Goal: Task Accomplishment & Management: Use online tool/utility

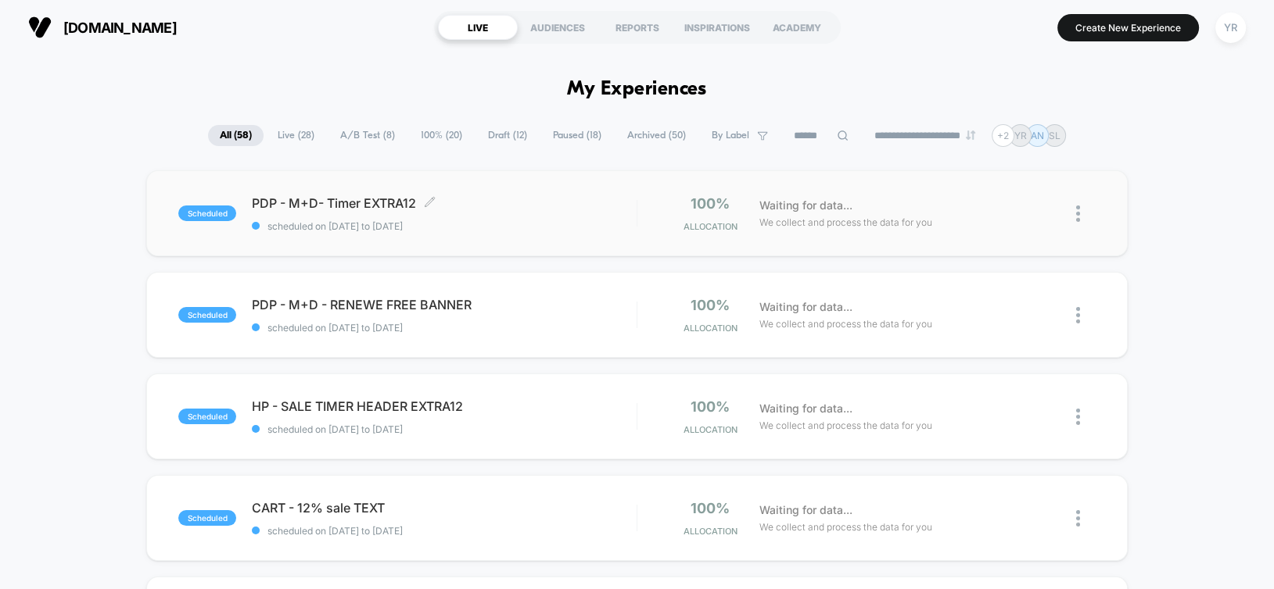
click at [510, 201] on span "PDP - M+D- Timer EXTRA12 Click to edit experience details" at bounding box center [444, 203] width 384 height 16
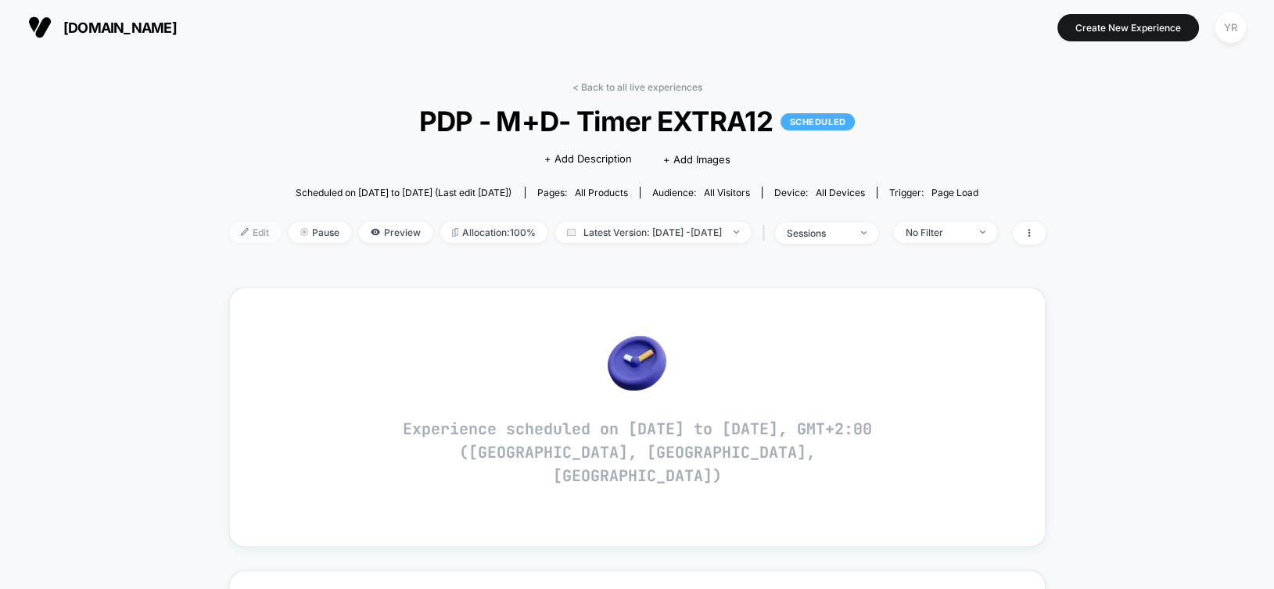
click at [239, 235] on span "Edit" at bounding box center [255, 232] width 52 height 21
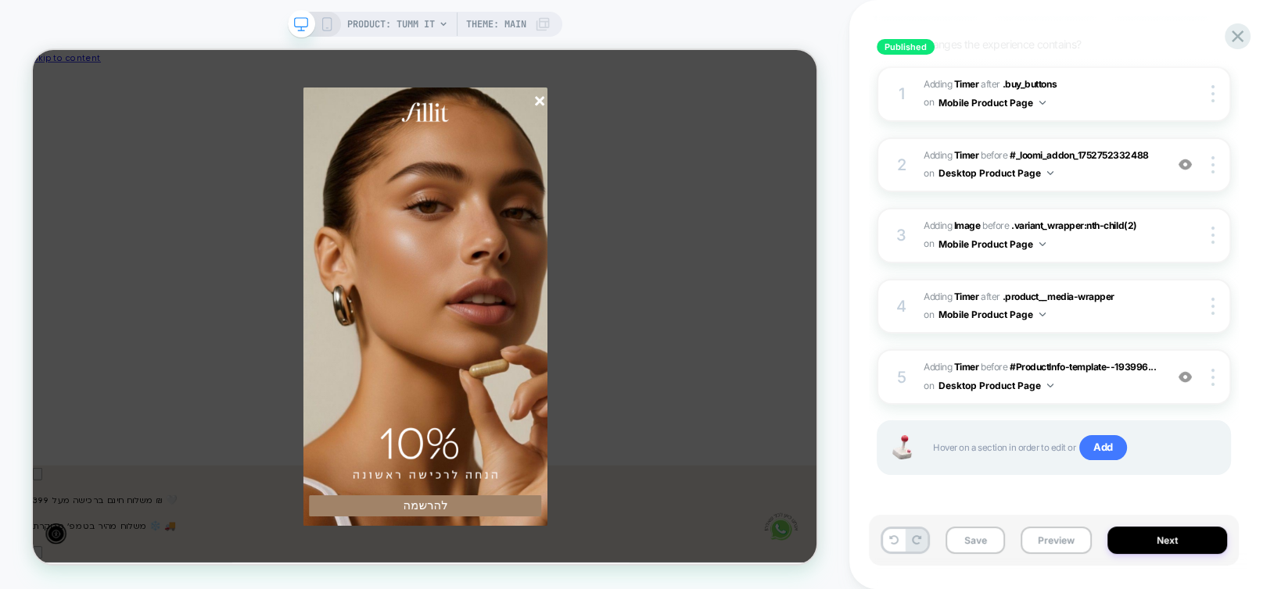
click at [710, 124] on icon "סגור" at bounding box center [708, 118] width 13 height 13
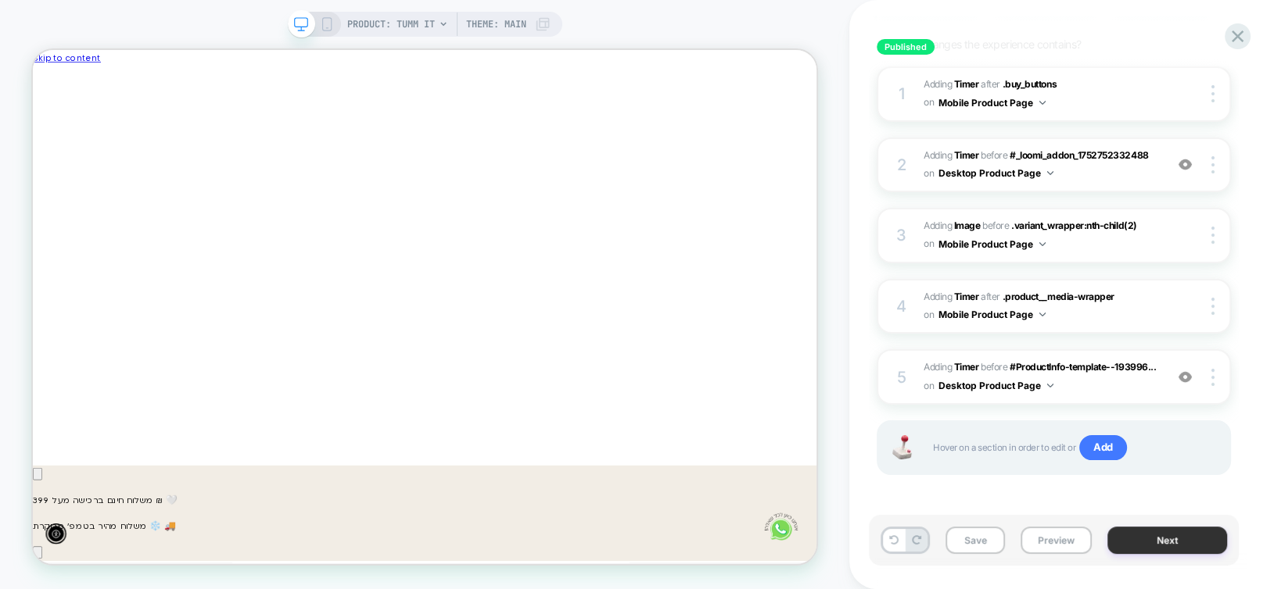
scroll to position [0, -944]
click at [1195, 543] on button "Next" at bounding box center [1167, 540] width 120 height 27
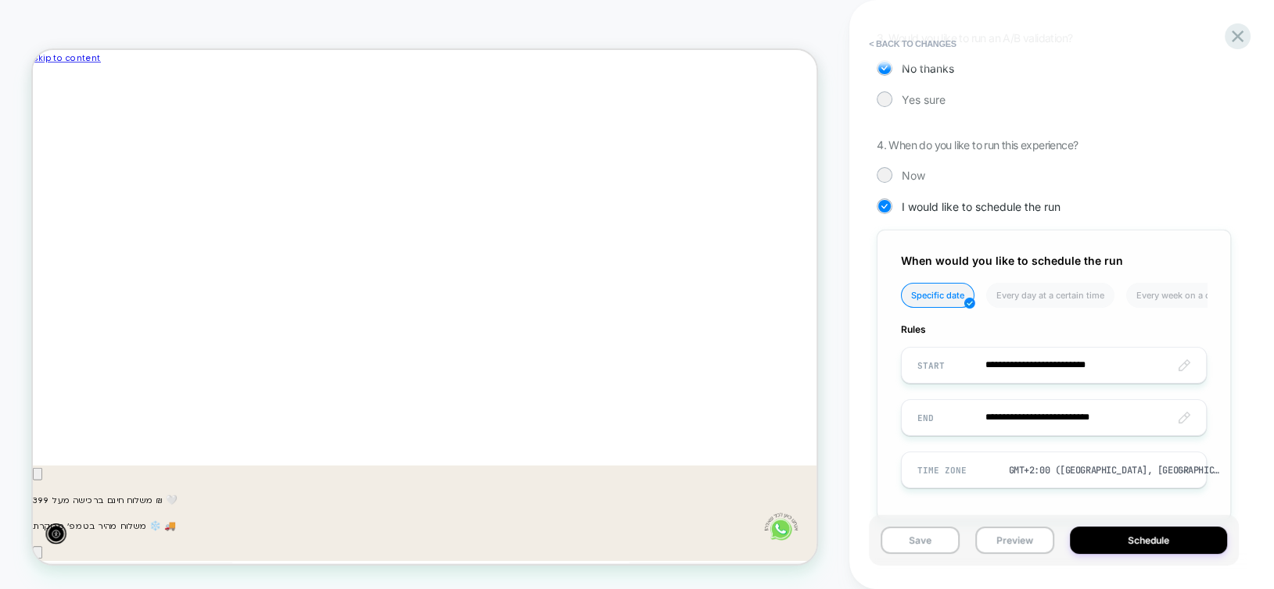
scroll to position [423, 0]
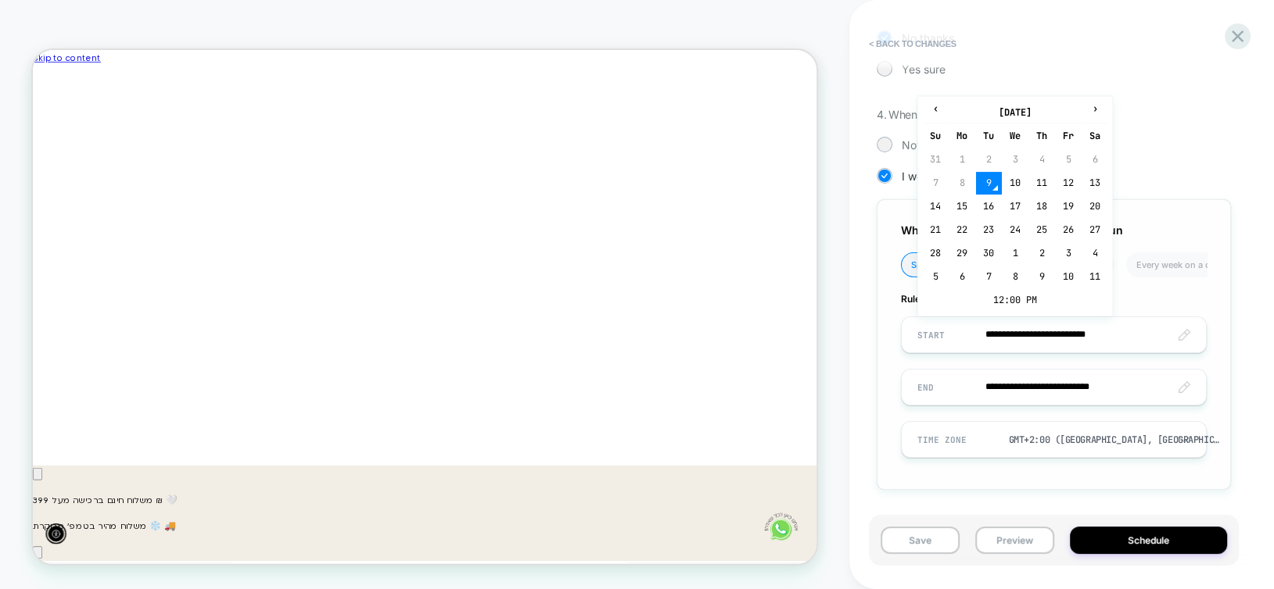
click at [1110, 333] on input "**********" at bounding box center [1053, 335] width 304 height 37
click at [992, 299] on td "12:00 PM" at bounding box center [1015, 300] width 185 height 22
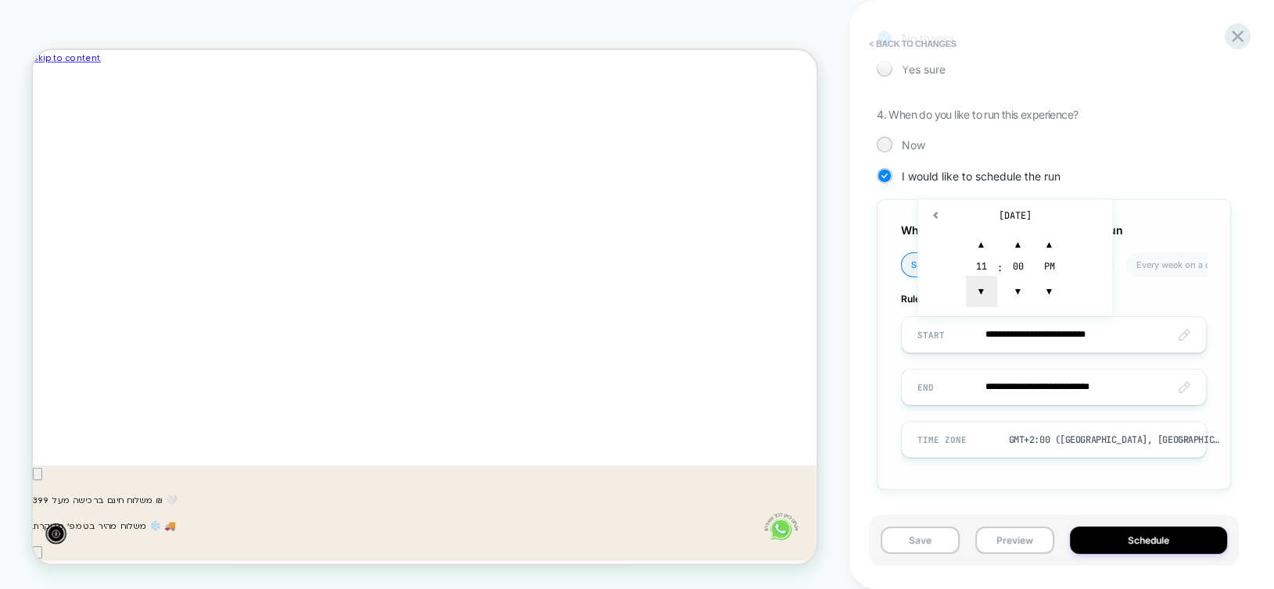
click at [984, 304] on span "▼" at bounding box center [981, 291] width 31 height 31
type input "**********"
click at [1019, 487] on div "**********" at bounding box center [1053, 344] width 354 height 291
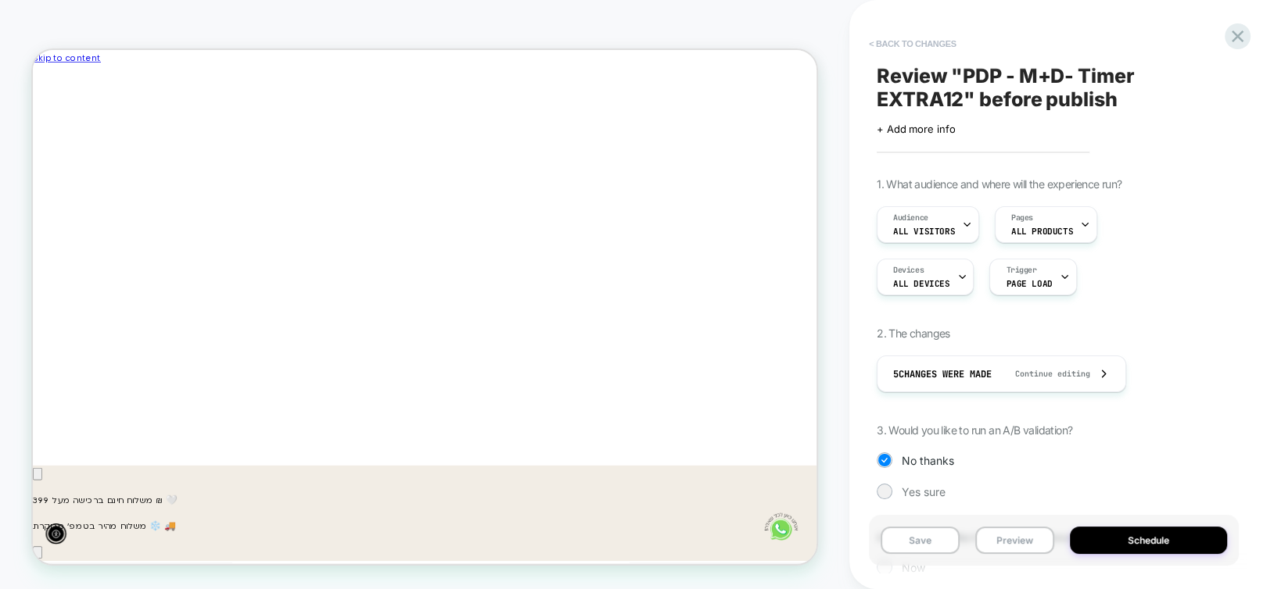
scroll to position [0, 0]
click at [908, 42] on button "< Back to changes" at bounding box center [912, 43] width 103 height 25
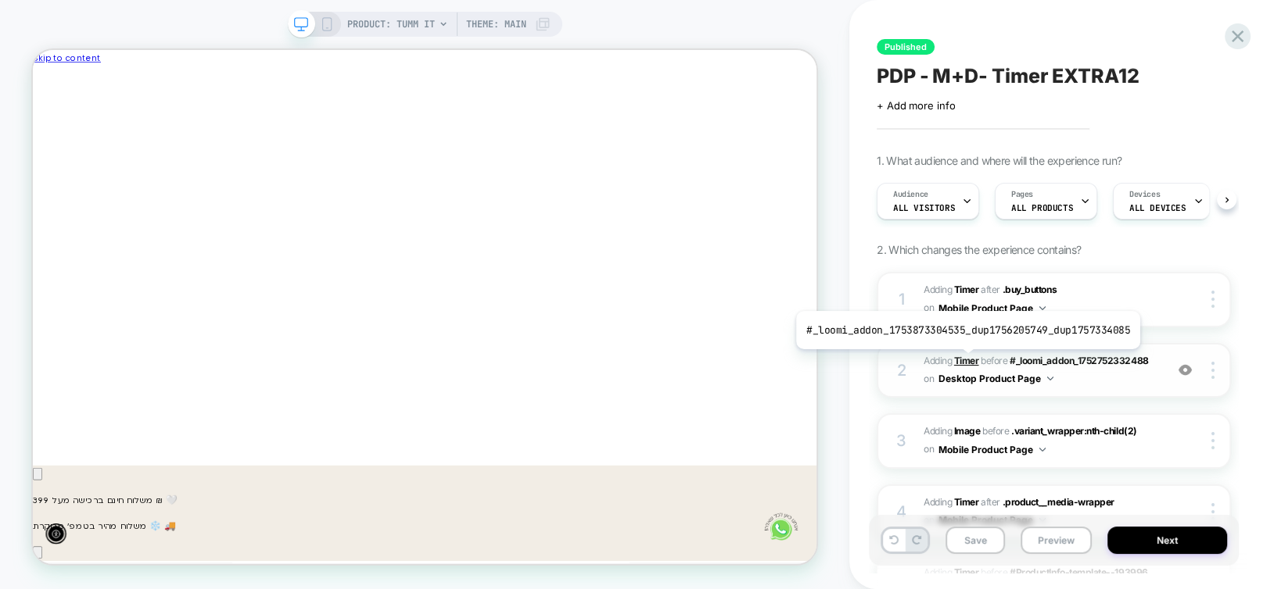
click at [963, 360] on b "Timer" at bounding box center [966, 361] width 25 height 12
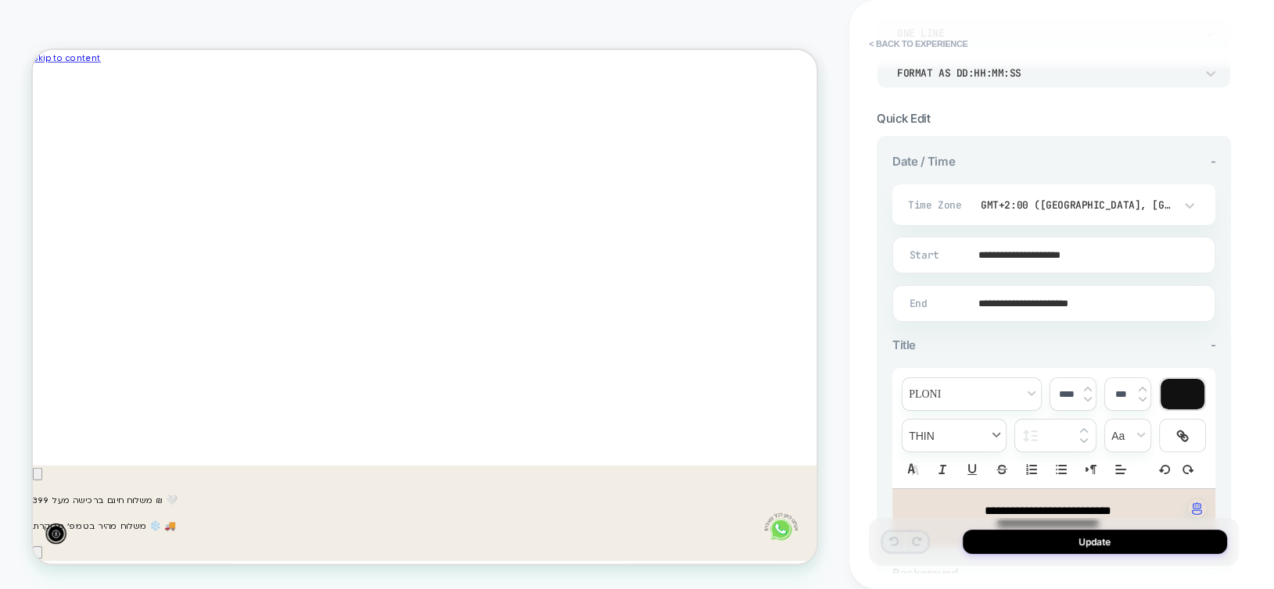
scroll to position [313, 0]
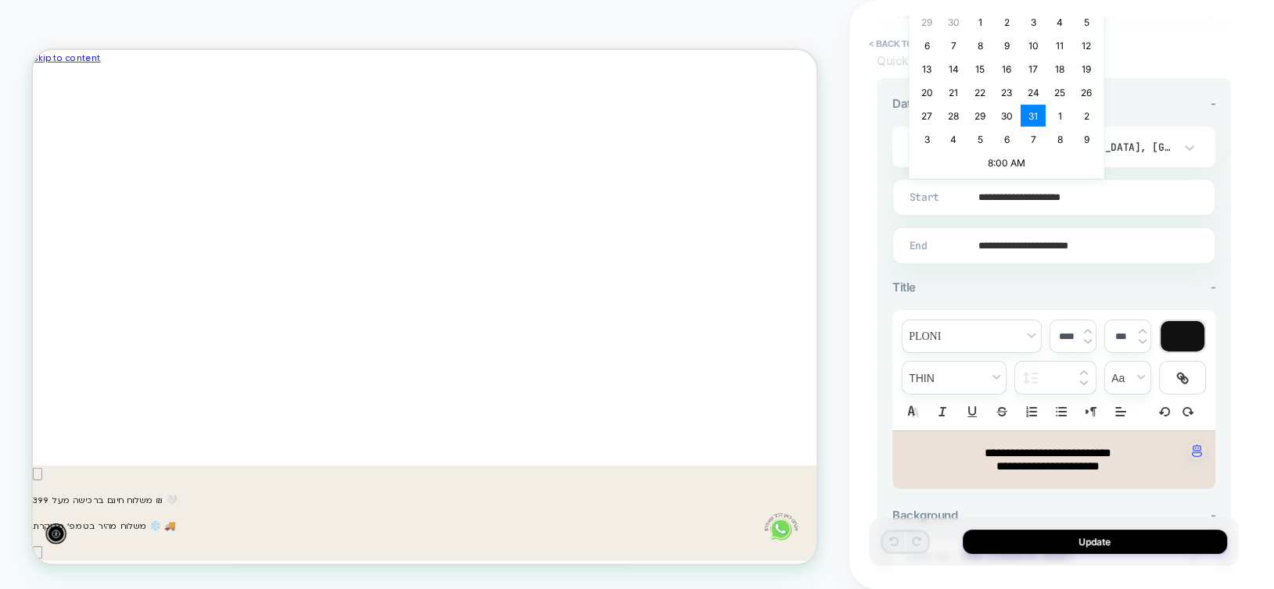
click at [1003, 198] on input "**********" at bounding box center [1050, 197] width 321 height 37
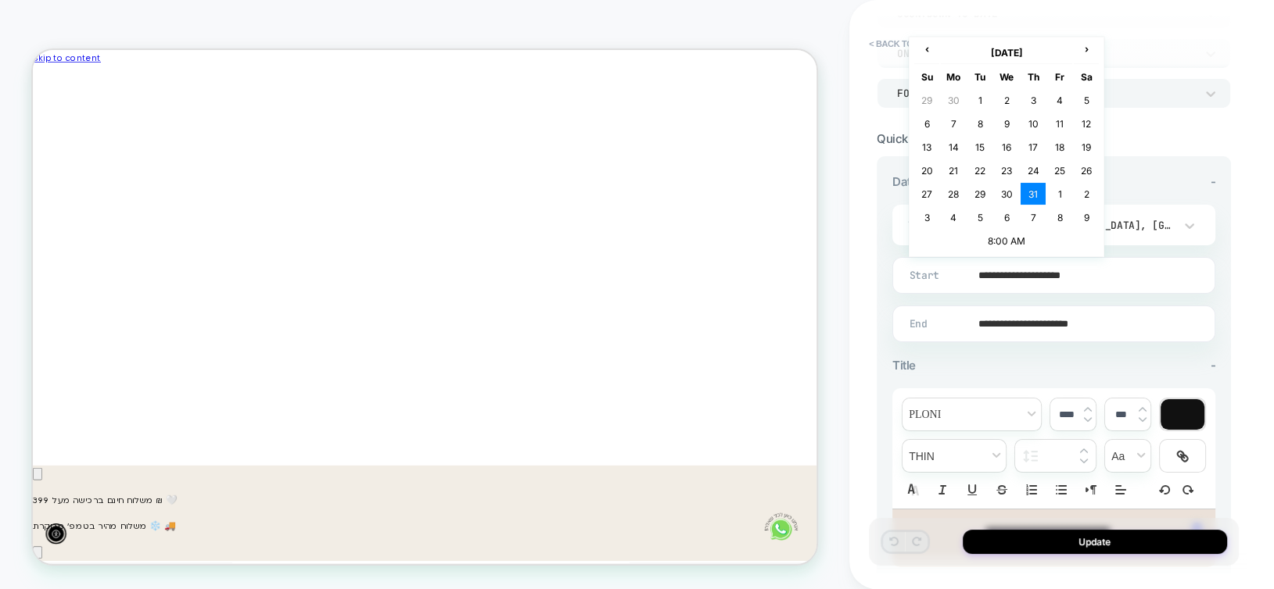
scroll to position [0, -944]
click at [1085, 53] on span "›" at bounding box center [1085, 49] width 23 height 12
click at [989, 127] on td "9" at bounding box center [979, 124] width 25 height 22
type input "**********"
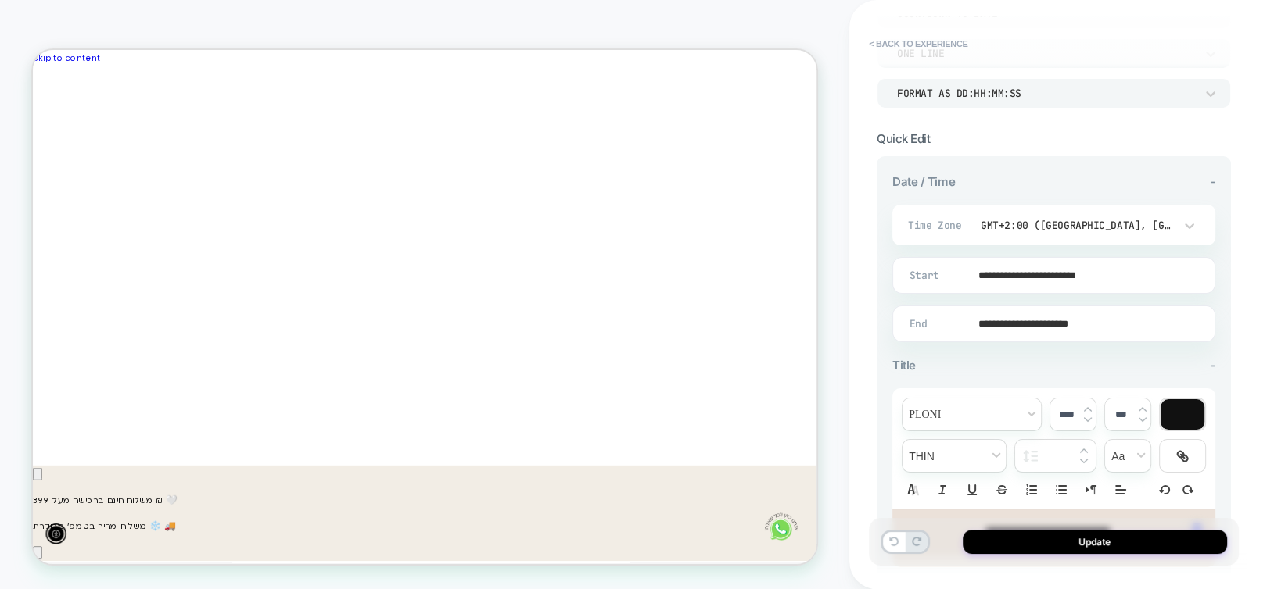
scroll to position [0, 0]
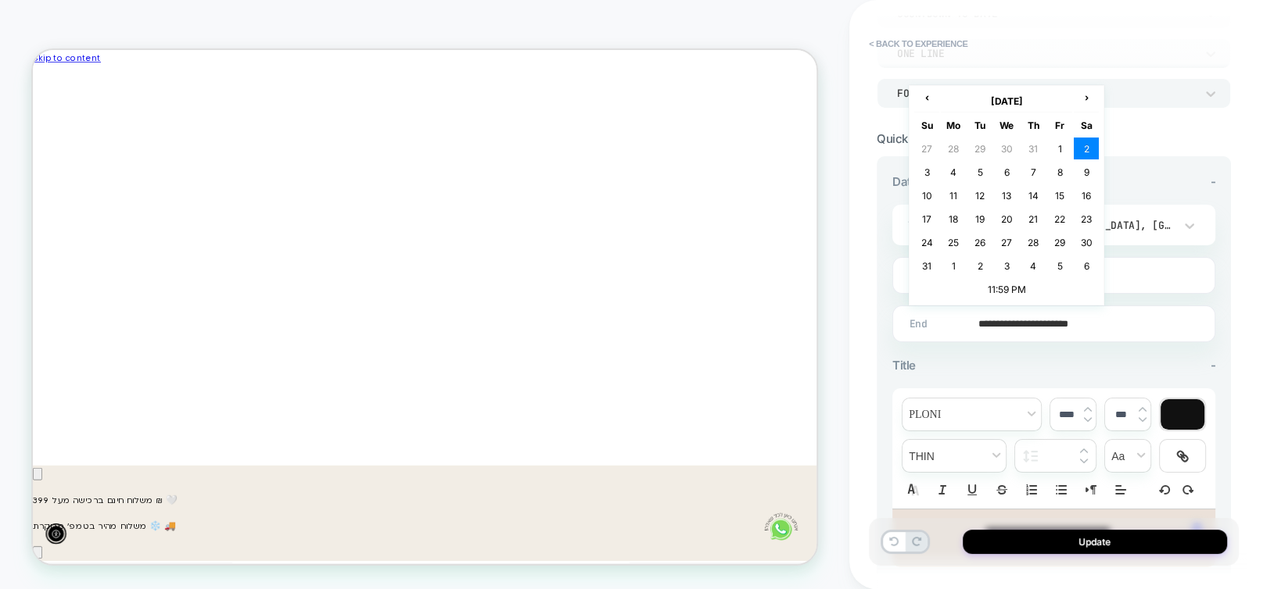
click at [1014, 331] on input "**********" at bounding box center [1050, 324] width 321 height 37
click at [1091, 102] on span "›" at bounding box center [1085, 97] width 23 height 12
click at [1089, 174] on td "13" at bounding box center [1085, 172] width 25 height 22
type input "**********"
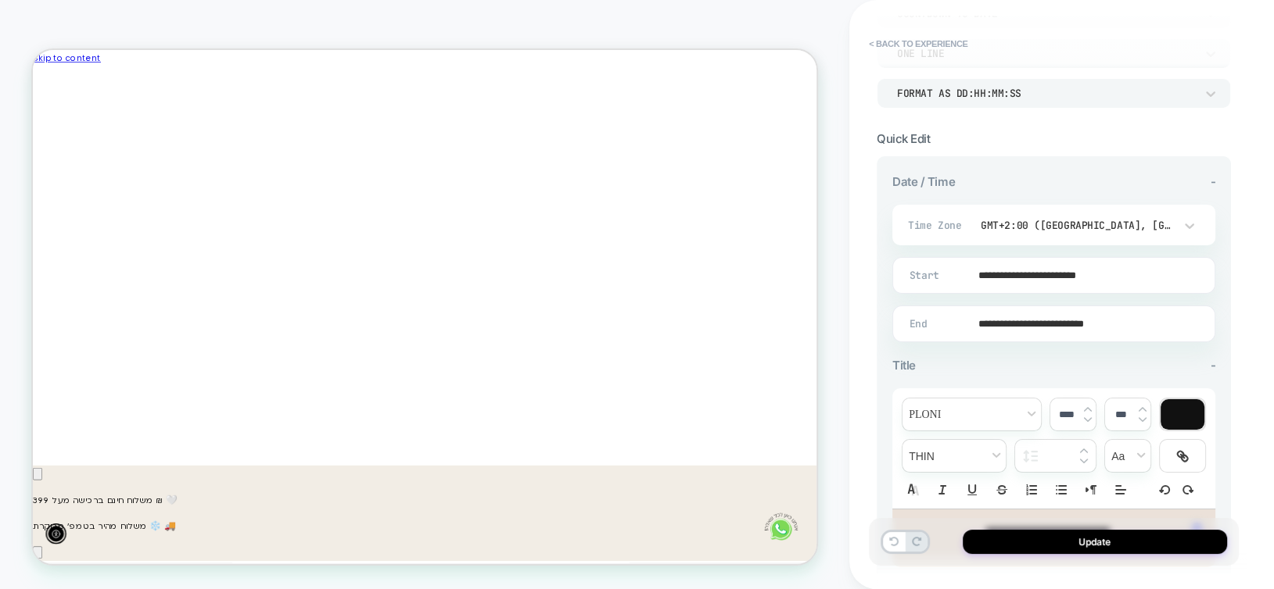
scroll to position [0, 0]
click at [1135, 543] on button "Update" at bounding box center [1094, 542] width 264 height 24
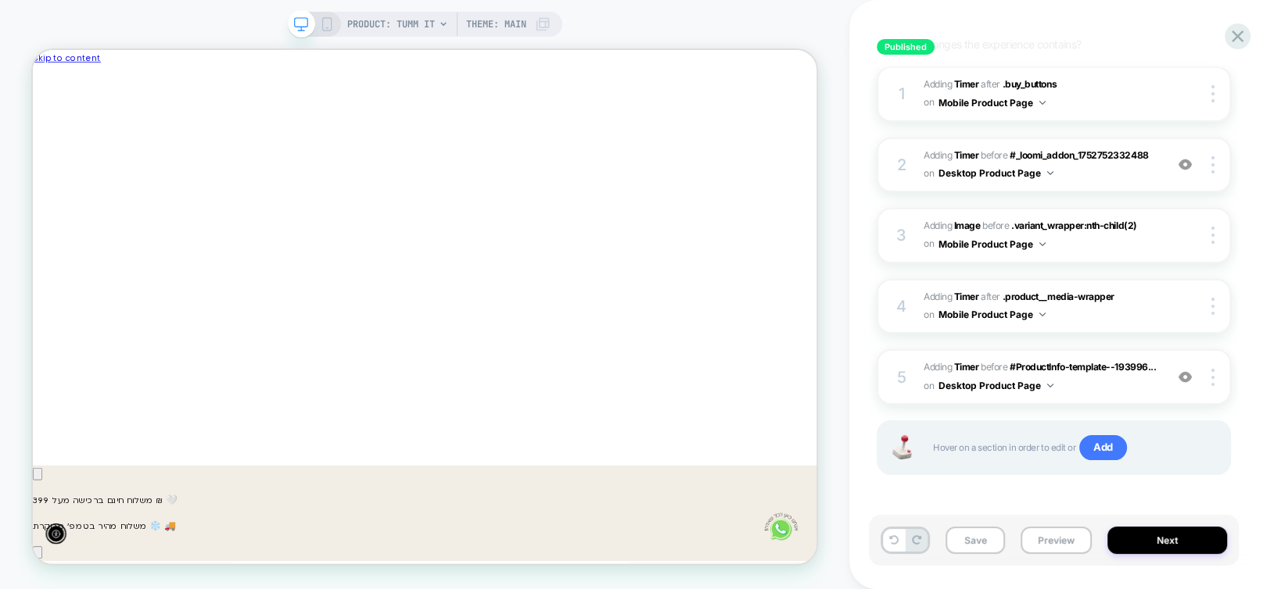
scroll to position [0, -944]
click at [322, 27] on icon at bounding box center [327, 24] width 14 height 14
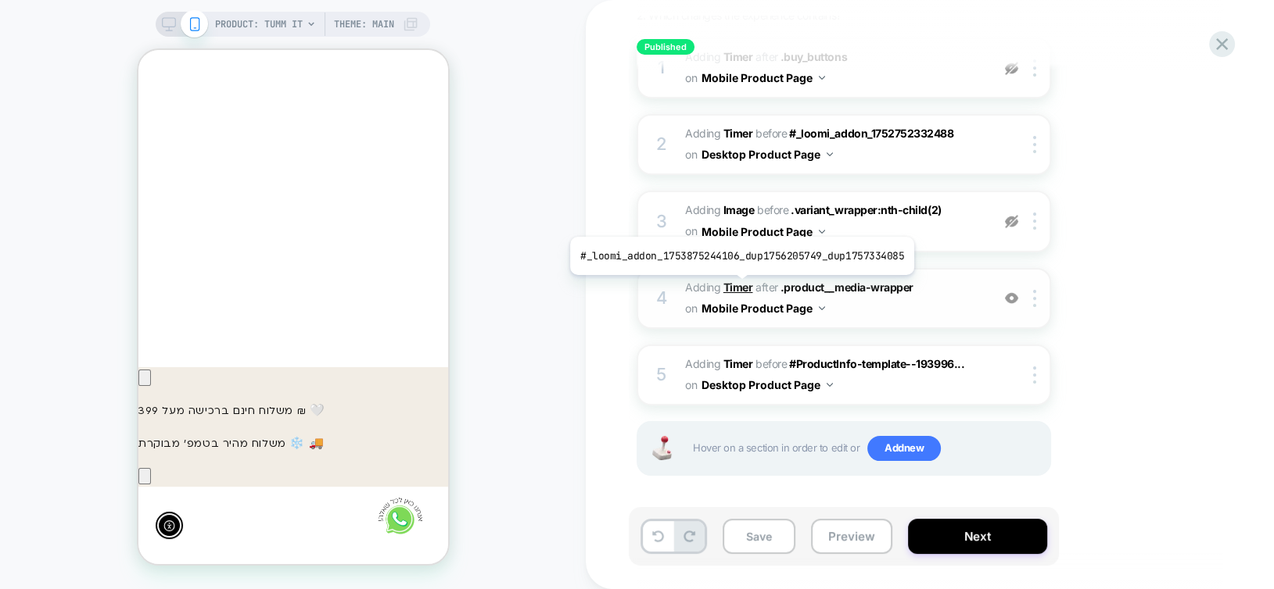
click at [737, 287] on b "Timer" at bounding box center [738, 287] width 30 height 13
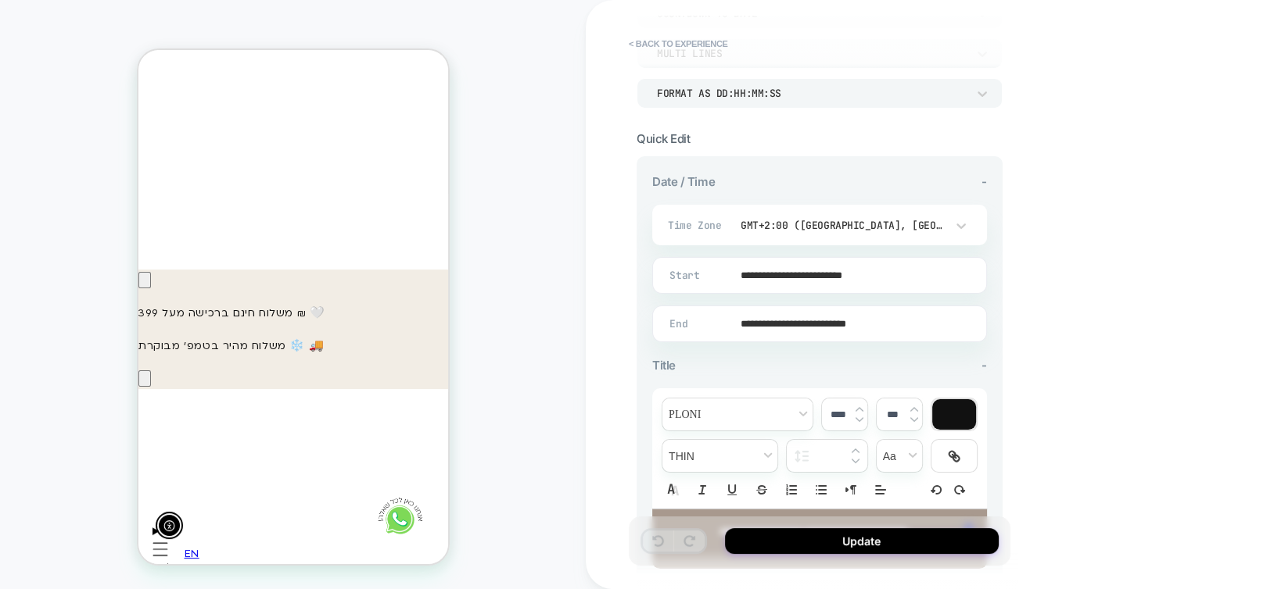
click at [865, 274] on input "**********" at bounding box center [816, 275] width 333 height 37
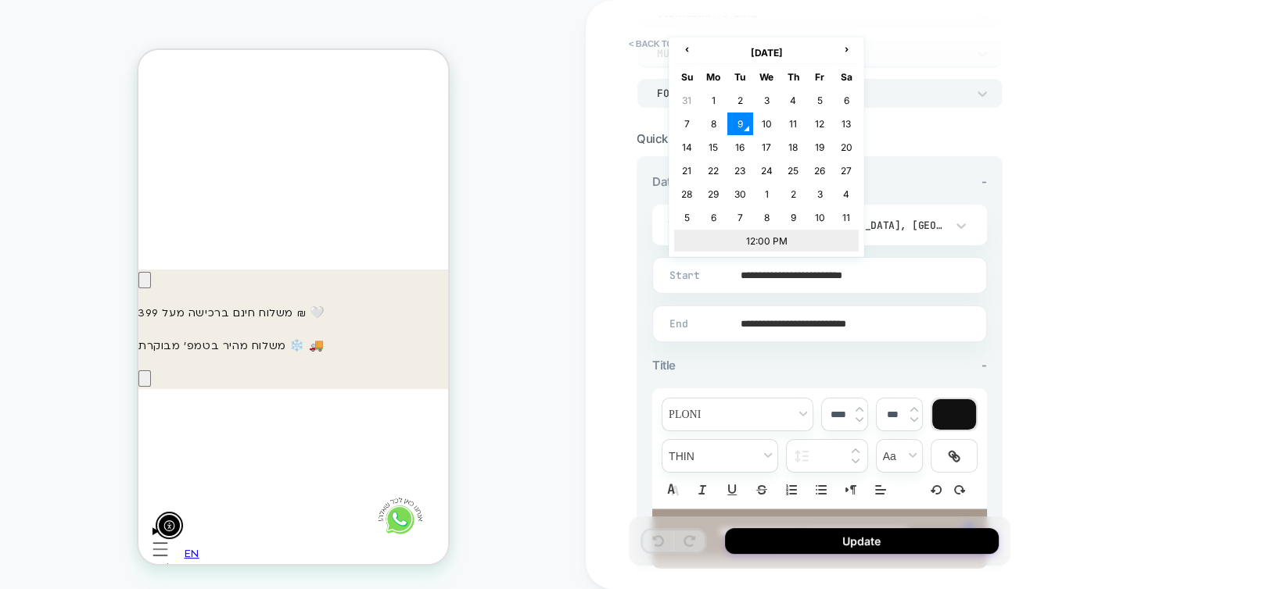
click at [755, 239] on td "12:00 PM" at bounding box center [766, 241] width 185 height 22
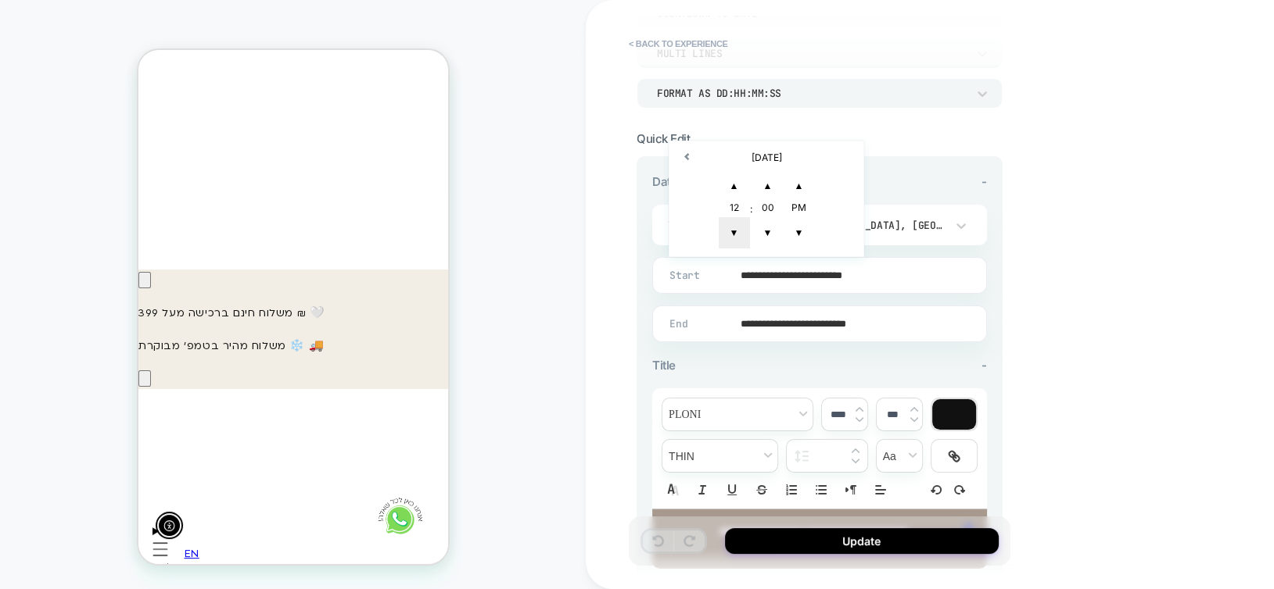
click at [742, 244] on span "▼" at bounding box center [733, 232] width 31 height 31
type input "**********"
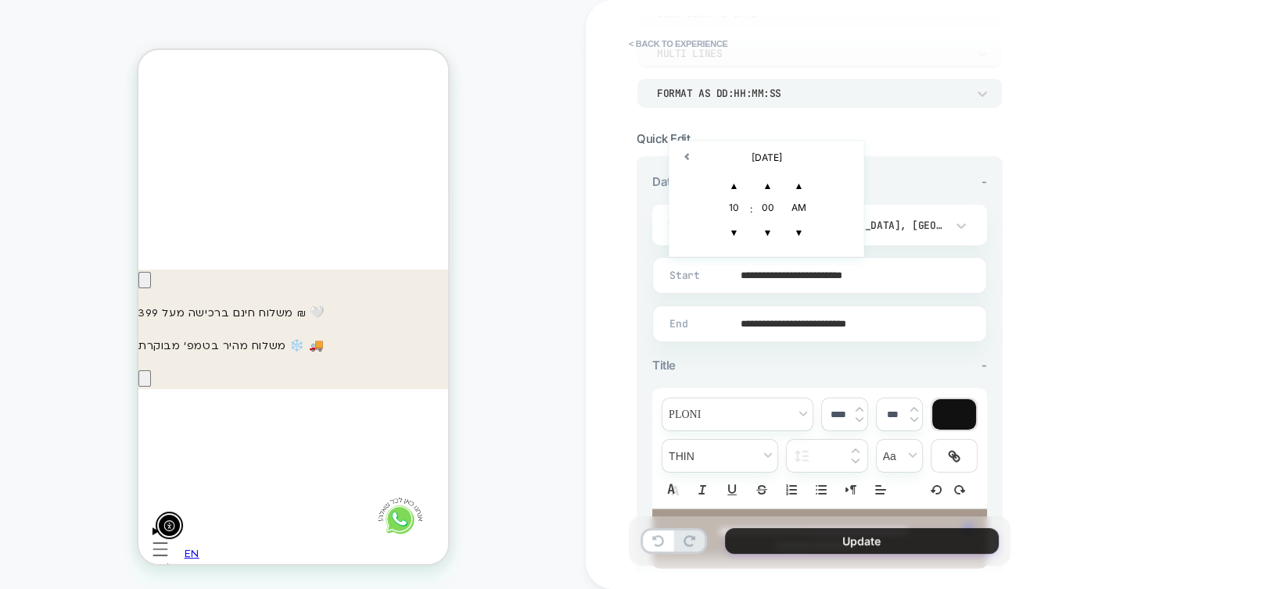
click at [903, 542] on button "Update" at bounding box center [862, 542] width 274 height 26
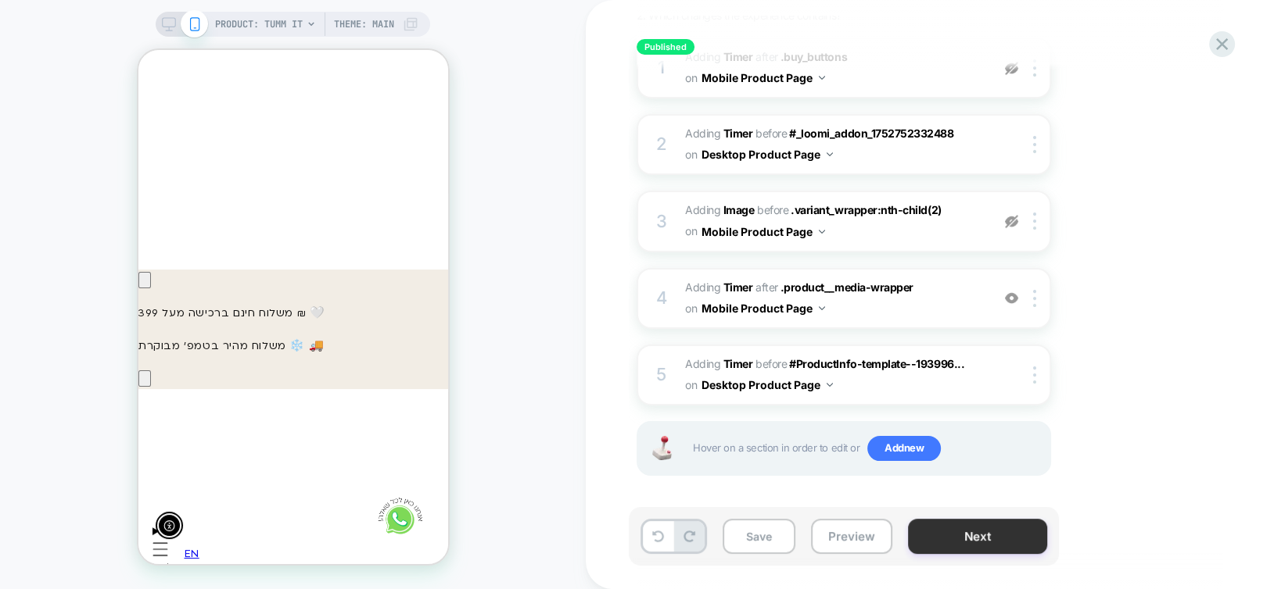
click at [984, 528] on button "Next" at bounding box center [977, 536] width 139 height 35
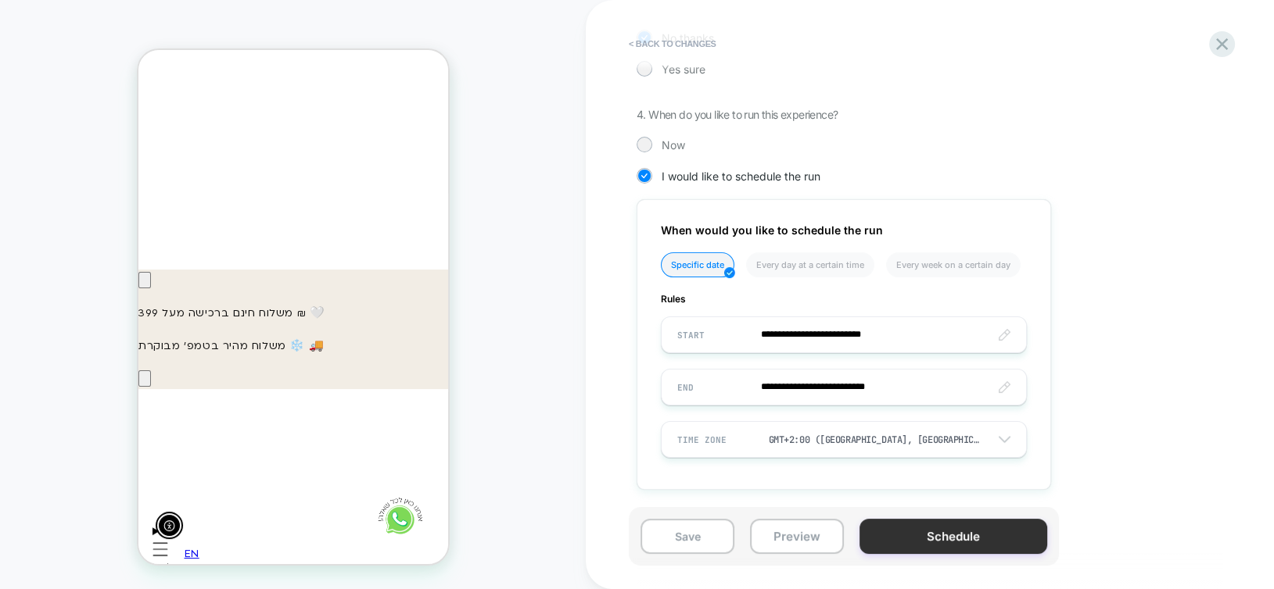
click at [949, 535] on button "Schedule" at bounding box center [953, 536] width 188 height 35
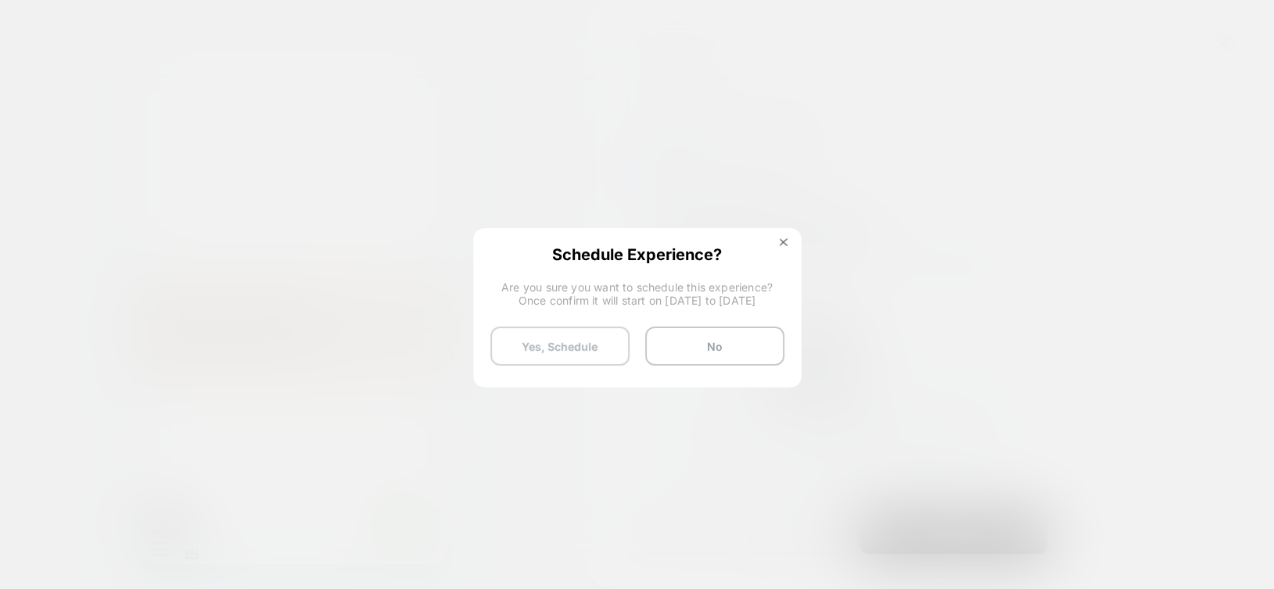
click at [546, 355] on button "Yes, Schedule" at bounding box center [559, 346] width 139 height 39
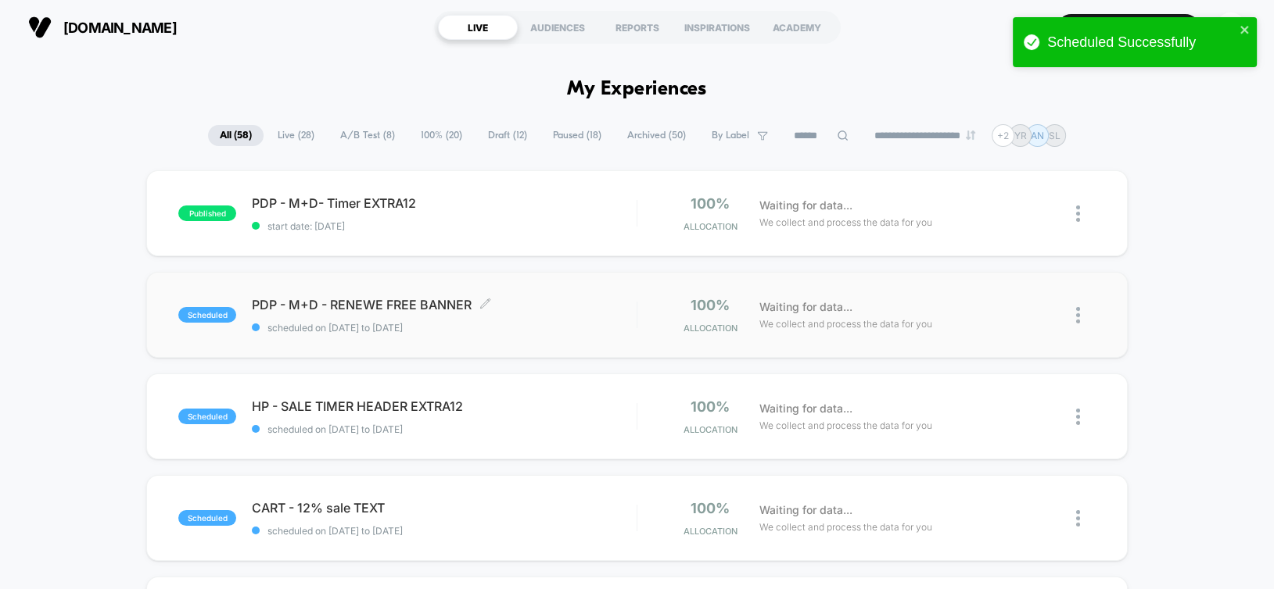
click at [546, 309] on span "PDP - M+D - RENEWE FREE BANNER Click to edit experience details" at bounding box center [444, 305] width 384 height 16
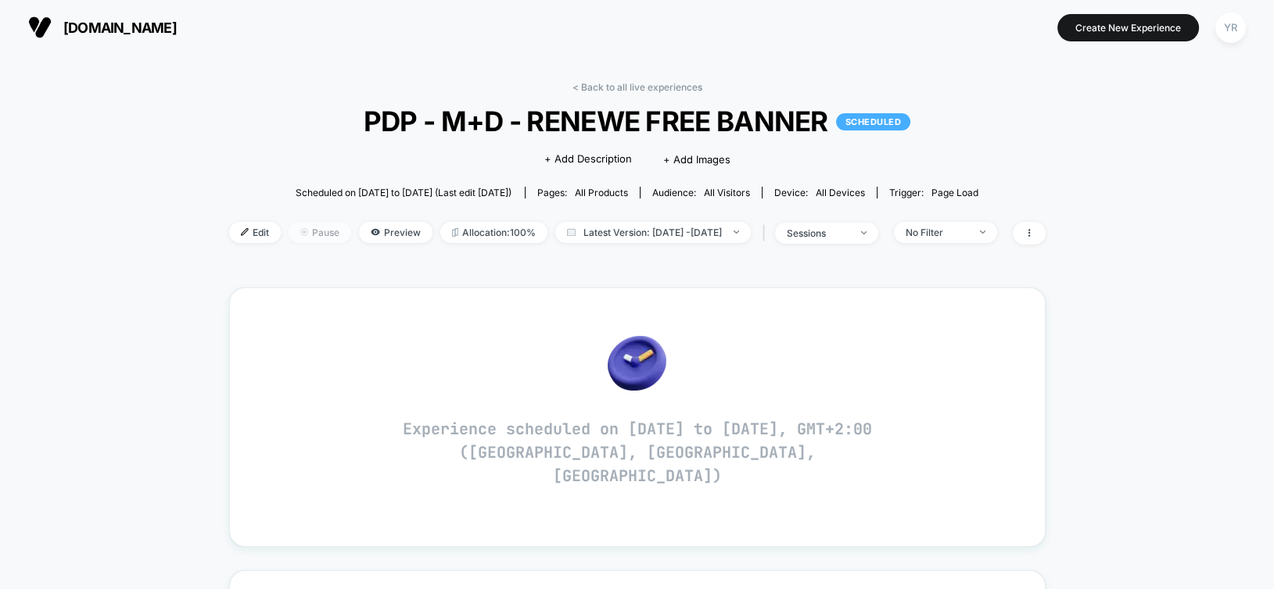
click at [311, 235] on span "Pause" at bounding box center [319, 232] width 63 height 21
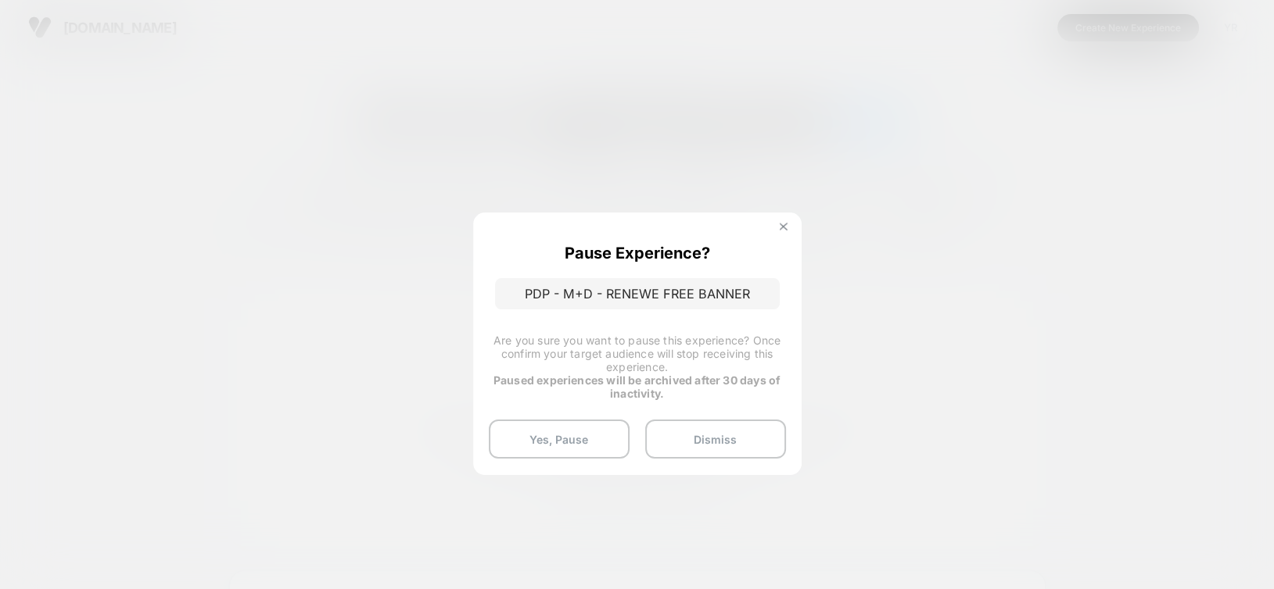
click at [781, 228] on img at bounding box center [783, 227] width 8 height 8
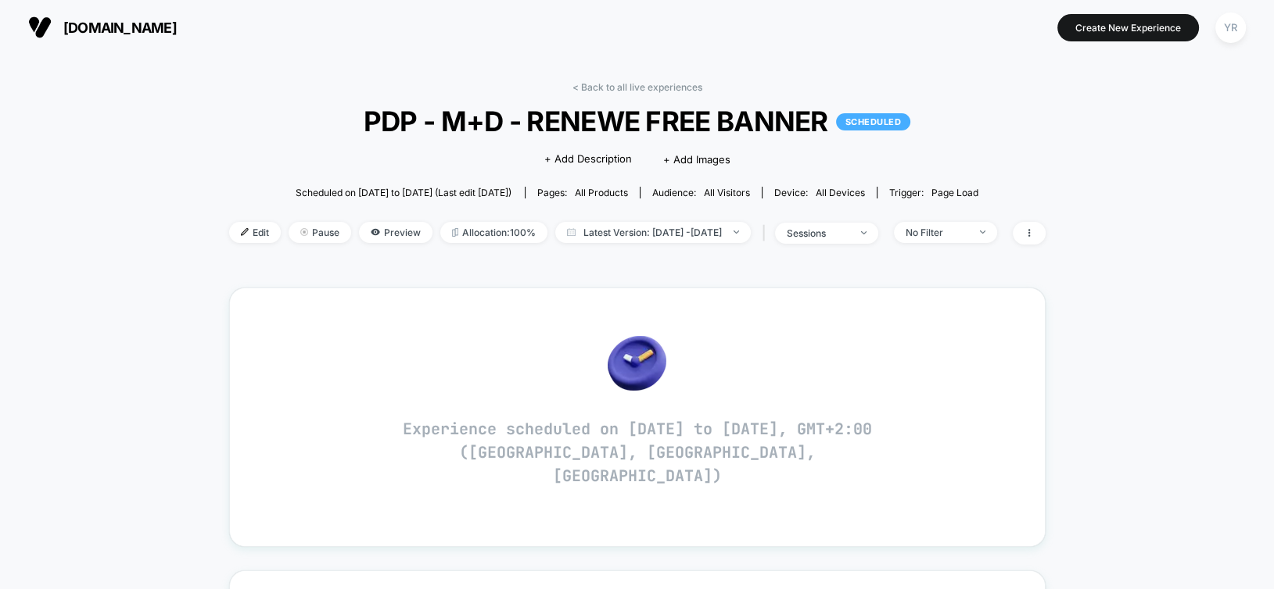
click at [235, 222] on span "Edit" at bounding box center [255, 232] width 52 height 21
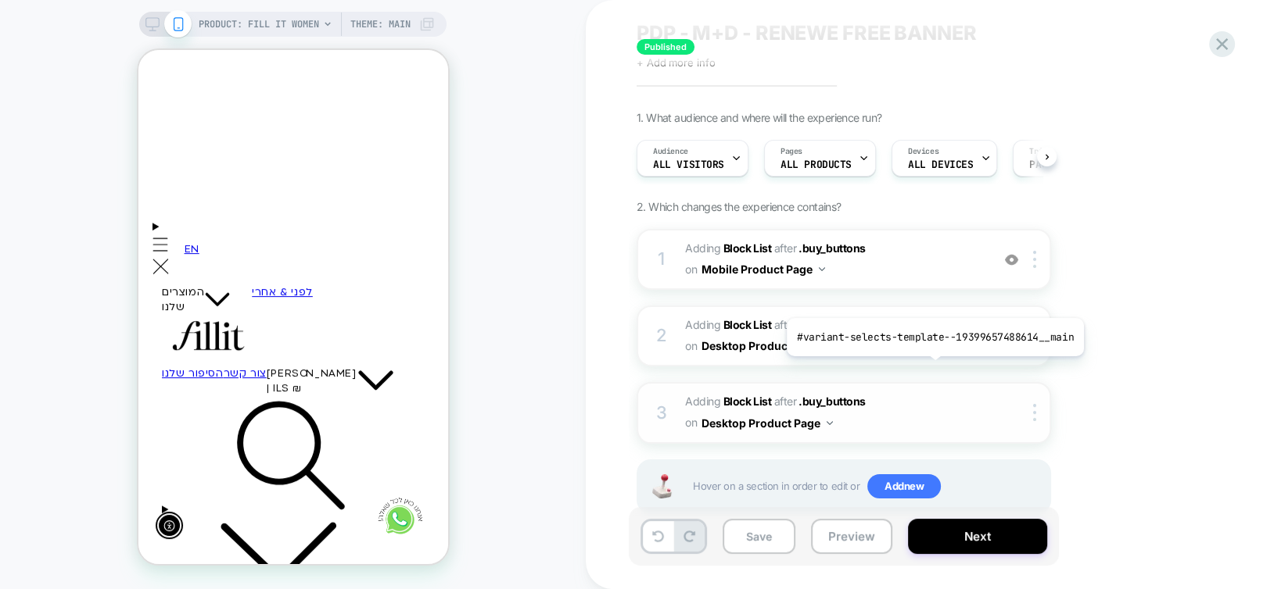
scroll to position [82, 0]
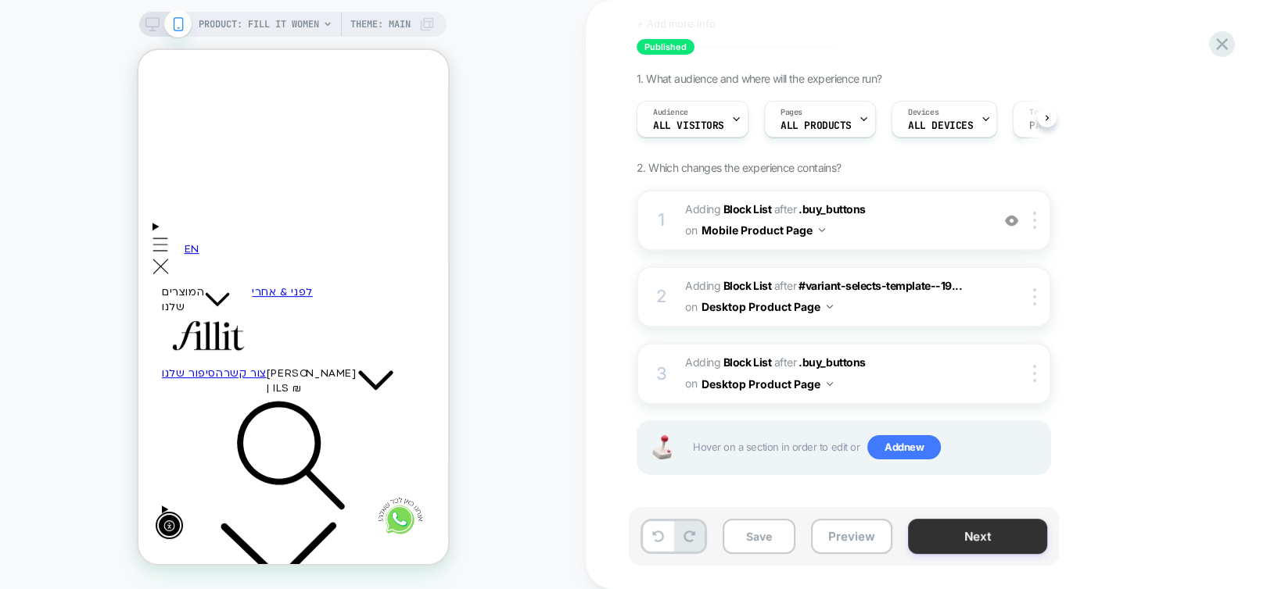
click at [1004, 535] on button "Next" at bounding box center [977, 536] width 139 height 35
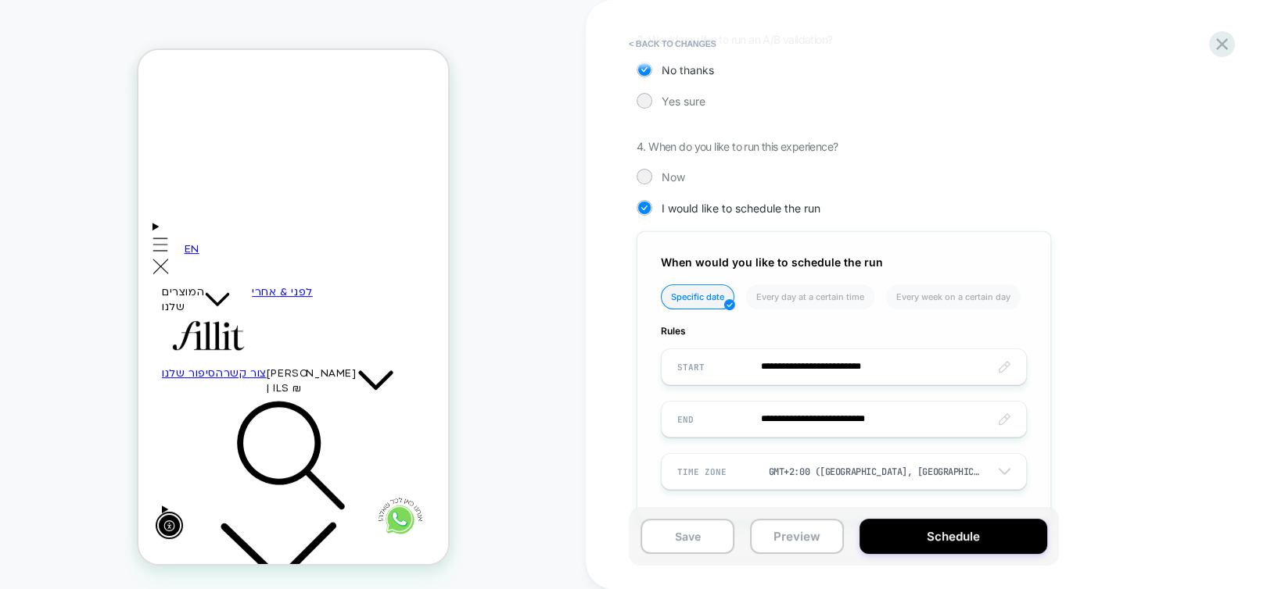
click at [885, 365] on input "**********" at bounding box center [843, 367] width 364 height 37
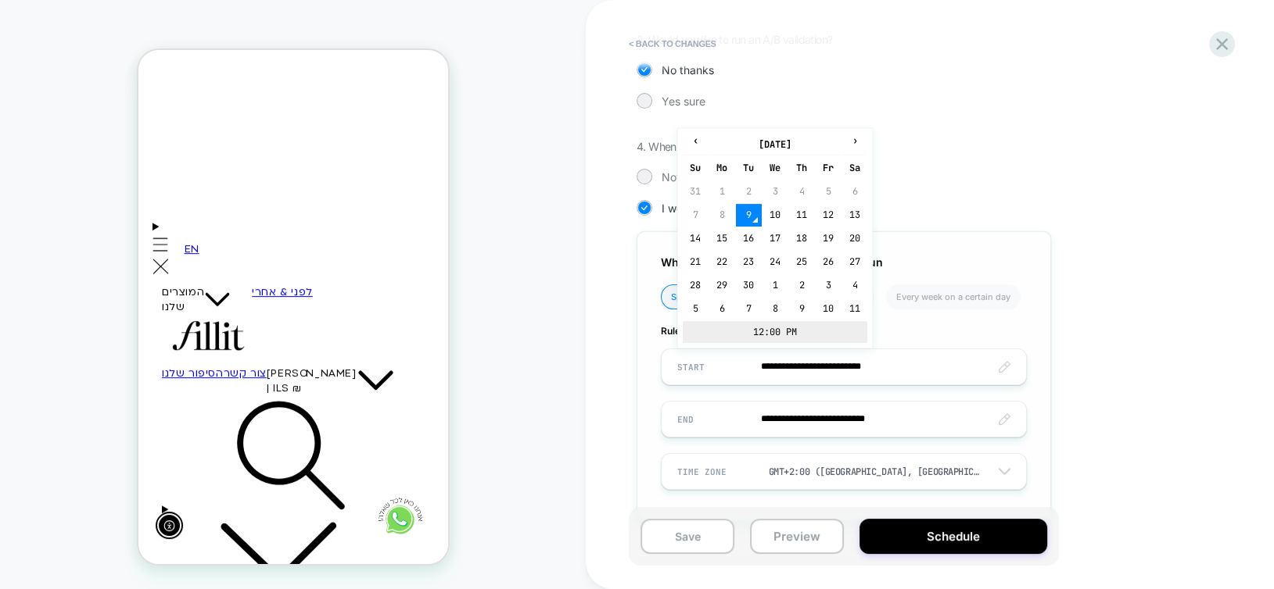
click at [755, 337] on td "12:00 PM" at bounding box center [775, 332] width 185 height 22
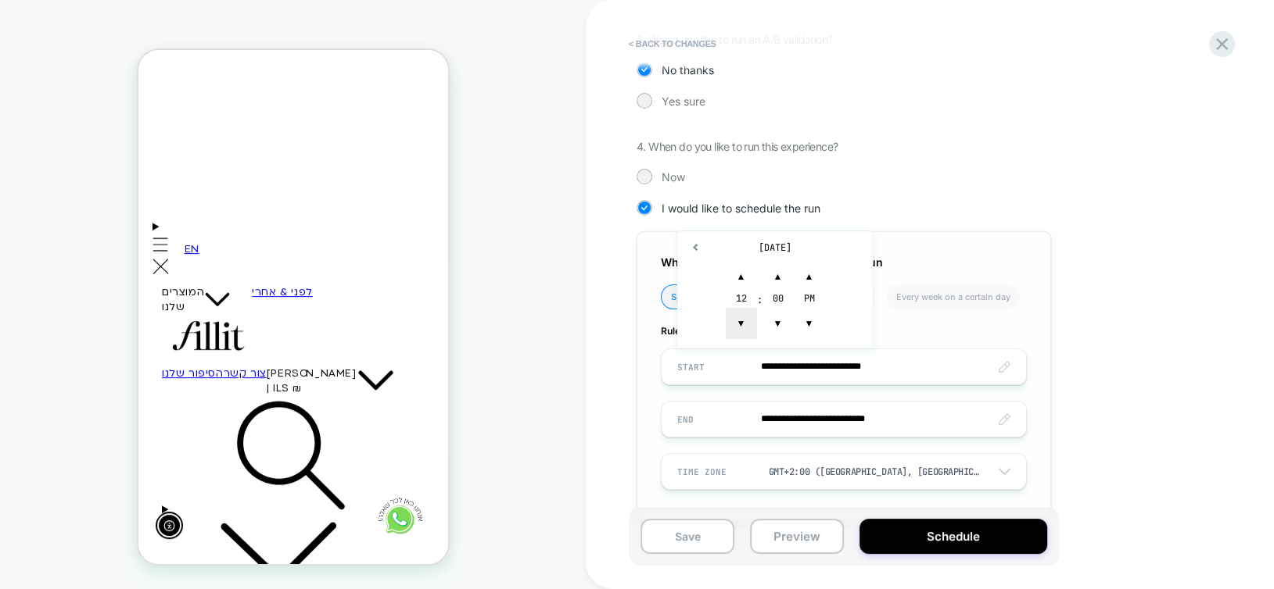
click at [747, 329] on span "▼" at bounding box center [741, 323] width 31 height 31
type input "**********"
click at [901, 538] on button "Schedule" at bounding box center [953, 536] width 188 height 35
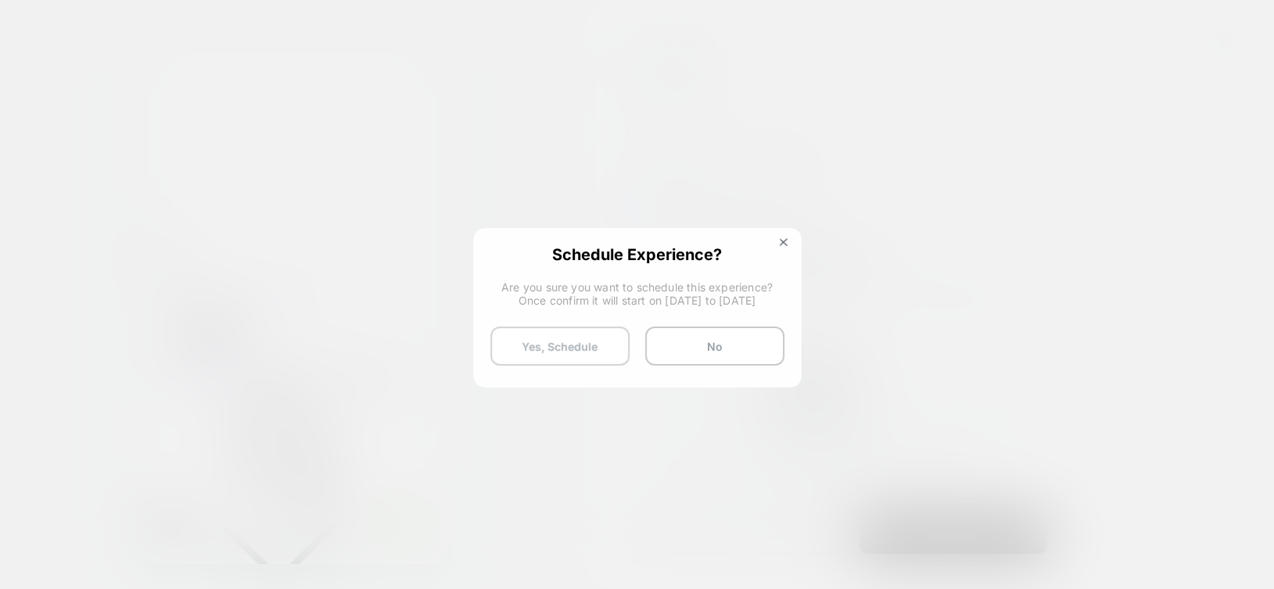
click at [554, 348] on button "Yes, Schedule" at bounding box center [559, 346] width 139 height 39
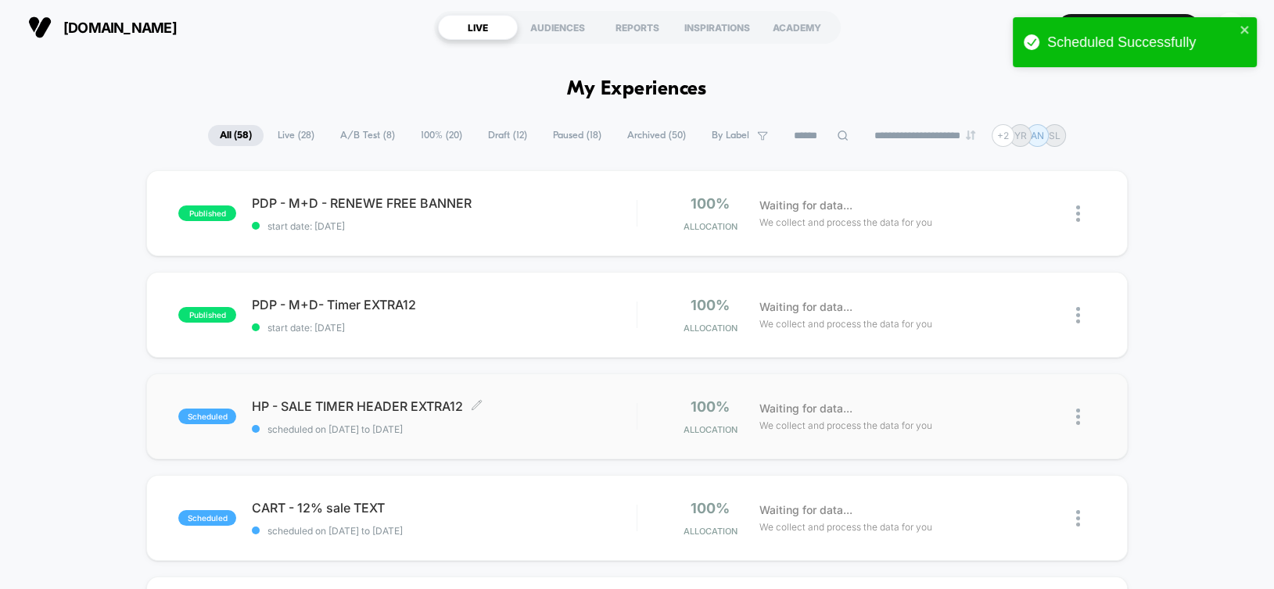
click at [568, 416] on div "HP - SALE TIMER HEADER EXTRA12 Click to edit experience details Click to edit e…" at bounding box center [444, 417] width 384 height 37
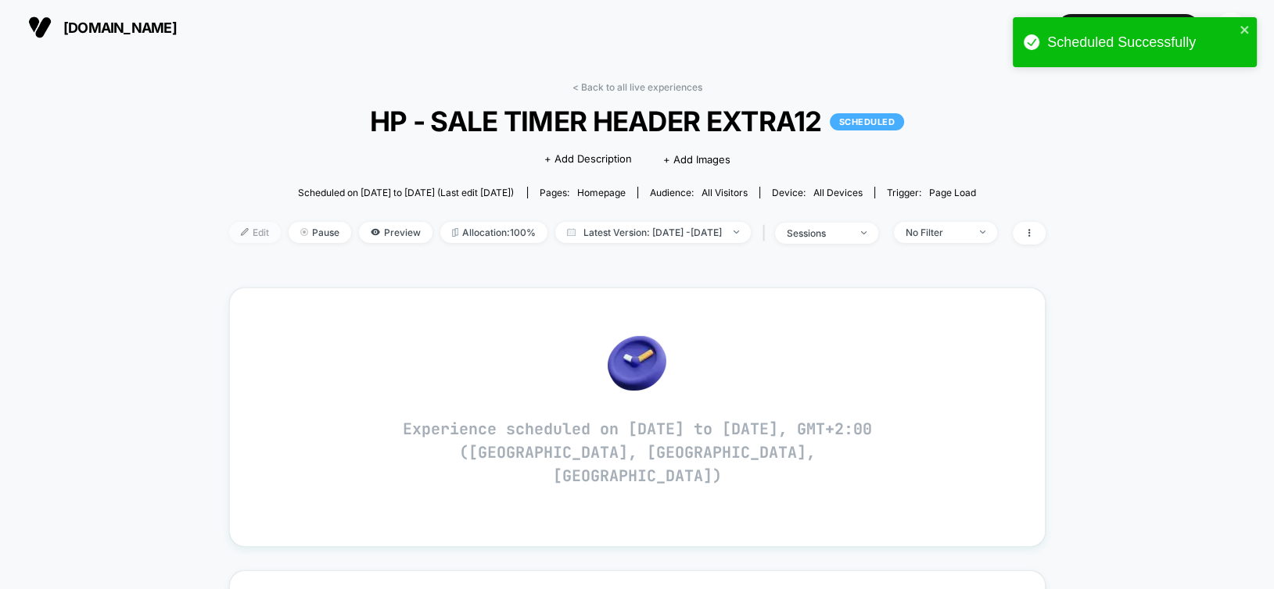
click at [244, 231] on span "Edit" at bounding box center [255, 232] width 52 height 21
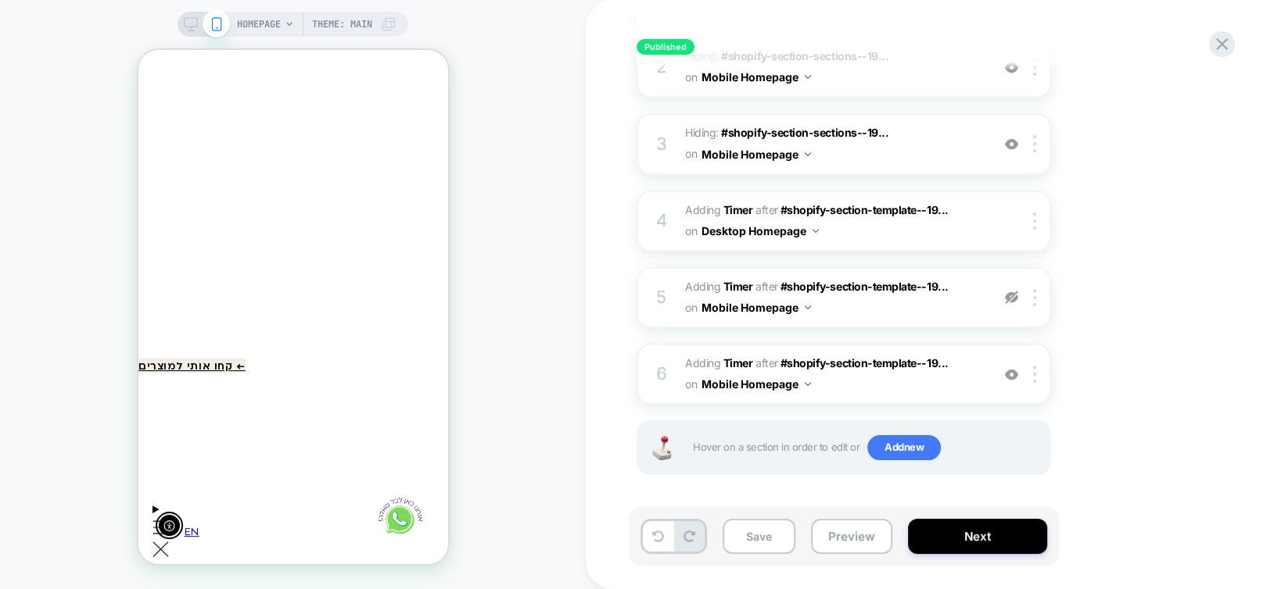
scroll to position [156, 0]
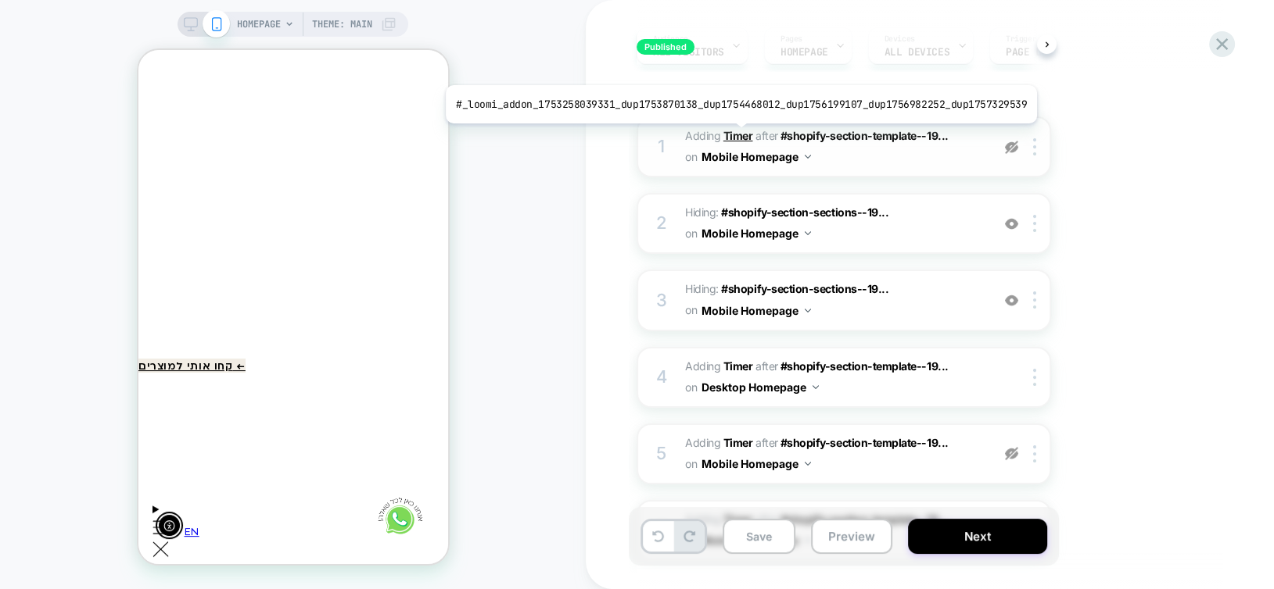
click at [733, 135] on b "Timer" at bounding box center [738, 135] width 30 height 13
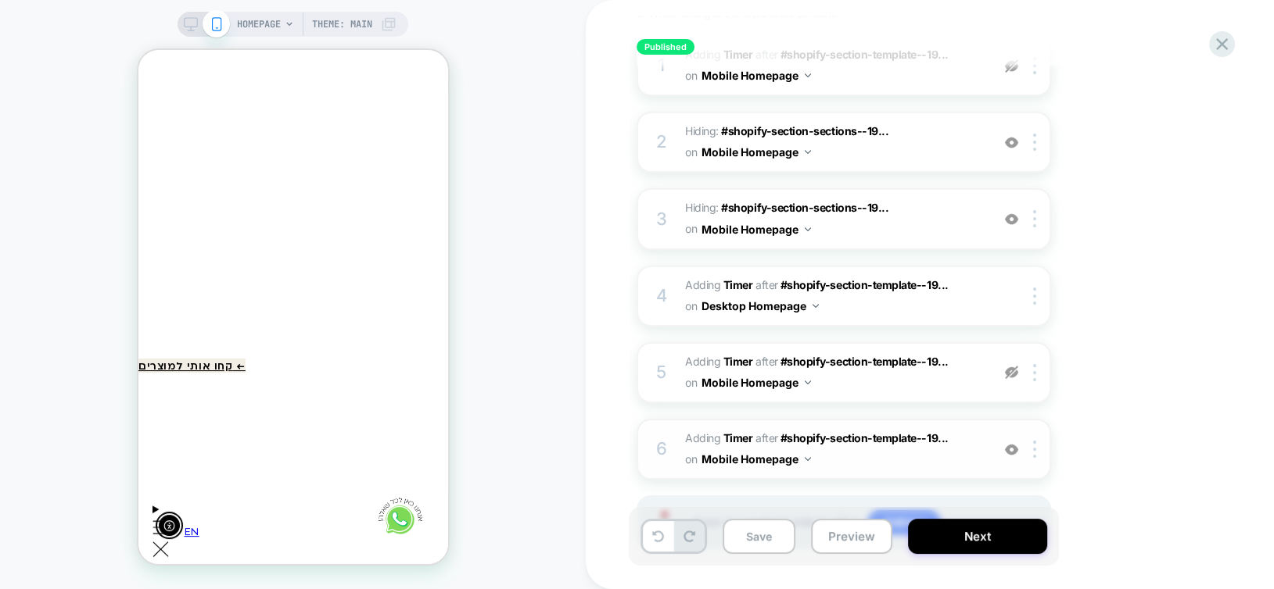
scroll to position [312, 0]
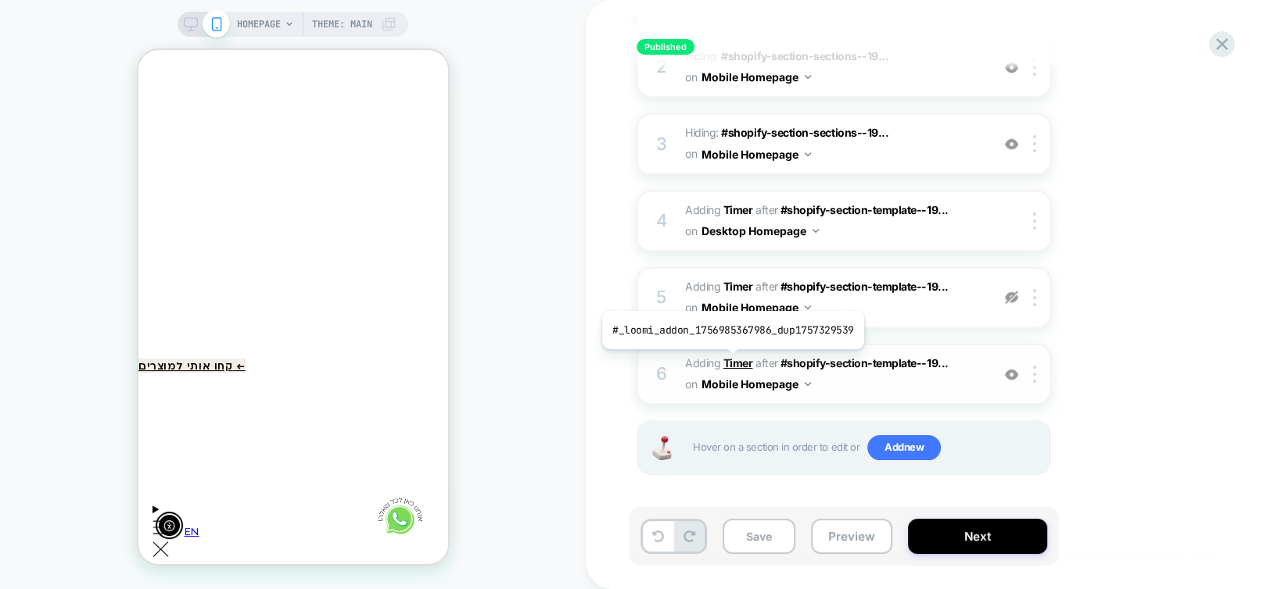
click at [729, 361] on b "Timer" at bounding box center [738, 363] width 30 height 13
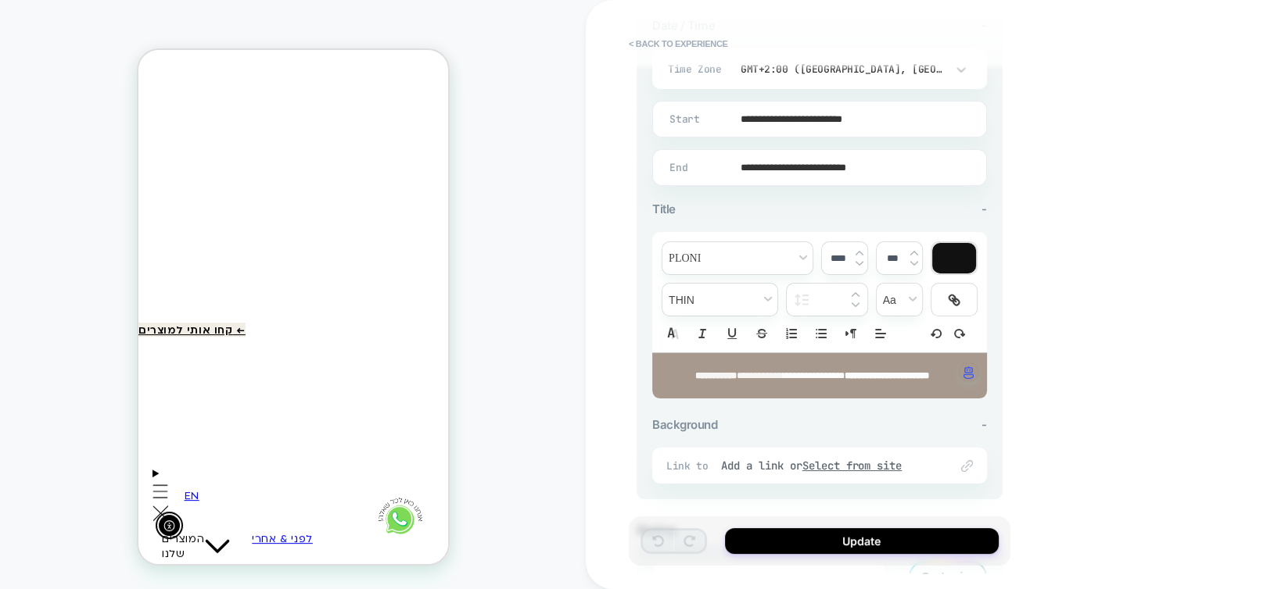
scroll to position [235, 0]
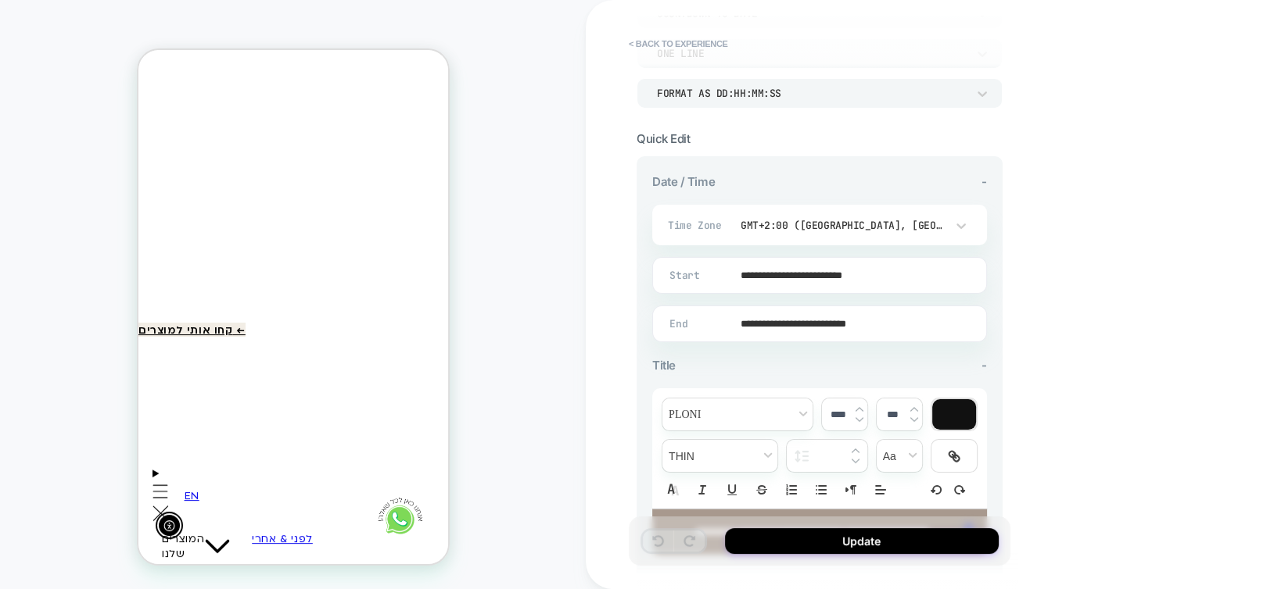
click at [863, 273] on input "**********" at bounding box center [816, 275] width 333 height 37
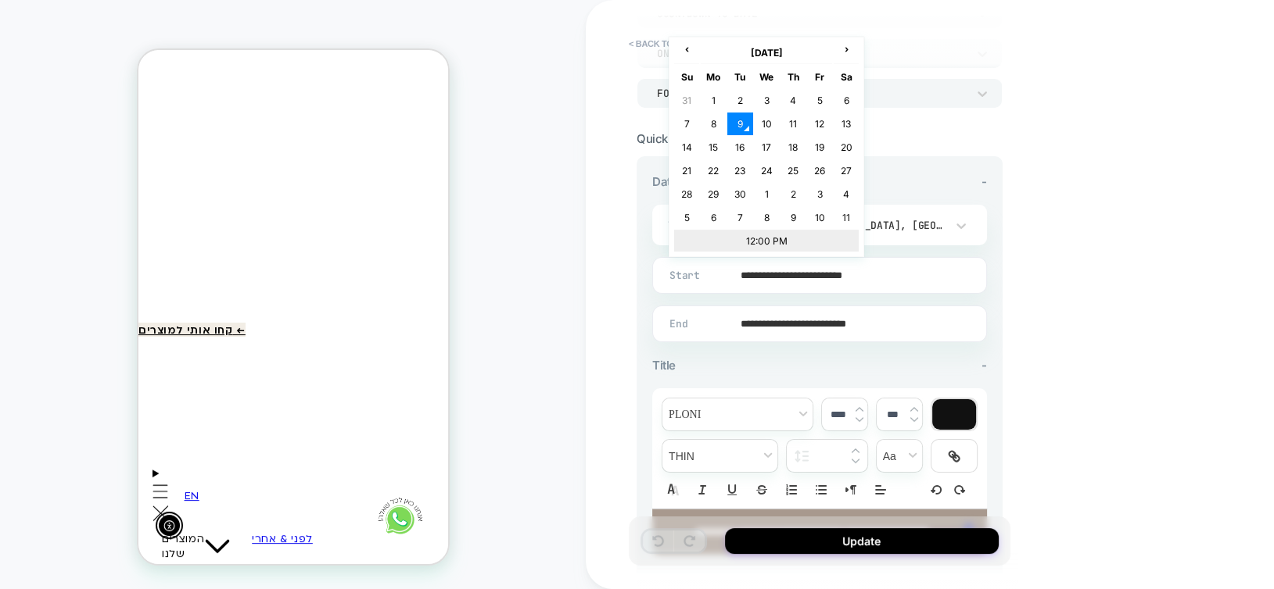
click at [754, 245] on td "12:00 PM" at bounding box center [766, 241] width 185 height 22
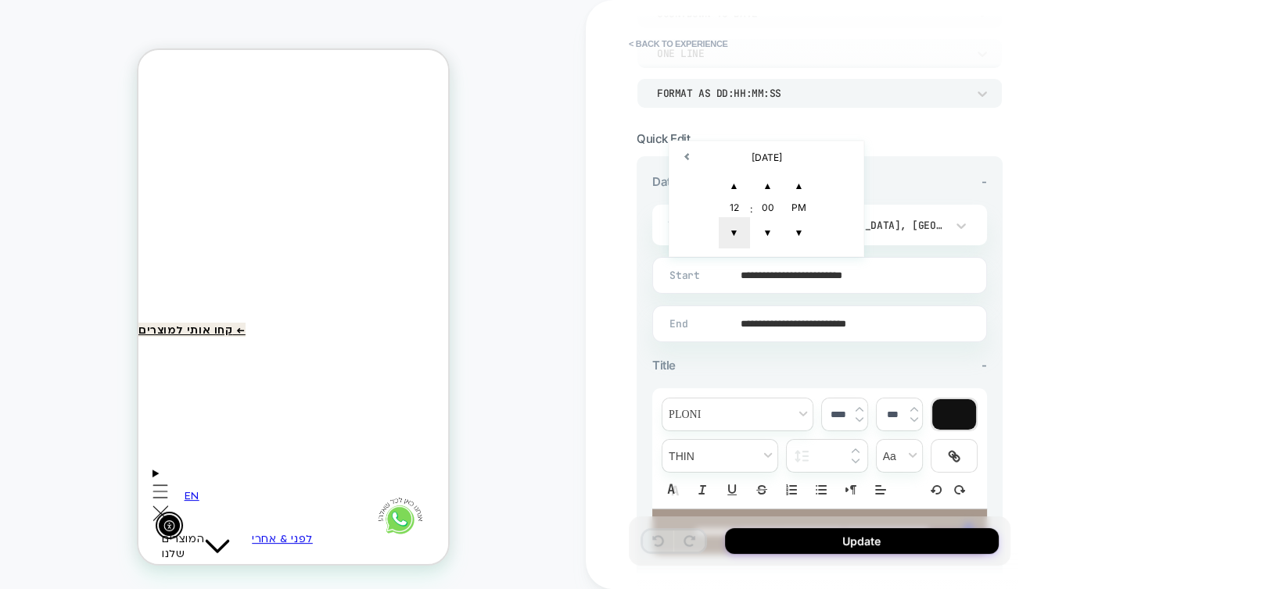
click at [738, 238] on span "▼" at bounding box center [733, 232] width 31 height 31
type input "**********"
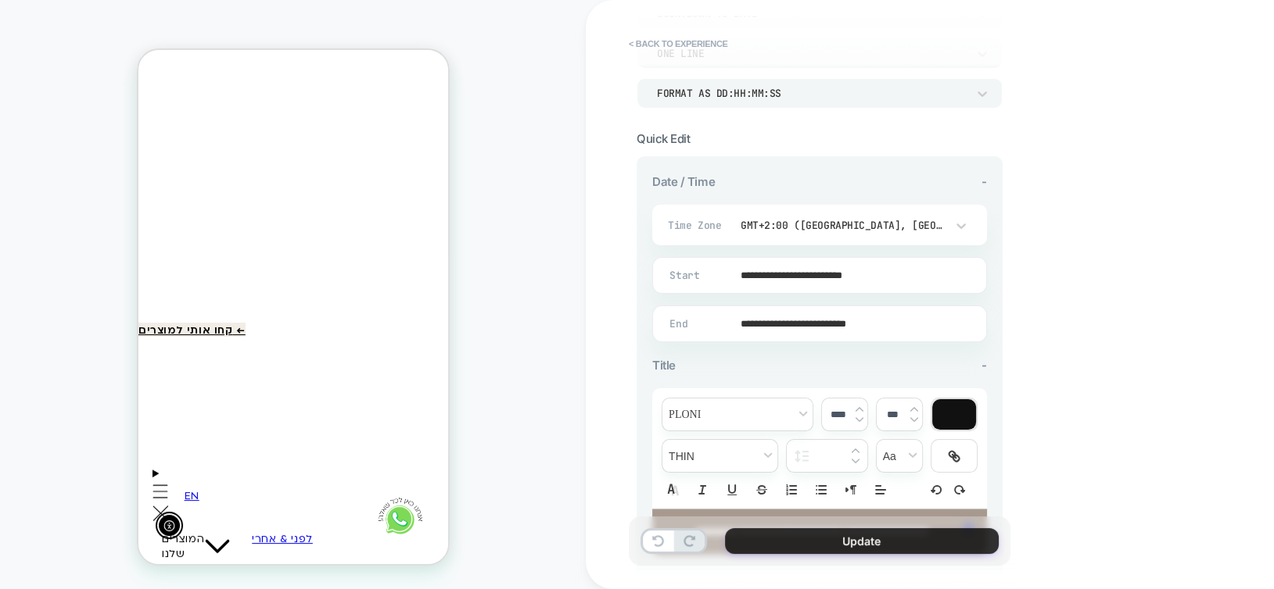
click at [911, 543] on button "Update" at bounding box center [862, 542] width 274 height 26
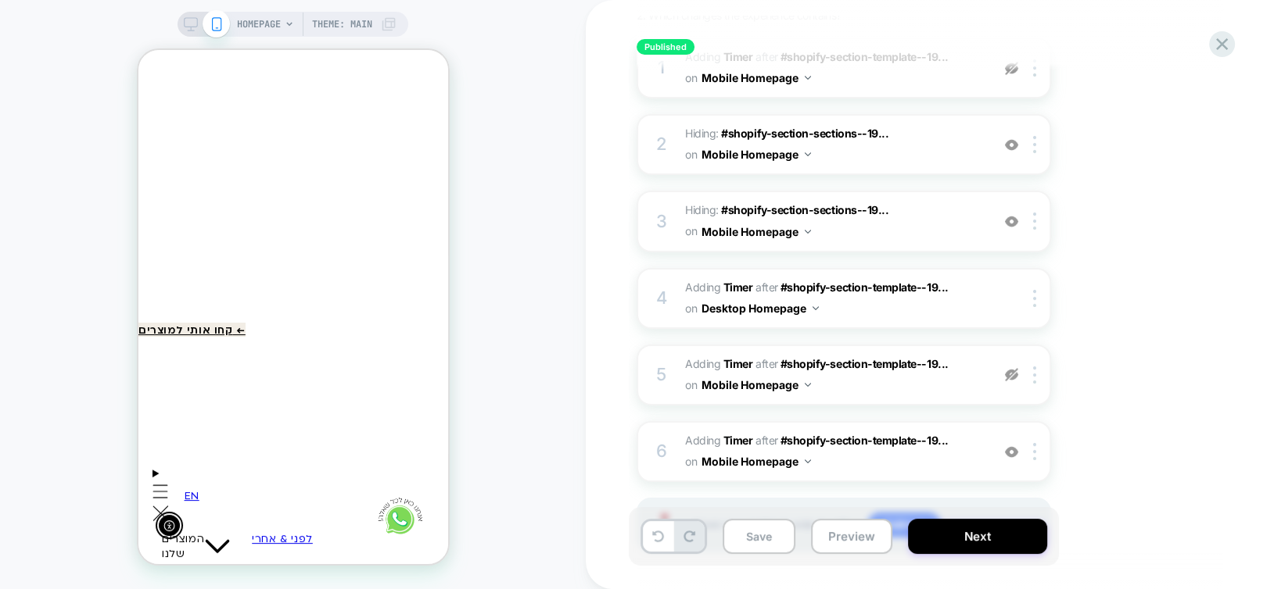
click at [189, 24] on icon at bounding box center [191, 24] width 14 height 14
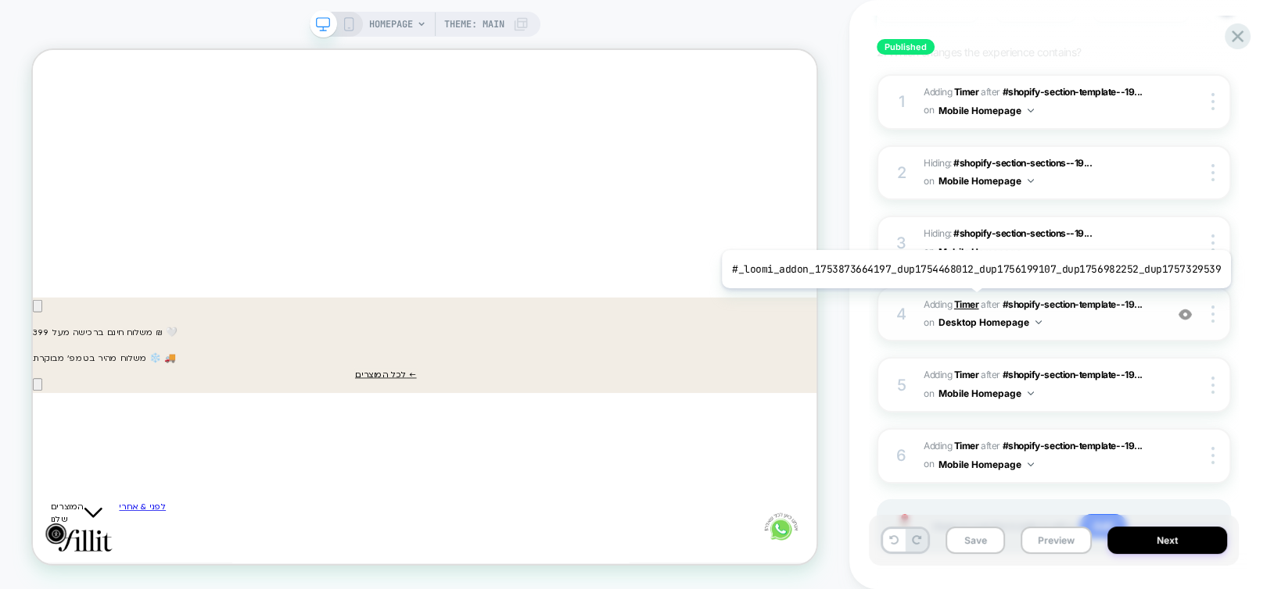
click at [969, 300] on b "Timer" at bounding box center [966, 305] width 25 height 12
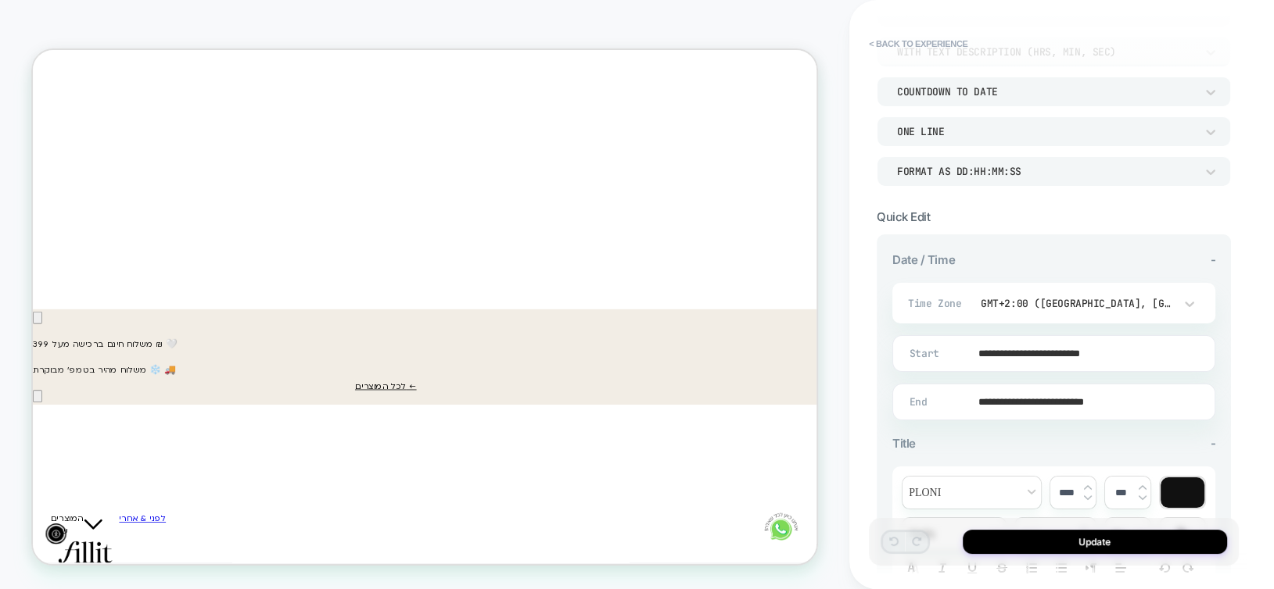
click at [1102, 357] on input "**********" at bounding box center [1050, 353] width 321 height 37
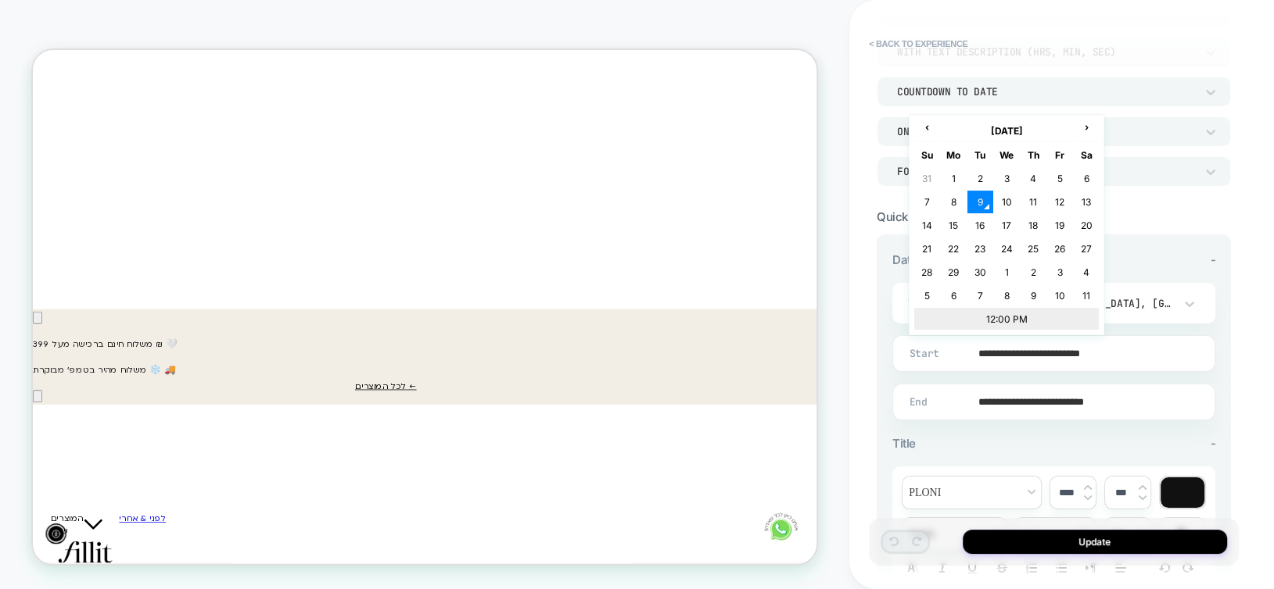
click at [985, 322] on td "12:00 PM" at bounding box center [1006, 319] width 185 height 22
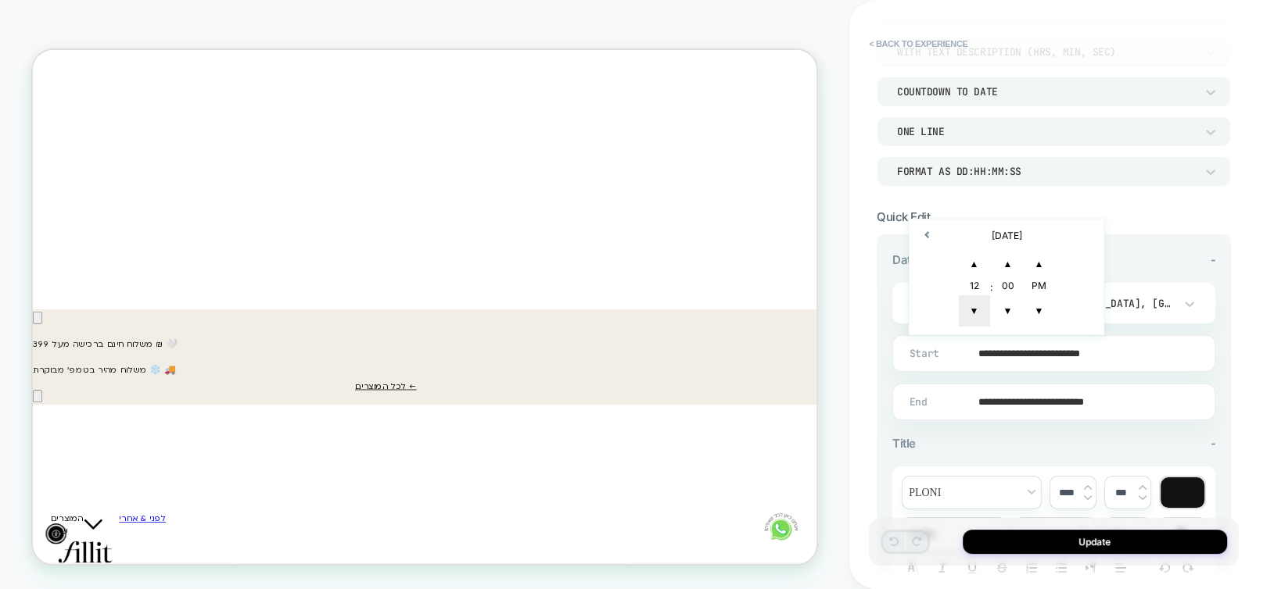
click at [973, 315] on span "▼" at bounding box center [973, 311] width 31 height 31
type input "**********"
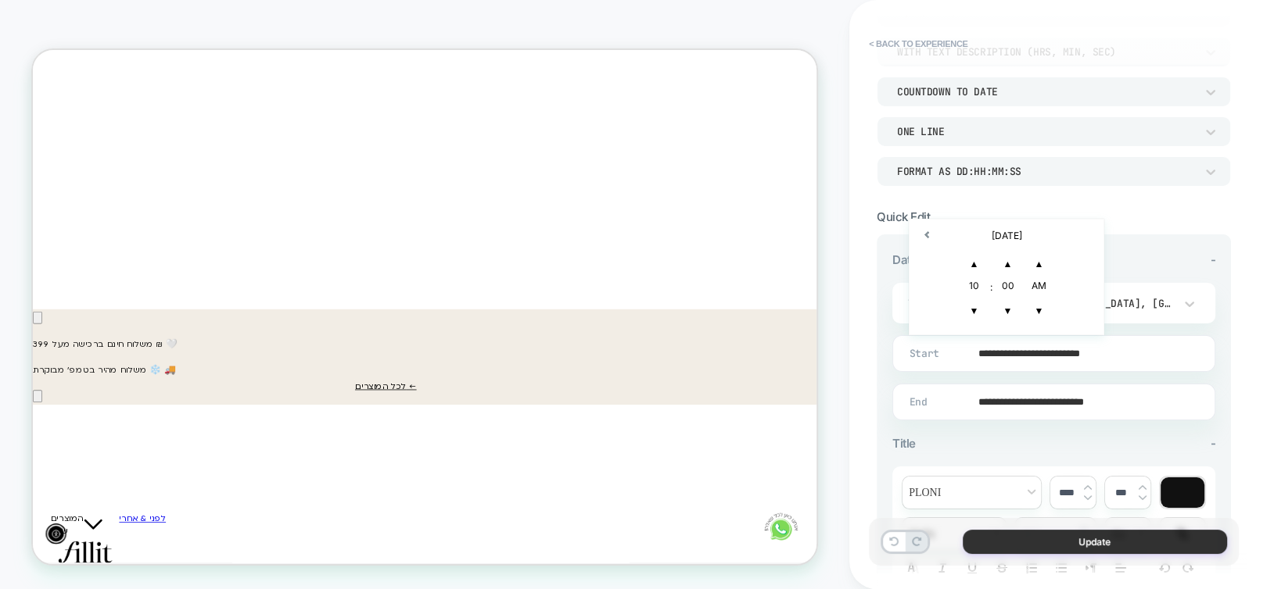
click at [1093, 546] on button "Update" at bounding box center [1094, 542] width 264 height 24
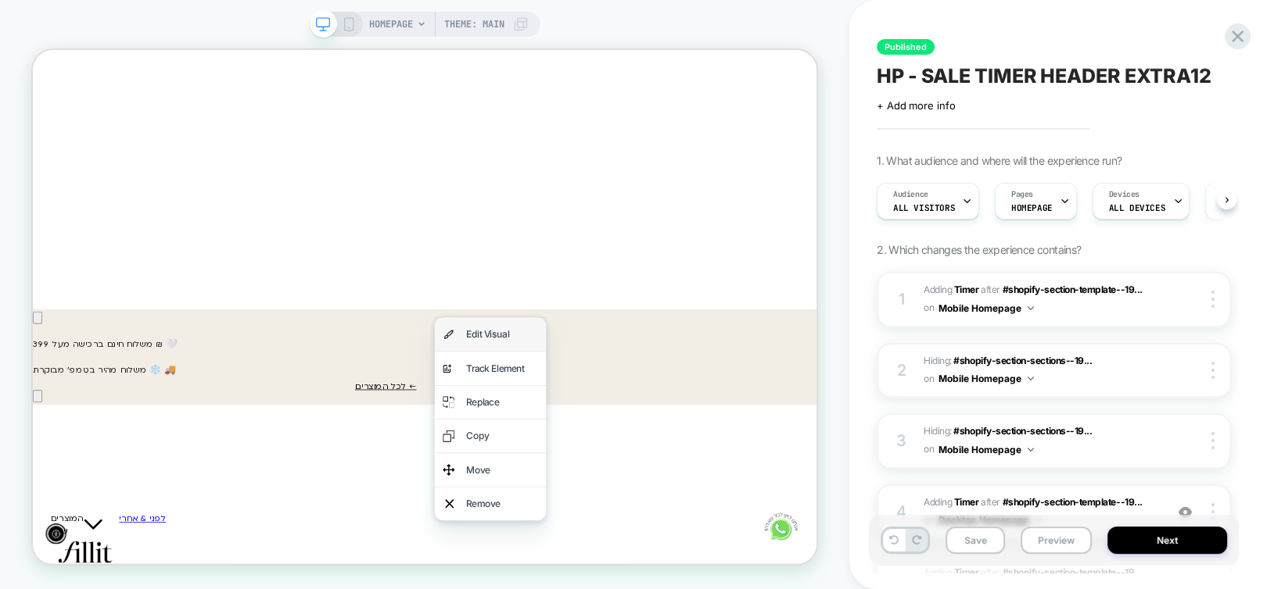
click at [607, 428] on div "Edit Visual" at bounding box center [642, 429] width 149 height 45
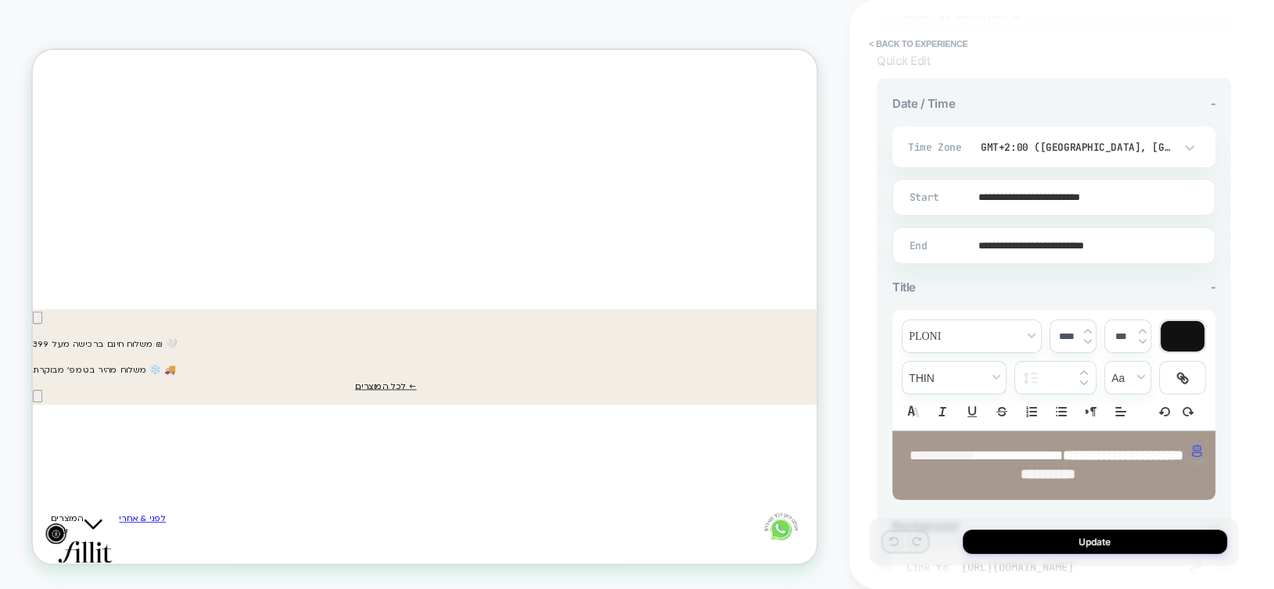
click at [1062, 450] on span "**********" at bounding box center [1122, 456] width 120 height 14
type input "****"
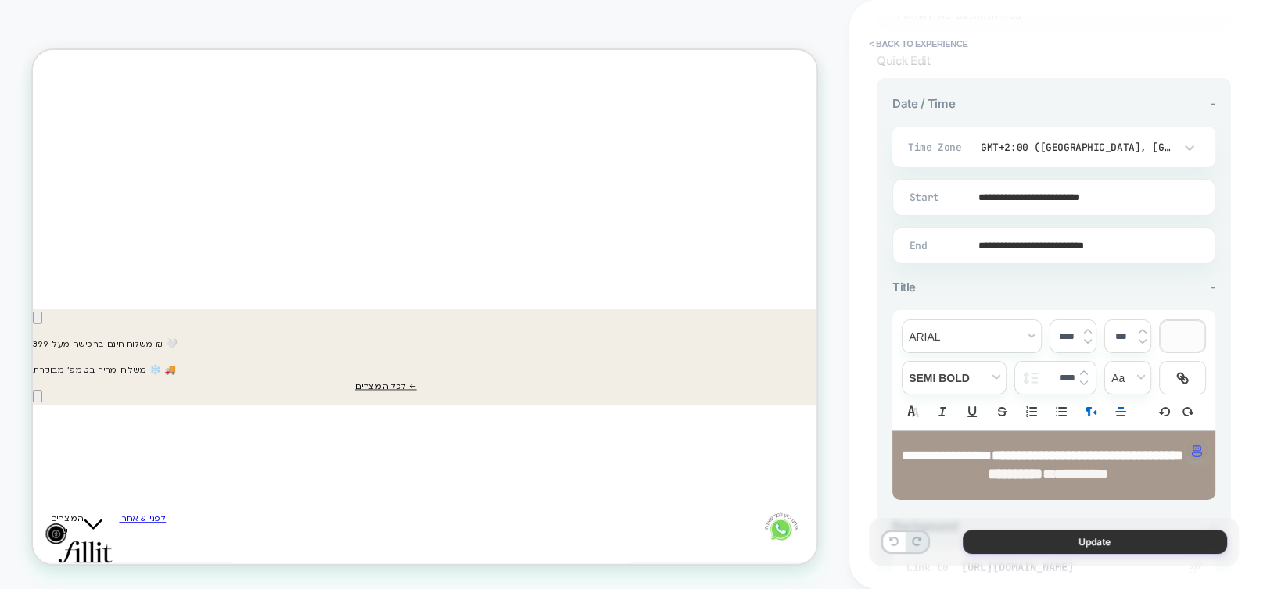
click at [1074, 541] on button "Update" at bounding box center [1094, 542] width 264 height 24
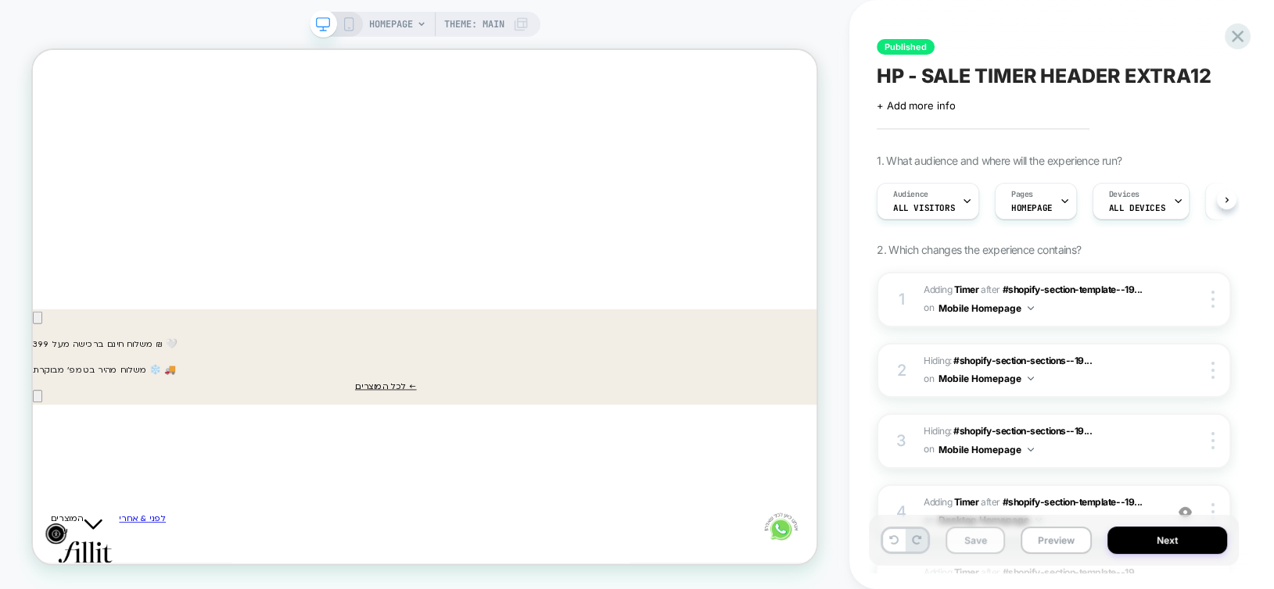
click at [998, 547] on button "Save" at bounding box center [974, 540] width 59 height 27
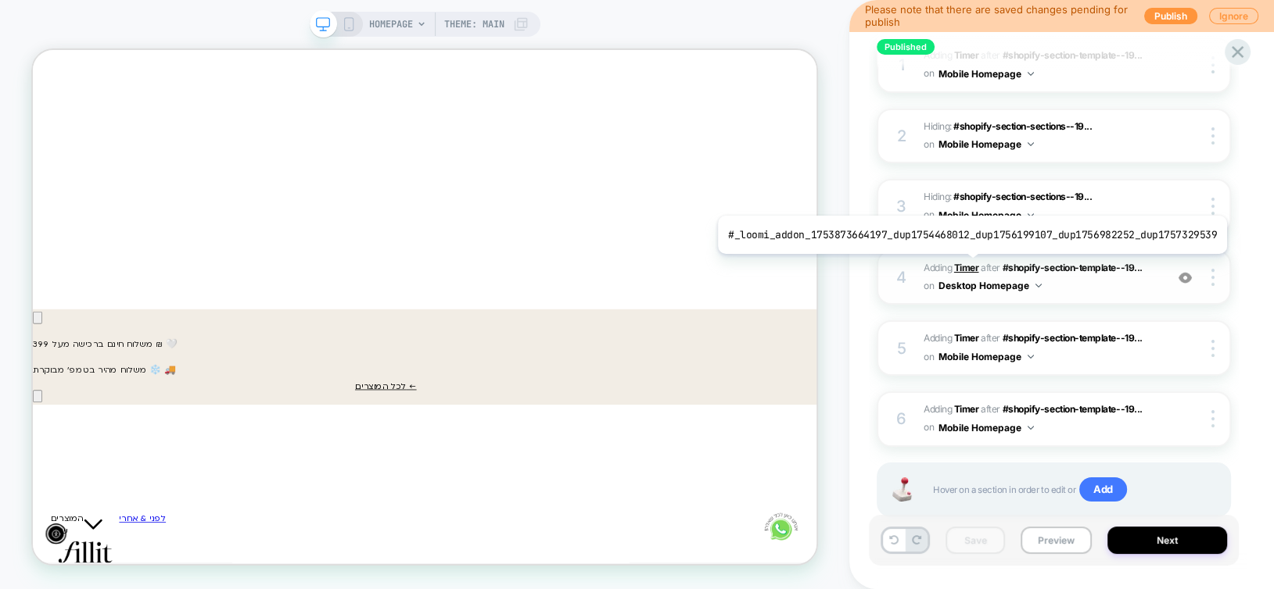
click at [966, 266] on b "Timer" at bounding box center [966, 268] width 25 height 12
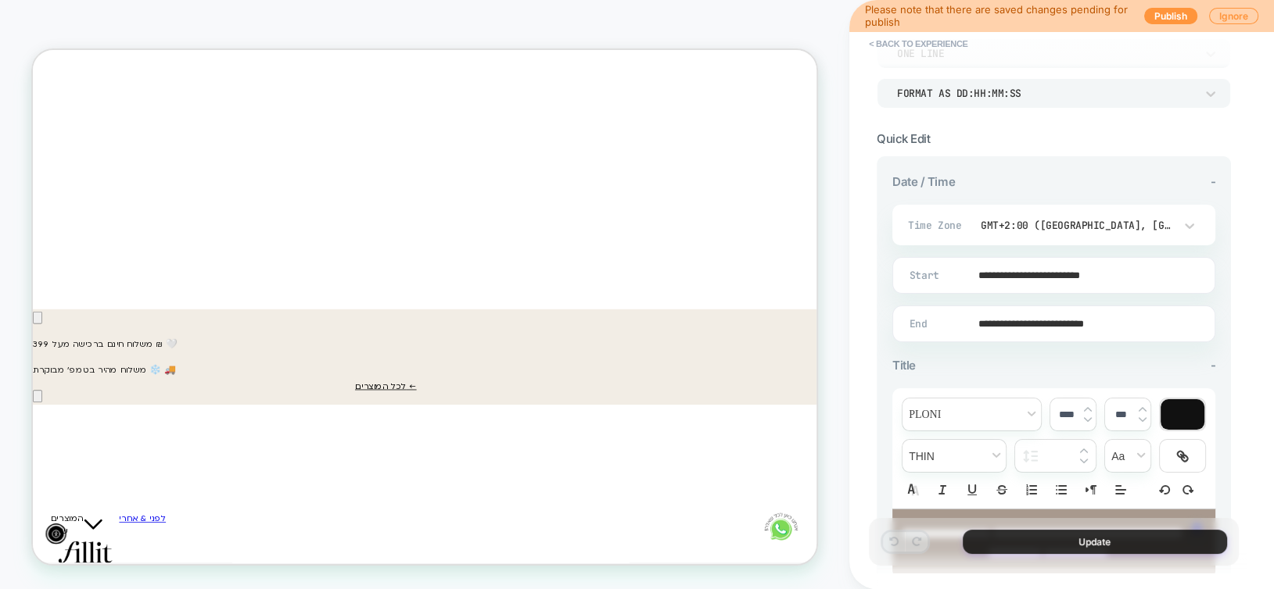
click at [1125, 543] on button "Update" at bounding box center [1094, 542] width 264 height 24
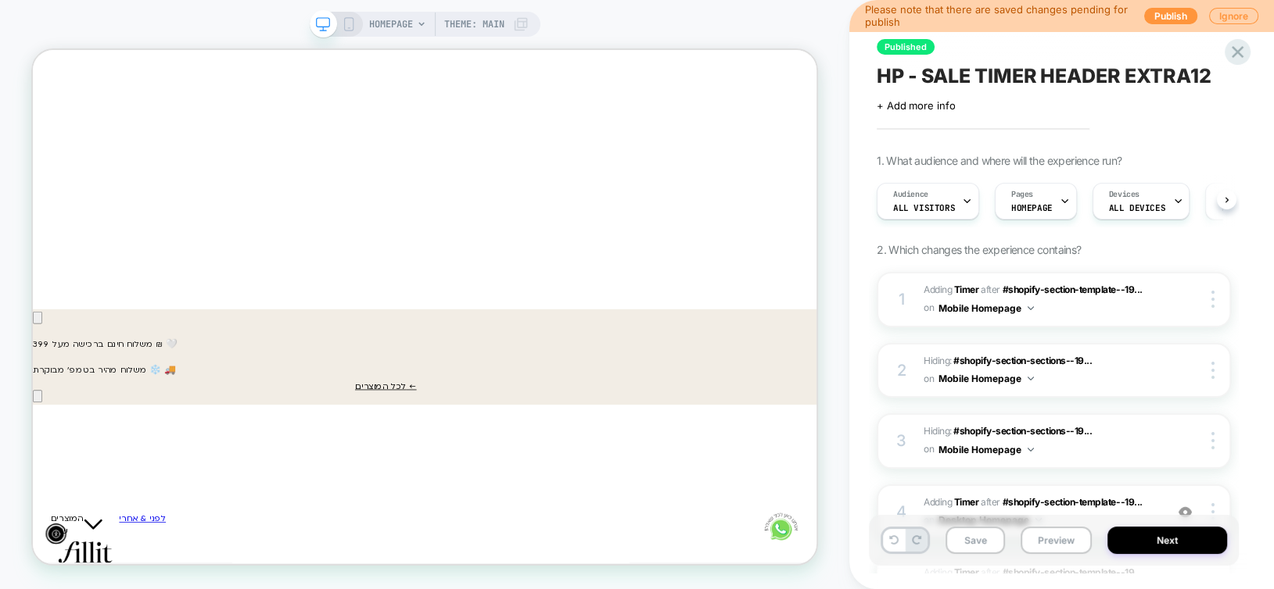
click at [347, 27] on rect at bounding box center [348, 27] width 2 height 1
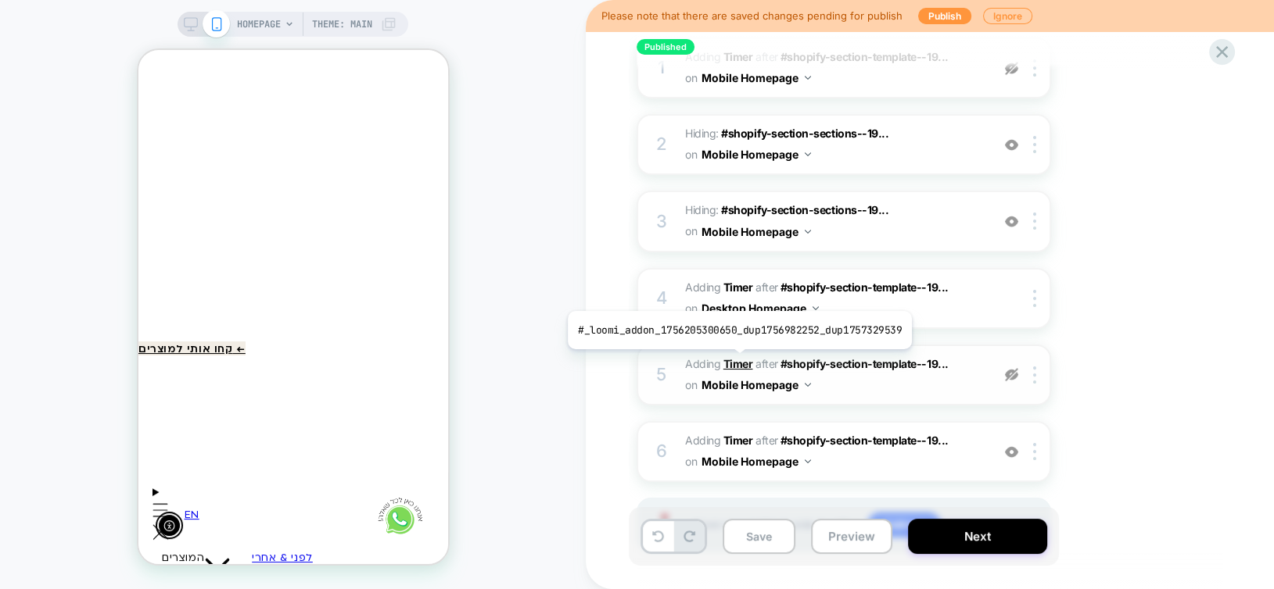
click at [735, 361] on b "Timer" at bounding box center [738, 363] width 30 height 13
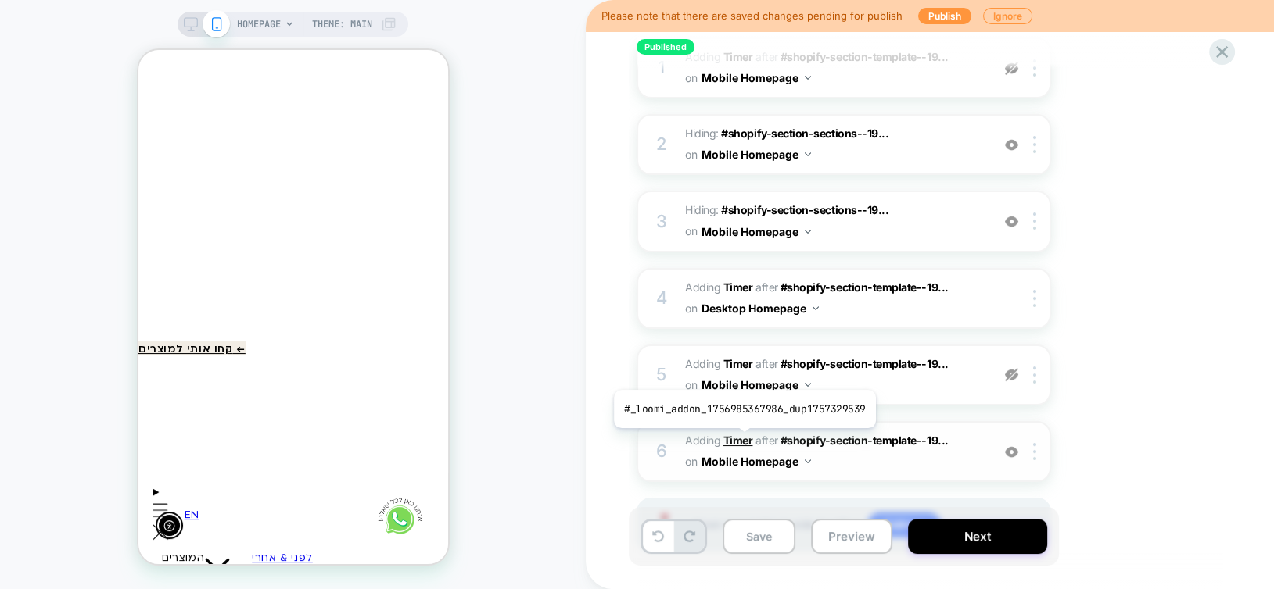
click at [741, 439] on b "Timer" at bounding box center [738, 440] width 30 height 13
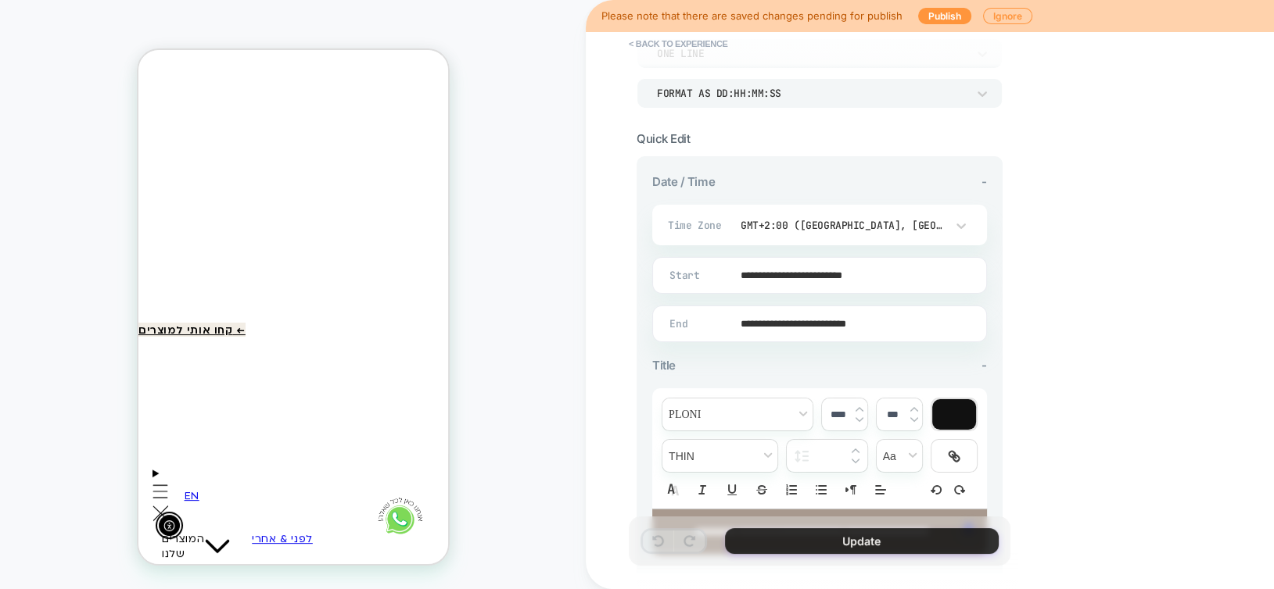
click at [887, 535] on button "Update" at bounding box center [862, 542] width 274 height 26
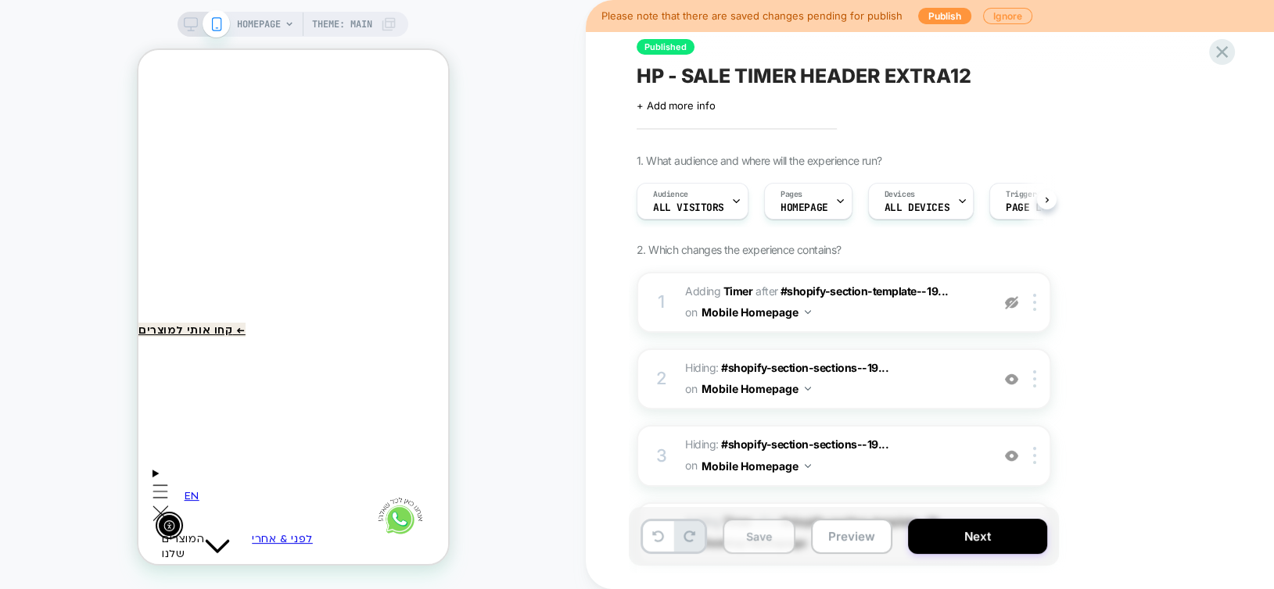
click at [763, 543] on button "Save" at bounding box center [758, 536] width 73 height 35
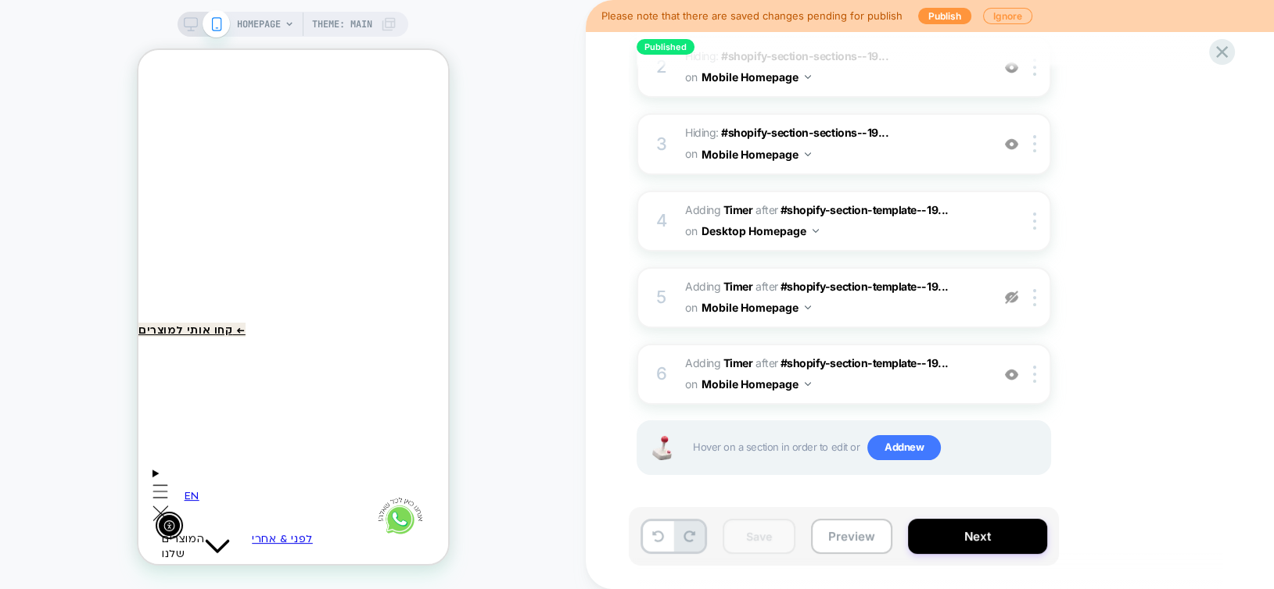
click at [191, 19] on icon at bounding box center [191, 24] width 14 height 14
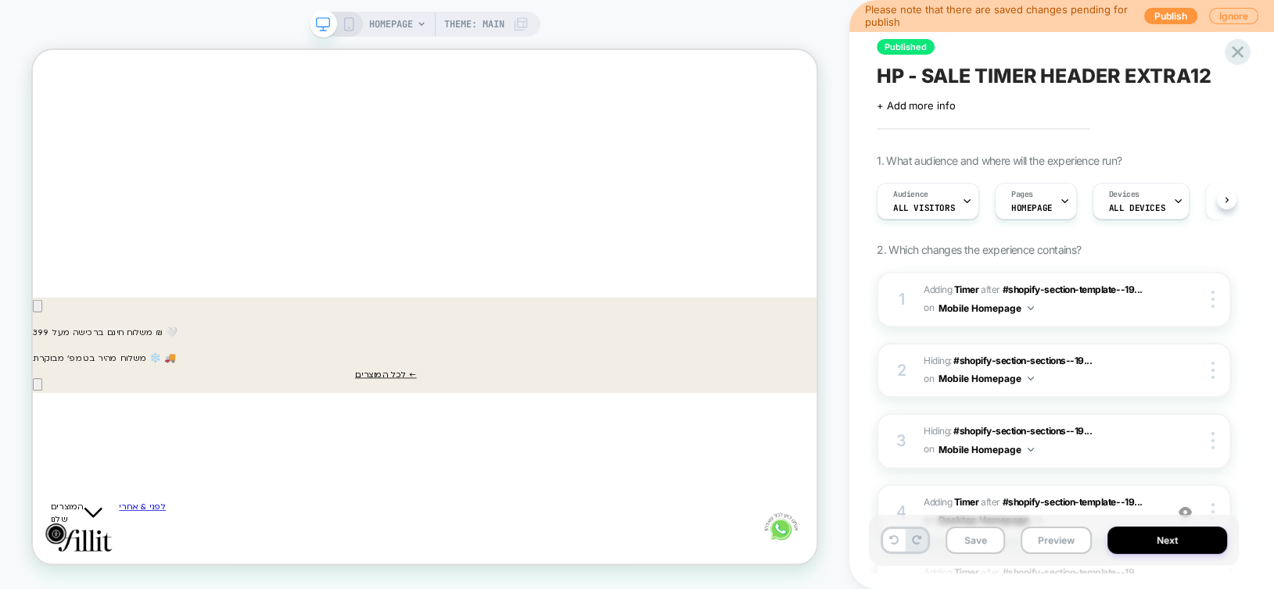
click at [1151, 546] on button "Next" at bounding box center [1167, 540] width 120 height 27
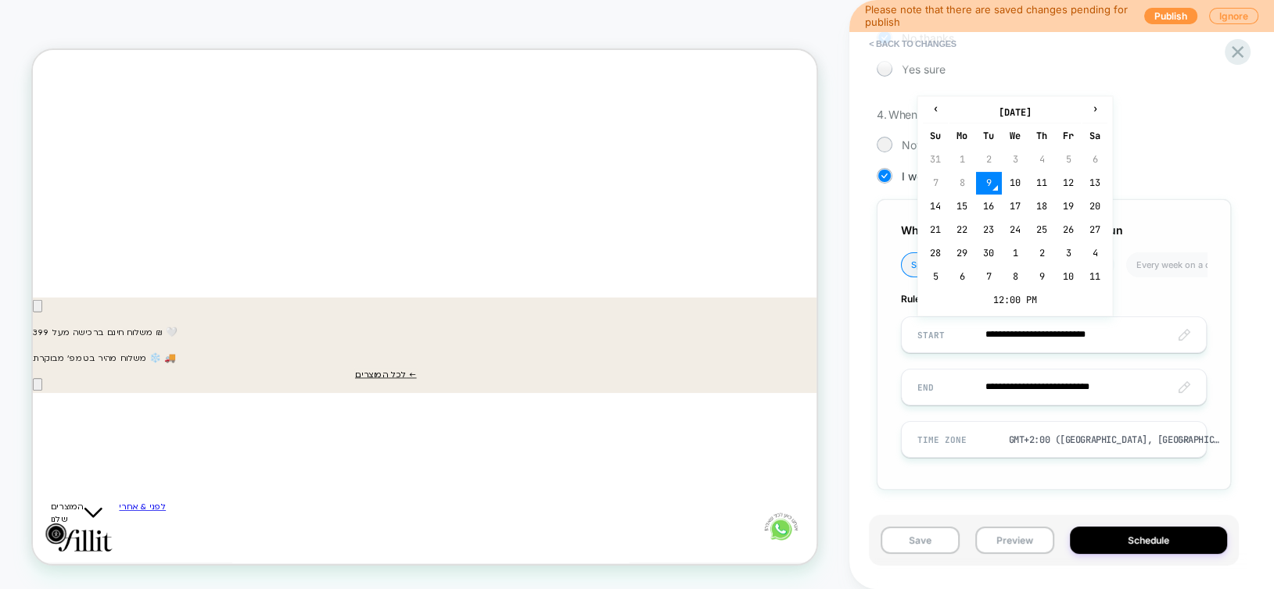
click at [1118, 335] on input "**********" at bounding box center [1053, 335] width 304 height 37
click at [986, 300] on td "12:00 PM" at bounding box center [1015, 300] width 185 height 22
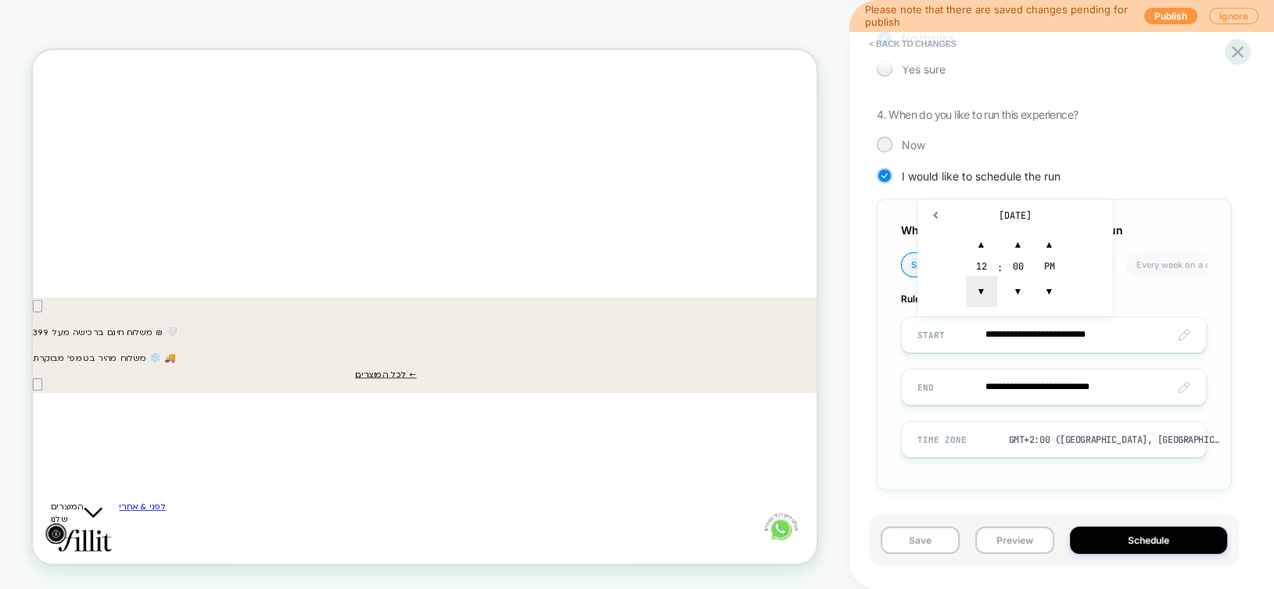
click at [980, 301] on span "▼" at bounding box center [981, 291] width 31 height 31
type input "**********"
click at [1117, 536] on button "Schedule" at bounding box center [1149, 540] width 158 height 27
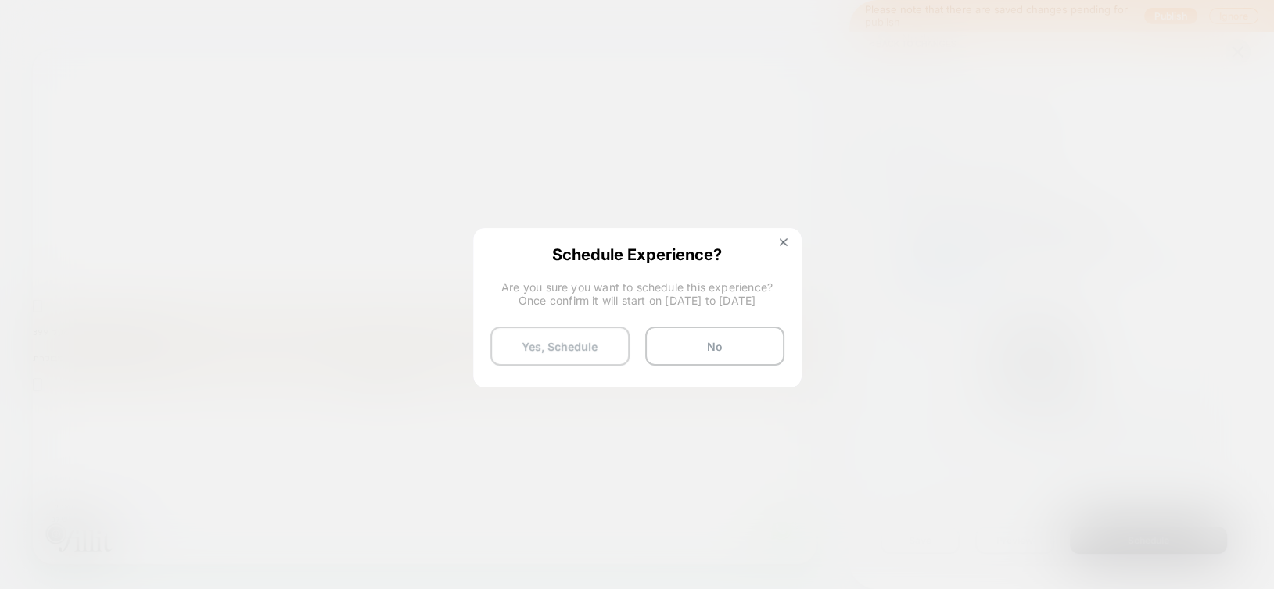
click at [564, 344] on button "Yes, Schedule" at bounding box center [559, 346] width 139 height 39
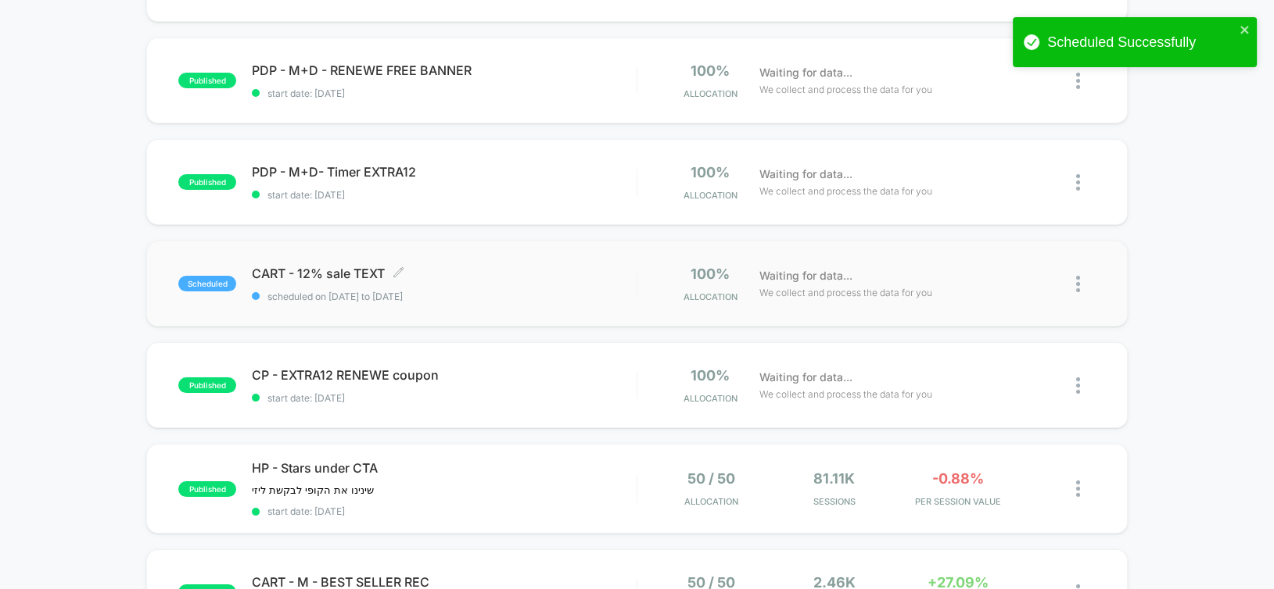
click at [549, 296] on span "scheduled on 09/09/2025 to 13/09/2025" at bounding box center [444, 297] width 384 height 12
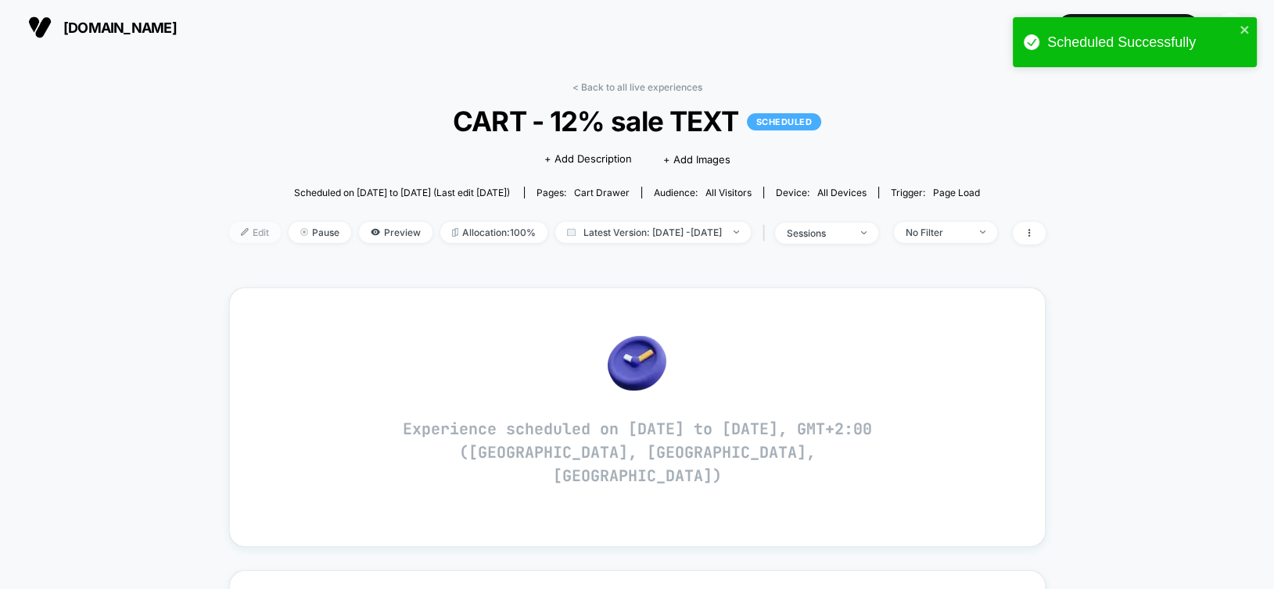
click at [229, 235] on span "Edit" at bounding box center [255, 232] width 52 height 21
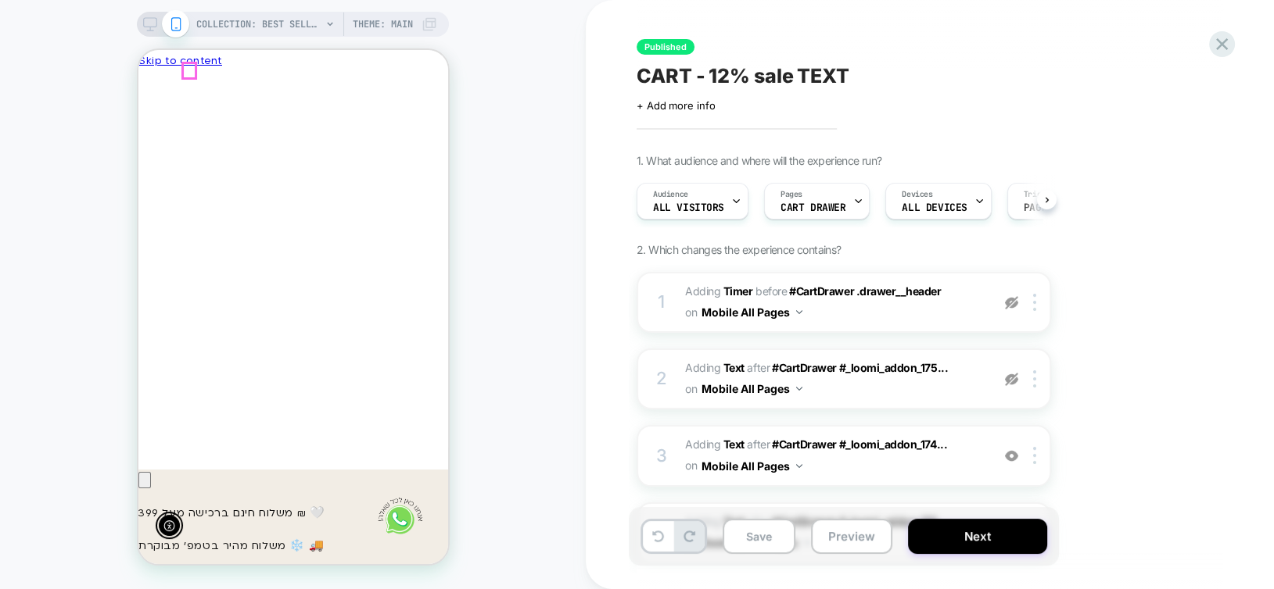
click at [160, 134] on icon "Close" at bounding box center [152, 142] width 16 height 16
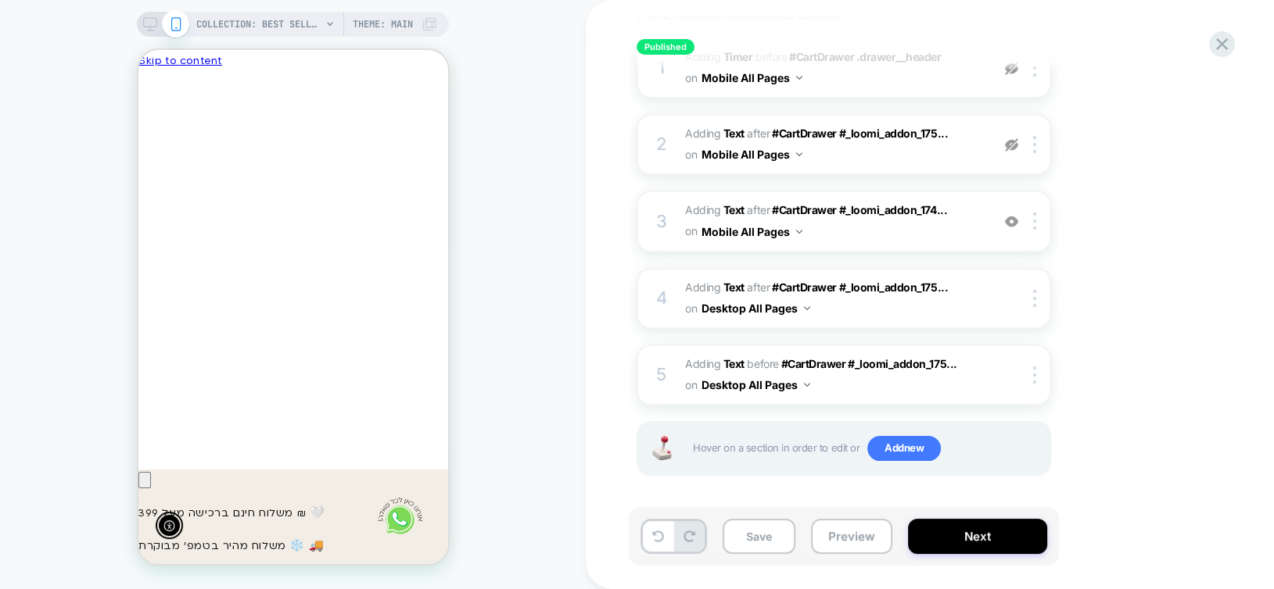
scroll to position [0, -229]
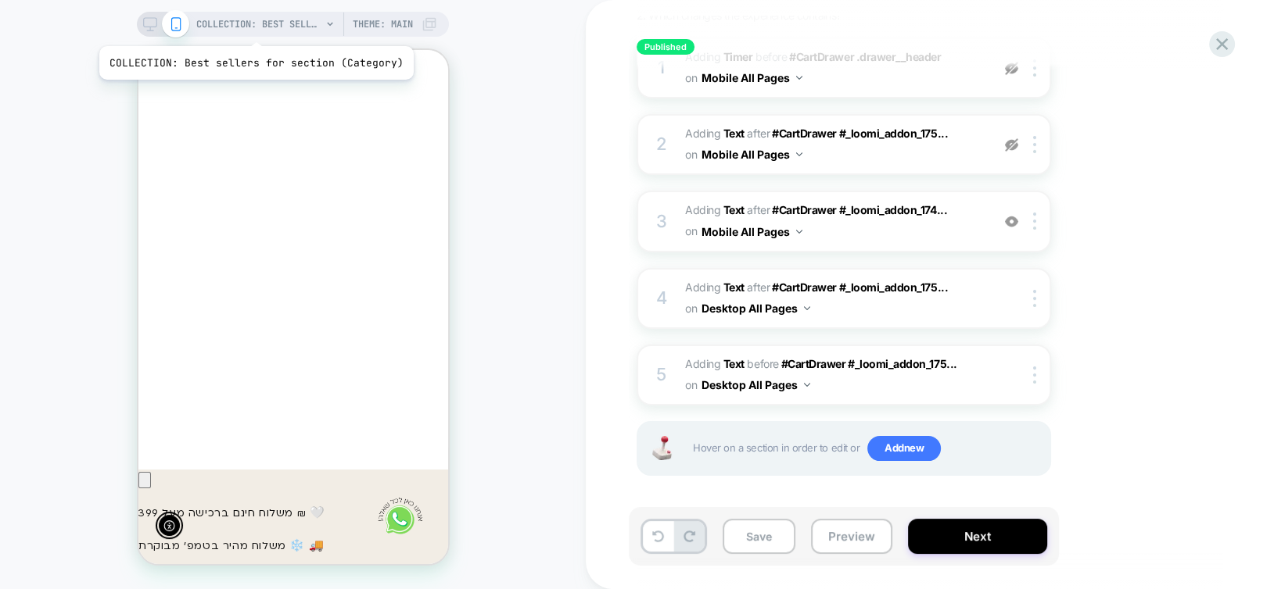
click at [253, 27] on span "COLLECTION: Best sellers for section (Category)" at bounding box center [258, 24] width 125 height 25
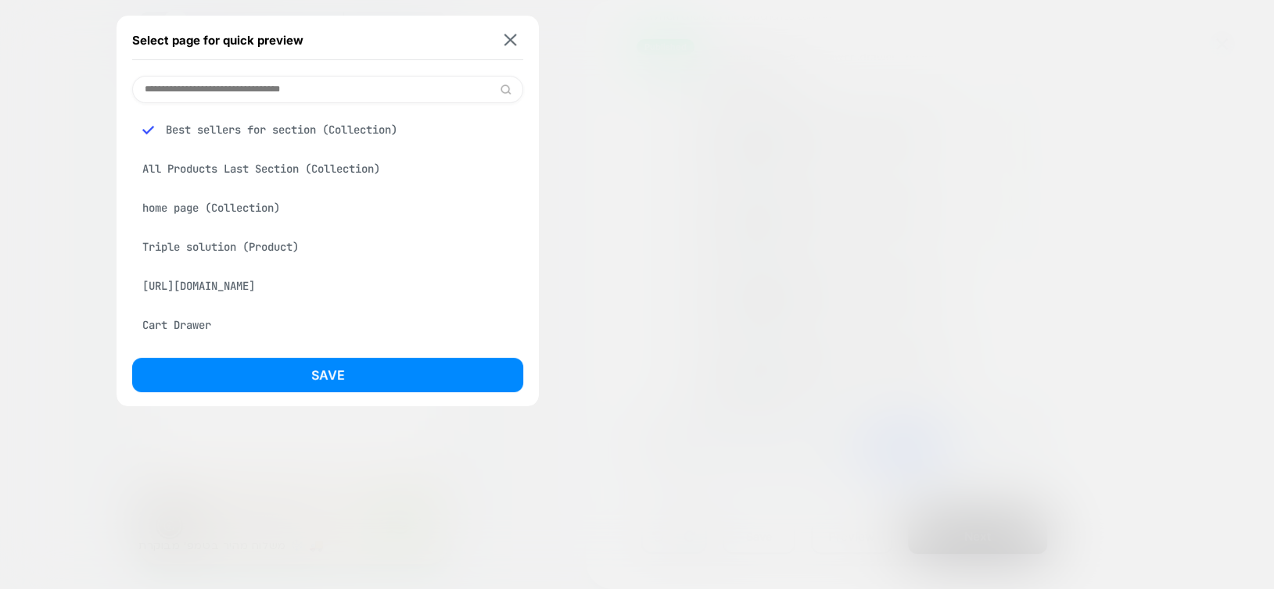
click at [226, 163] on div "All Products Last Section (Collection)" at bounding box center [327, 169] width 391 height 30
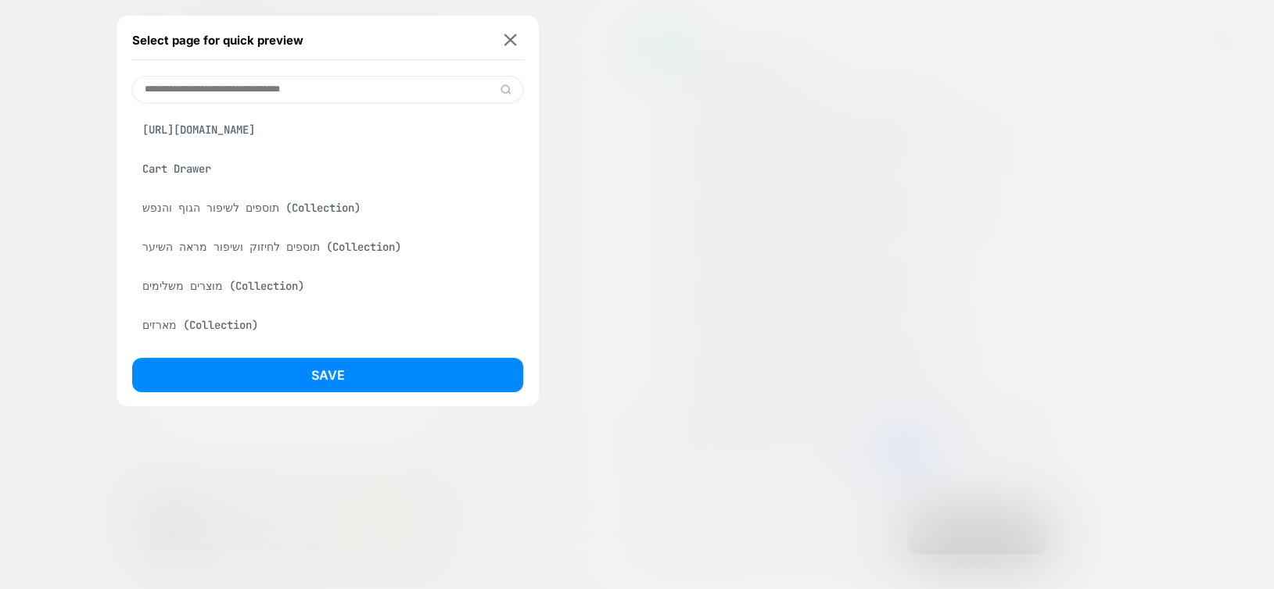
click at [214, 223] on div "תוספים לשיפור הגוף והנפש (Collection)" at bounding box center [327, 208] width 391 height 30
click at [200, 262] on div "תוספים לחיזוק ושיפור מראה השיער (Collection)" at bounding box center [327, 247] width 391 height 30
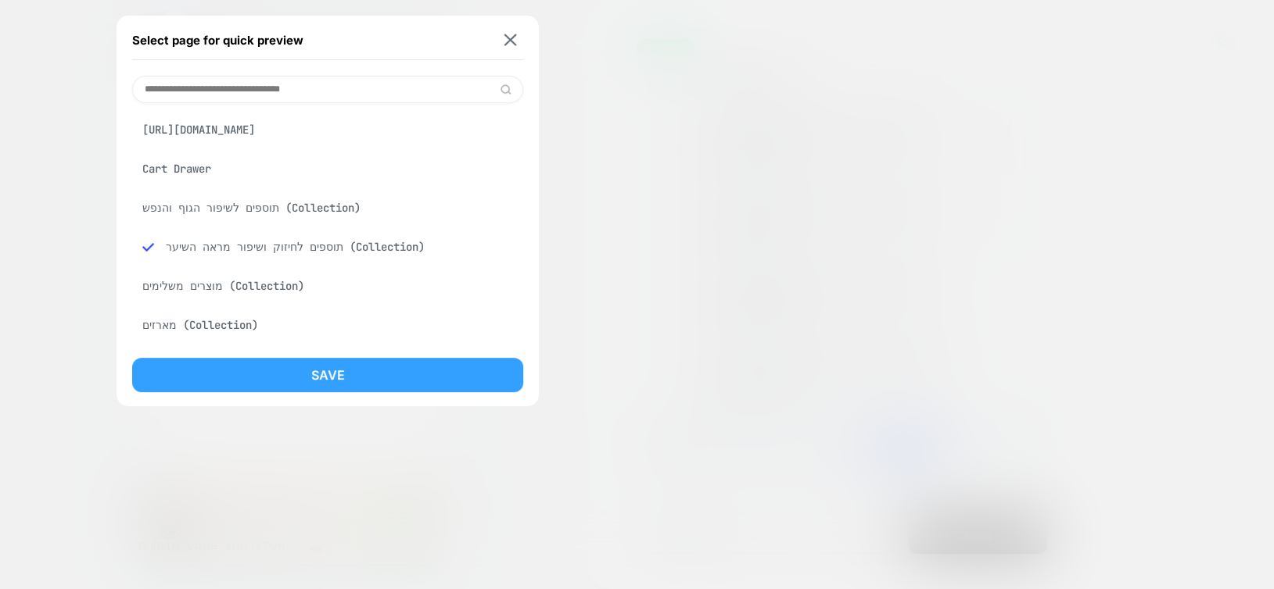
click at [232, 363] on button "Save" at bounding box center [327, 375] width 391 height 34
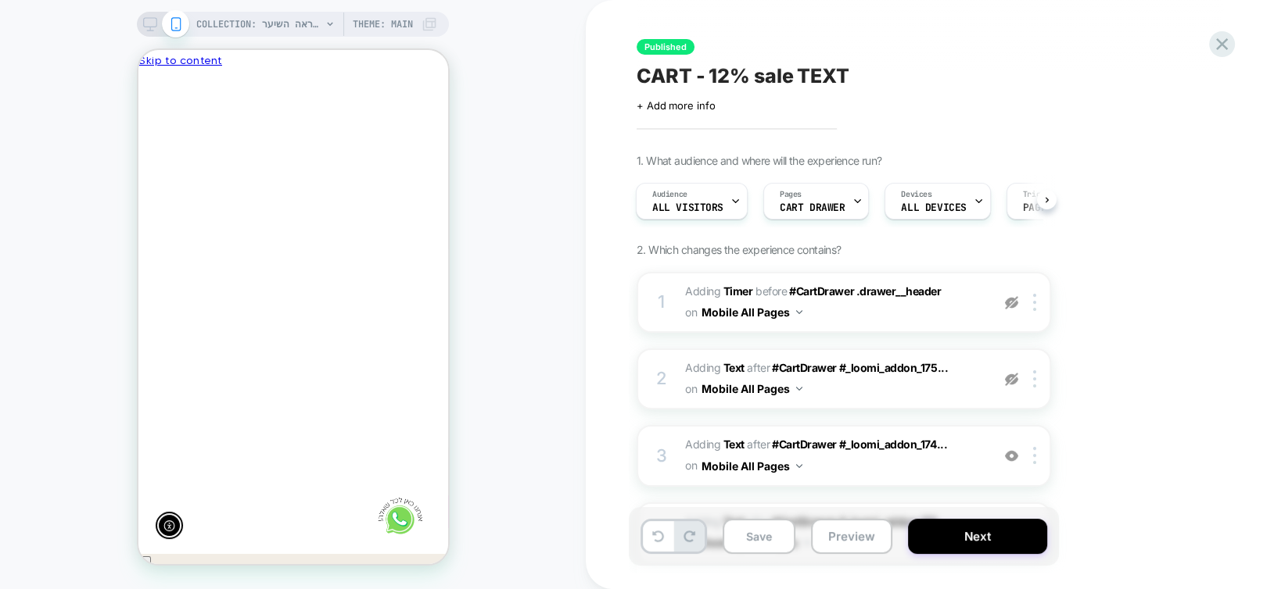
scroll to position [0, -229]
click at [929, 532] on button "Next" at bounding box center [977, 536] width 139 height 35
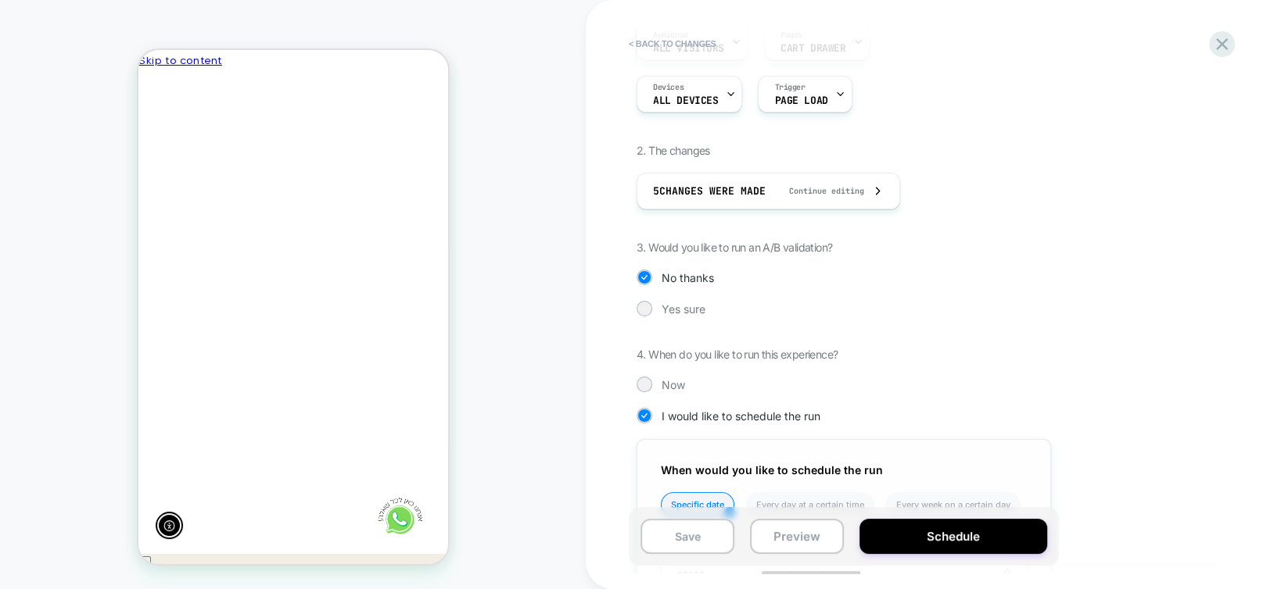
scroll to position [313, 0]
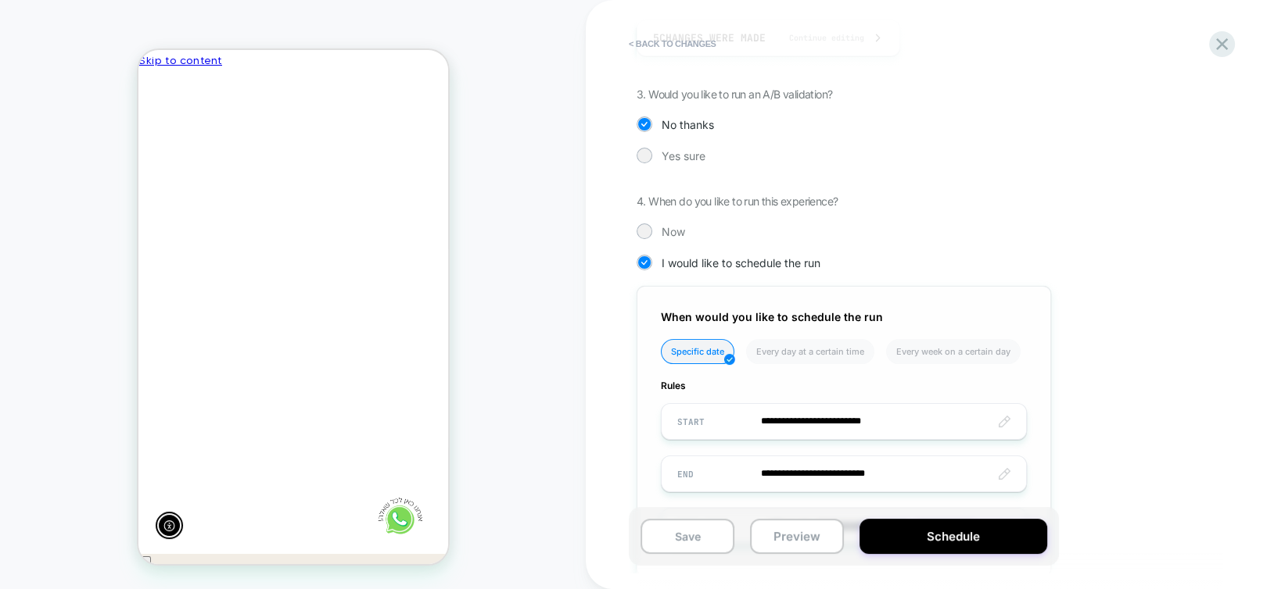
click at [878, 426] on input "**********" at bounding box center [843, 421] width 364 height 37
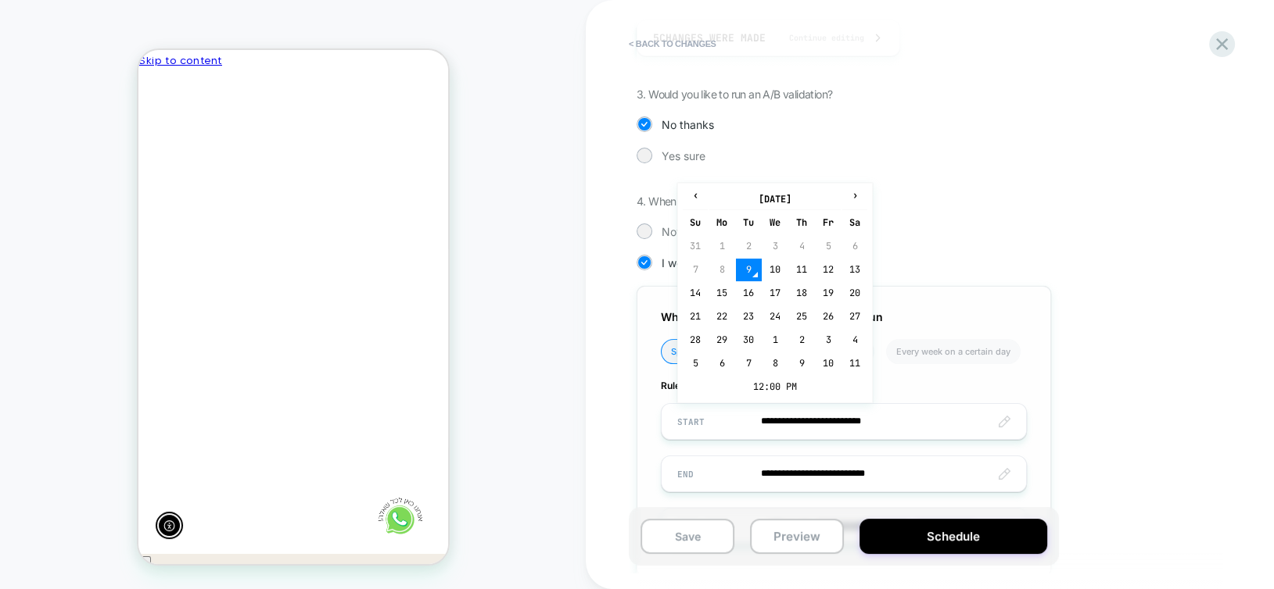
click at [765, 396] on table "‹ September 2025 › Su Mo Tu We Th Fr Sa 31 1 2 3 4 5 6 7 8 9 10 11 12 13 14 15 …" at bounding box center [775, 293] width 188 height 213
click at [751, 392] on td "12:00 PM" at bounding box center [775, 387] width 185 height 22
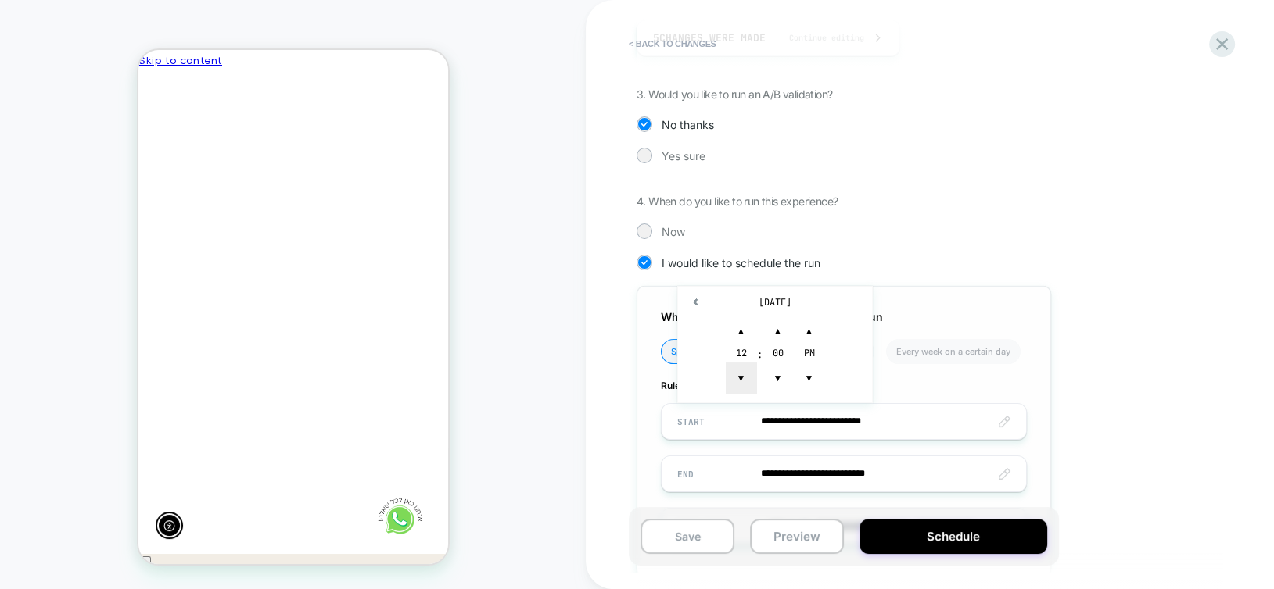
click at [747, 387] on span "▼" at bounding box center [741, 378] width 31 height 31
type input "**********"
click at [1034, 393] on div "**********" at bounding box center [843, 431] width 414 height 291
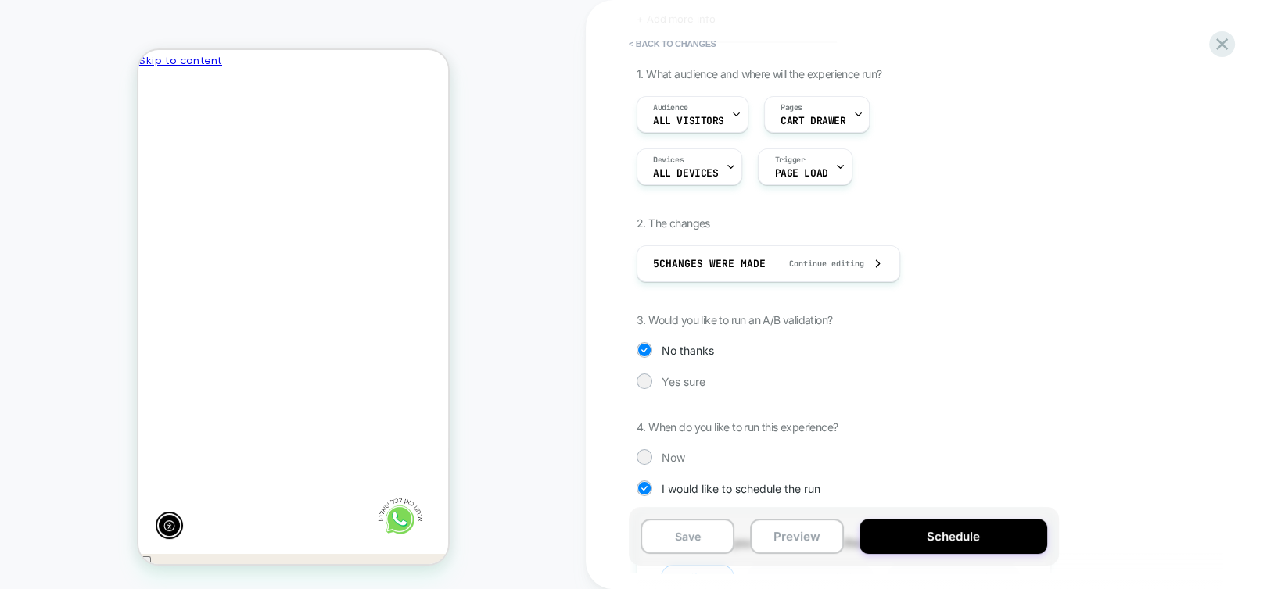
scroll to position [51, 0]
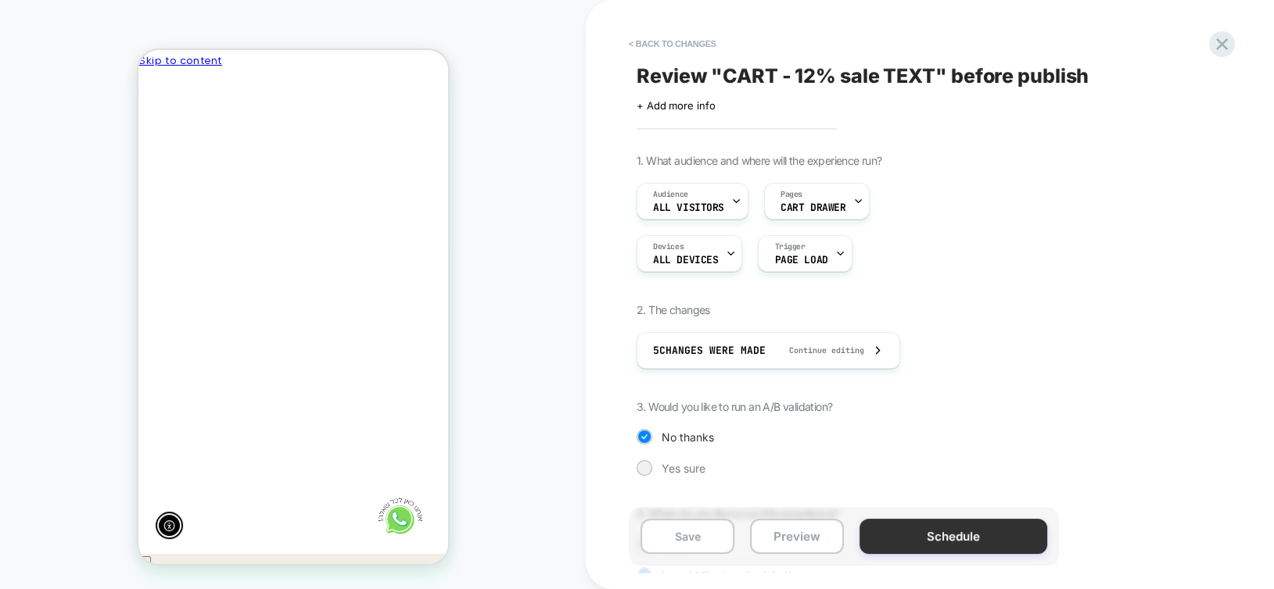
click at [997, 546] on button "Schedule" at bounding box center [953, 536] width 188 height 35
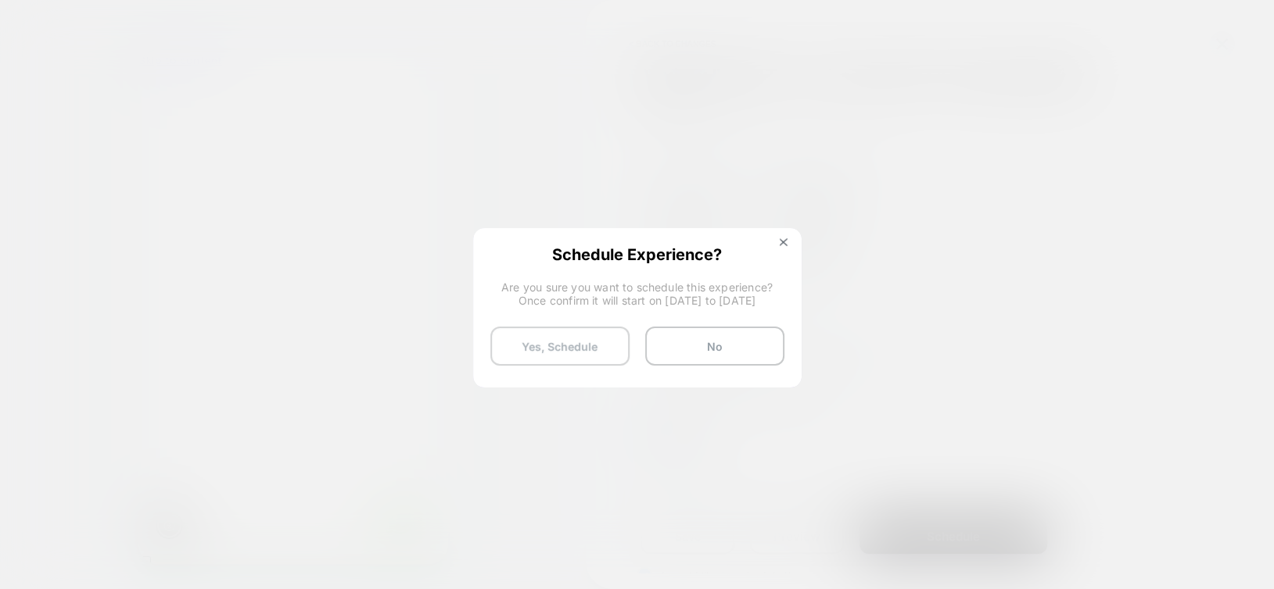
click at [583, 348] on button "Yes, Schedule" at bounding box center [559, 346] width 139 height 39
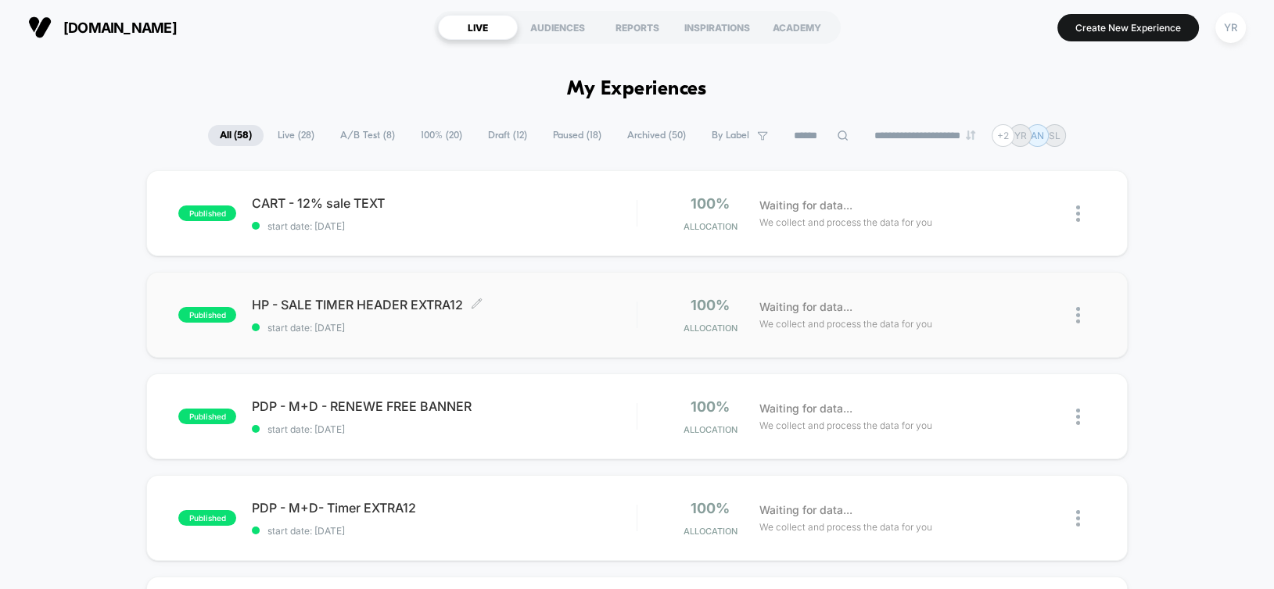
click at [554, 304] on span "HP - SALE TIMER HEADER EXTRA12 Click to edit experience details" at bounding box center [444, 305] width 384 height 16
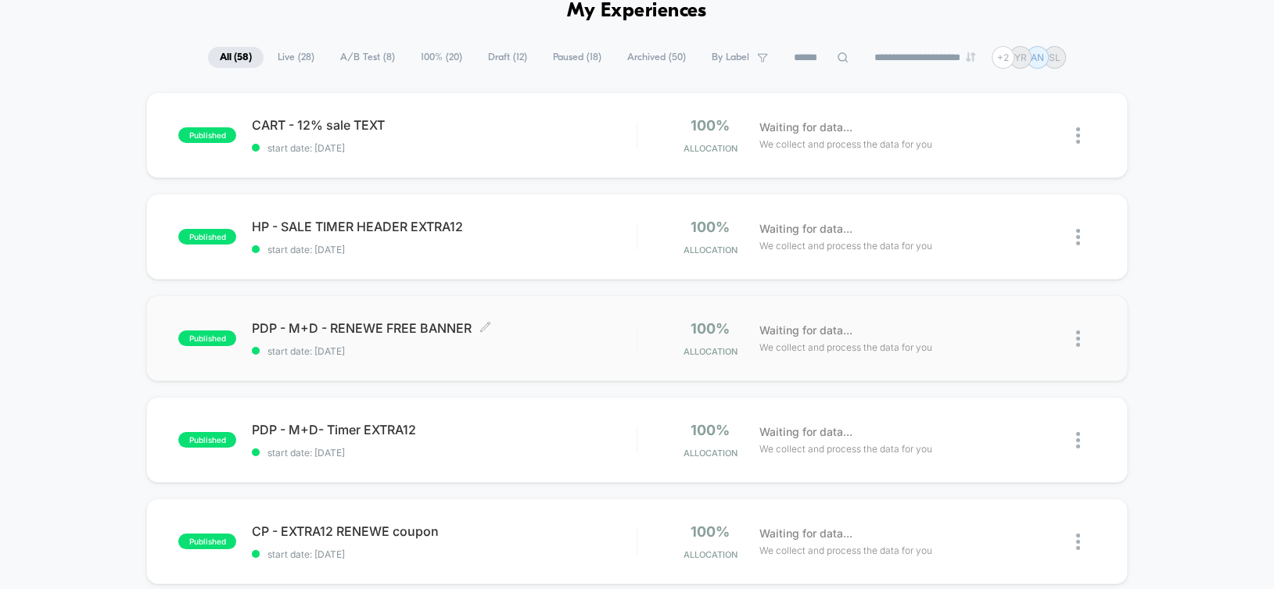
click at [539, 323] on span "PDP - M+D - RENEWE FREE BANNER Click to edit experience details" at bounding box center [444, 329] width 384 height 16
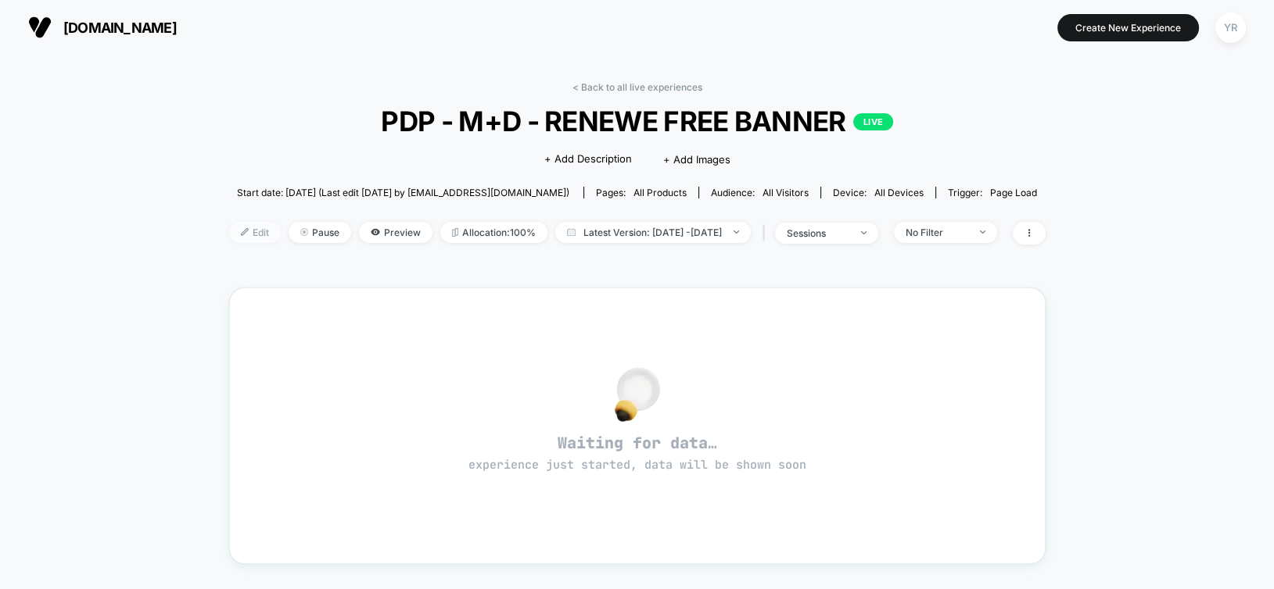
click at [241, 231] on img at bounding box center [245, 232] width 8 height 8
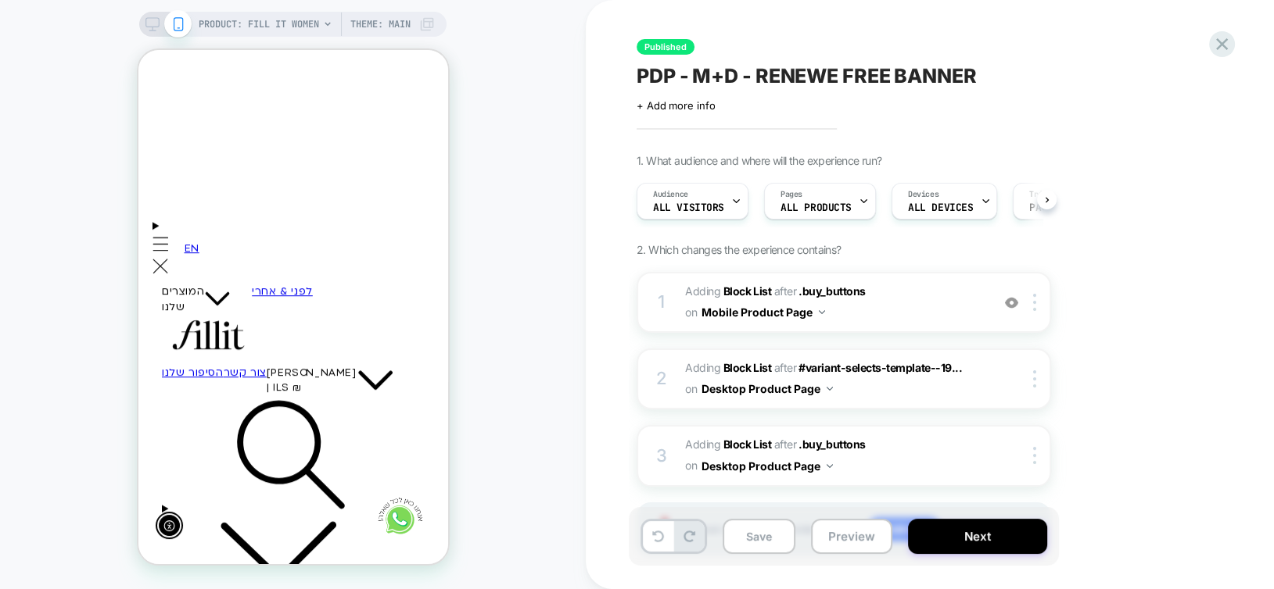
click at [145, 19] on icon at bounding box center [152, 24] width 14 height 14
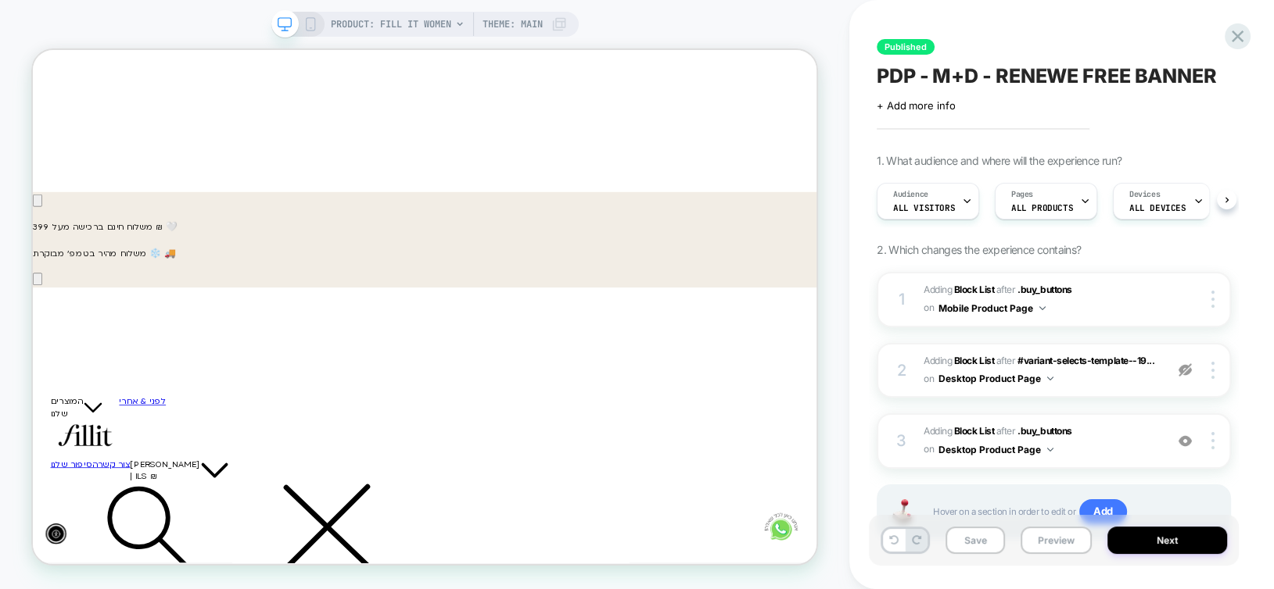
scroll to position [0, -944]
click at [1041, 421] on div at bounding box center [1238, 429] width 395 height 139
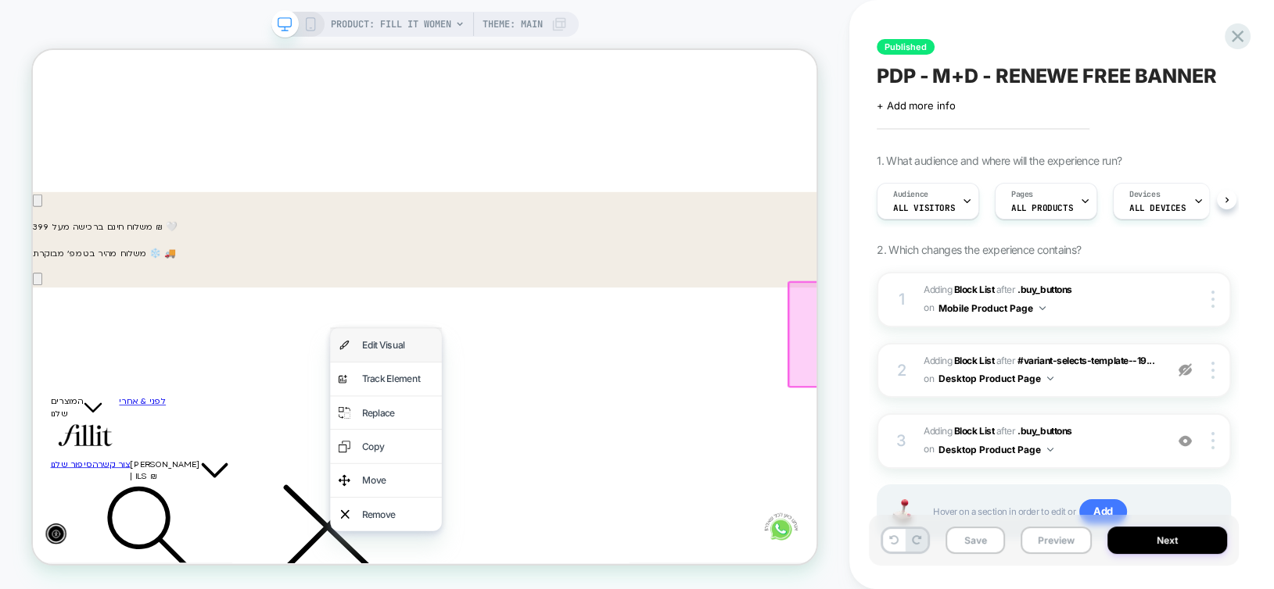
scroll to position [0, 0]
click at [471, 446] on div "Edit Visual" at bounding box center [518, 443] width 95 height 23
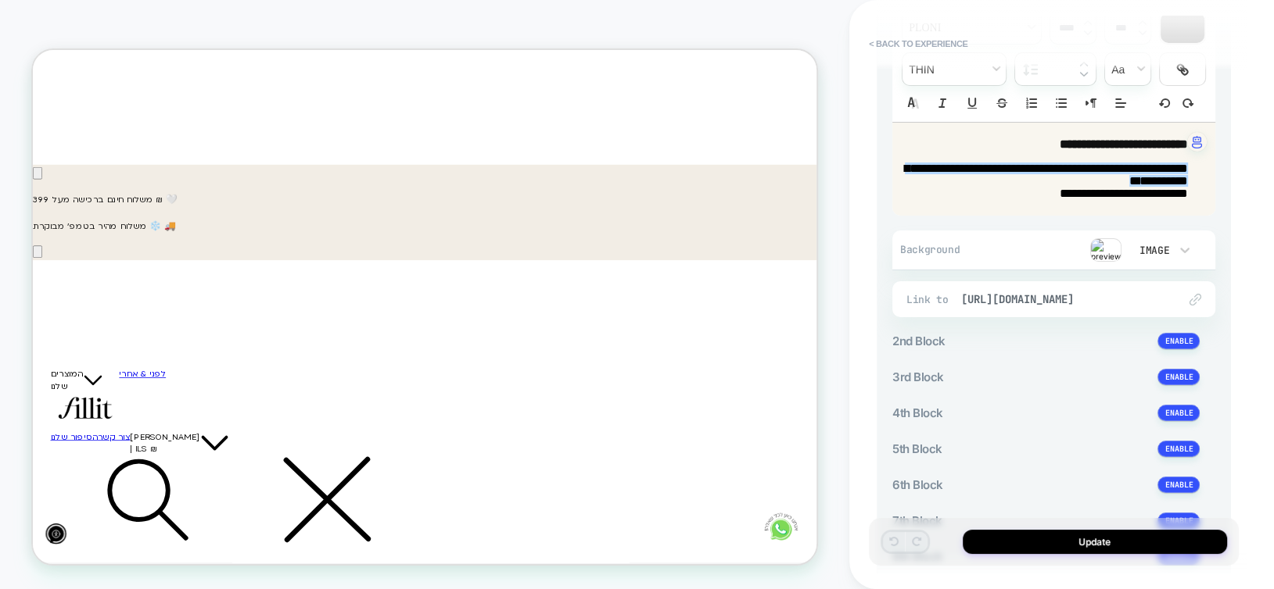
scroll to position [235, 0]
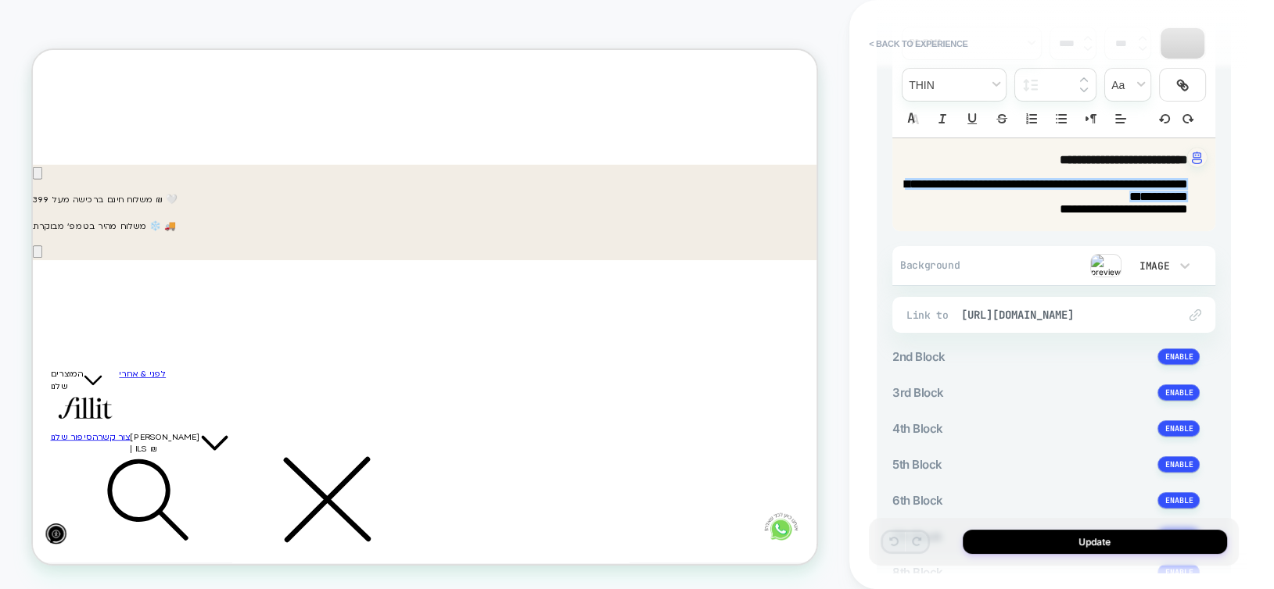
click at [1109, 271] on img at bounding box center [1105, 265] width 31 height 23
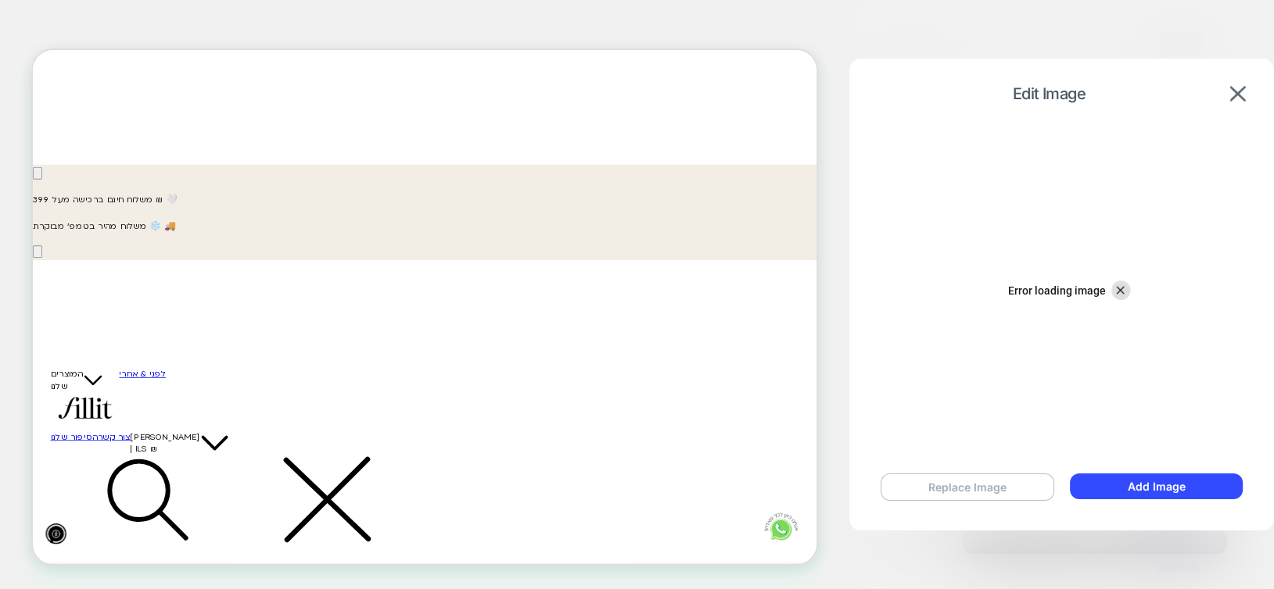
click at [973, 494] on button "Replace Image" at bounding box center [967, 487] width 174 height 27
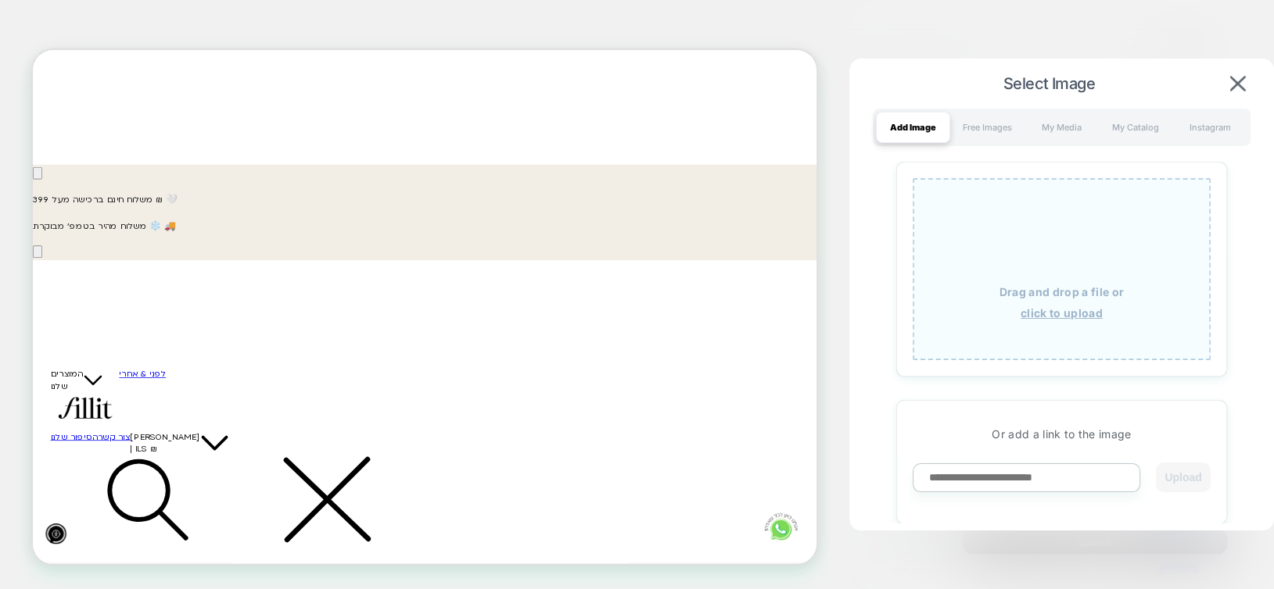
scroll to position [0, 0]
click at [1134, 135] on div "My Catalog" at bounding box center [1135, 127] width 74 height 31
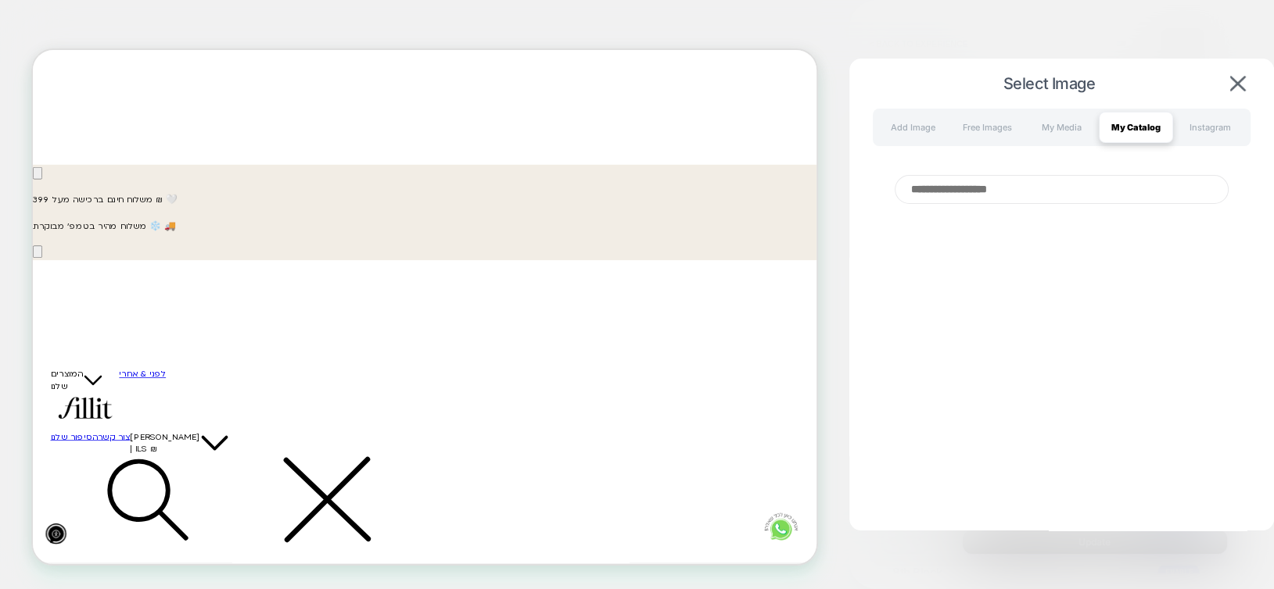
click at [1106, 194] on input at bounding box center [1061, 189] width 334 height 29
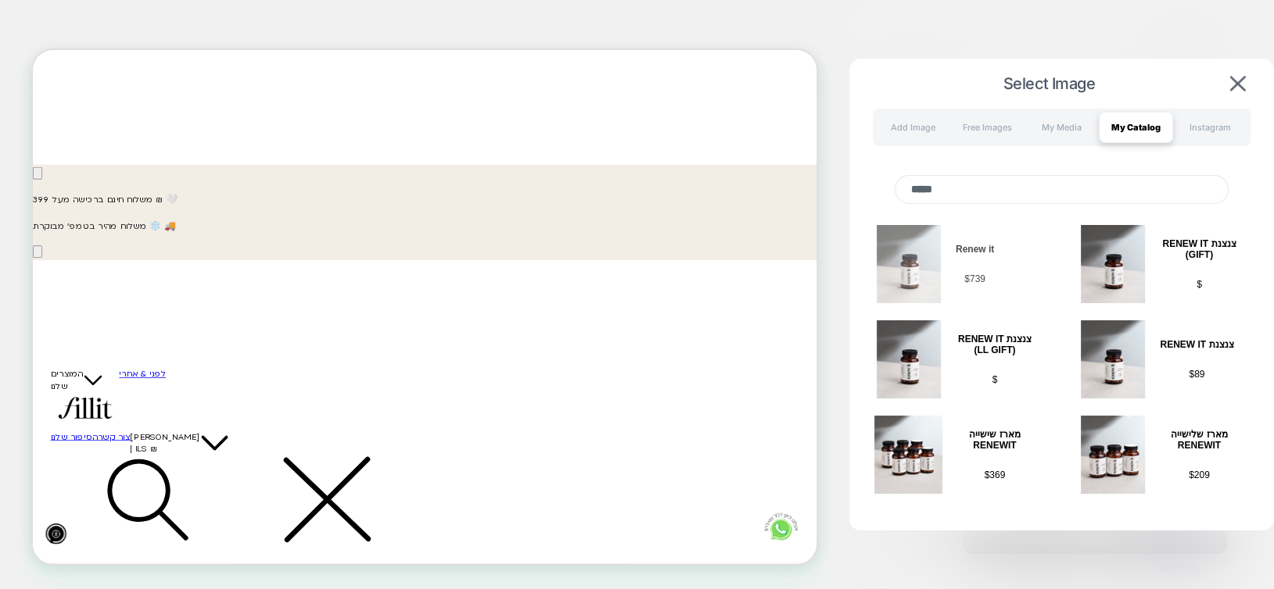
scroll to position [0, -944]
type input "*****"
click at [903, 261] on img at bounding box center [908, 264] width 64 height 78
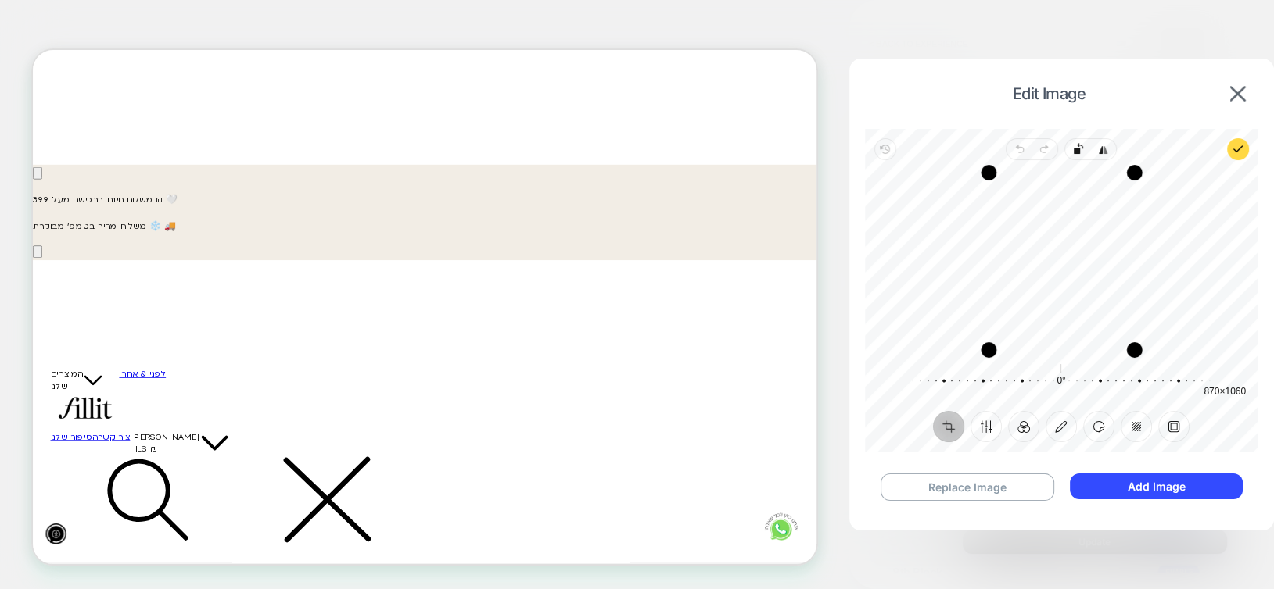
scroll to position [0, 0]
drag, startPoint x: 1051, startPoint y: 177, endPoint x: 1046, endPoint y: 199, distance: 22.4
click at [1046, 185] on div "Drag edge t" at bounding box center [1060, 178] width 145 height 16
drag, startPoint x: 986, startPoint y: 264, endPoint x: 1007, endPoint y: 264, distance: 21.1
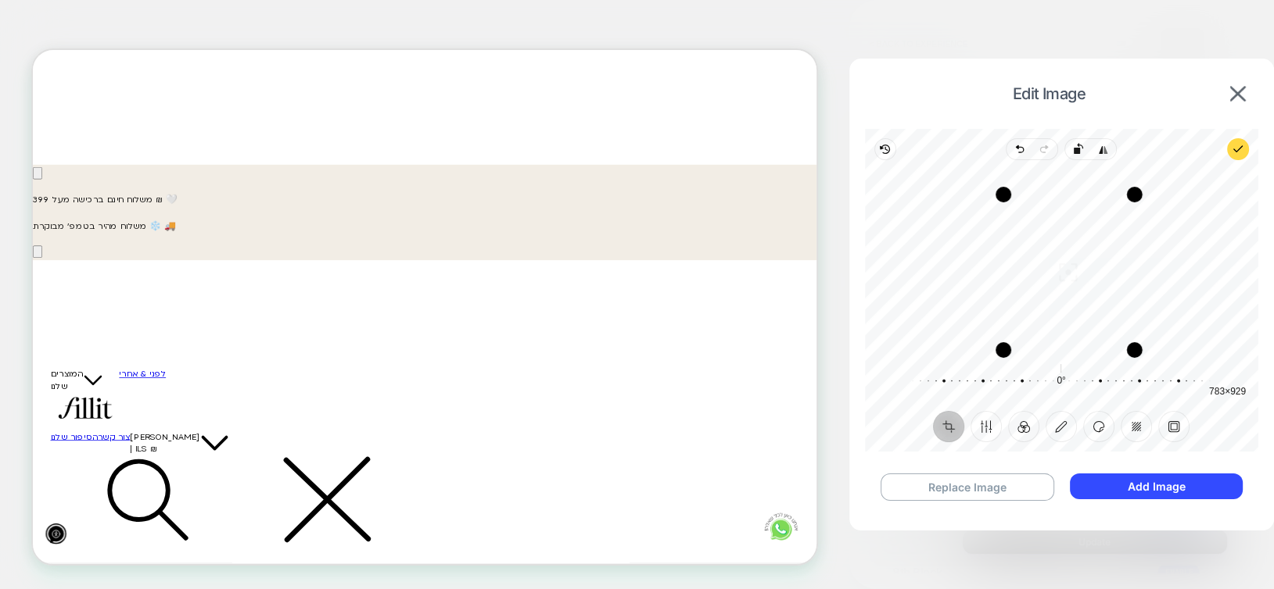
click at [1007, 264] on div "Drag edge l" at bounding box center [1003, 273] width 16 height 156
drag, startPoint x: 1131, startPoint y: 265, endPoint x: 1115, endPoint y: 266, distance: 16.4
click at [1115, 266] on div "Drag edge r" at bounding box center [1117, 273] width 16 height 156
drag, startPoint x: 1077, startPoint y: 350, endPoint x: 1079, endPoint y: 361, distance: 11.2
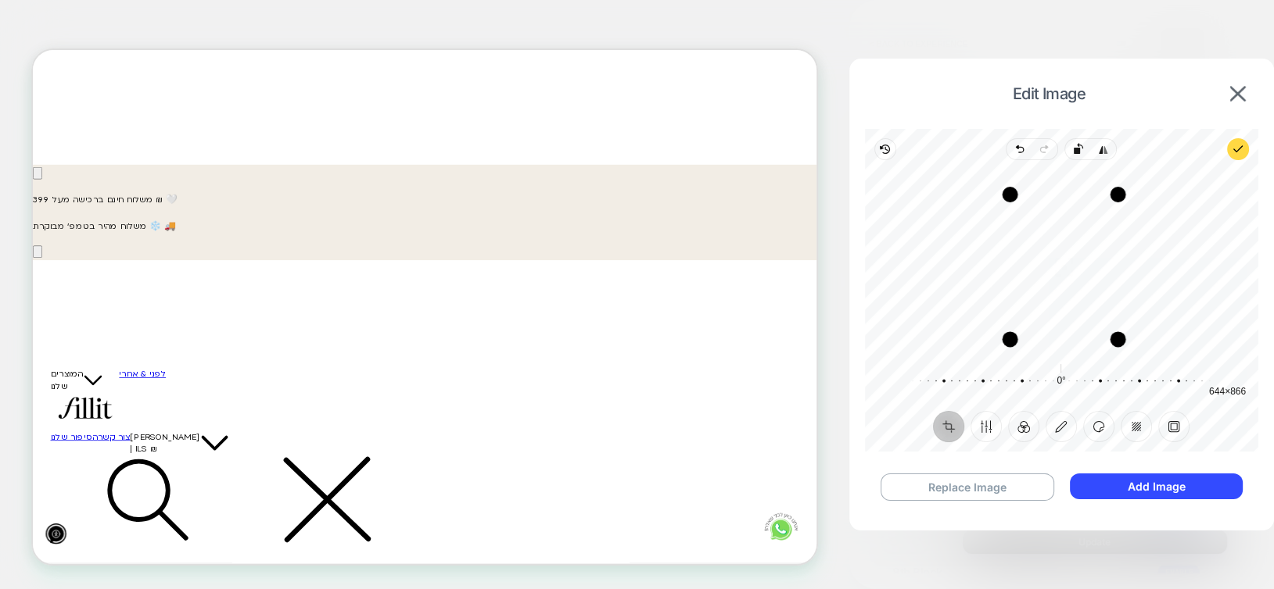
click at [1076, 339] on div "Drag edge b" at bounding box center [1063, 339] width 108 height 16
click at [1116, 482] on button "Add Image" at bounding box center [1156, 487] width 173 height 26
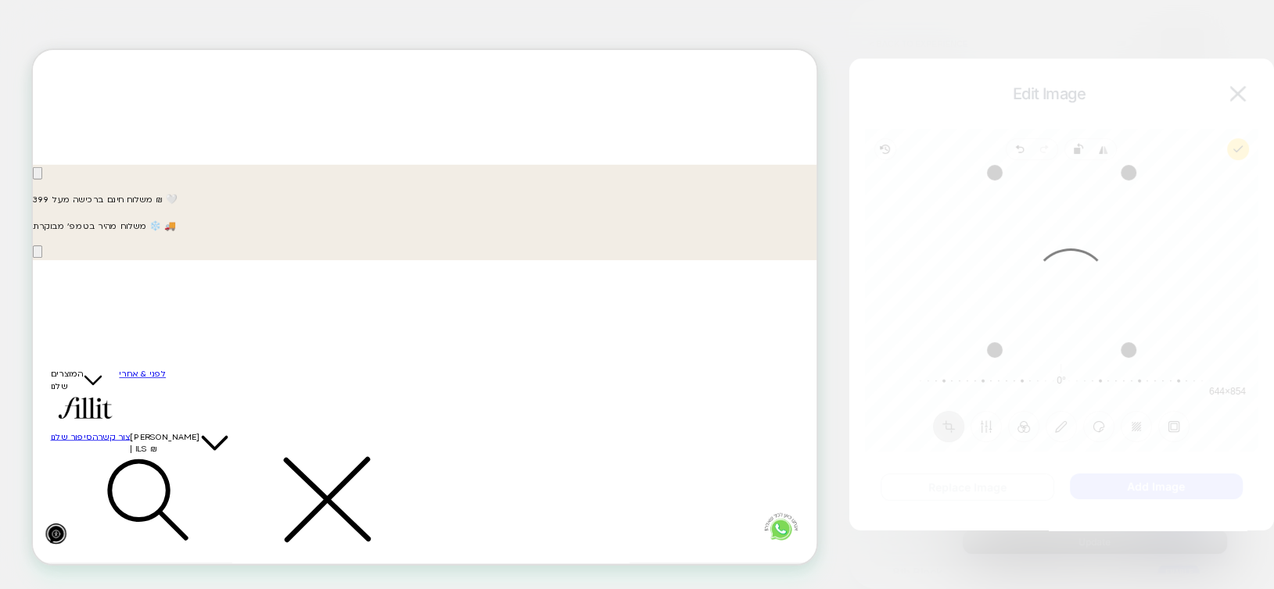
scroll to position [0, -944]
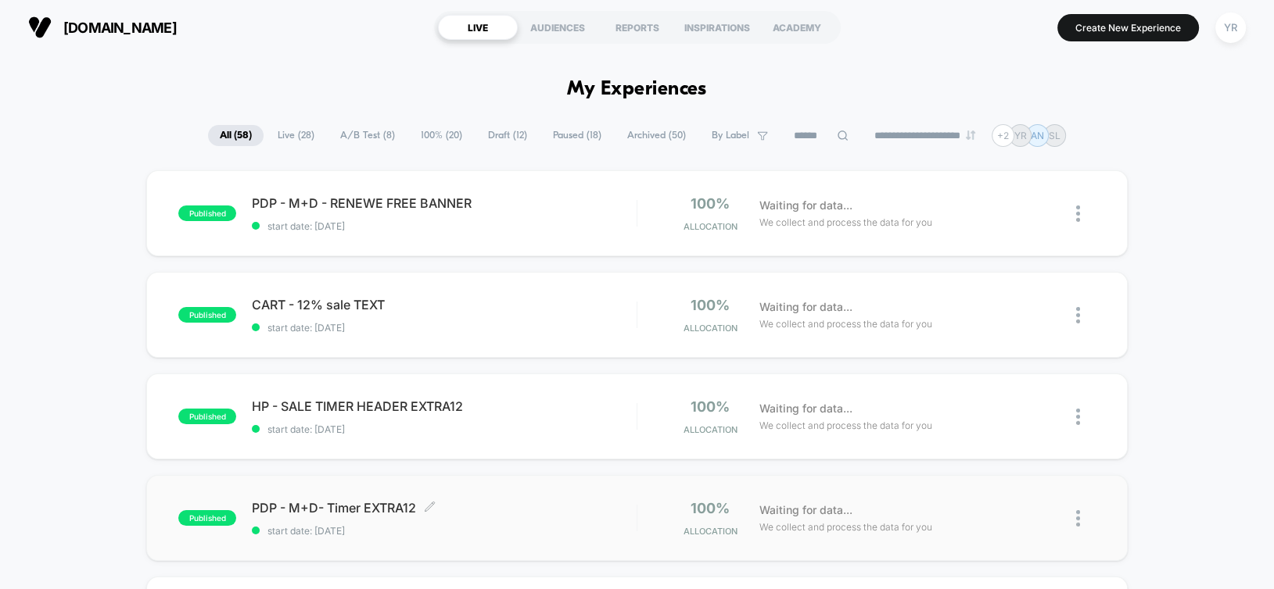
click at [503, 526] on span "start date: 9/9/2025" at bounding box center [444, 531] width 384 height 12
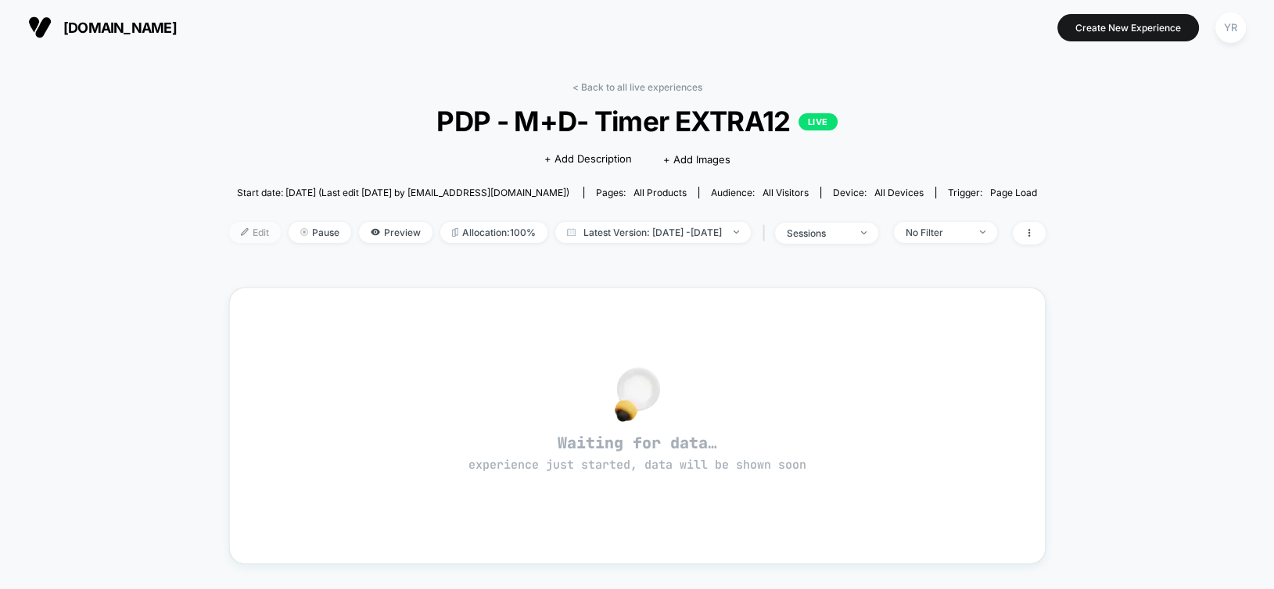
click at [233, 236] on span "Edit" at bounding box center [255, 232] width 52 height 21
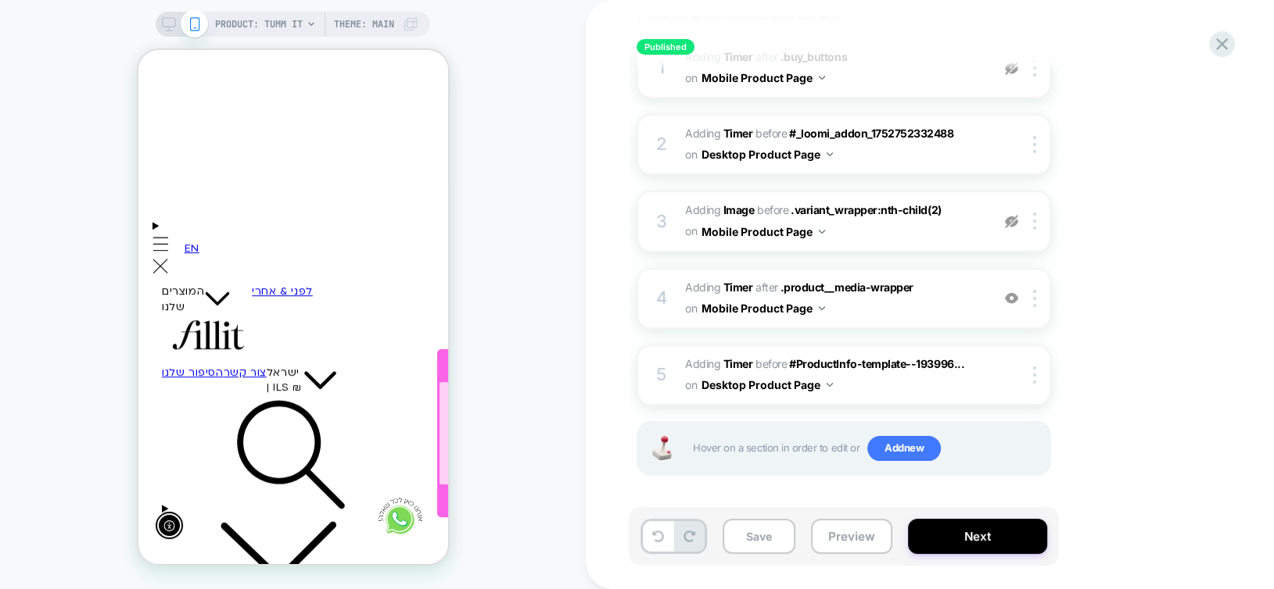
click at [438, 434] on div at bounding box center [580, 434] width 284 height 104
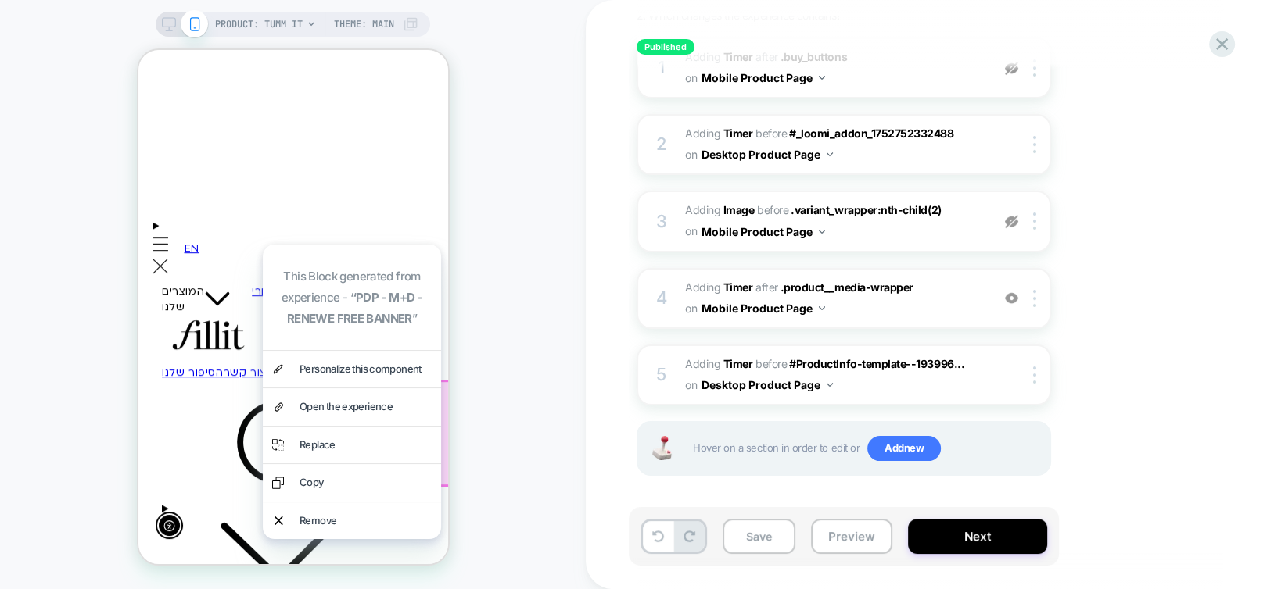
scroll to position [0, -229]
click at [514, 419] on div "PRODUCT: Tumm it Theme: MAIN" at bounding box center [293, 295] width 586 height 558
click at [491, 314] on div "PRODUCT: Tumm it Theme: MAIN" at bounding box center [293, 295] width 586 height 558
click at [1101, 483] on div "1. What audience and where will the experience run? Audience All Visitors Pages…" at bounding box center [921, 217] width 571 height 596
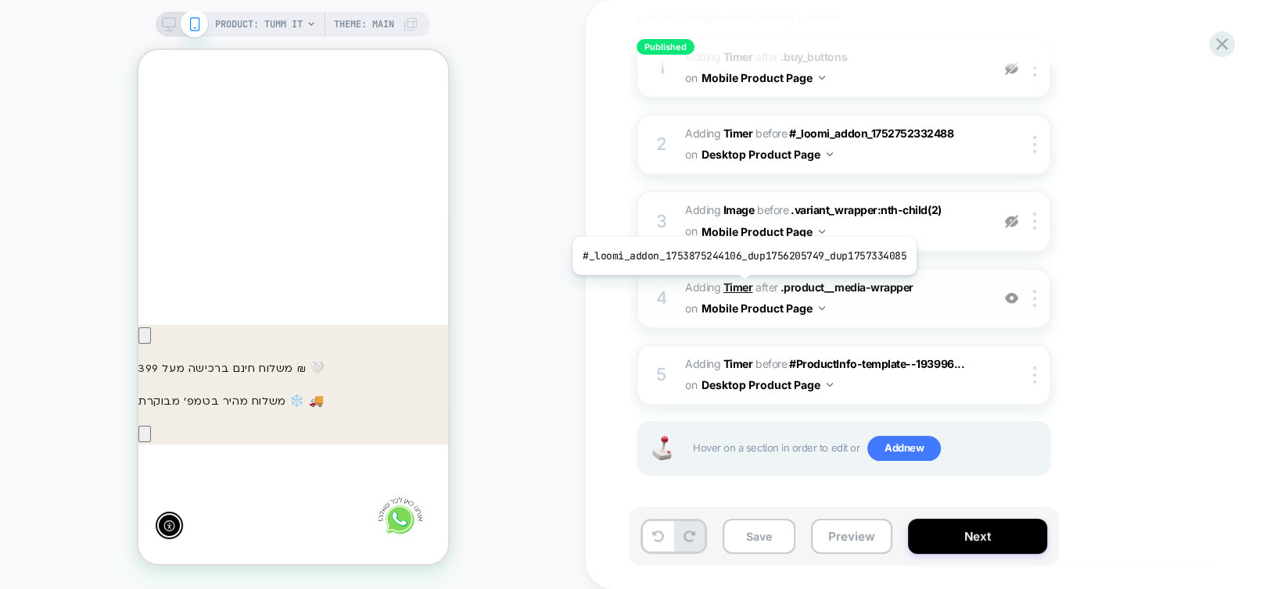
scroll to position [0, -229]
click at [740, 286] on b "Timer" at bounding box center [738, 287] width 30 height 13
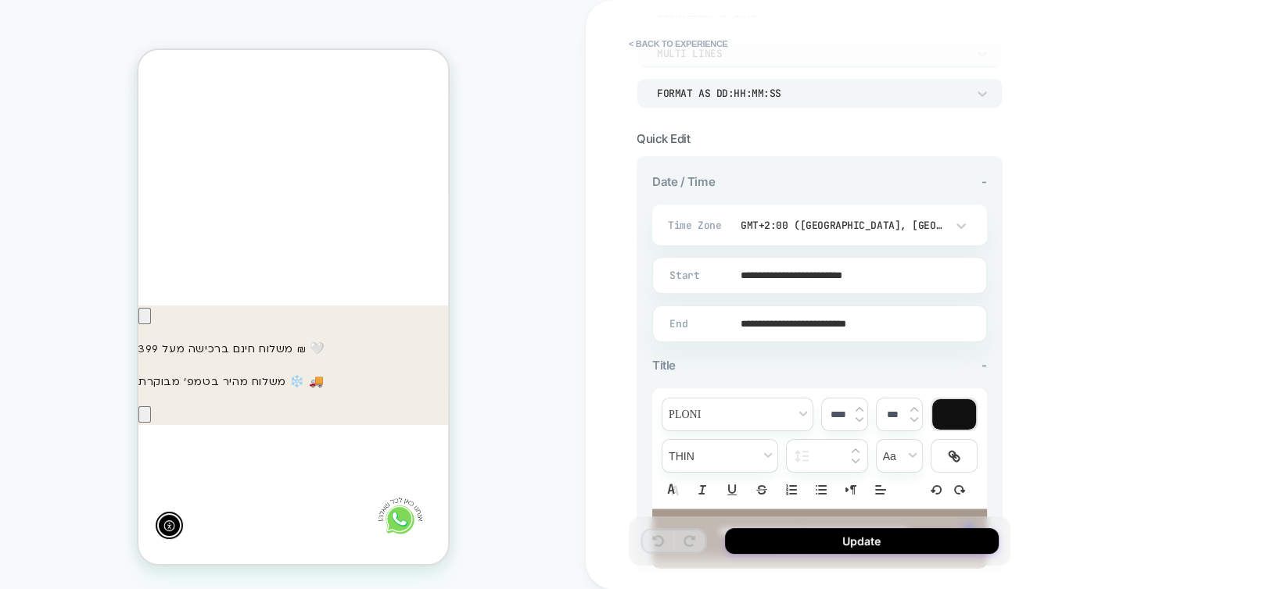
scroll to position [0, 0]
click at [862, 548] on button "Update" at bounding box center [862, 542] width 274 height 26
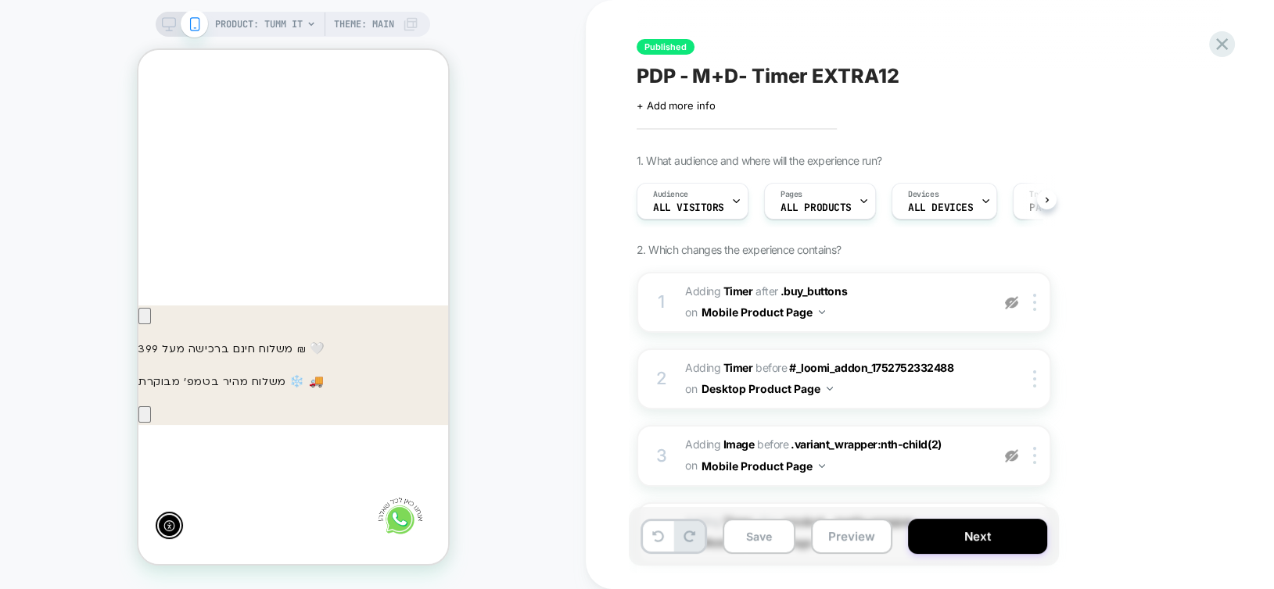
scroll to position [0, -229]
click at [168, 20] on icon at bounding box center [169, 24] width 14 height 14
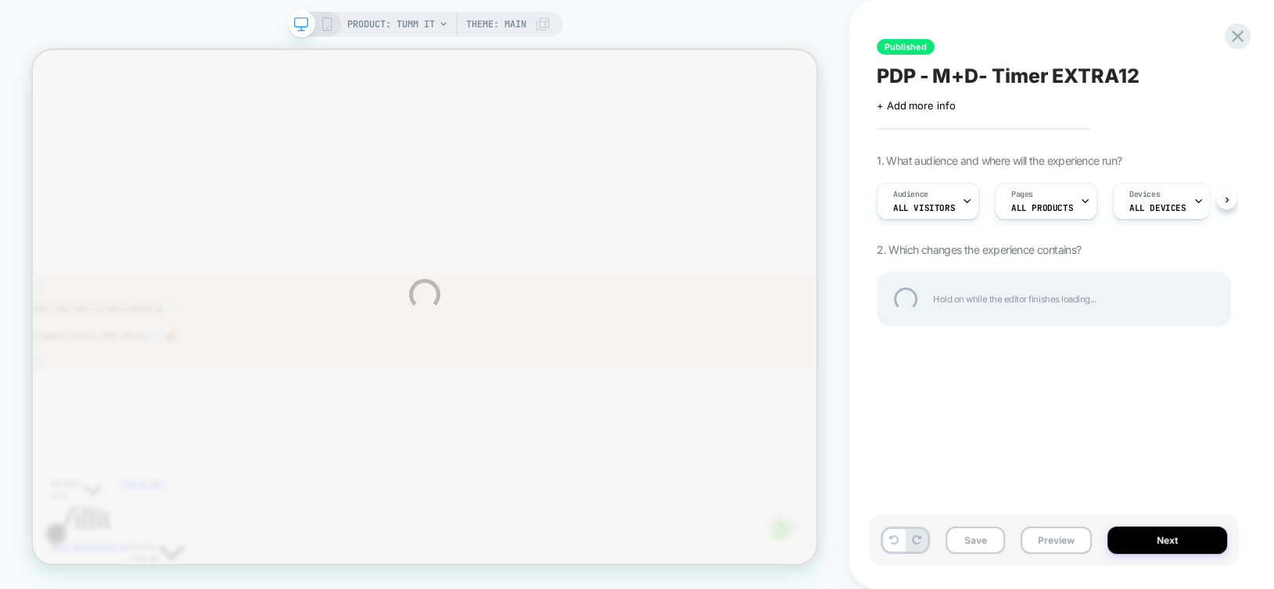
scroll to position [0, -944]
click at [325, 32] on div "PRODUCT: Tumm it Theme: MAIN Published PDP - M+D- Timer EXTRA12 Click to edit e…" at bounding box center [637, 294] width 1274 height 589
click at [1236, 34] on div at bounding box center [1237, 36] width 32 height 32
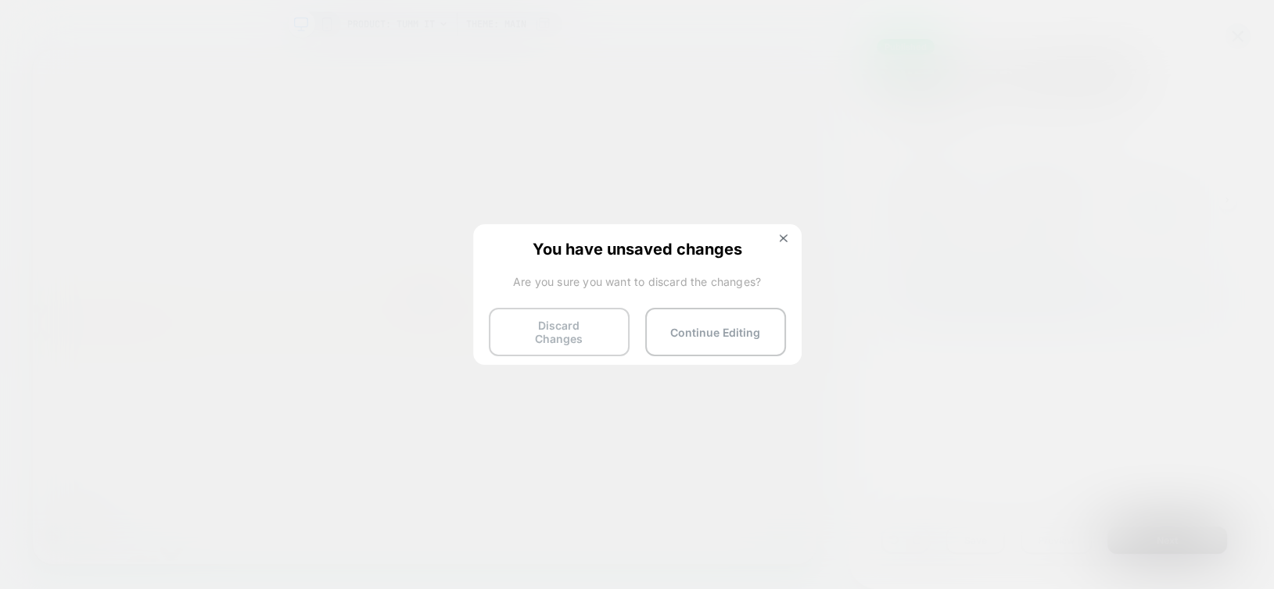
click at [517, 327] on button "Discard Changes" at bounding box center [559, 332] width 141 height 48
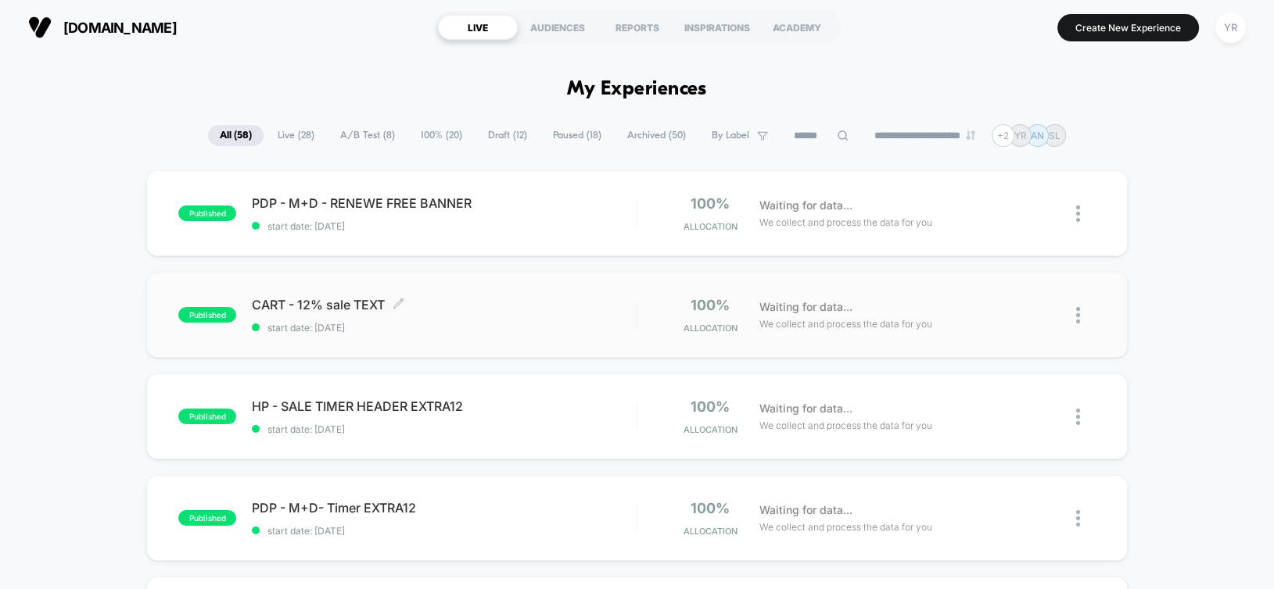
scroll to position [78, 0]
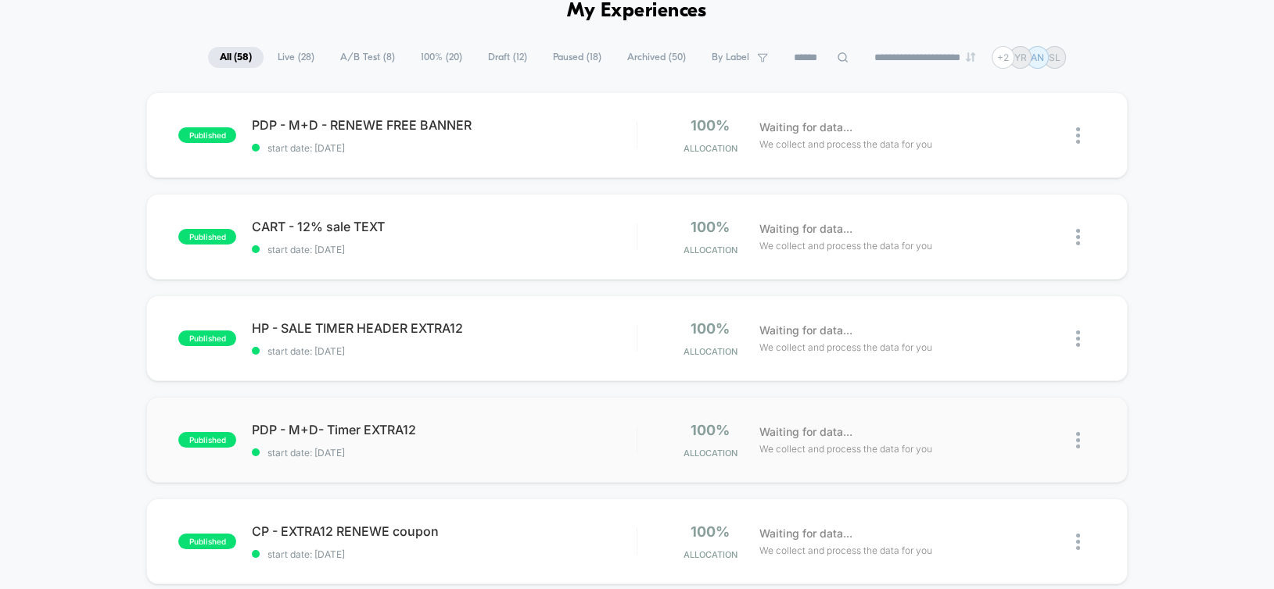
click at [522, 417] on div "published PDP - M+D- Timer EXTRA12 start date: 9/9/2025 100% Allocation Waiting…" at bounding box center [636, 440] width 980 height 86
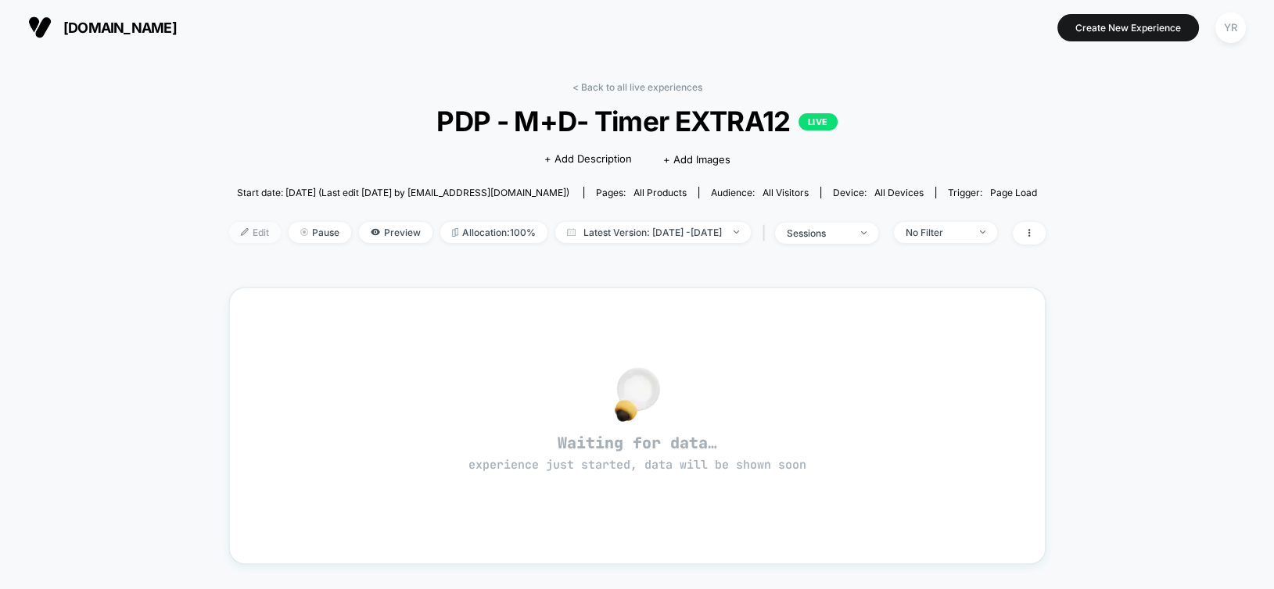
click at [229, 229] on span "Edit" at bounding box center [255, 232] width 52 height 21
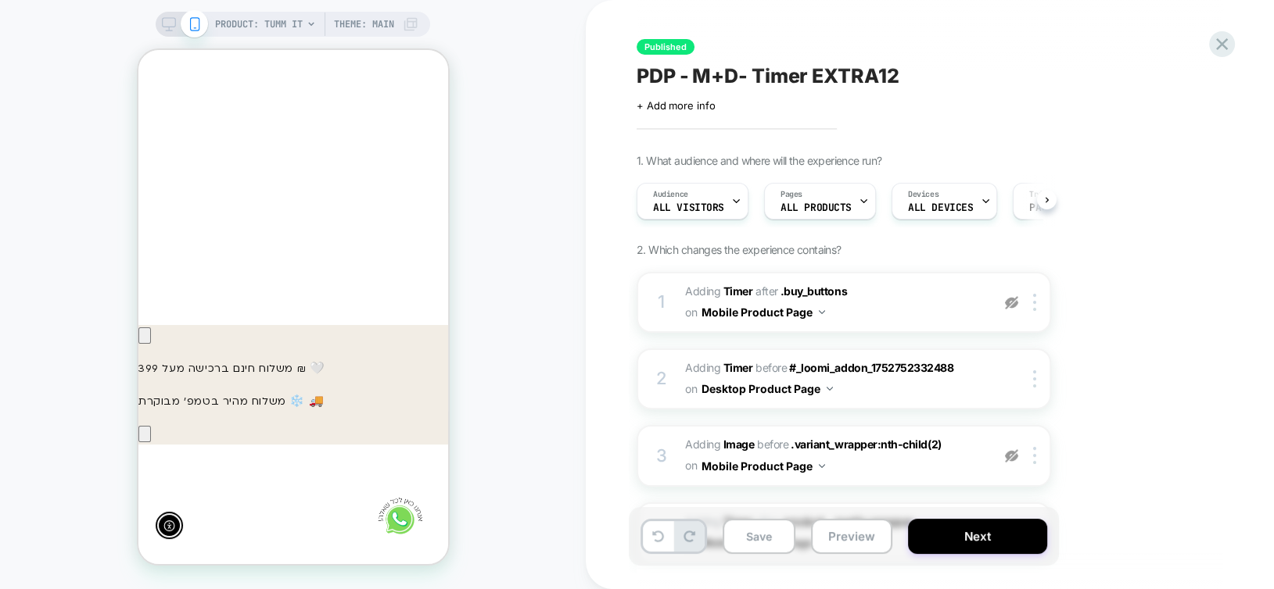
click at [450, 349] on div at bounding box center [603, 328] width 307 height 84
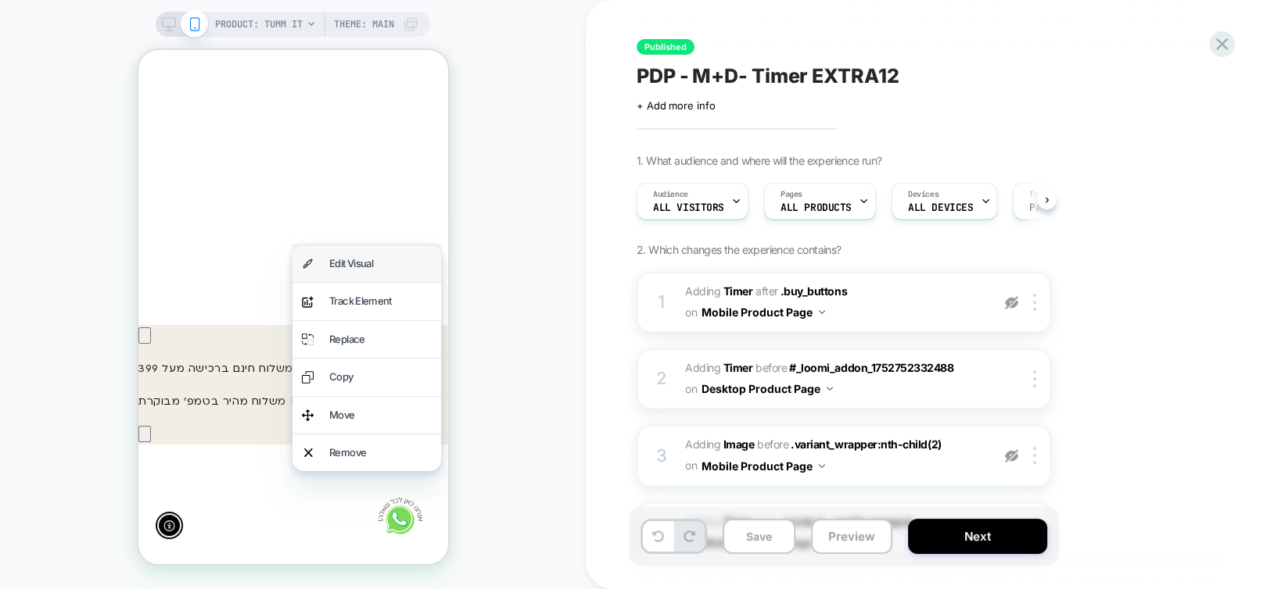
scroll to position [0, -229]
click at [382, 265] on div "Edit Visual" at bounding box center [379, 264] width 102 height 18
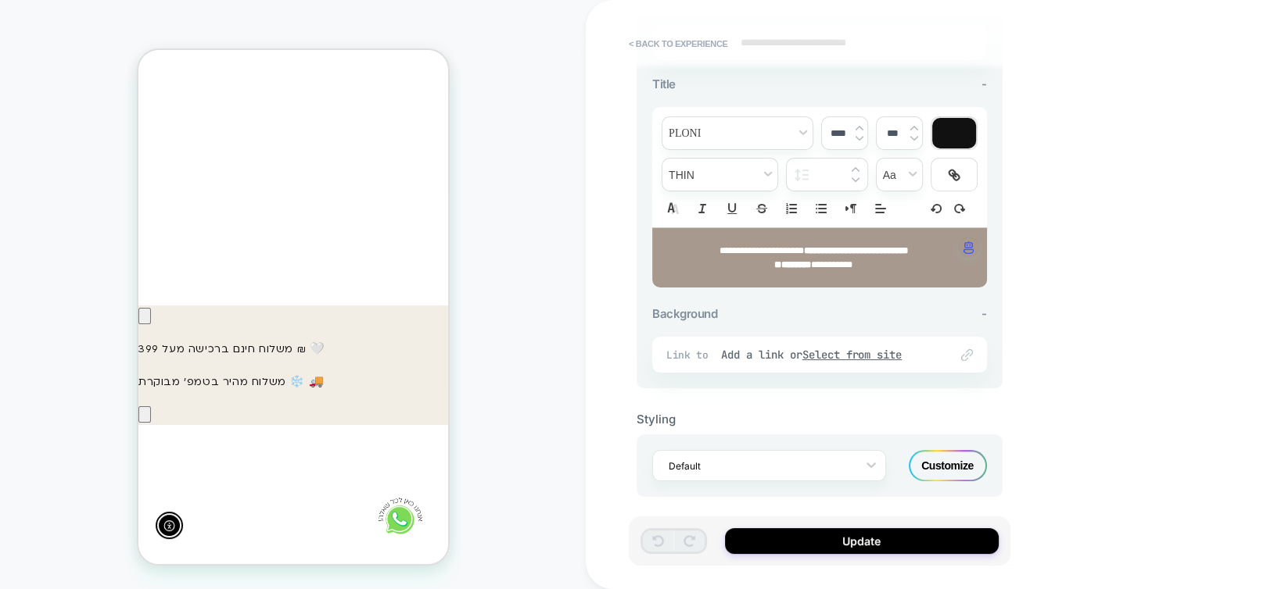
scroll to position [518, 0]
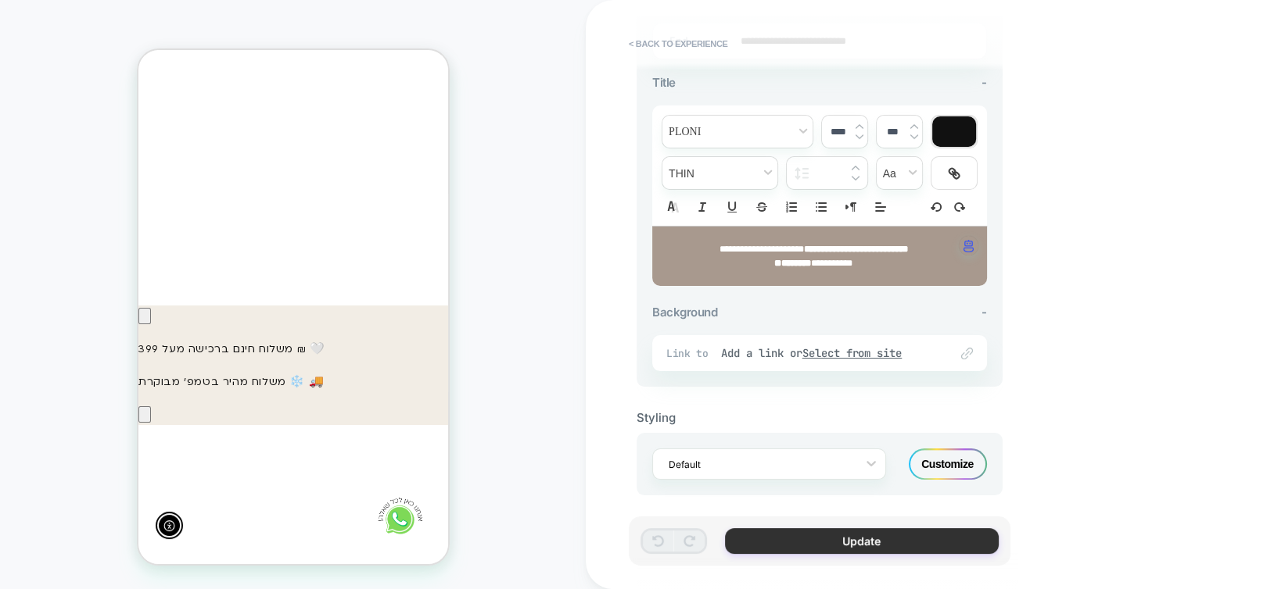
click at [902, 550] on button "Update" at bounding box center [862, 542] width 274 height 26
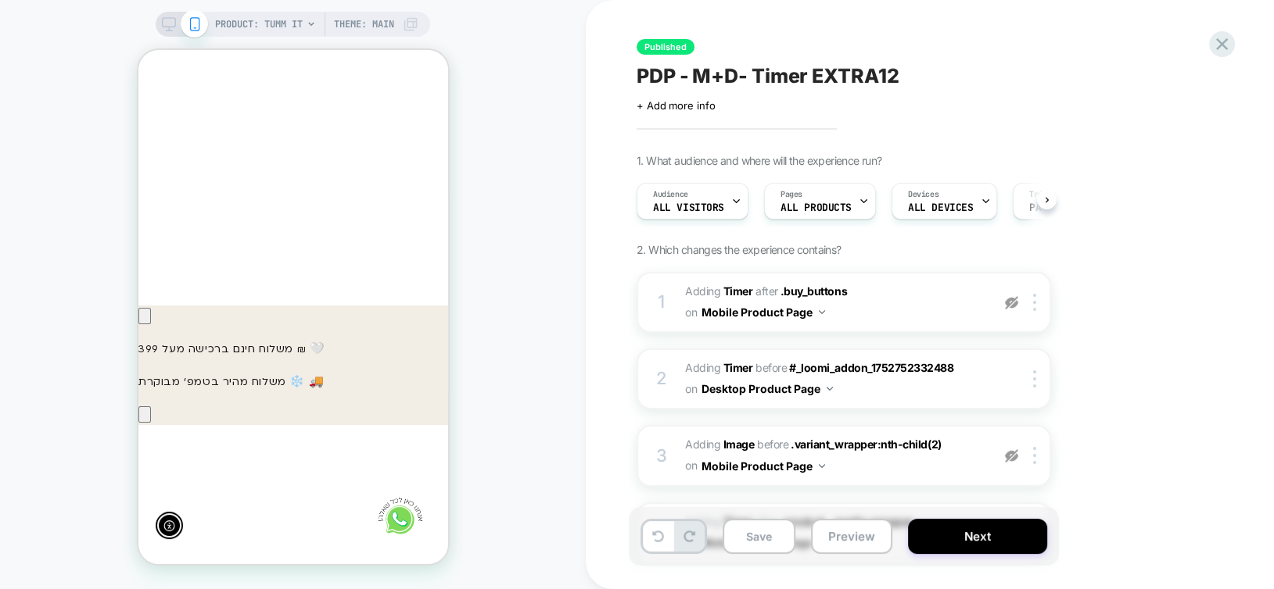
scroll to position [0, -229]
click at [174, 27] on div at bounding box center [182, 24] width 40 height 14
click at [168, 27] on rect at bounding box center [169, 22] width 13 height 9
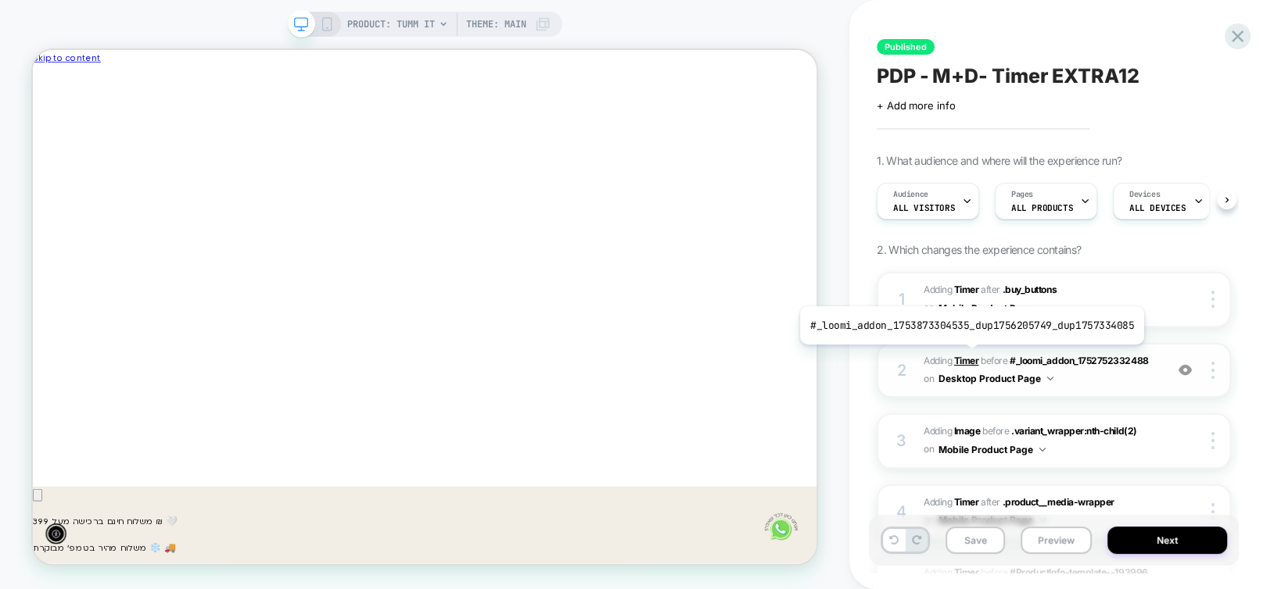
click at [967, 357] on b "Timer" at bounding box center [966, 361] width 25 height 12
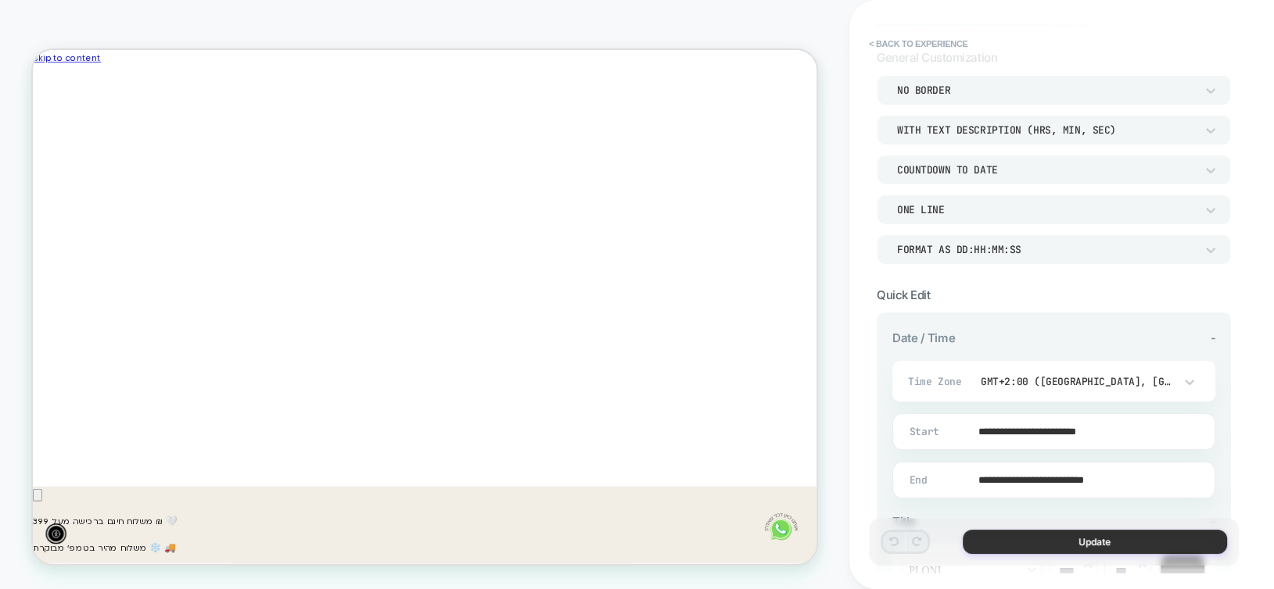
scroll to position [0, -944]
click at [1064, 546] on button "Update" at bounding box center [1094, 542] width 264 height 24
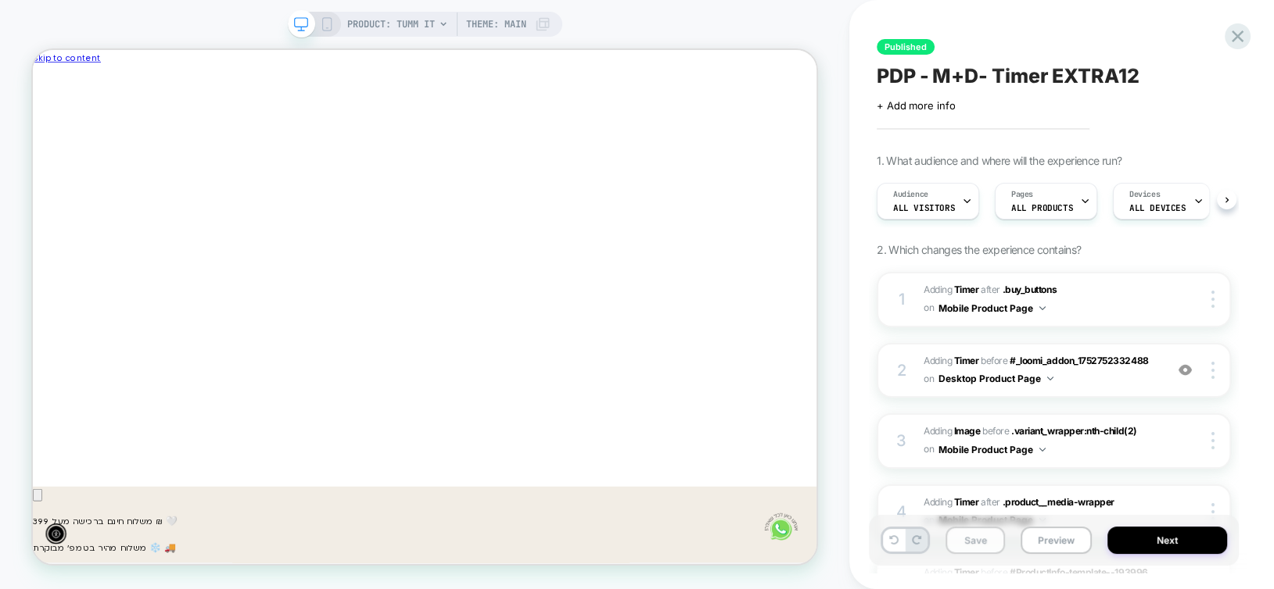
scroll to position [0, 0]
click at [961, 539] on button "Save" at bounding box center [974, 540] width 59 height 27
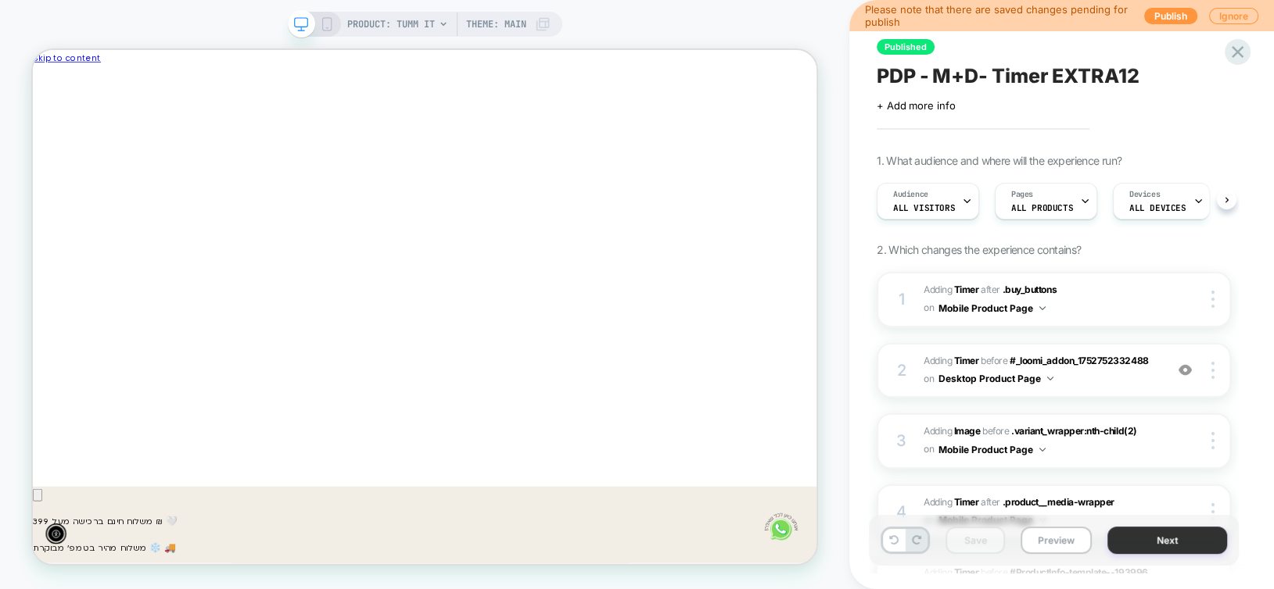
click at [1147, 539] on button "Next" at bounding box center [1167, 540] width 120 height 27
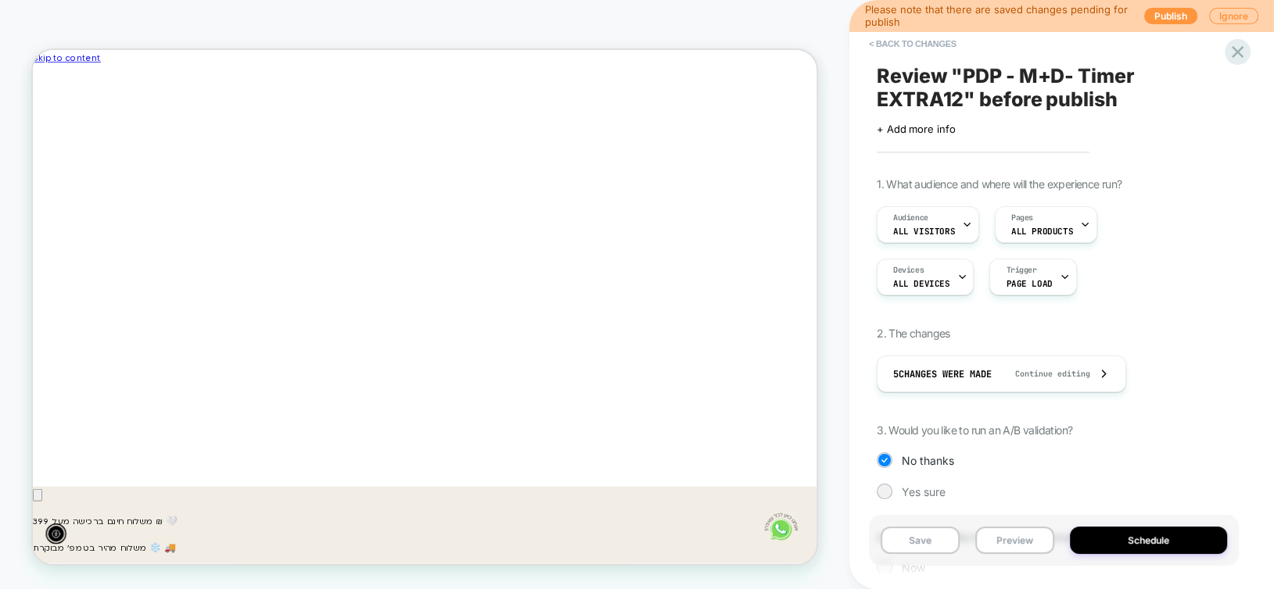
click at [1147, 539] on button "Schedule" at bounding box center [1149, 540] width 158 height 27
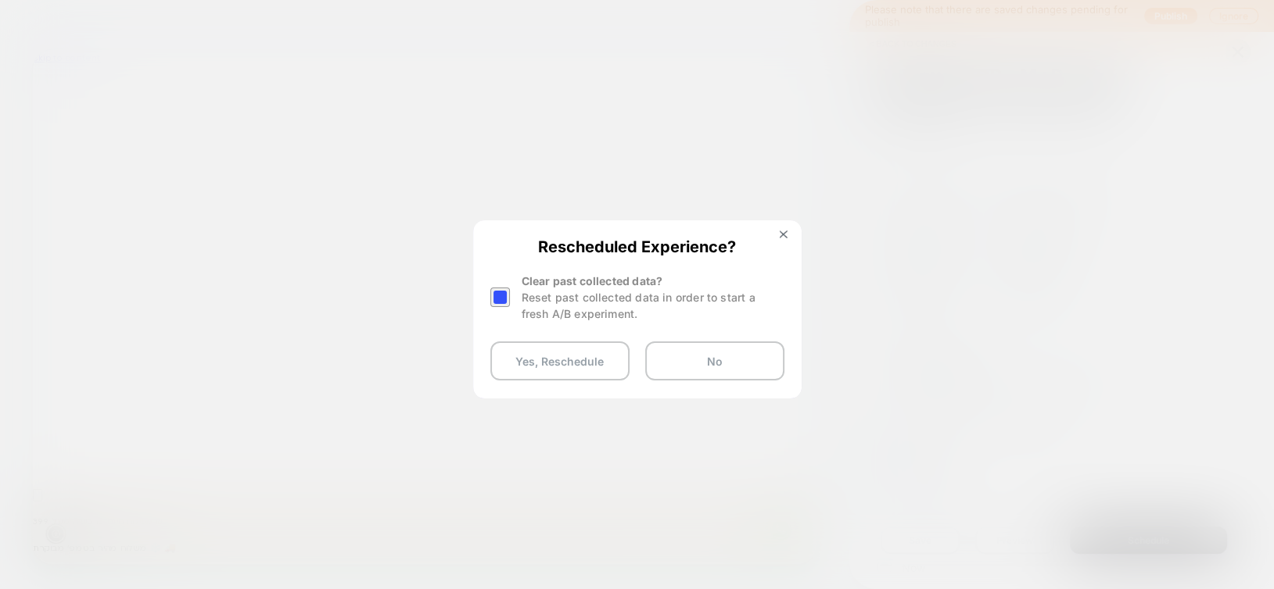
click at [501, 298] on div at bounding box center [500, 298] width 20 height 20
click at [551, 365] on button "Yes, Reschedule" at bounding box center [559, 361] width 139 height 39
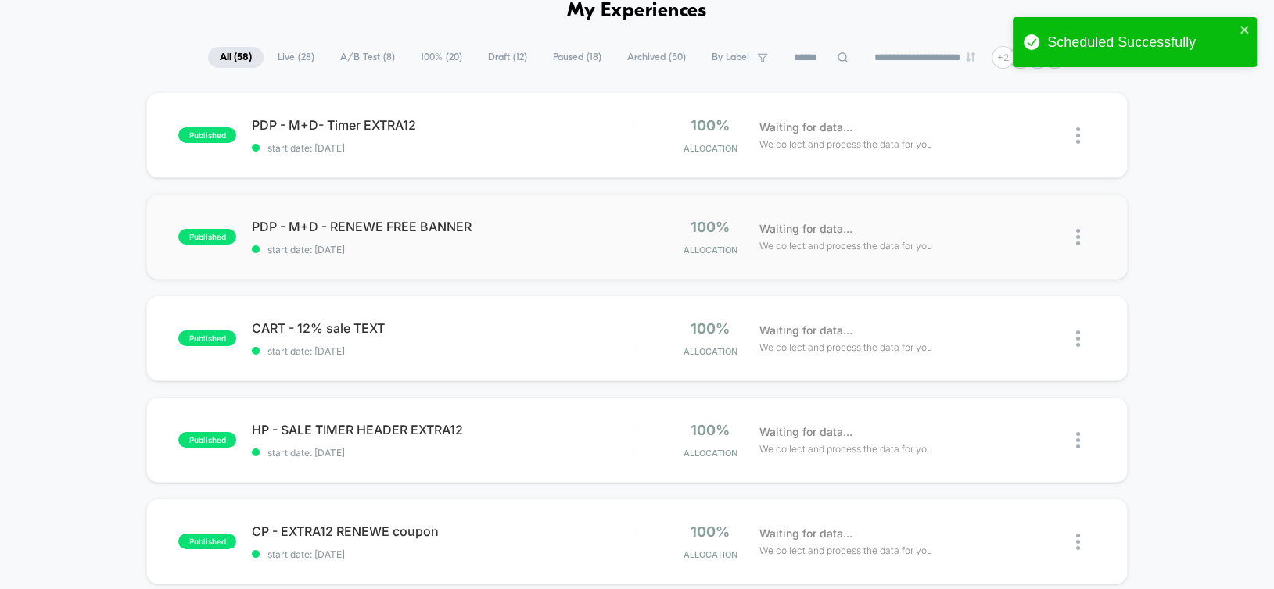
scroll to position [235, 0]
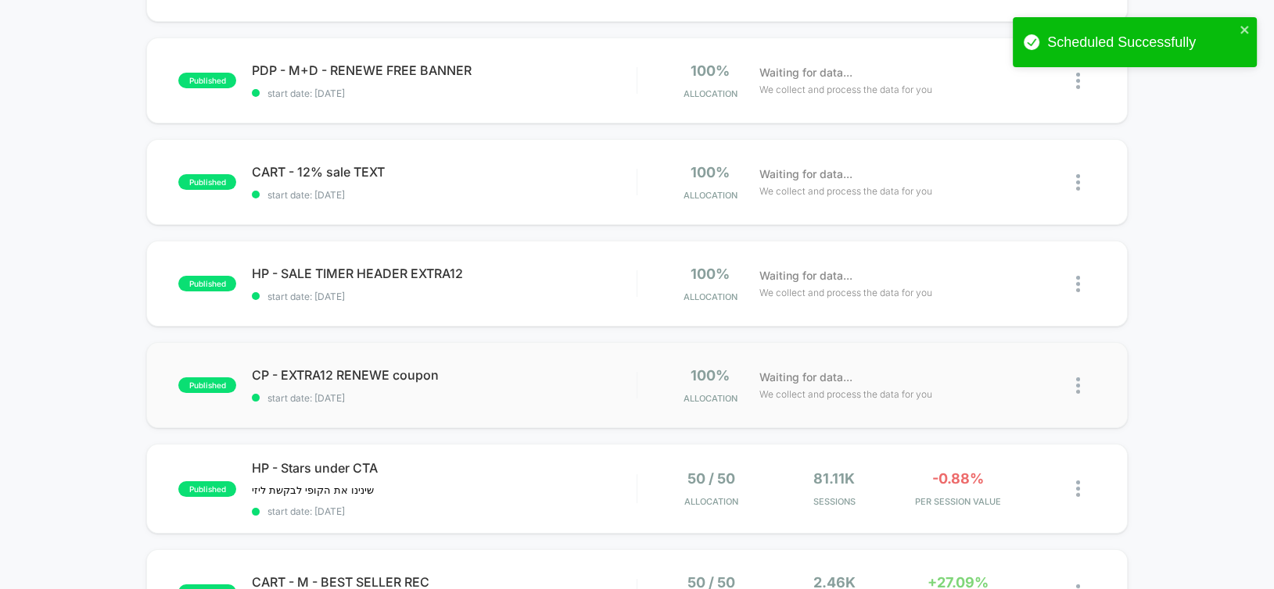
click at [558, 353] on div "published CP - EXTRA12 RENEWE coupon start date: 9/8/2025 100% Allocation Waiti…" at bounding box center [636, 385] width 980 height 86
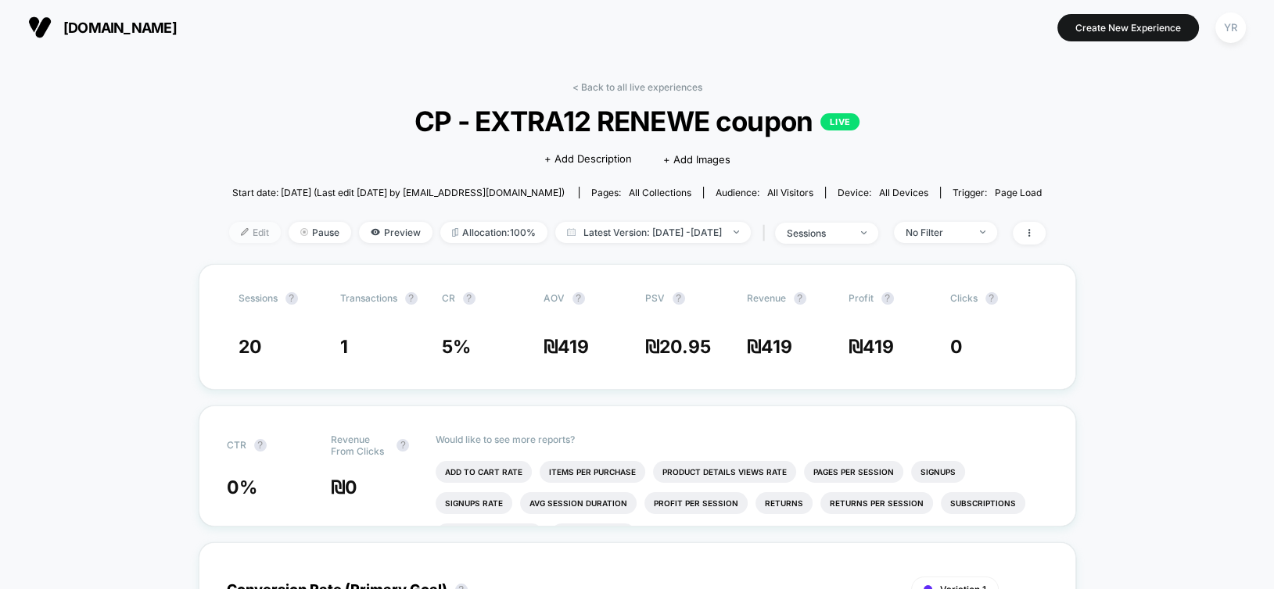
click at [229, 231] on span "Edit" at bounding box center [255, 232] width 52 height 21
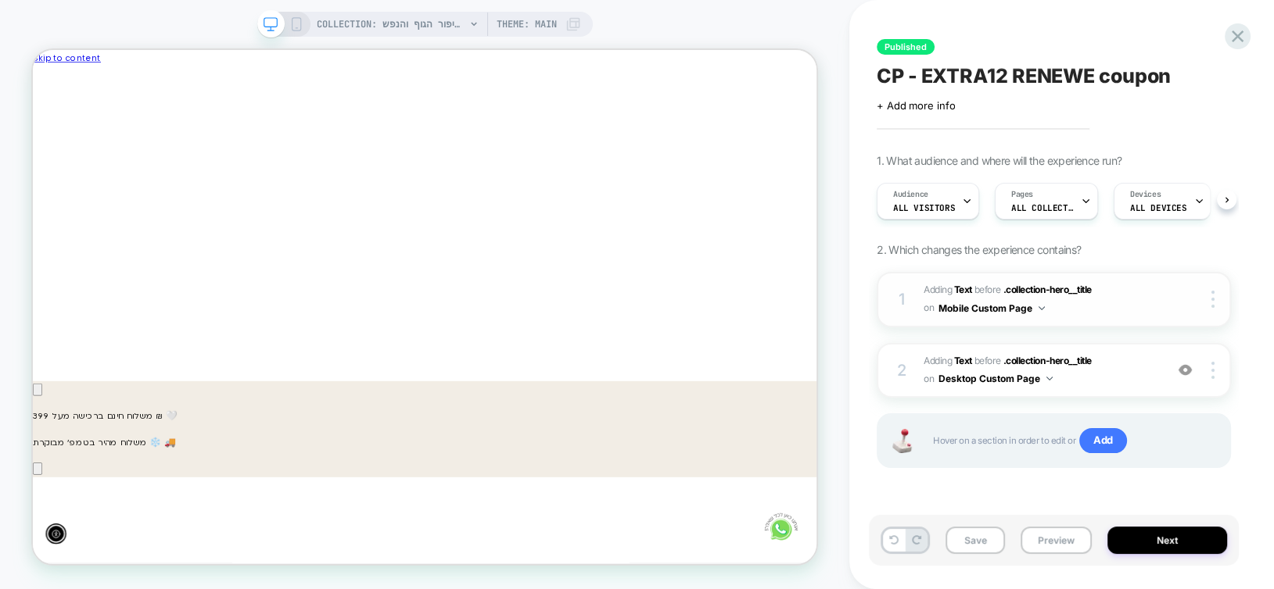
scroll to position [0, -944]
click at [1224, 371] on div at bounding box center [1215, 370] width 30 height 17
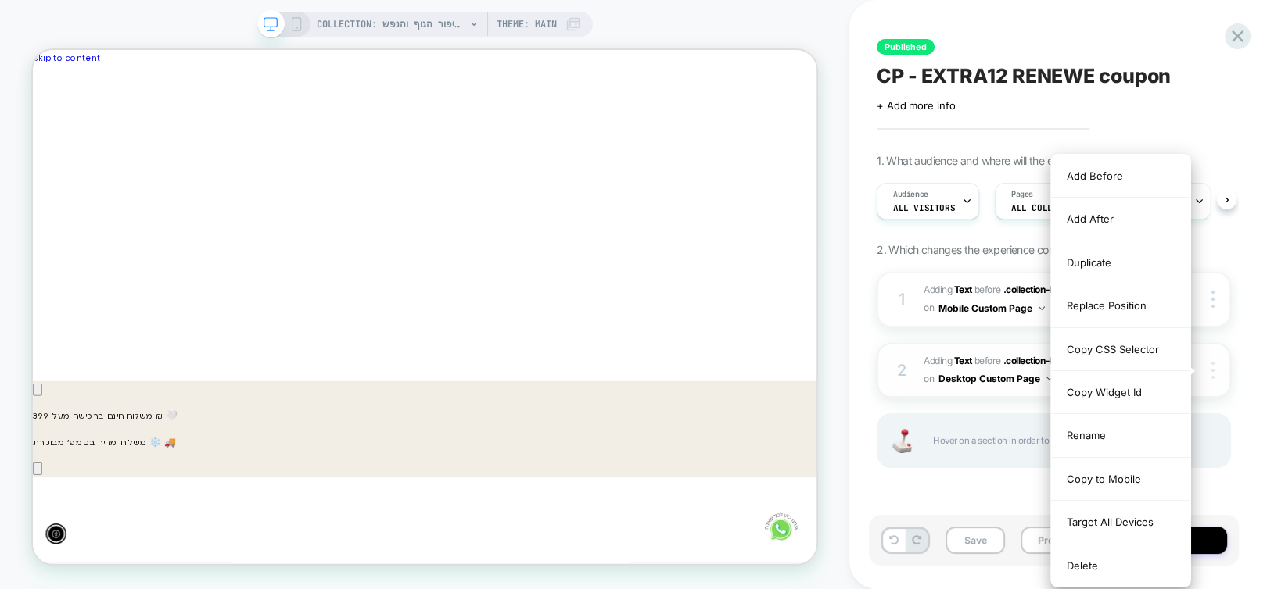
scroll to position [0, 0]
click at [1122, 309] on div "Replace Position" at bounding box center [1120, 306] width 139 height 43
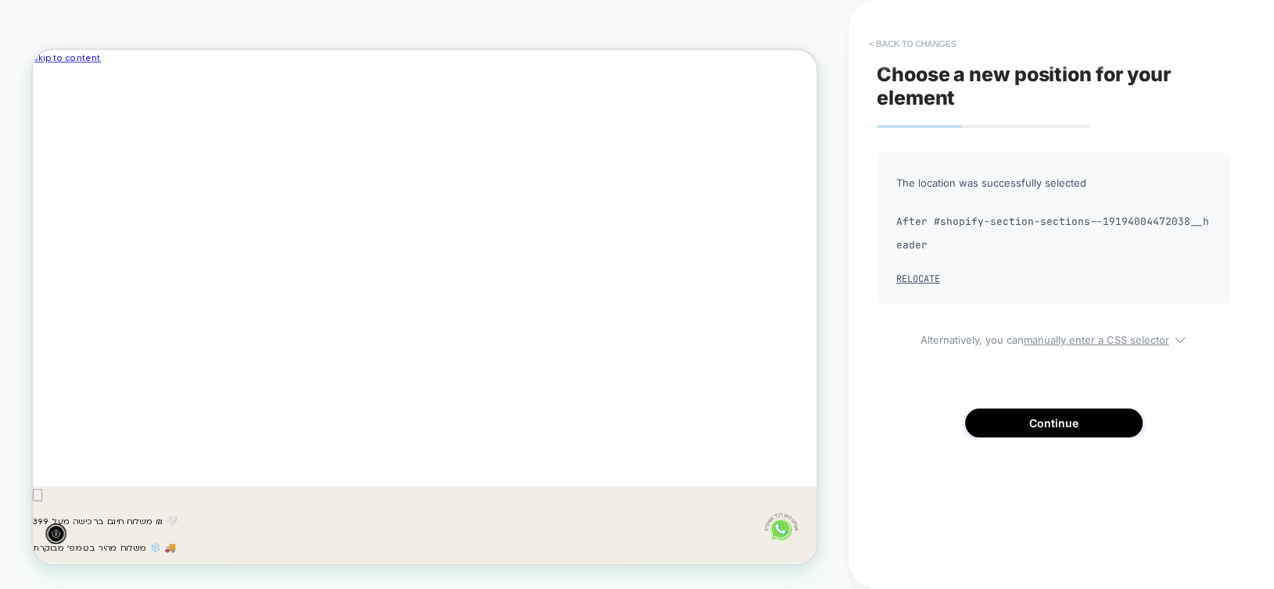
click at [902, 45] on button "< Back to changes" at bounding box center [912, 43] width 103 height 25
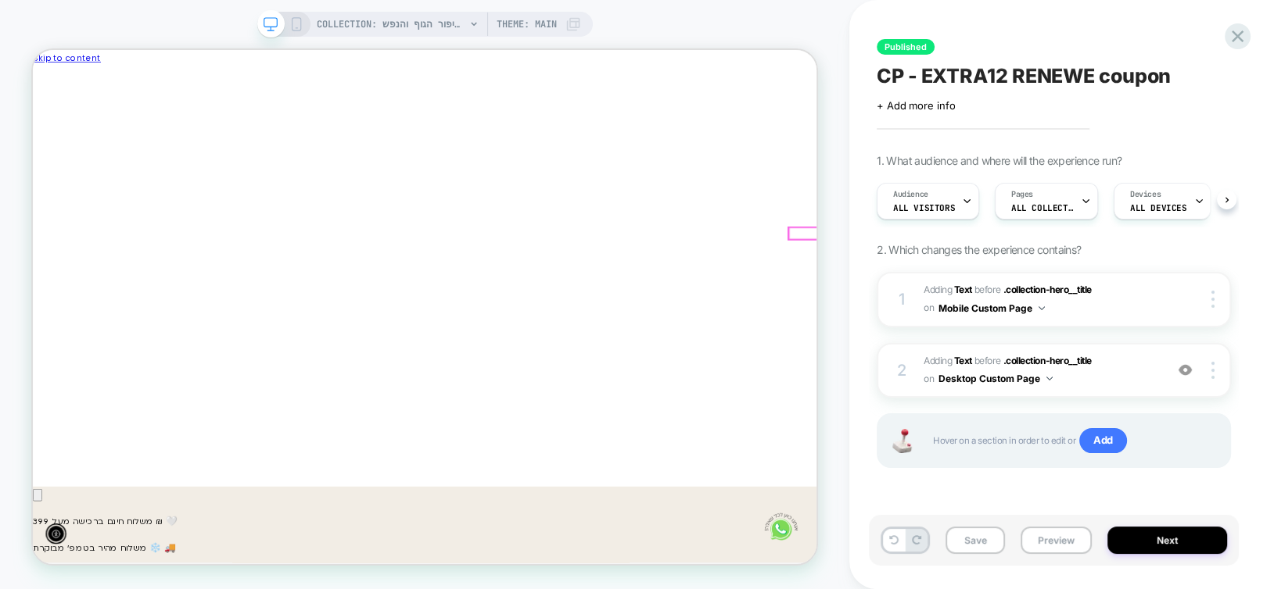
scroll to position [0, 0]
click at [965, 547] on button "Save" at bounding box center [974, 540] width 59 height 27
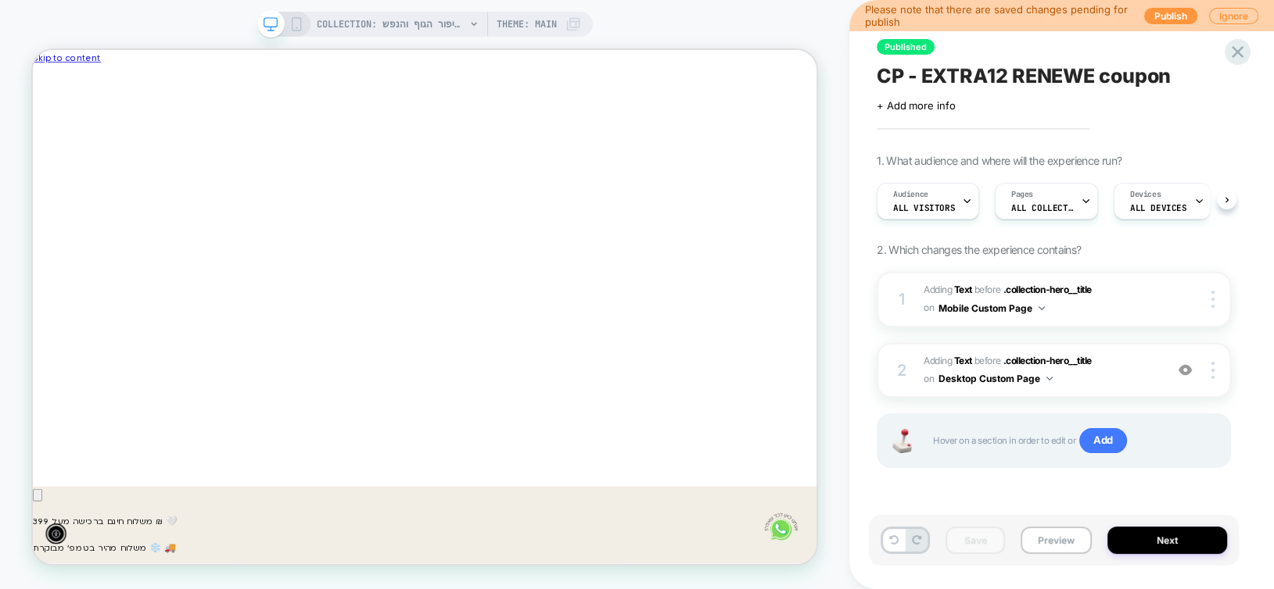
click at [294, 18] on icon at bounding box center [296, 24] width 14 height 14
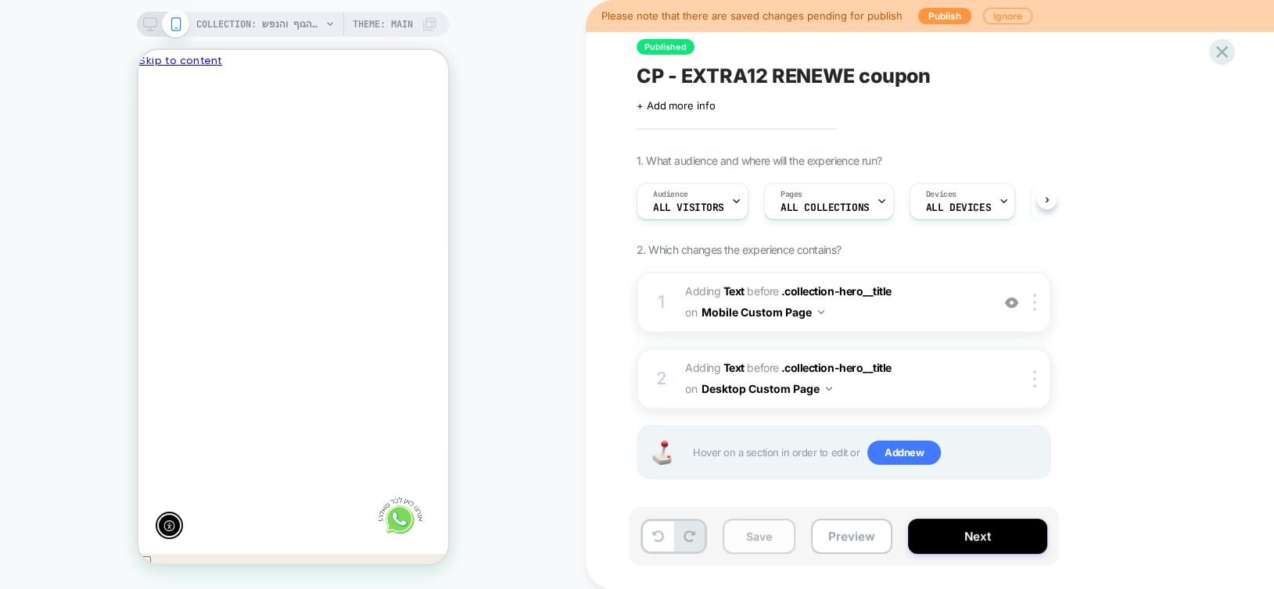
click at [742, 547] on button "Save" at bounding box center [758, 536] width 73 height 35
click at [967, 543] on button "Next" at bounding box center [977, 536] width 139 height 35
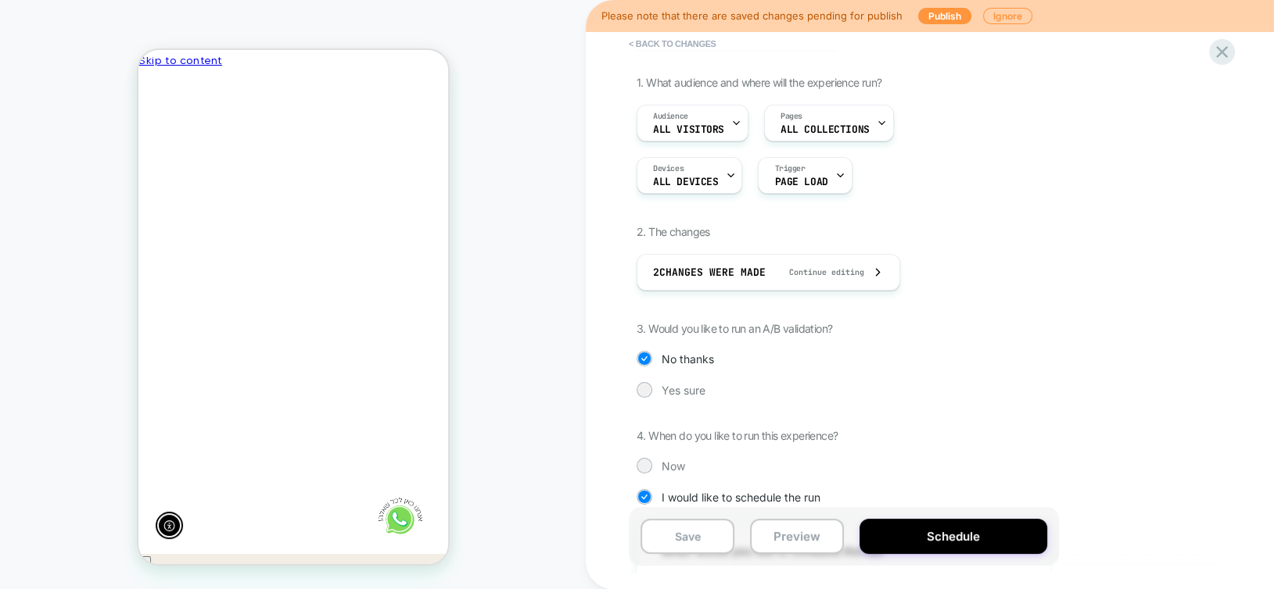
scroll to position [391, 0]
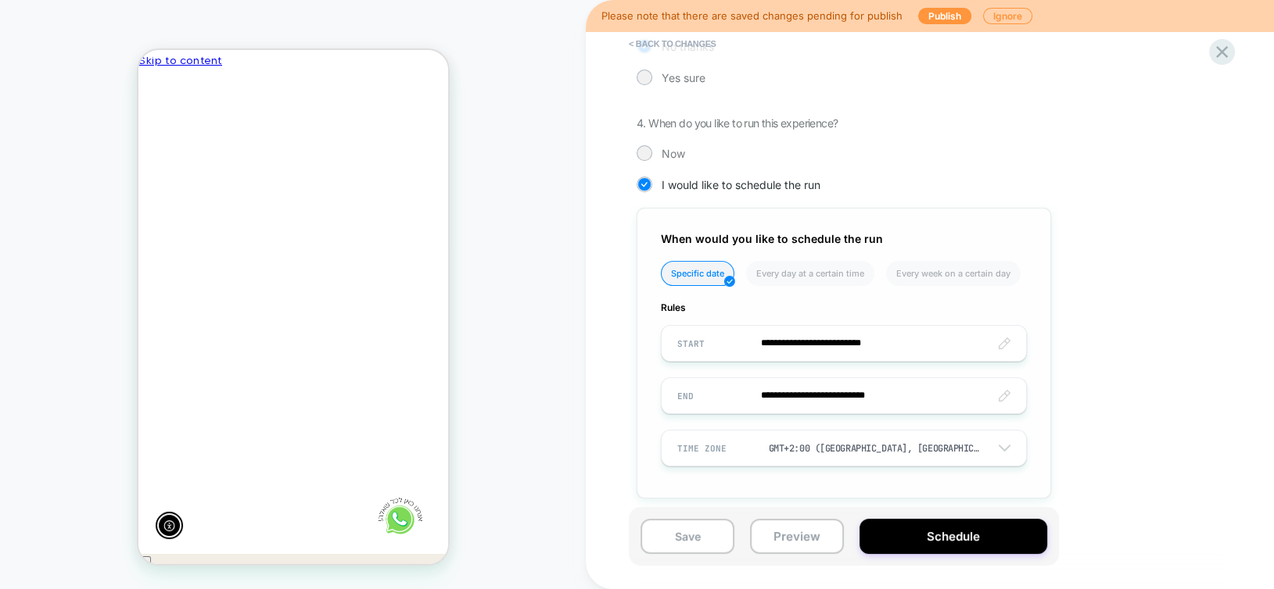
click at [877, 342] on input "**********" at bounding box center [843, 343] width 364 height 37
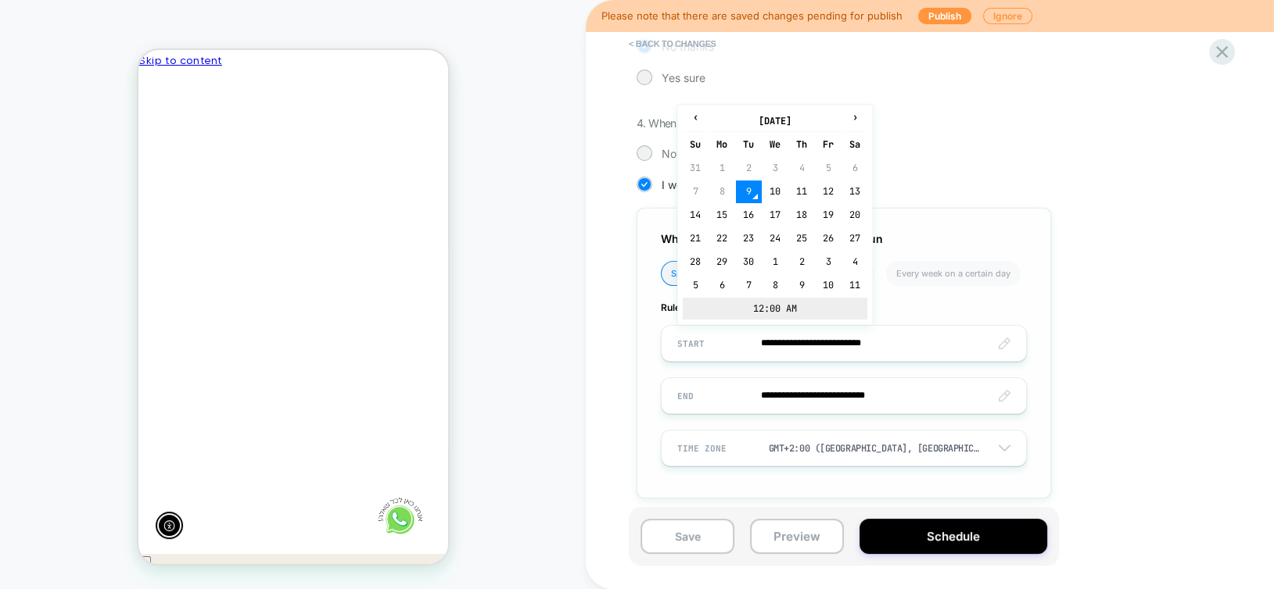
click at [756, 310] on td "12:00 AM" at bounding box center [775, 309] width 185 height 22
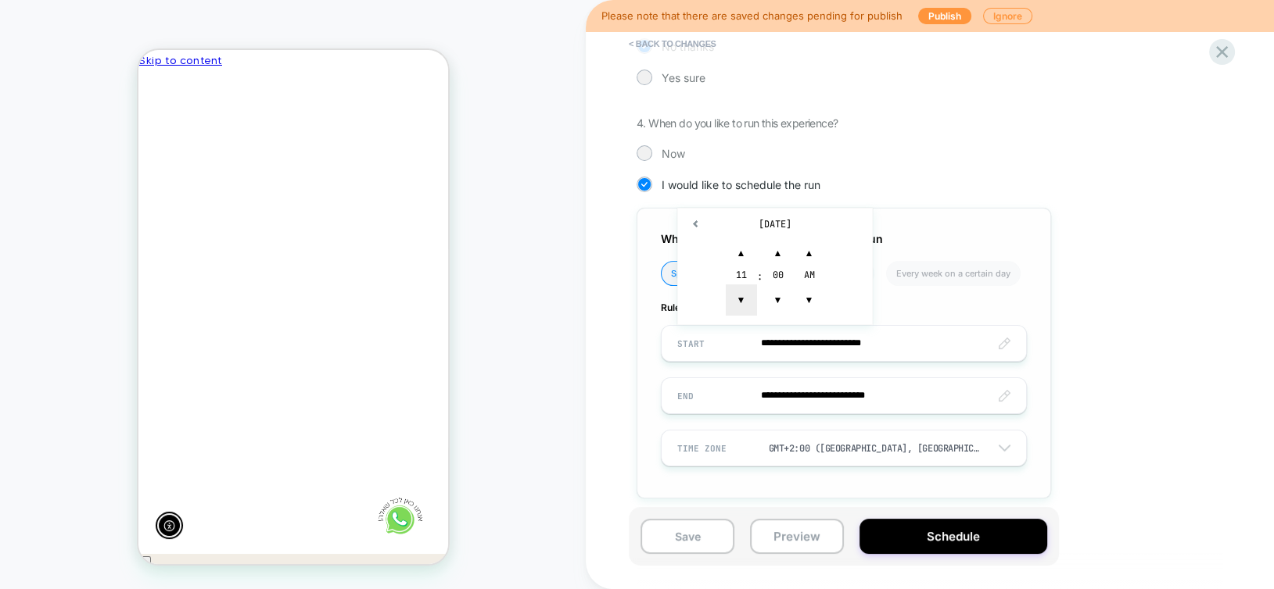
click at [741, 305] on span "▼" at bounding box center [741, 300] width 31 height 31
type input "**********"
click at [809, 306] on span "▼" at bounding box center [809, 300] width 31 height 31
click at [946, 536] on button "Schedule" at bounding box center [953, 536] width 188 height 35
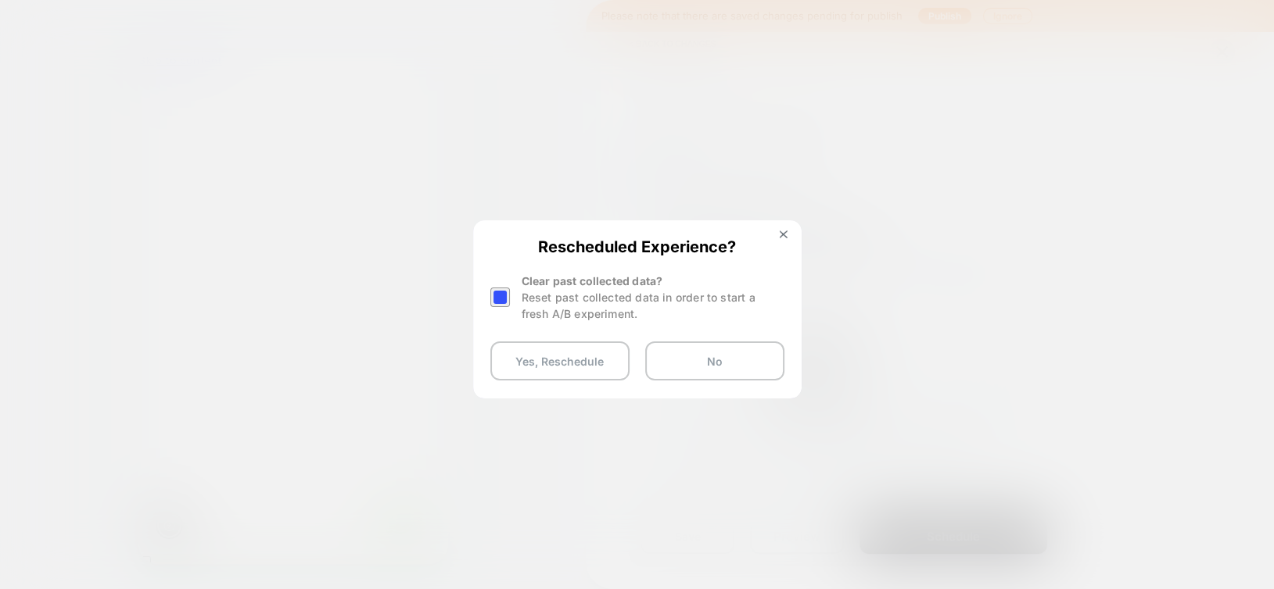
scroll to position [0, -229]
click at [495, 297] on div at bounding box center [500, 298] width 20 height 20
click at [532, 361] on button "Yes, Reschedule" at bounding box center [559, 361] width 139 height 39
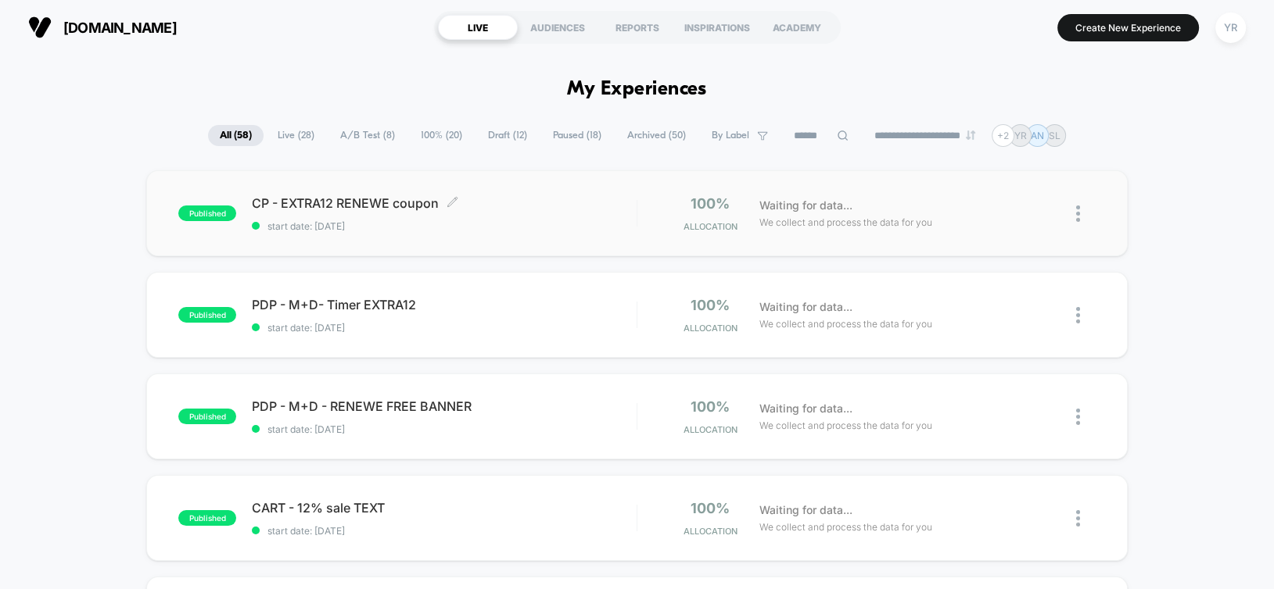
click at [525, 206] on span "CP - EXTRA12 RENEWE coupon Click to edit experience details" at bounding box center [444, 203] width 384 height 16
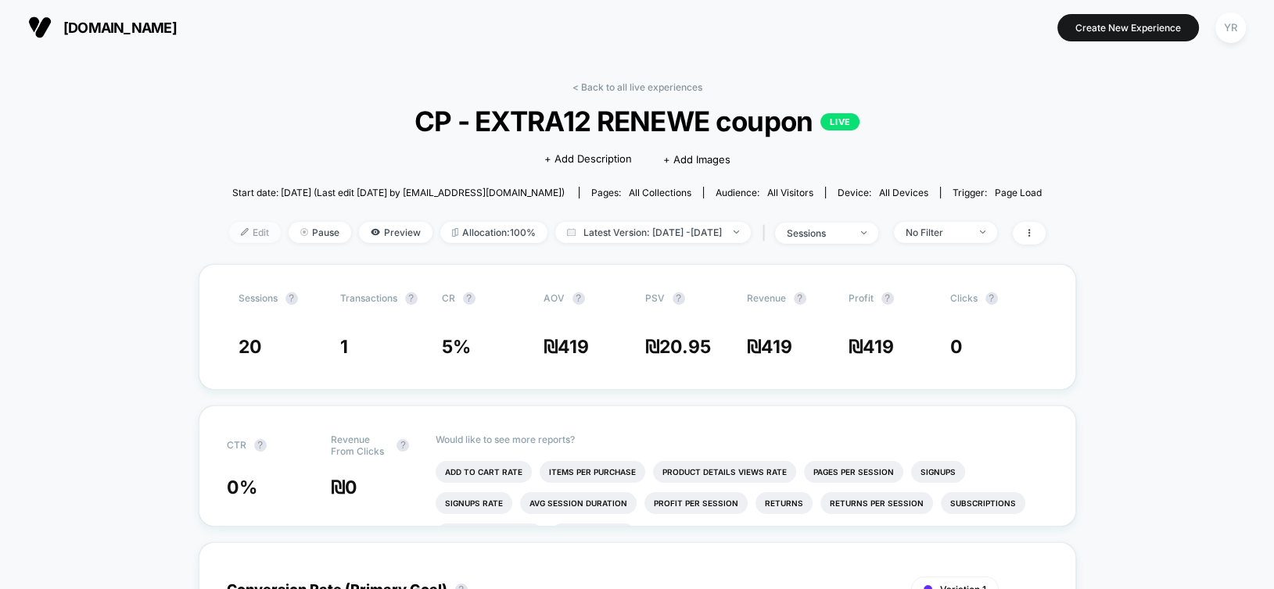
click at [229, 235] on span "Edit" at bounding box center [255, 232] width 52 height 21
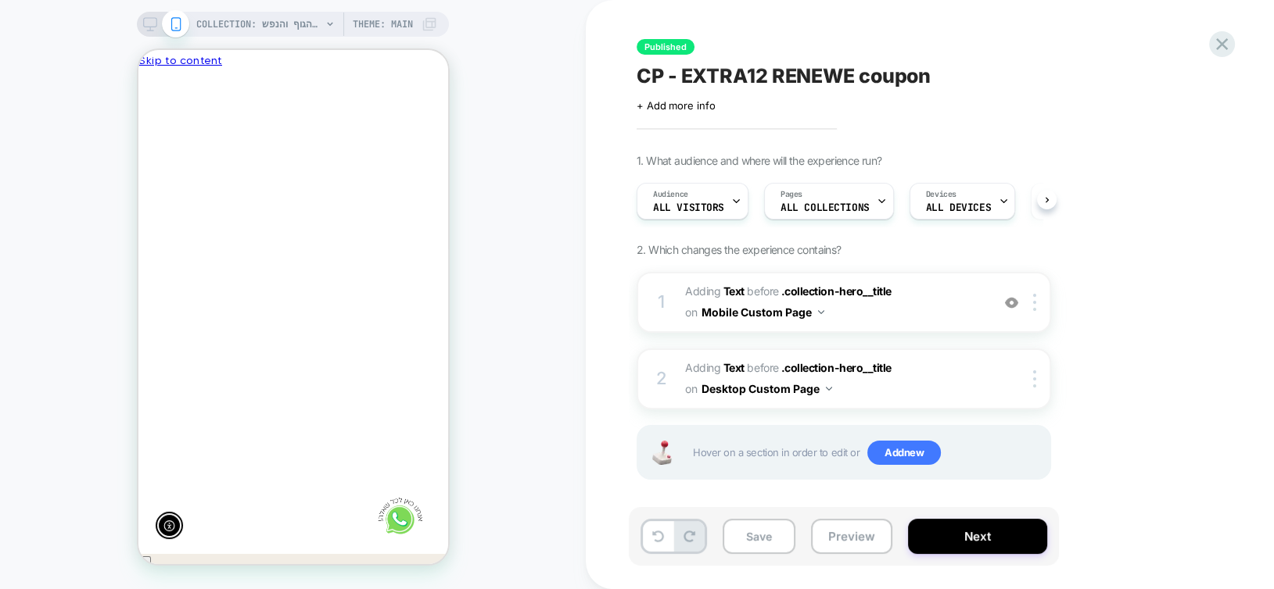
scroll to position [0, -229]
click at [812, 200] on div "Pages ALL COLLECTIONS" at bounding box center [825, 201] width 120 height 35
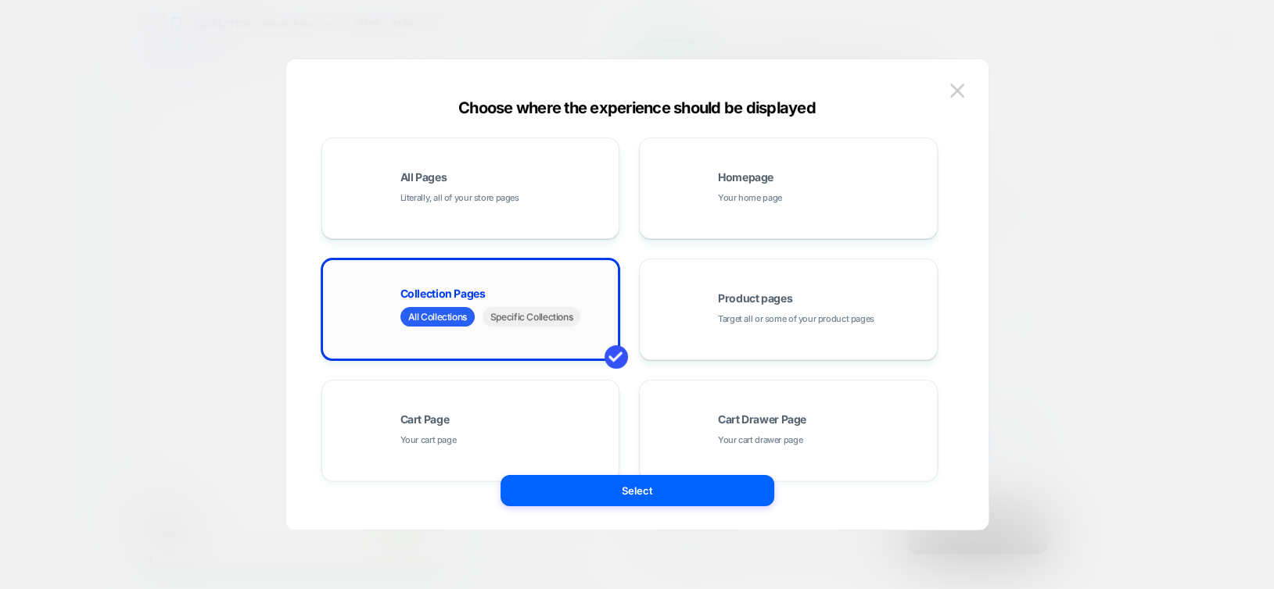
scroll to position [0, 0]
click at [525, 312] on span "Specific Collections" at bounding box center [531, 317] width 98 height 20
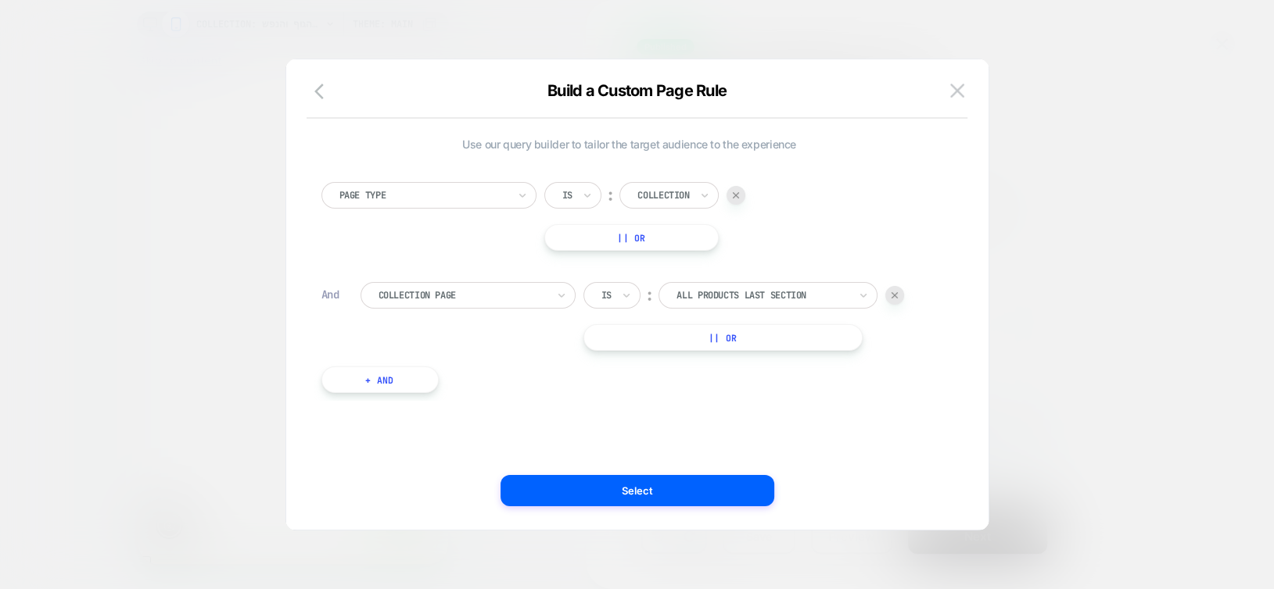
scroll to position [0, -229]
click at [898, 296] on div at bounding box center [894, 295] width 19 height 19
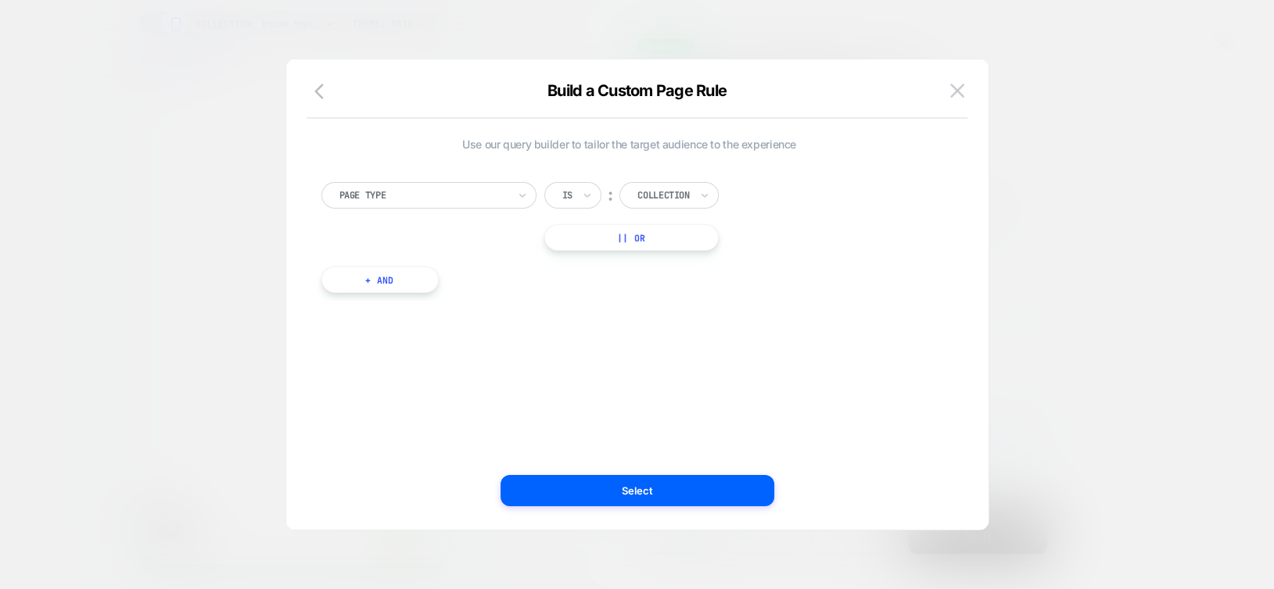
scroll to position [0, 0]
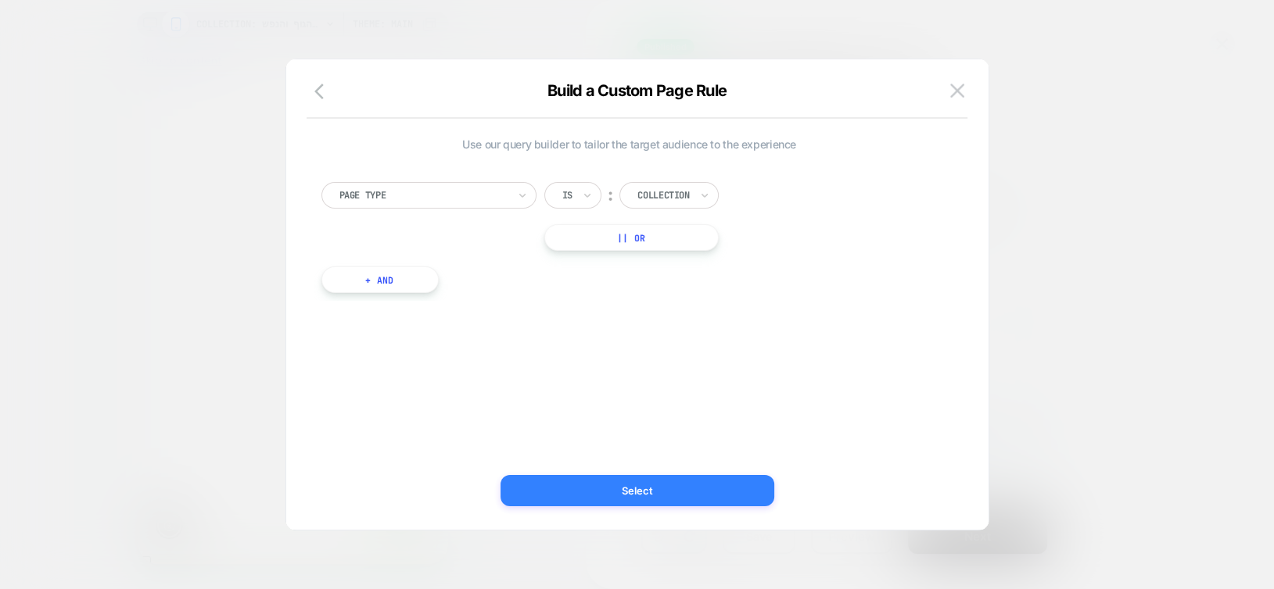
click at [634, 492] on button "Select" at bounding box center [637, 490] width 274 height 31
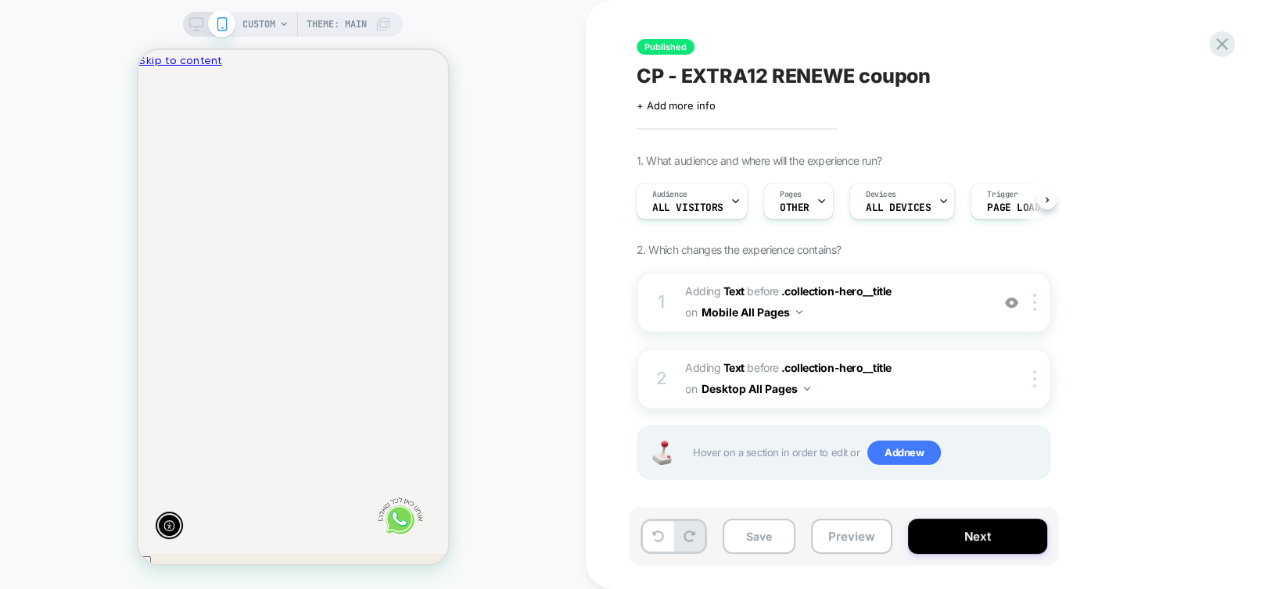
scroll to position [0, -229]
click at [816, 207] on div at bounding box center [821, 201] width 10 height 35
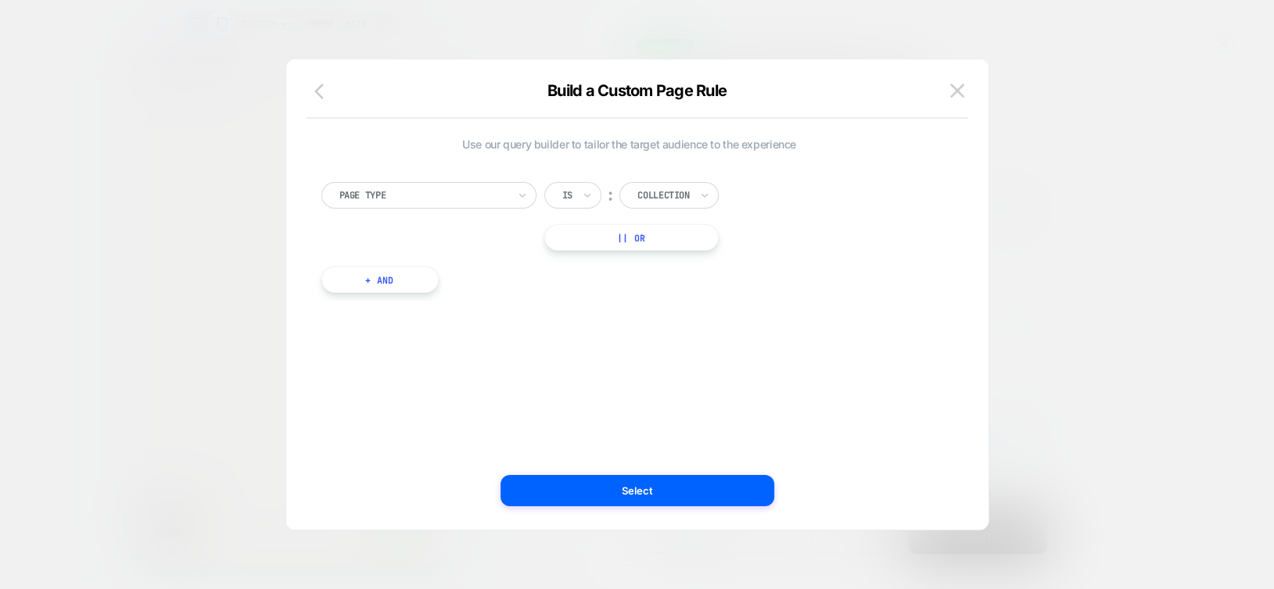
click at [314, 91] on icon "button" at bounding box center [323, 91] width 19 height 19
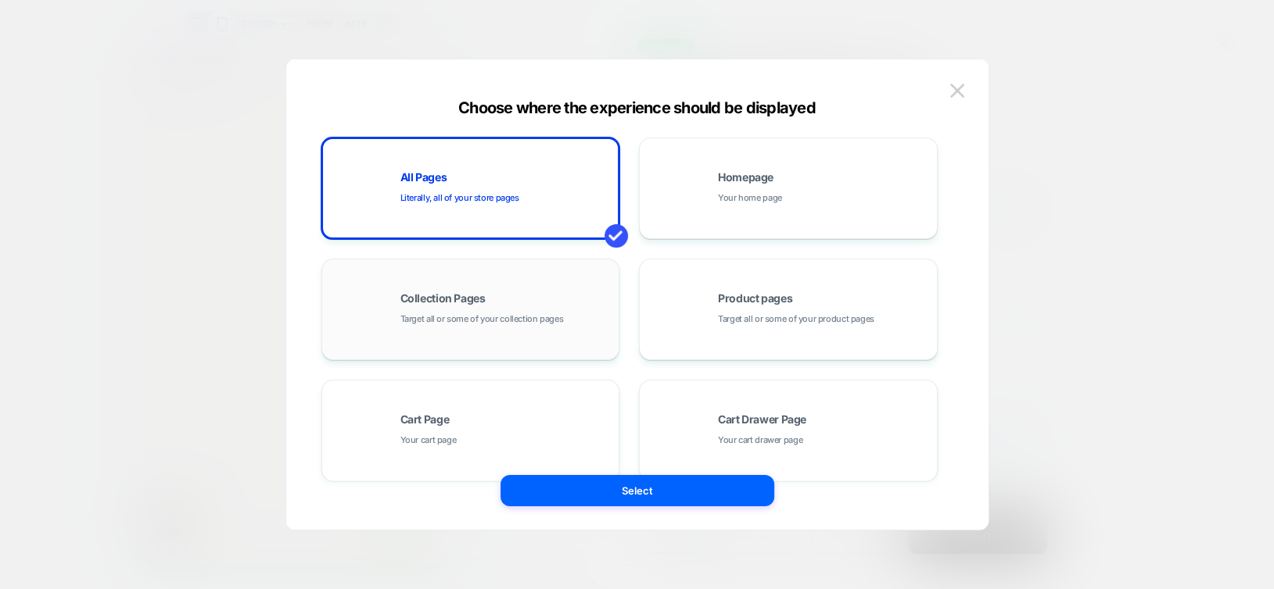
click at [456, 301] on span "Collection Pages" at bounding box center [442, 298] width 85 height 11
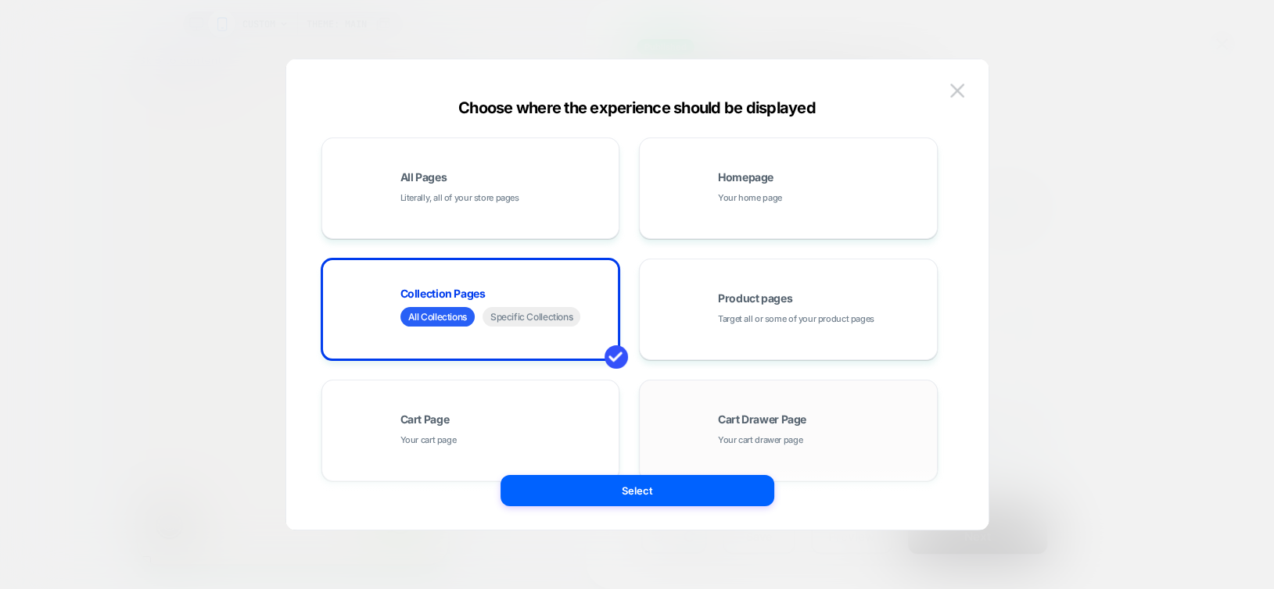
scroll to position [0, 0]
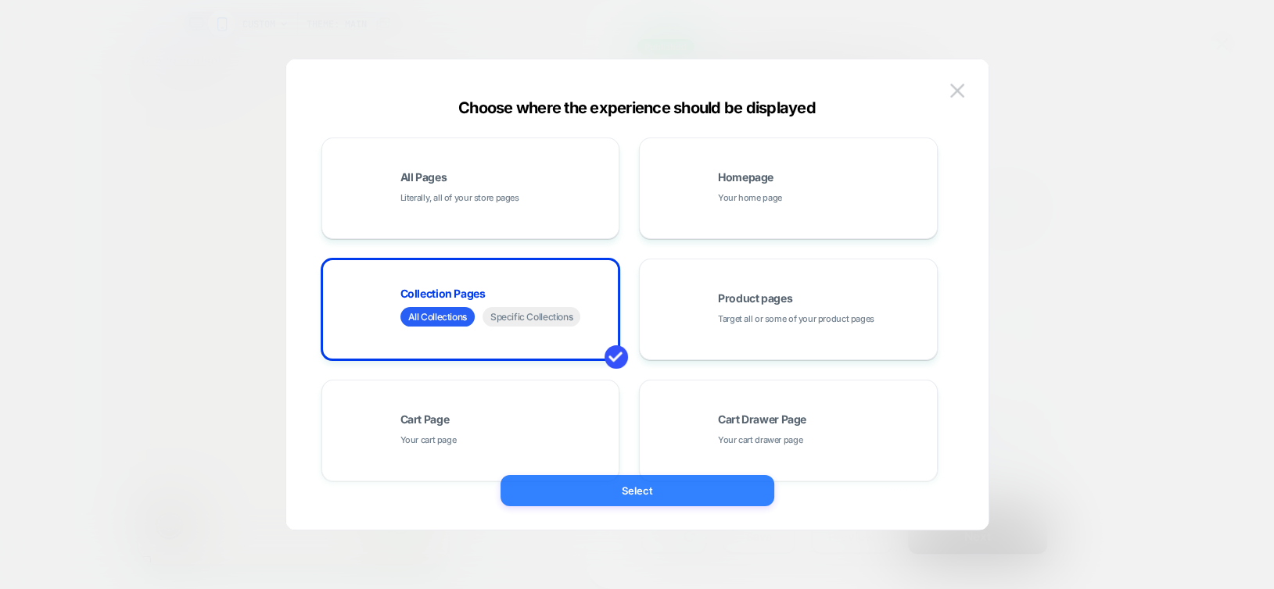
click at [668, 492] on button "Select" at bounding box center [637, 490] width 274 height 31
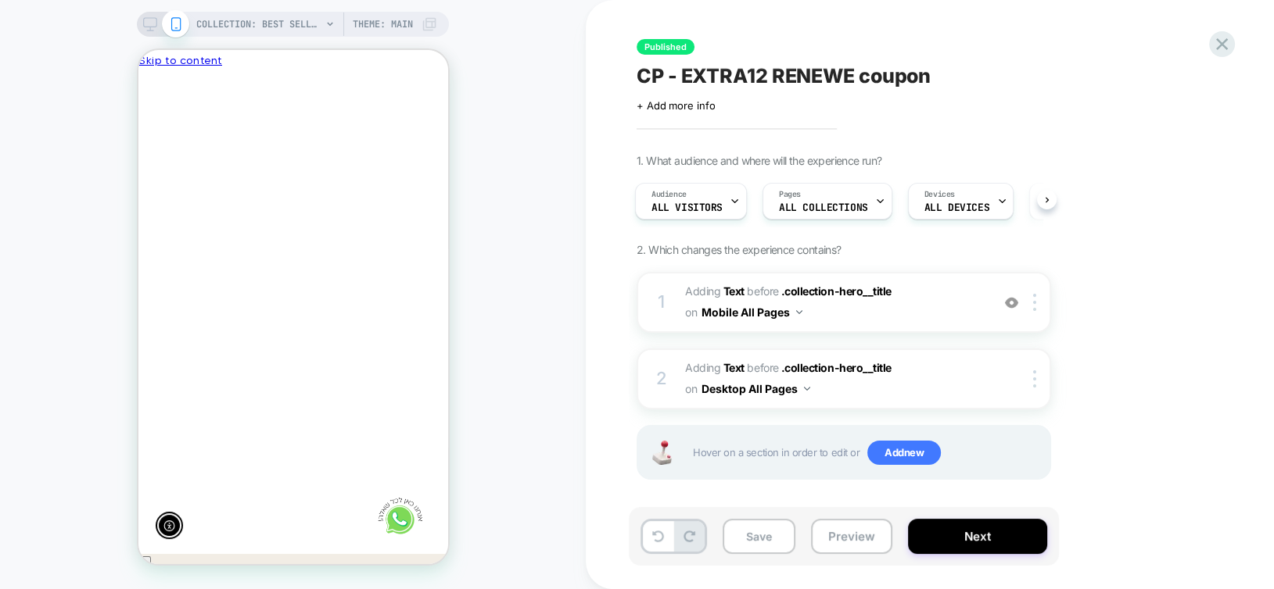
scroll to position [0, -229]
click at [758, 544] on button "Save" at bounding box center [758, 536] width 73 height 35
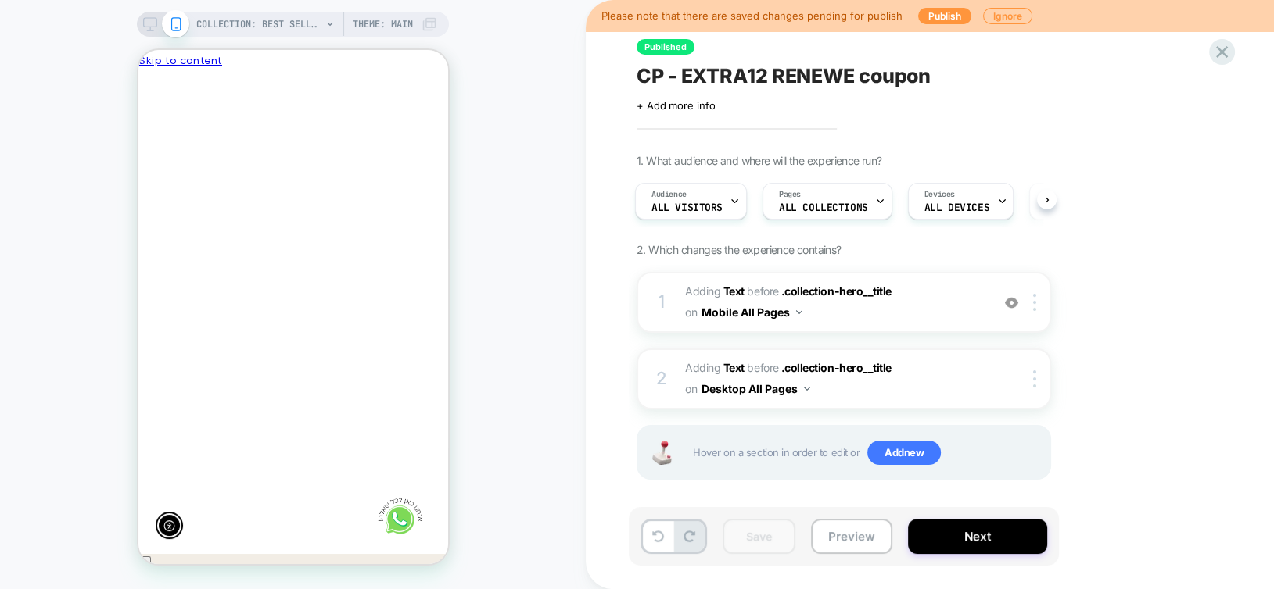
scroll to position [0, 0]
click at [152, 28] on icon at bounding box center [150, 24] width 14 height 14
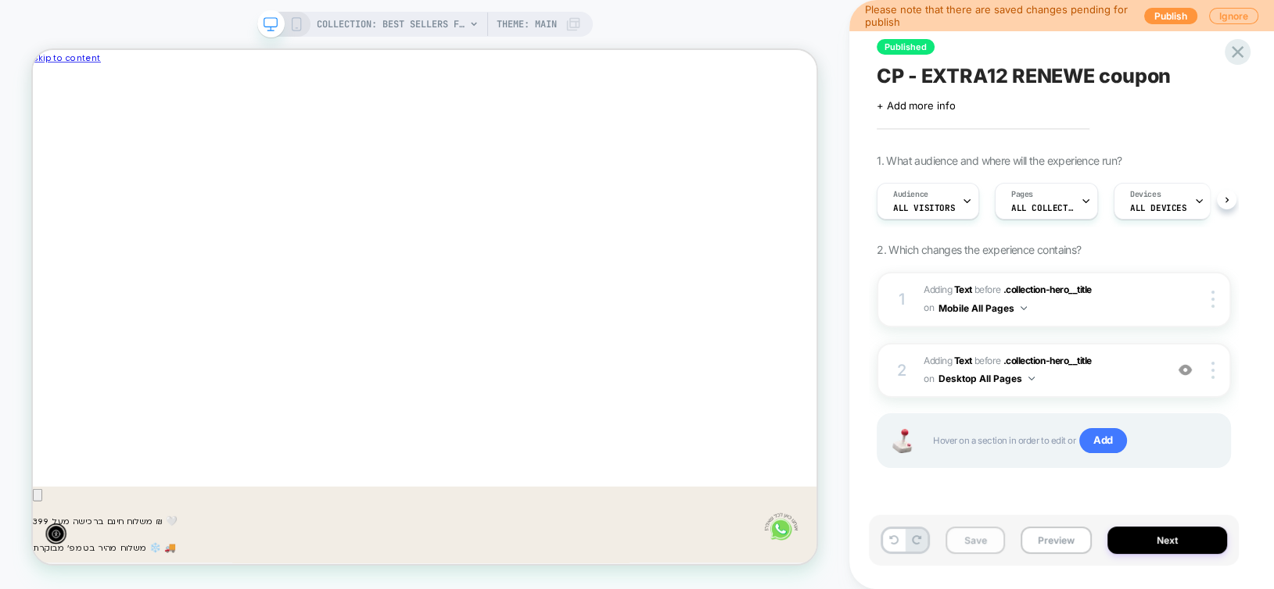
scroll to position [0, -944]
click at [969, 539] on button "Save" at bounding box center [974, 540] width 59 height 27
click at [1181, 536] on button "Next" at bounding box center [1167, 540] width 120 height 27
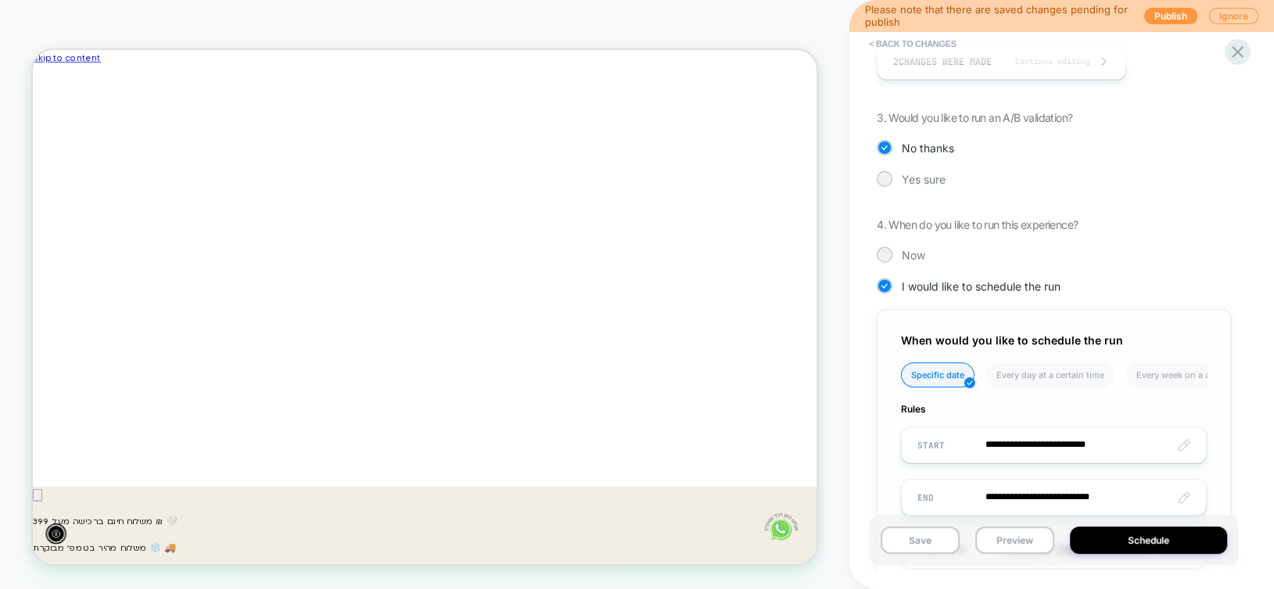
scroll to position [0, -944]
click at [1130, 539] on button "Schedule" at bounding box center [1149, 540] width 158 height 27
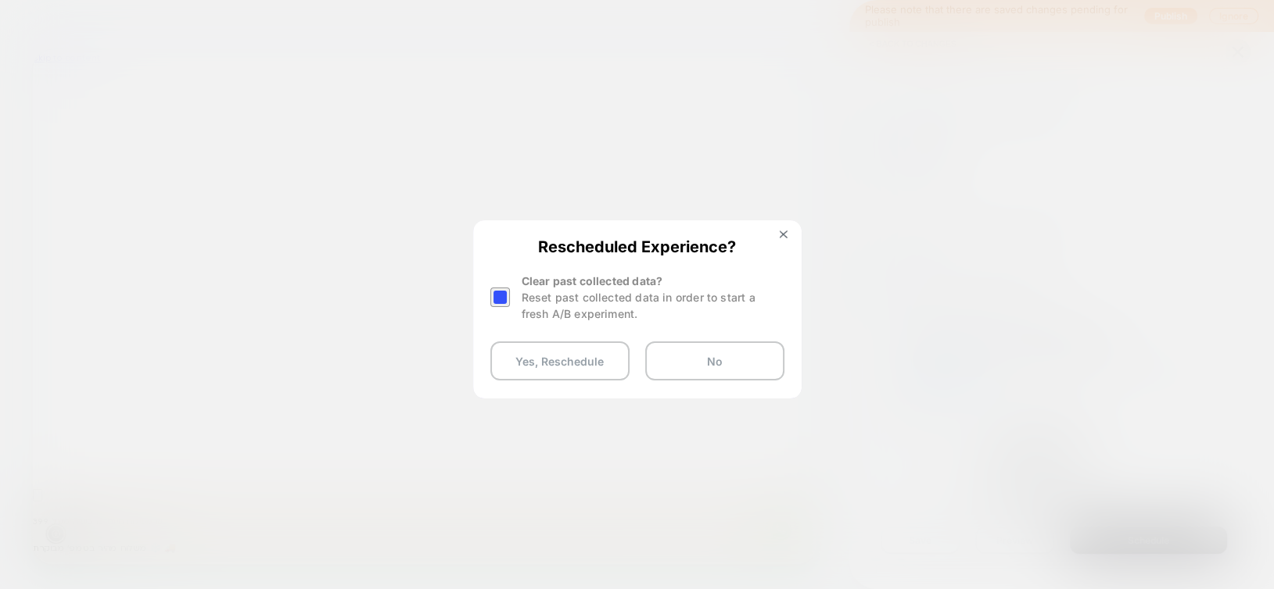
click at [499, 306] on div at bounding box center [500, 298] width 20 height 20
click at [527, 362] on button "Yes, Reschedule" at bounding box center [559, 361] width 139 height 39
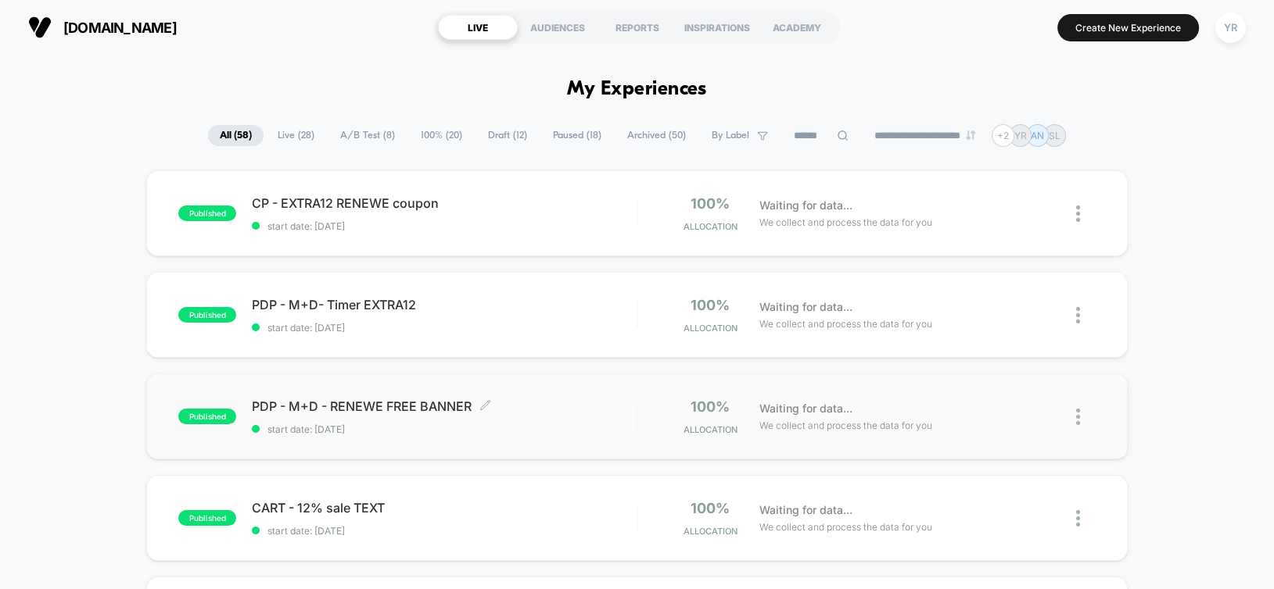
click at [550, 417] on div "PDP - M+D - RENEWE FREE BANNER Click to edit experience details Click to edit e…" at bounding box center [444, 417] width 384 height 37
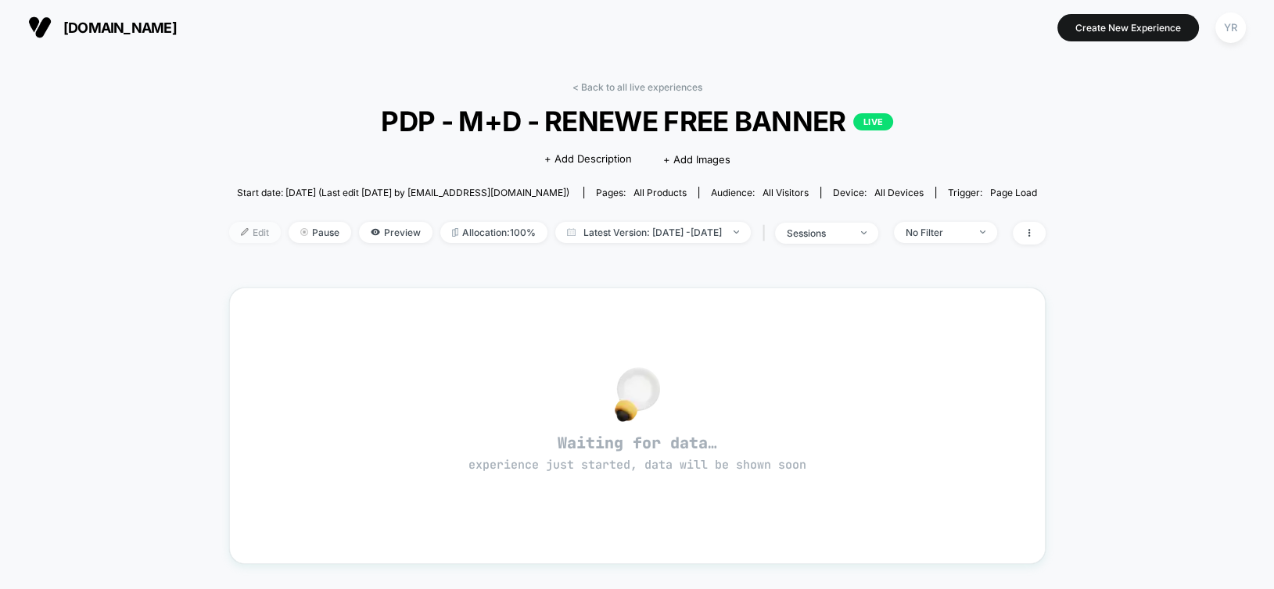
click at [229, 235] on span "Edit" at bounding box center [255, 232] width 52 height 21
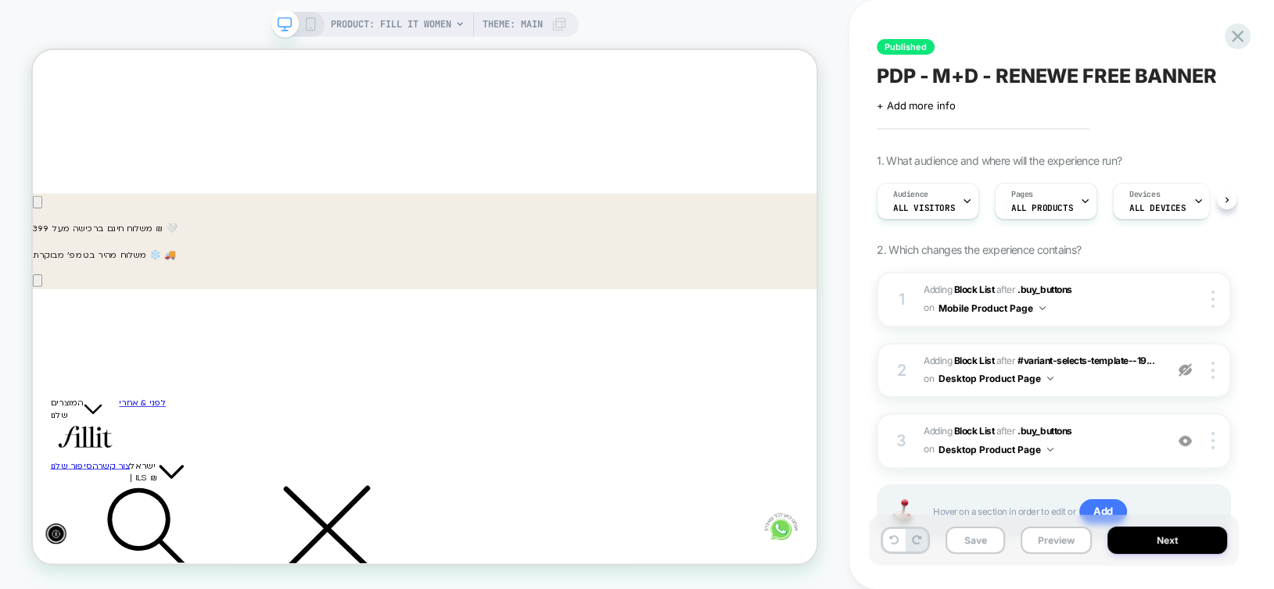
click at [310, 27] on icon at bounding box center [310, 24] width 14 height 14
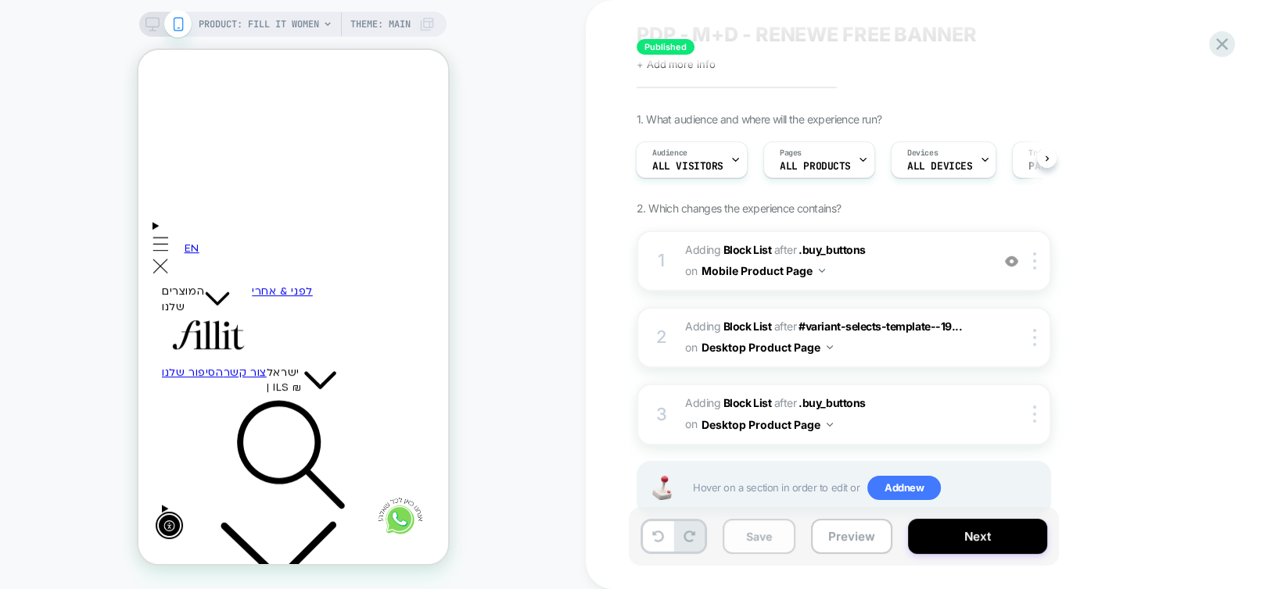
scroll to position [78, 0]
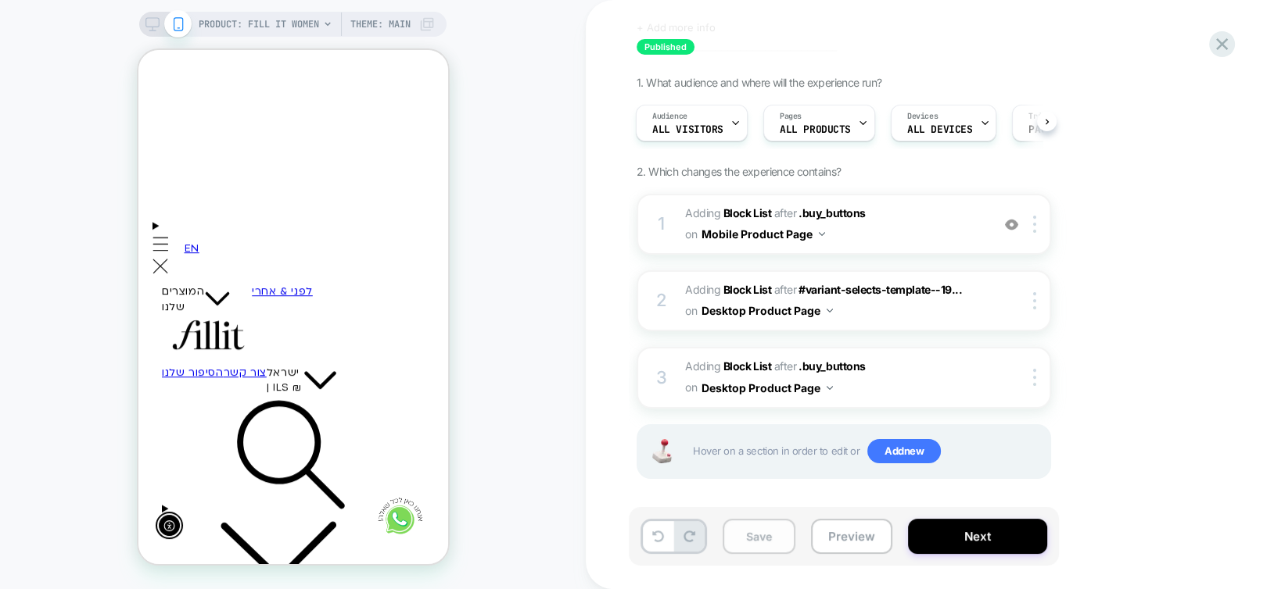
click at [767, 530] on button "Save" at bounding box center [758, 536] width 73 height 35
click at [1238, 48] on div "Published PDP - M+D - RENEWE FREE BANNER Click to edit experience details + Add…" at bounding box center [930, 294] width 688 height 589
click at [1232, 47] on div at bounding box center [1222, 44] width 32 height 32
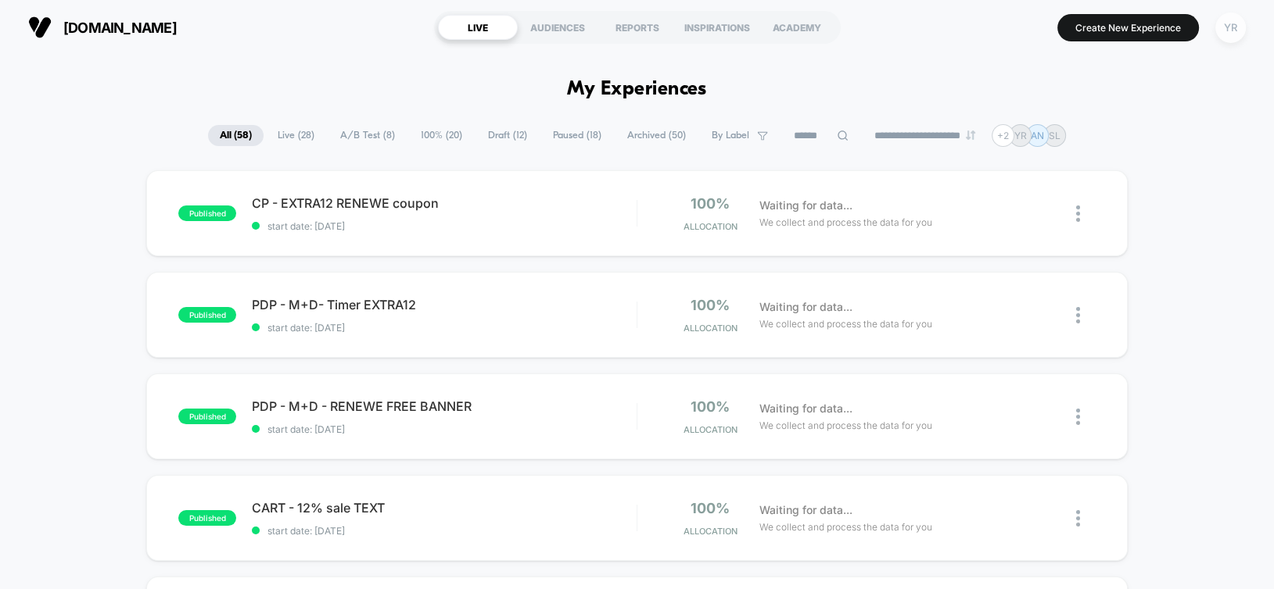
click at [1224, 24] on div "YR" at bounding box center [1230, 28] width 30 height 30
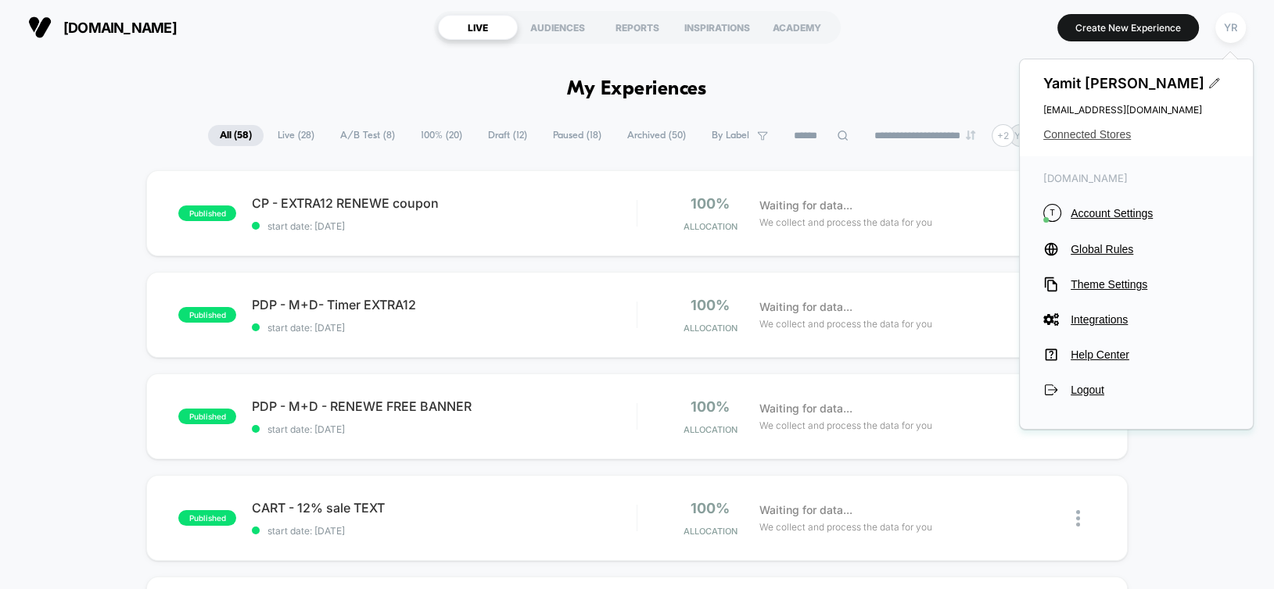
click at [1102, 140] on span "Connected Stores" at bounding box center [1136, 134] width 186 height 13
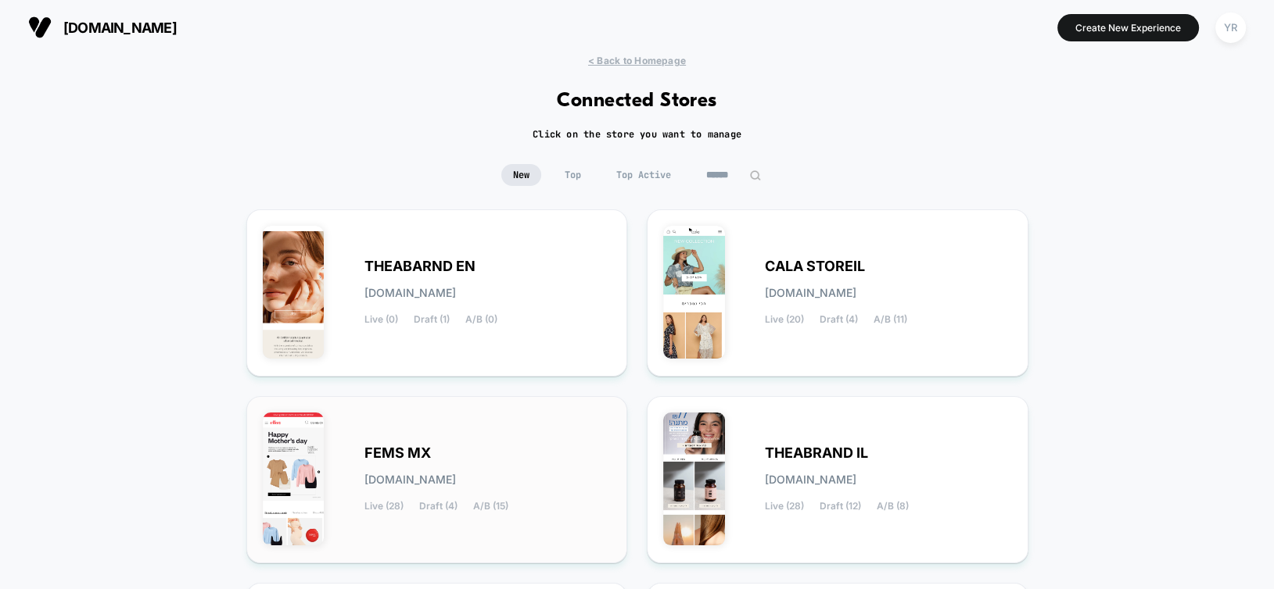
click at [465, 457] on div "FEMS MX fems-mx.myshopify.com Live (28) Draft (4) A/B (15)" at bounding box center [487, 480] width 247 height 64
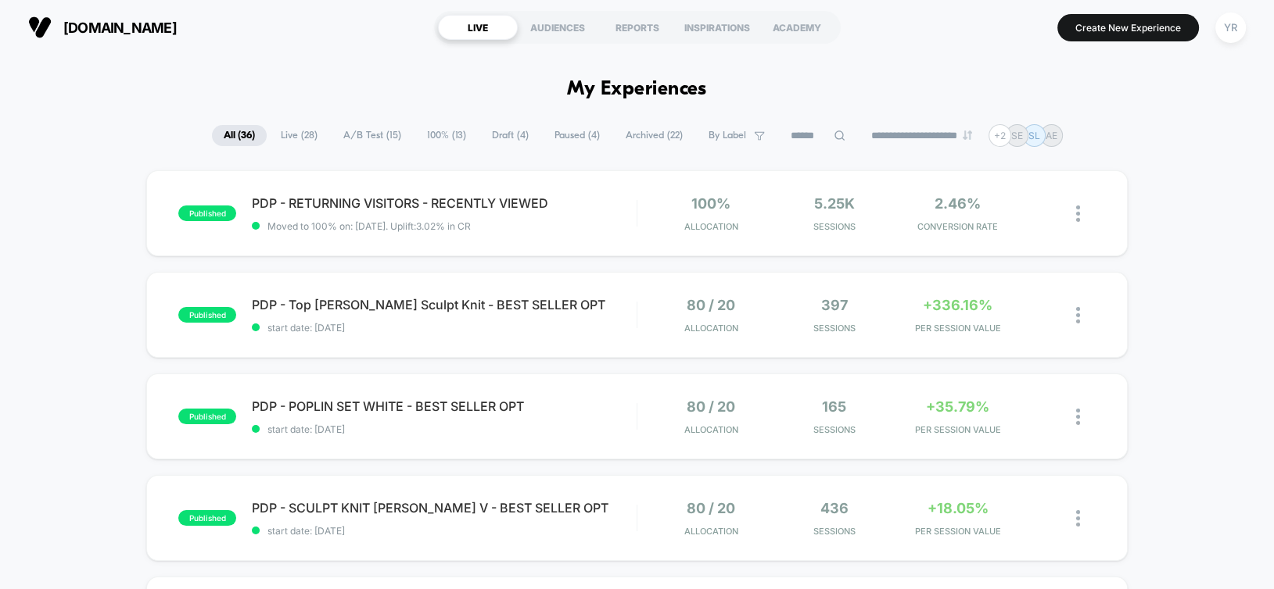
click at [794, 140] on input at bounding box center [818, 136] width 78 height 19
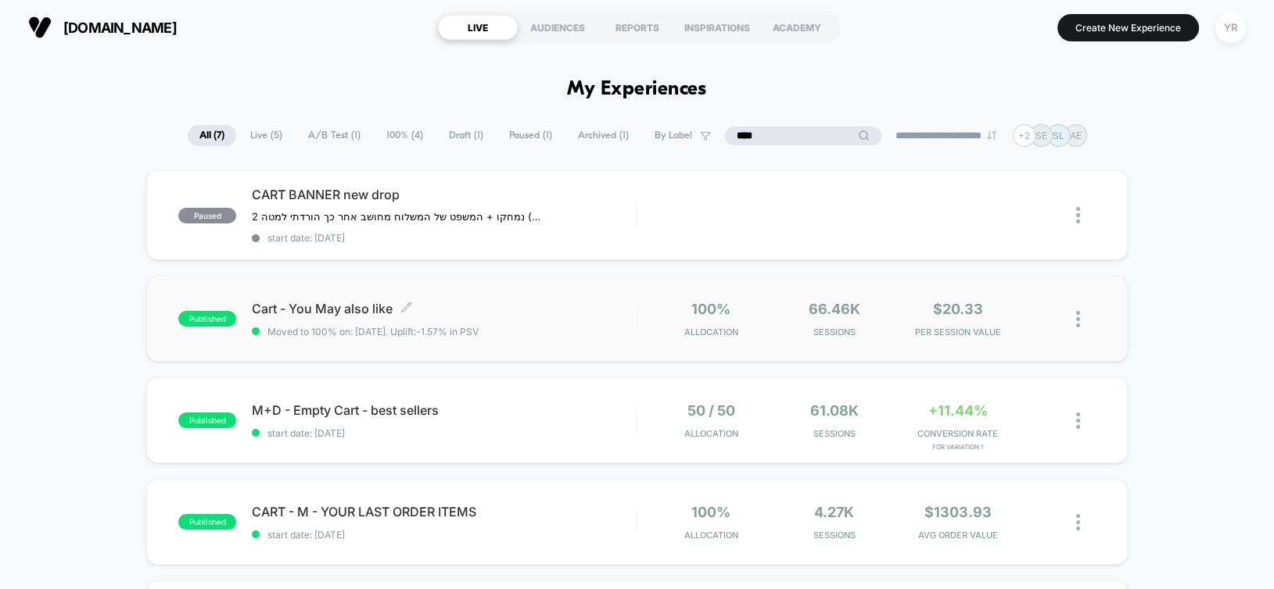
type input "****"
click at [553, 322] on div "Cart - You May also like Click to edit experience details Click to edit experie…" at bounding box center [444, 319] width 384 height 37
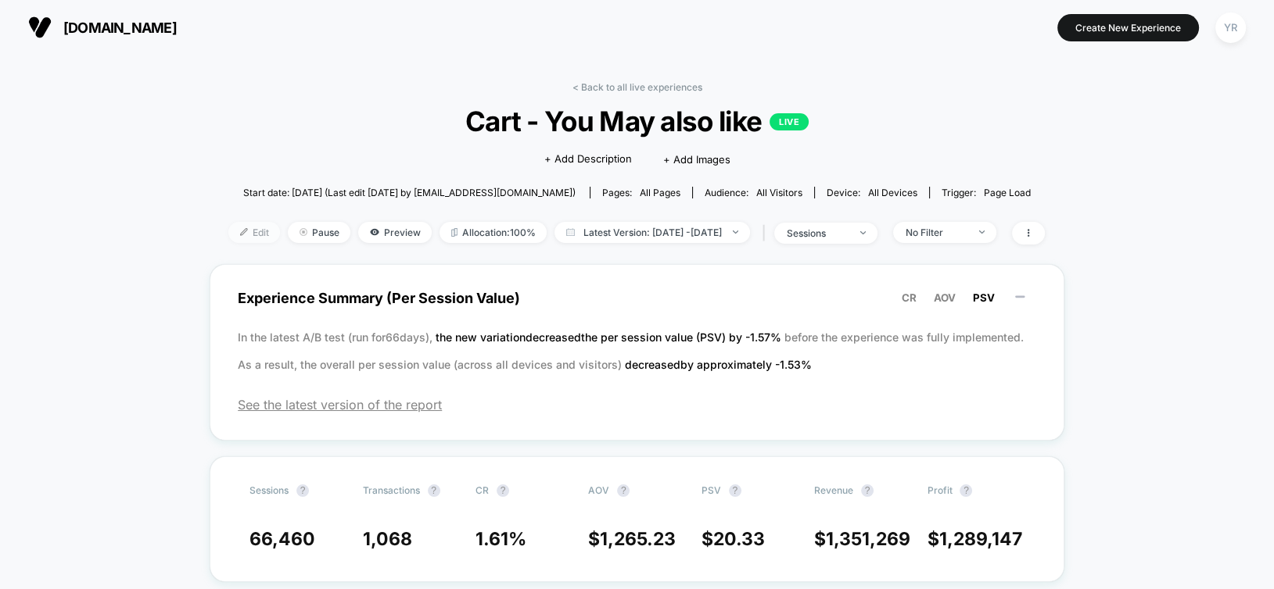
click at [238, 236] on span "Edit" at bounding box center [254, 232] width 52 height 21
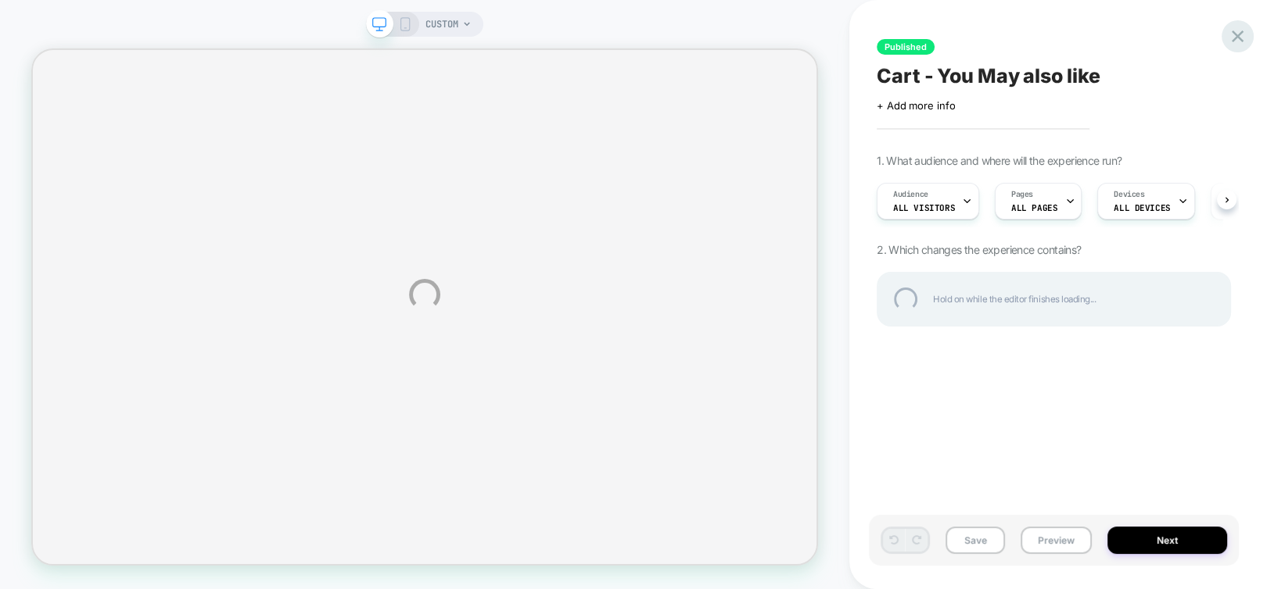
click at [1237, 38] on div at bounding box center [1237, 36] width 32 height 32
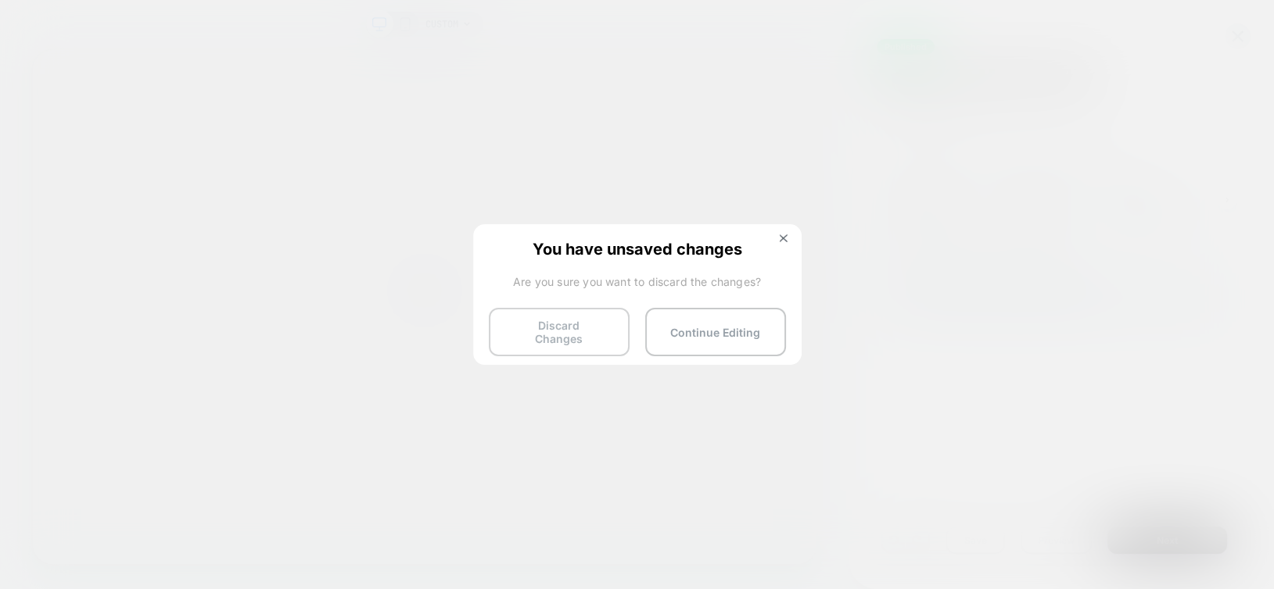
click at [546, 335] on button "Discard Changes" at bounding box center [559, 332] width 141 height 48
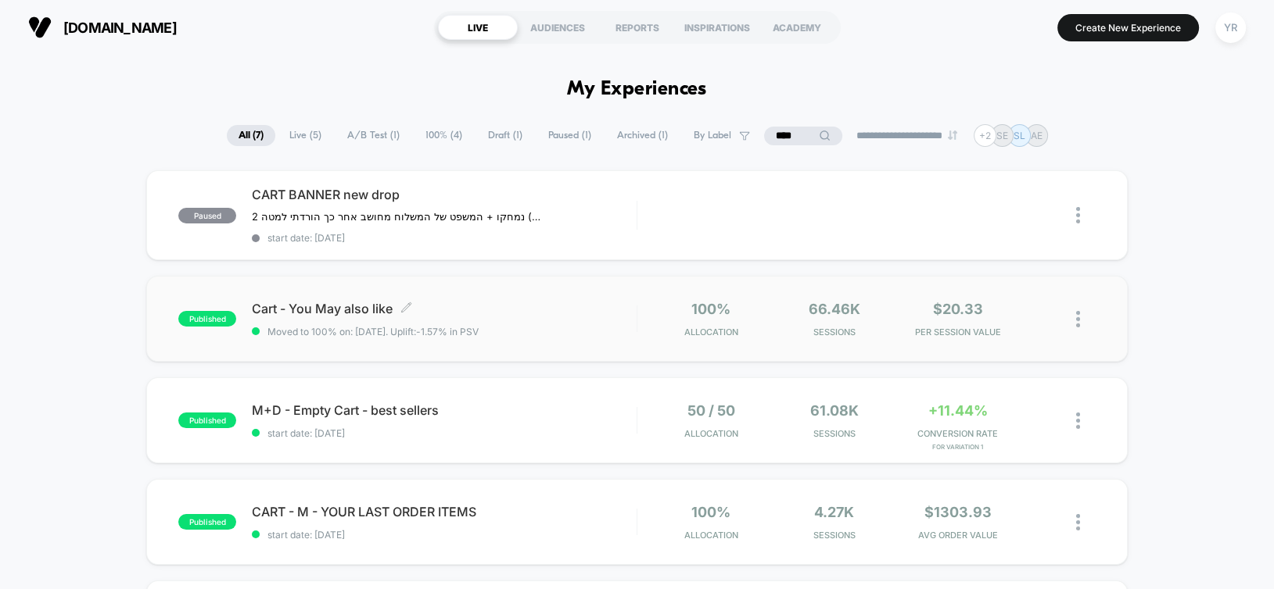
click at [571, 303] on span "Cart - You May also like Click to edit experience details" at bounding box center [444, 309] width 384 height 16
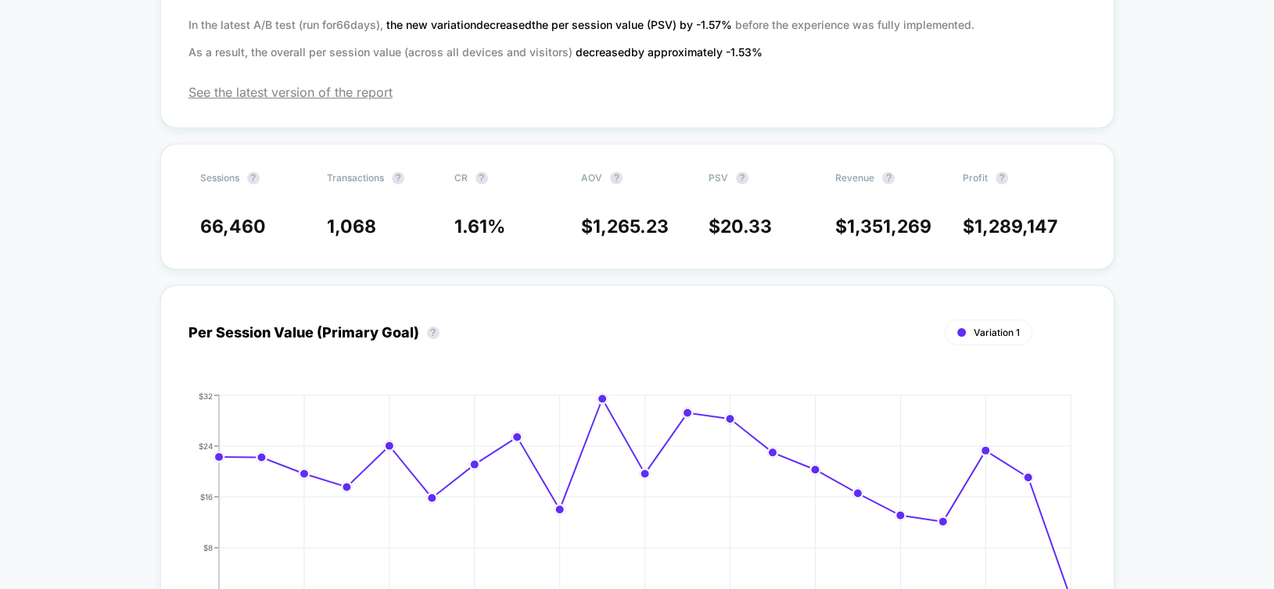
scroll to position [782, 0]
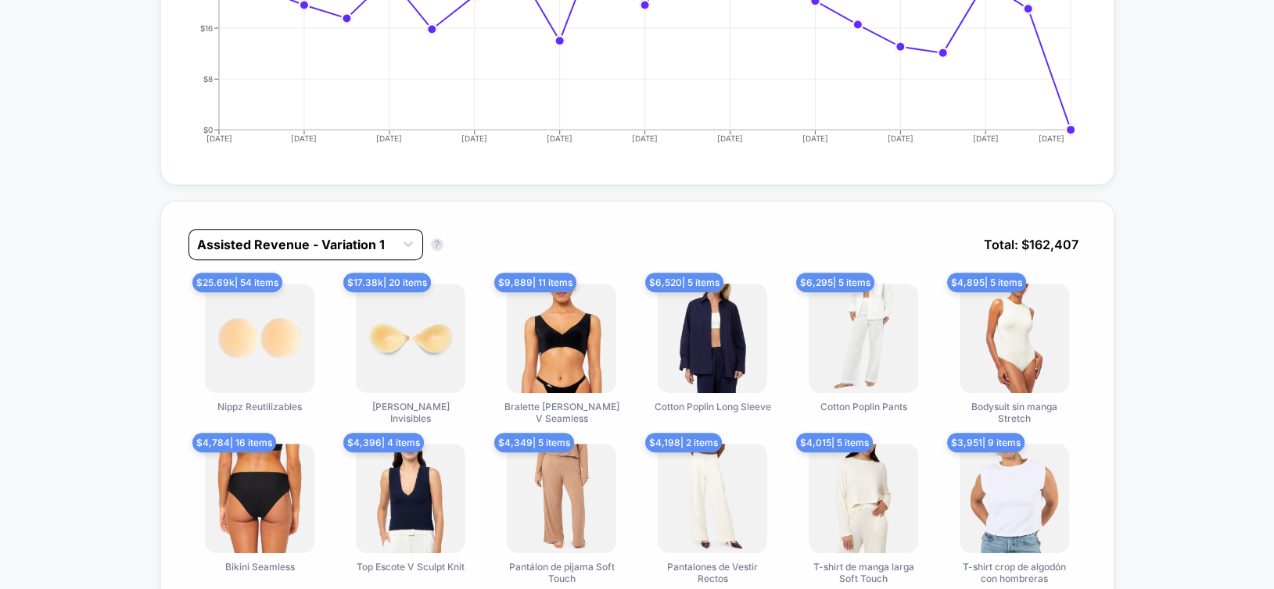
click at [285, 253] on div "Assisted Revenue - Variation 1" at bounding box center [291, 244] width 205 height 25
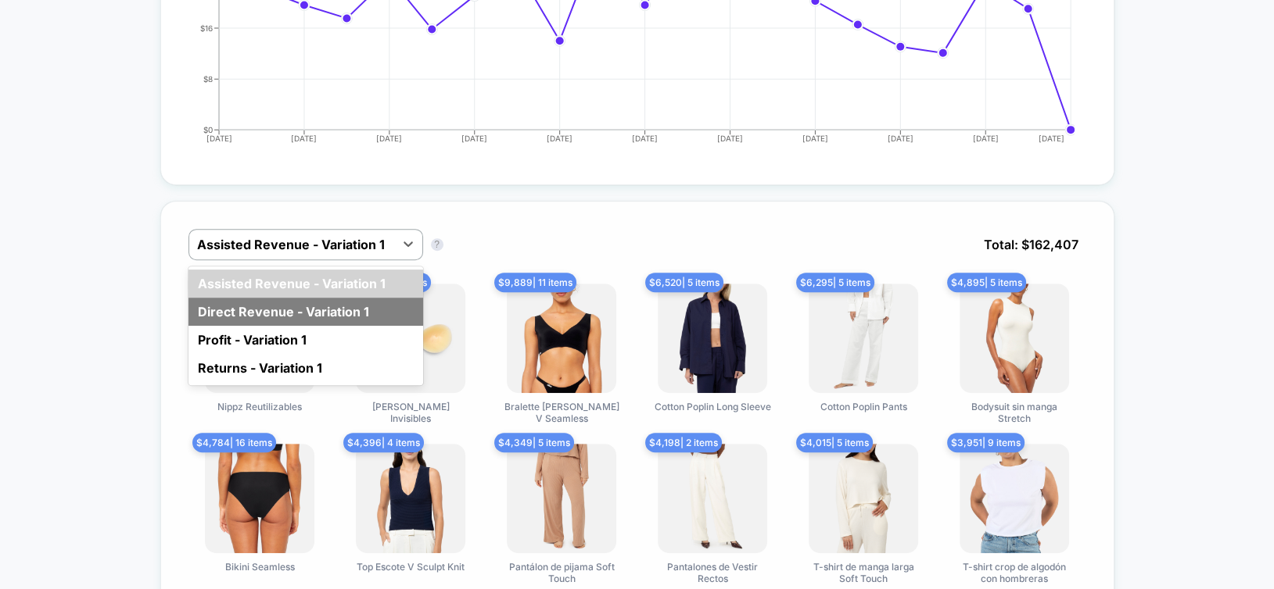
click at [296, 307] on div "Direct Revenue - Variation 1" at bounding box center [305, 312] width 235 height 28
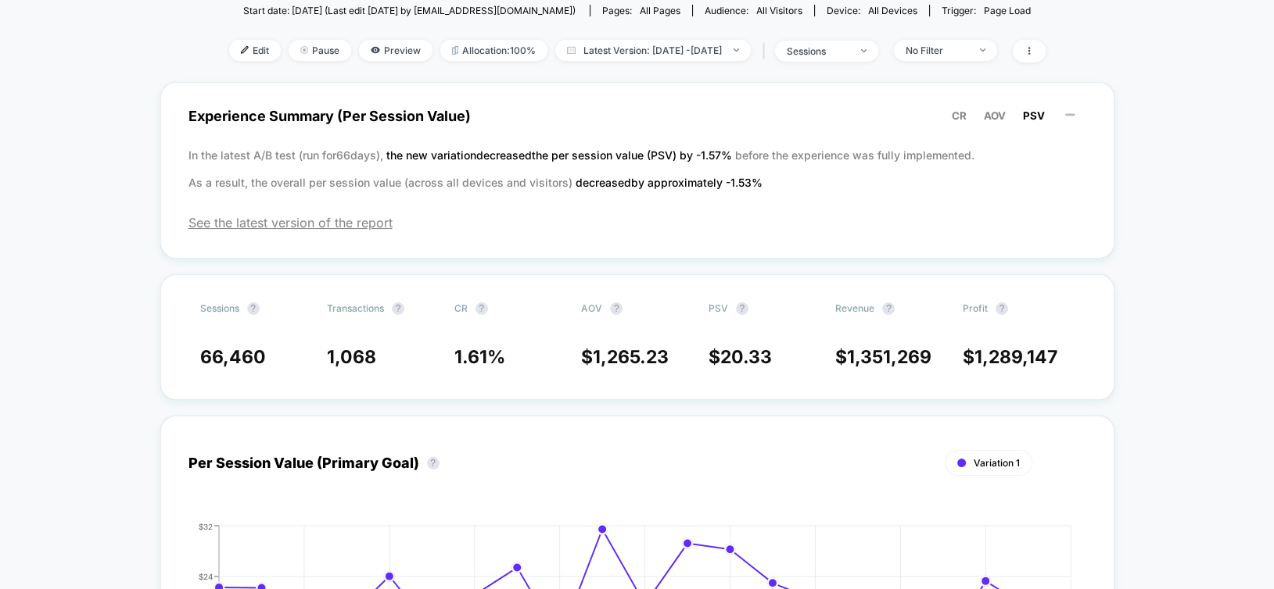
scroll to position [0, 0]
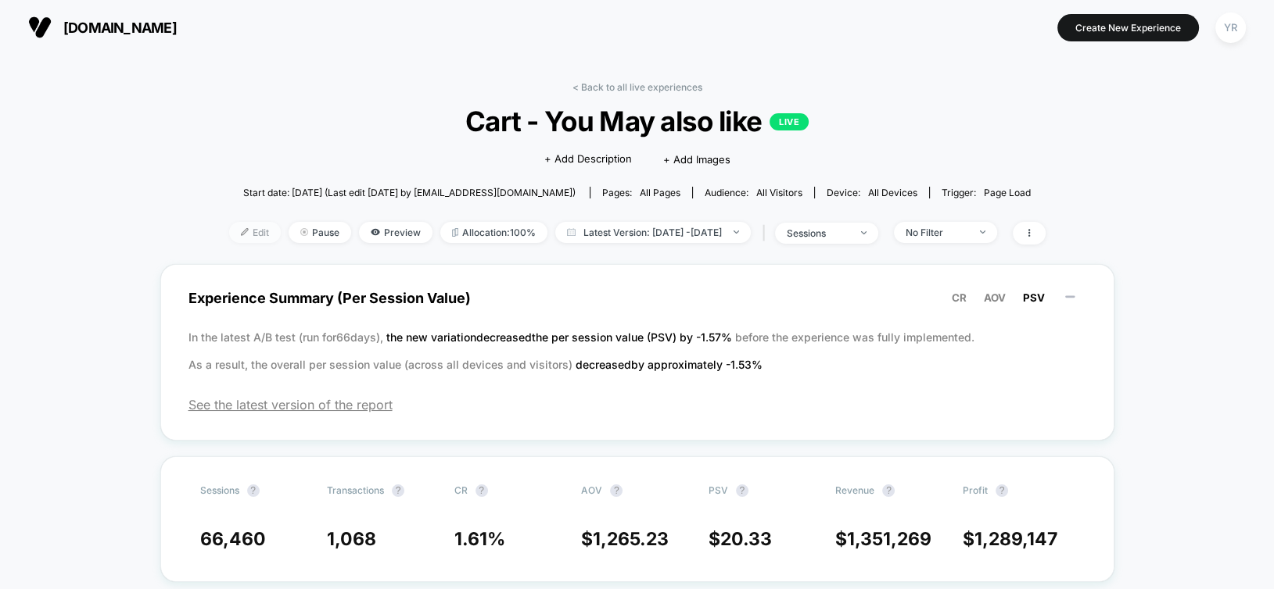
click at [235, 231] on span "Edit" at bounding box center [255, 232] width 52 height 21
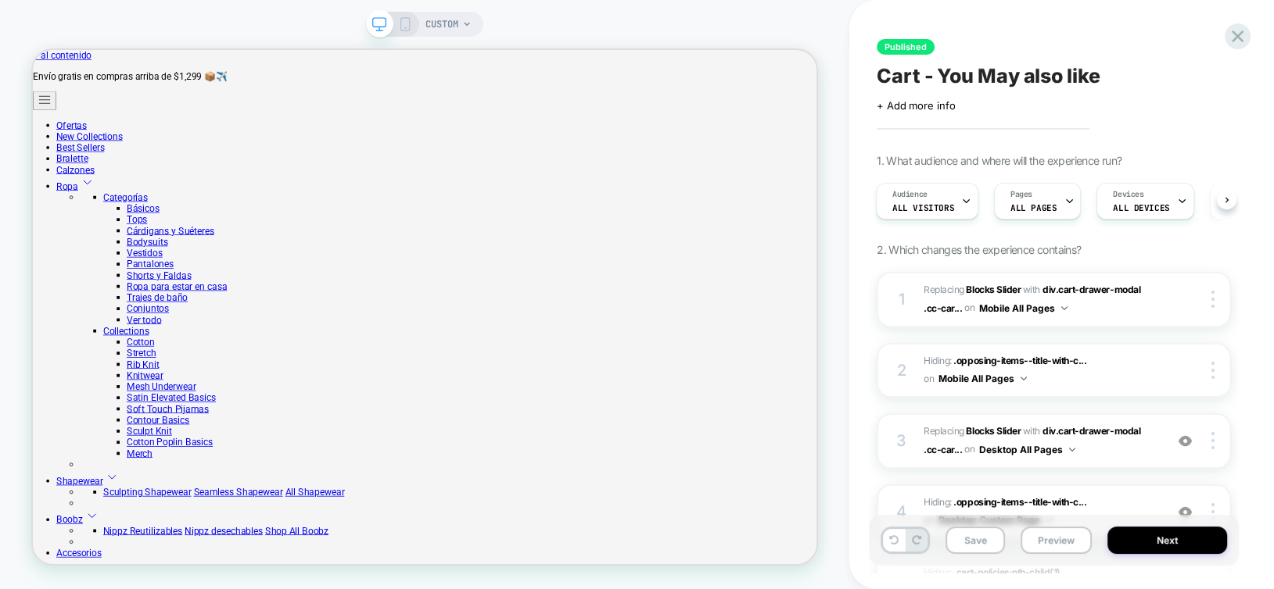
click at [439, 22] on span "CUSTOM" at bounding box center [441, 24] width 33 height 25
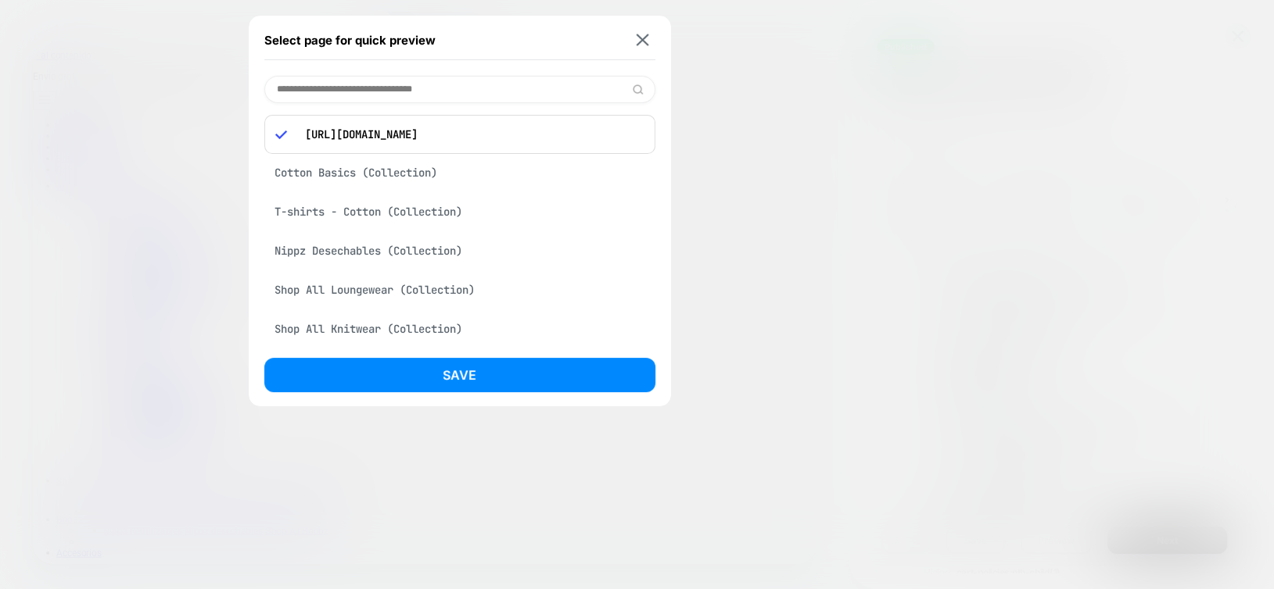
click at [382, 213] on div "T-shirts - Cotton (Collection)" at bounding box center [459, 212] width 391 height 30
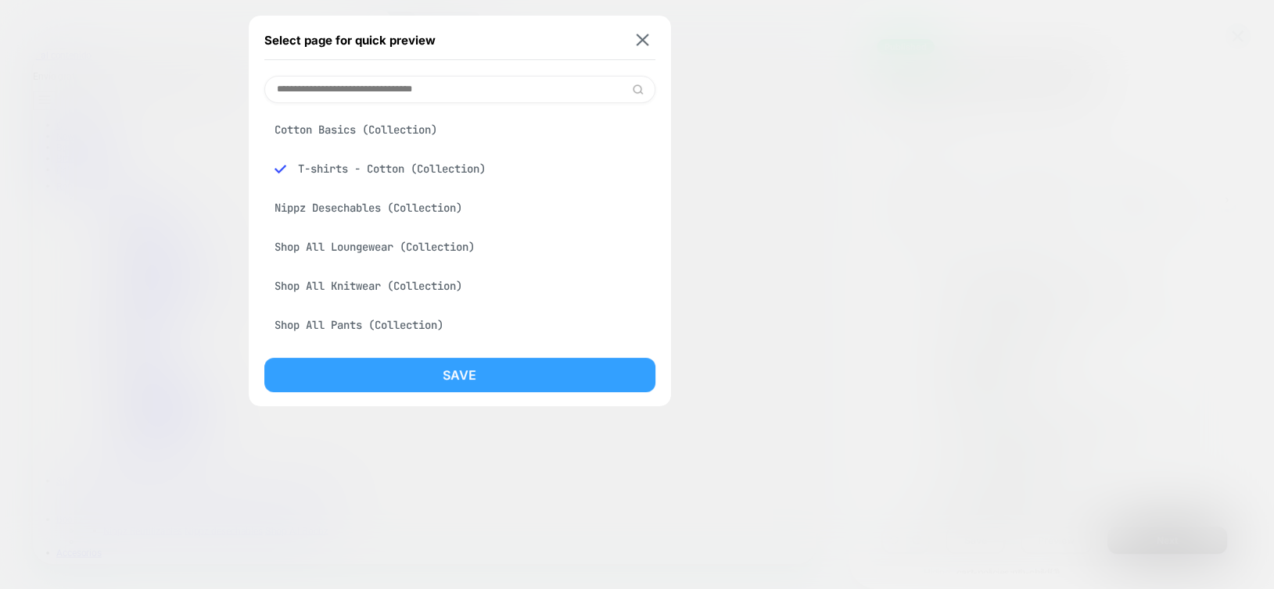
click at [403, 367] on button "Save" at bounding box center [459, 375] width 391 height 34
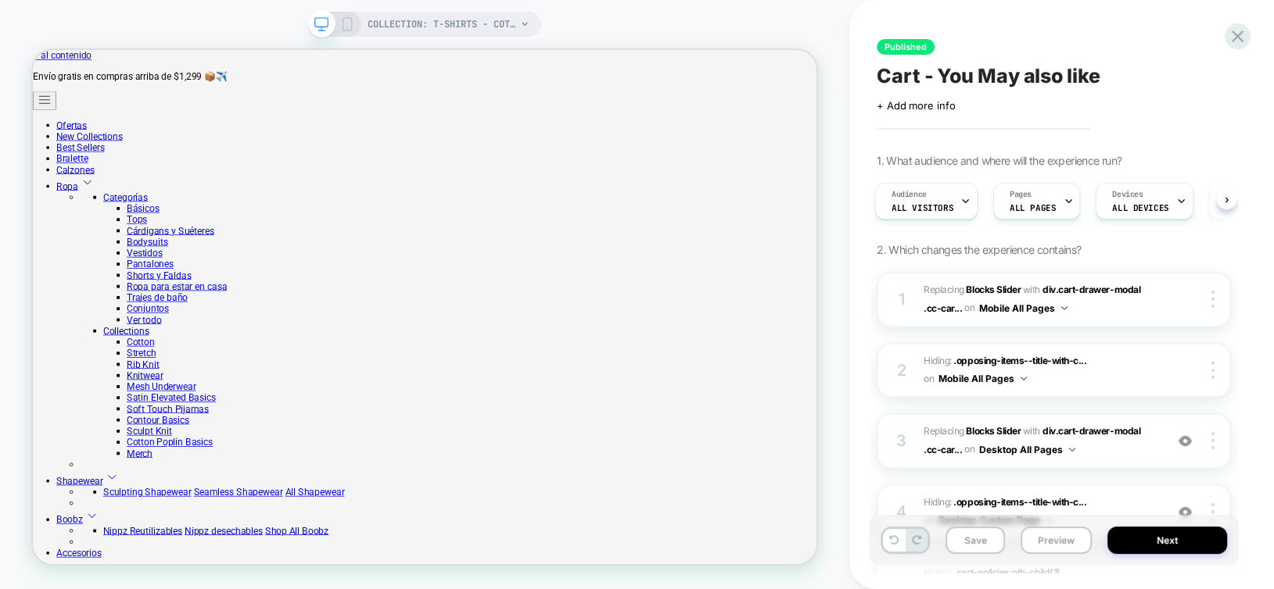
click at [346, 20] on icon at bounding box center [347, 24] width 14 height 14
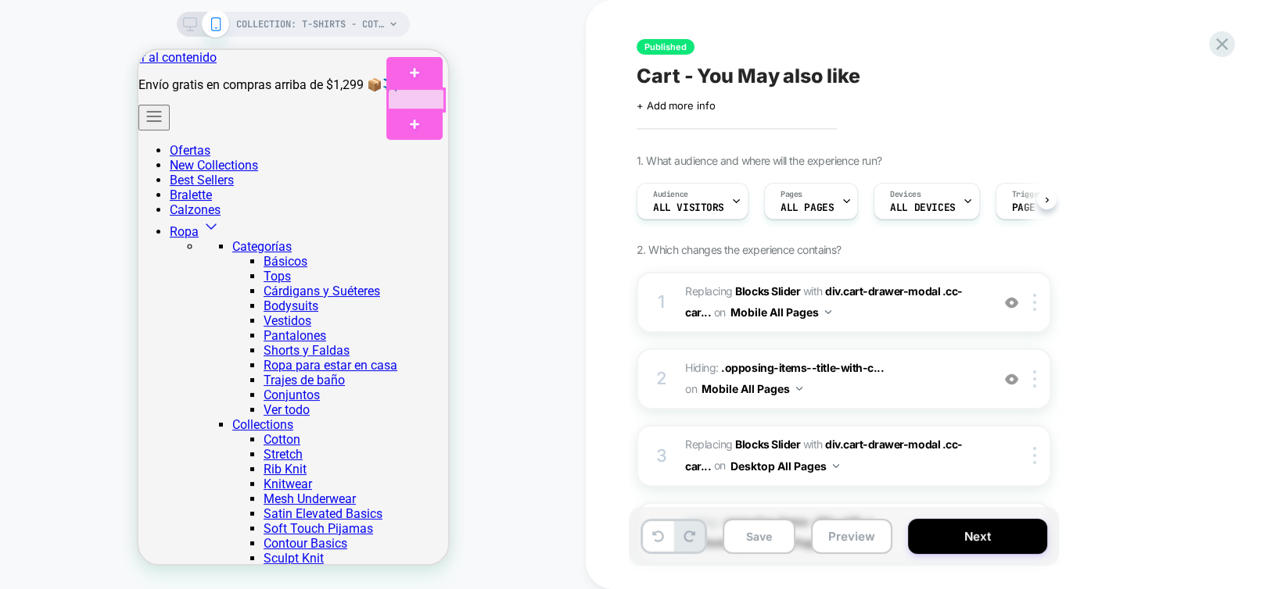
click at [399, 97] on div at bounding box center [415, 100] width 56 height 23
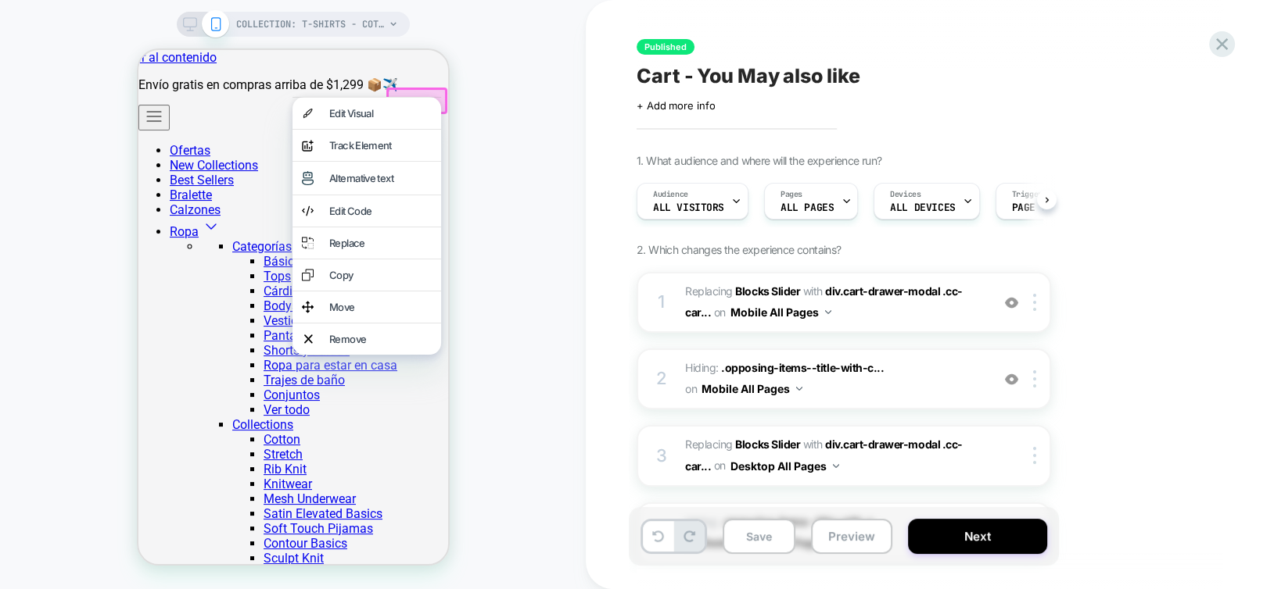
click at [499, 121] on div "COLLECTION: T-shirts - Cotton (Category) COLLECTION: T-shirts - Cotton (Categor…" at bounding box center [293, 295] width 586 height 558
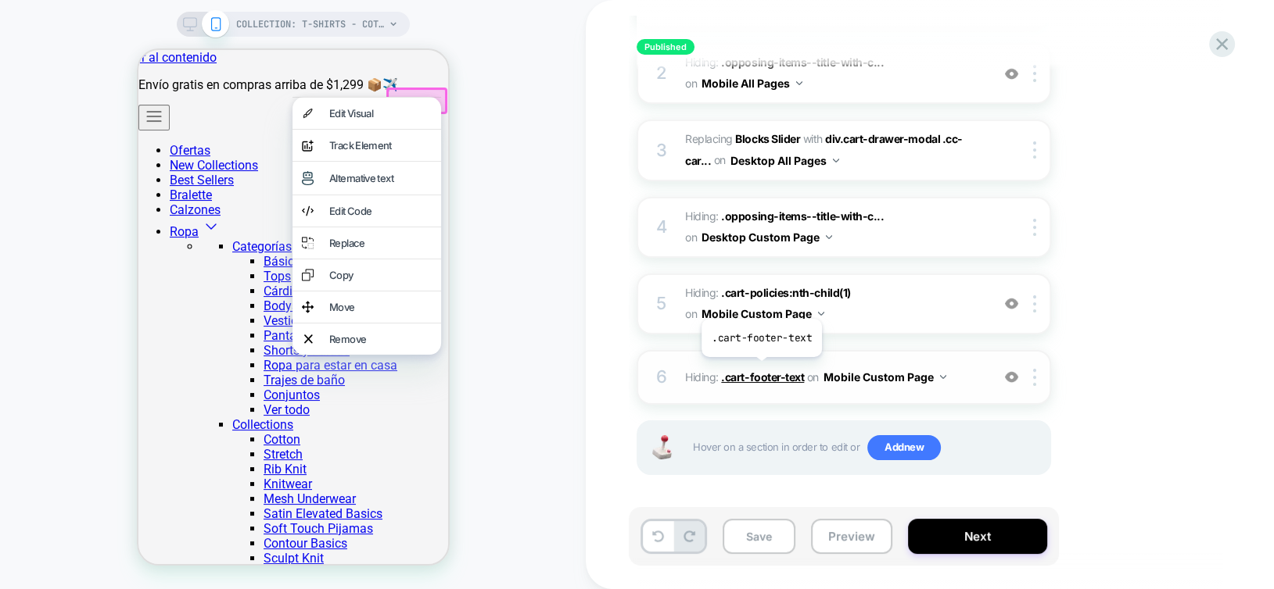
click at [760, 371] on span ".cart-footer-text" at bounding box center [762, 377] width 83 height 13
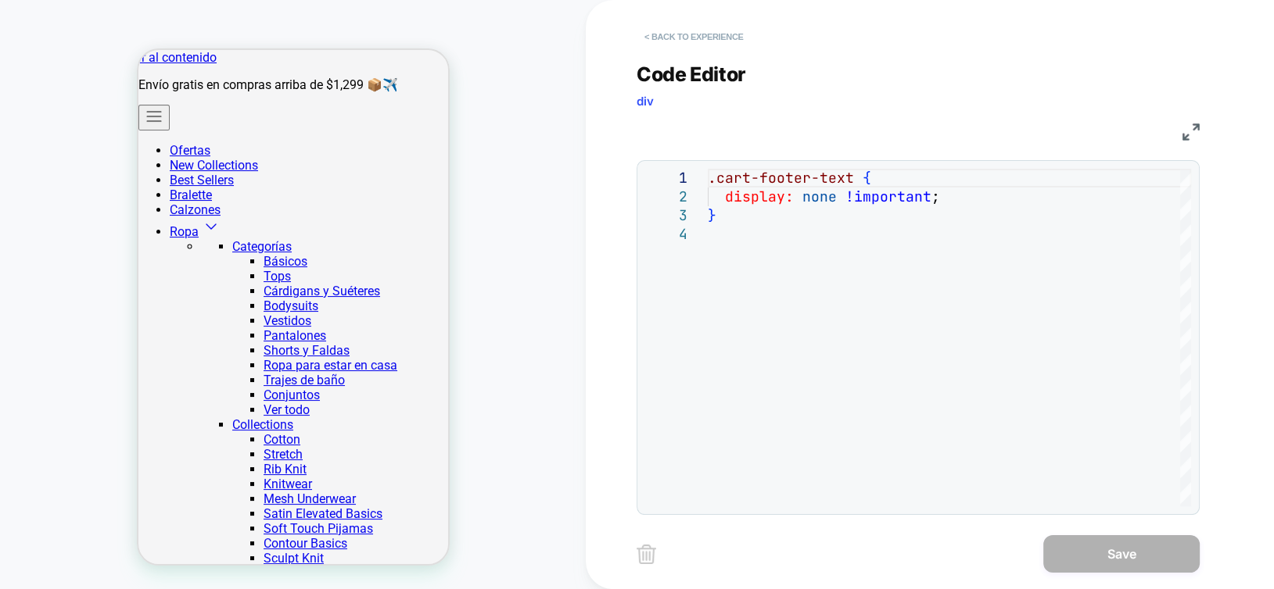
click at [686, 35] on button "< Back to experience" at bounding box center [693, 36] width 114 height 25
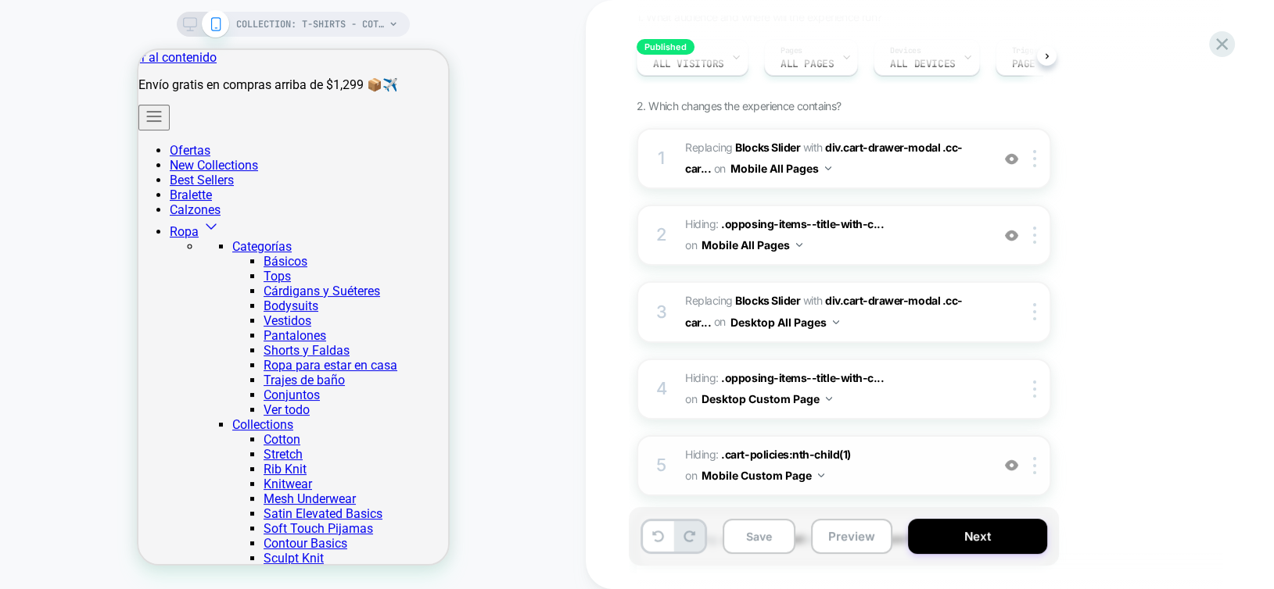
scroll to position [0, 0]
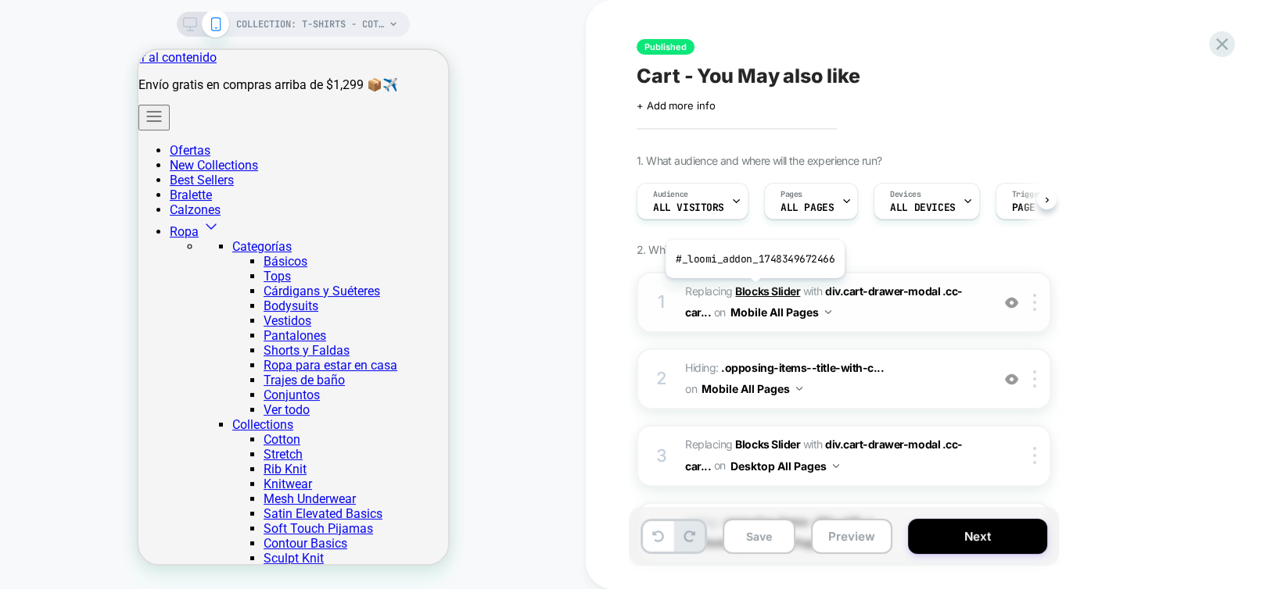
click at [753, 290] on b "Blocks Slider" at bounding box center [767, 291] width 65 height 13
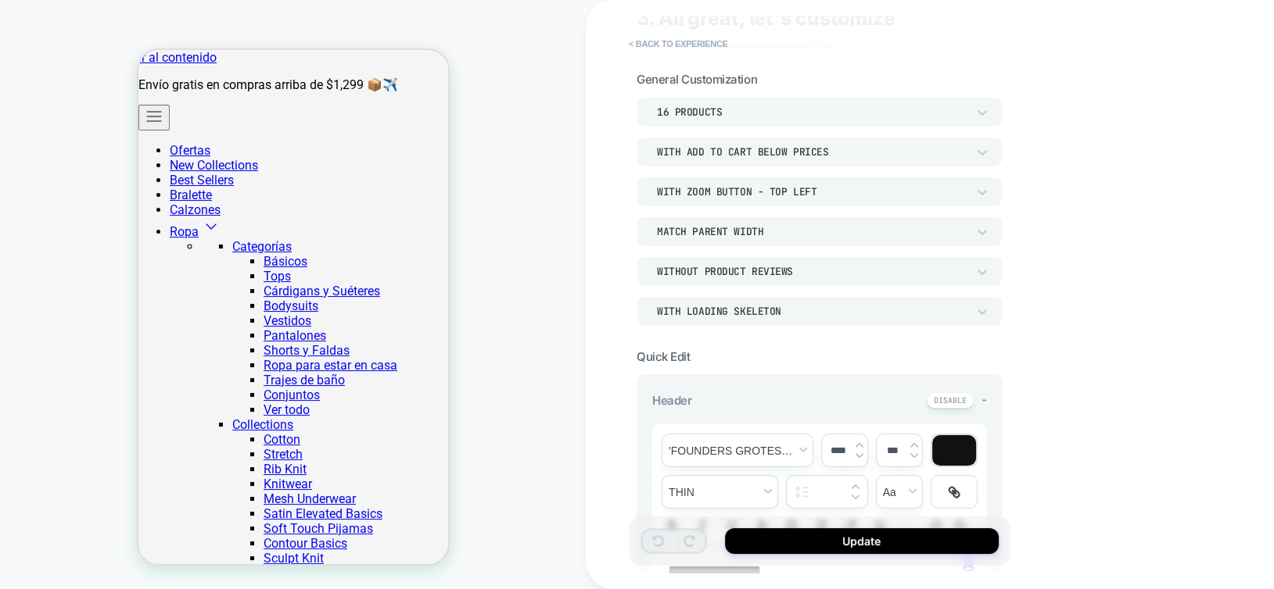
scroll to position [156, 0]
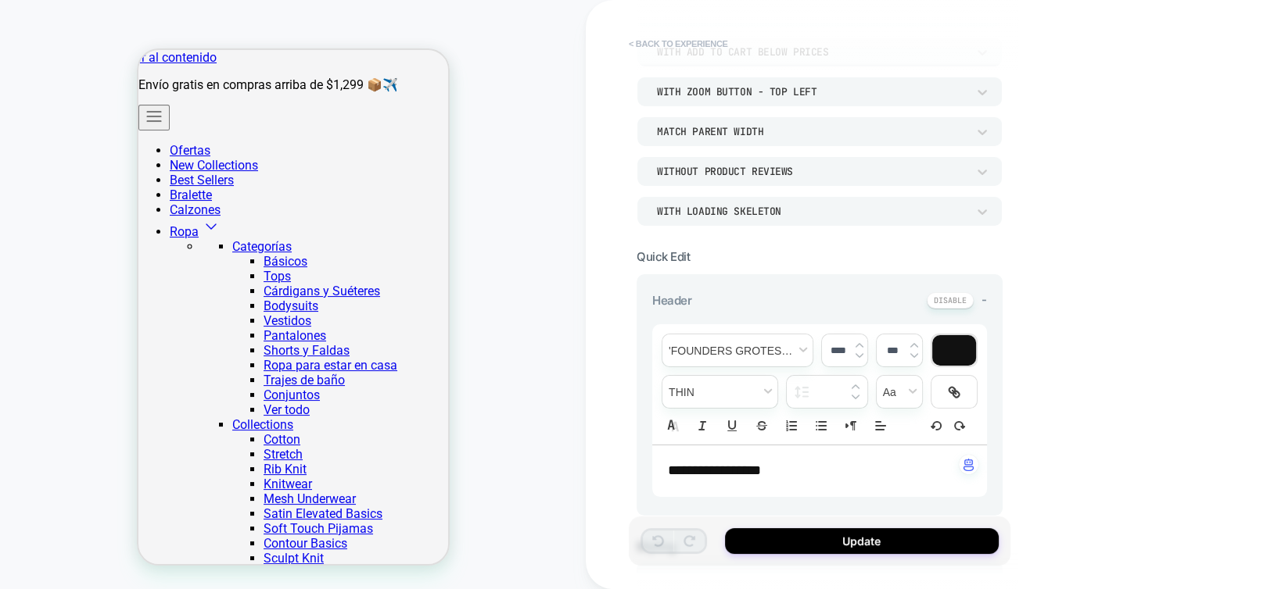
click at [695, 45] on button "< Back to experience" at bounding box center [678, 43] width 114 height 25
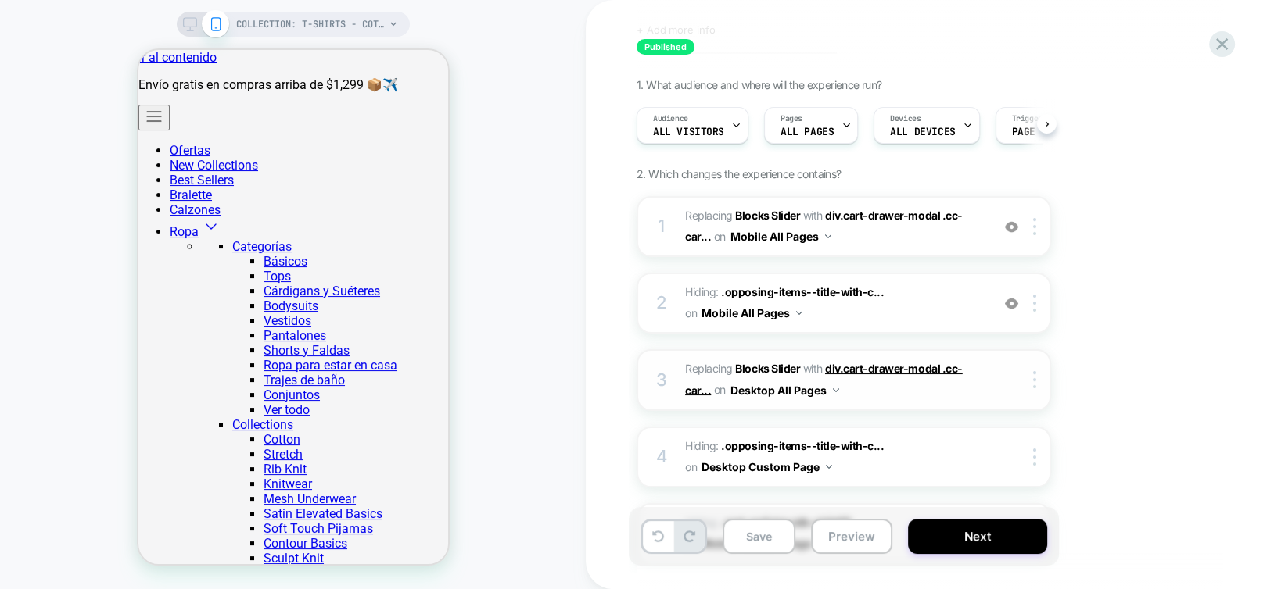
scroll to position [71, 0]
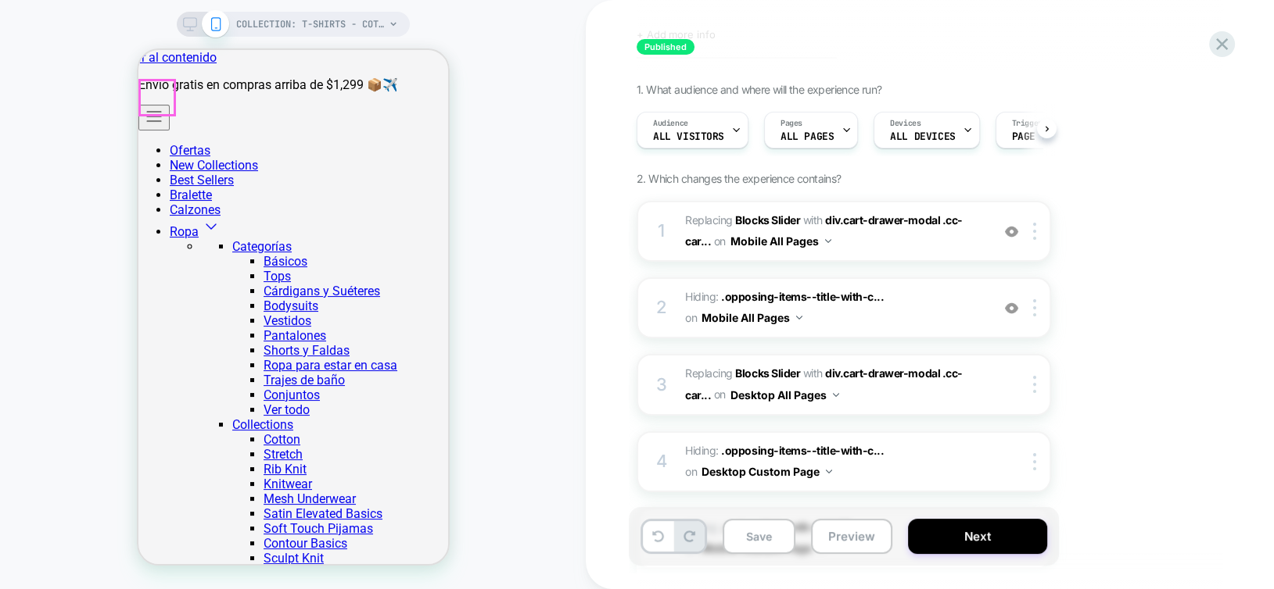
click at [153, 107] on button "Alternar menú" at bounding box center [153, 118] width 31 height 26
click at [530, 222] on div "COLLECTION: T-shirts - Cotton (Category) COLLECTION: T-shirts - Cotton (Categor…" at bounding box center [293, 295] width 586 height 558
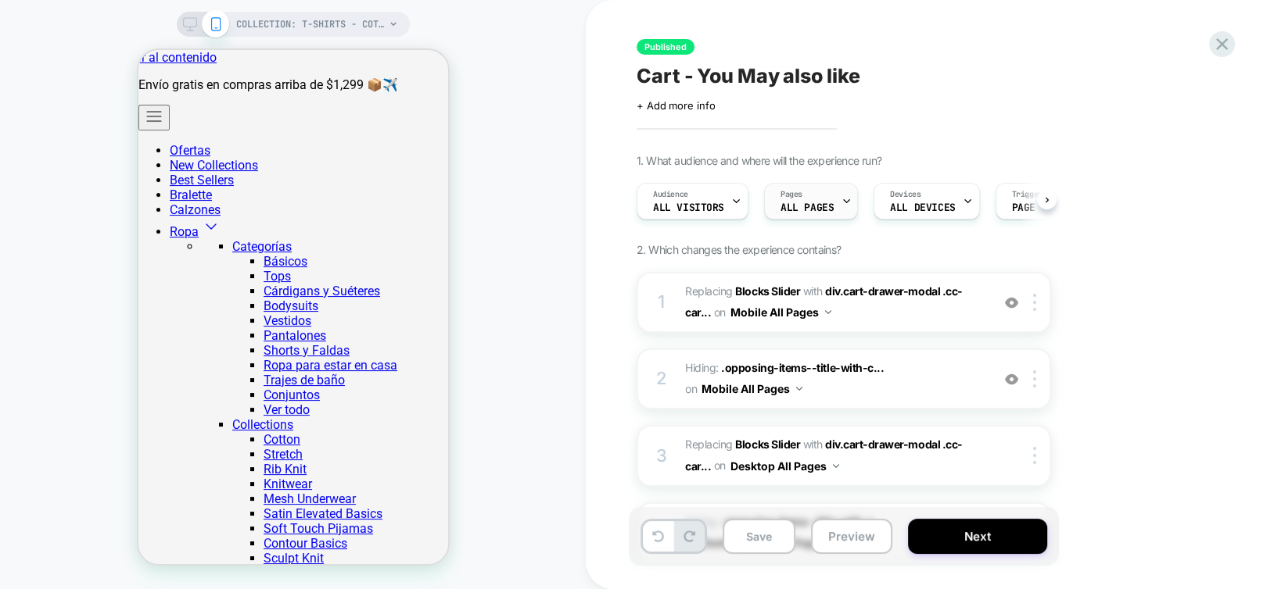
click at [800, 202] on span "ALL PAGES" at bounding box center [806, 207] width 53 height 11
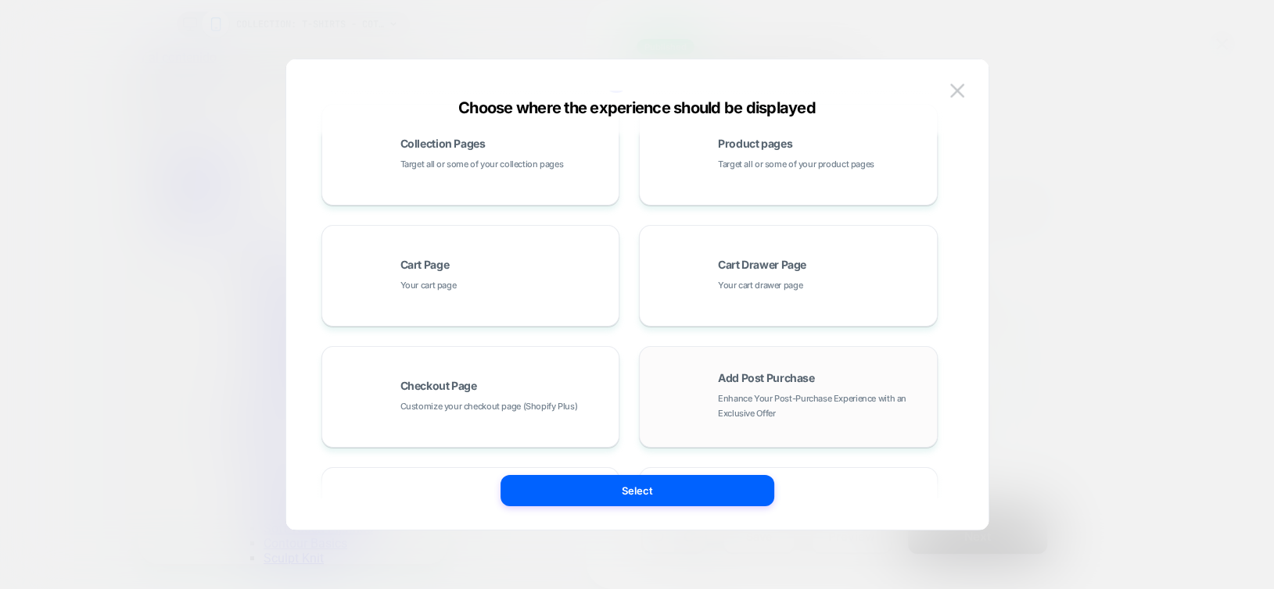
scroll to position [156, 0]
click at [794, 299] on div "Cart Drawer Page Your cart drawer page" at bounding box center [787, 274] width 281 height 86
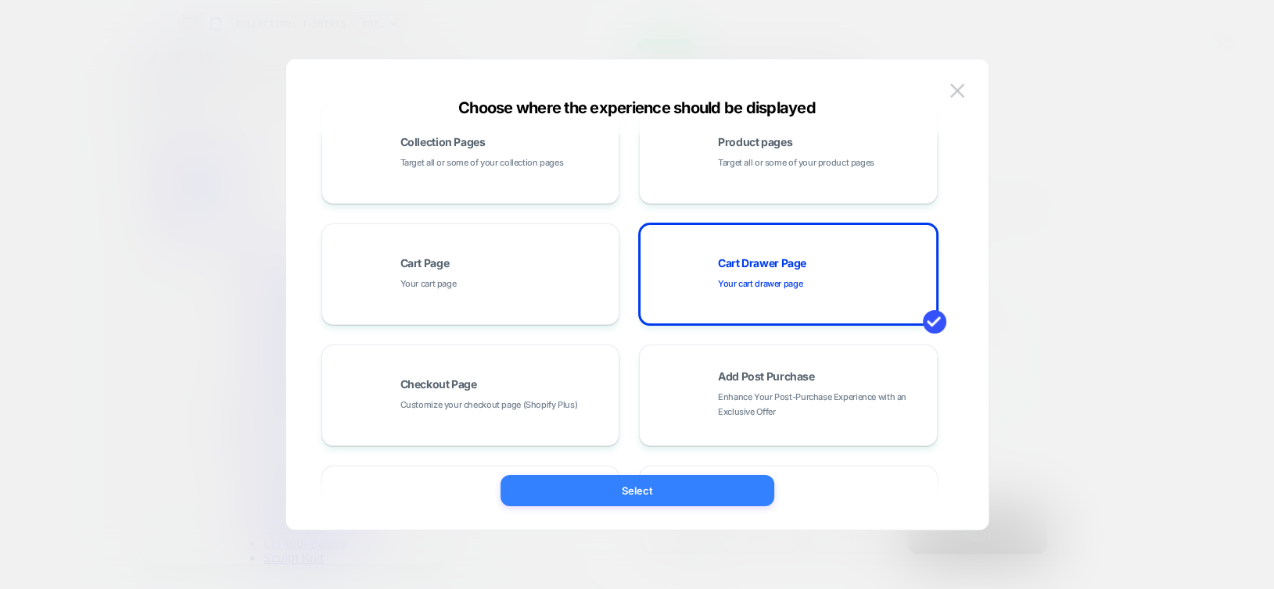
click at [737, 493] on button "Select" at bounding box center [637, 490] width 274 height 31
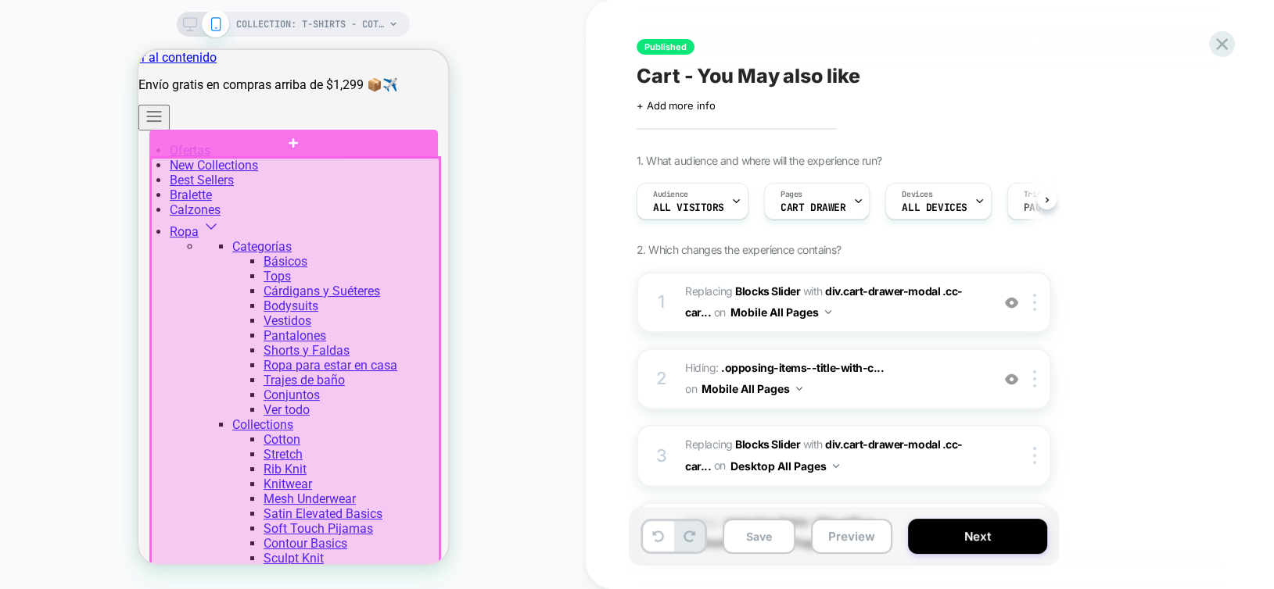
scroll to position [0, 0]
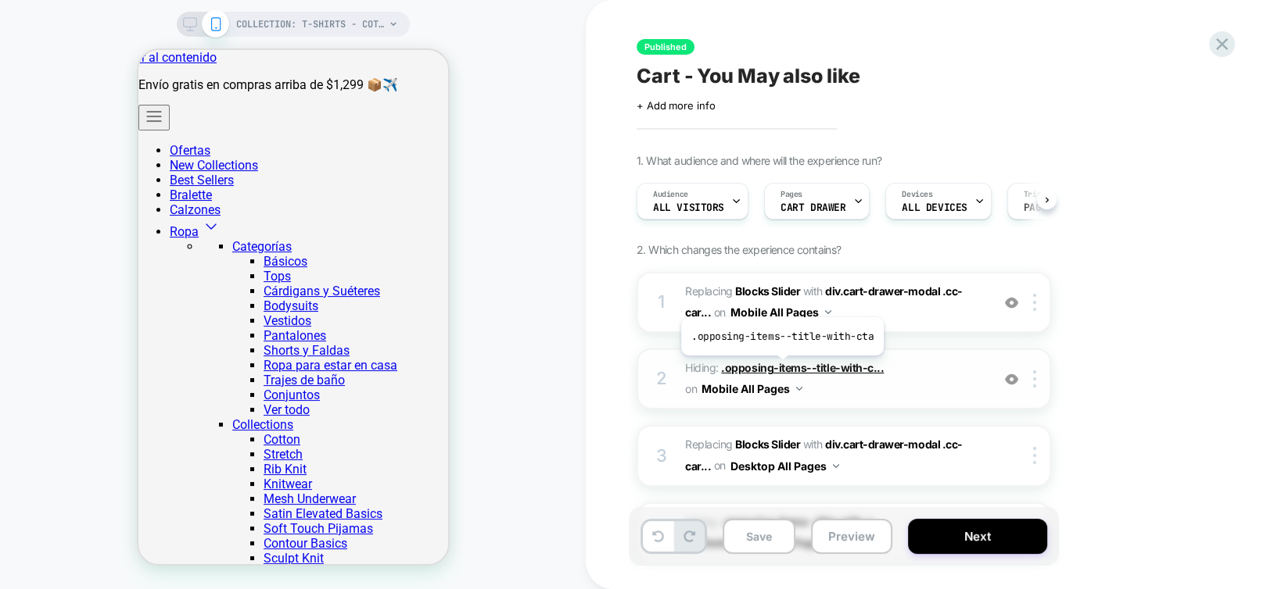
click at [779, 367] on span ".opposing-items--title-with-c..." at bounding box center [802, 367] width 163 height 13
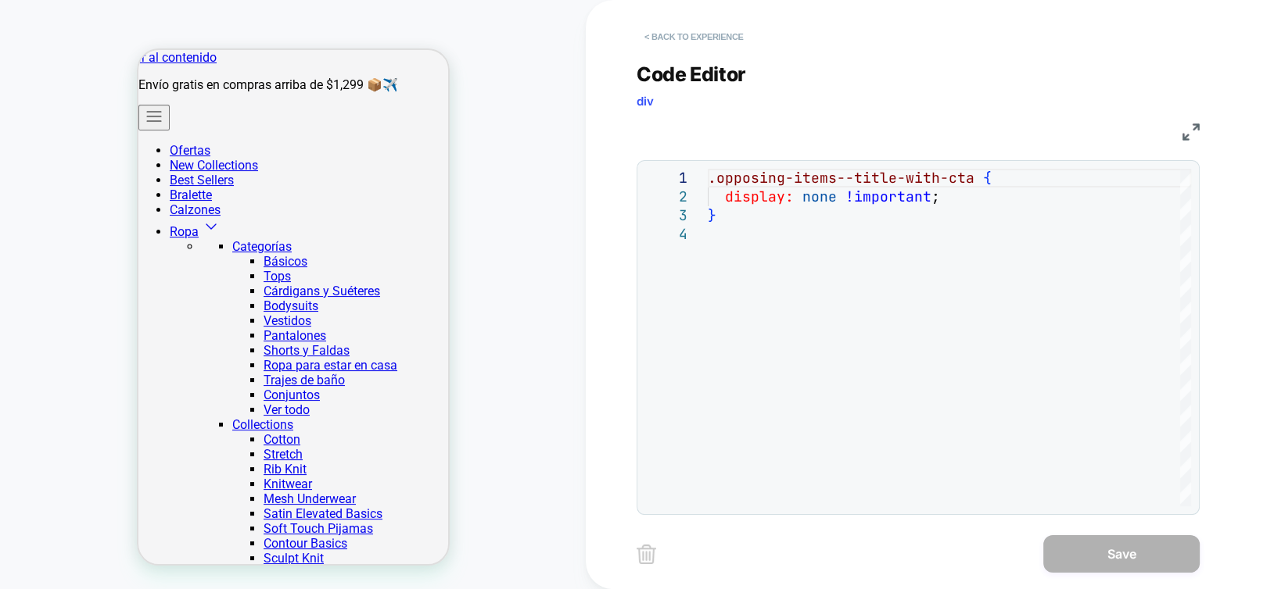
click at [661, 41] on button "< Back to experience" at bounding box center [693, 36] width 114 height 25
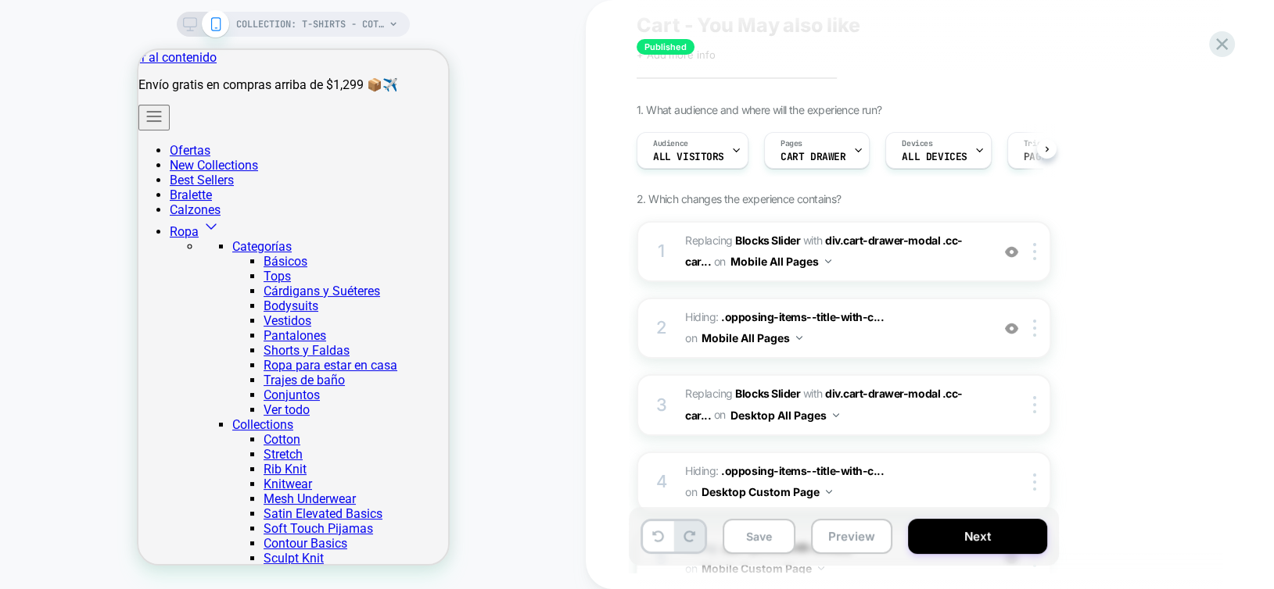
scroll to position [78, 0]
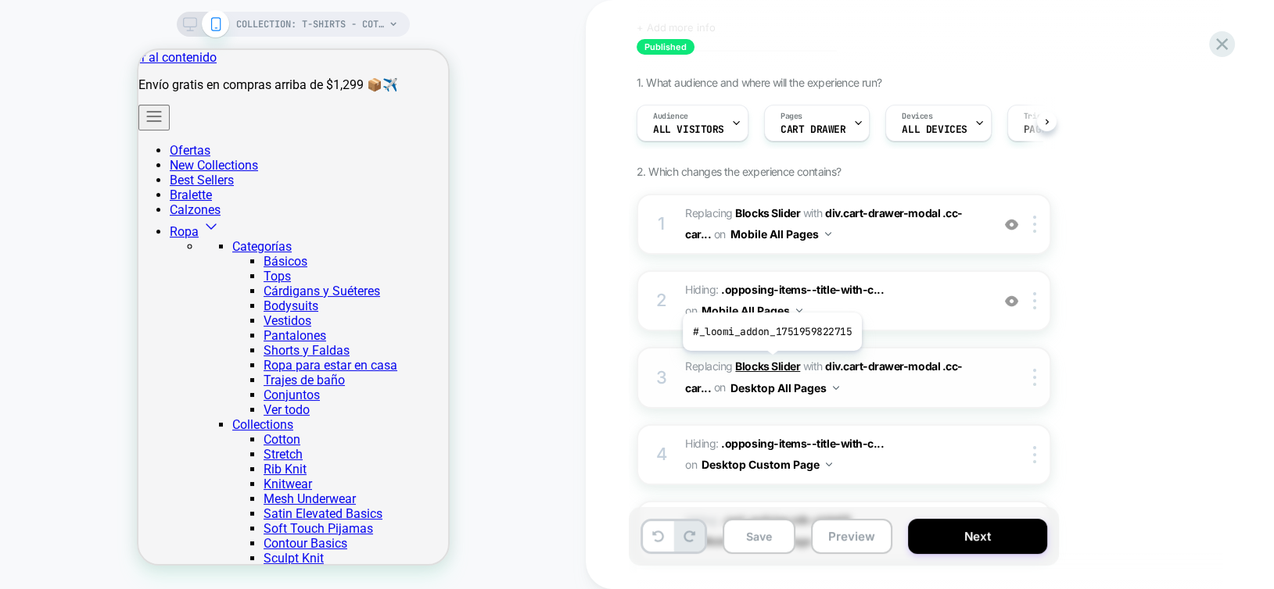
click at [770, 363] on b "Blocks Slider" at bounding box center [767, 366] width 65 height 13
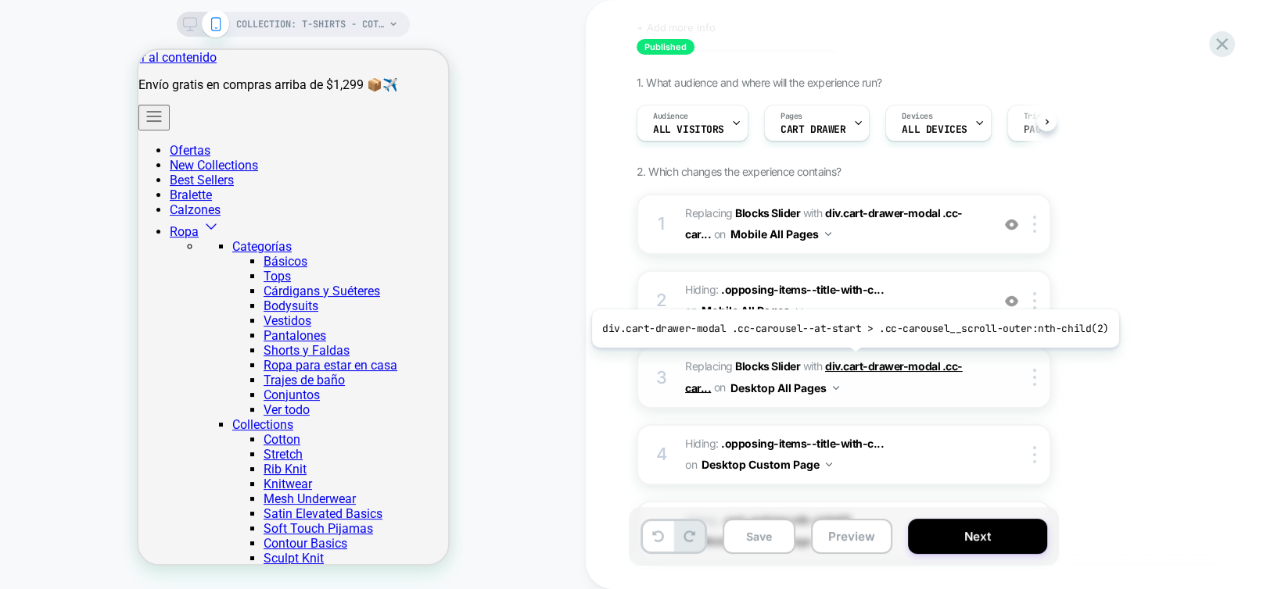
click at [848, 360] on span "div.cart-drawer-modal .cc-car..." at bounding box center [824, 377] width 278 height 34
click at [857, 365] on span "div.cart-drawer-modal .cc-car..." at bounding box center [824, 377] width 278 height 34
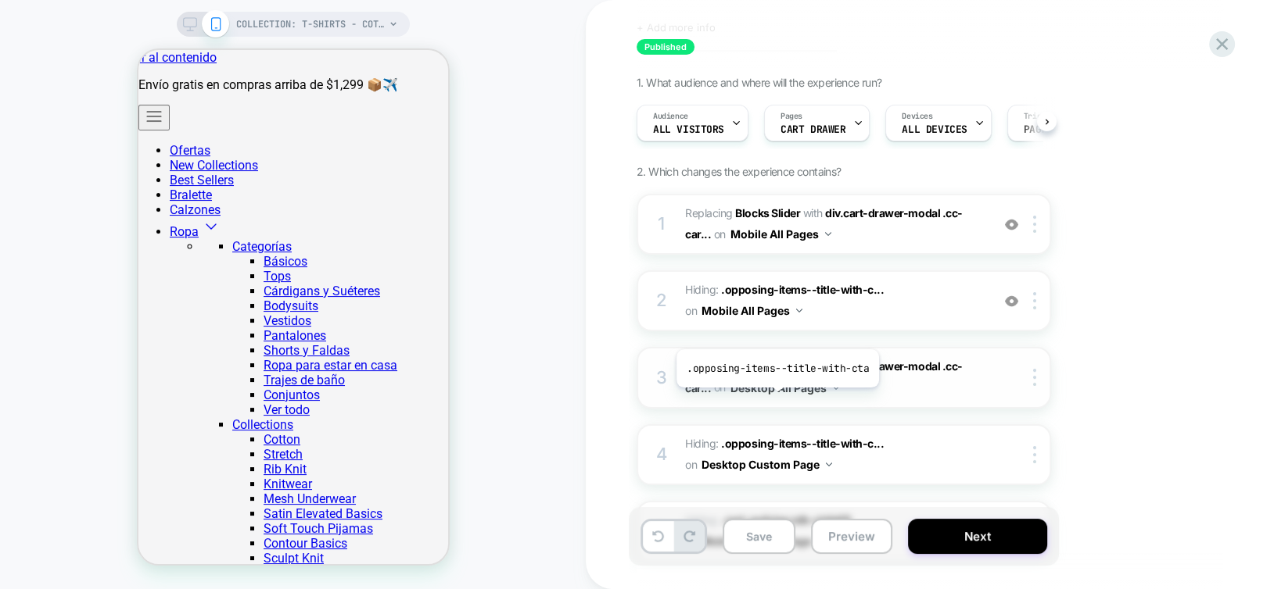
scroll to position [156, 0]
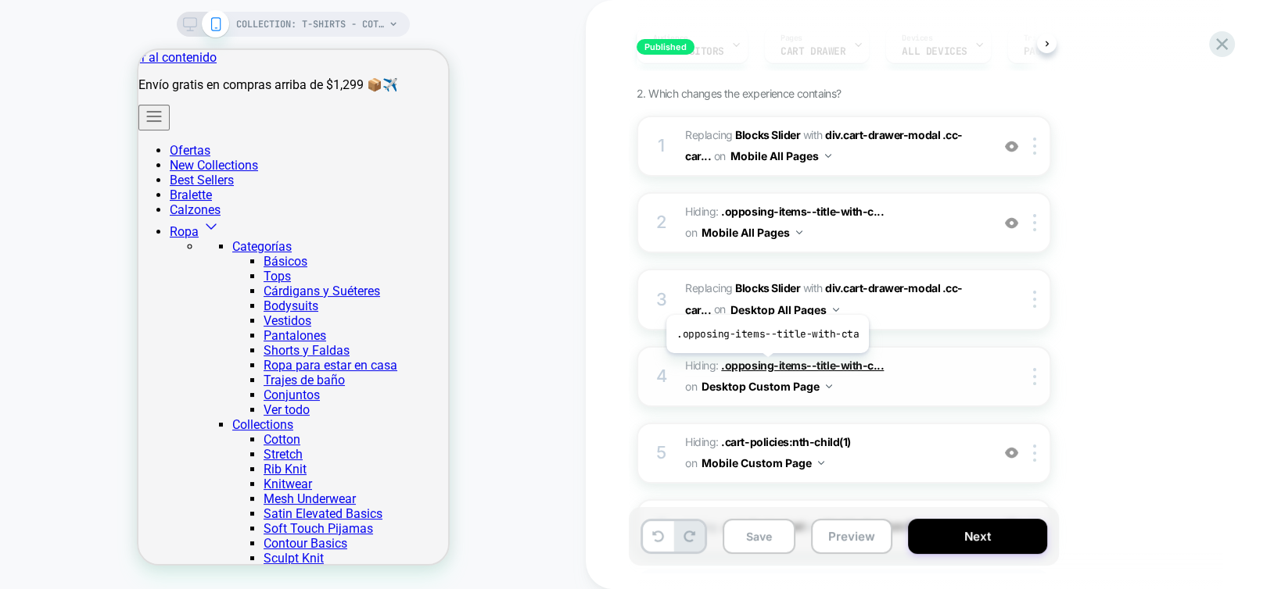
click at [765, 365] on span ".opposing-items--title-with-c..." at bounding box center [802, 365] width 163 height 13
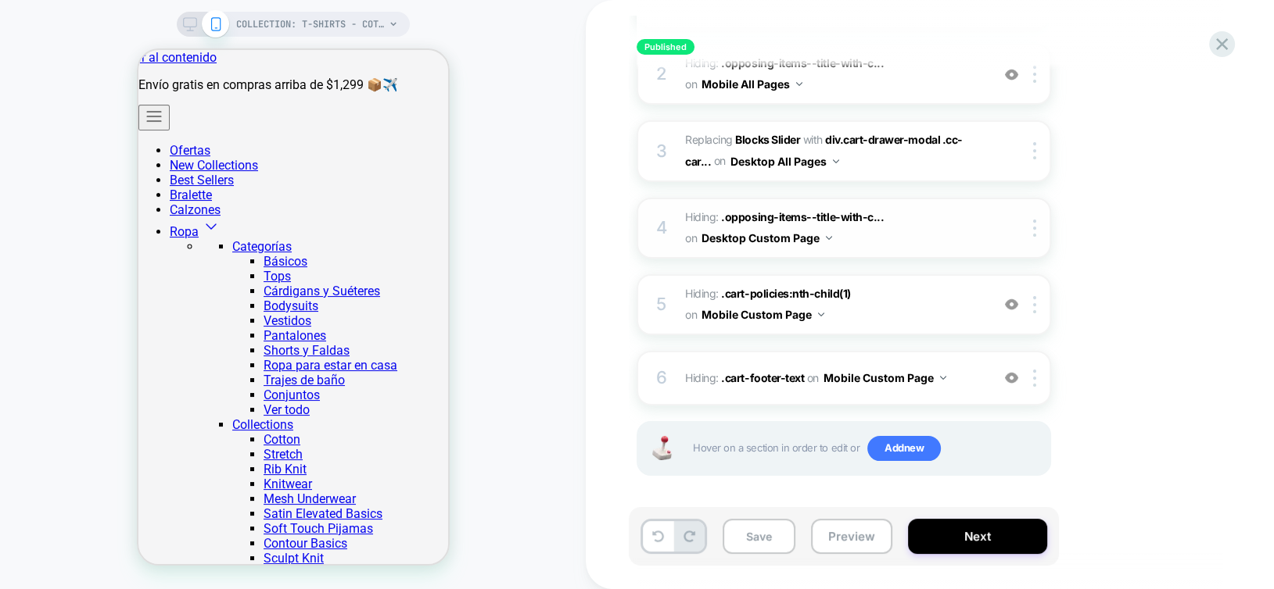
scroll to position [306, 0]
click at [752, 288] on span ".cart-policies:nth-child(1)" at bounding box center [785, 292] width 129 height 13
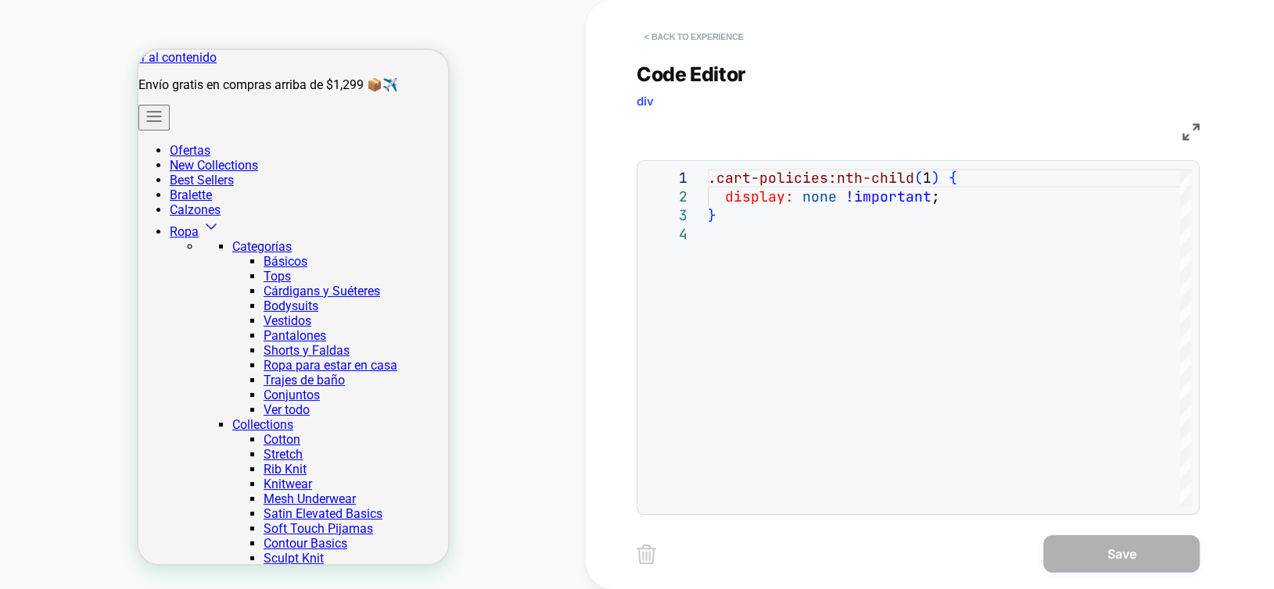
click at [690, 27] on button "< Back to experience" at bounding box center [693, 36] width 114 height 25
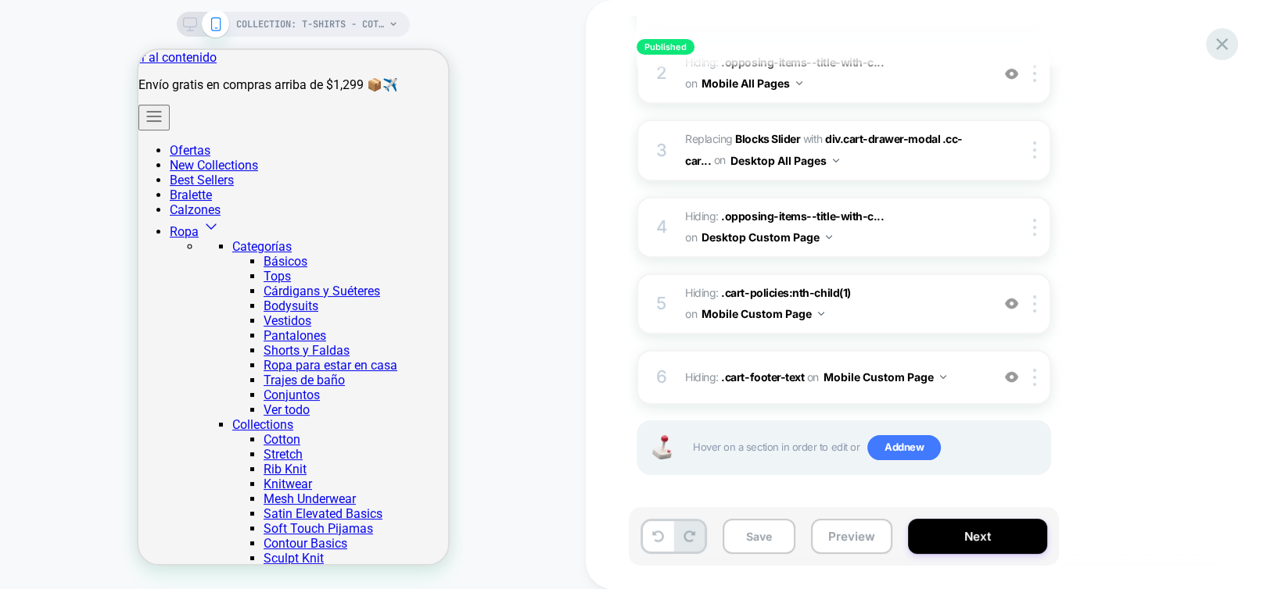
click at [1209, 44] on div at bounding box center [1222, 44] width 32 height 32
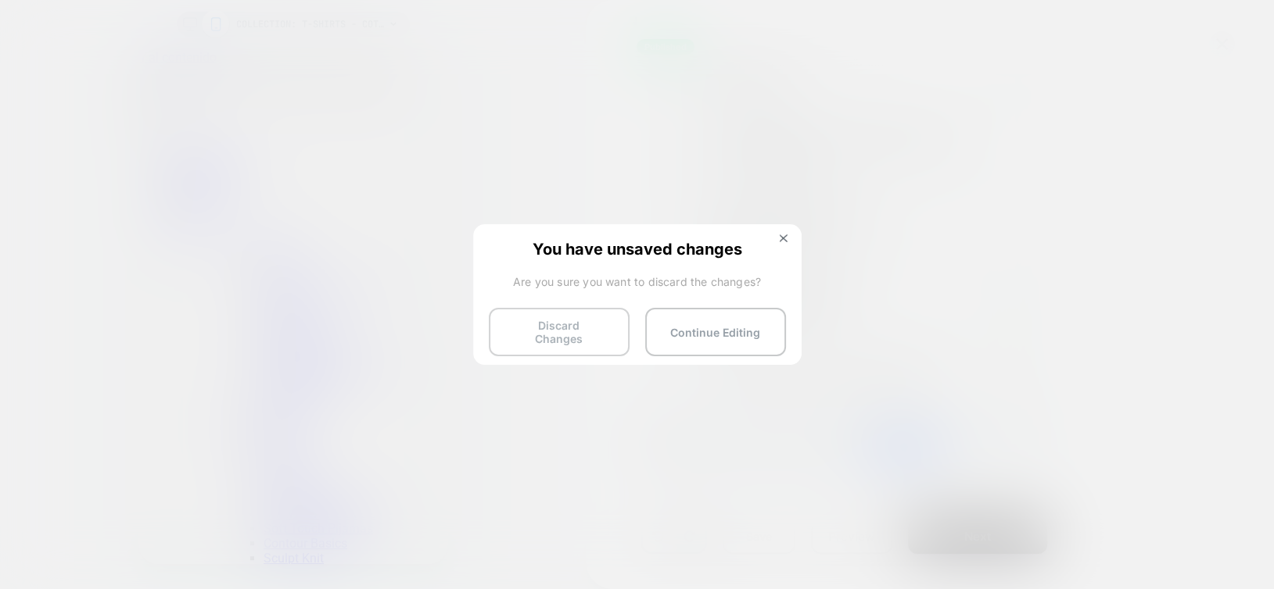
click at [599, 328] on button "Discard Changes" at bounding box center [559, 332] width 141 height 48
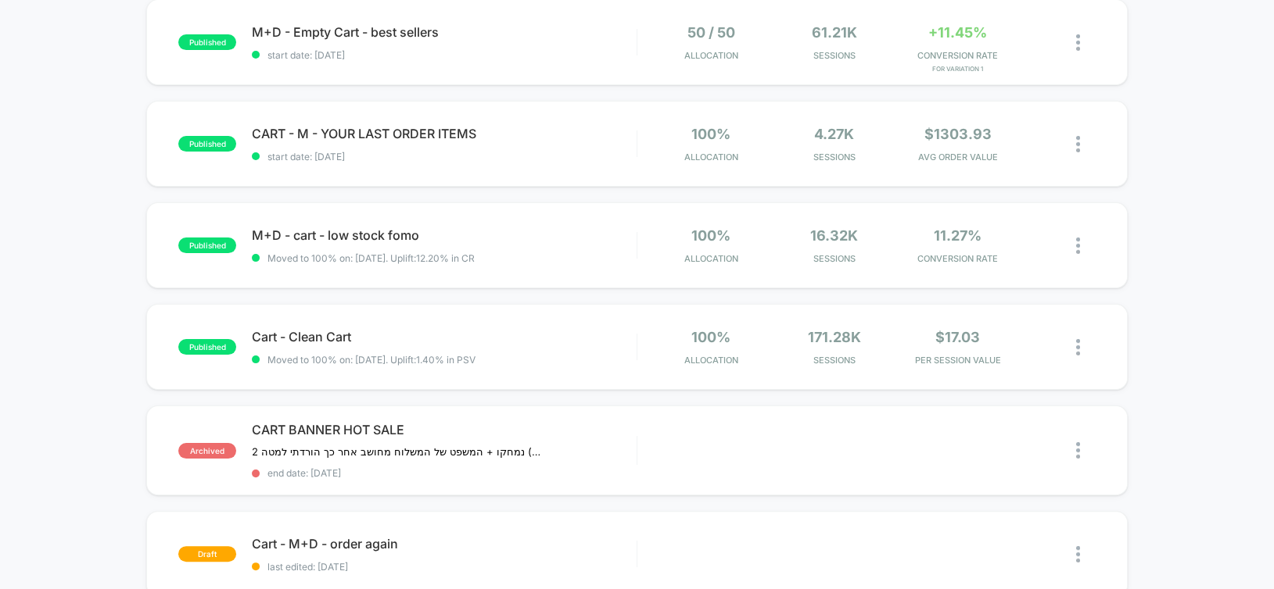
scroll to position [391, 0]
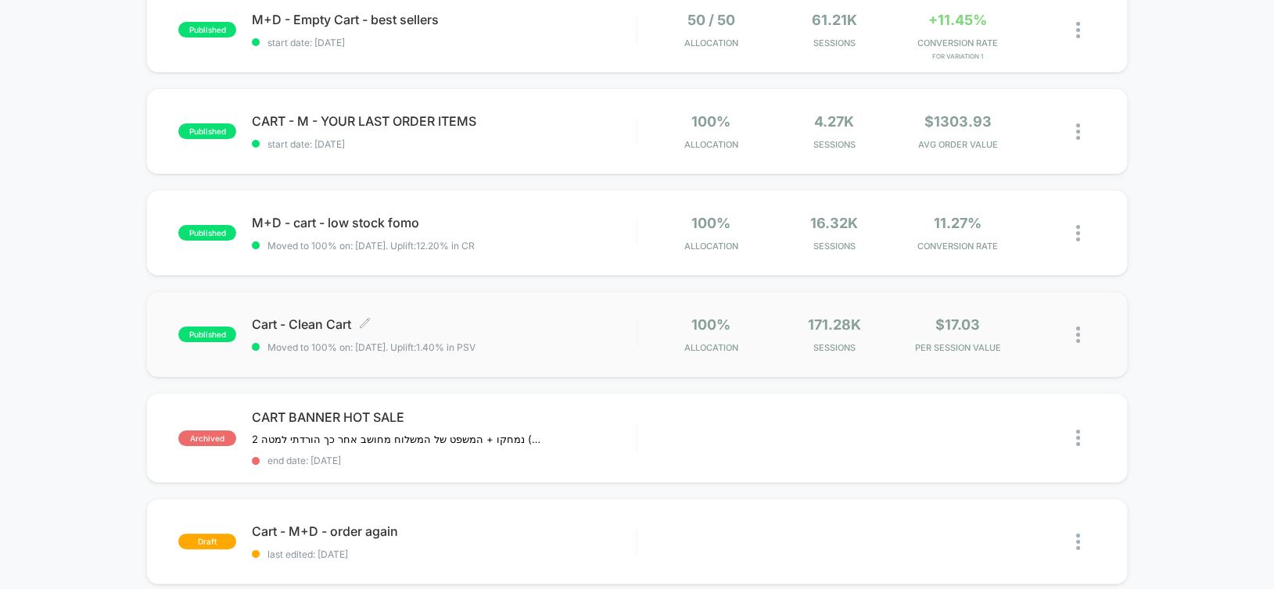
click at [600, 331] on div "Cart - Clean Cart Click to edit experience details Click to edit experience det…" at bounding box center [444, 335] width 384 height 37
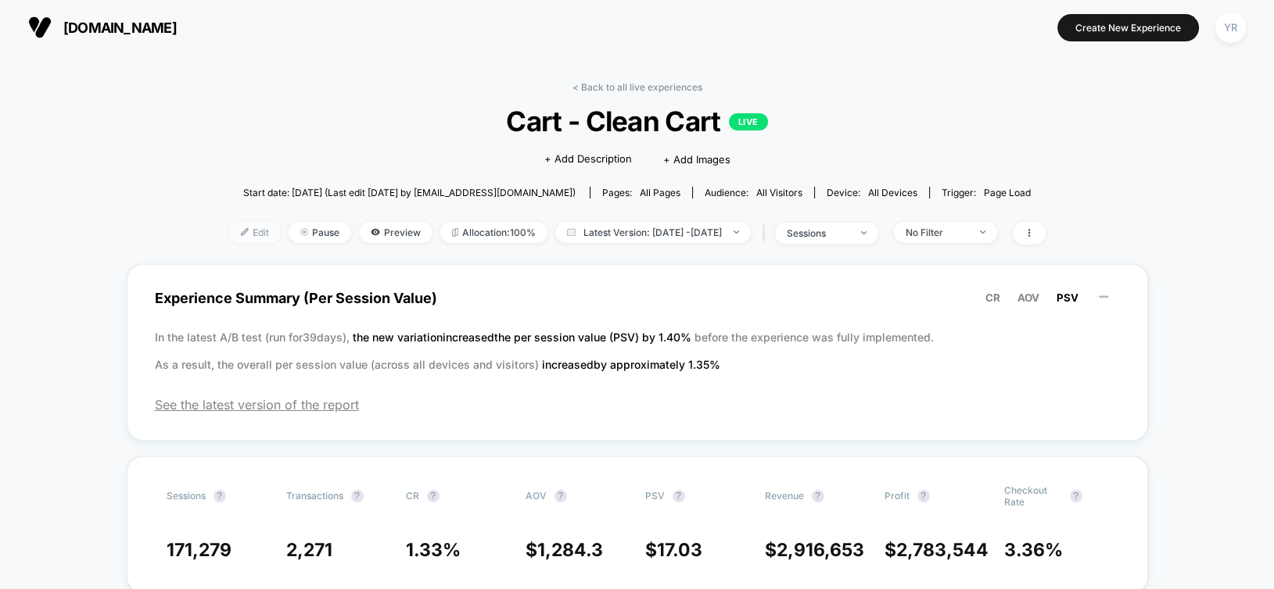
click at [232, 238] on span "Edit" at bounding box center [255, 232] width 52 height 21
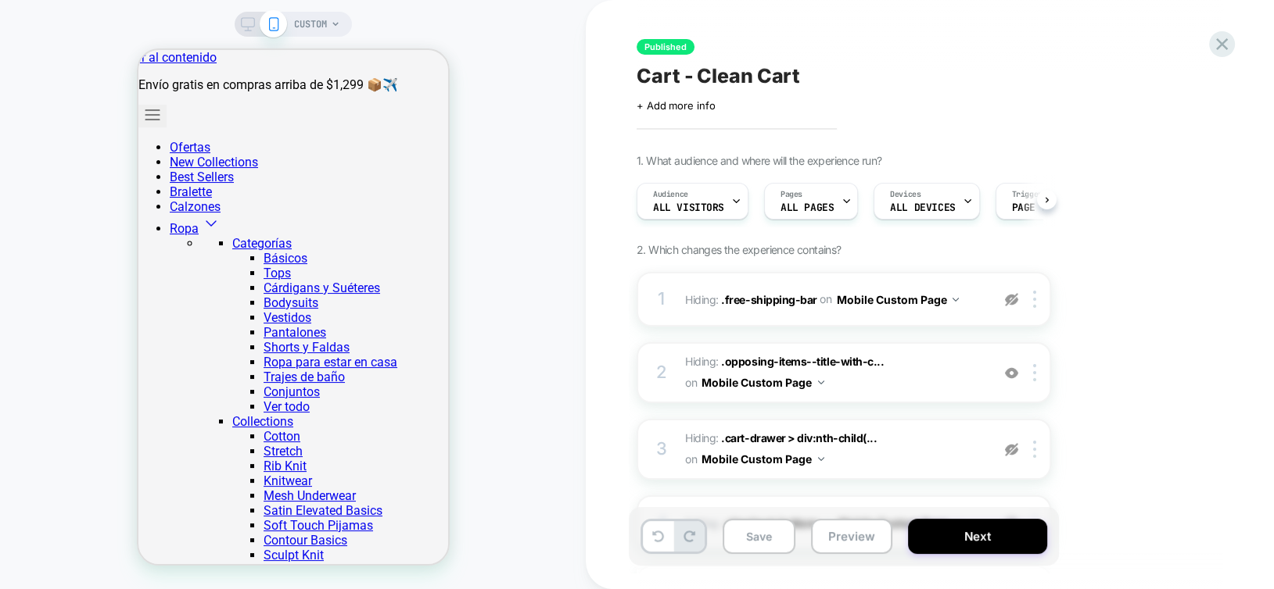
scroll to position [0, 34]
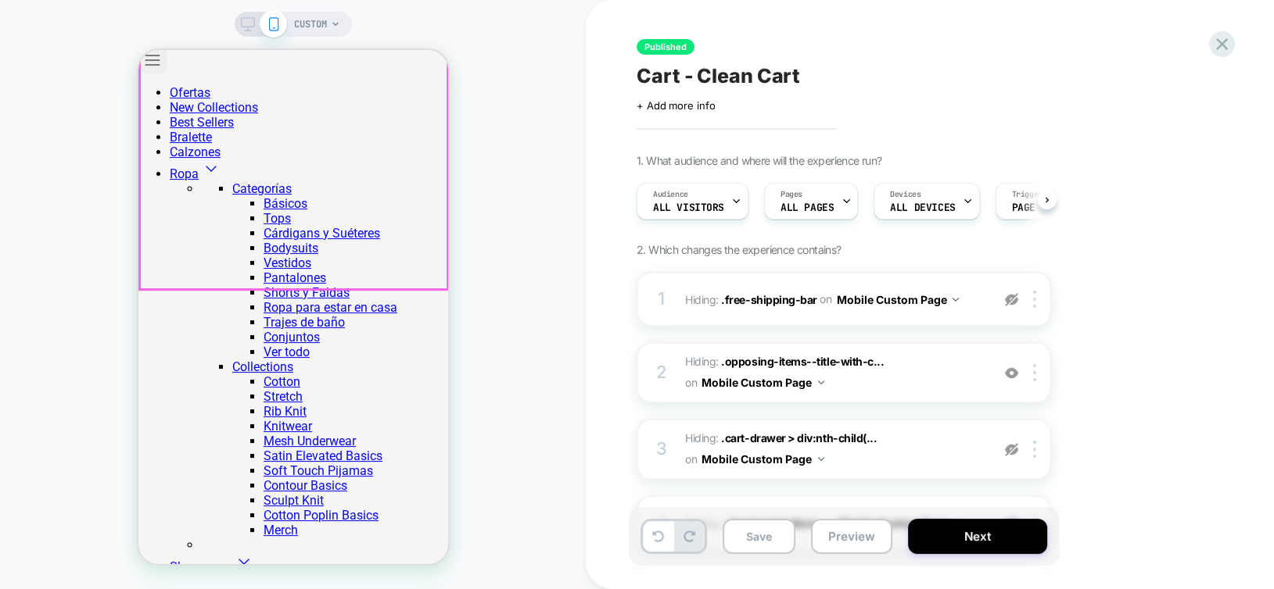
scroll to position [235, 0]
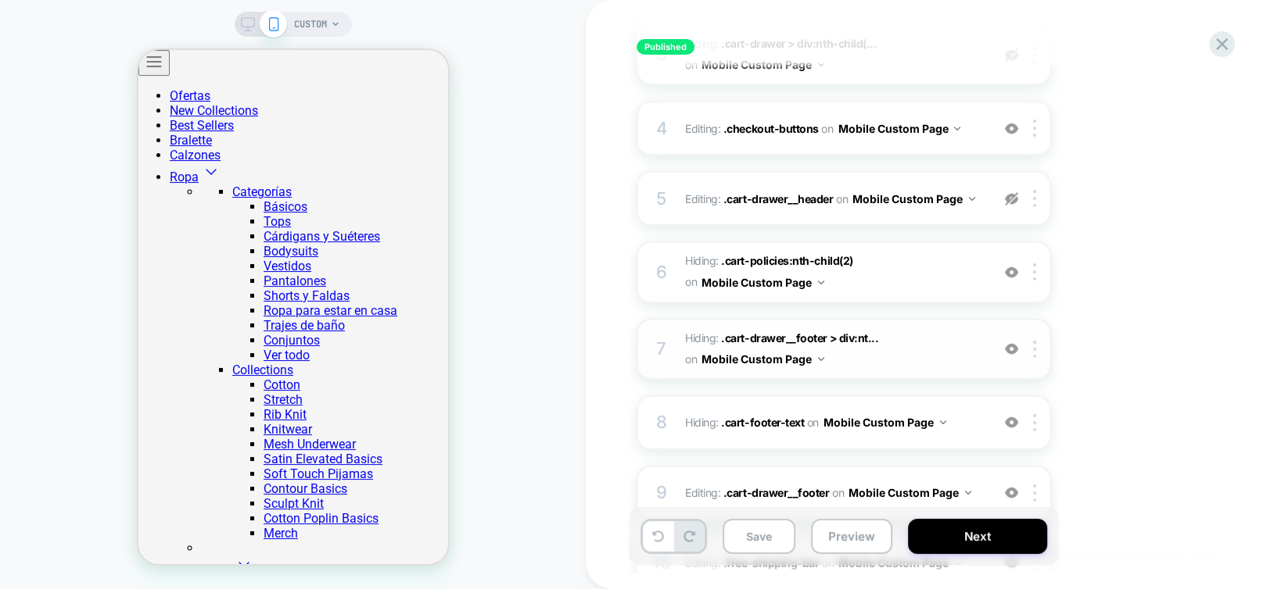
scroll to position [347, 0]
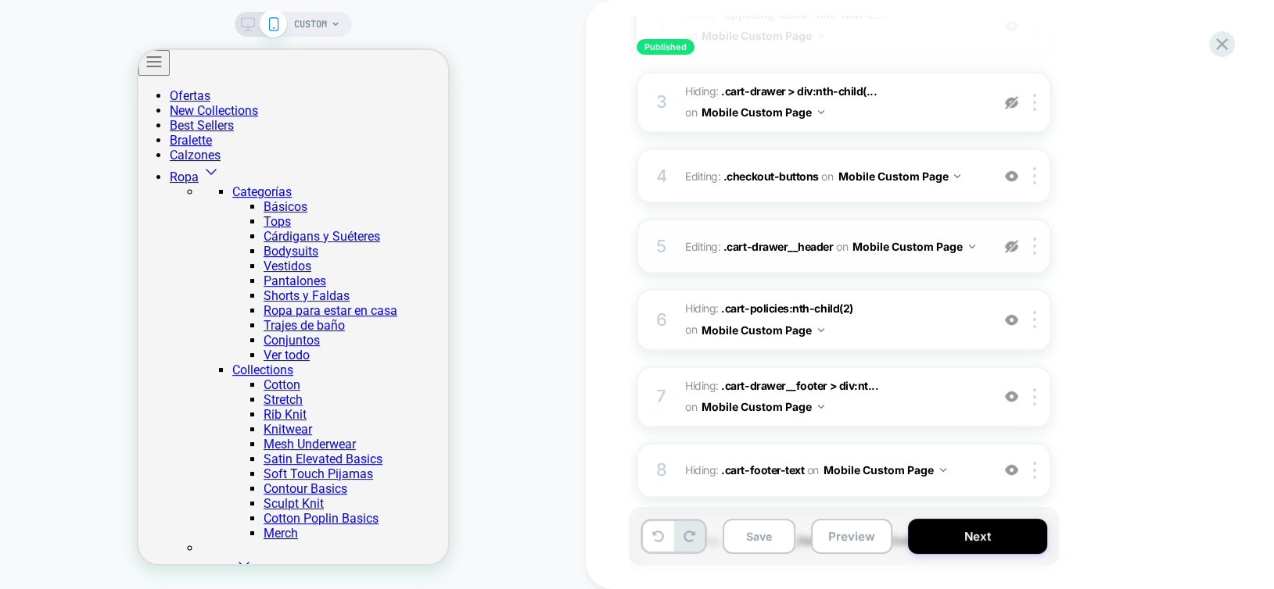
click at [1008, 246] on img at bounding box center [1011, 246] width 13 height 13
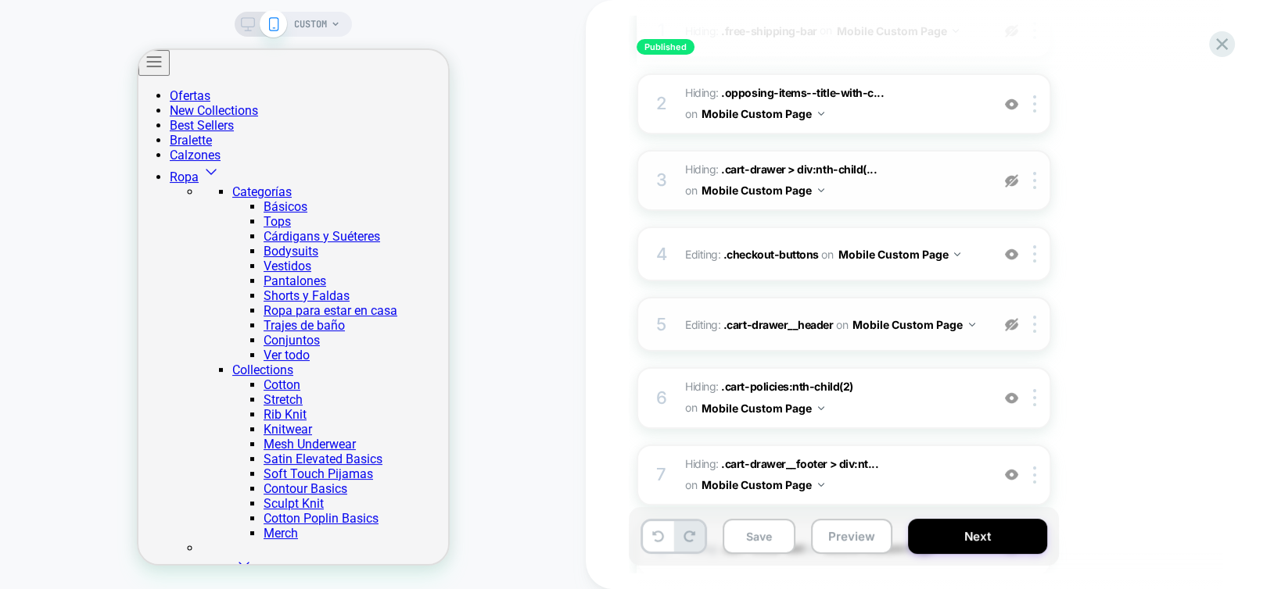
click at [1012, 183] on img at bounding box center [1011, 180] width 13 height 13
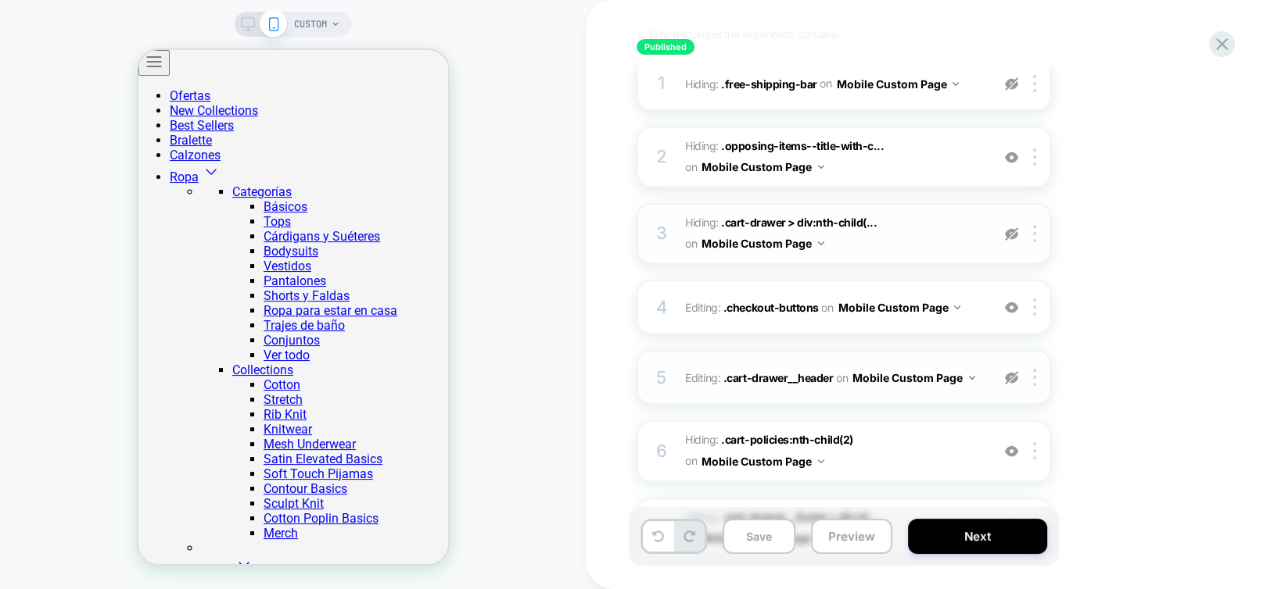
scroll to position [191, 0]
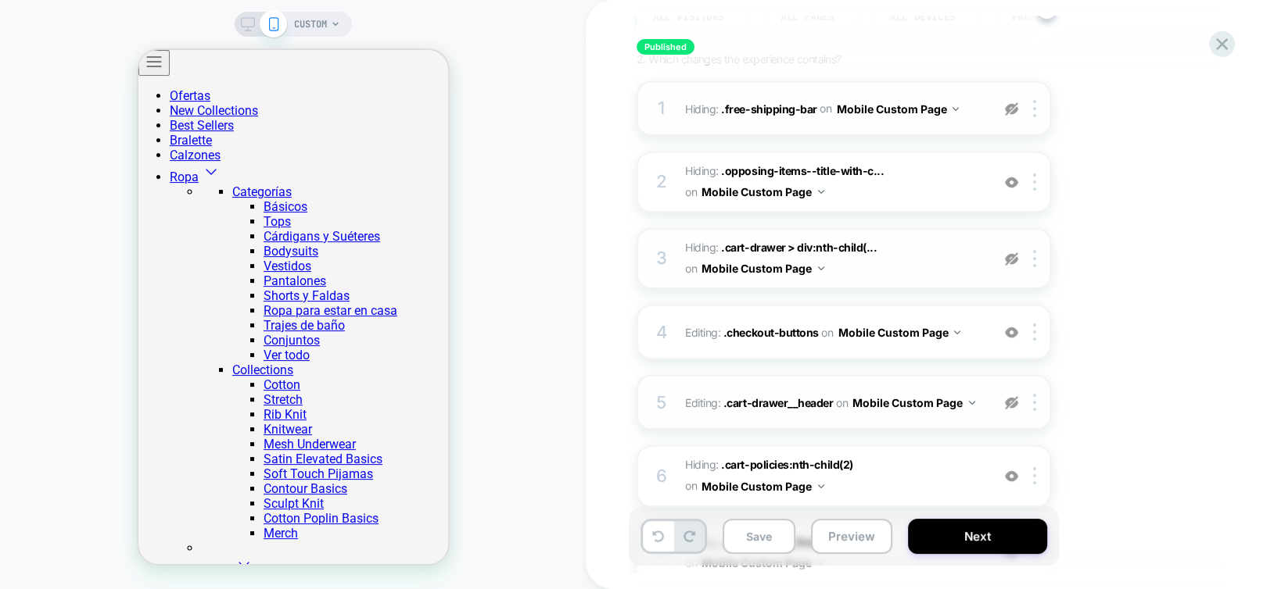
click at [1009, 111] on img at bounding box center [1011, 108] width 13 height 13
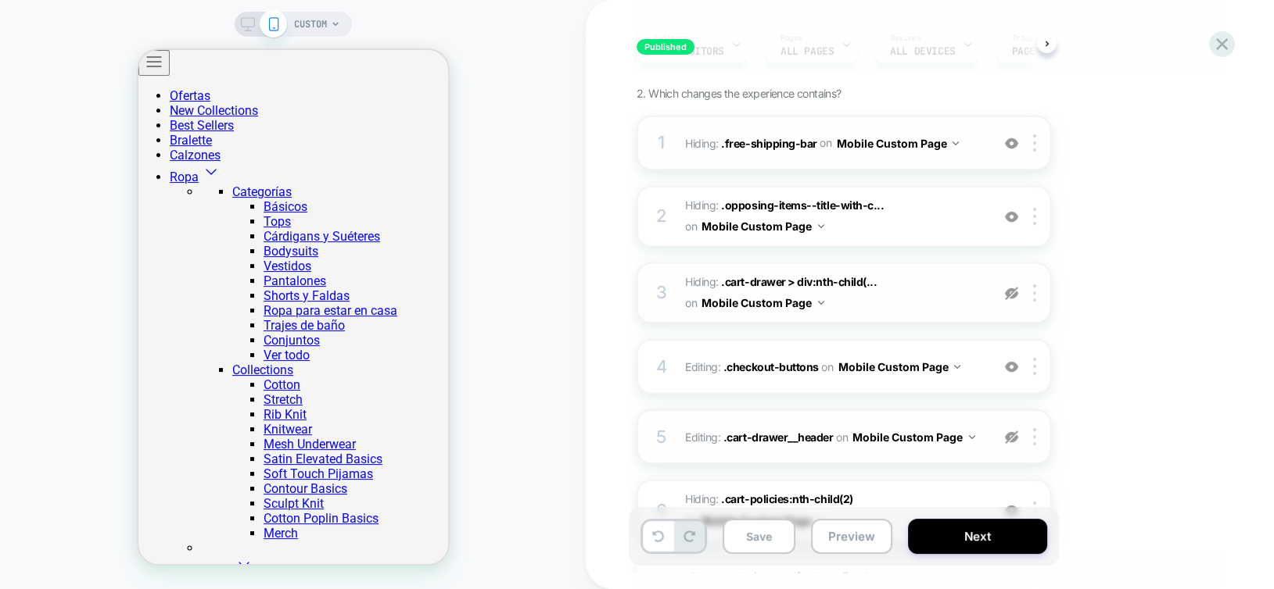
scroll to position [313, 0]
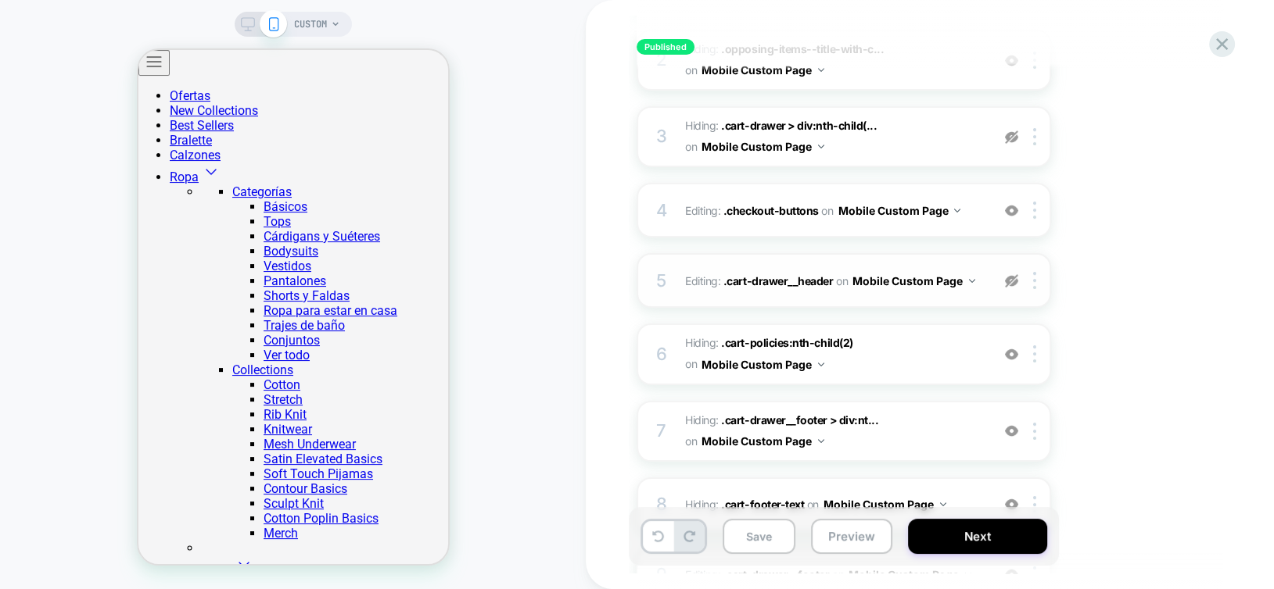
click at [1010, 137] on img at bounding box center [1011, 137] width 13 height 13
click at [1012, 281] on img at bounding box center [1011, 280] width 13 height 13
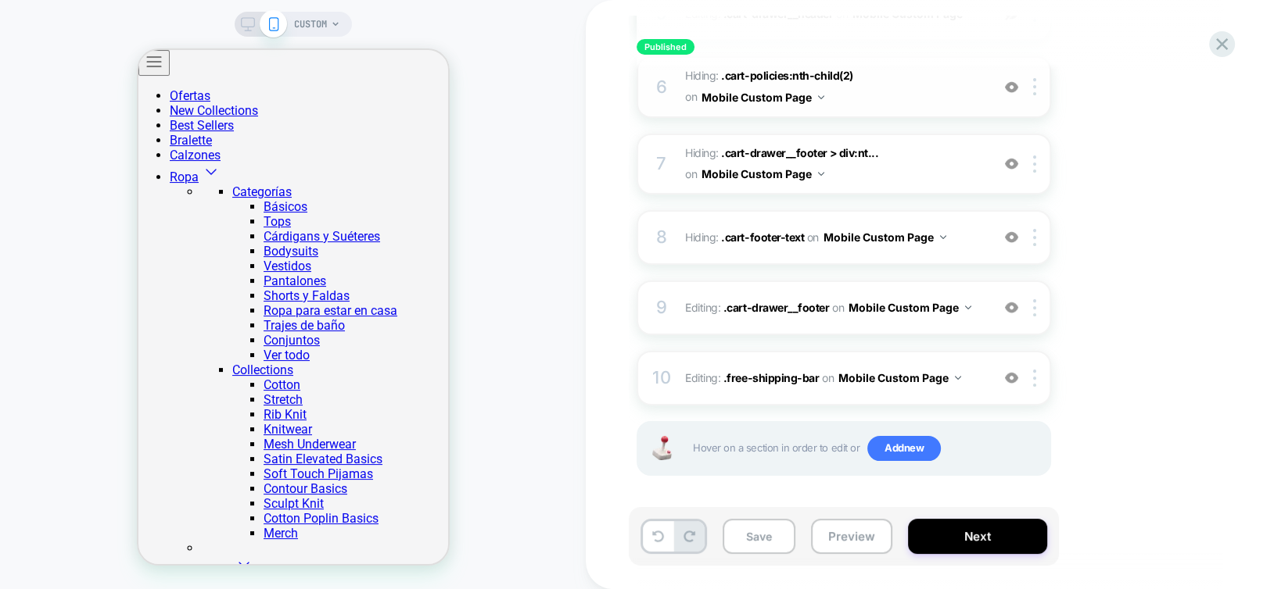
scroll to position [582, 0]
click at [1216, 42] on icon at bounding box center [1221, 44] width 21 height 21
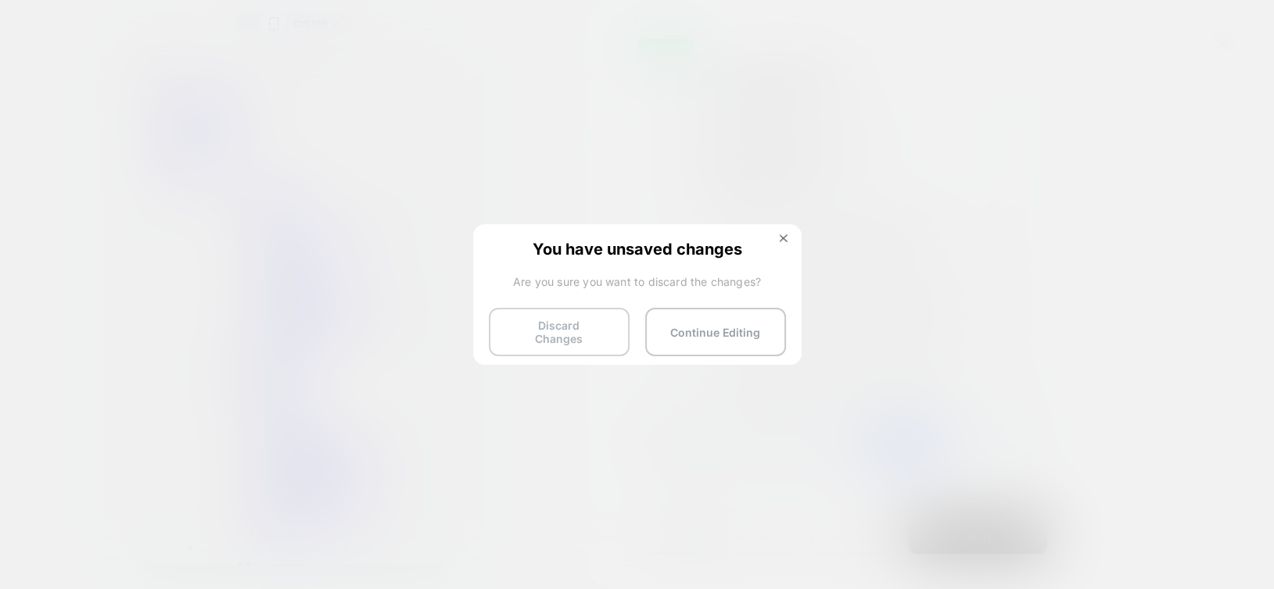
click at [605, 332] on button "Discard Changes" at bounding box center [559, 332] width 141 height 48
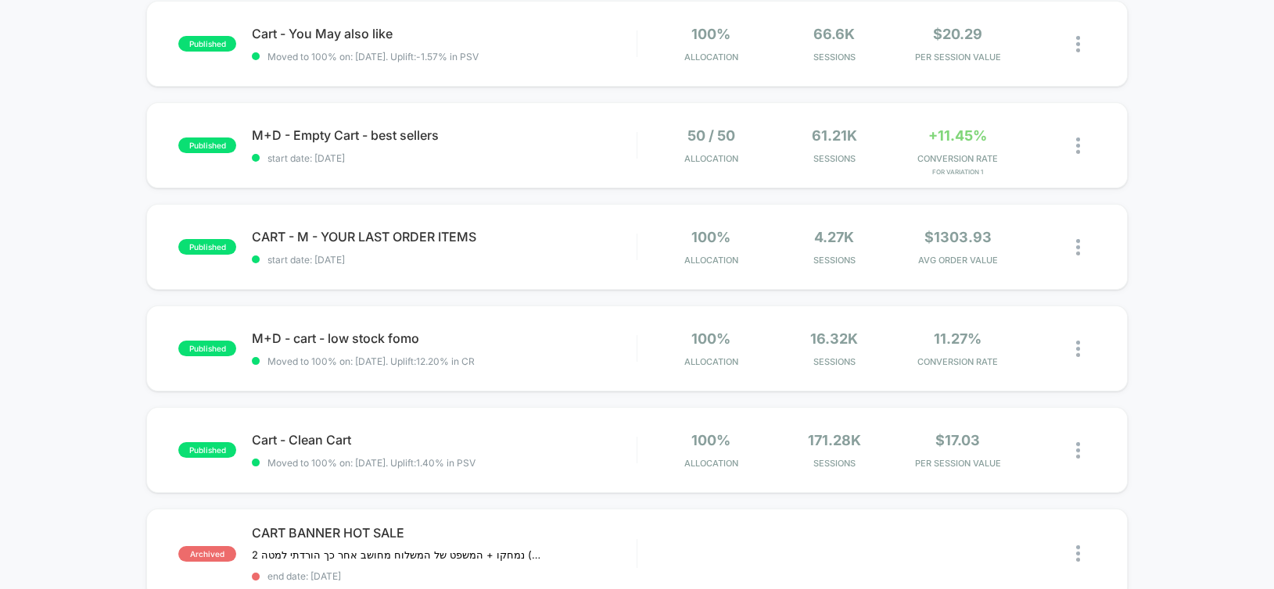
scroll to position [313, 0]
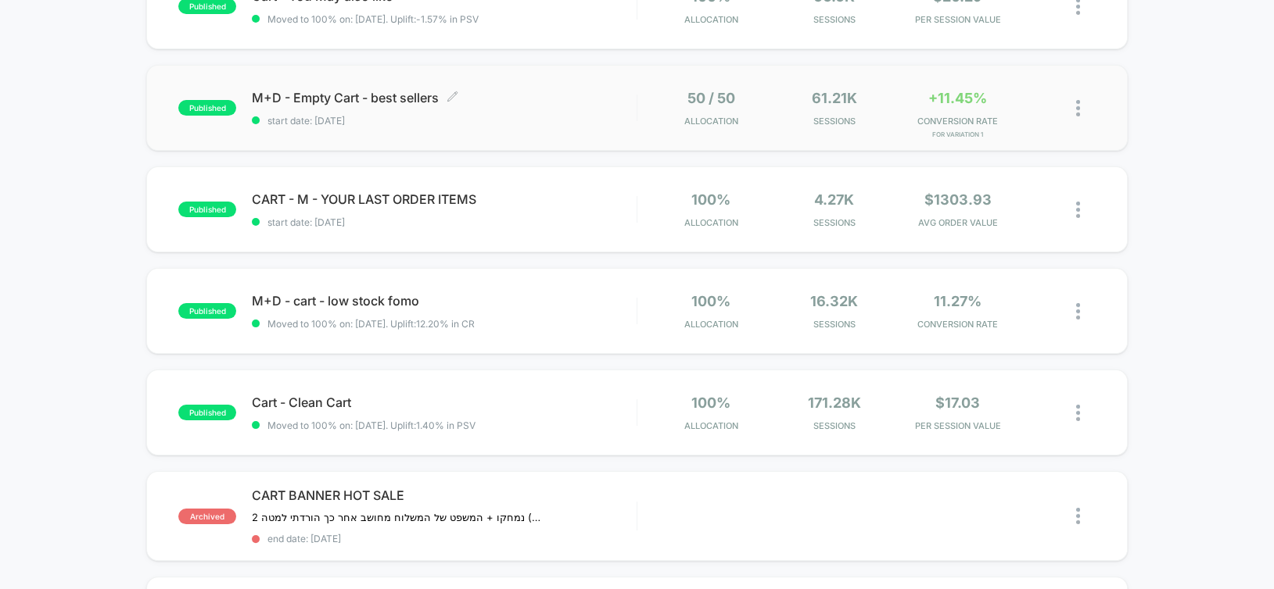
click at [546, 107] on div "M+D - Empty Cart - best sellers Click to edit experience details Click to edit …" at bounding box center [444, 108] width 384 height 37
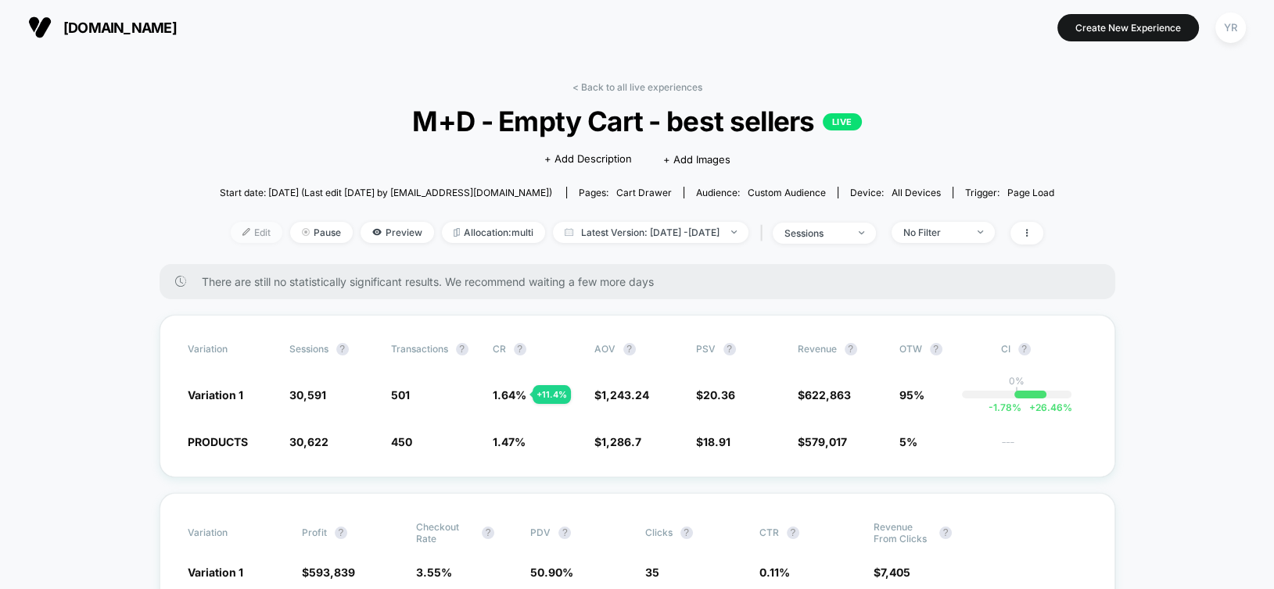
click at [231, 235] on span "Edit" at bounding box center [257, 232] width 52 height 21
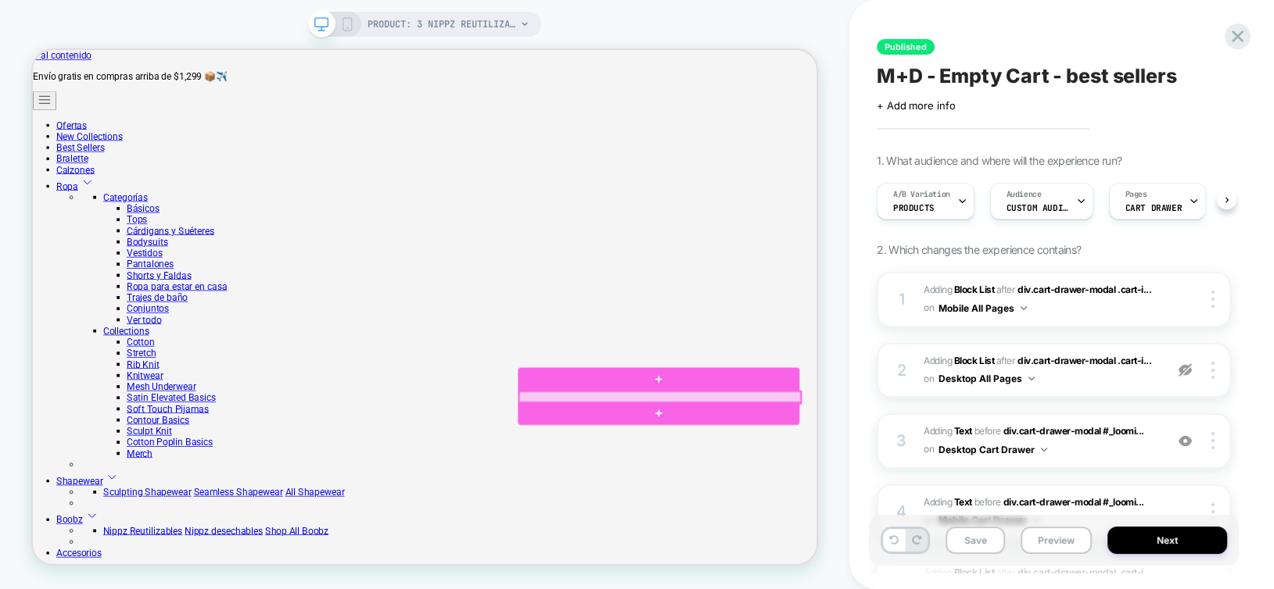
click at [974, 509] on div at bounding box center [868, 514] width 375 height 16
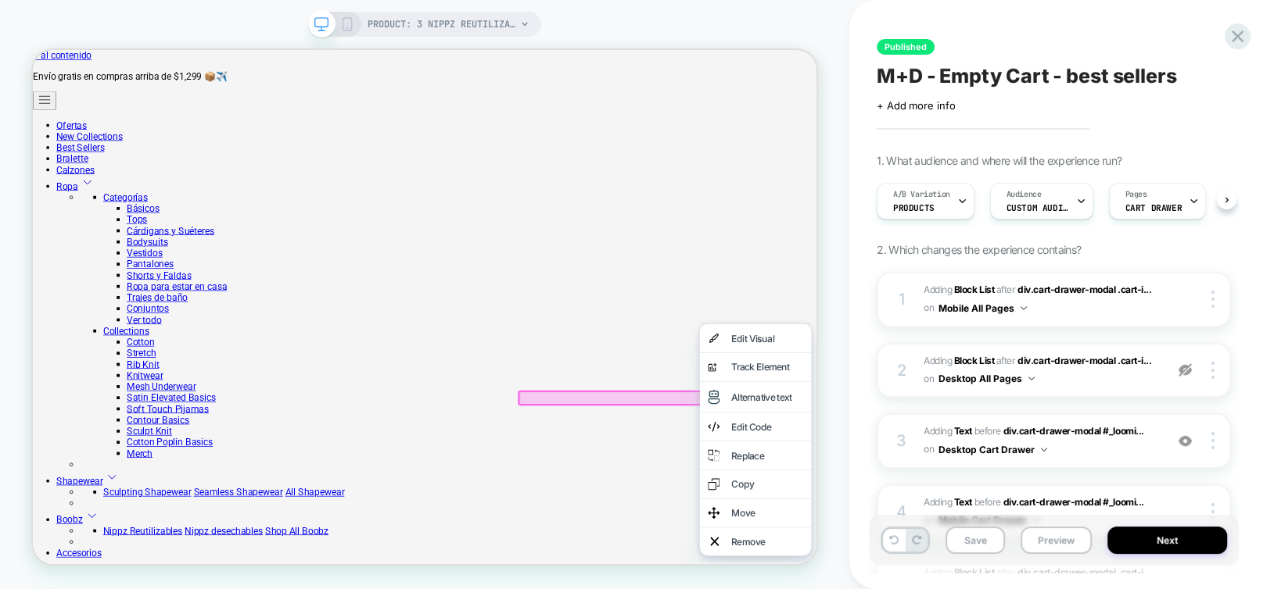
click at [836, 429] on div "PRODUCT: 3 Nippz Reutilizables PRODUCT: 3 Nippz Reutilizables" at bounding box center [424, 295] width 849 height 558
click at [825, 309] on div "PRODUCT: 3 Nippz Reutilizables PRODUCT: 3 Nippz Reutilizables" at bounding box center [424, 295] width 849 height 558
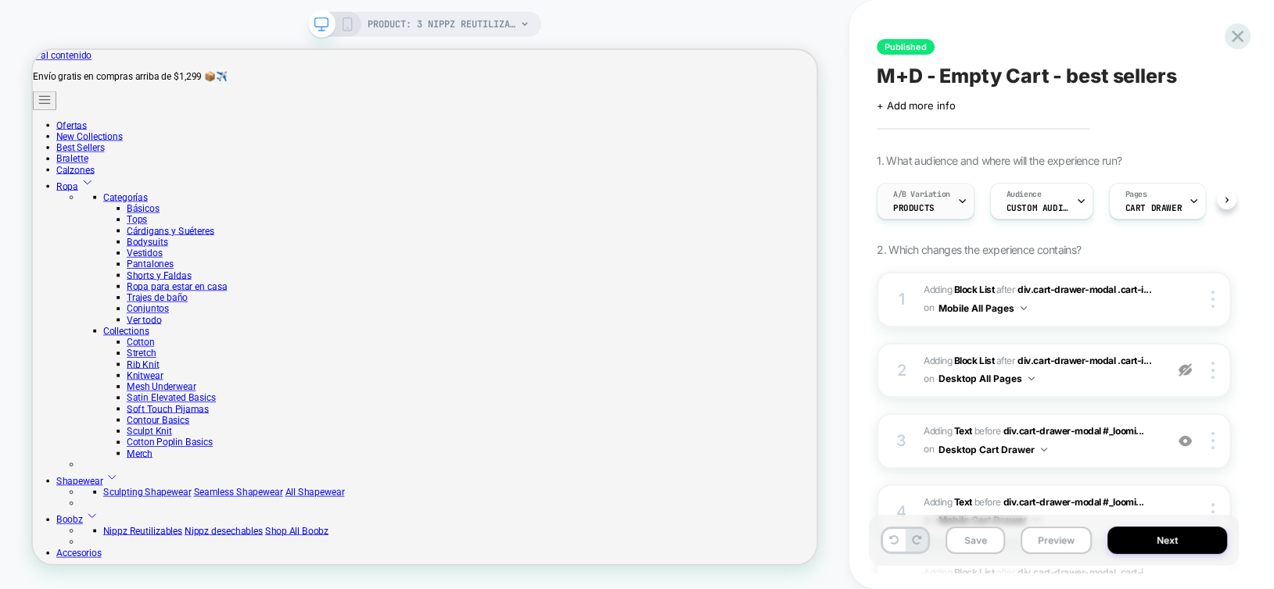
click at [947, 193] on span "A/B Variation" at bounding box center [921, 194] width 57 height 11
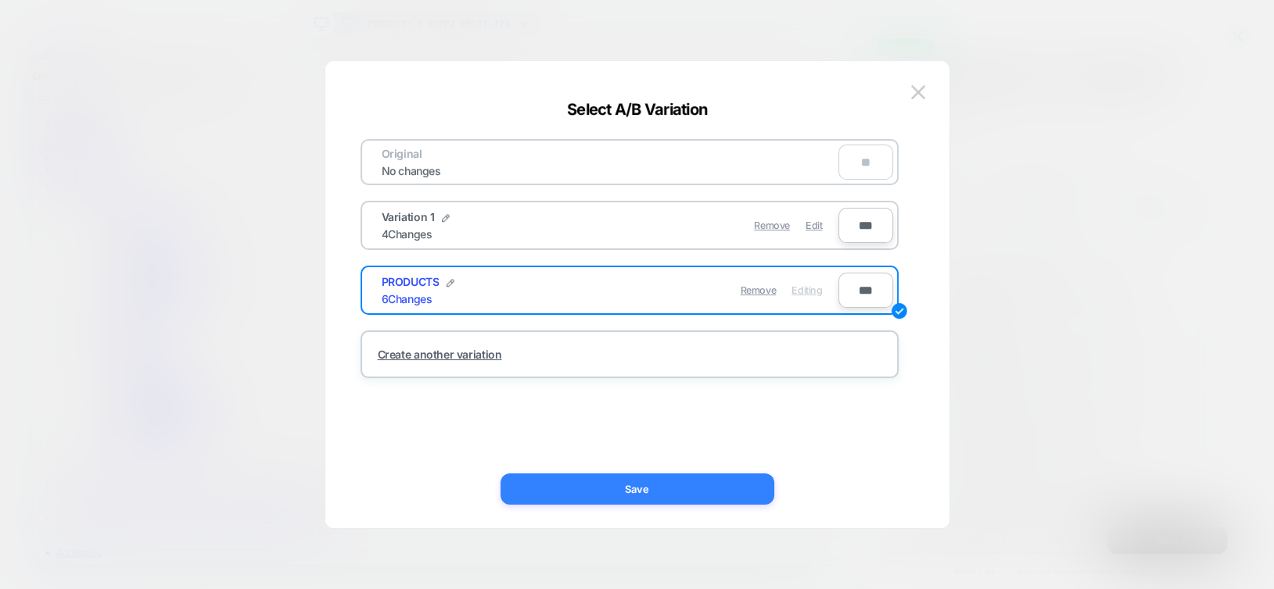
click at [707, 496] on button "Save" at bounding box center [637, 489] width 274 height 31
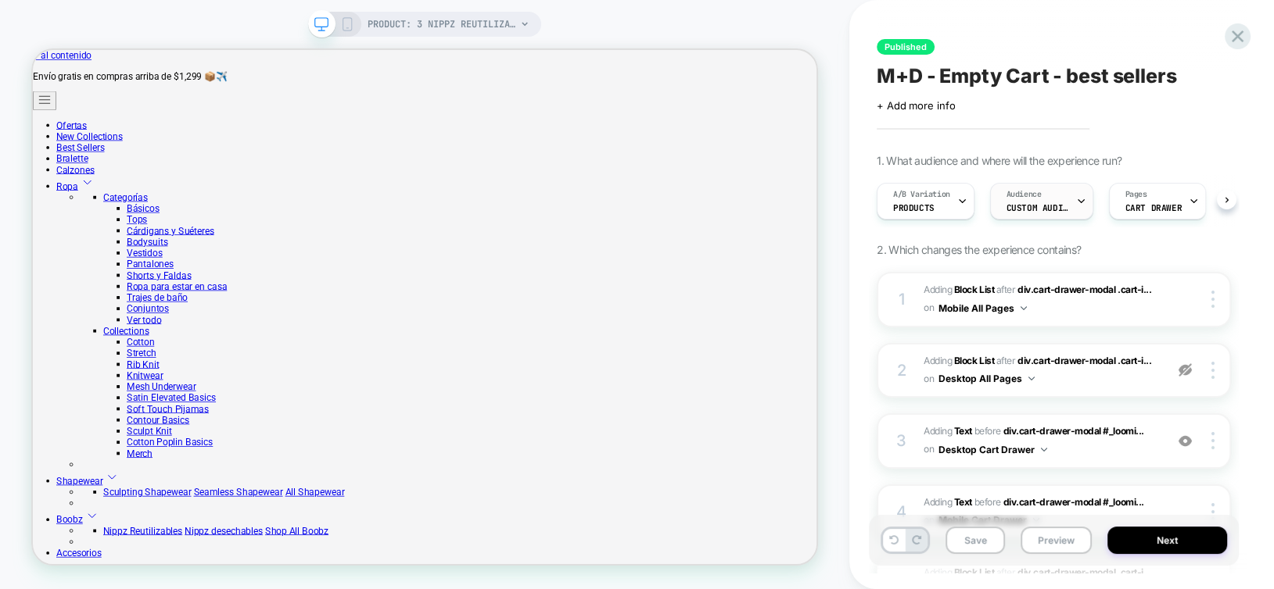
click at [1049, 204] on span "Custom Audience" at bounding box center [1037, 207] width 63 height 11
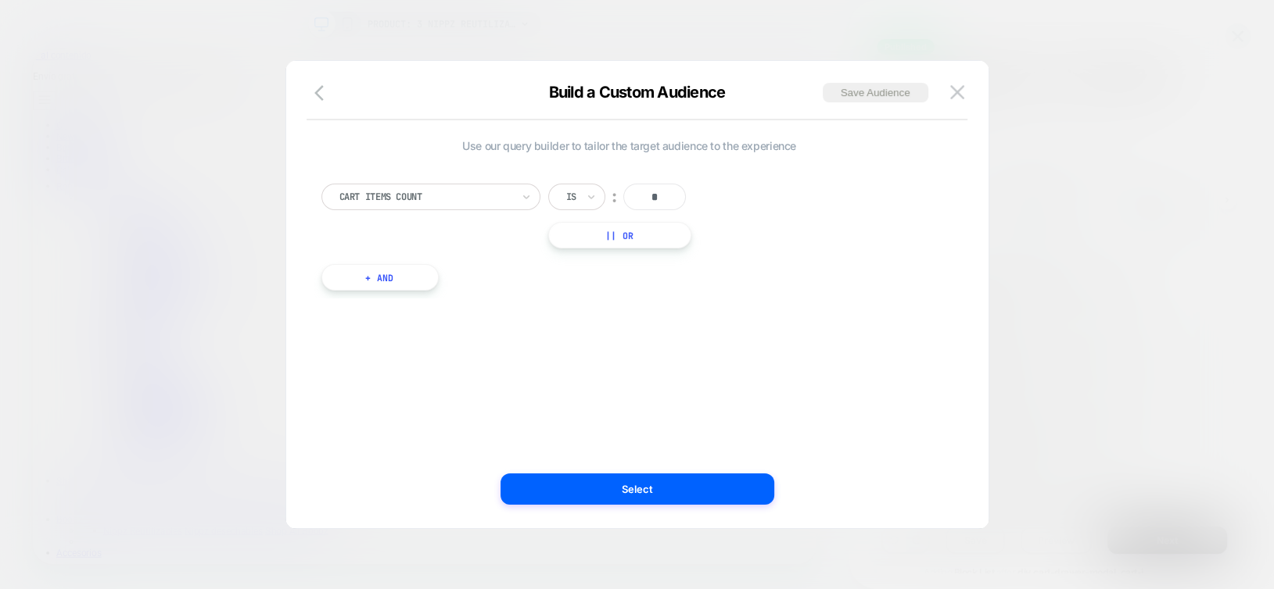
click at [360, 287] on button "+ And" at bounding box center [379, 277] width 117 height 27
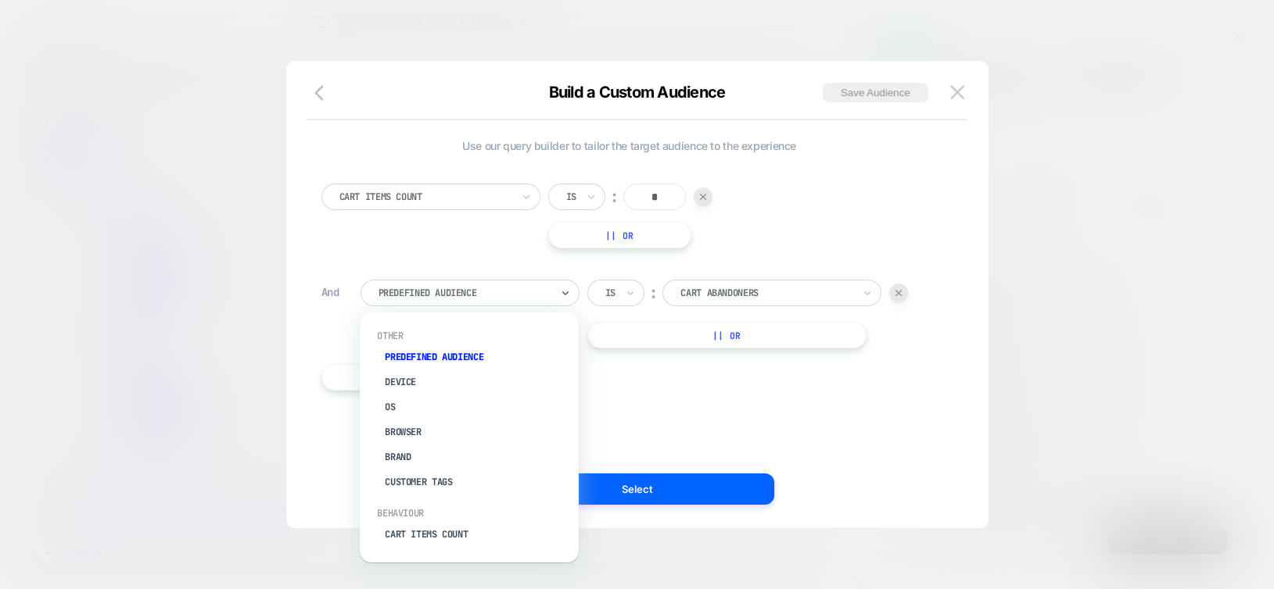
click at [391, 294] on div at bounding box center [464, 293] width 172 height 14
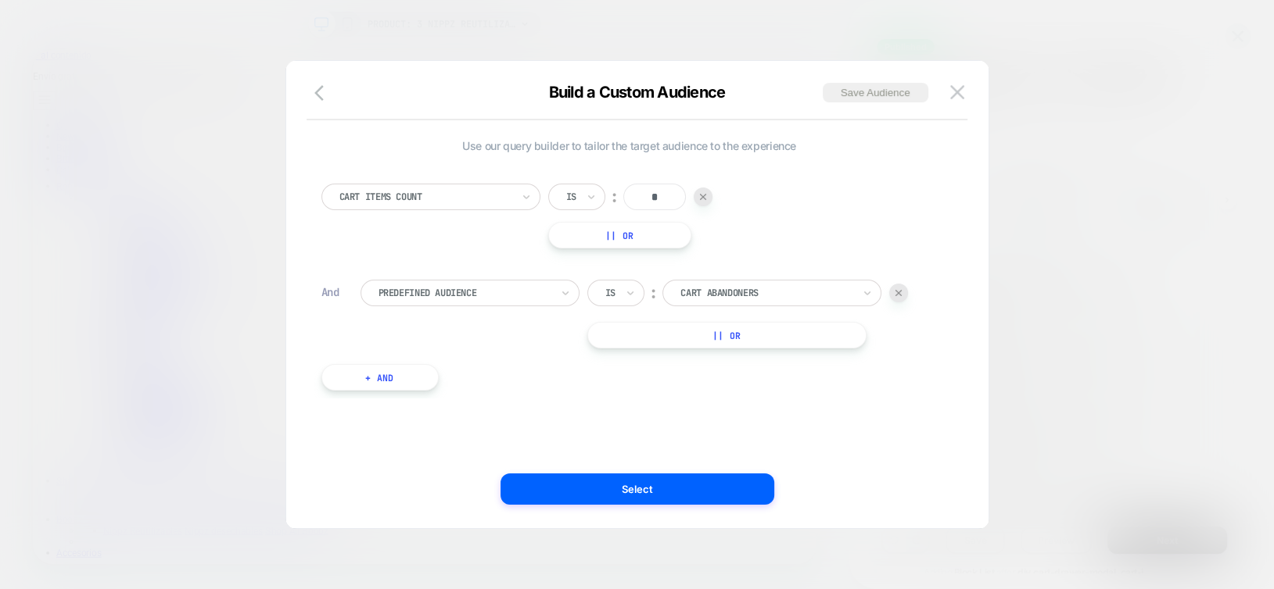
click at [900, 294] on img at bounding box center [898, 293] width 6 height 6
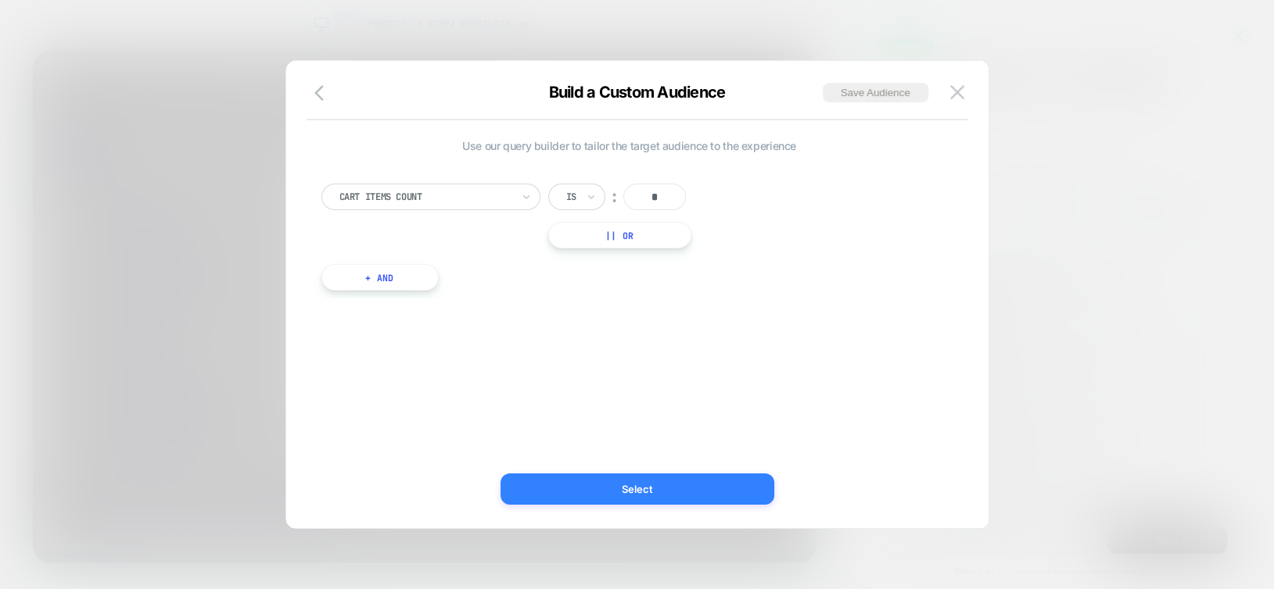
click at [702, 484] on button "Select" at bounding box center [637, 489] width 274 height 31
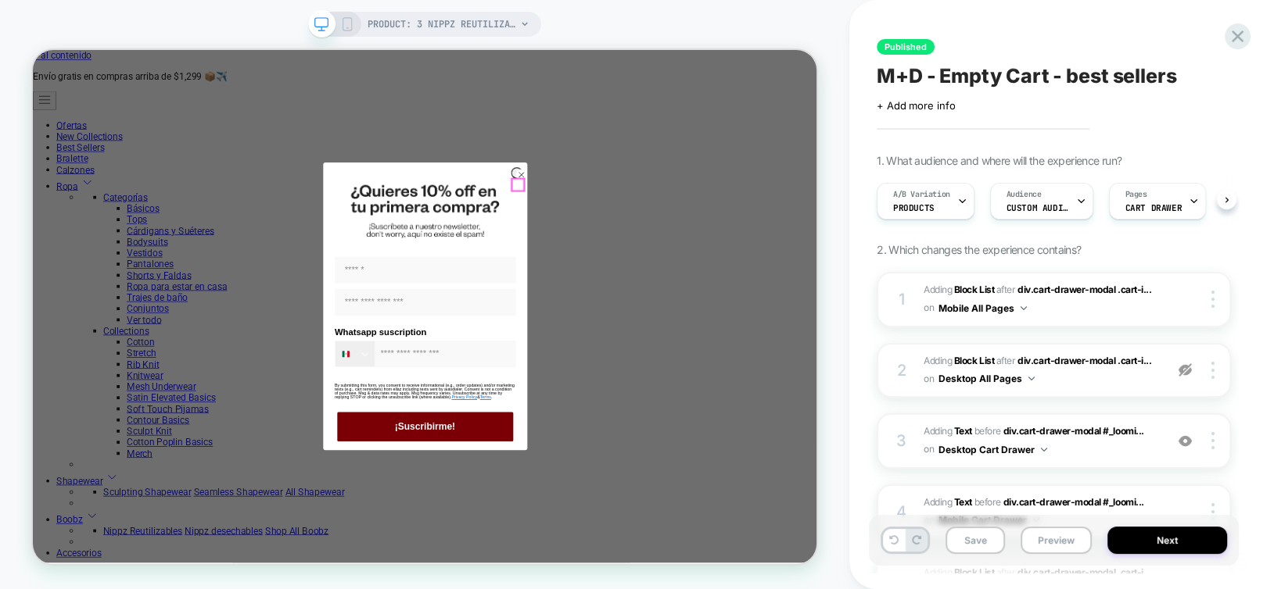
click at [679, 224] on circle "Close dialog" at bounding box center [683, 216] width 15 height 15
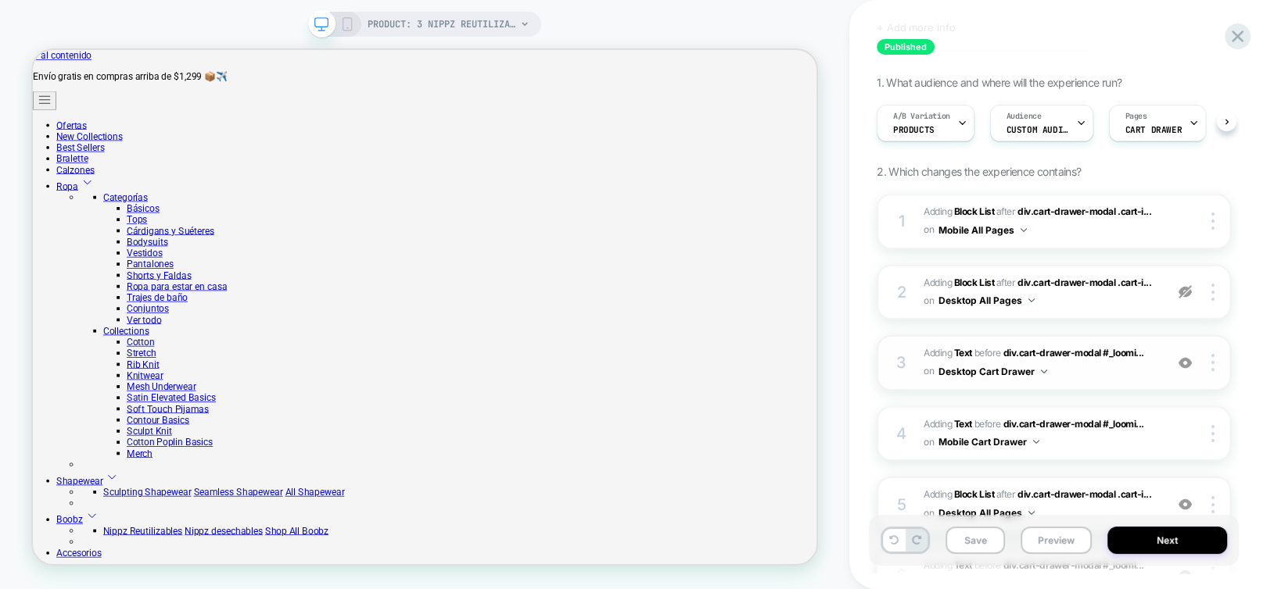
click at [1005, 367] on button "Desktop Cart Drawer" at bounding box center [992, 372] width 109 height 20
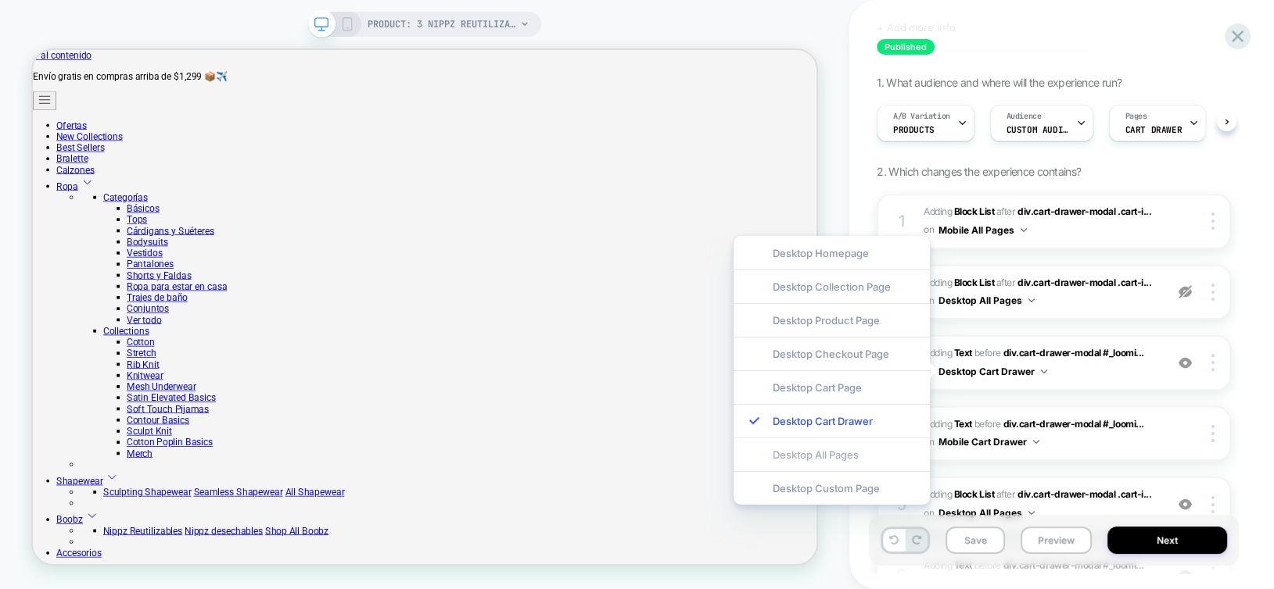
click at [840, 454] on div "Desktop All Pages" at bounding box center [831, 455] width 196 height 34
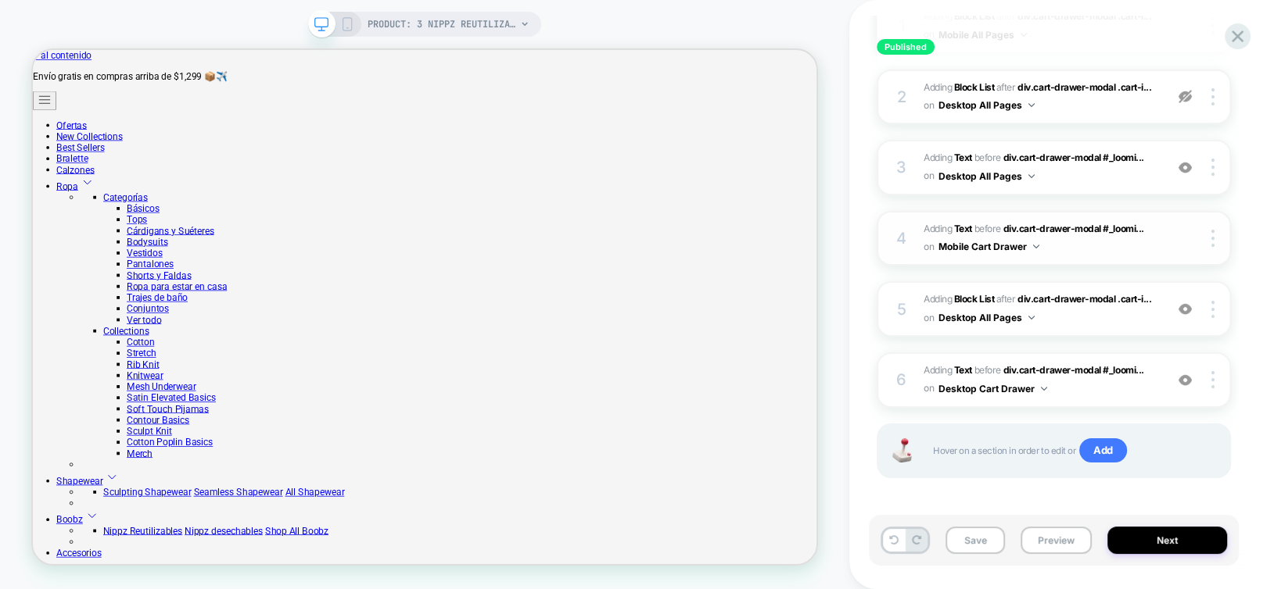
scroll to position [276, 0]
click at [966, 242] on button "Mobile Cart Drawer" at bounding box center [988, 245] width 101 height 20
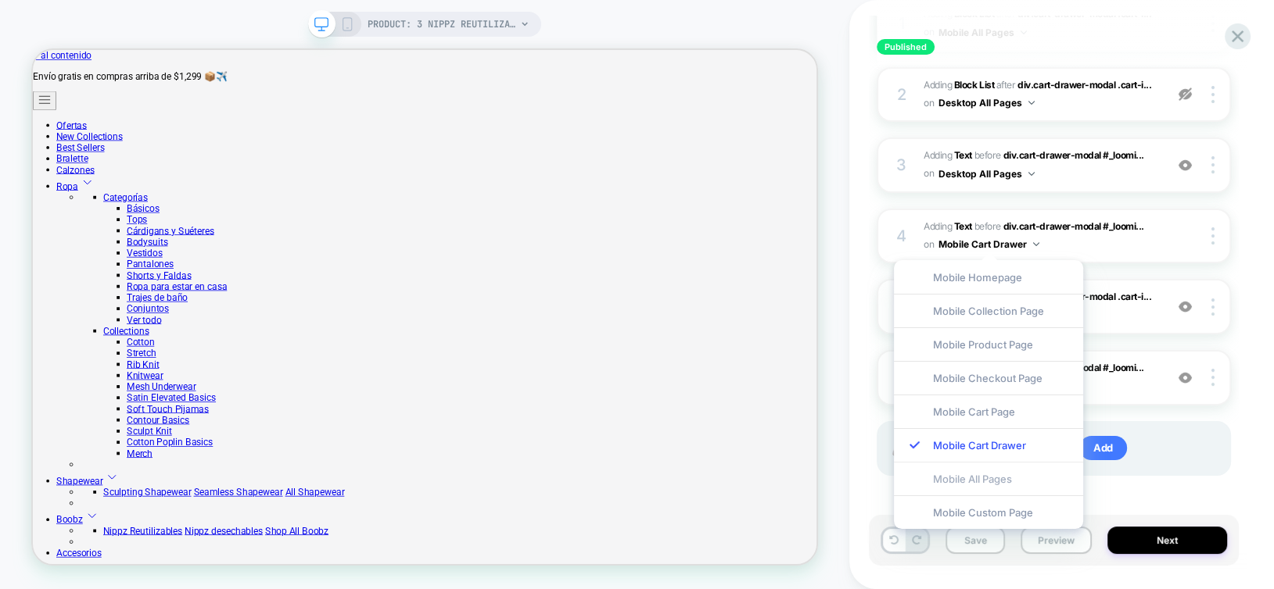
click at [970, 479] on div "Mobile All Pages" at bounding box center [988, 479] width 189 height 34
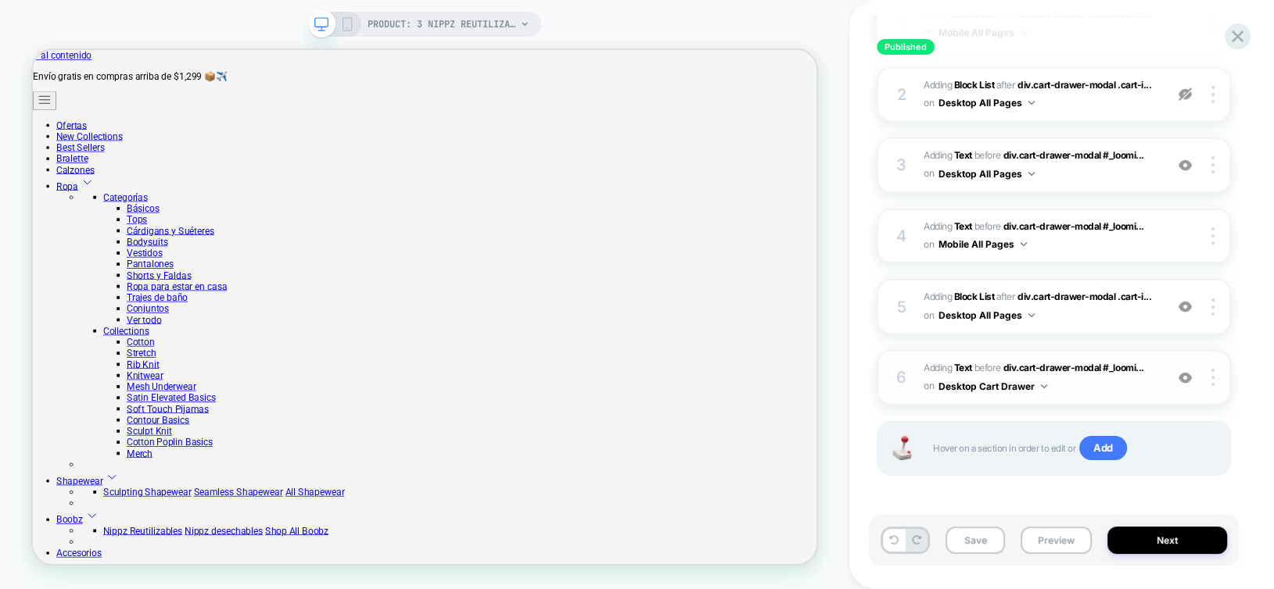
click at [990, 386] on button "Desktop Cart Drawer" at bounding box center [992, 387] width 109 height 20
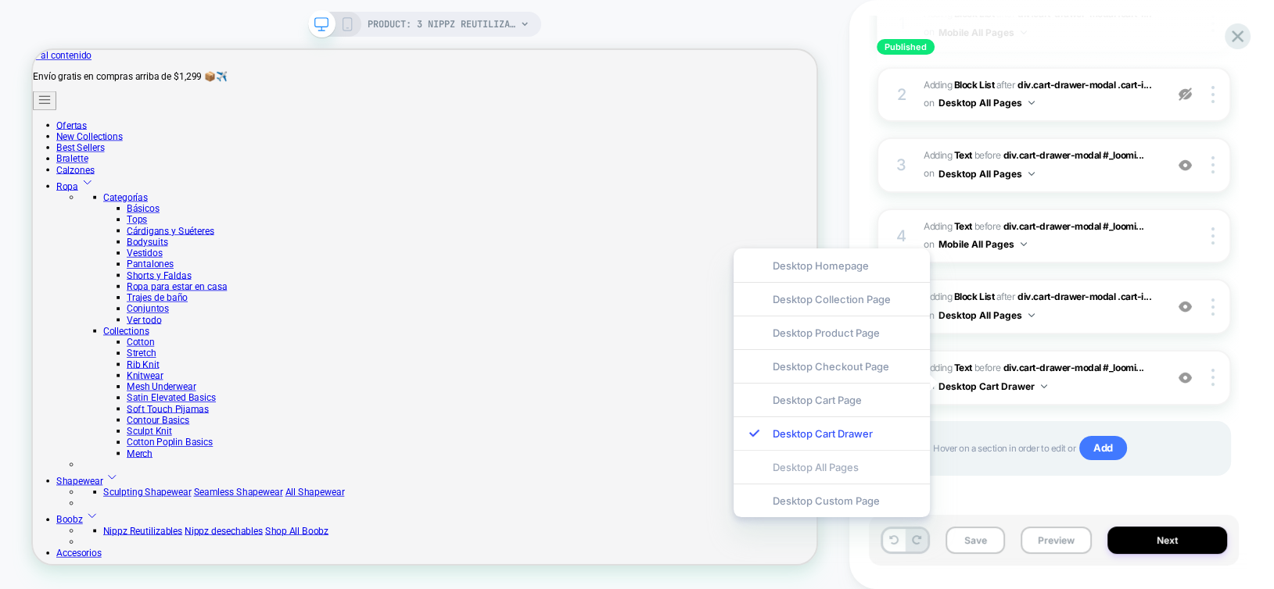
click at [826, 471] on div "Desktop All Pages" at bounding box center [831, 467] width 196 height 34
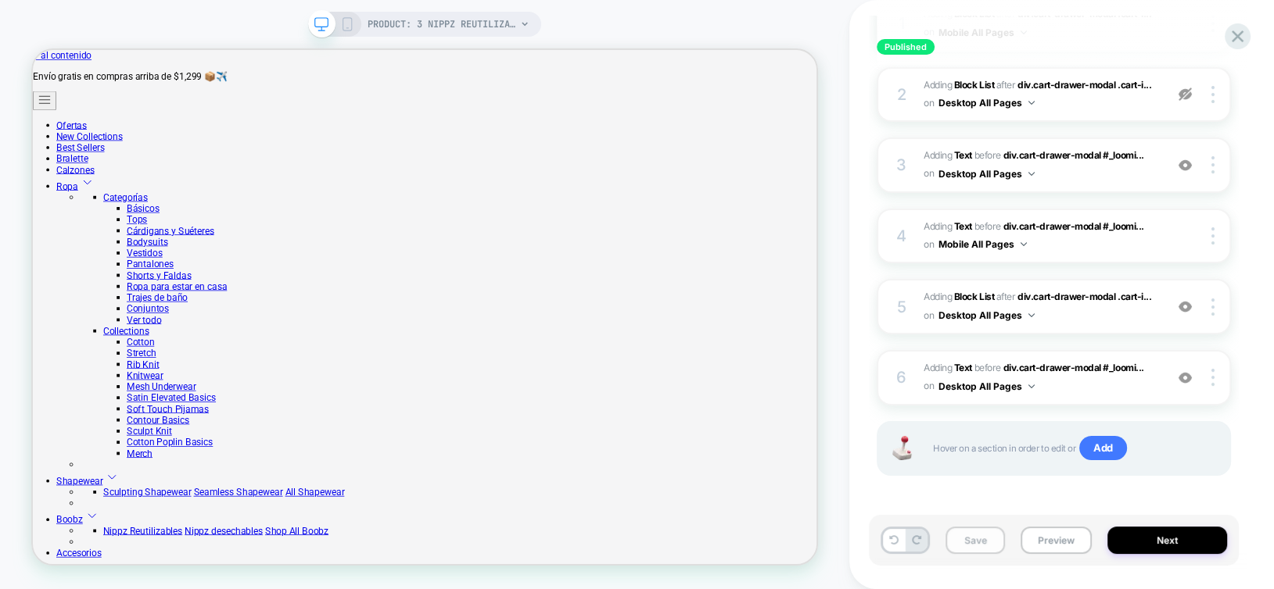
click at [991, 543] on button "Save" at bounding box center [974, 540] width 59 height 27
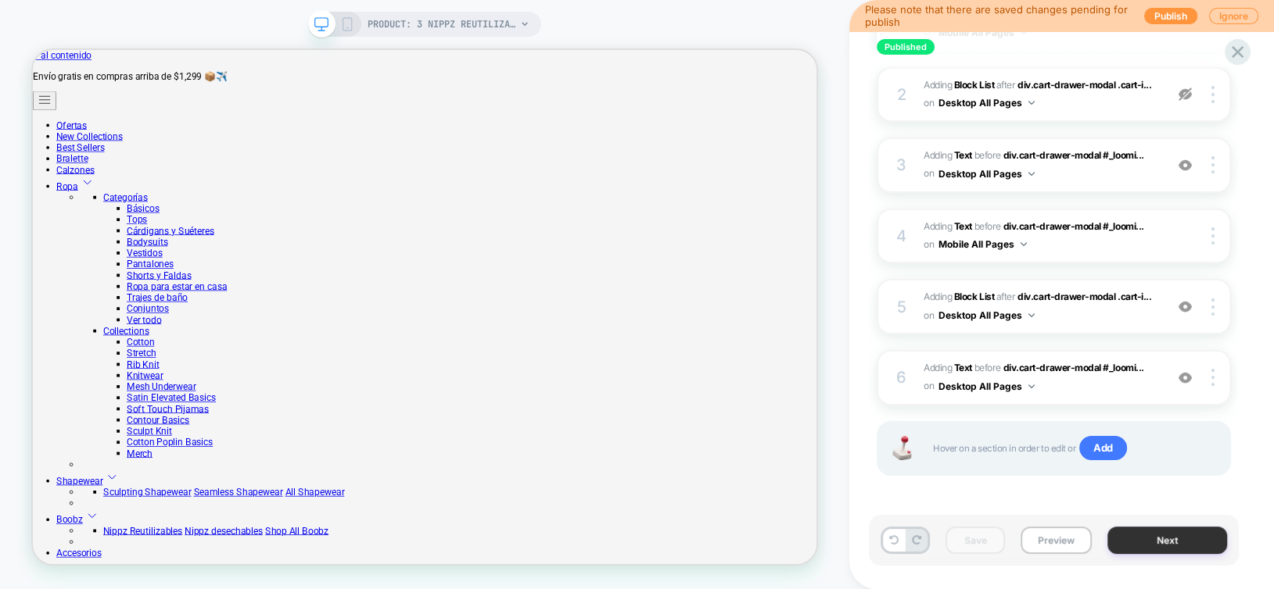
click at [1138, 545] on button "Next" at bounding box center [1167, 540] width 120 height 27
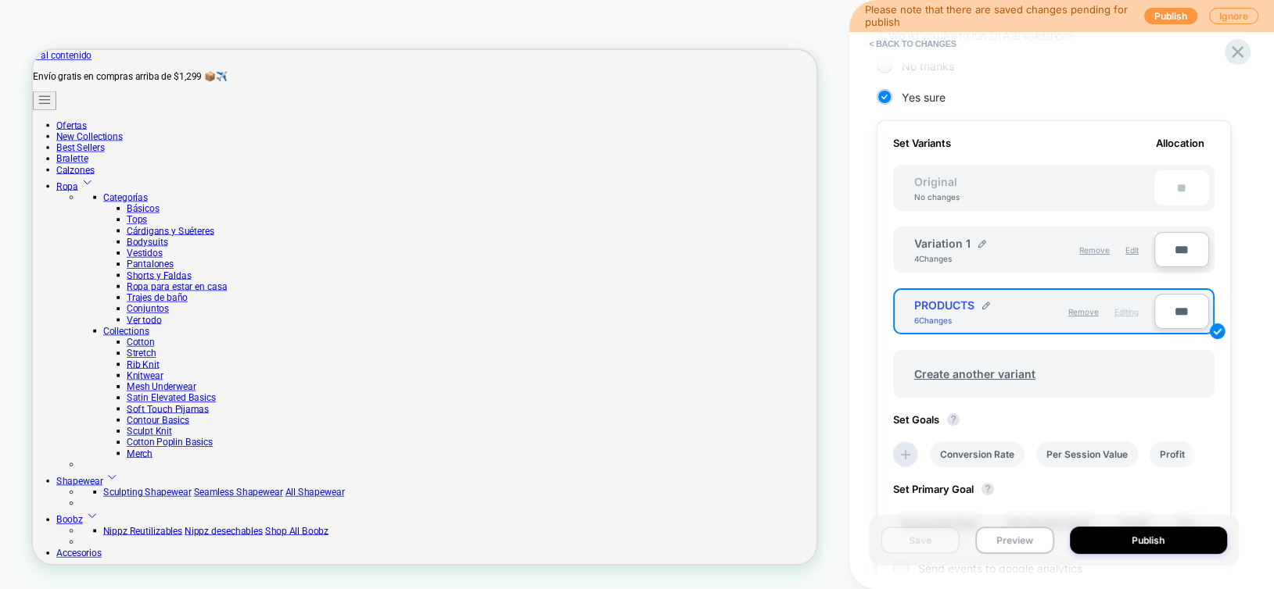
scroll to position [213, 0]
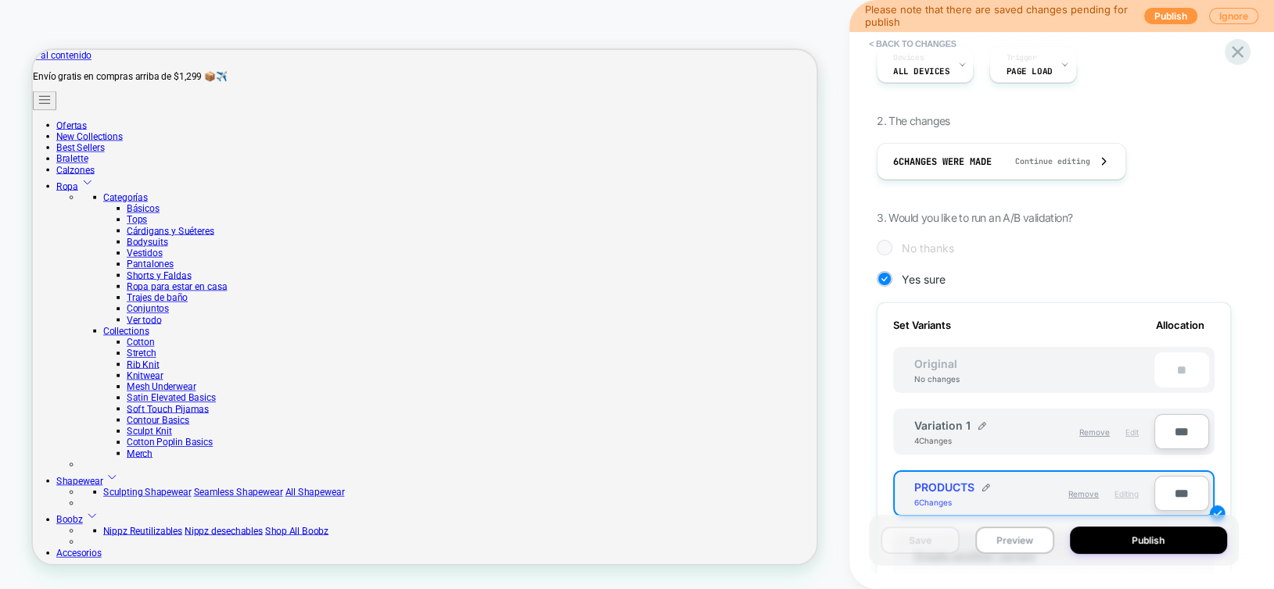
click at [1136, 432] on span "Edit" at bounding box center [1131, 432] width 13 height 9
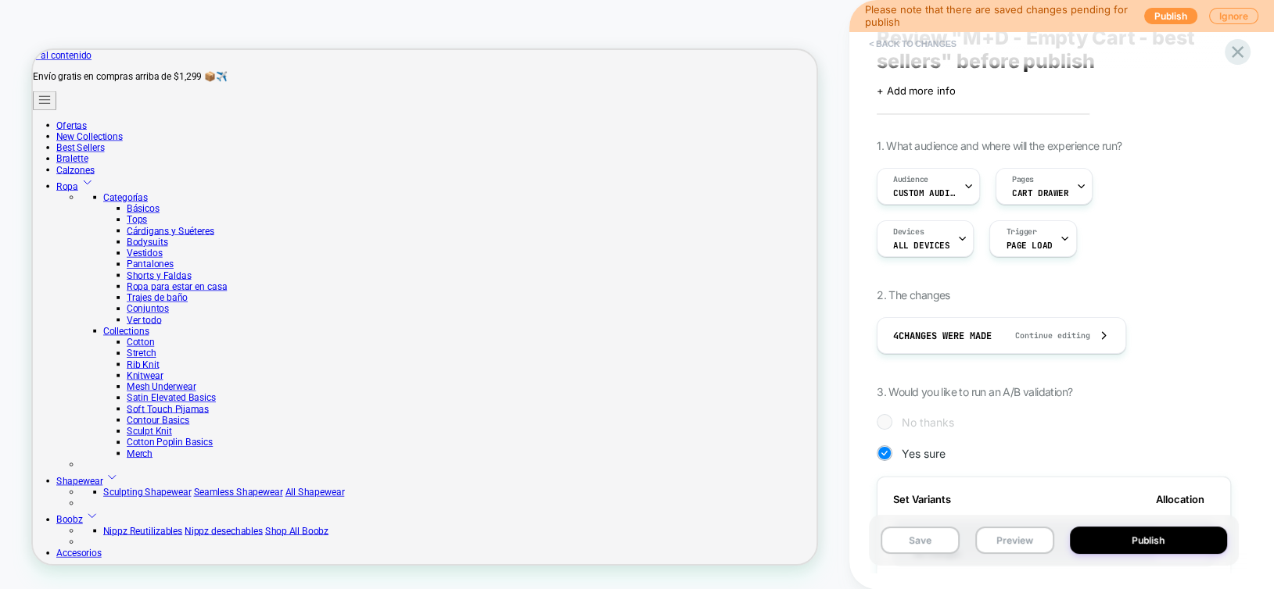
scroll to position [0, 0]
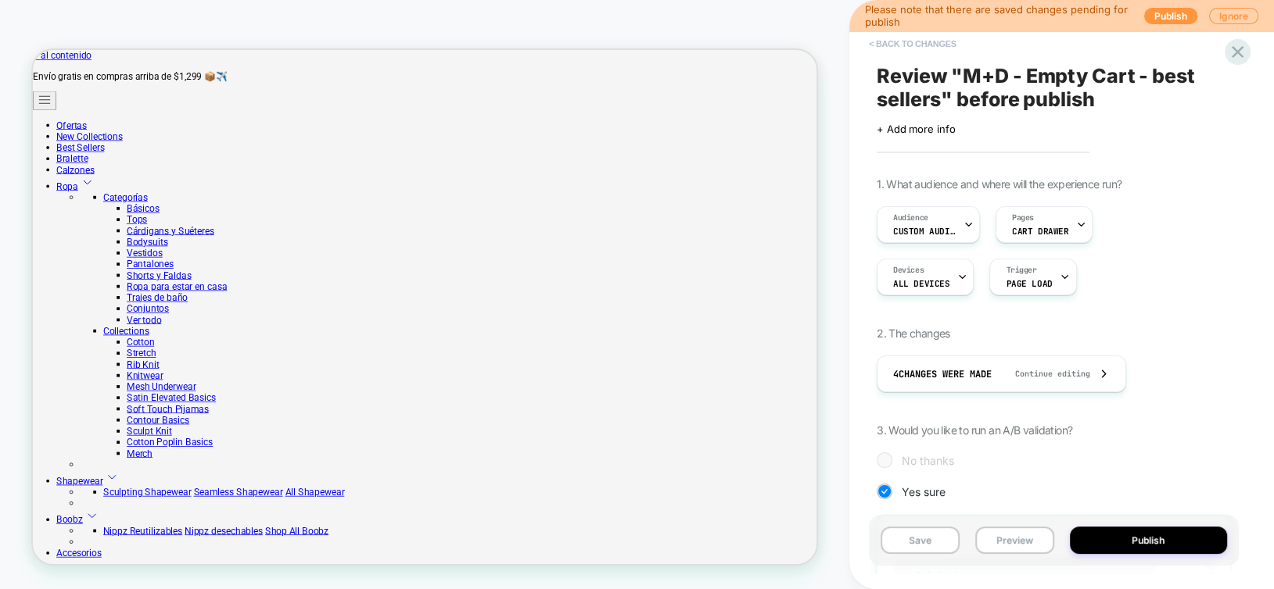
click at [906, 42] on button "< Back to changes" at bounding box center [912, 43] width 103 height 25
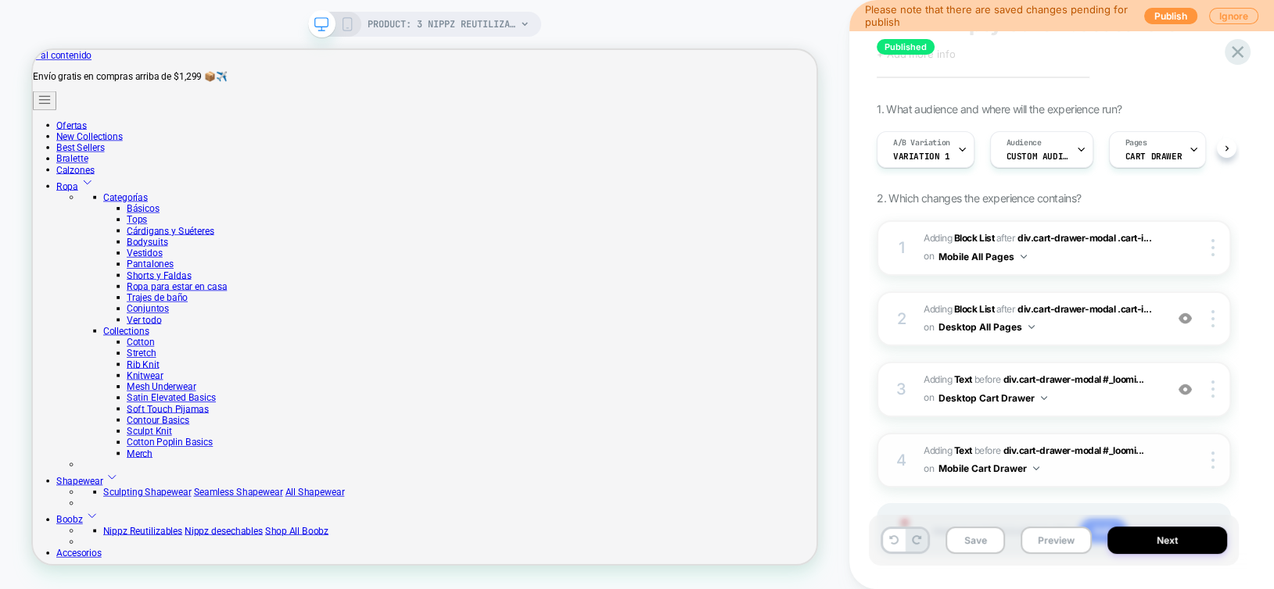
scroll to position [78, 0]
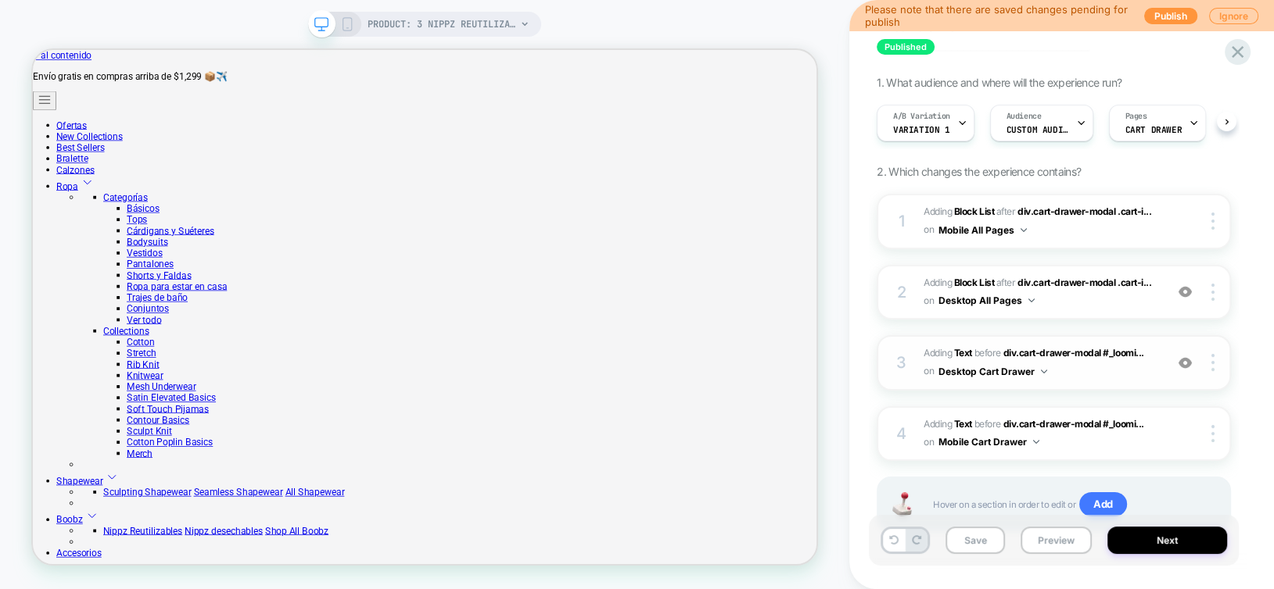
click at [965, 374] on button "Desktop Cart Drawer" at bounding box center [992, 372] width 109 height 20
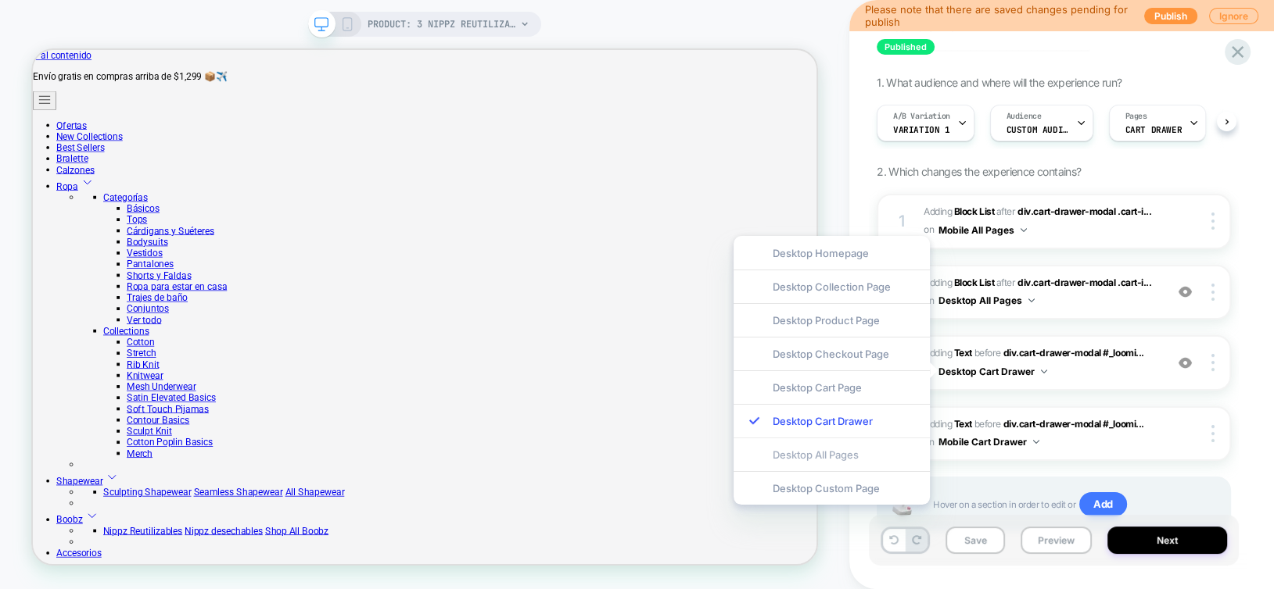
click at [861, 453] on div "Desktop All Pages" at bounding box center [831, 455] width 196 height 34
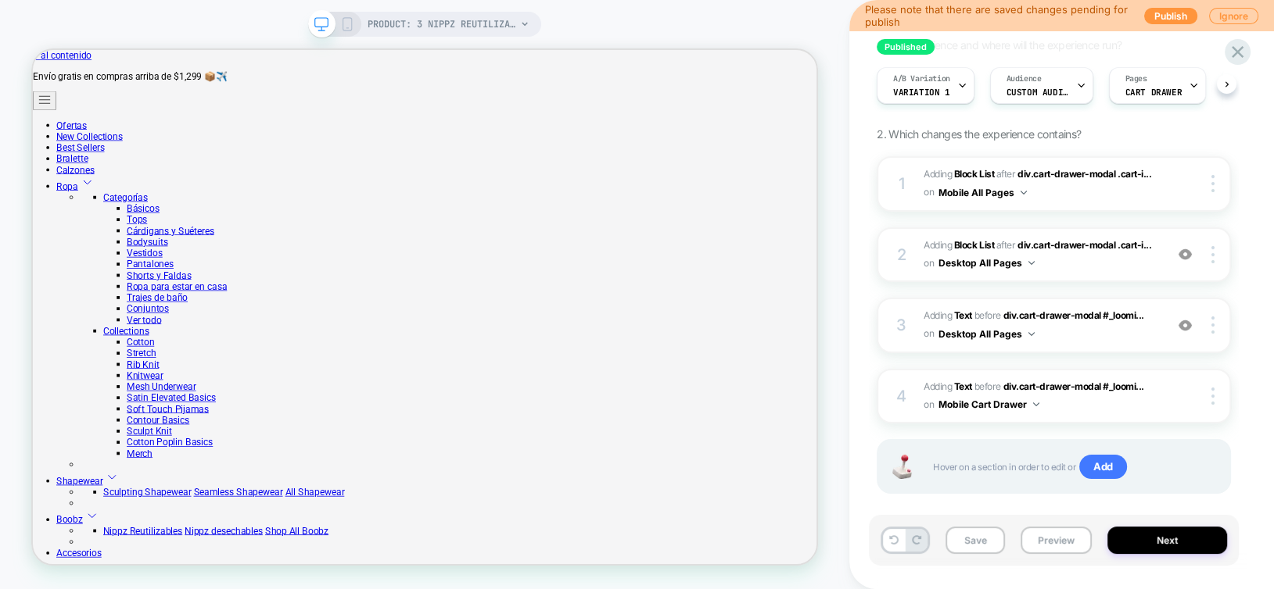
scroll to position [135, 0]
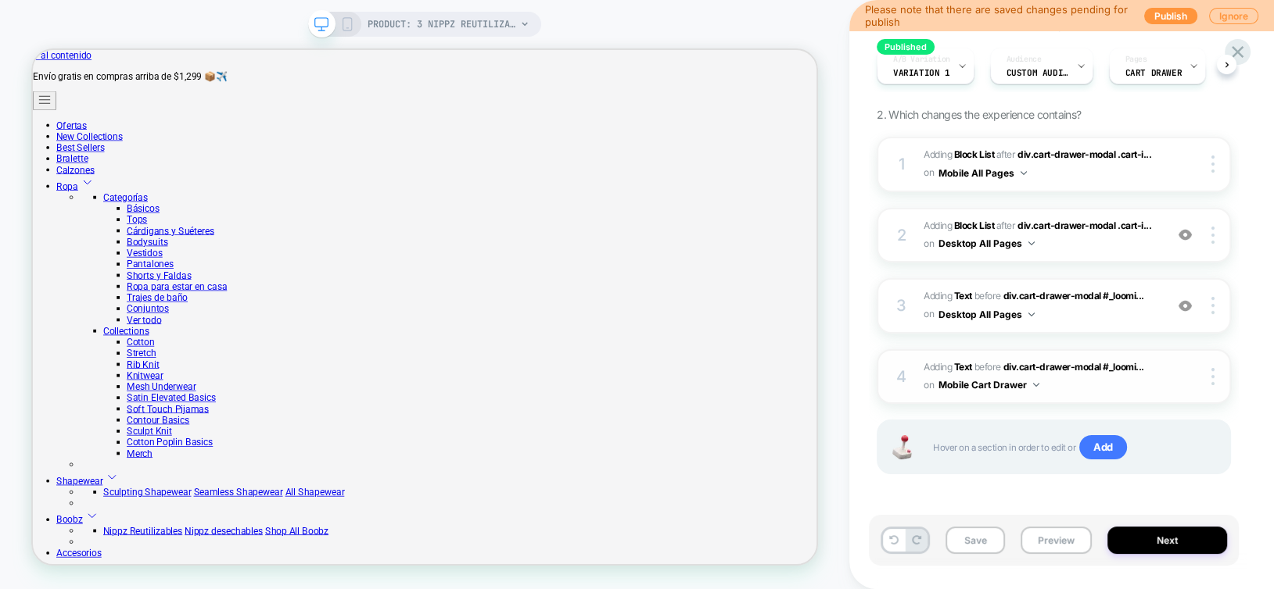
click at [970, 383] on button "Mobile Cart Drawer" at bounding box center [988, 385] width 101 height 20
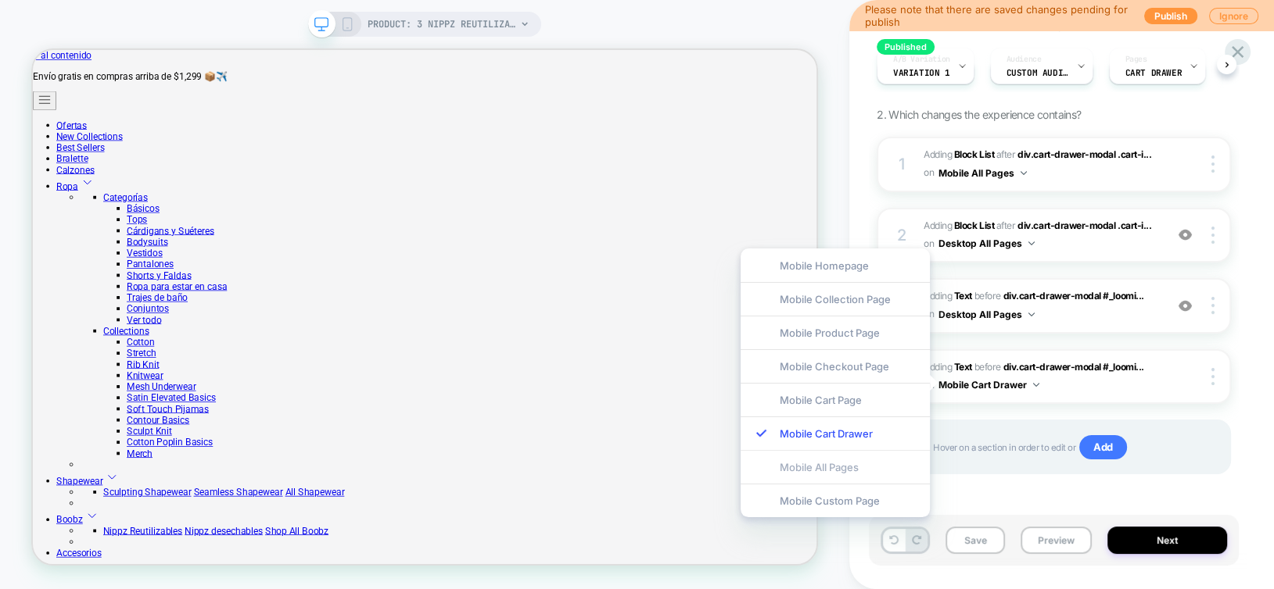
click at [867, 464] on div "Mobile All Pages" at bounding box center [834, 467] width 189 height 34
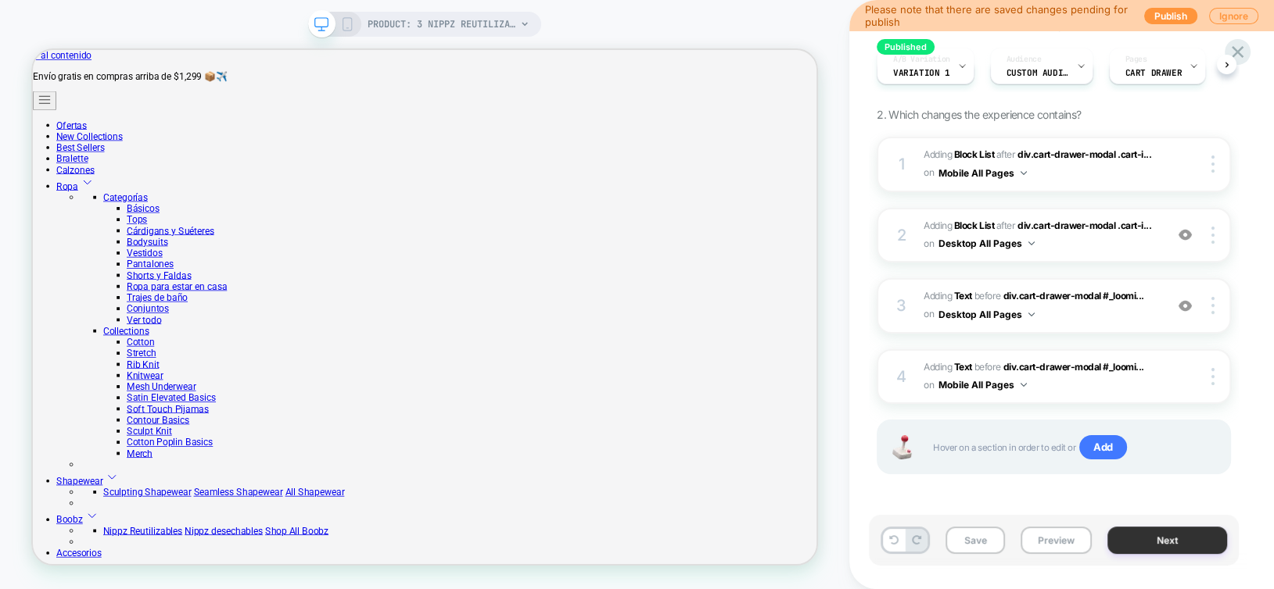
click at [1145, 539] on button "Next" at bounding box center [1167, 540] width 120 height 27
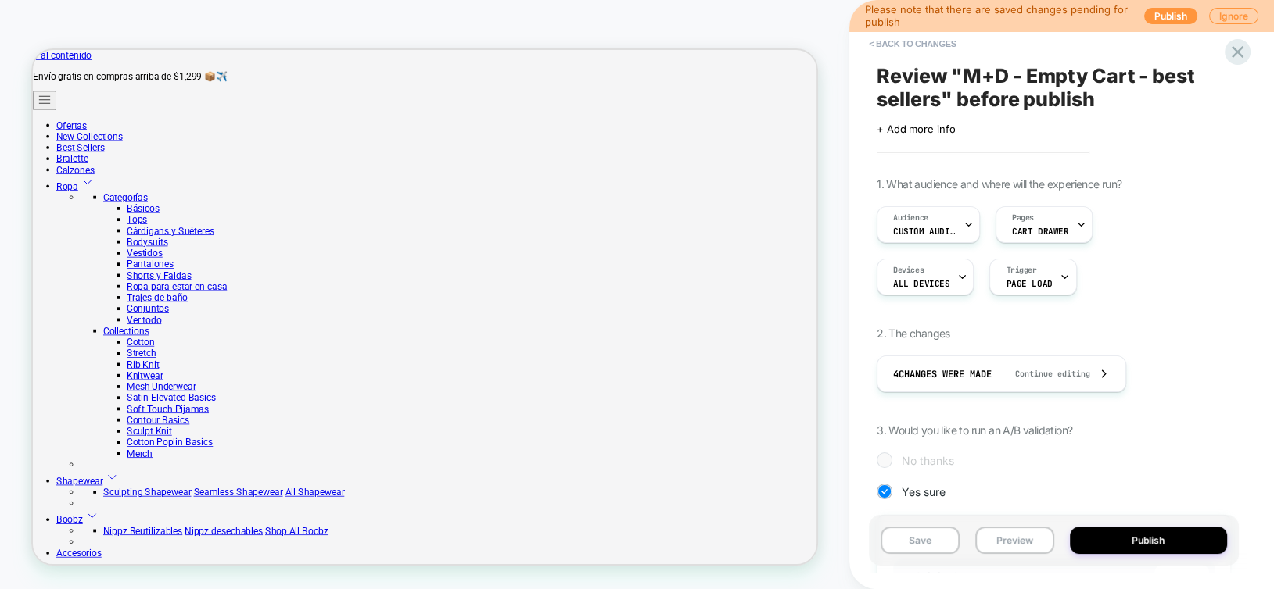
scroll to position [0, 1]
click at [916, 538] on button "Save" at bounding box center [919, 540] width 79 height 27
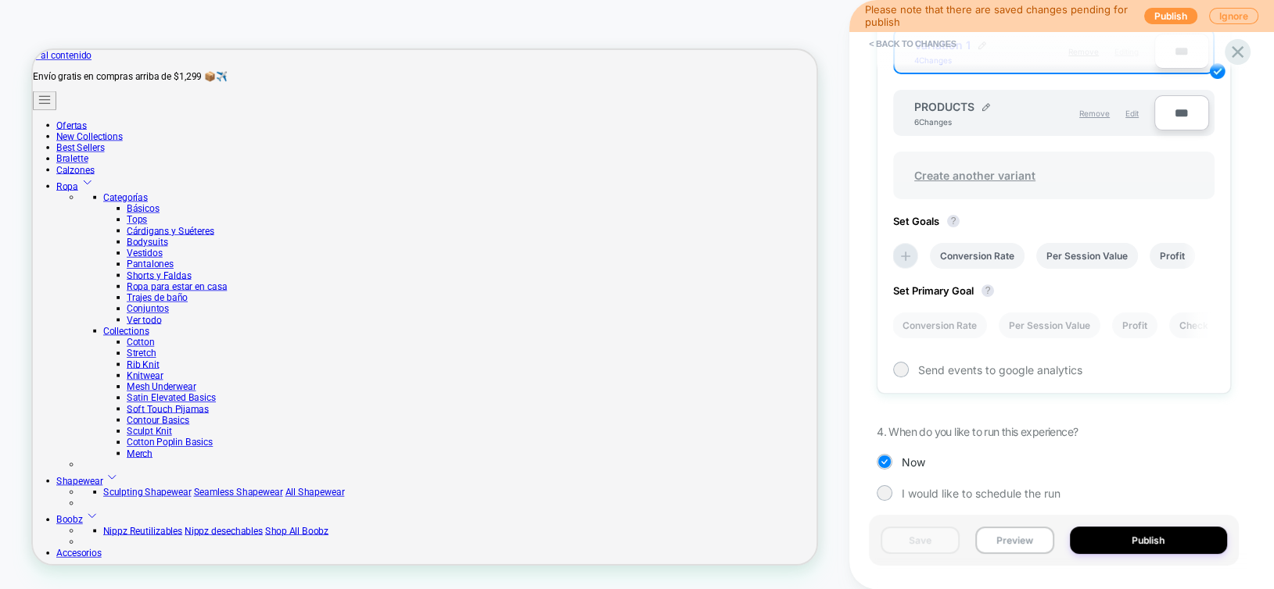
scroll to position [604, 0]
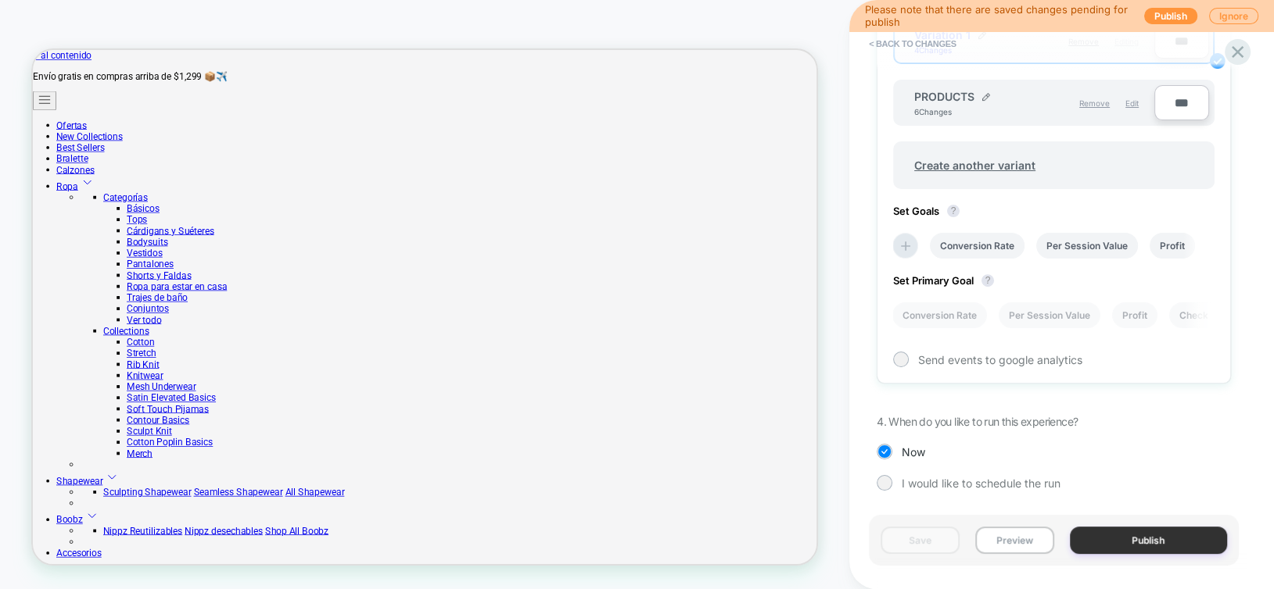
click at [1138, 543] on button "Publish" at bounding box center [1149, 540] width 158 height 27
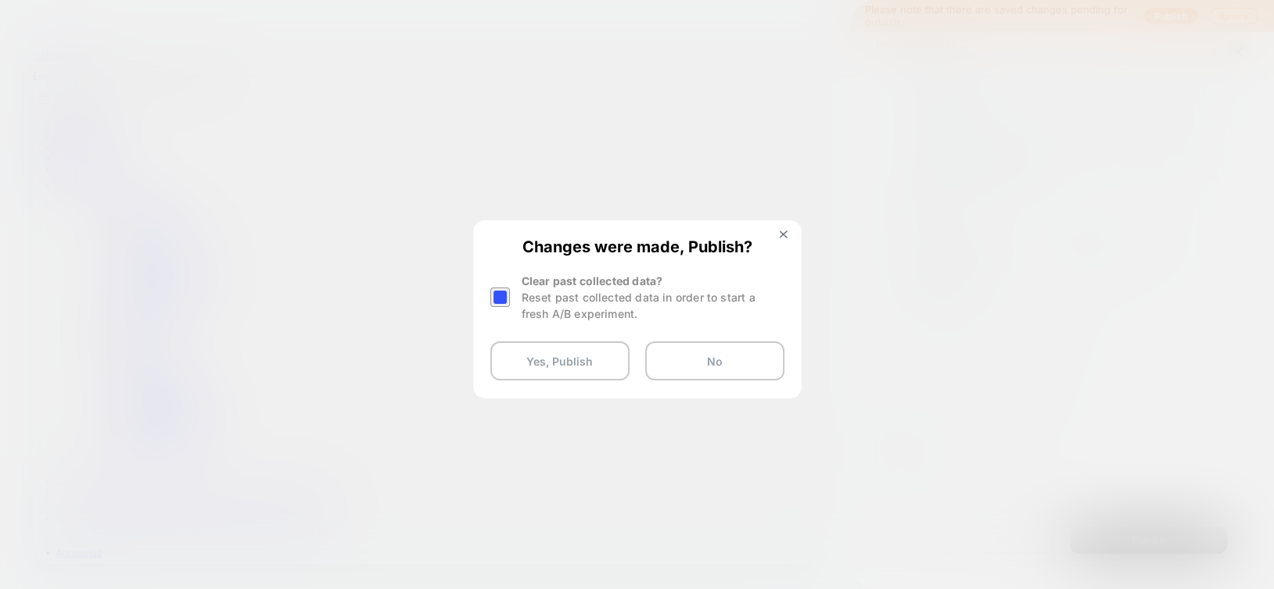
click at [501, 297] on div at bounding box center [500, 298] width 20 height 20
click at [540, 366] on button "Yes, Publish" at bounding box center [559, 361] width 139 height 39
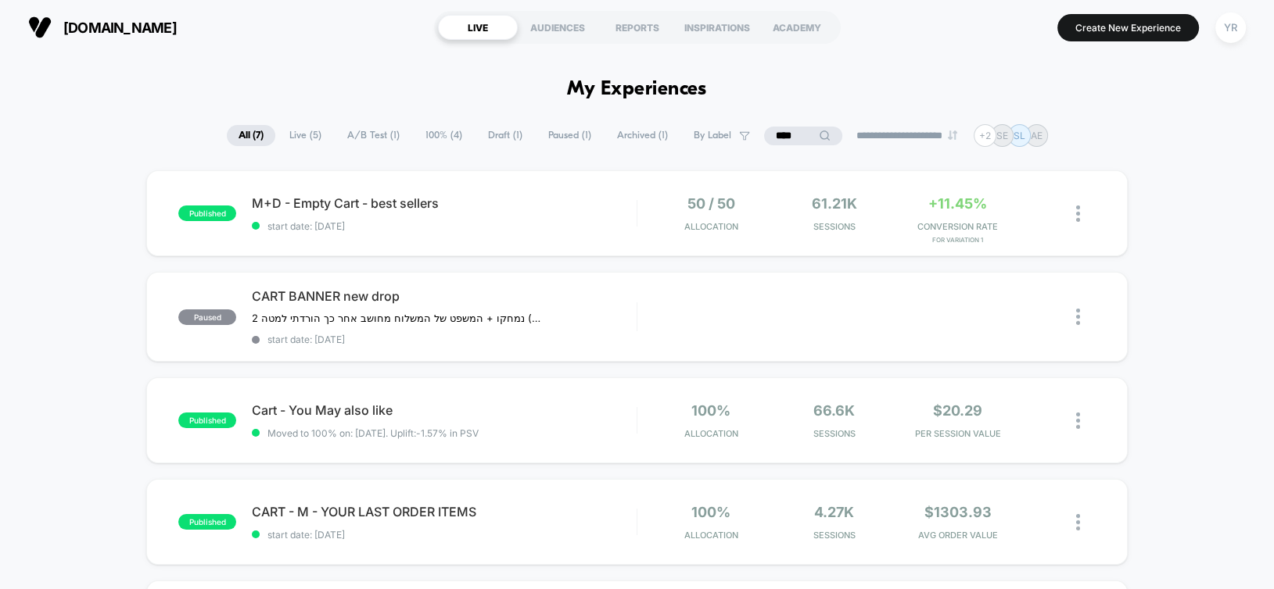
click at [292, 137] on span "Live ( 5 )" at bounding box center [306, 135] width 56 height 21
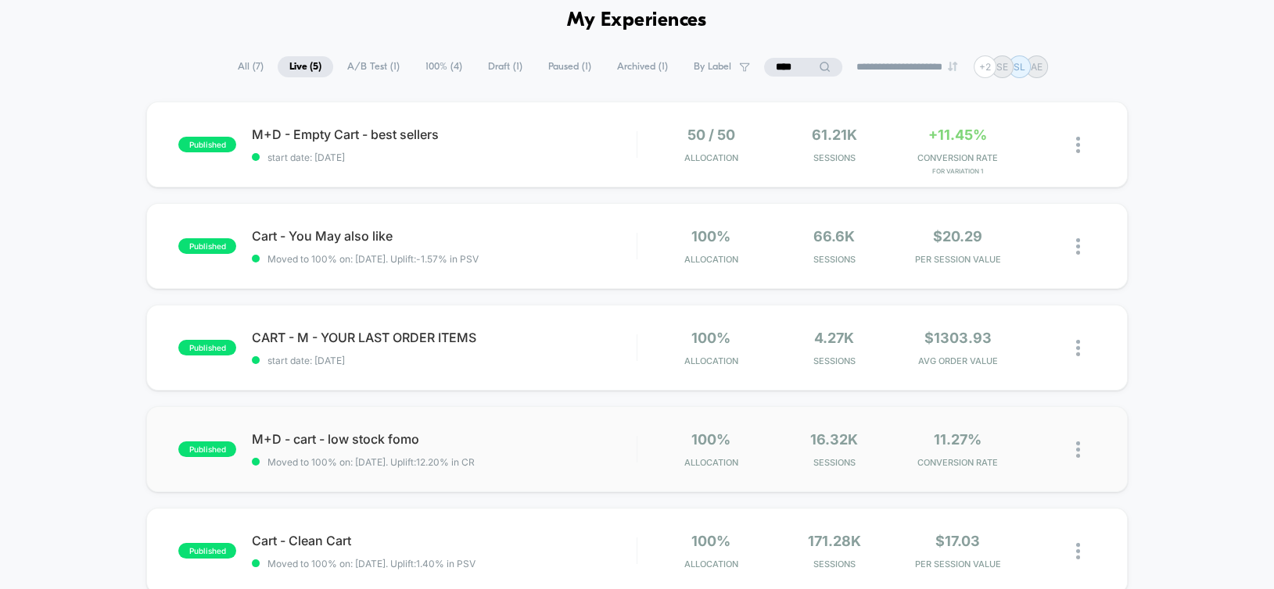
scroll to position [156, 0]
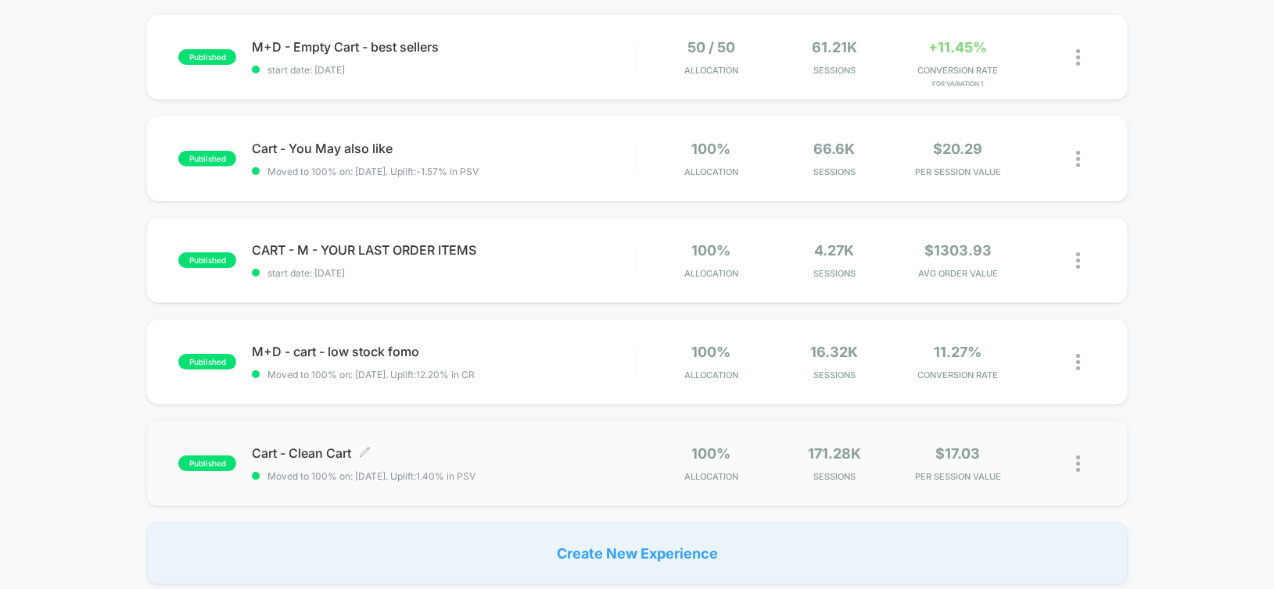
click at [587, 449] on span "Cart - Clean Cart Click to edit experience details" at bounding box center [444, 454] width 384 height 16
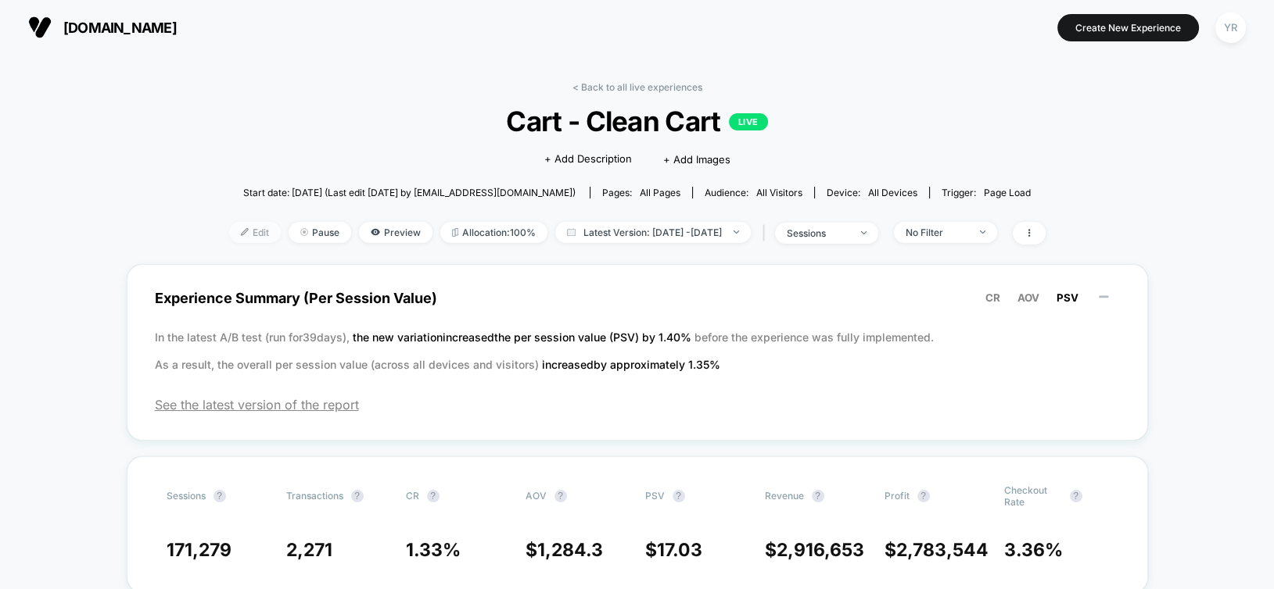
click at [229, 235] on span "Edit" at bounding box center [255, 232] width 52 height 21
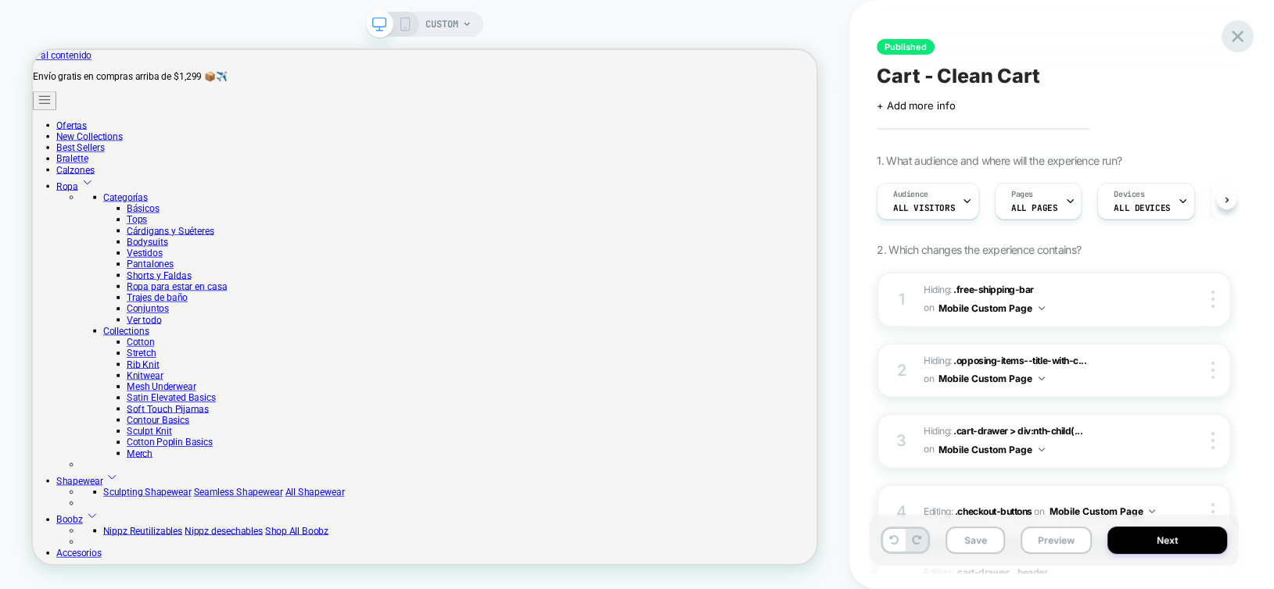
click at [1238, 30] on icon at bounding box center [1237, 36] width 21 height 21
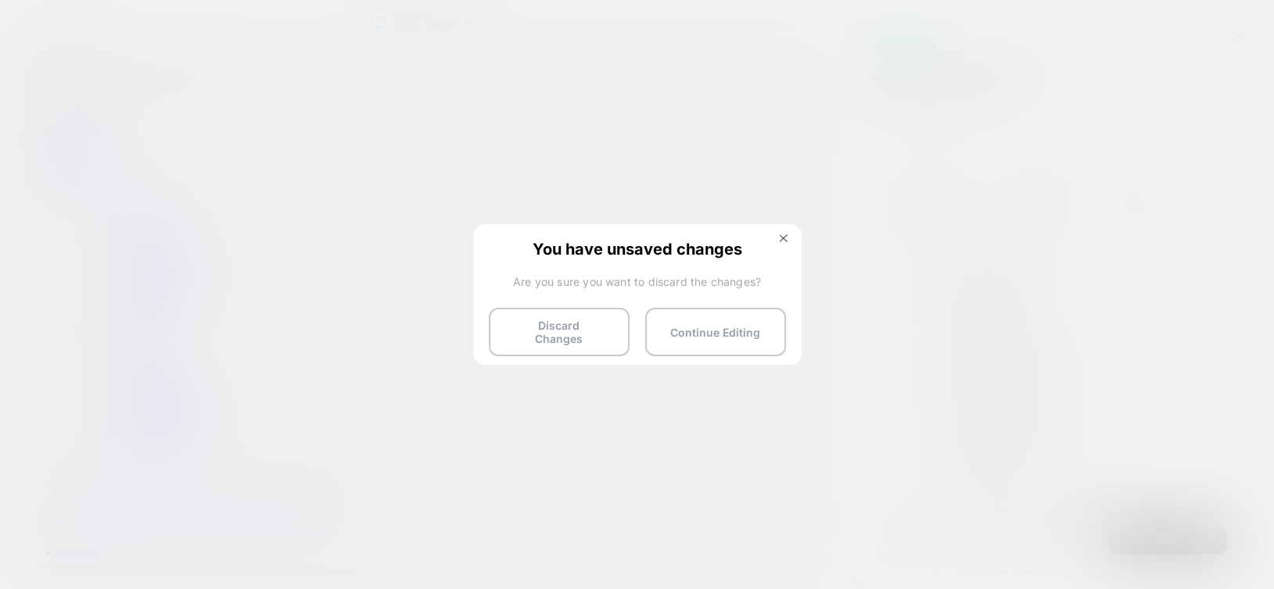
click at [595, 325] on button "Discard Changes" at bounding box center [559, 332] width 141 height 48
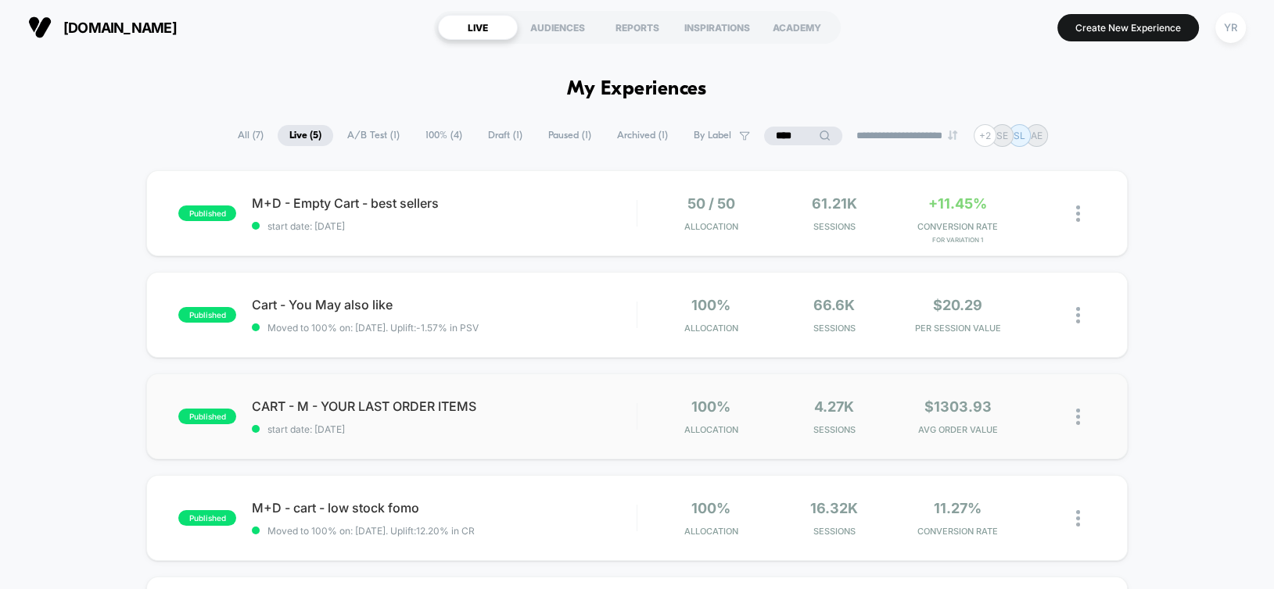
scroll to position [156, 0]
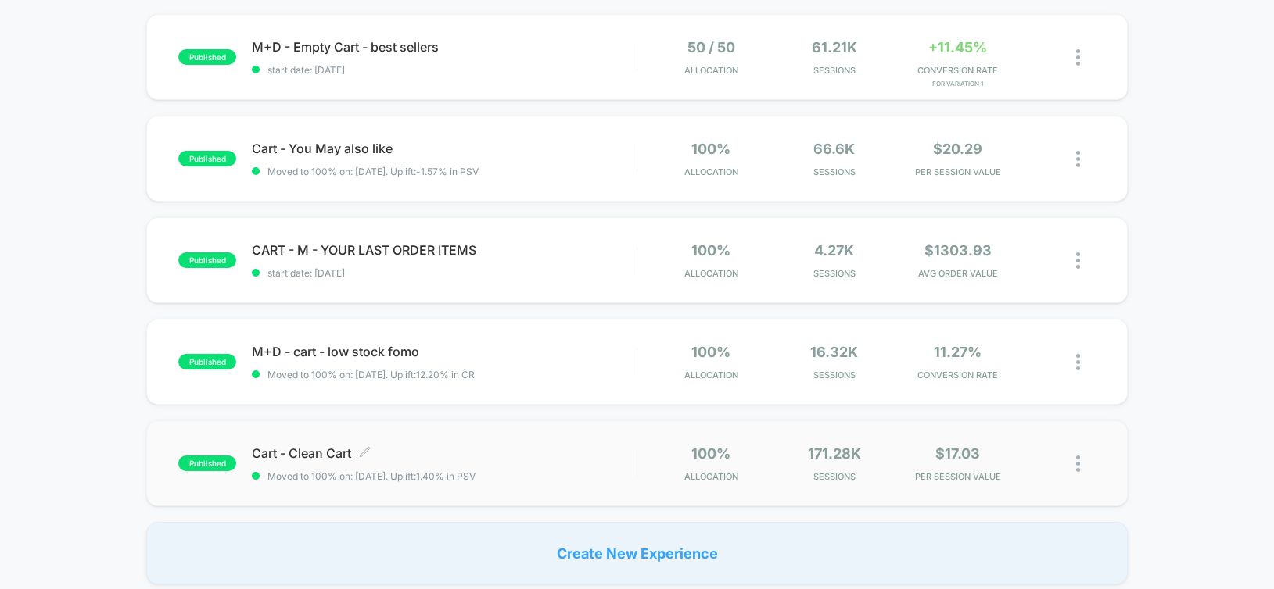
click at [540, 464] on div "Cart - Clean Cart Click to edit experience details Click to edit experience det…" at bounding box center [444, 464] width 384 height 37
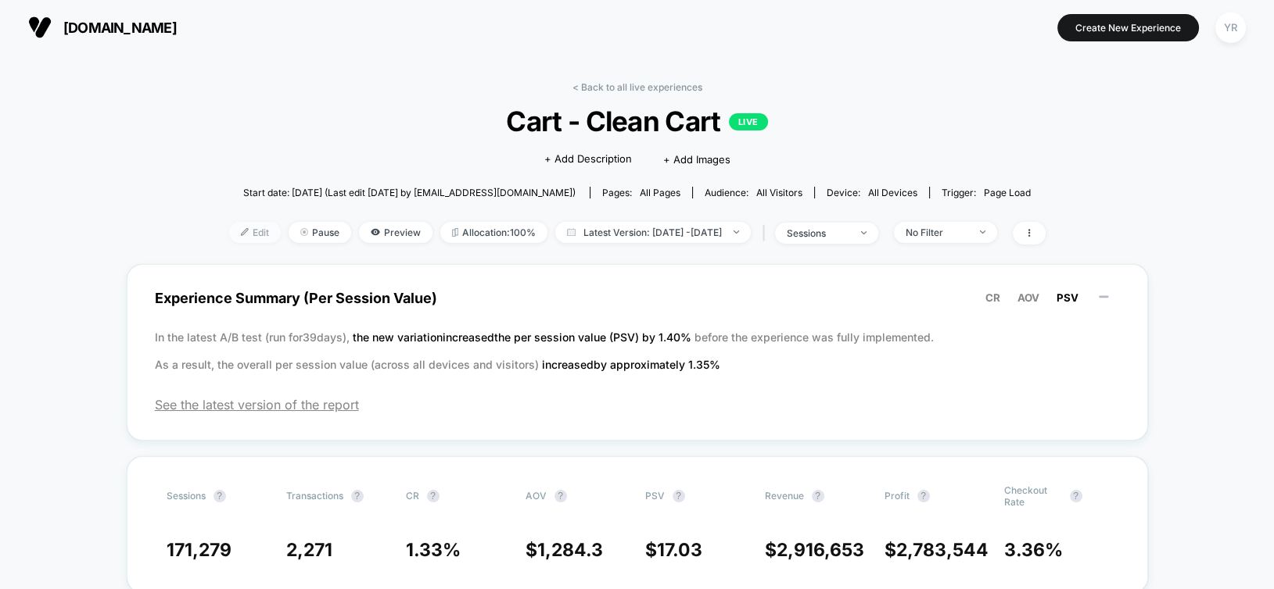
click at [229, 235] on span "Edit" at bounding box center [255, 232] width 52 height 21
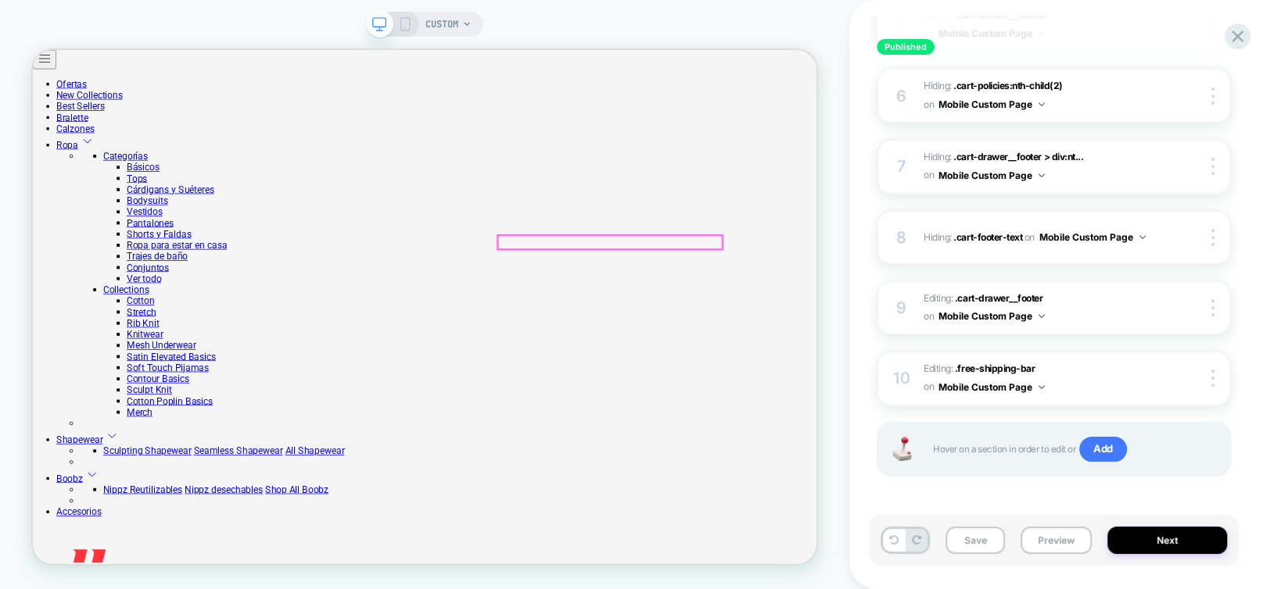
scroll to position [313, 0]
click at [983, 383] on button "Mobile Custom Page" at bounding box center [991, 388] width 106 height 20
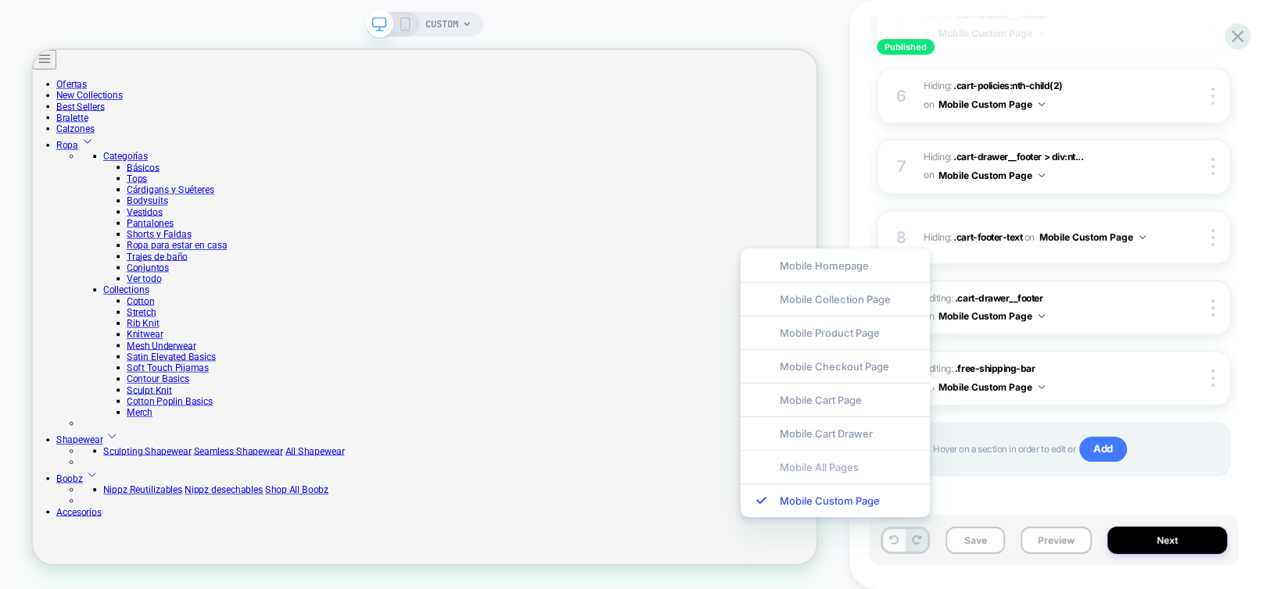
click at [852, 462] on div "Mobile All Pages" at bounding box center [834, 467] width 189 height 34
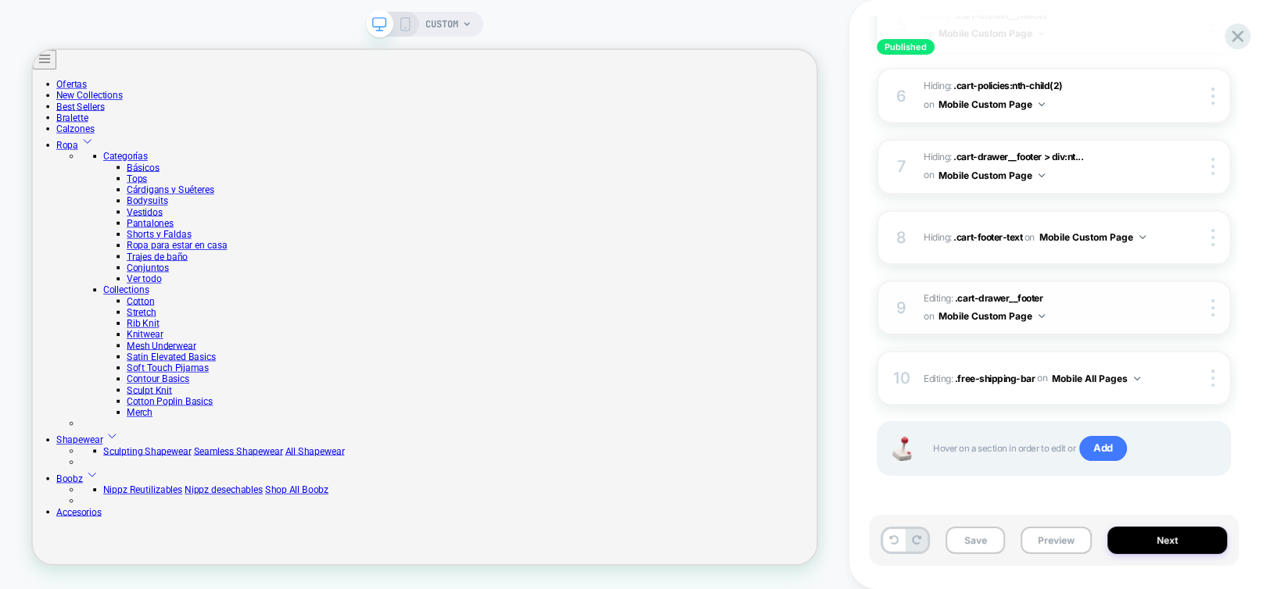
click at [973, 311] on button "Mobile Custom Page" at bounding box center [991, 316] width 106 height 20
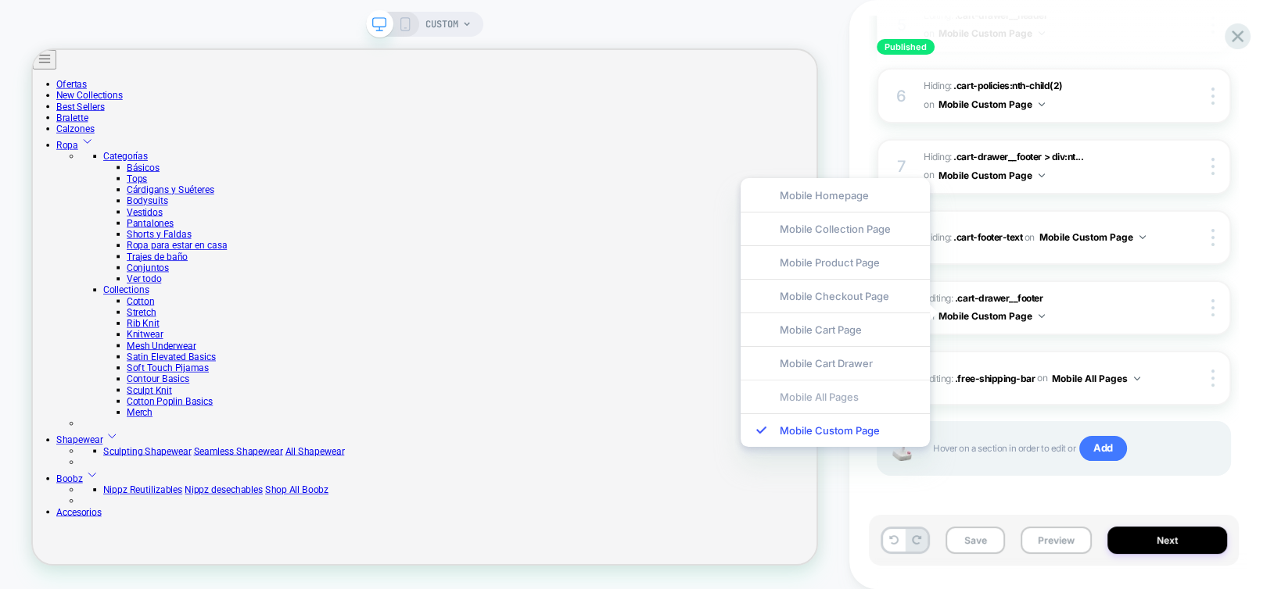
click at [844, 396] on div "Mobile All Pages" at bounding box center [834, 397] width 189 height 34
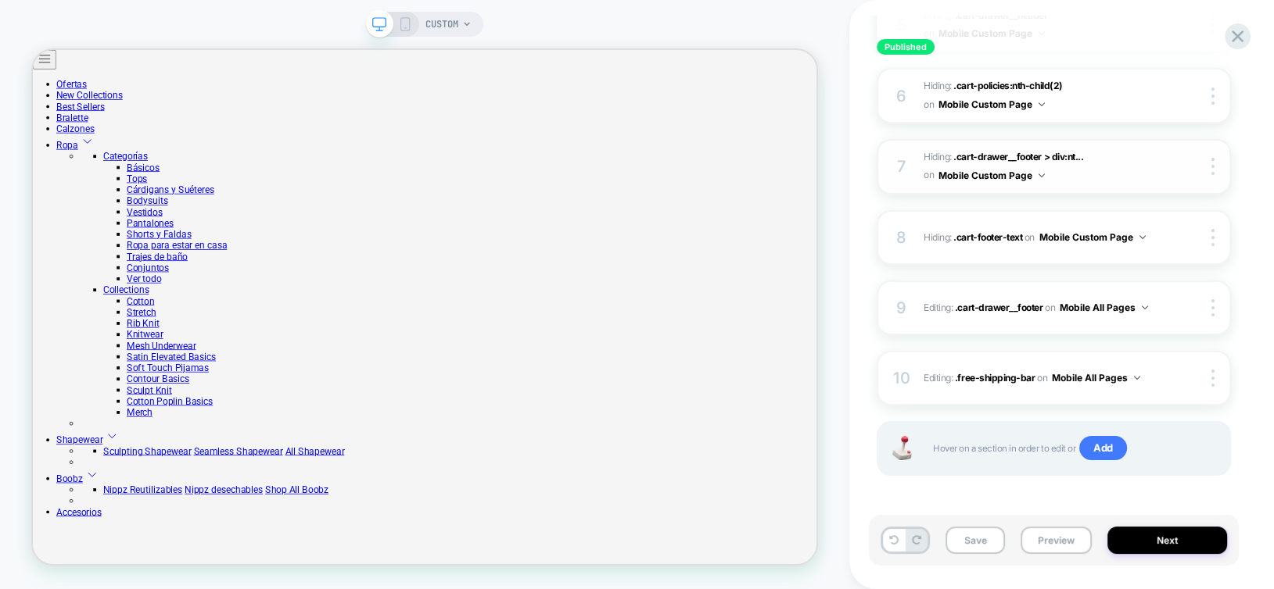
click at [952, 172] on button "Mobile Custom Page" at bounding box center [991, 176] width 106 height 20
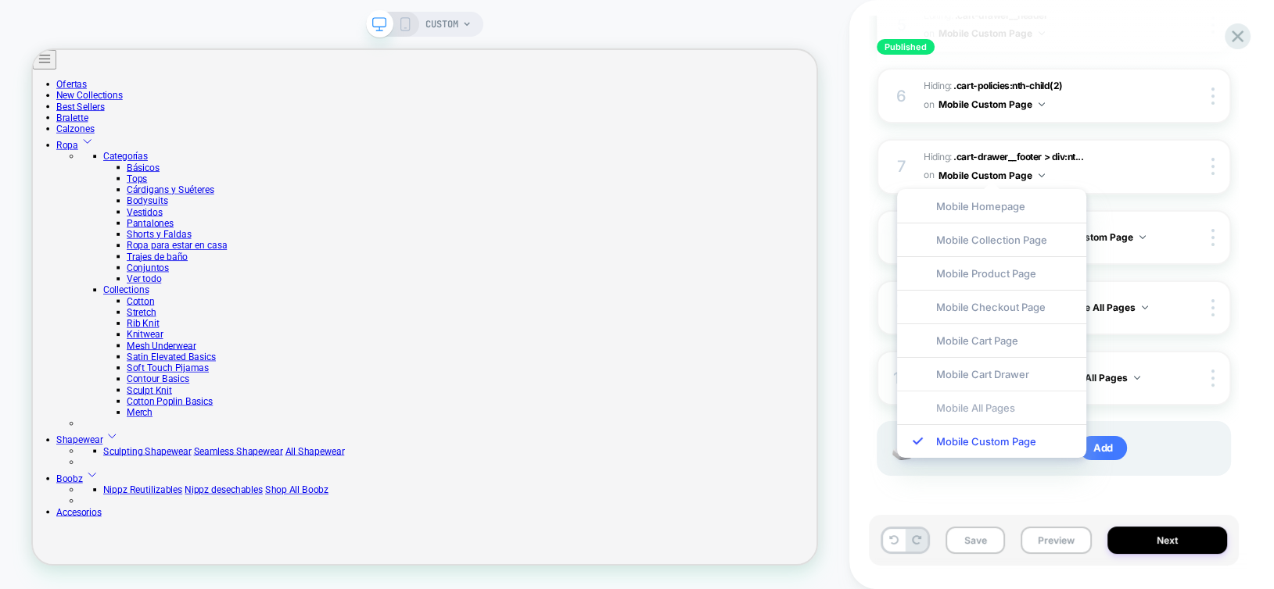
click at [974, 409] on div "Mobile All Pages" at bounding box center [991, 408] width 189 height 34
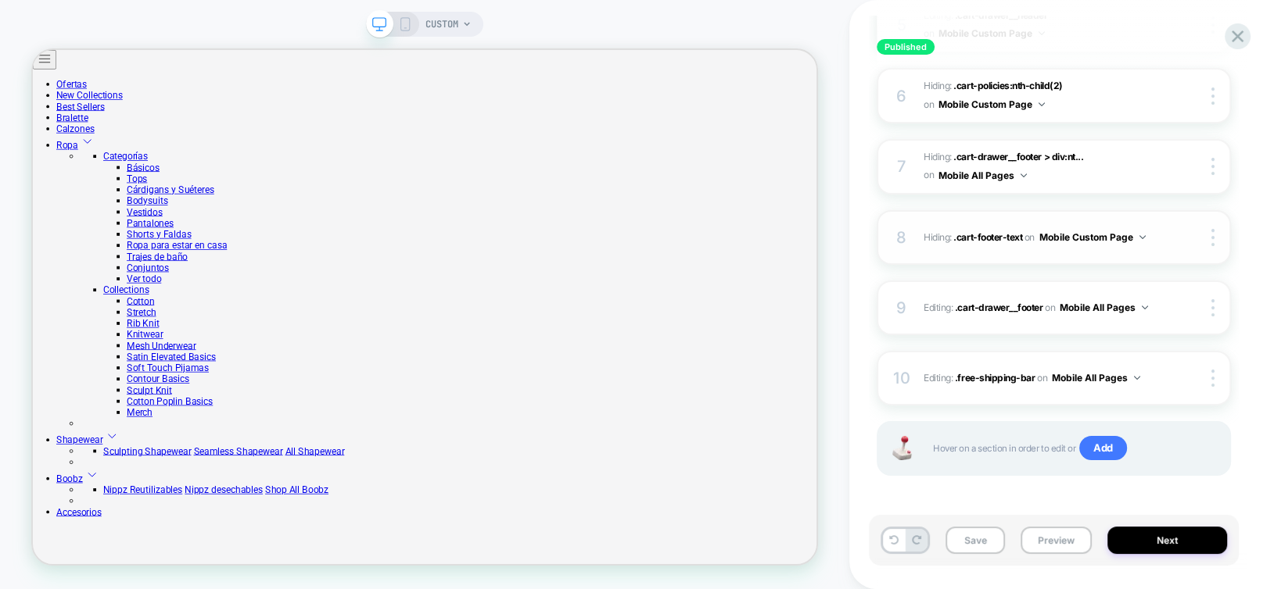
click at [1072, 231] on button "Mobile Custom Page" at bounding box center [1092, 238] width 106 height 20
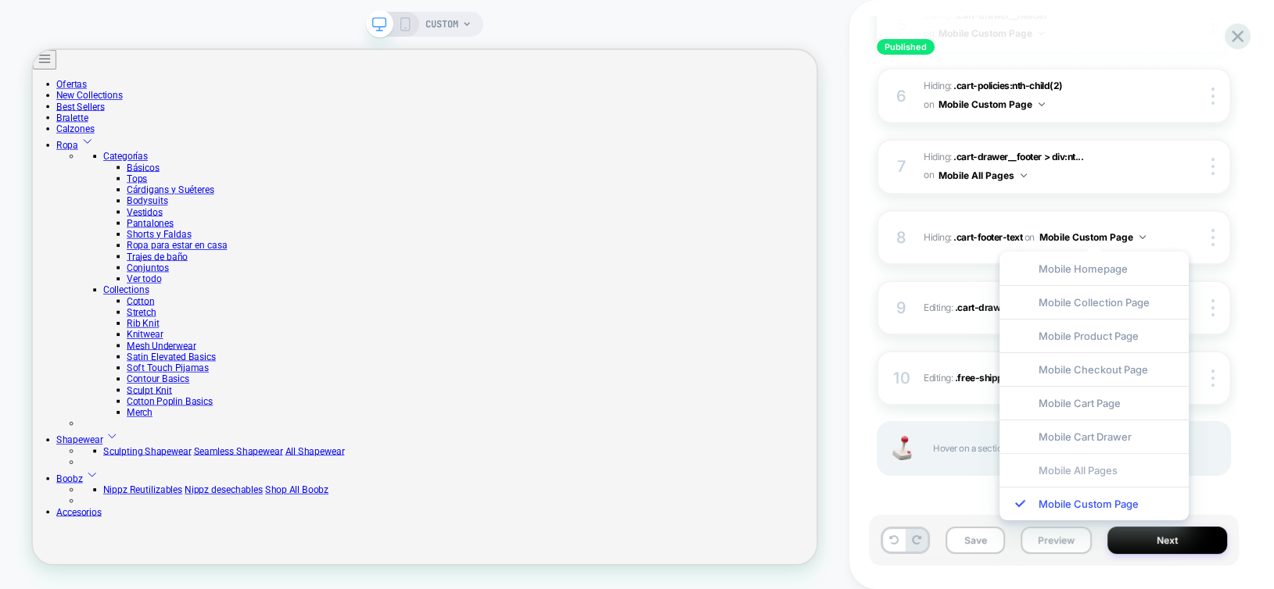
click at [1081, 464] on div "Mobile All Pages" at bounding box center [1093, 470] width 189 height 34
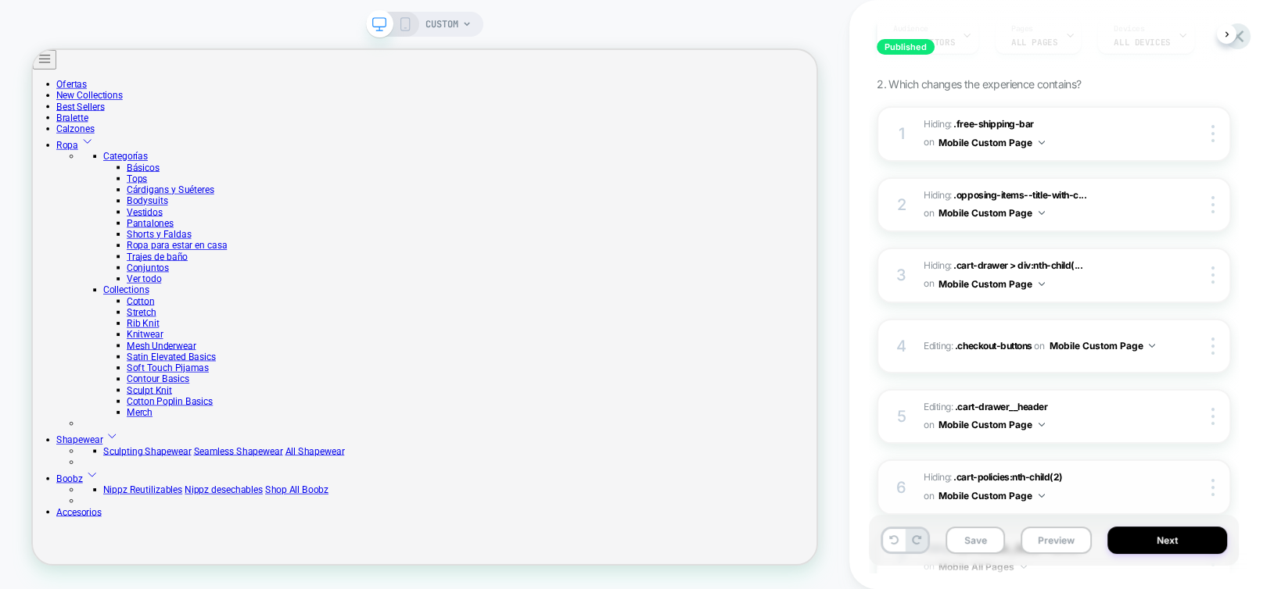
scroll to position [167, 0]
click at [994, 211] on button "Mobile Custom Page" at bounding box center [991, 212] width 106 height 20
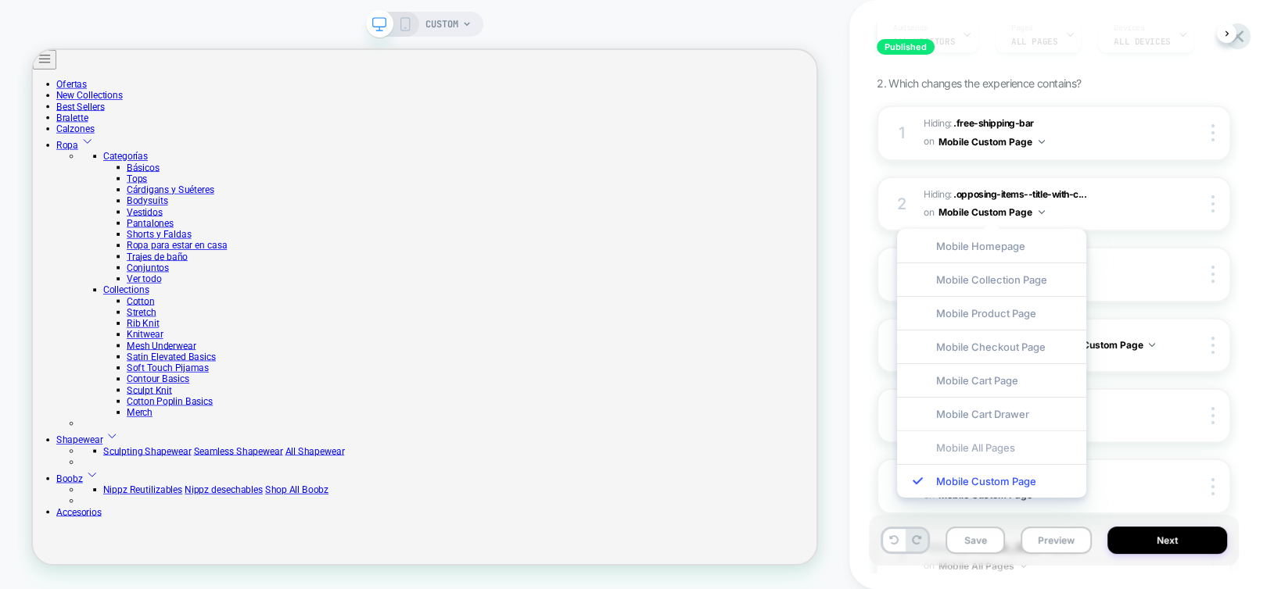
drag, startPoint x: 960, startPoint y: 453, endPoint x: 958, endPoint y: 435, distance: 18.1
click at [960, 451] on div "Mobile All Pages" at bounding box center [991, 448] width 189 height 34
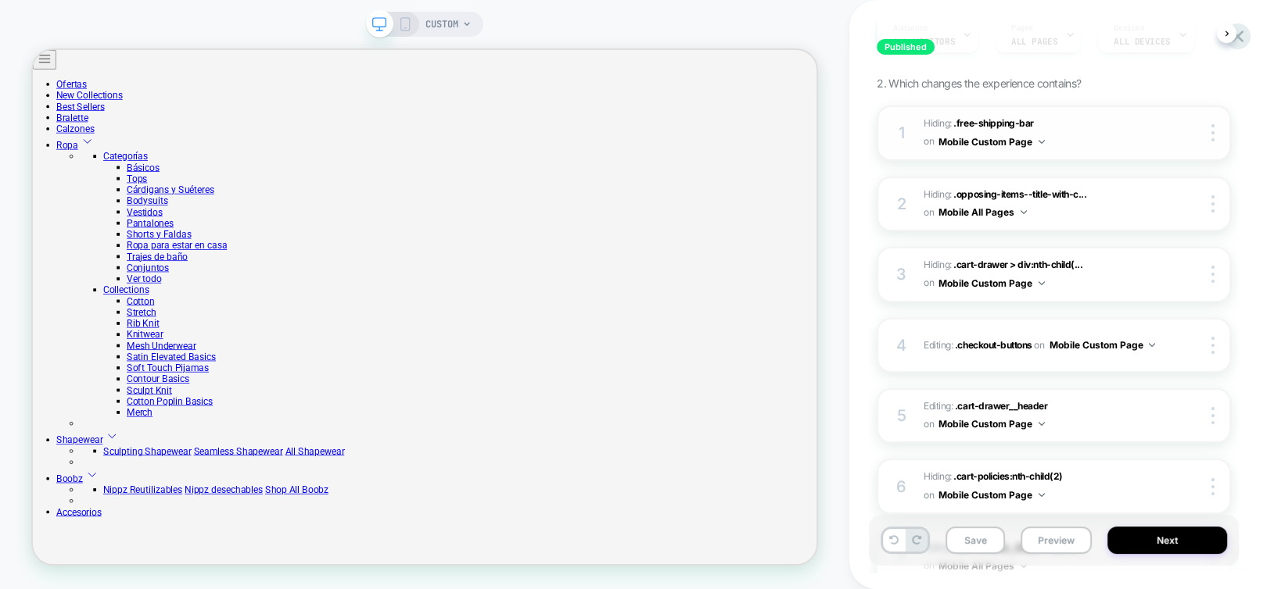
click at [966, 143] on button "Mobile Custom Page" at bounding box center [991, 142] width 106 height 20
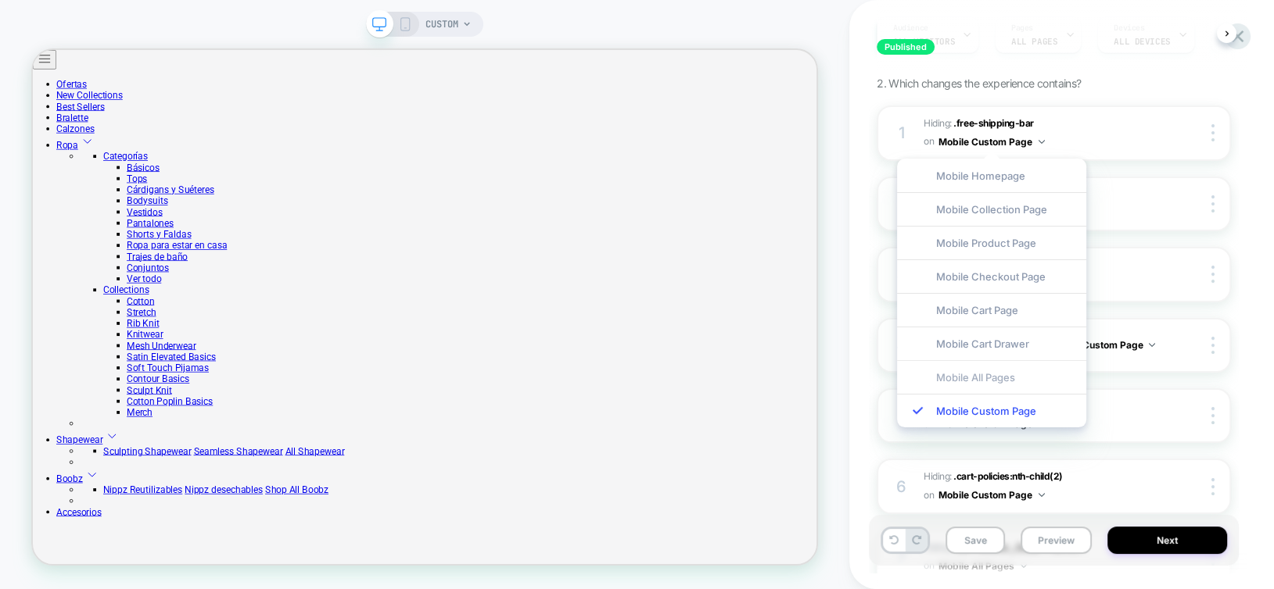
click at [966, 374] on div "Mobile All Pages" at bounding box center [991, 377] width 189 height 34
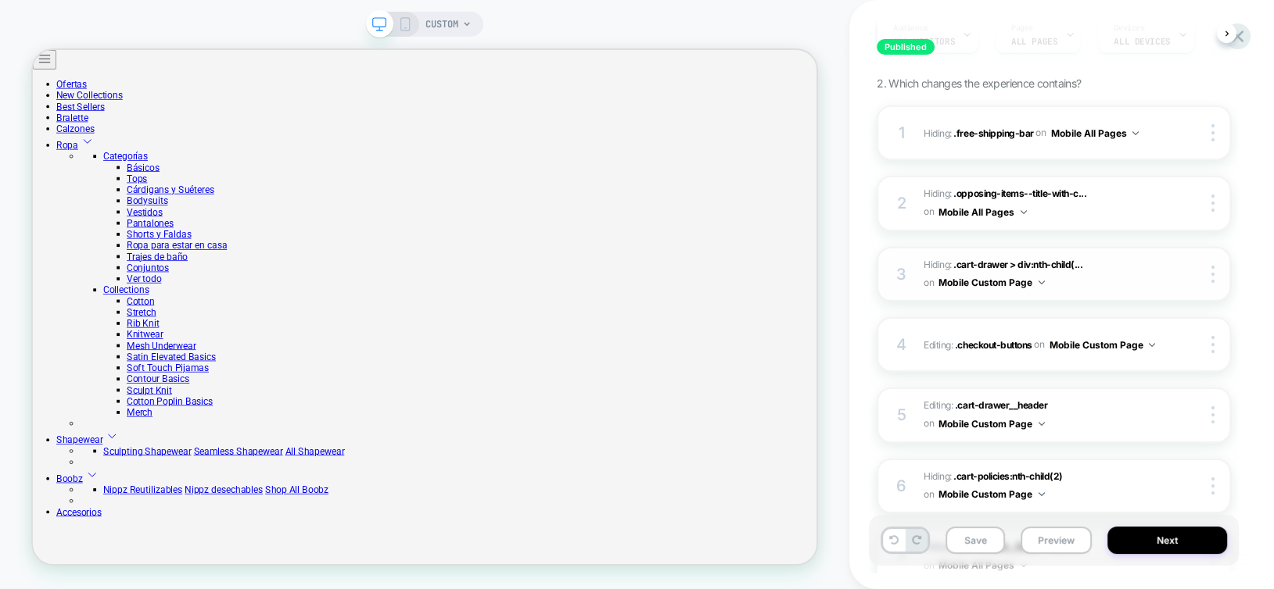
click at [976, 281] on button "Mobile Custom Page" at bounding box center [991, 283] width 106 height 20
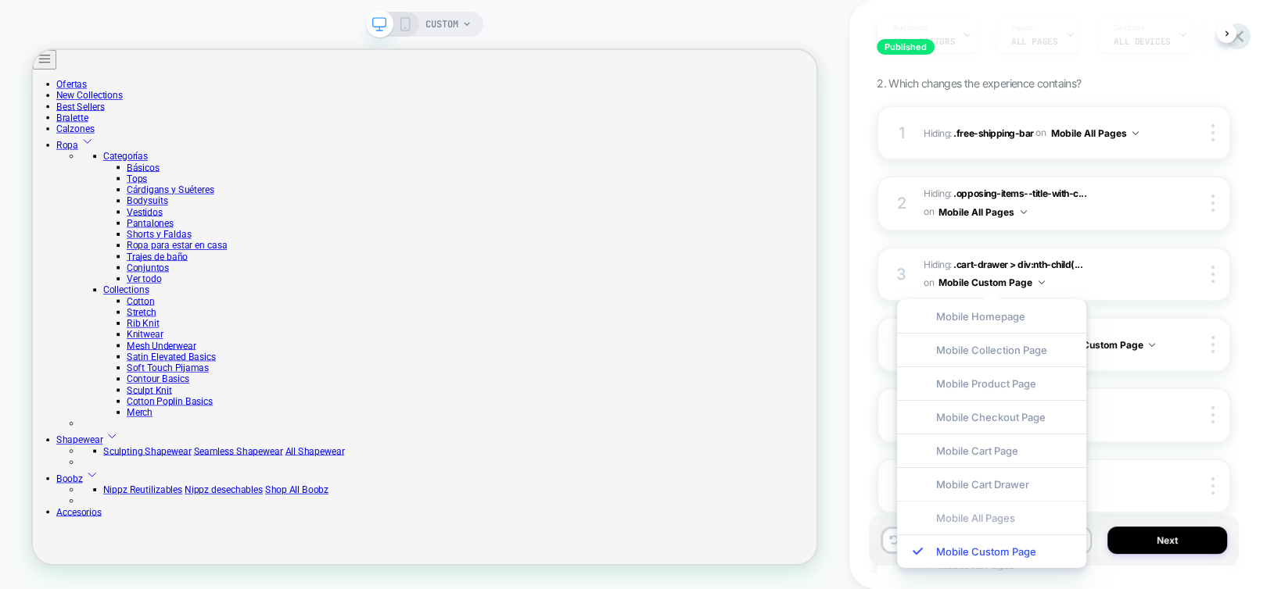
click at [969, 522] on div "Mobile All Pages" at bounding box center [991, 518] width 189 height 34
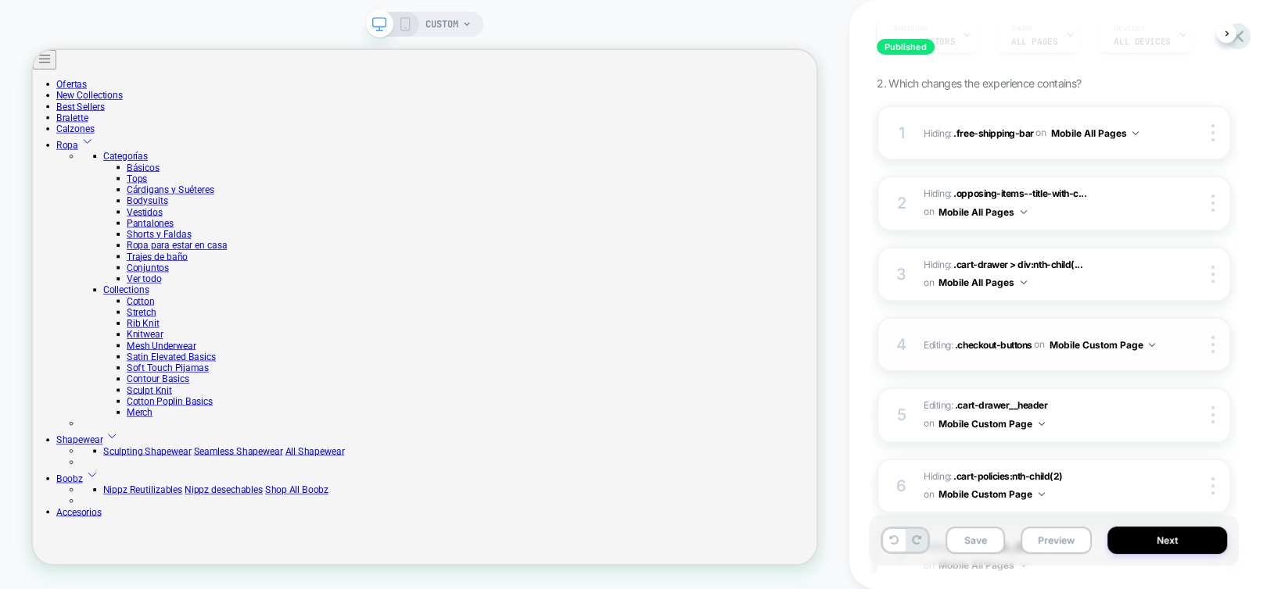
click at [1048, 353] on button "Mobile Custom Page" at bounding box center [1101, 345] width 106 height 20
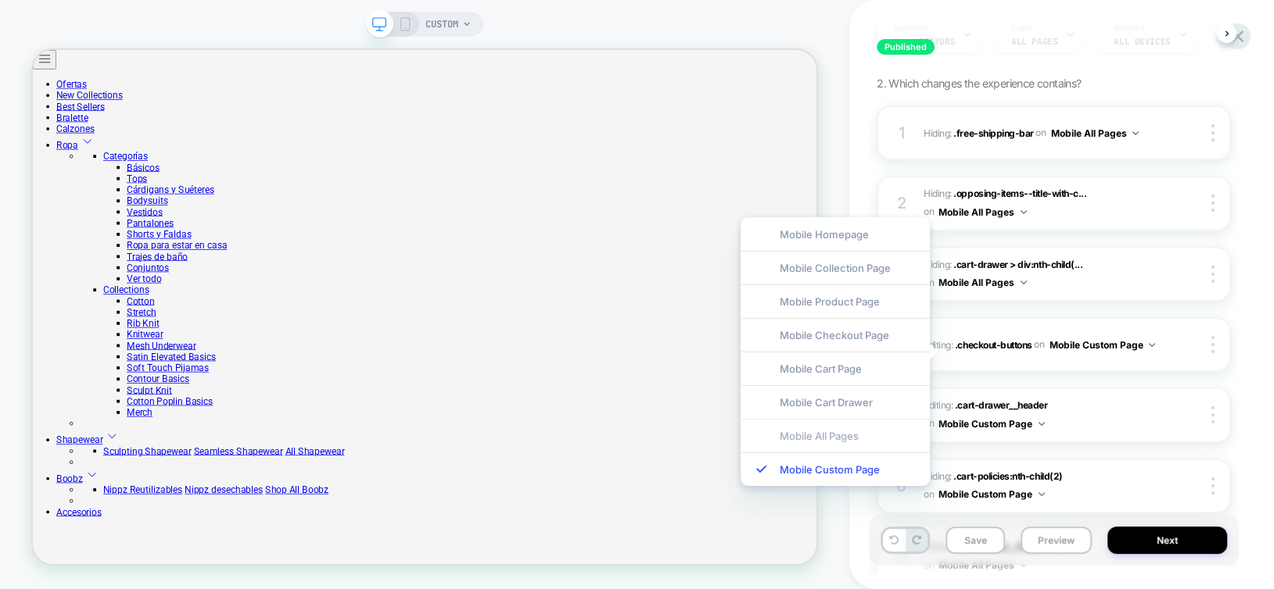
click at [864, 435] on div "Mobile All Pages" at bounding box center [834, 436] width 189 height 34
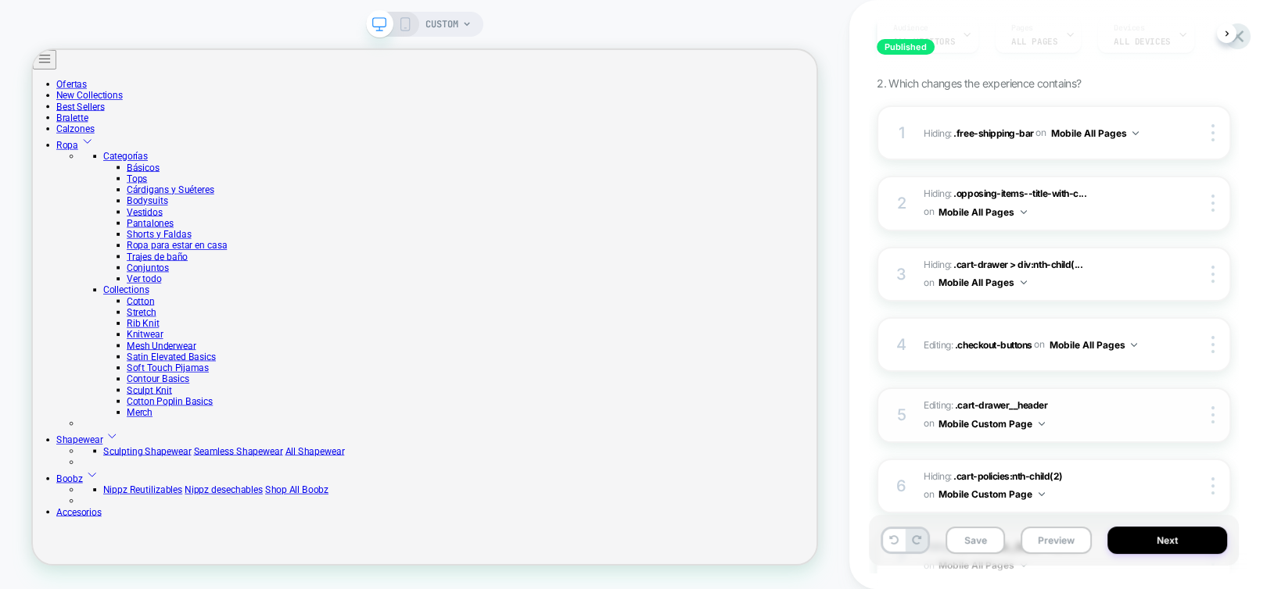
click at [969, 422] on button "Mobile Custom Page" at bounding box center [991, 424] width 106 height 20
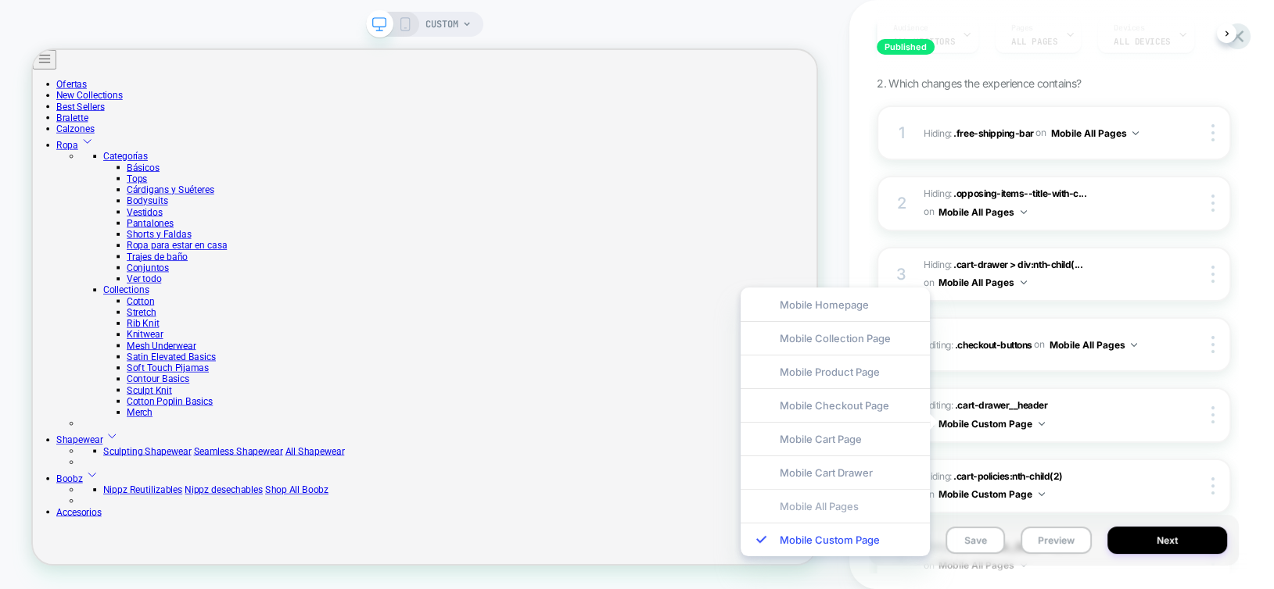
click at [863, 504] on div "Mobile All Pages" at bounding box center [834, 506] width 189 height 34
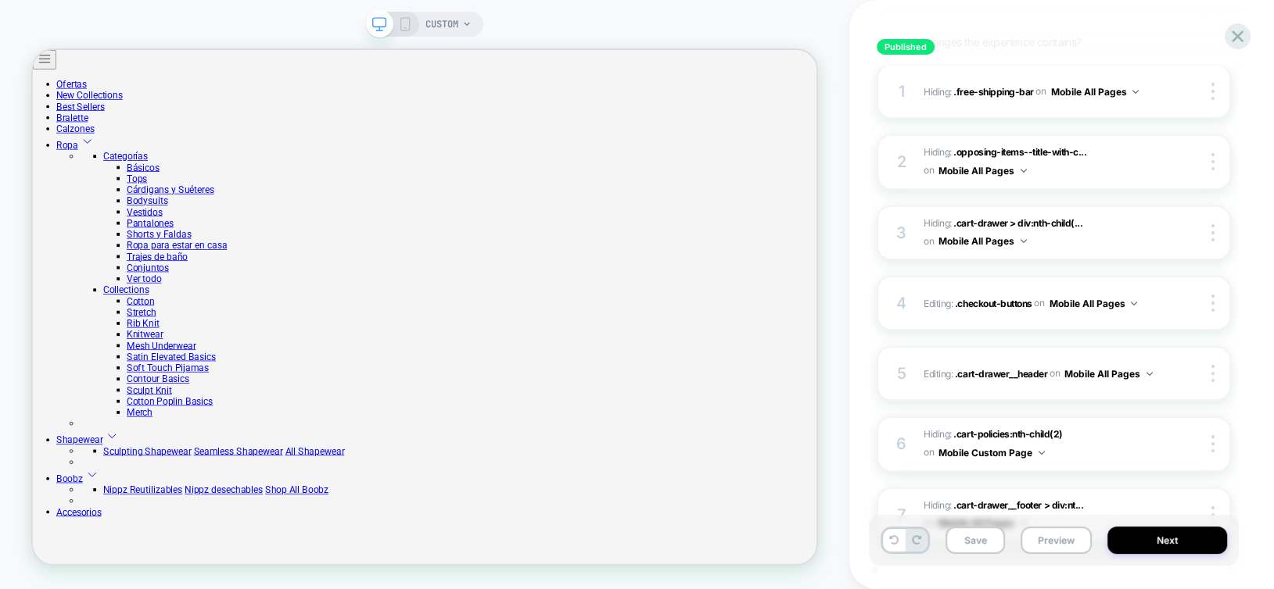
scroll to position [323, 0]
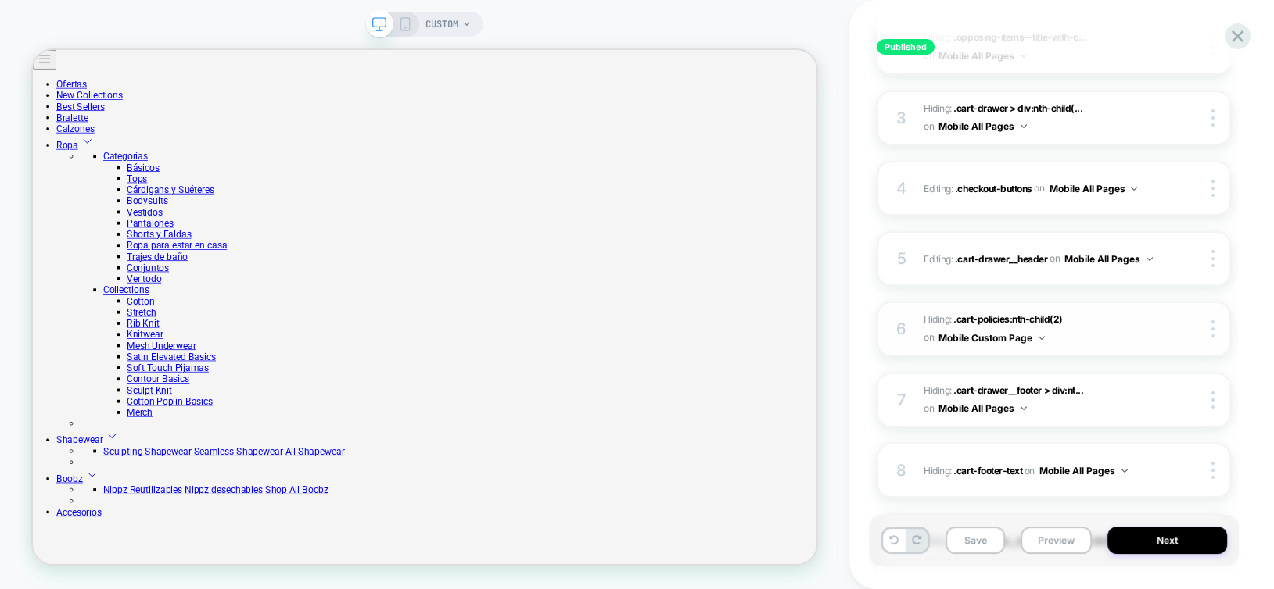
click at [997, 332] on button "Mobile Custom Page" at bounding box center [991, 338] width 106 height 20
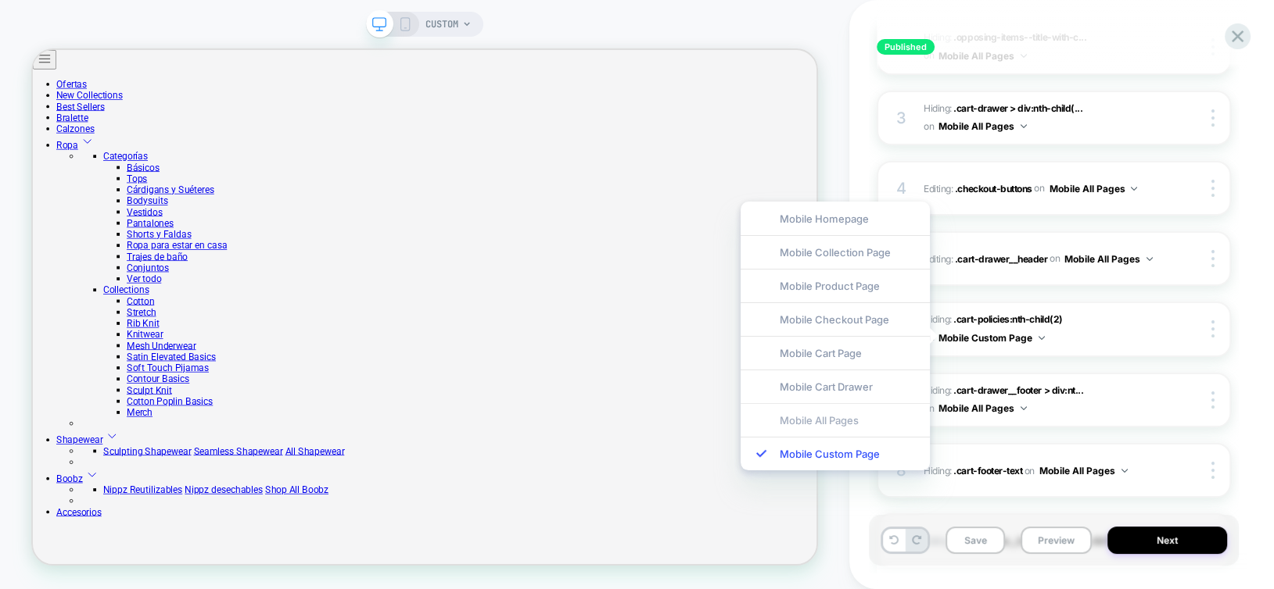
click at [851, 419] on div "Mobile All Pages" at bounding box center [834, 420] width 189 height 34
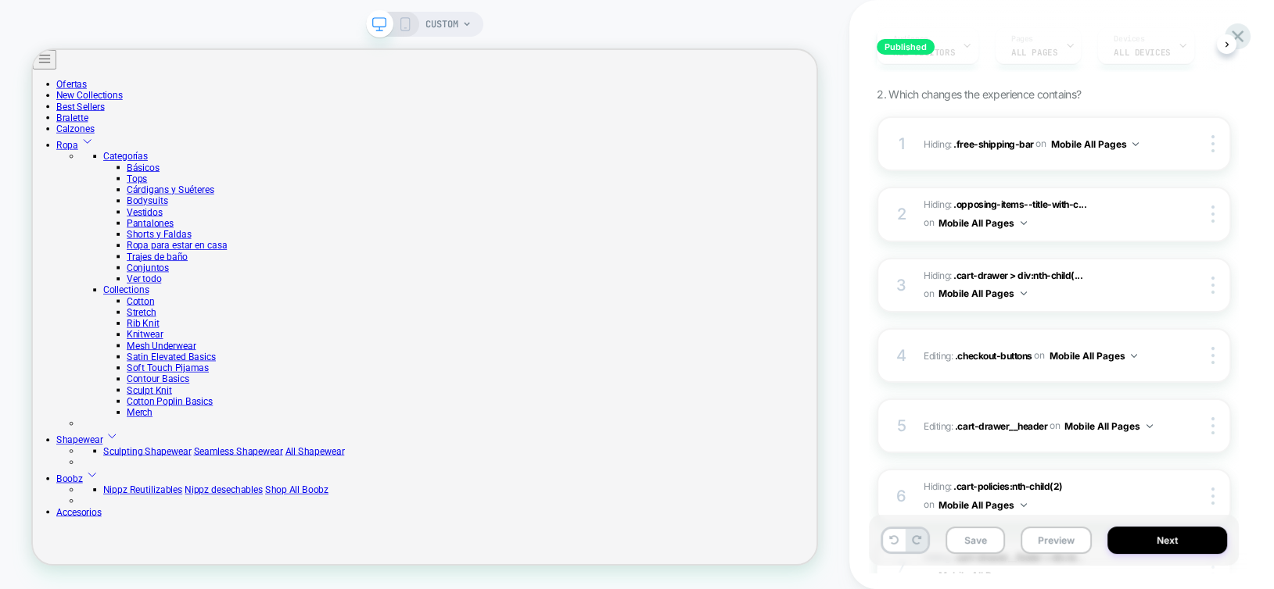
scroll to position [88, 0]
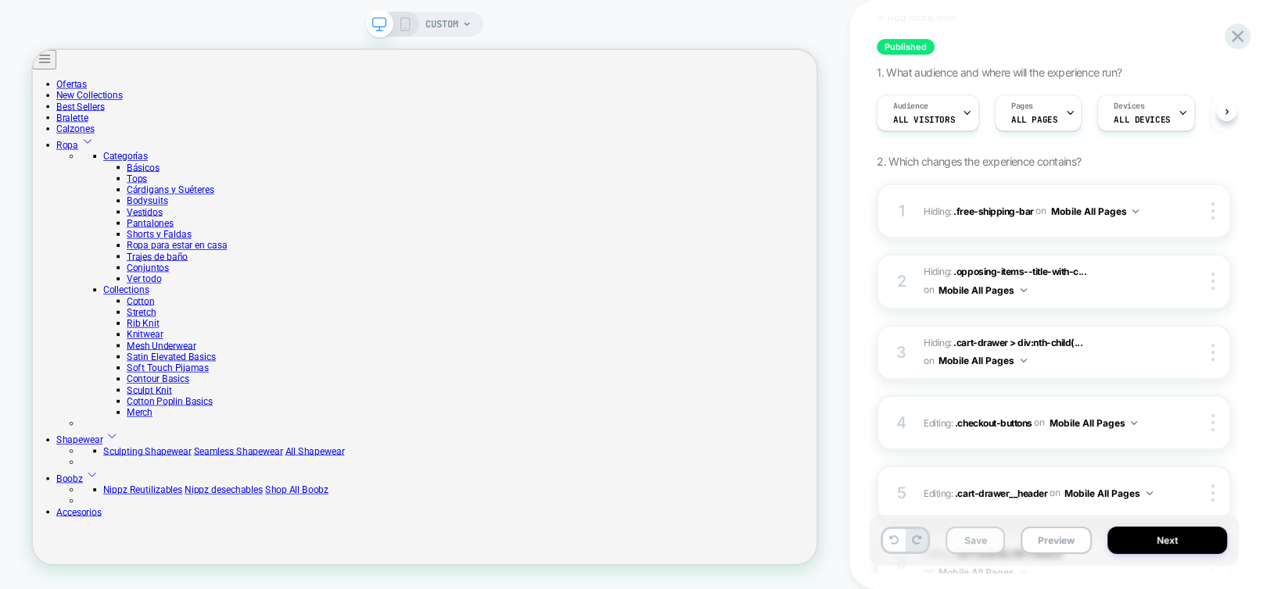
click at [976, 539] on button "Save" at bounding box center [974, 540] width 59 height 27
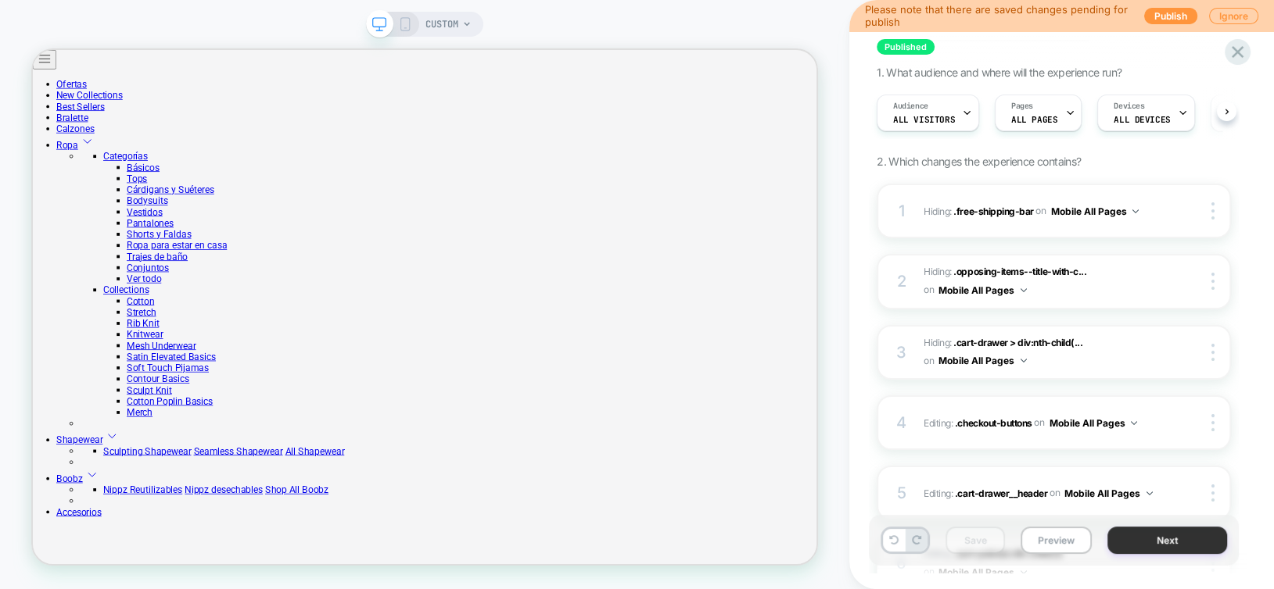
click at [1162, 538] on button "Next" at bounding box center [1167, 540] width 120 height 27
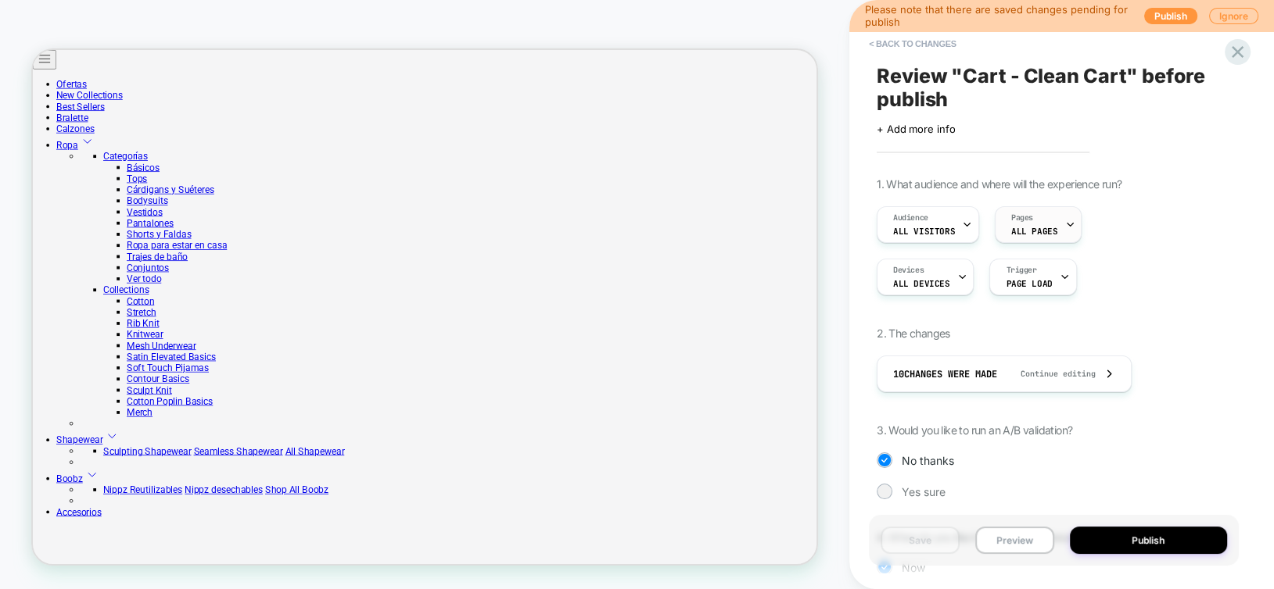
click at [1029, 235] on span "ALL PAGES" at bounding box center [1034, 231] width 46 height 11
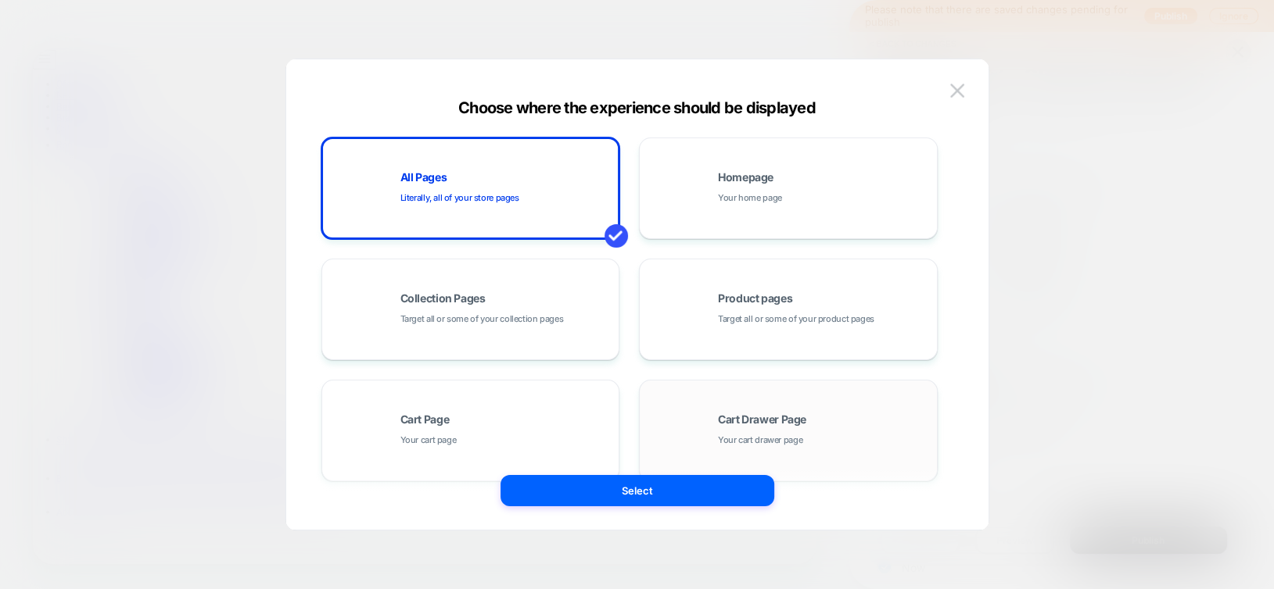
click at [833, 413] on div "Cart Drawer Page Your cart drawer page" at bounding box center [787, 431] width 281 height 86
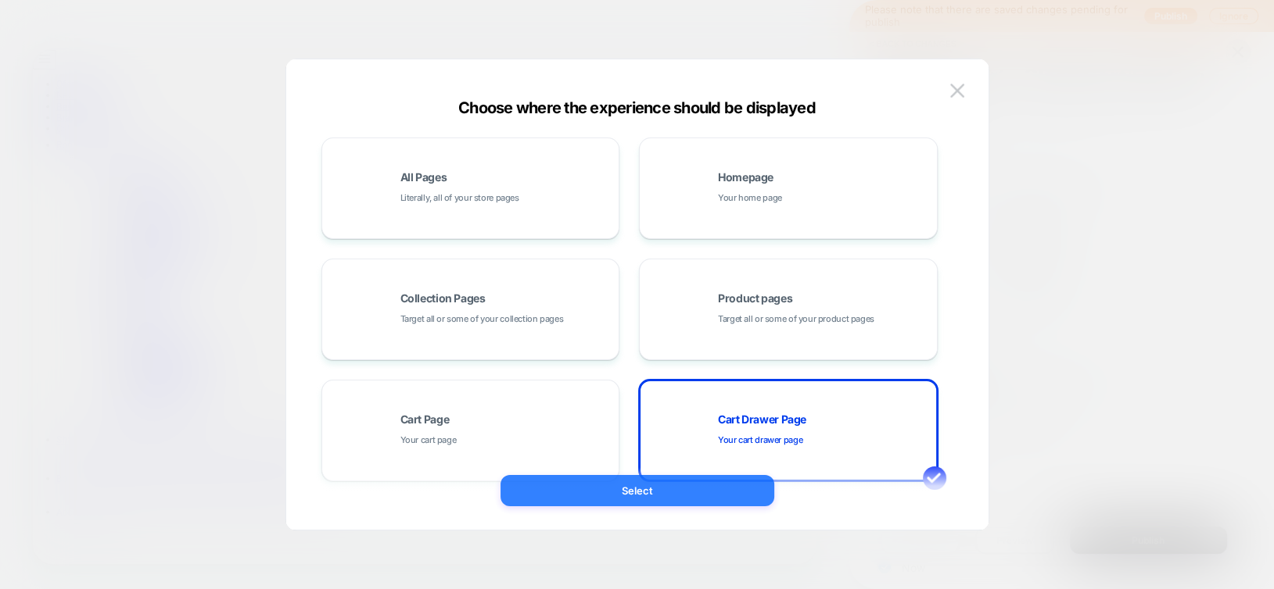
click at [725, 483] on button "Select" at bounding box center [637, 490] width 274 height 31
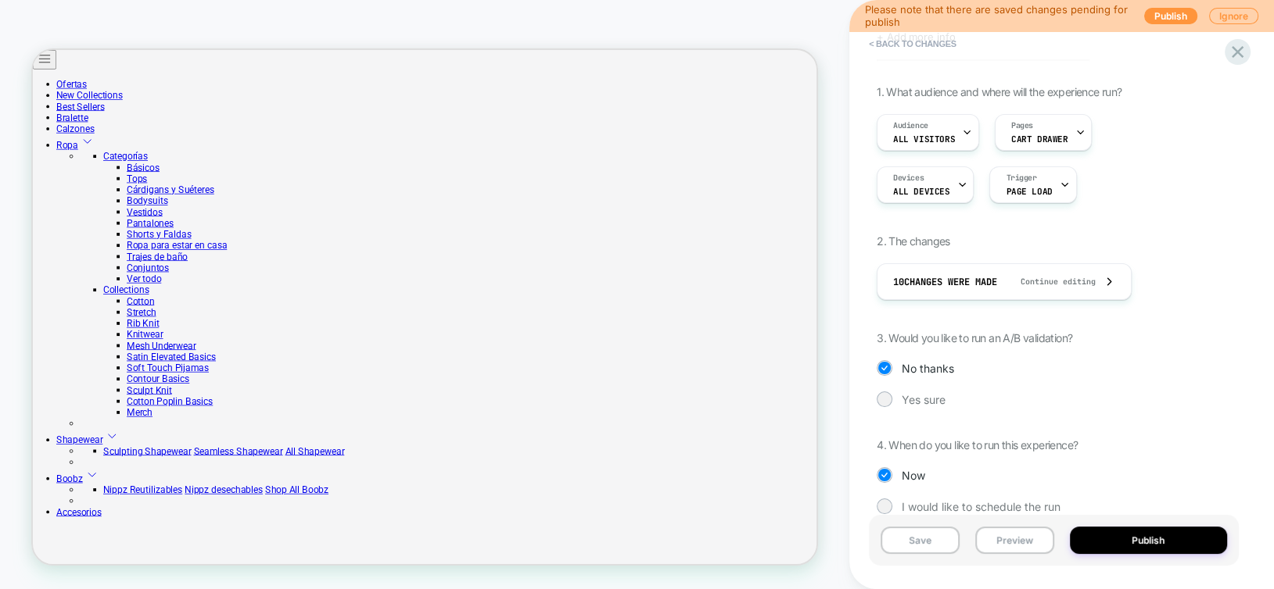
scroll to position [118, 0]
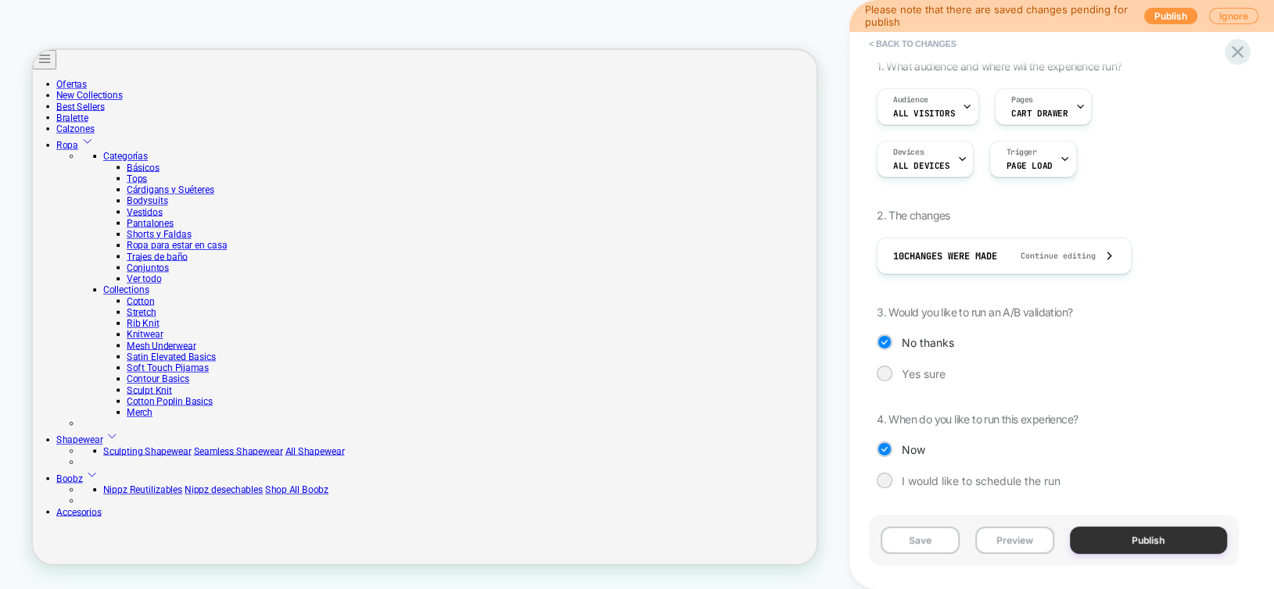
click at [1119, 547] on button "Publish" at bounding box center [1149, 540] width 158 height 27
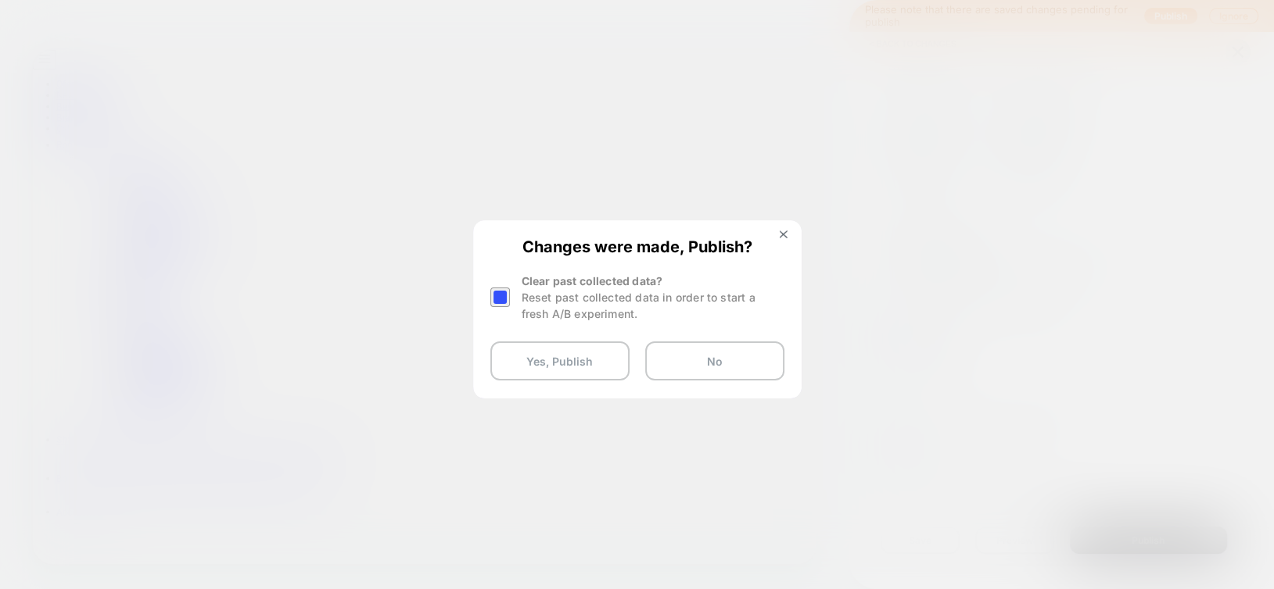
click at [495, 296] on div at bounding box center [500, 298] width 20 height 20
click at [562, 365] on button "Yes, Publish" at bounding box center [559, 361] width 139 height 39
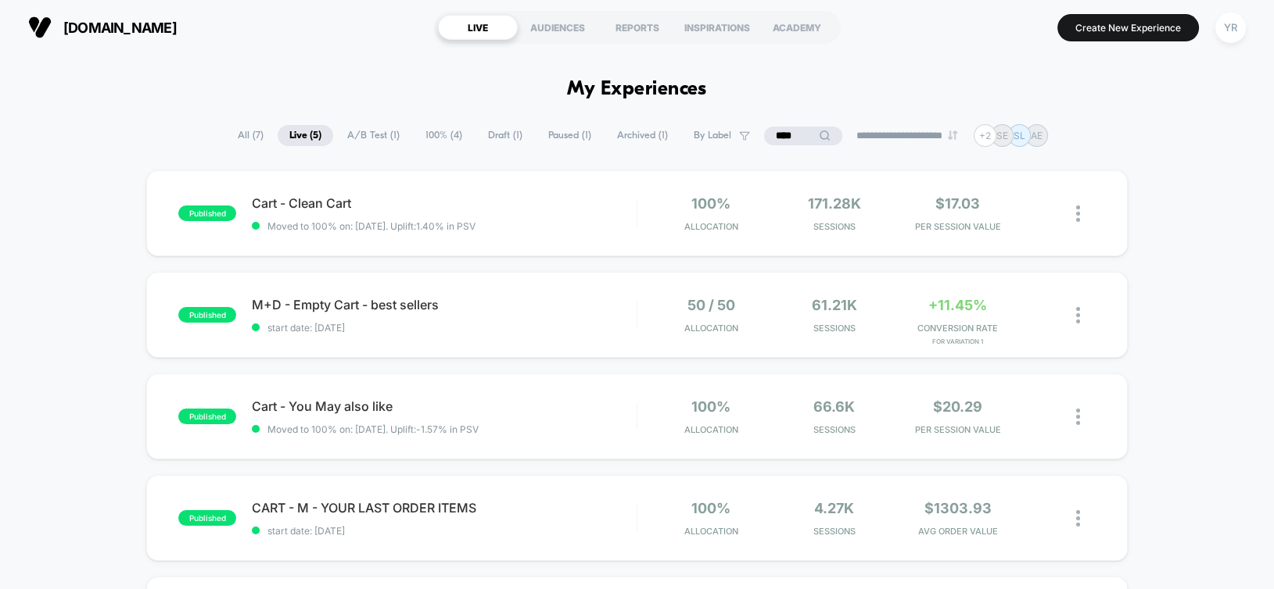
click at [780, 131] on input "****" at bounding box center [803, 136] width 78 height 19
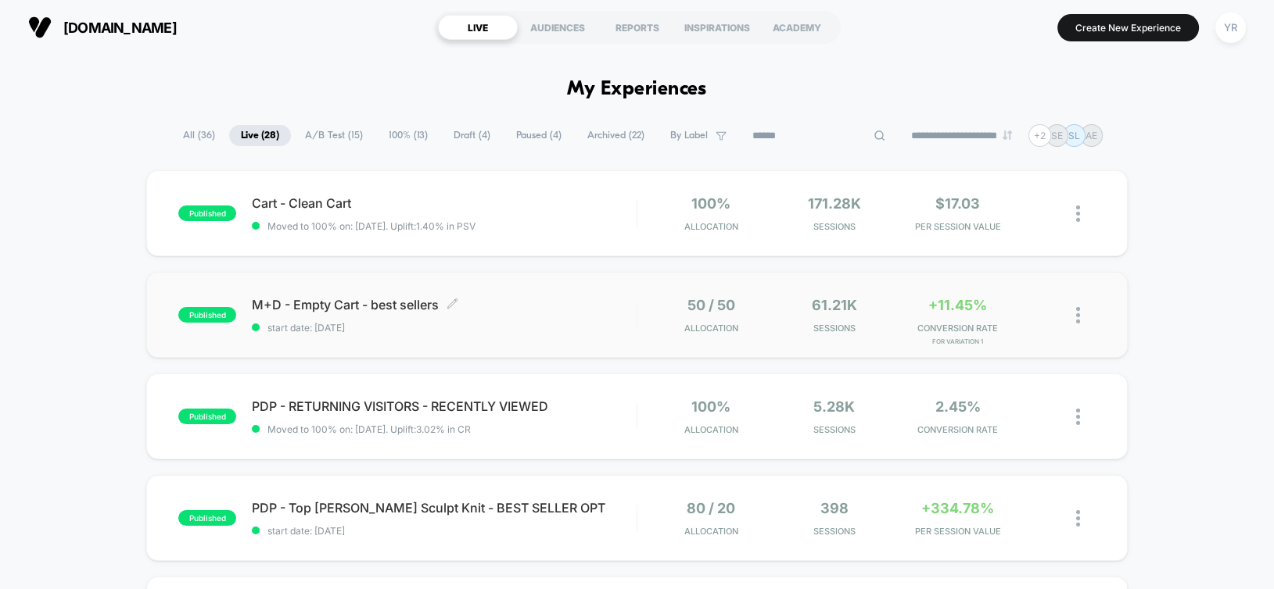
click at [564, 298] on span "M+D - Empty Cart - best sellers Click to edit experience details" at bounding box center [444, 305] width 384 height 16
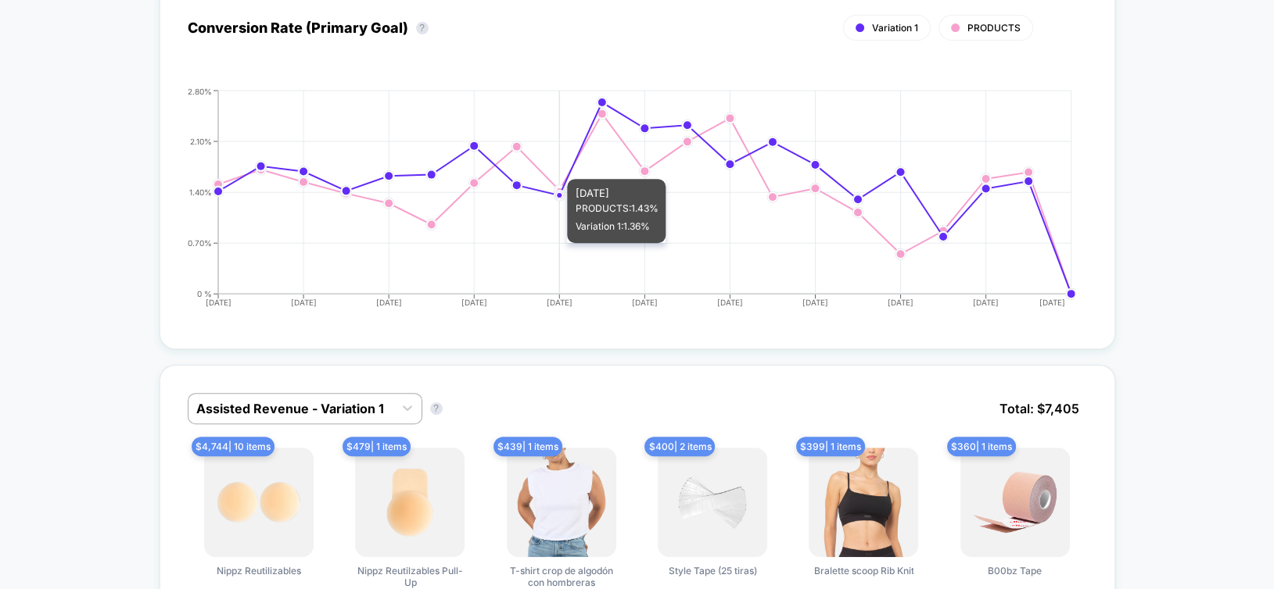
scroll to position [860, 0]
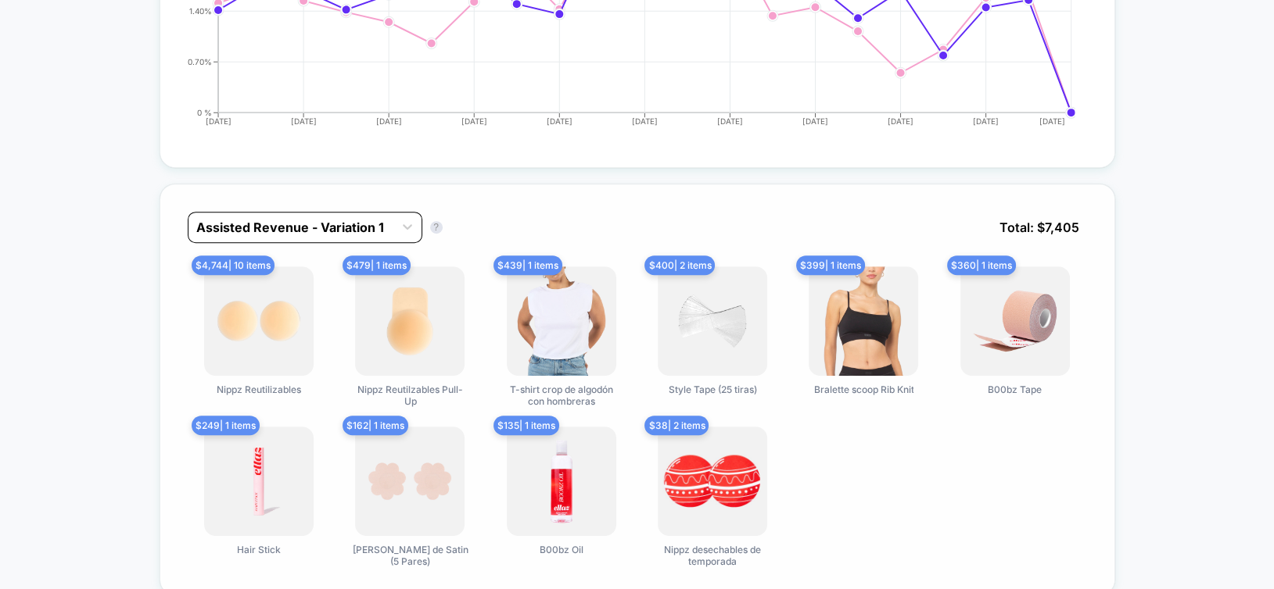
click at [247, 227] on div at bounding box center [290, 227] width 189 height 19
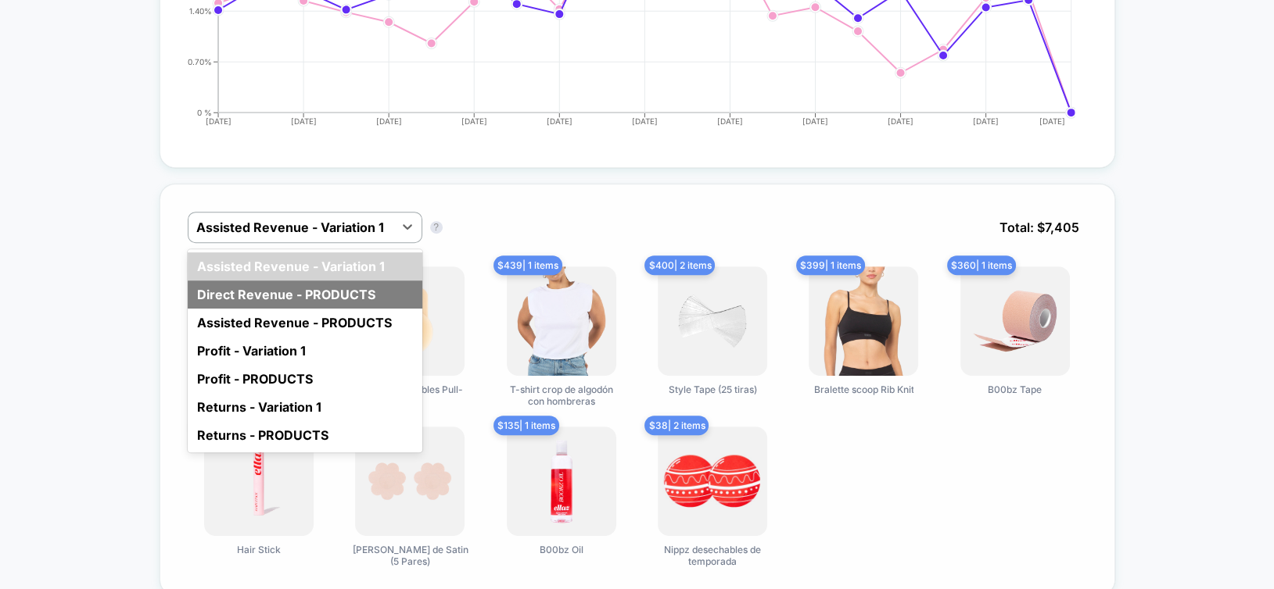
click at [256, 291] on div "Direct Revenue - PRODUCTS" at bounding box center [305, 295] width 235 height 28
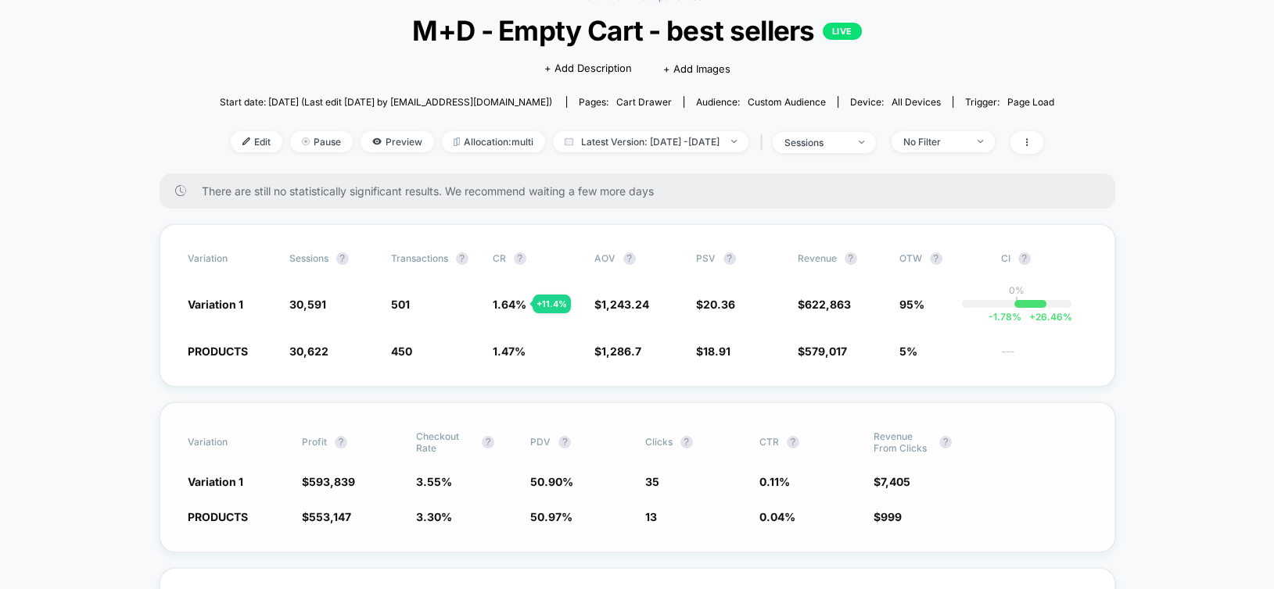
scroll to position [0, 0]
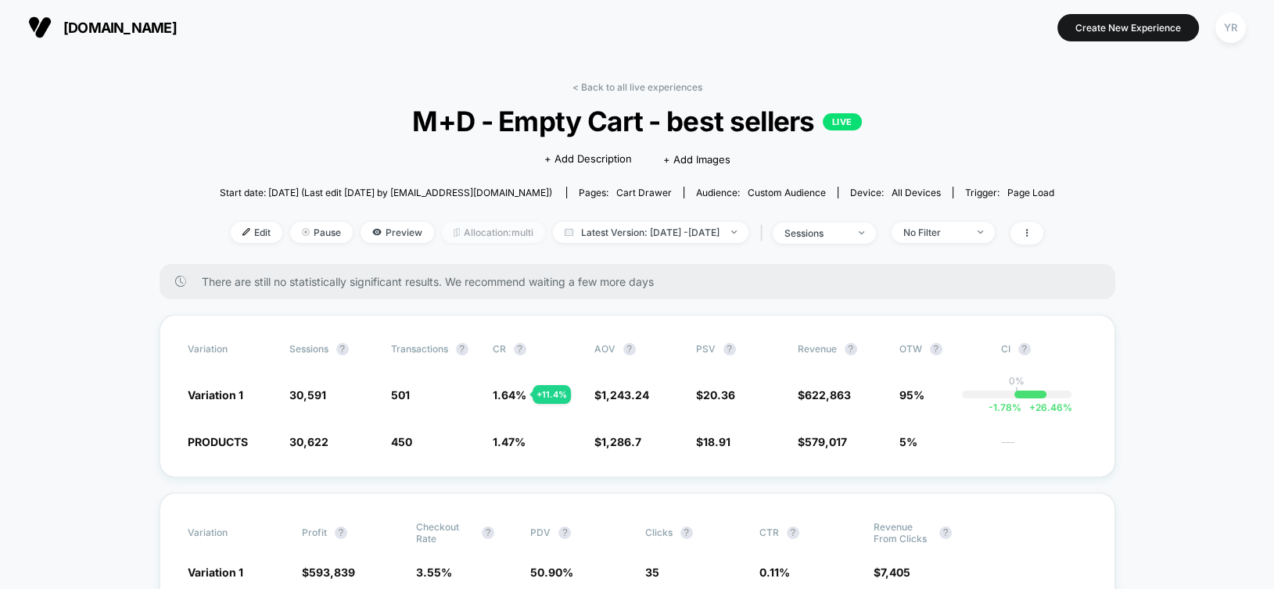
click at [449, 235] on span "Allocation: multi" at bounding box center [493, 232] width 103 height 21
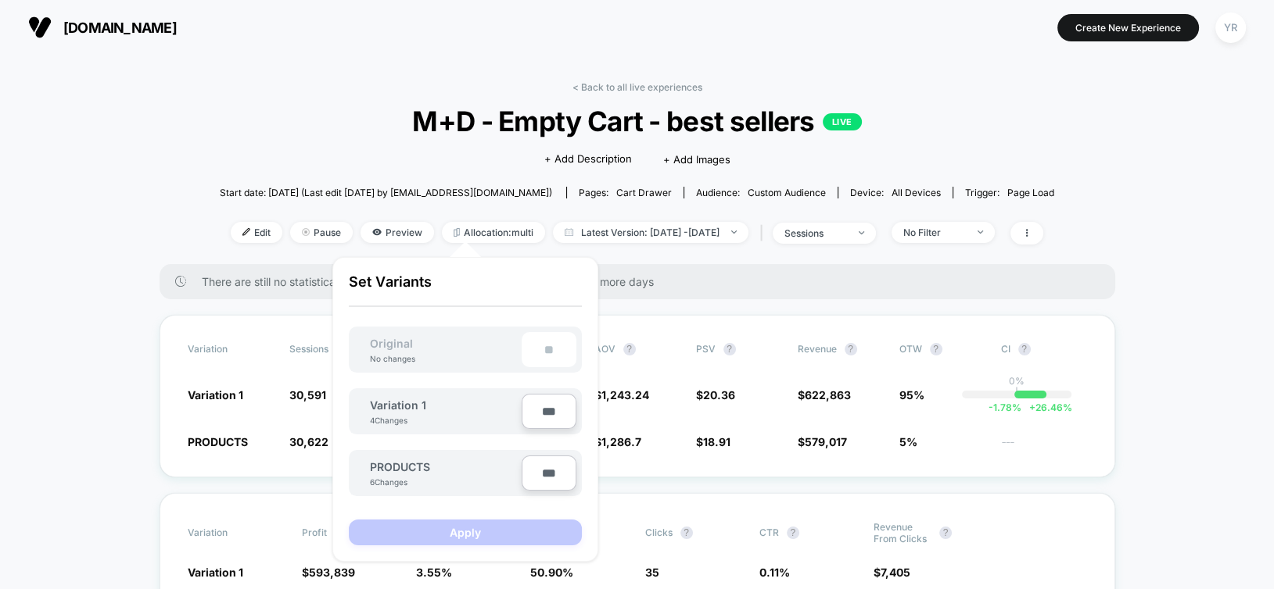
click at [536, 422] on input "***" at bounding box center [548, 411] width 55 height 35
type input "***"
type input "**"
type input "***"
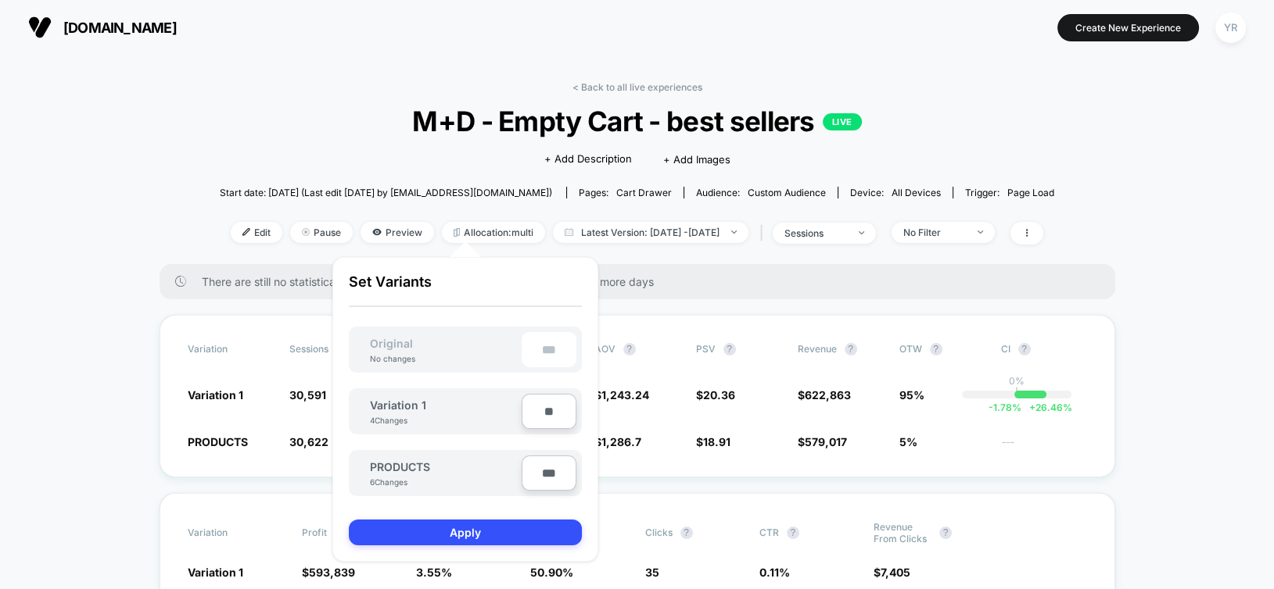
type input "***"
type input "**"
type input "****"
click at [546, 475] on input "***" at bounding box center [548, 473] width 55 height 35
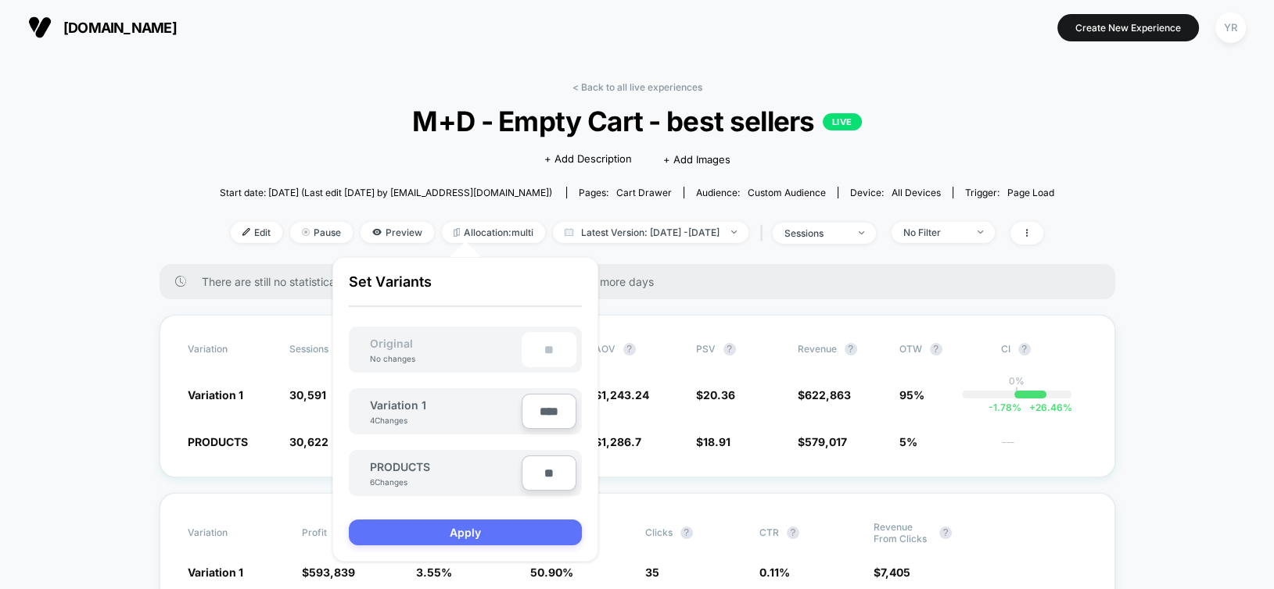
type input "**"
click at [525, 539] on button "Apply" at bounding box center [465, 533] width 233 height 26
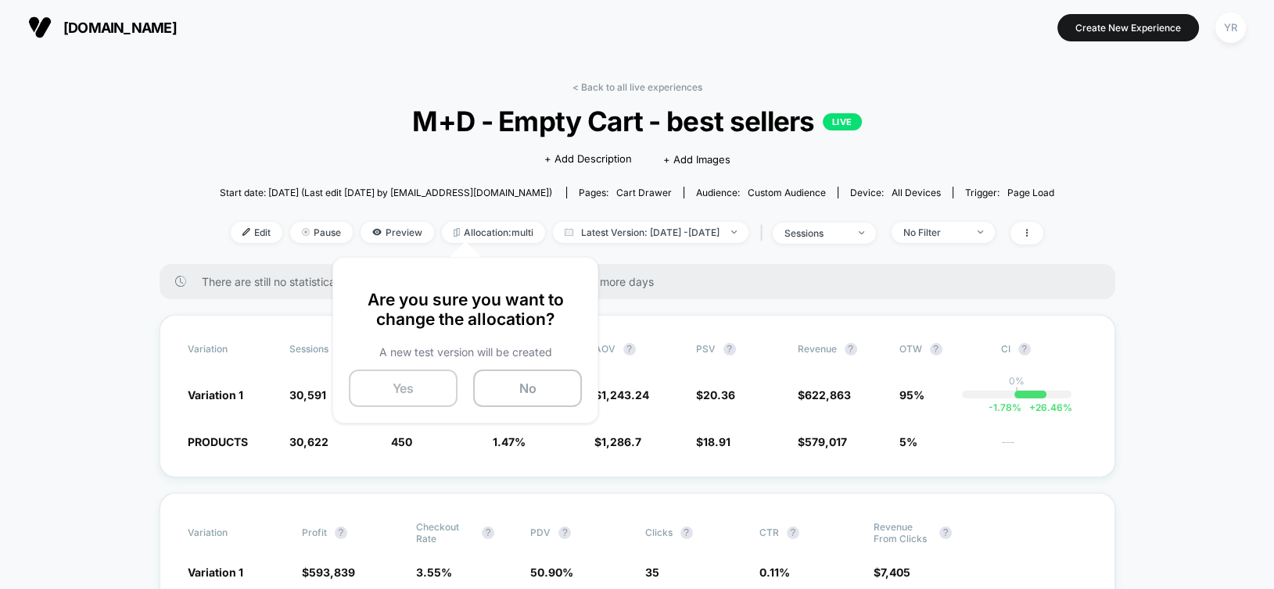
click at [422, 396] on button "Yes" at bounding box center [403, 389] width 109 height 38
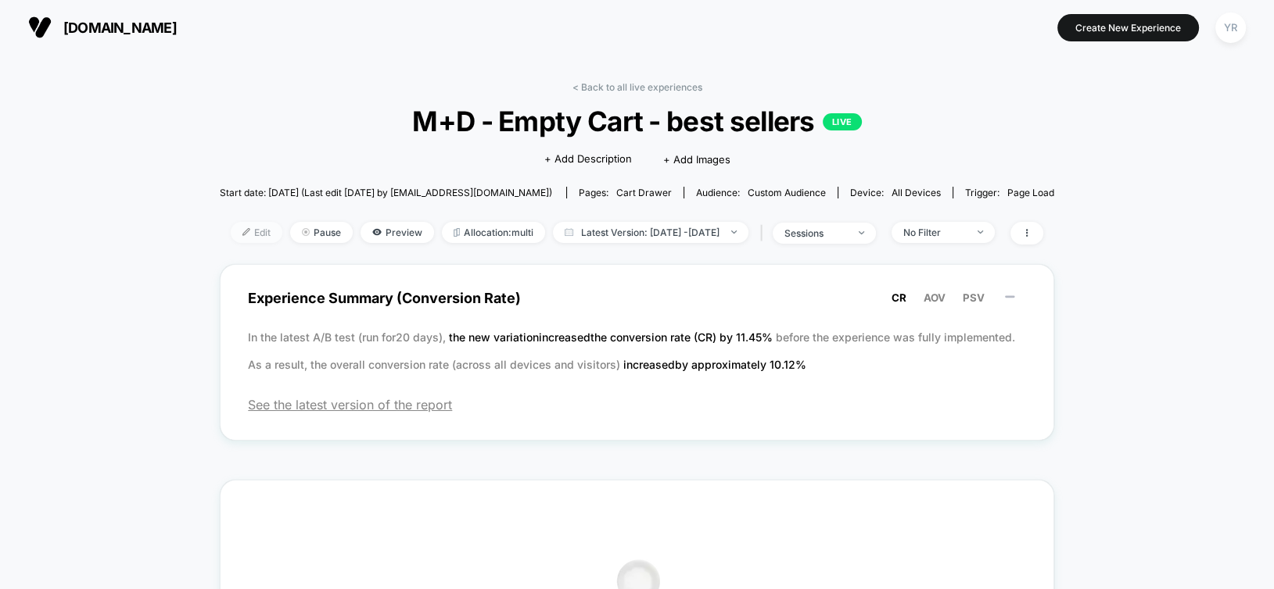
click at [231, 236] on span "Edit" at bounding box center [257, 232] width 52 height 21
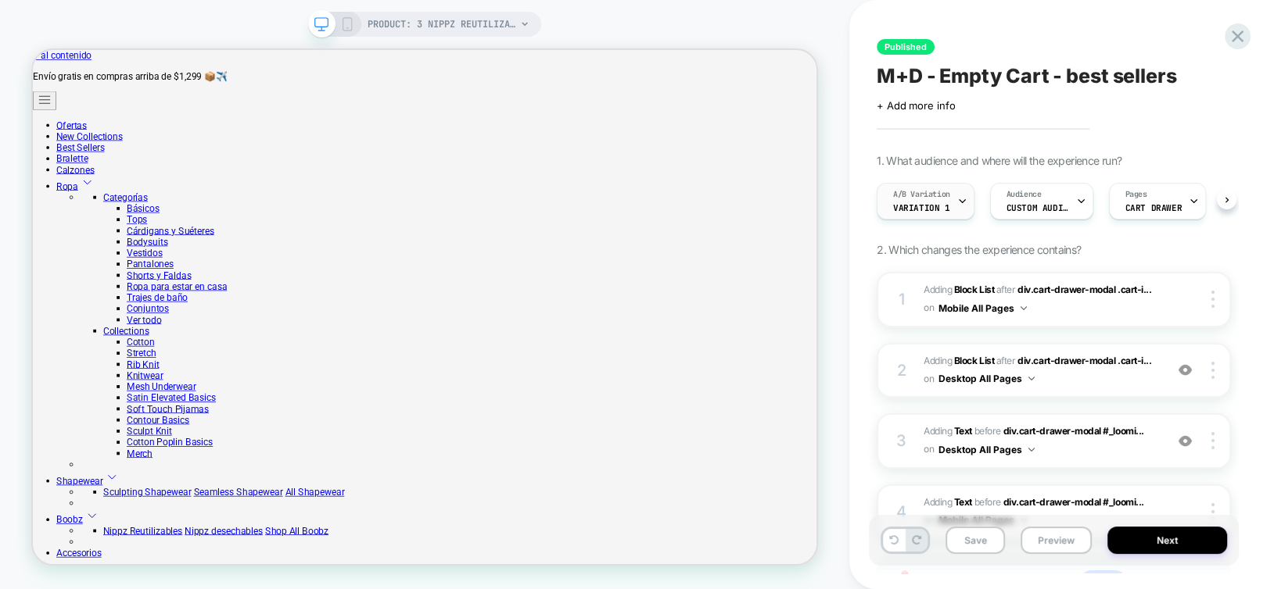
click at [964, 205] on icon at bounding box center [962, 201] width 10 height 10
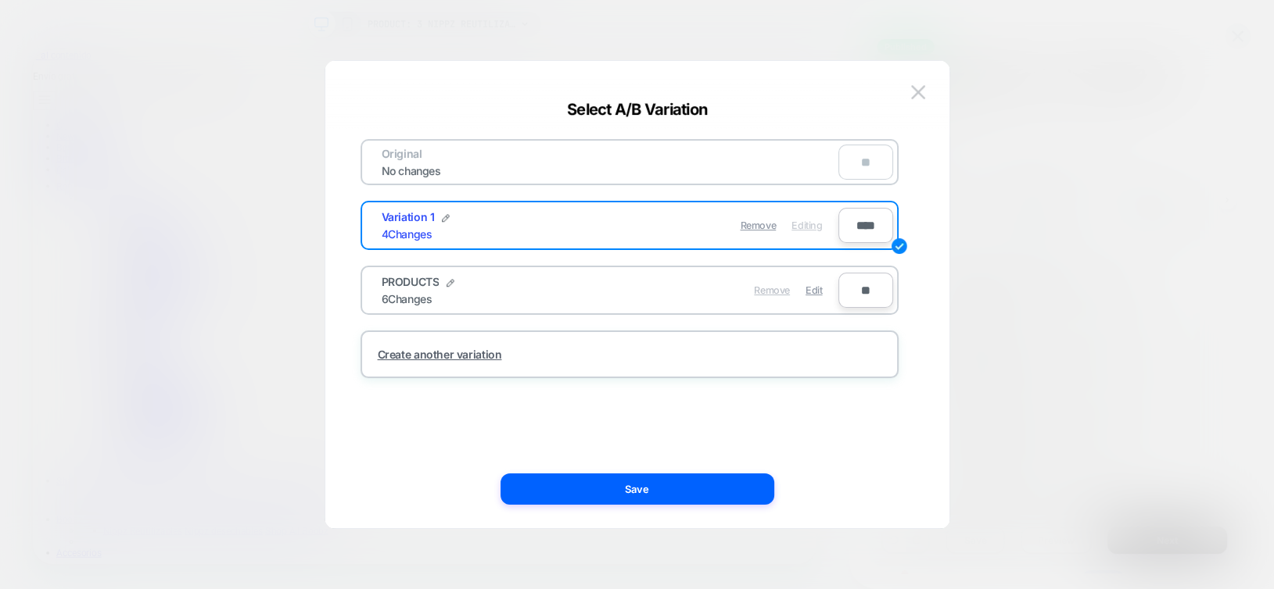
click at [762, 287] on span "Remove" at bounding box center [772, 291] width 36 height 12
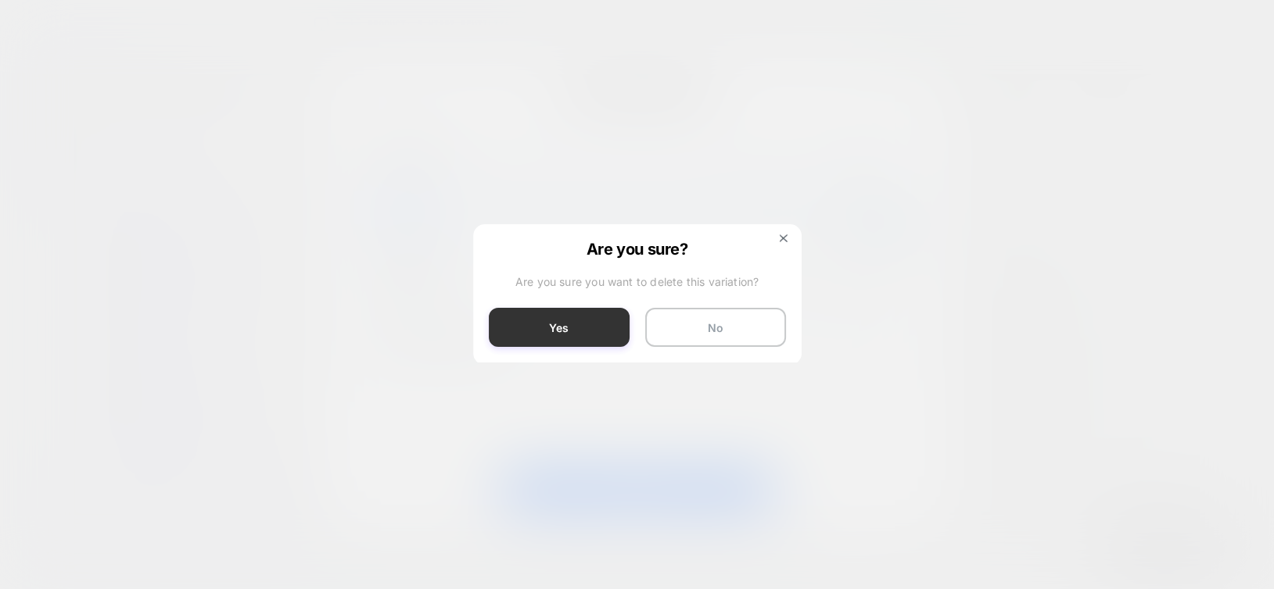
drag, startPoint x: 595, startPoint y: 331, endPoint x: 881, endPoint y: 382, distance: 290.8
click at [595, 331] on button "Yes" at bounding box center [559, 327] width 141 height 39
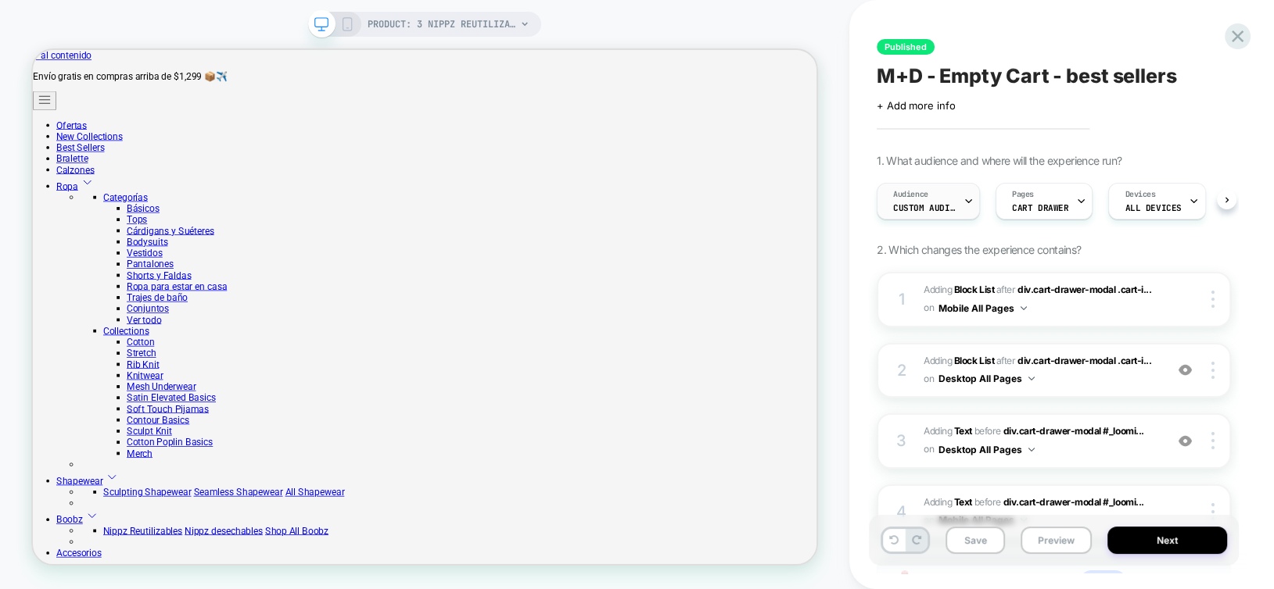
click at [948, 215] on div "Audience Custom Audience" at bounding box center [924, 201] width 94 height 35
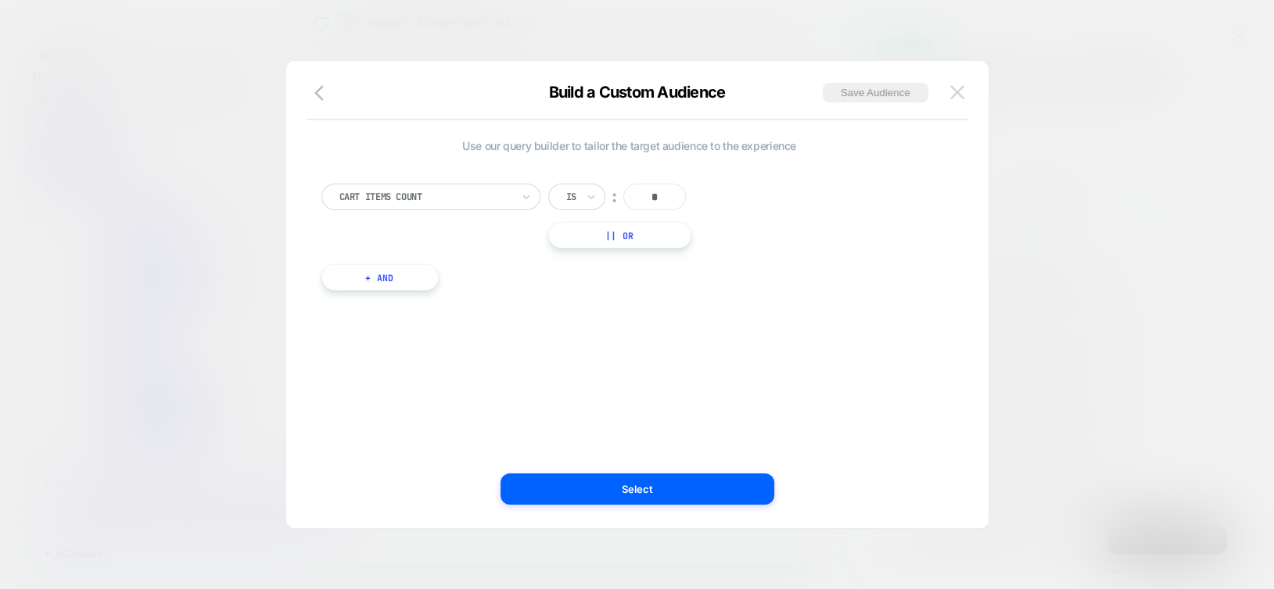
click at [965, 96] on button at bounding box center [956, 92] width 23 height 23
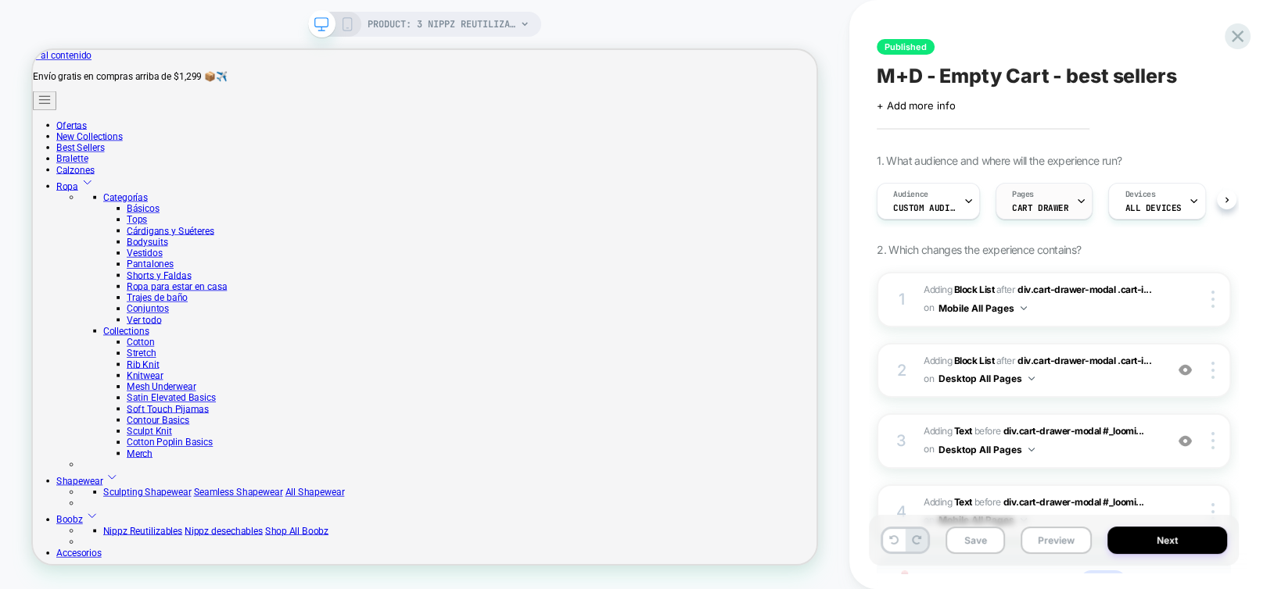
click at [1063, 211] on span "CART DRAWER" at bounding box center [1040, 207] width 56 height 11
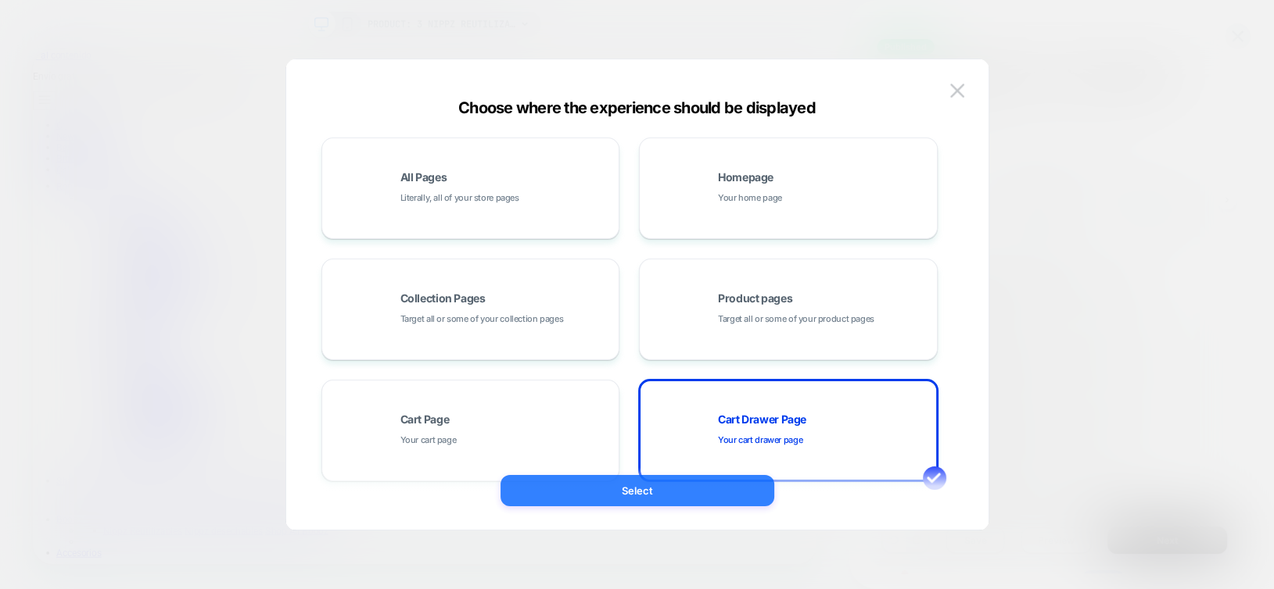
click at [654, 486] on button "Select" at bounding box center [637, 490] width 274 height 31
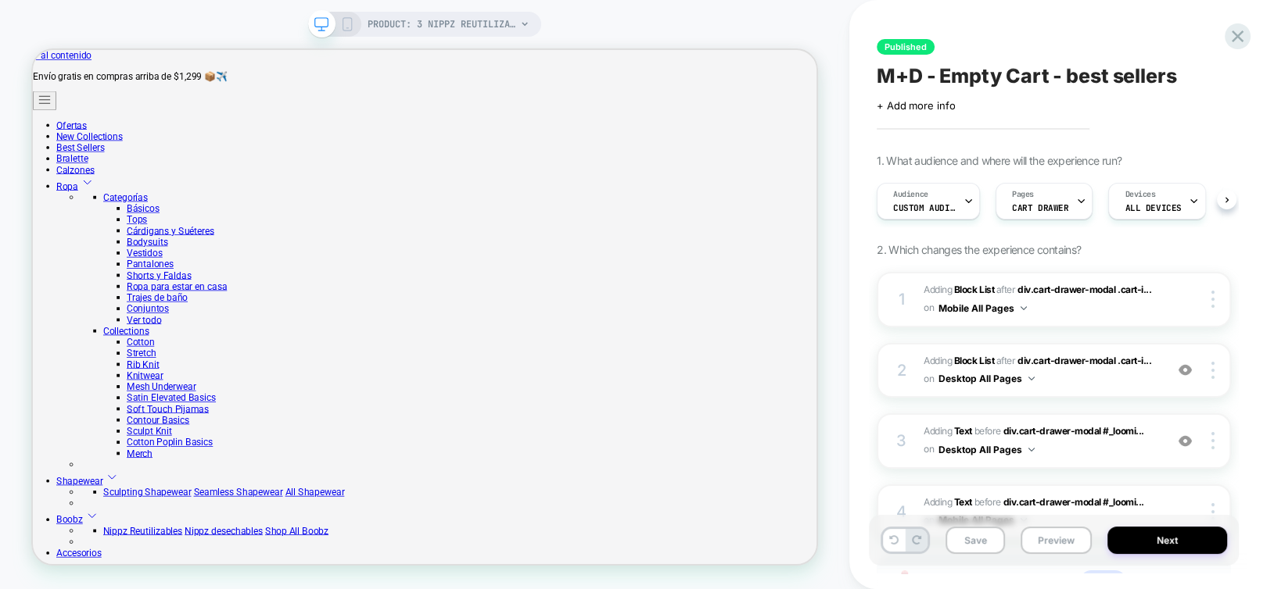
scroll to position [135, 0]
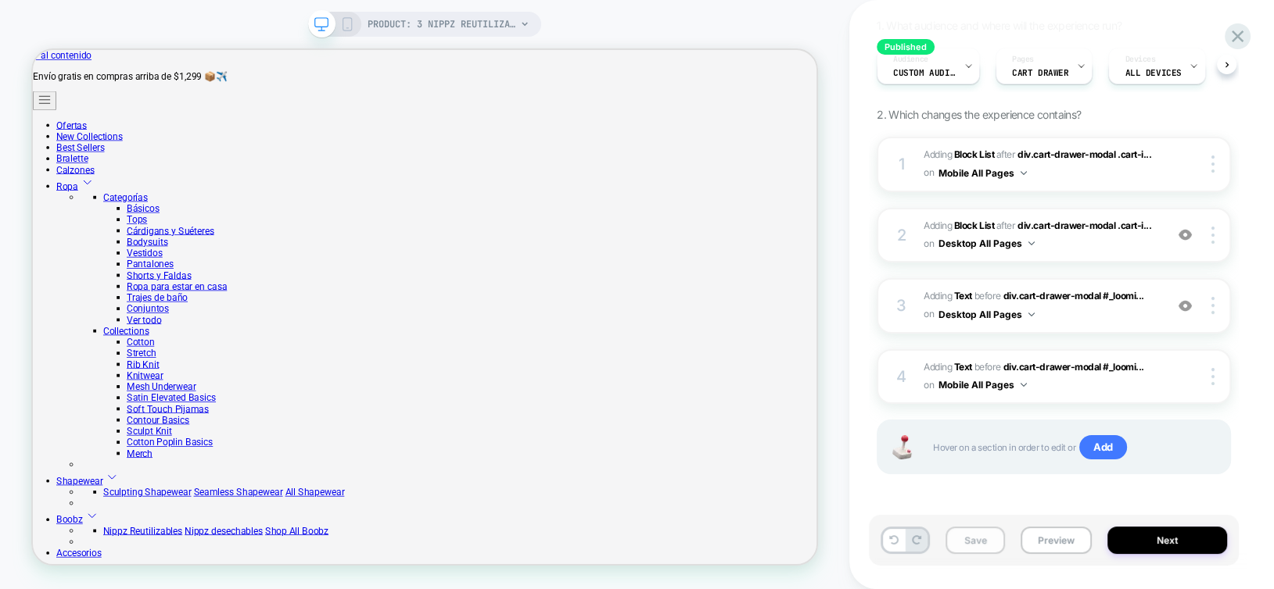
click at [973, 543] on button "Save" at bounding box center [974, 540] width 59 height 27
click at [1119, 546] on button "Next" at bounding box center [1167, 540] width 120 height 27
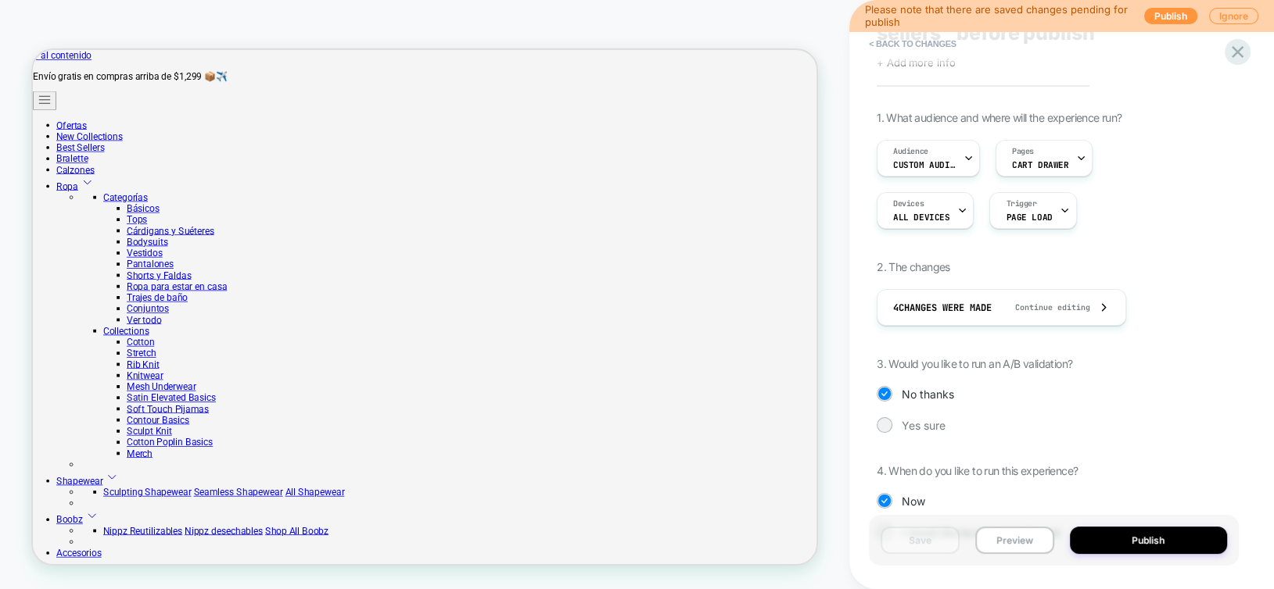
scroll to position [118, 0]
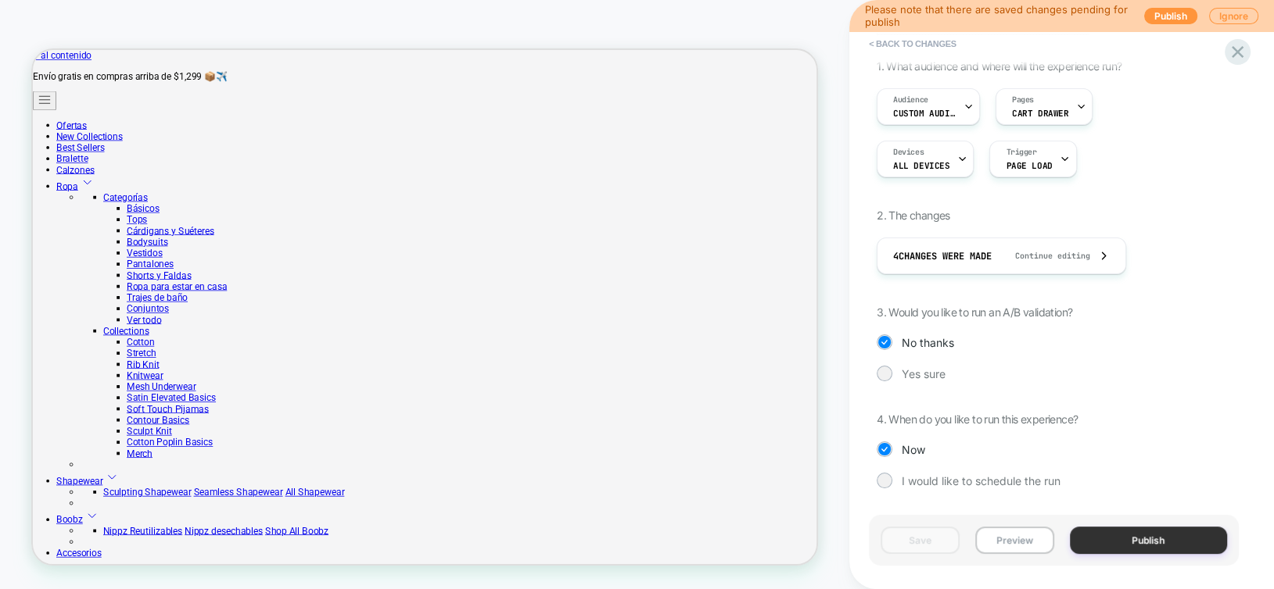
click at [1134, 545] on button "Publish" at bounding box center [1149, 540] width 158 height 27
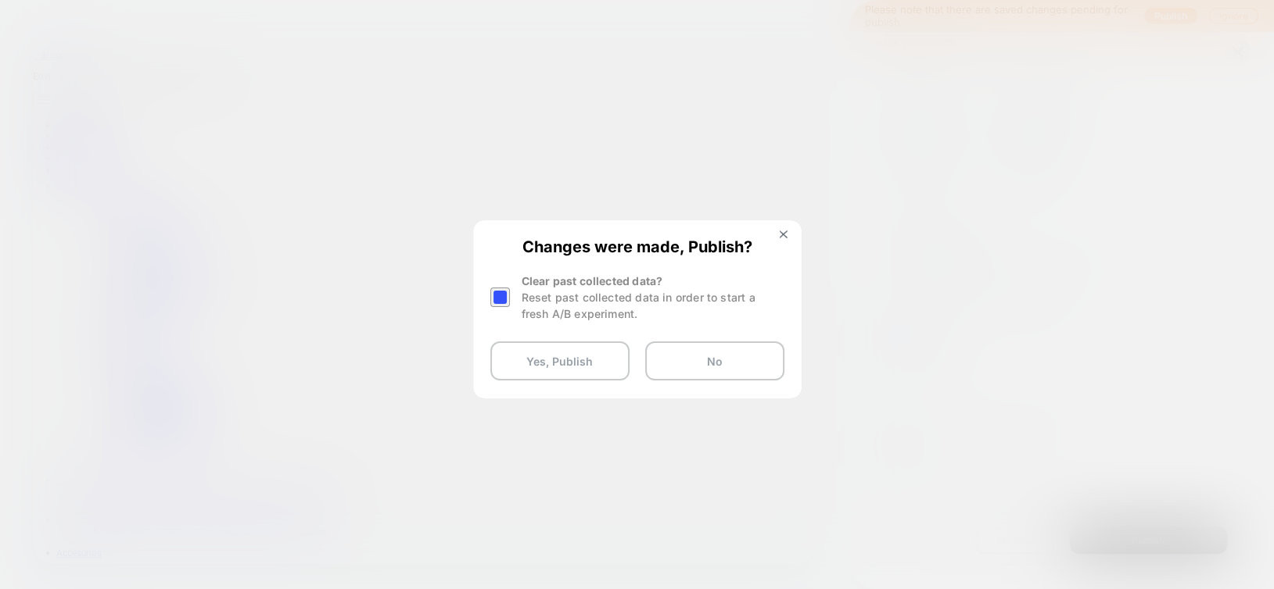
click at [498, 298] on div at bounding box center [500, 298] width 20 height 20
click at [524, 374] on button "Yes, Publish" at bounding box center [559, 361] width 139 height 39
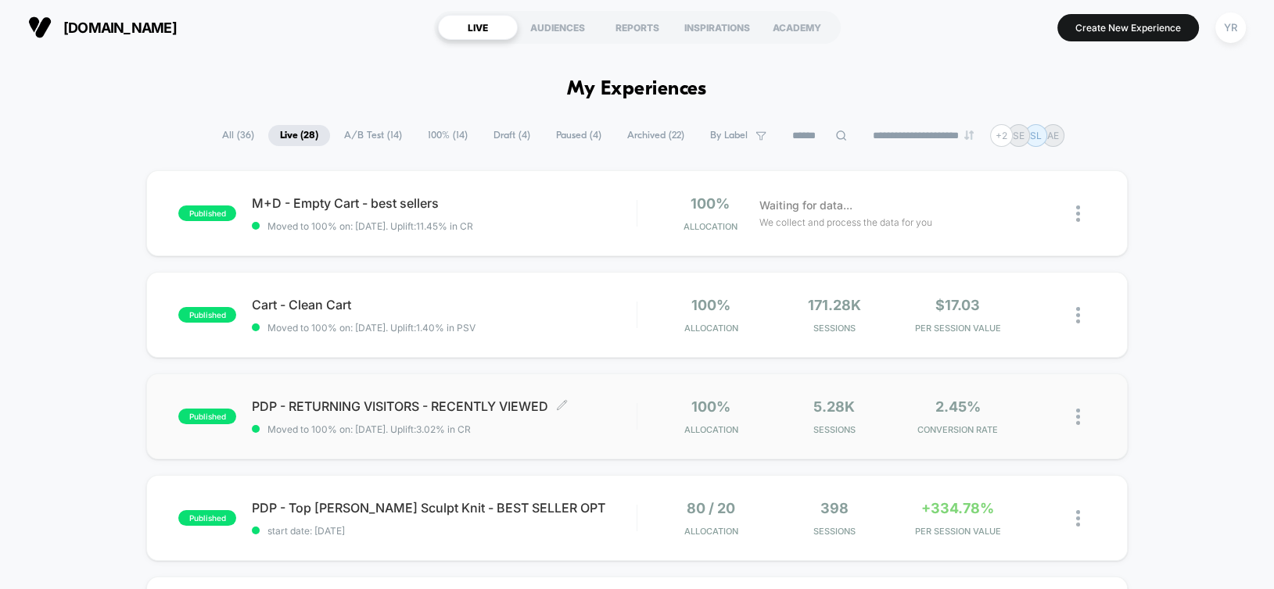
click at [609, 424] on span "Moved to 100% on: 9/2/2025 . Uplift: 3.02% in CR" at bounding box center [444, 430] width 384 height 12
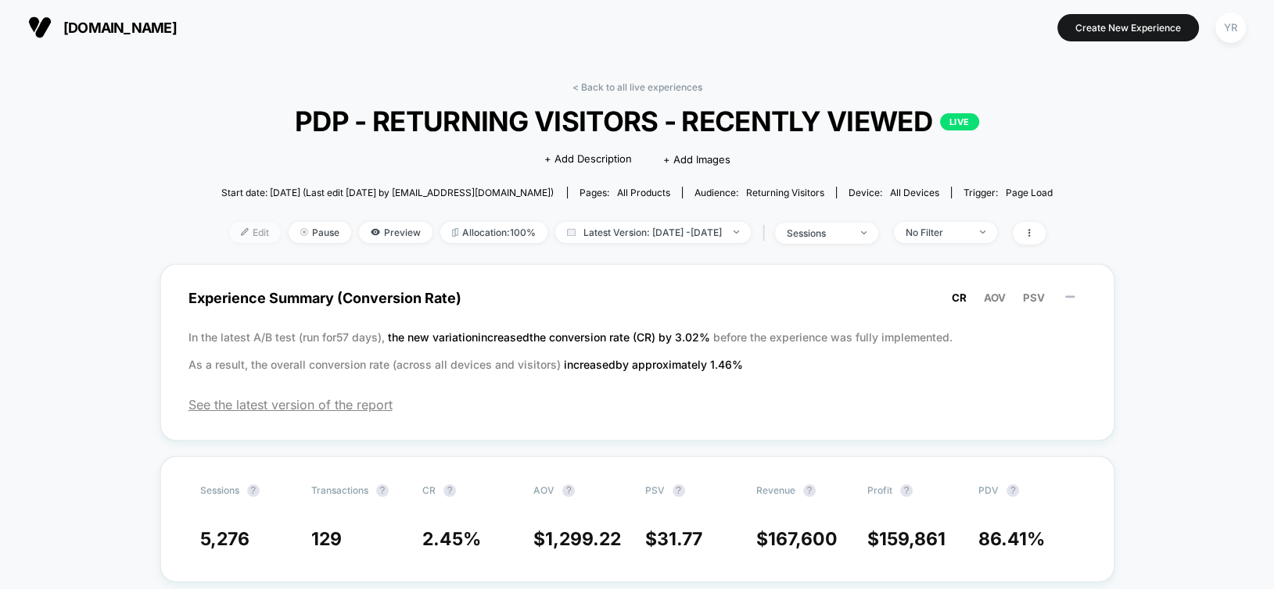
click at [249, 232] on div at bounding box center [251, 232] width 4 height 1
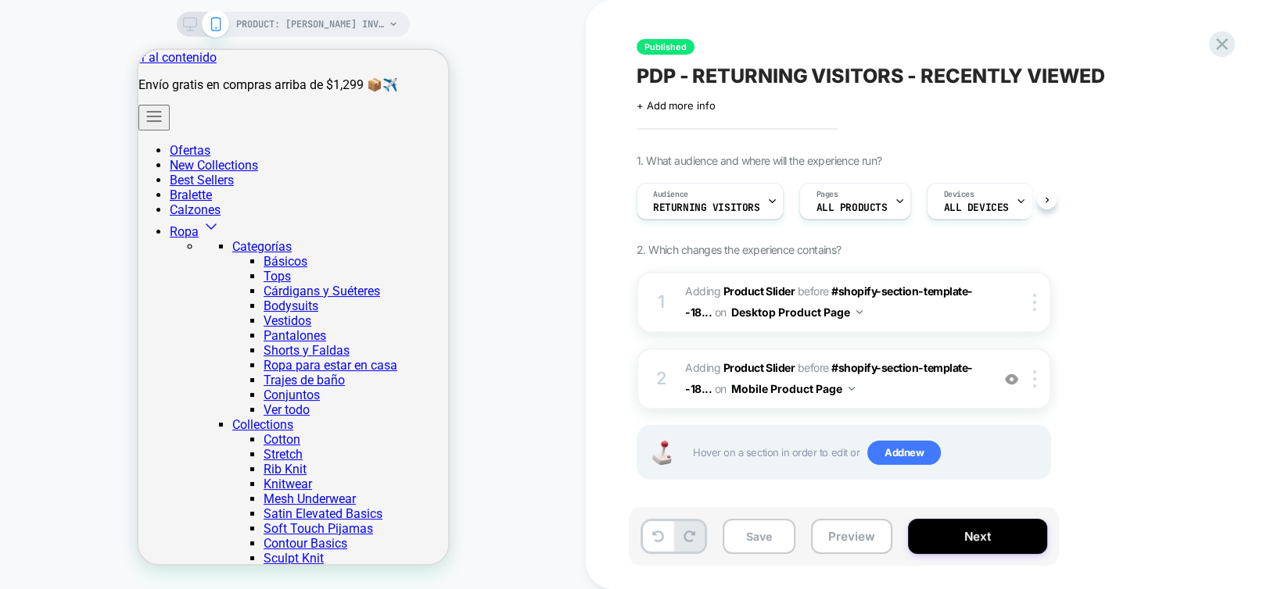
scroll to position [0, 34]
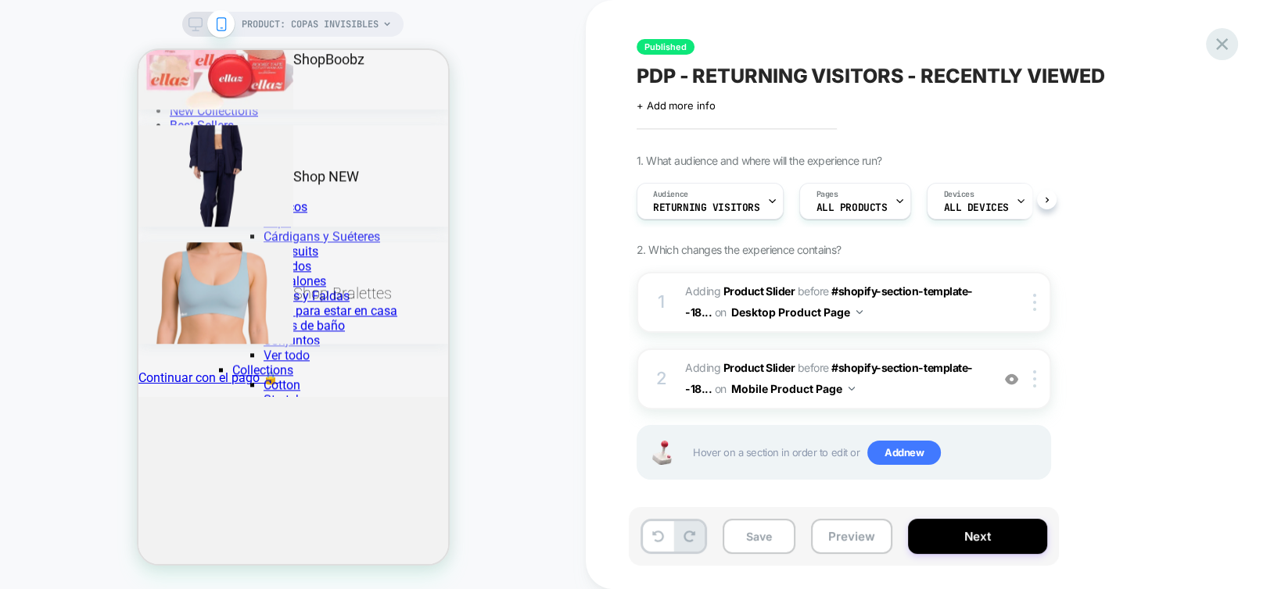
click at [1224, 43] on icon at bounding box center [1221, 44] width 21 height 21
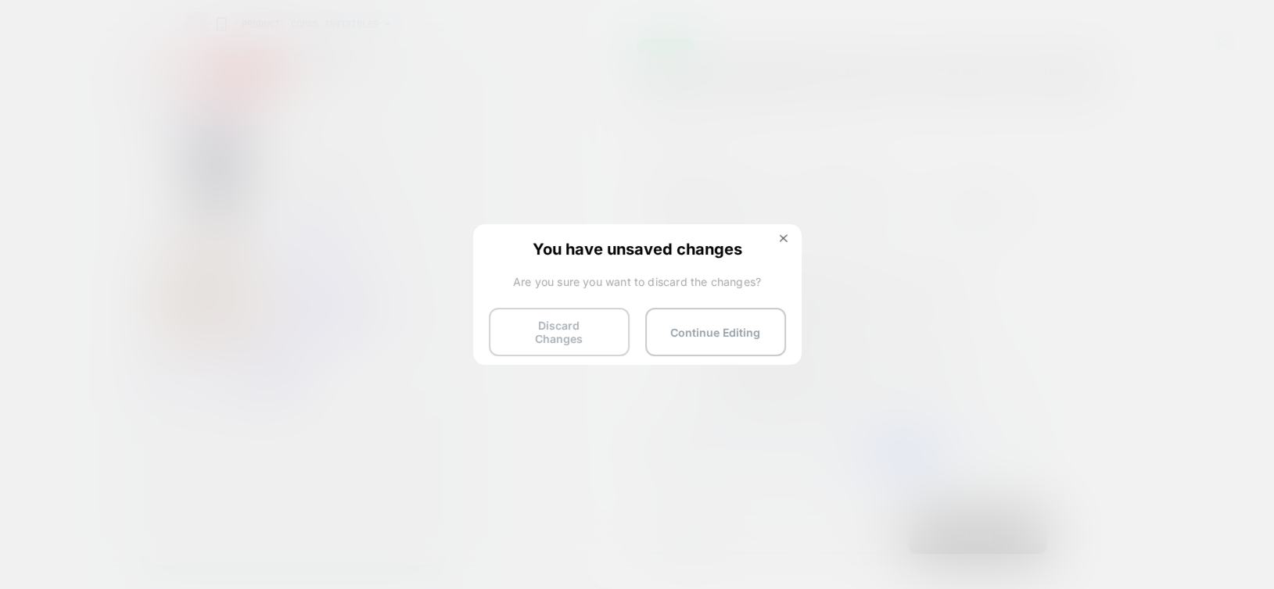
click at [558, 324] on button "Discard Changes" at bounding box center [559, 332] width 141 height 48
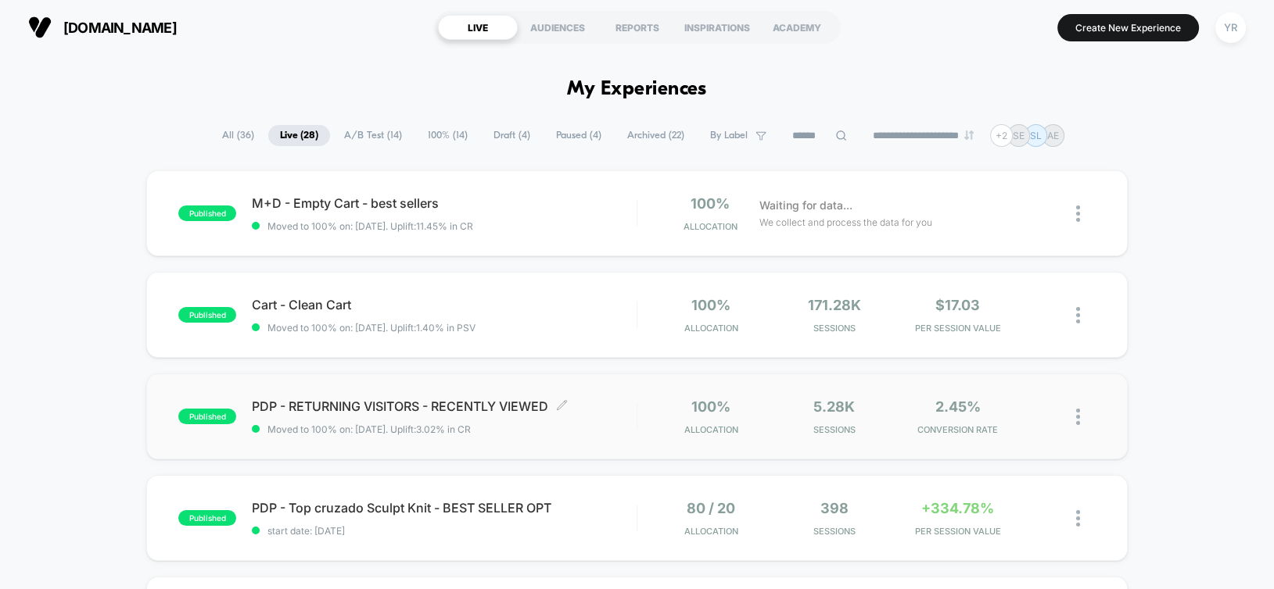
click at [611, 414] on div "PDP - RETURNING VISITORS - RECENTLY VIEWED Click to edit experience details Cli…" at bounding box center [444, 417] width 384 height 37
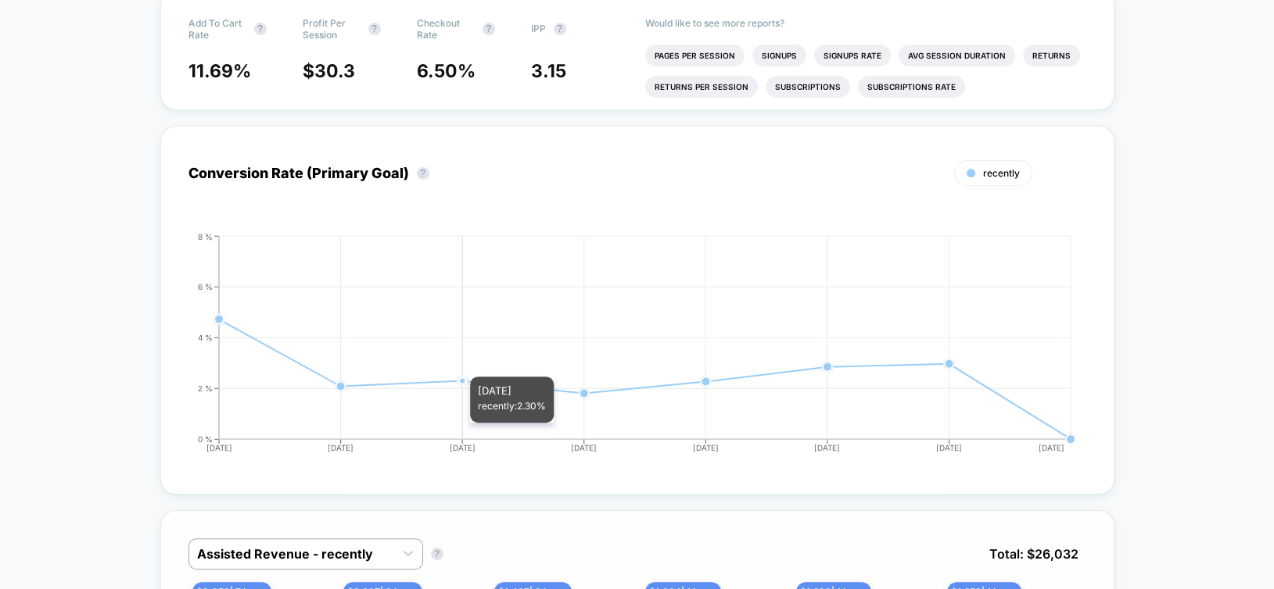
scroll to position [782, 0]
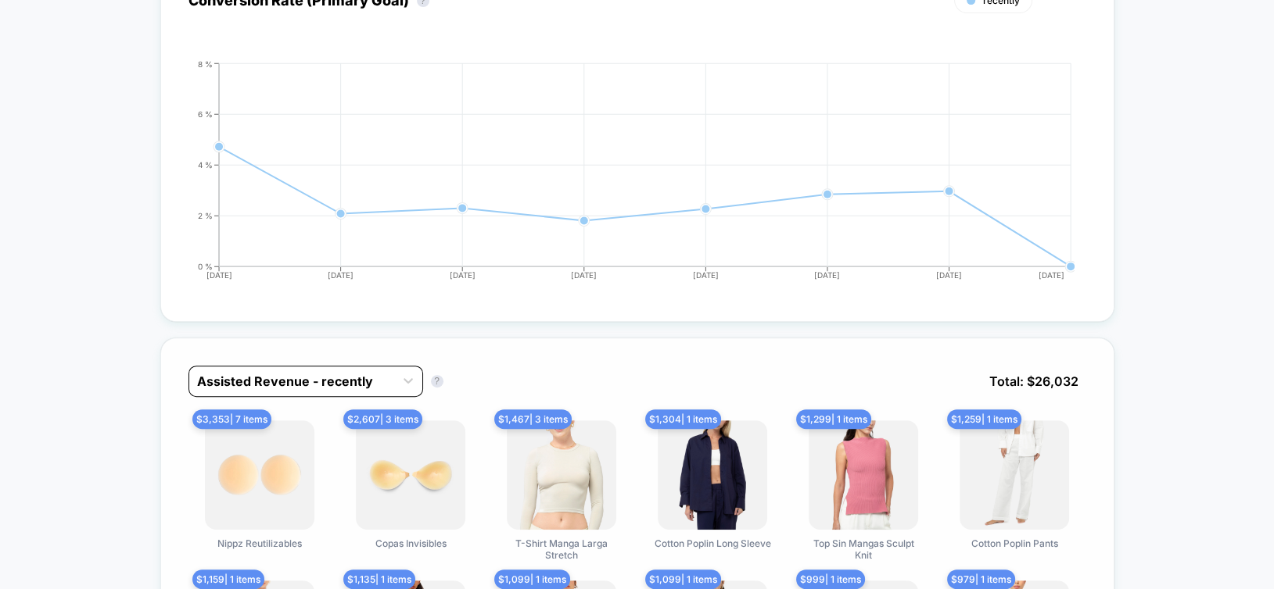
click at [317, 380] on div at bounding box center [291, 381] width 189 height 19
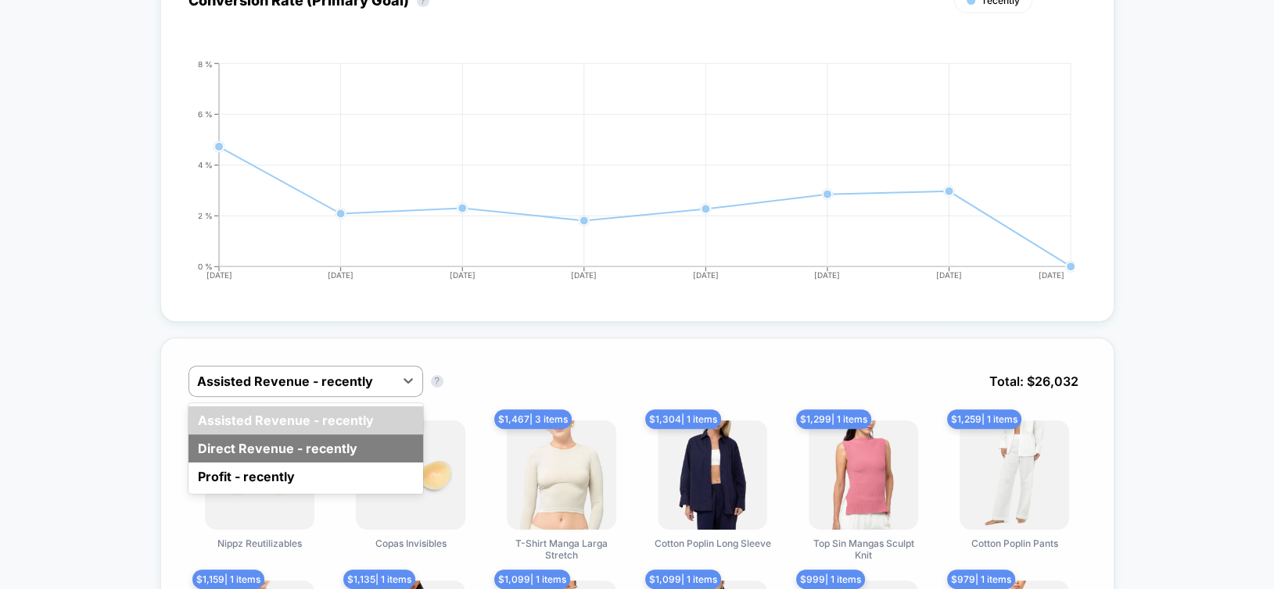
click at [286, 443] on div "Direct Revenue - recently" at bounding box center [305, 449] width 235 height 28
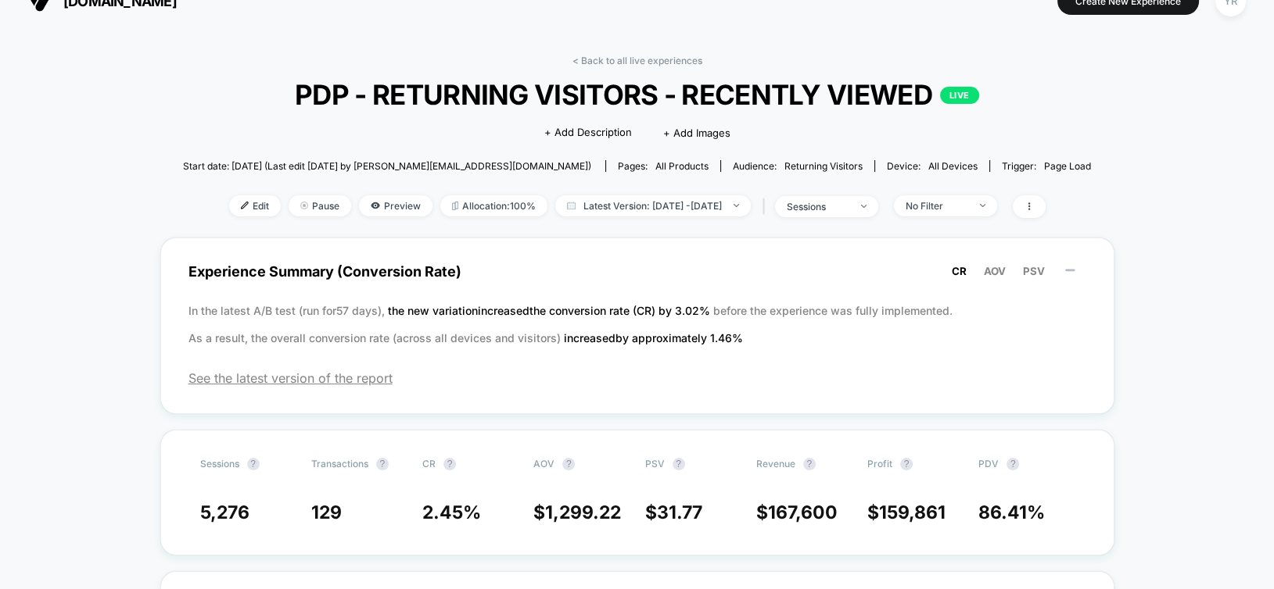
scroll to position [0, 0]
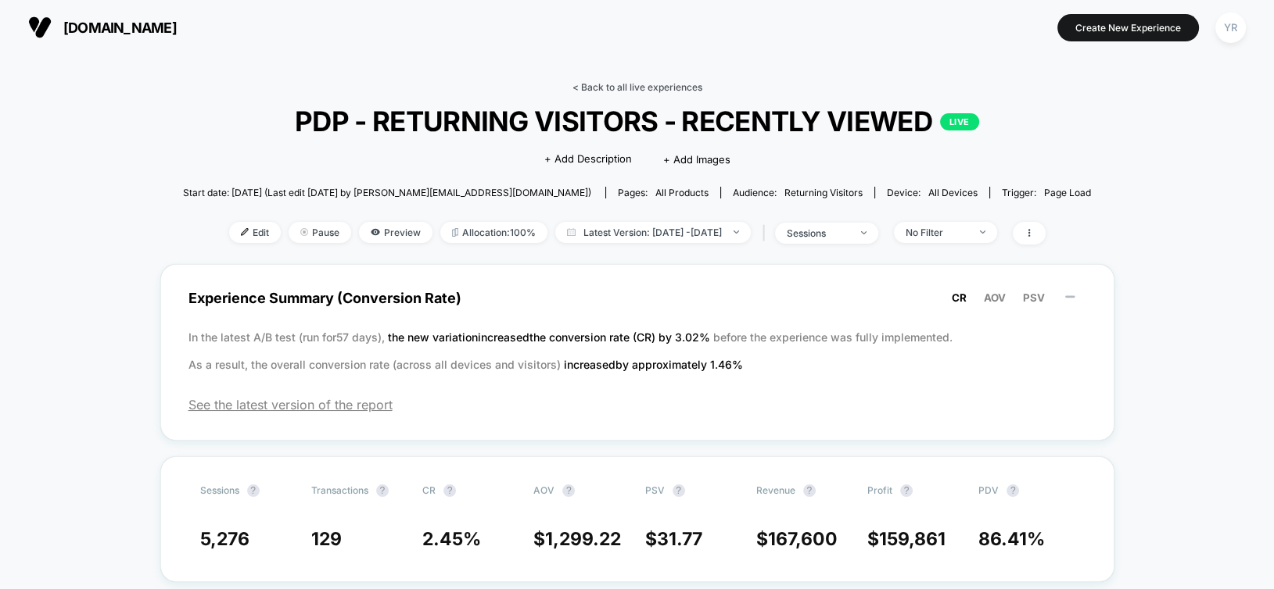
click at [611, 87] on link "< Back to all live experiences" at bounding box center [637, 87] width 130 height 12
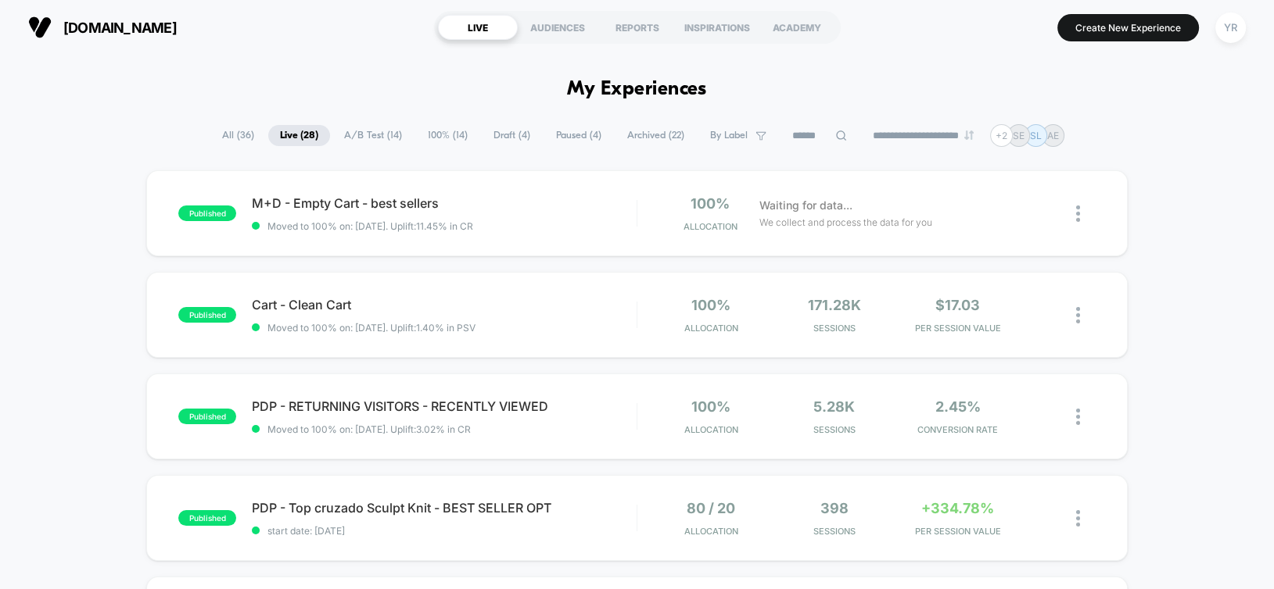
click at [797, 134] on input at bounding box center [819, 136] width 78 height 19
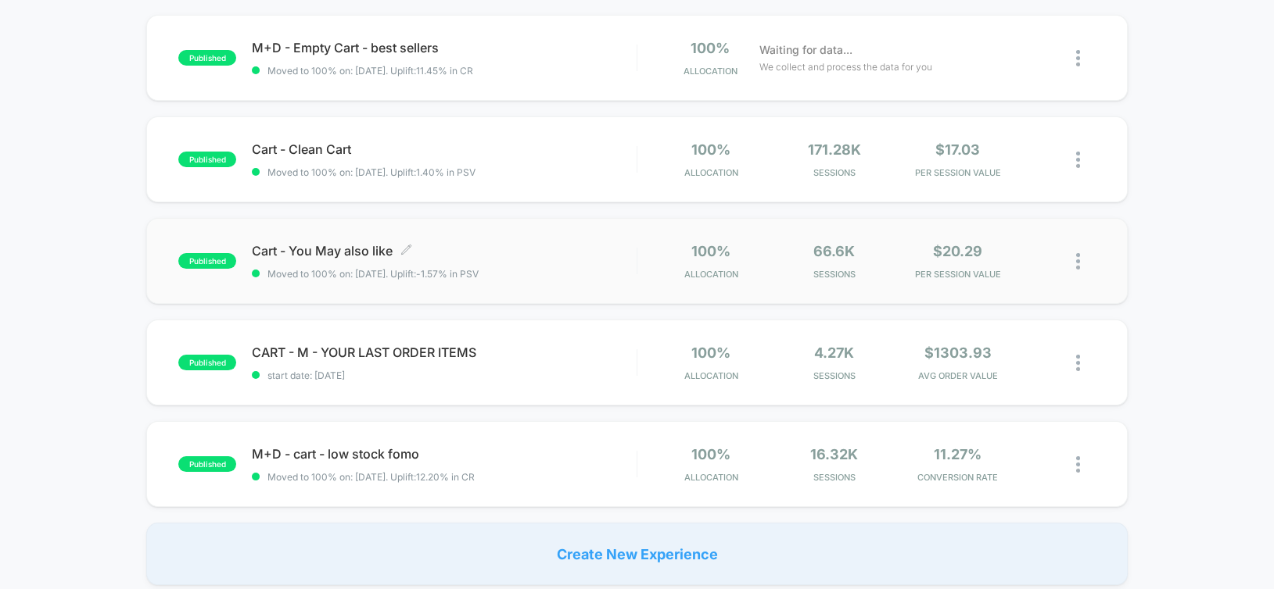
scroll to position [156, 0]
type input "****"
click at [554, 252] on span "Cart - You May also like Click to edit experience details" at bounding box center [444, 250] width 384 height 16
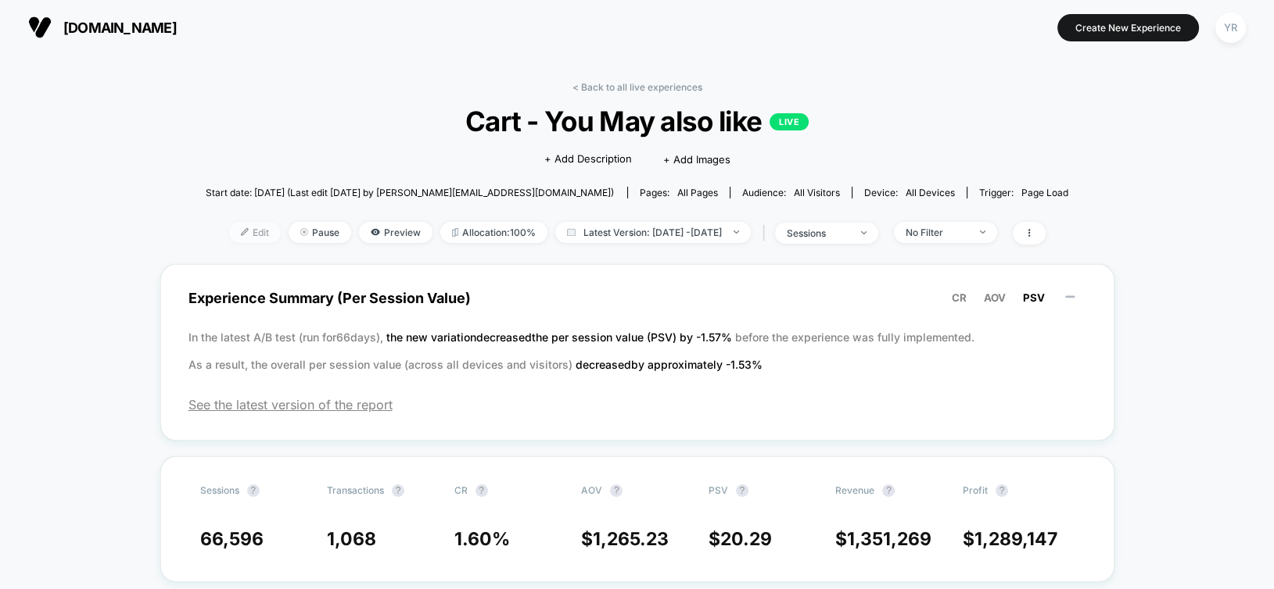
click at [232, 230] on span "Edit" at bounding box center [255, 232] width 52 height 21
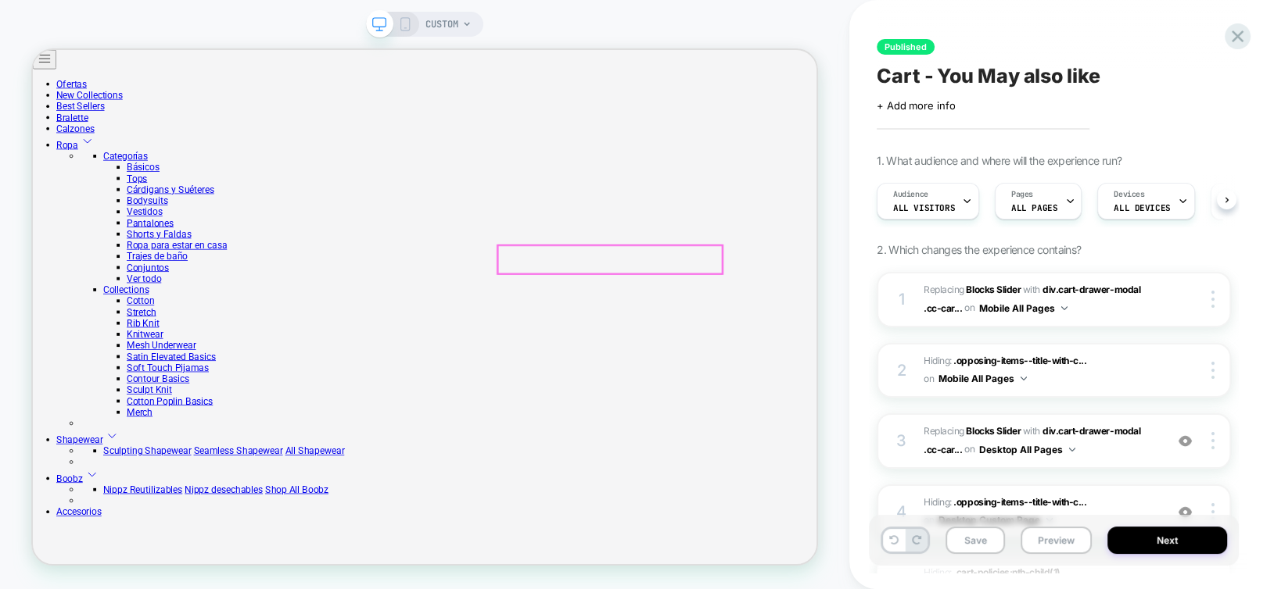
scroll to position [235, 0]
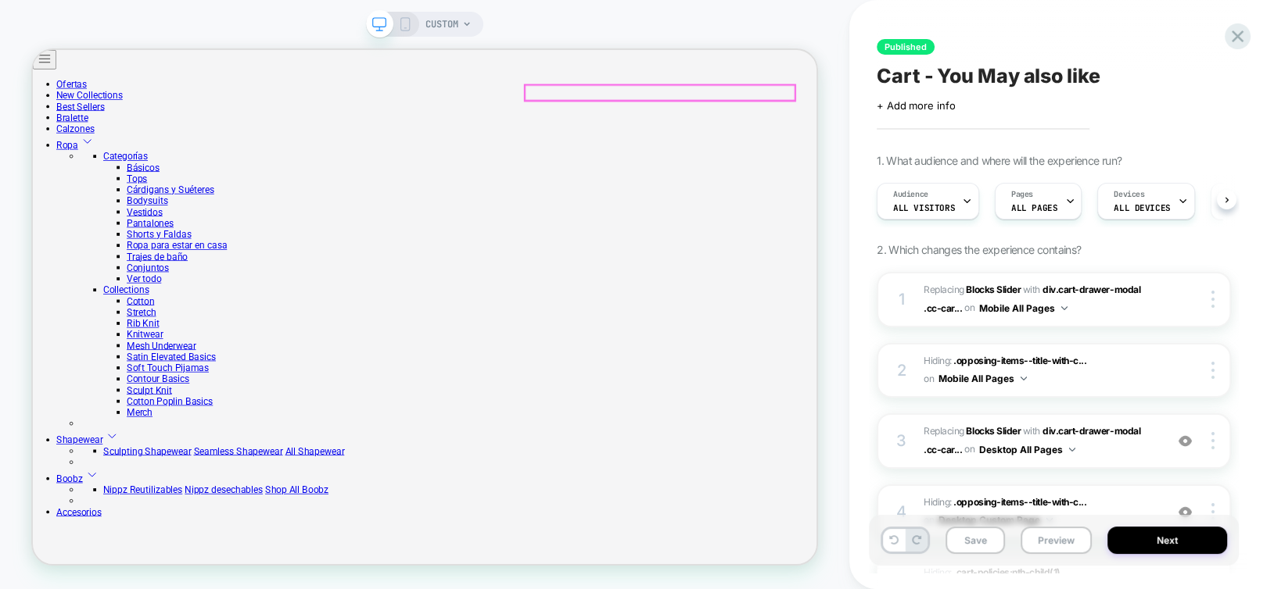
scroll to position [0, 0]
drag, startPoint x: 407, startPoint y: 27, endPoint x: 389, endPoint y: 25, distance: 17.3
click at [407, 27] on icon at bounding box center [405, 24] width 14 height 14
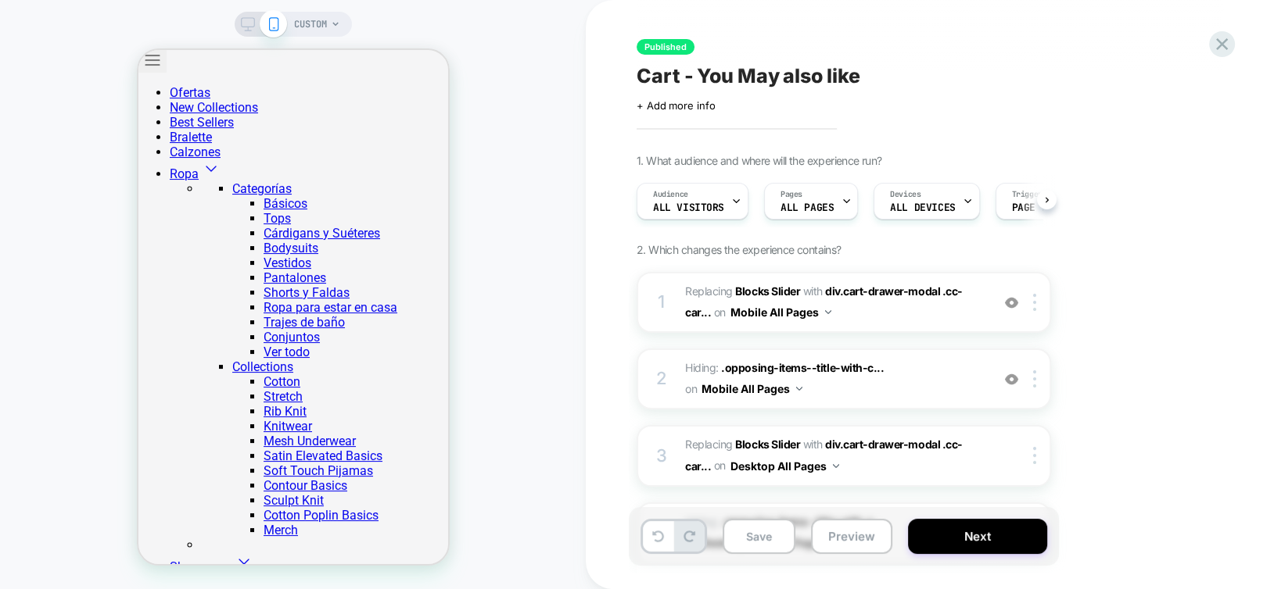
scroll to position [0, 9]
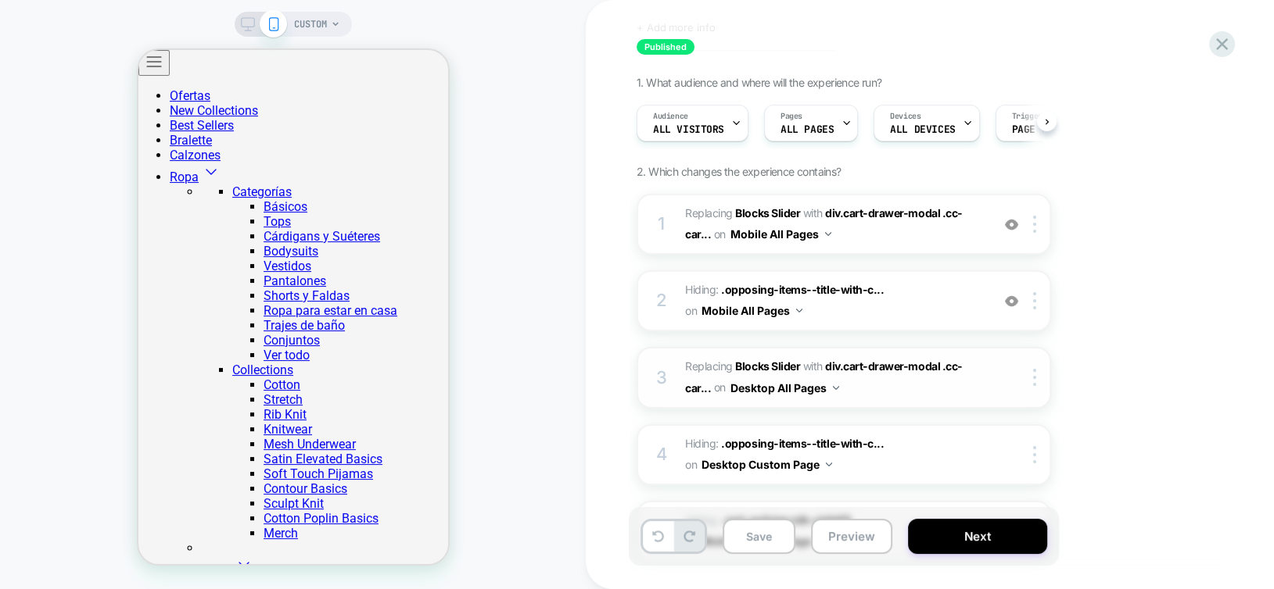
scroll to position [0, 0]
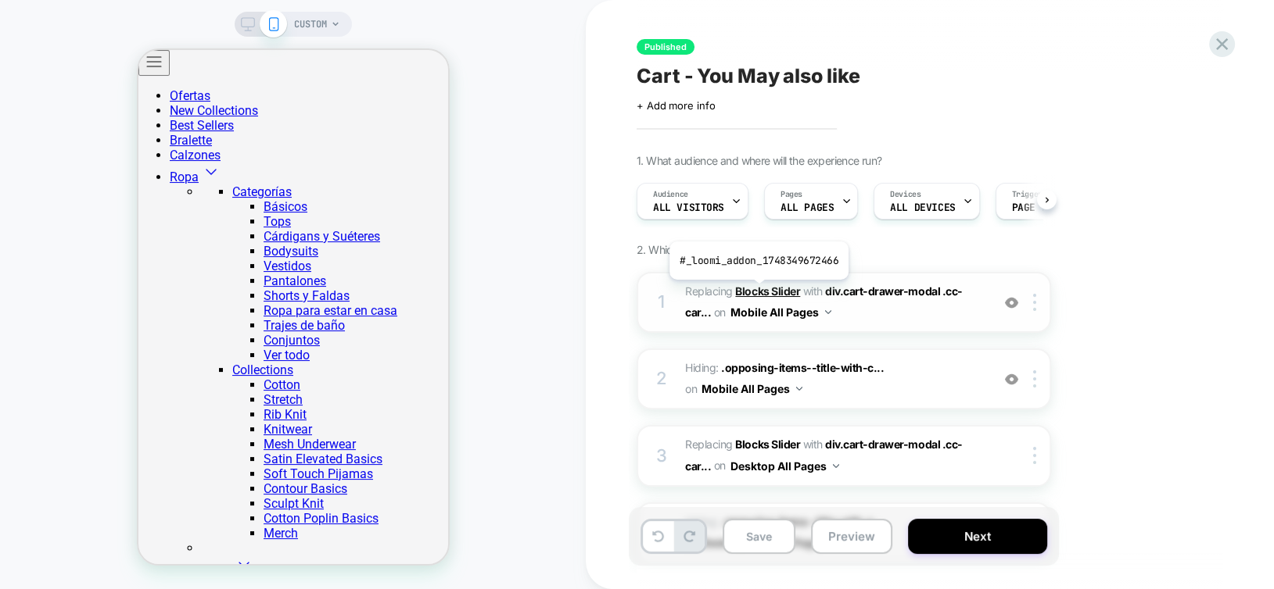
click at [757, 292] on b "Blocks Slider" at bounding box center [767, 291] width 65 height 13
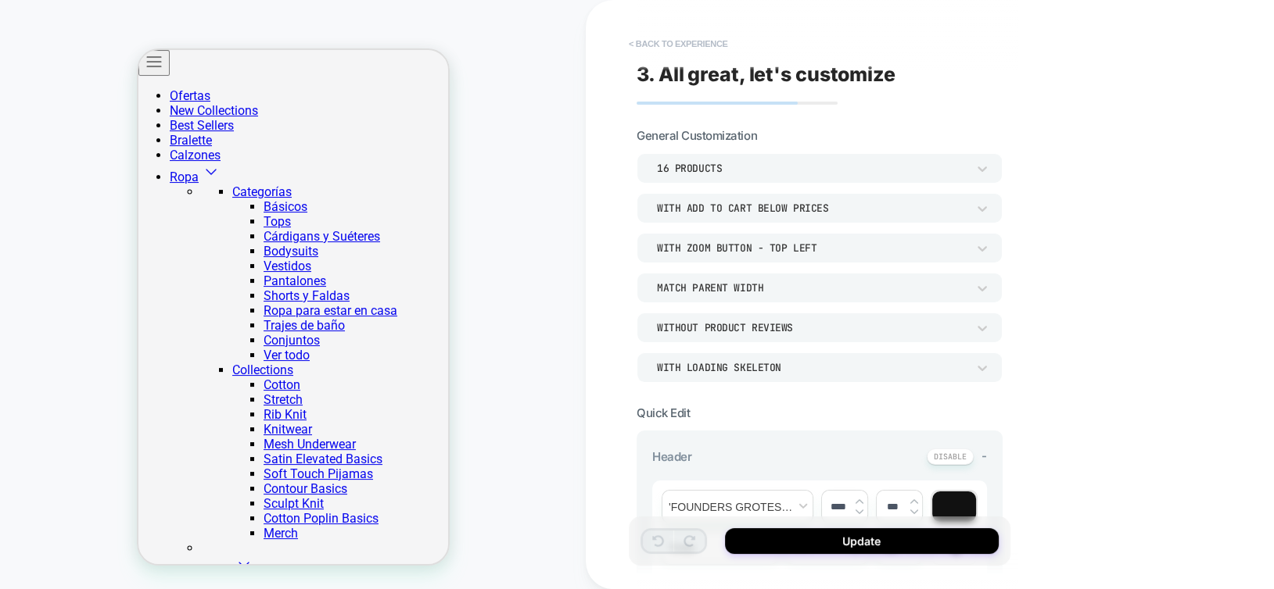
click at [682, 46] on button "< Back to experience" at bounding box center [678, 43] width 114 height 25
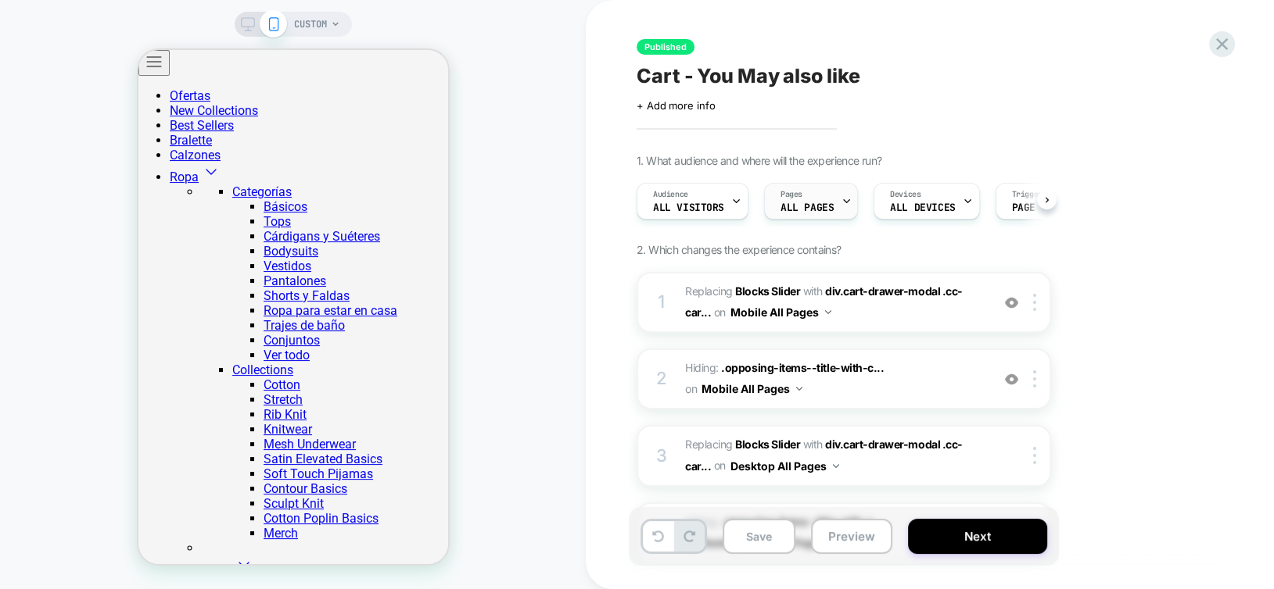
click at [834, 211] on div "Pages ALL PAGES" at bounding box center [807, 201] width 84 height 35
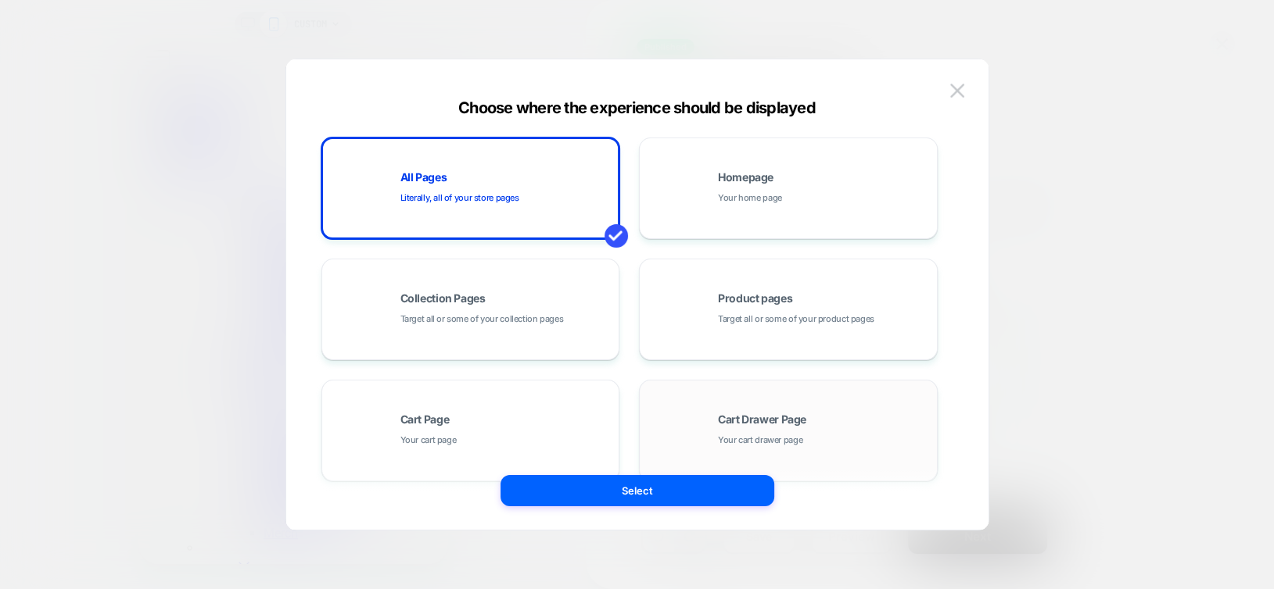
click at [767, 409] on div "Cart Drawer Page Your cart drawer page" at bounding box center [787, 431] width 281 height 86
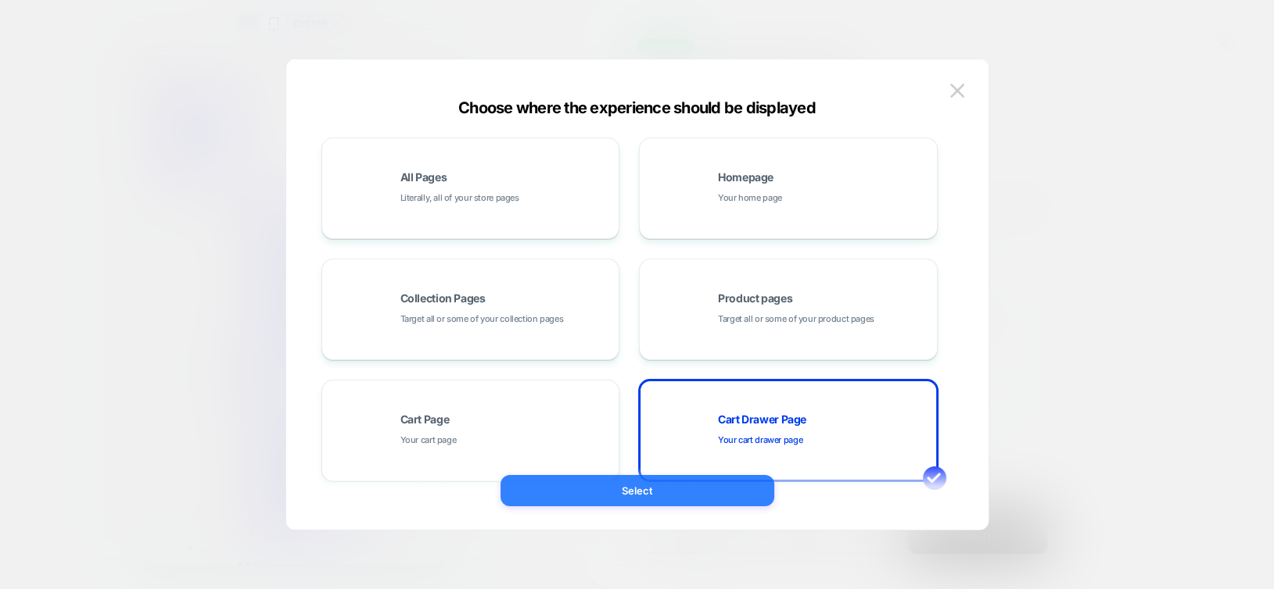
click at [699, 490] on button "Select" at bounding box center [637, 490] width 274 height 31
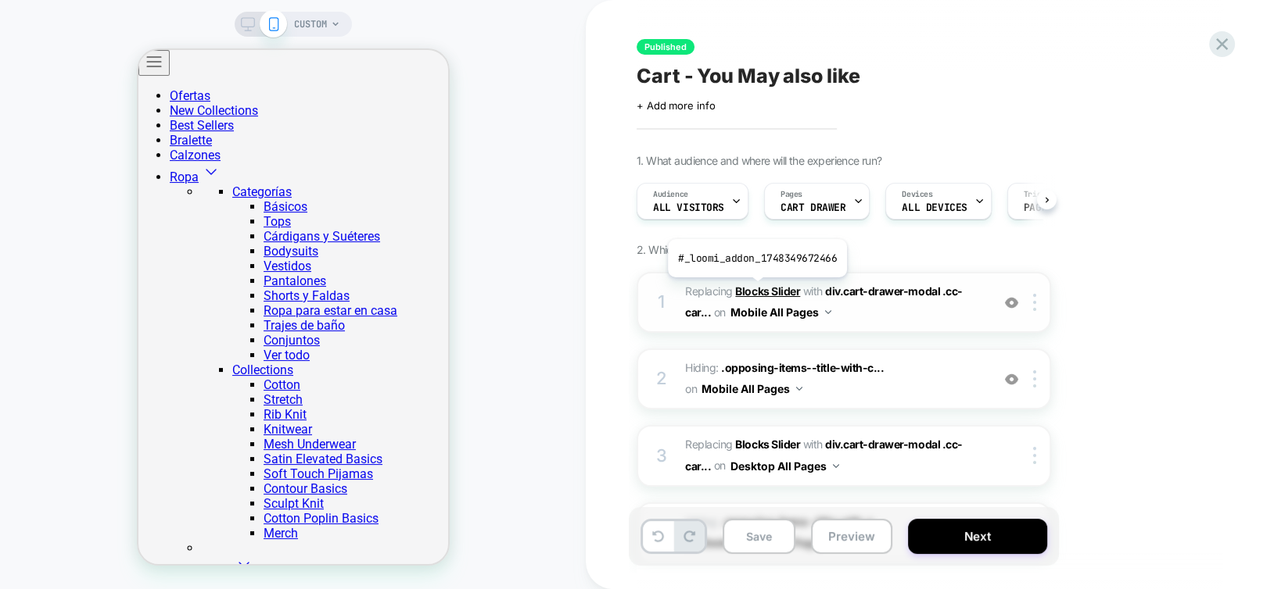
click at [755, 289] on b "Blocks Slider" at bounding box center [767, 291] width 65 height 13
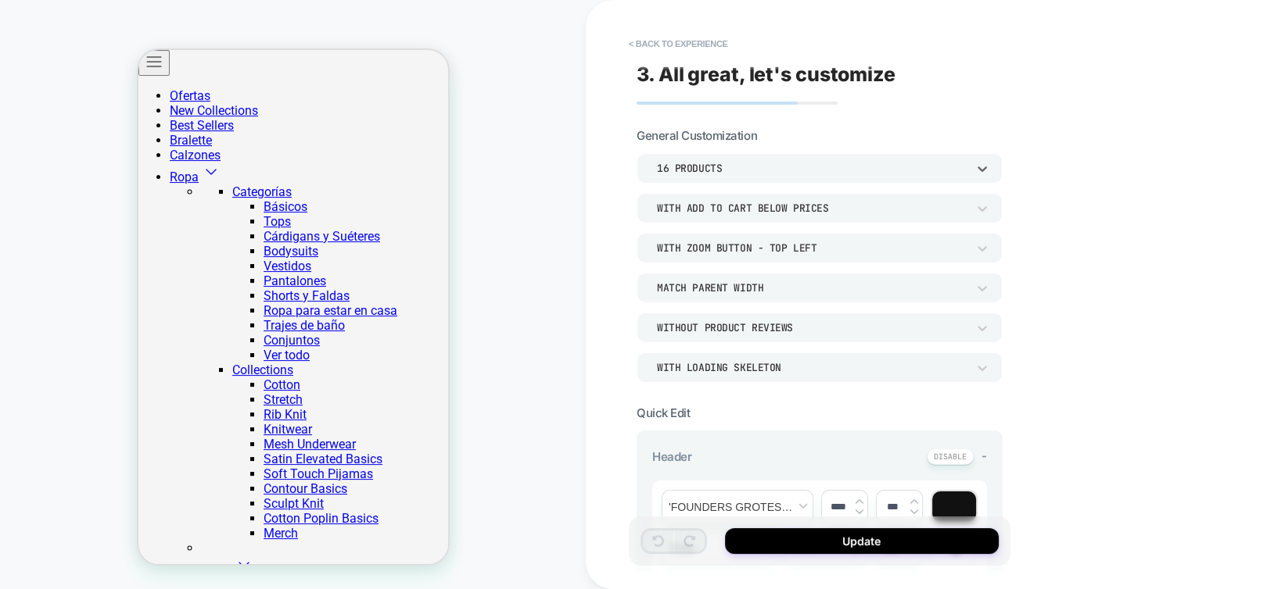
click at [699, 167] on div "16 Products" at bounding box center [812, 168] width 310 height 13
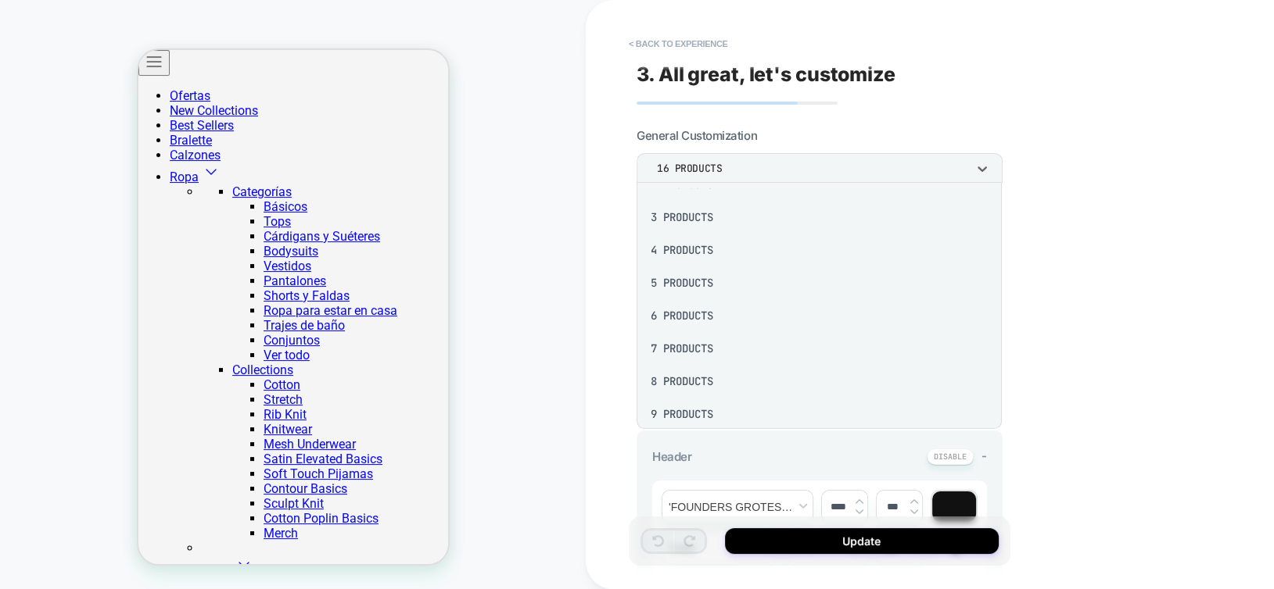
scroll to position [78, 0]
click at [693, 366] on div "8 Products" at bounding box center [819, 359] width 353 height 33
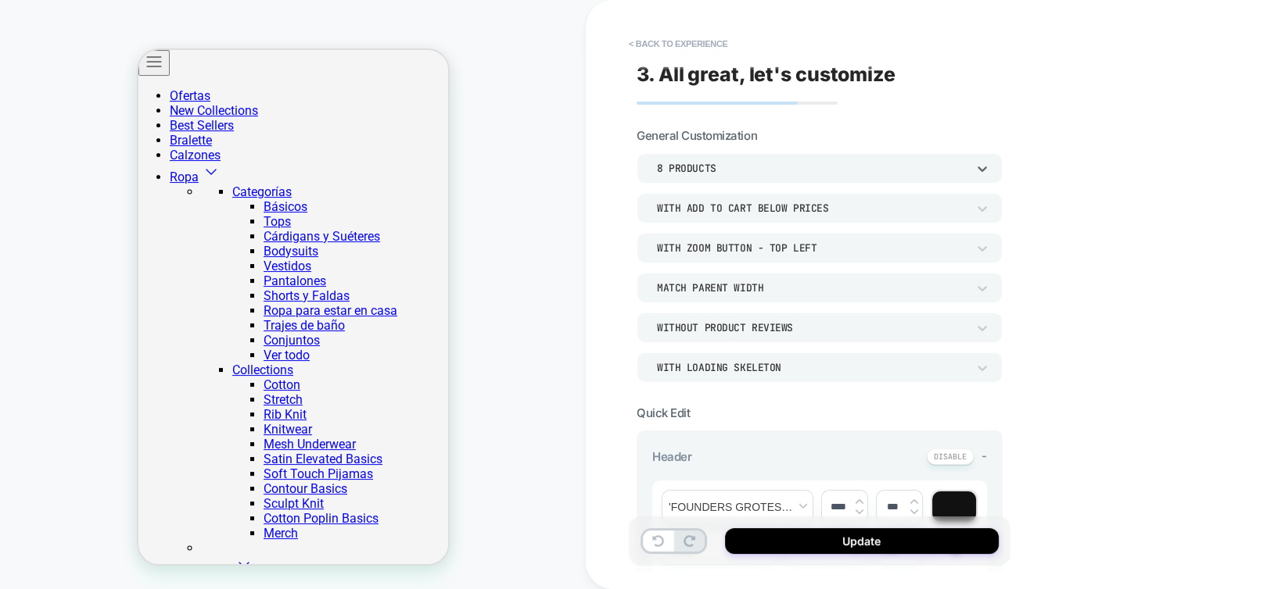
click at [743, 167] on div "8 Products" at bounding box center [812, 168] width 310 height 13
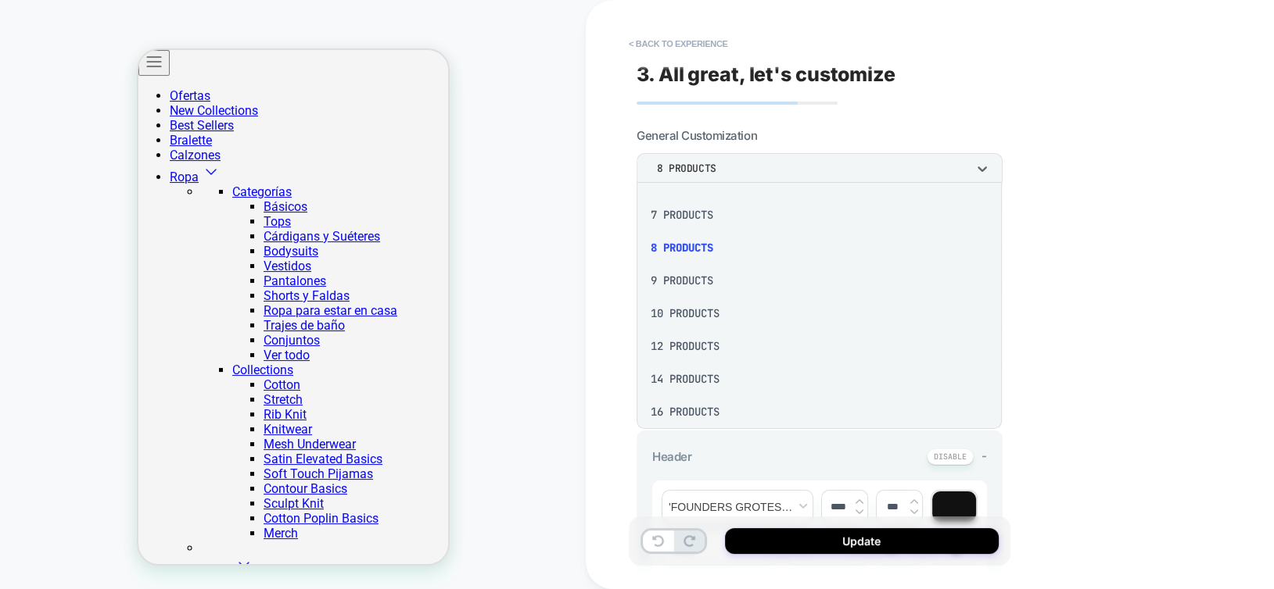
scroll to position [205, 0]
click at [741, 396] on div "16 Products" at bounding box center [819, 403] width 353 height 33
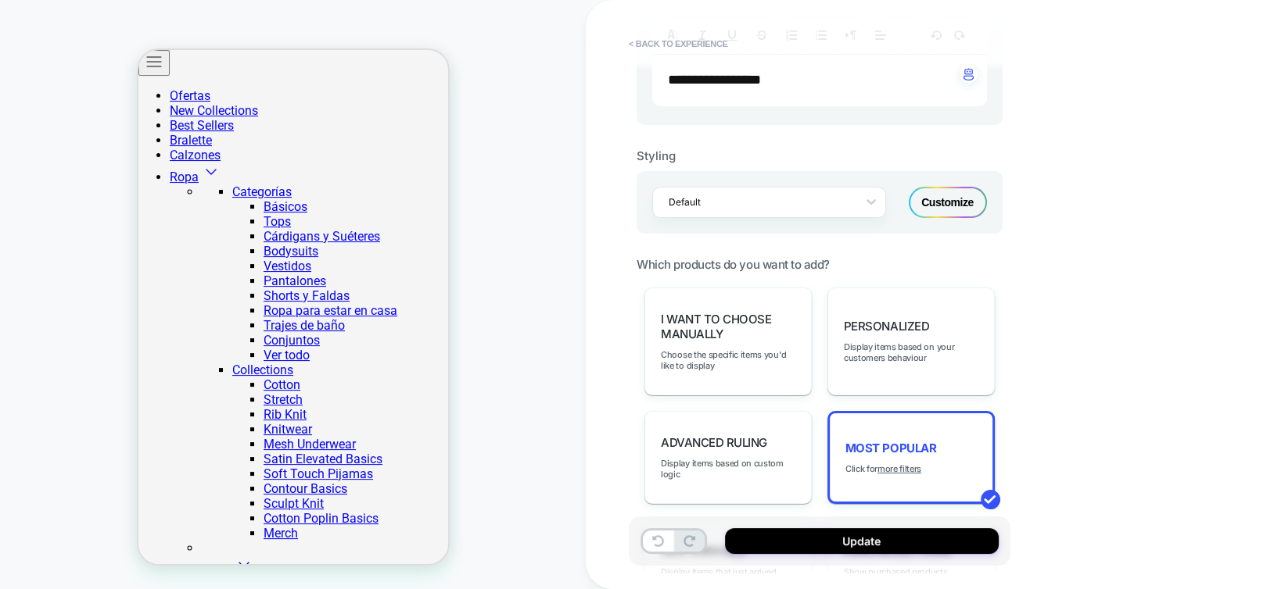
scroll to position [704, 0]
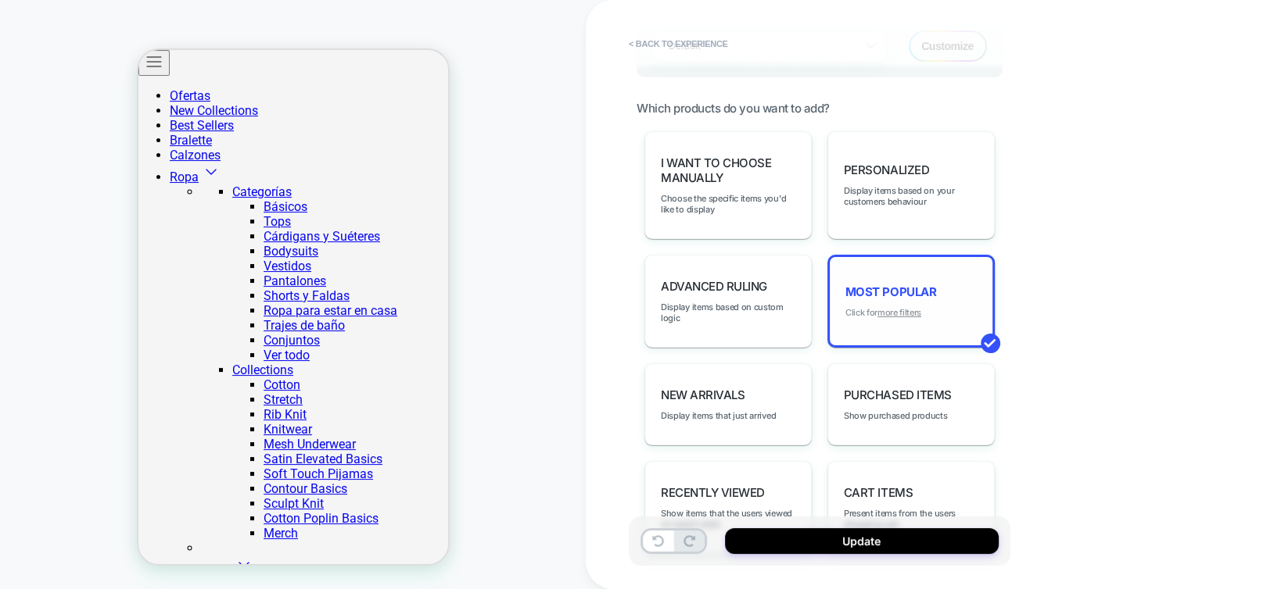
click at [896, 307] on u "more filters" at bounding box center [899, 312] width 44 height 11
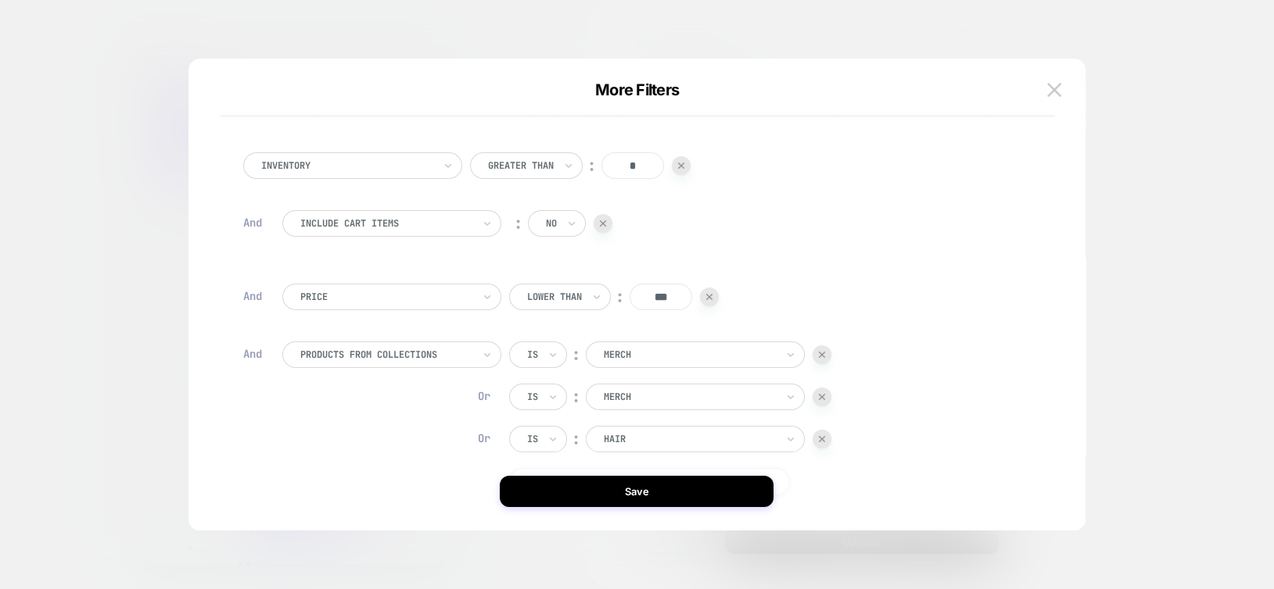
click at [657, 299] on input "***" at bounding box center [660, 297] width 63 height 27
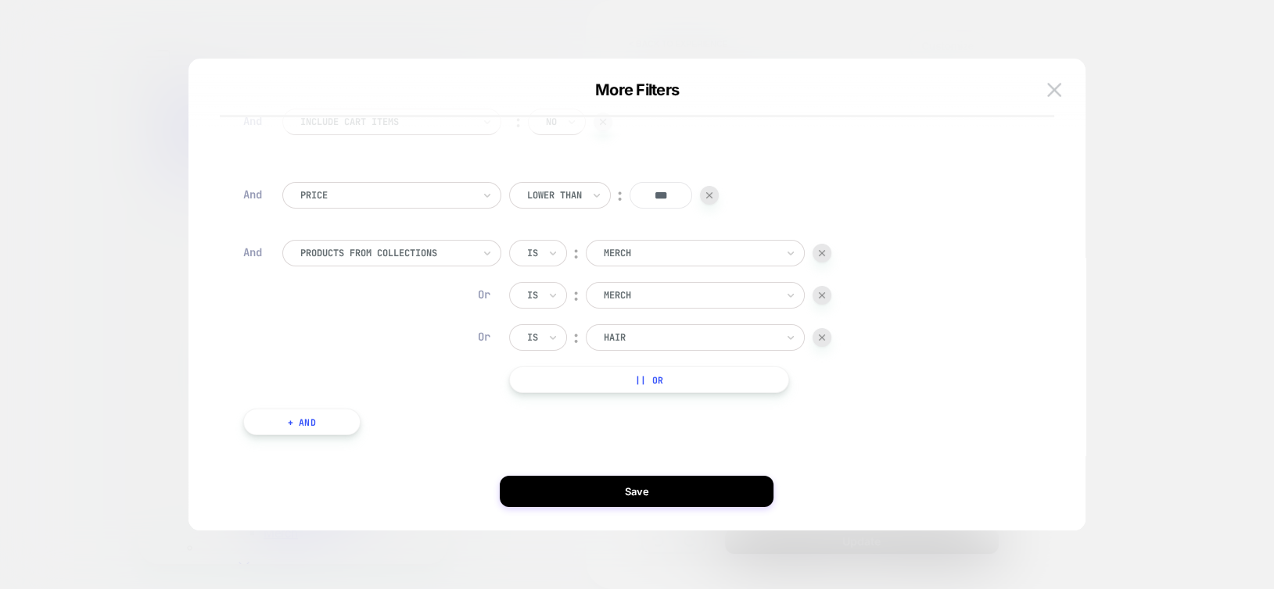
scroll to position [115, 0]
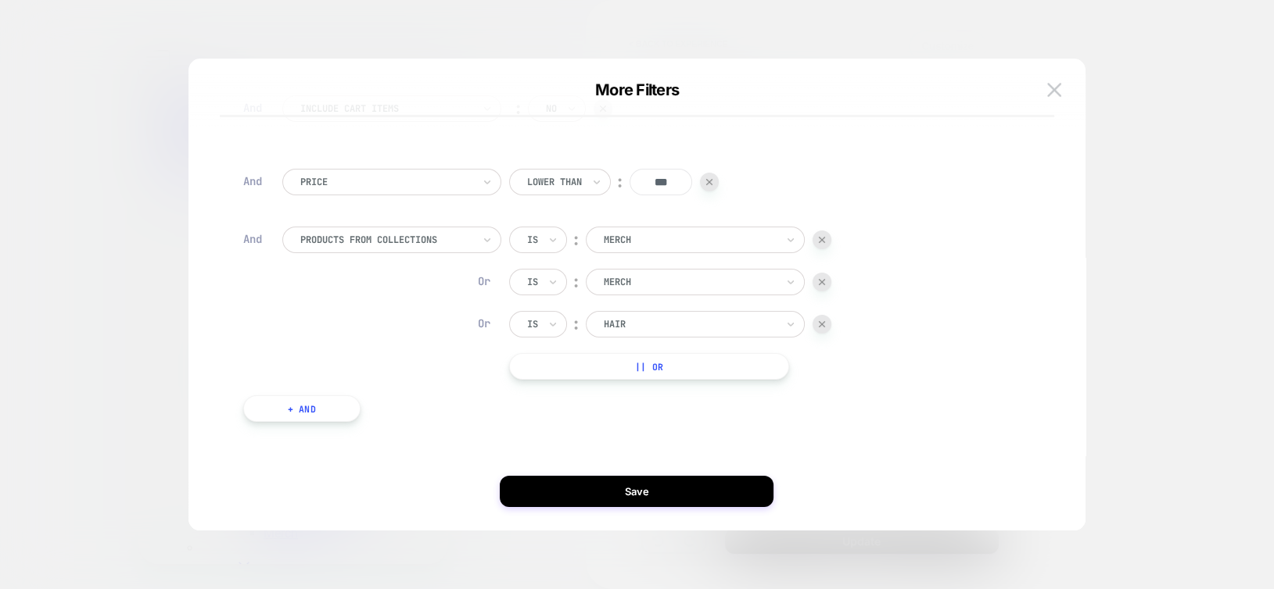
type input "***"
click at [672, 371] on button "|| Or" at bounding box center [649, 366] width 280 height 27
click at [723, 521] on div "Inventory Greater Than ︰ * And Include Cart Items ︰ no And Price Lower Than ︰ *…" at bounding box center [637, 302] width 851 height 457
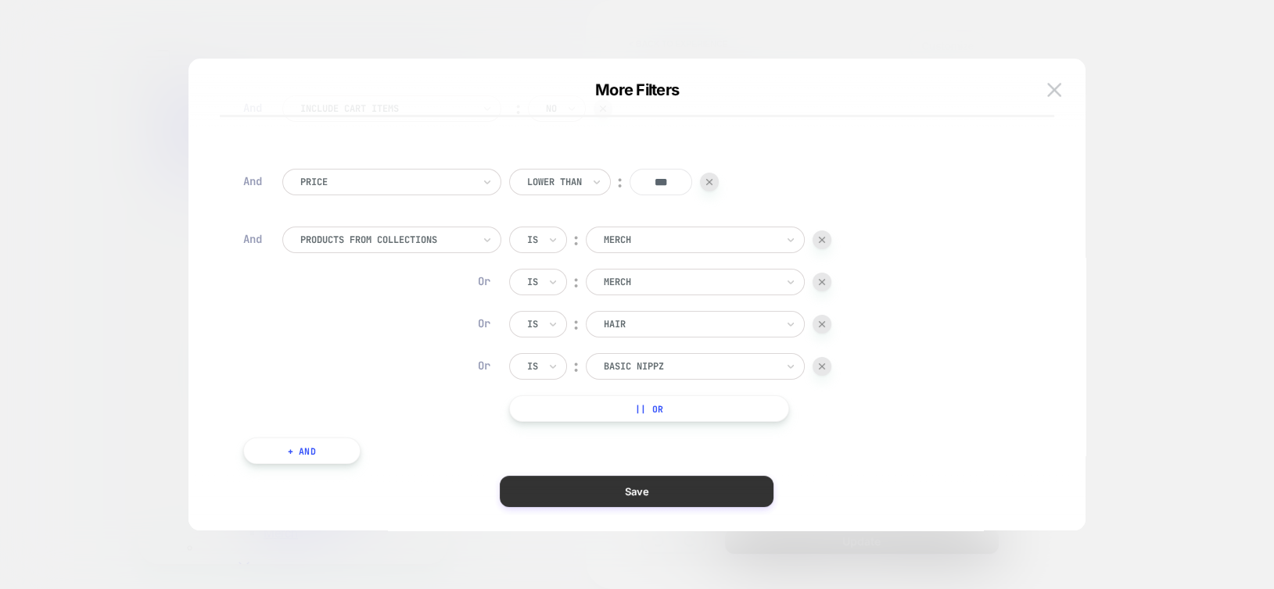
click at [697, 500] on button "Save" at bounding box center [637, 491] width 274 height 31
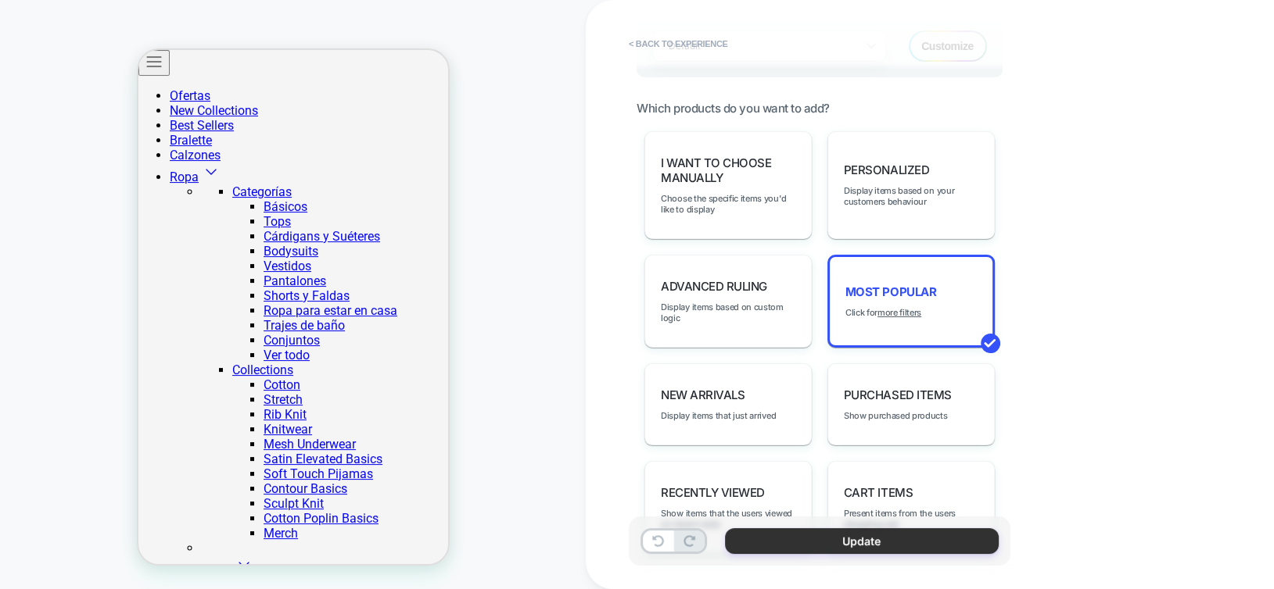
click at [784, 535] on button "Update" at bounding box center [862, 542] width 274 height 26
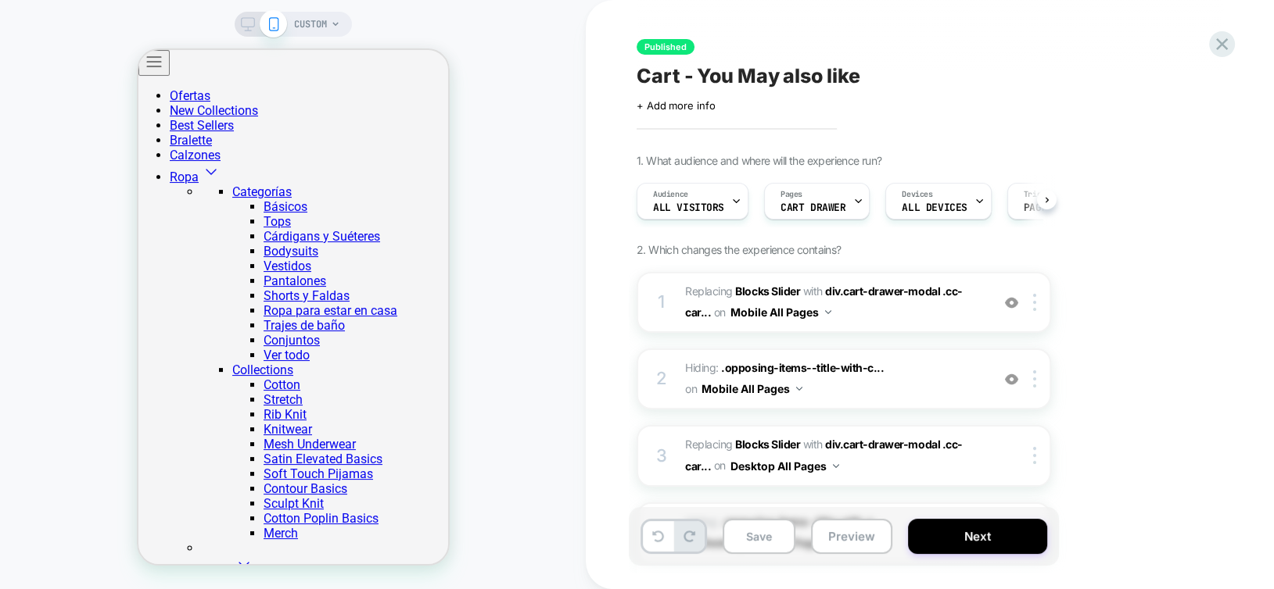
scroll to position [0, 0]
click at [1008, 306] on img at bounding box center [1011, 302] width 13 height 13
click at [1012, 376] on img at bounding box center [1011, 379] width 13 height 13
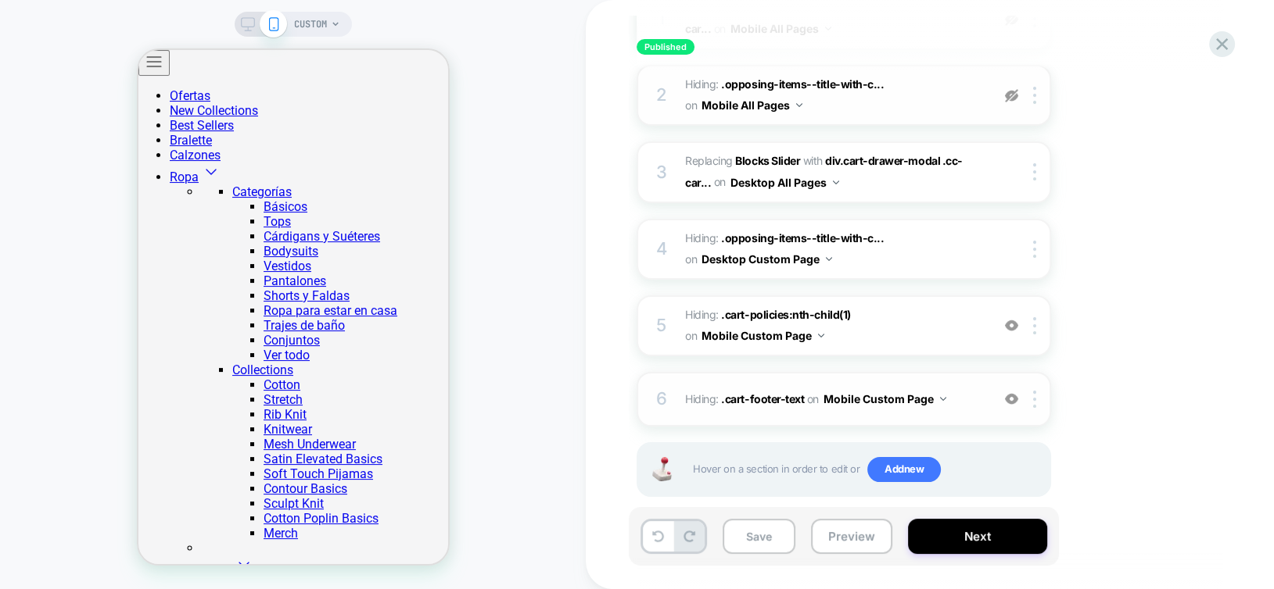
scroll to position [306, 0]
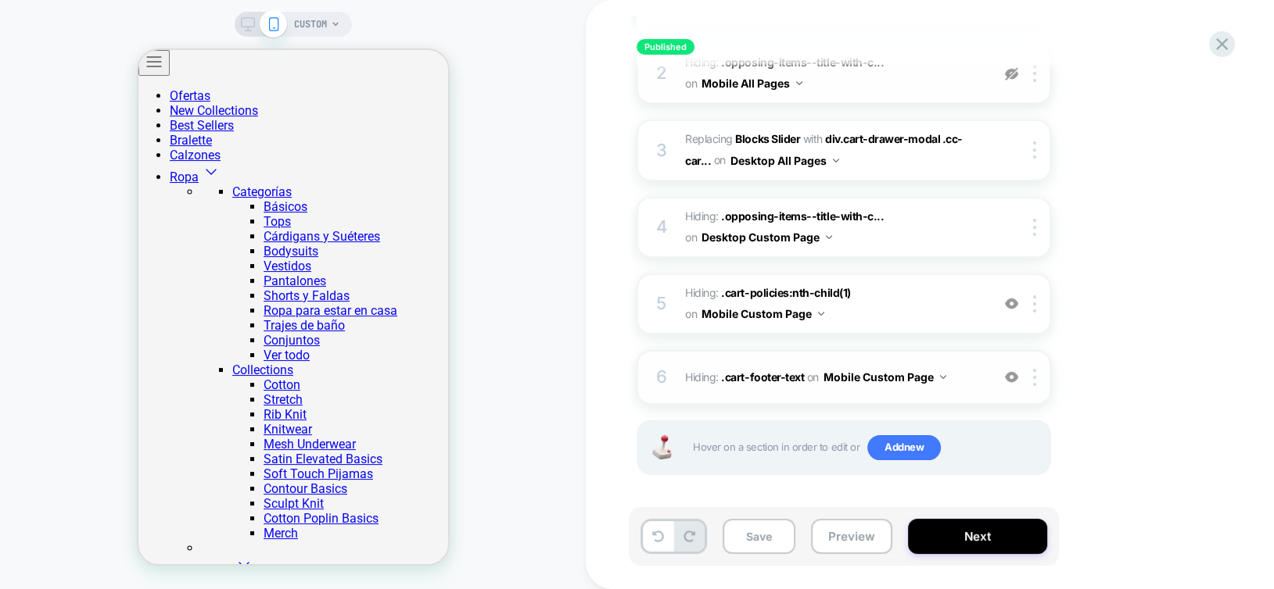
click at [1014, 372] on img at bounding box center [1011, 377] width 13 height 13
click at [1012, 303] on img at bounding box center [1011, 303] width 13 height 13
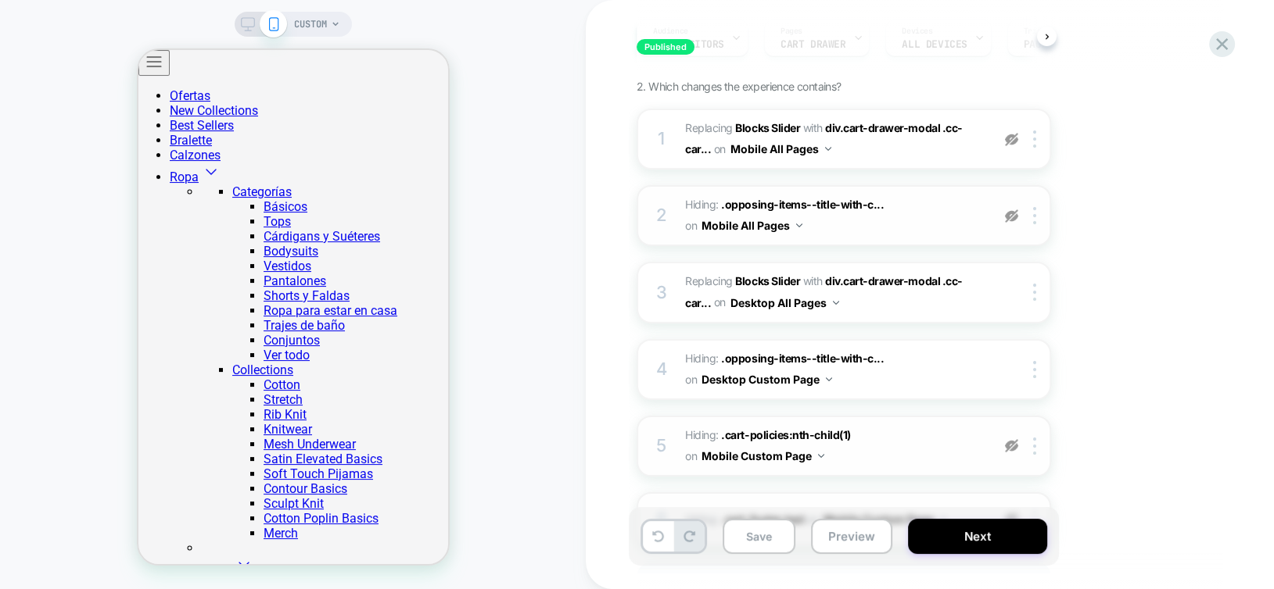
scroll to position [0, 0]
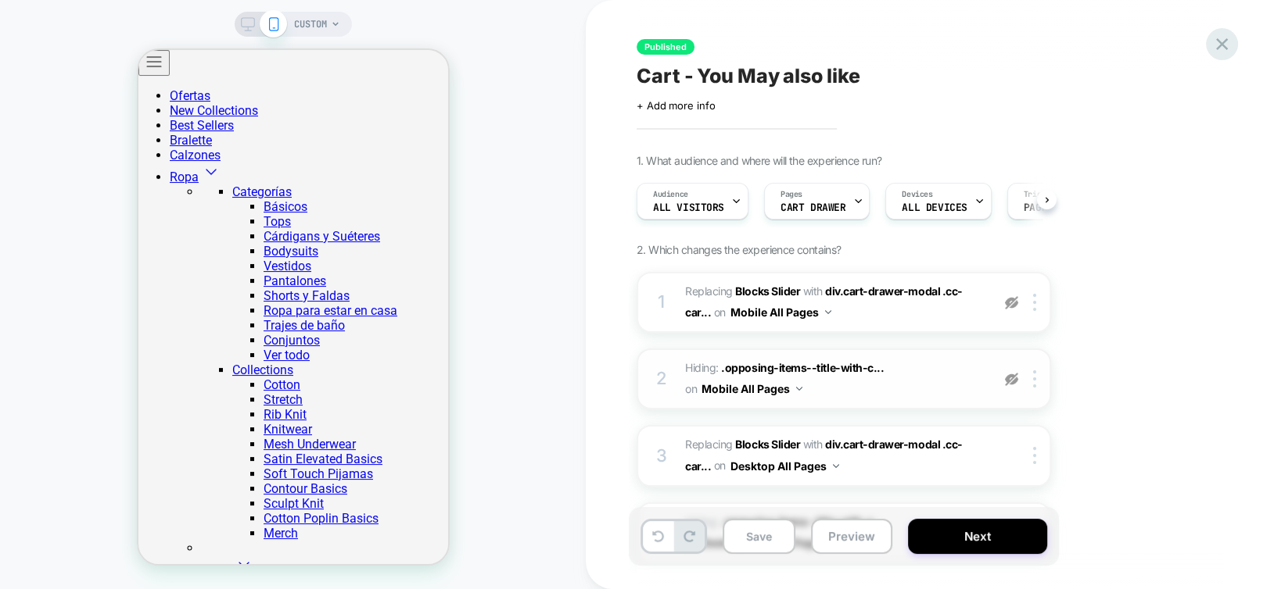
click at [1221, 41] on icon at bounding box center [1221, 44] width 21 height 21
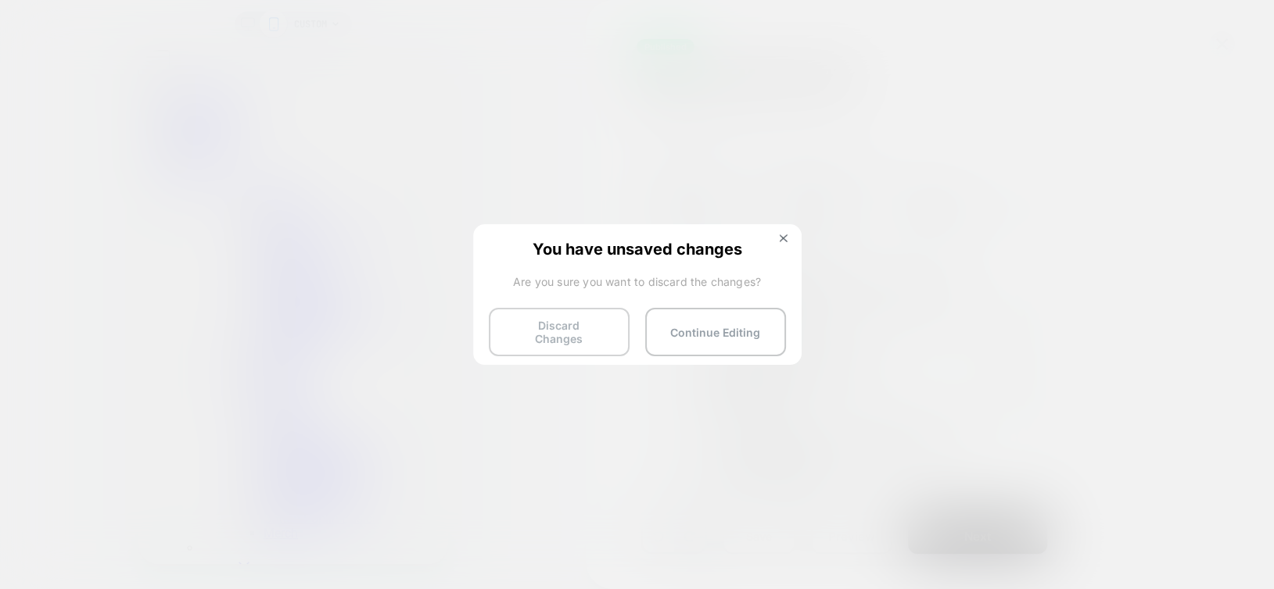
click at [573, 334] on button "Discard Changes" at bounding box center [559, 332] width 141 height 48
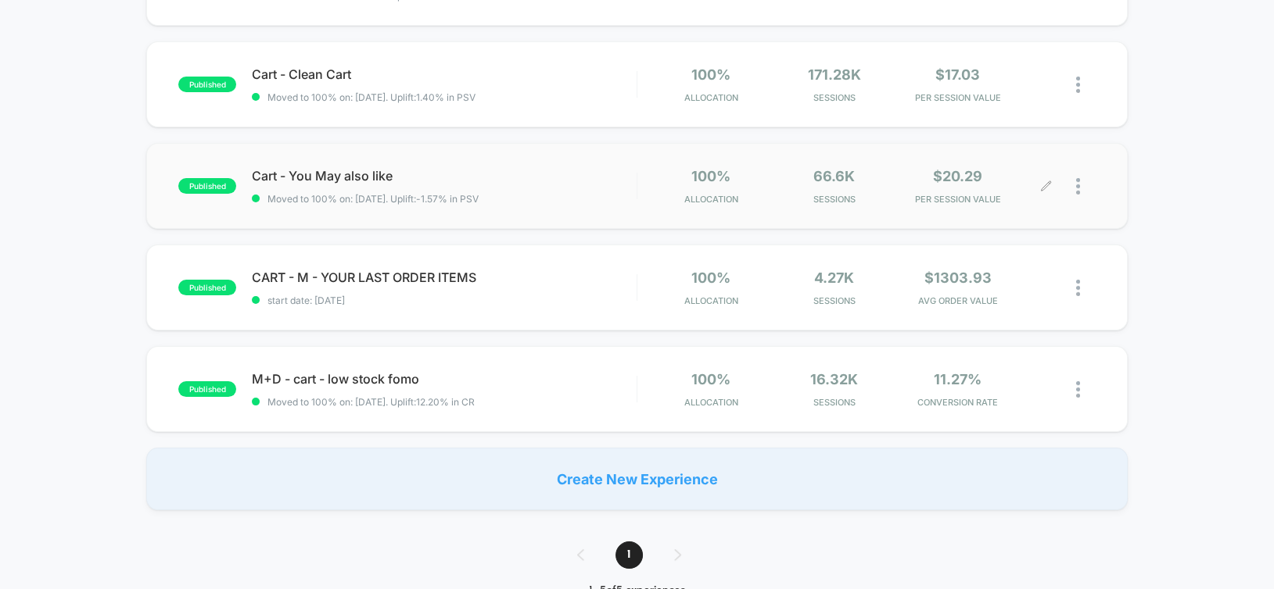
scroll to position [235, 0]
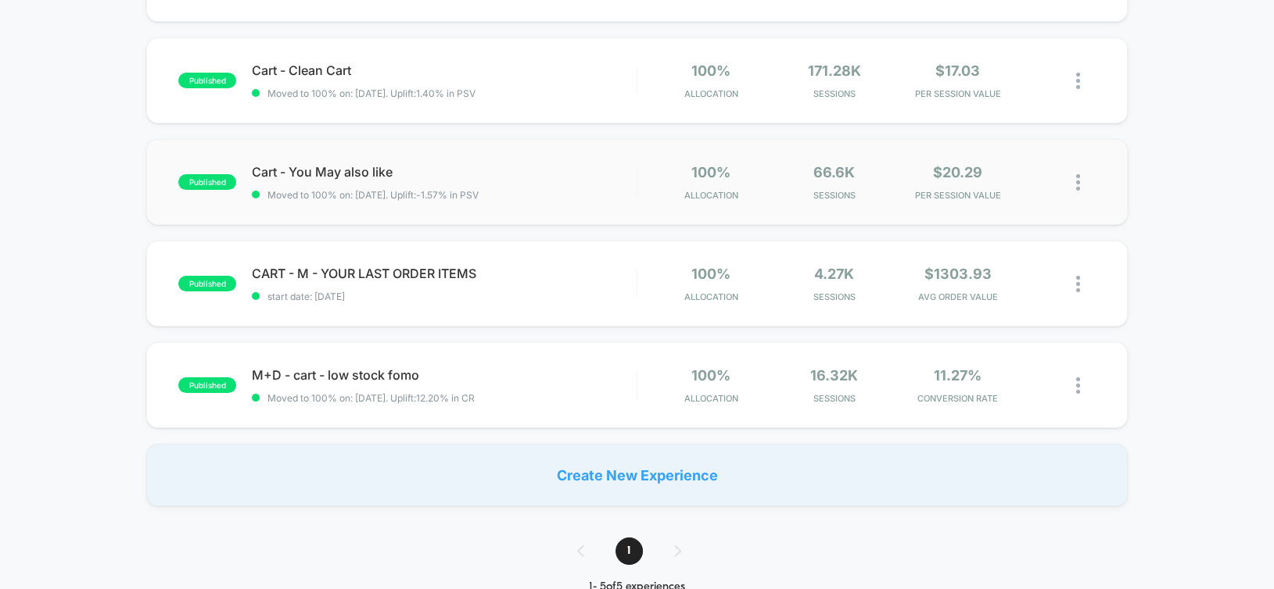
click at [1103, 178] on div "published Cart - You May also like Moved to 100% on: [DATE] . Uplift: -1.57% in…" at bounding box center [636, 182] width 980 height 86
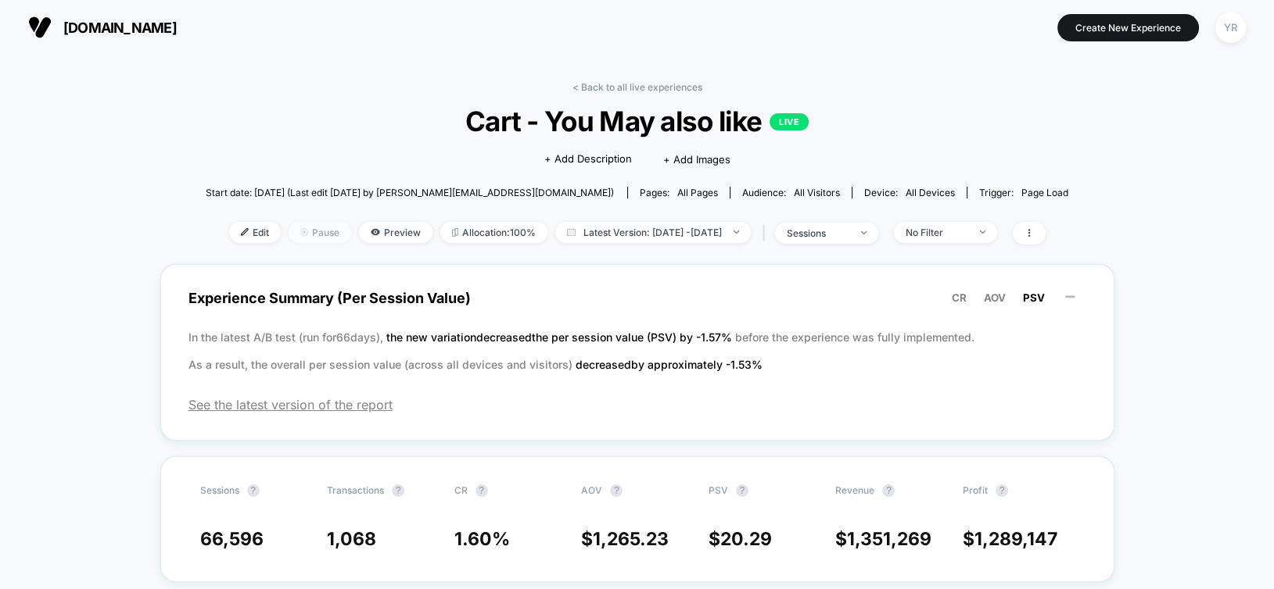
click at [295, 229] on span "Pause" at bounding box center [319, 232] width 63 height 21
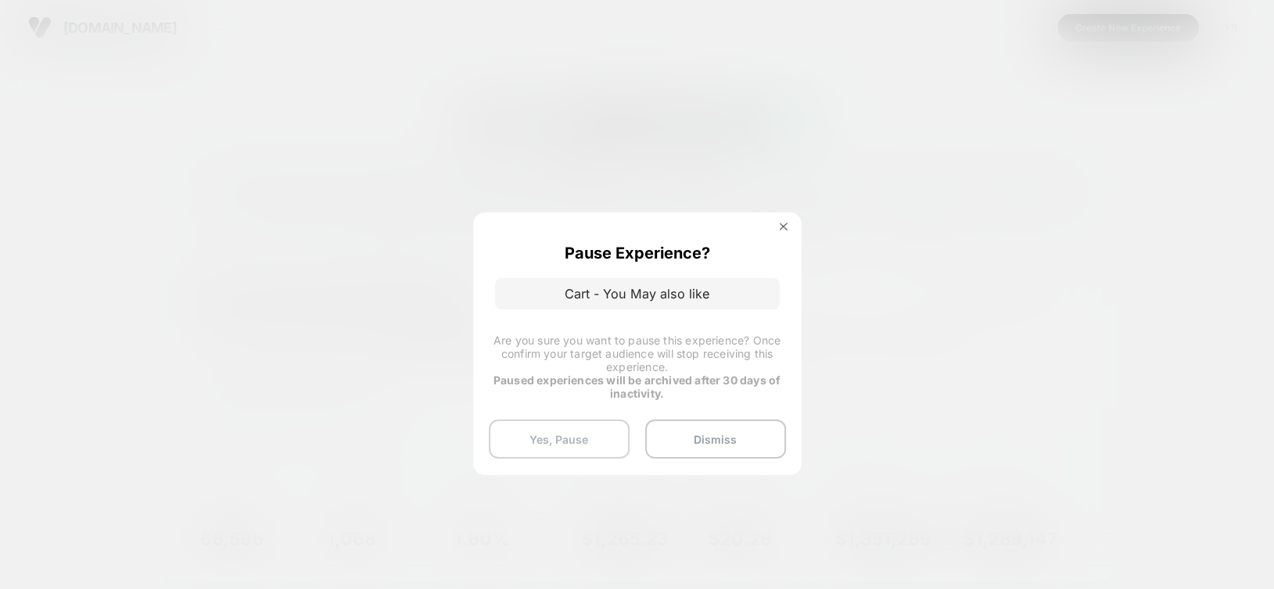
click at [571, 442] on button "Yes, Pause" at bounding box center [559, 439] width 141 height 39
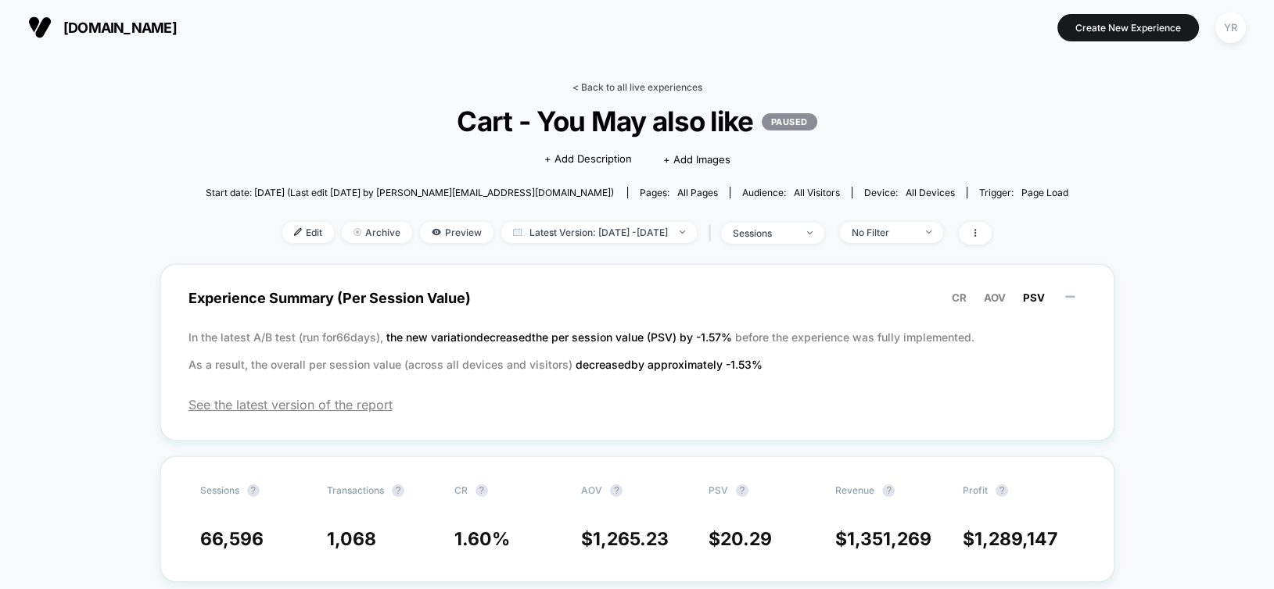
click at [643, 81] on link "< Back to all live experiences" at bounding box center [637, 87] width 130 height 12
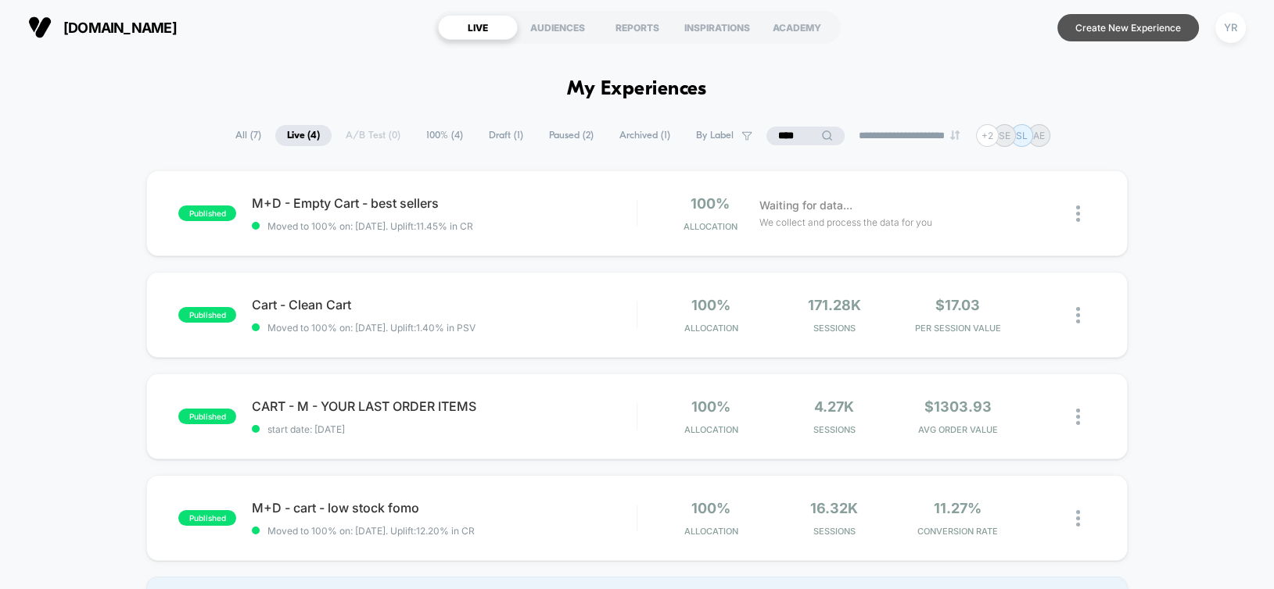
click at [1098, 34] on button "Create New Experience" at bounding box center [1128, 27] width 142 height 27
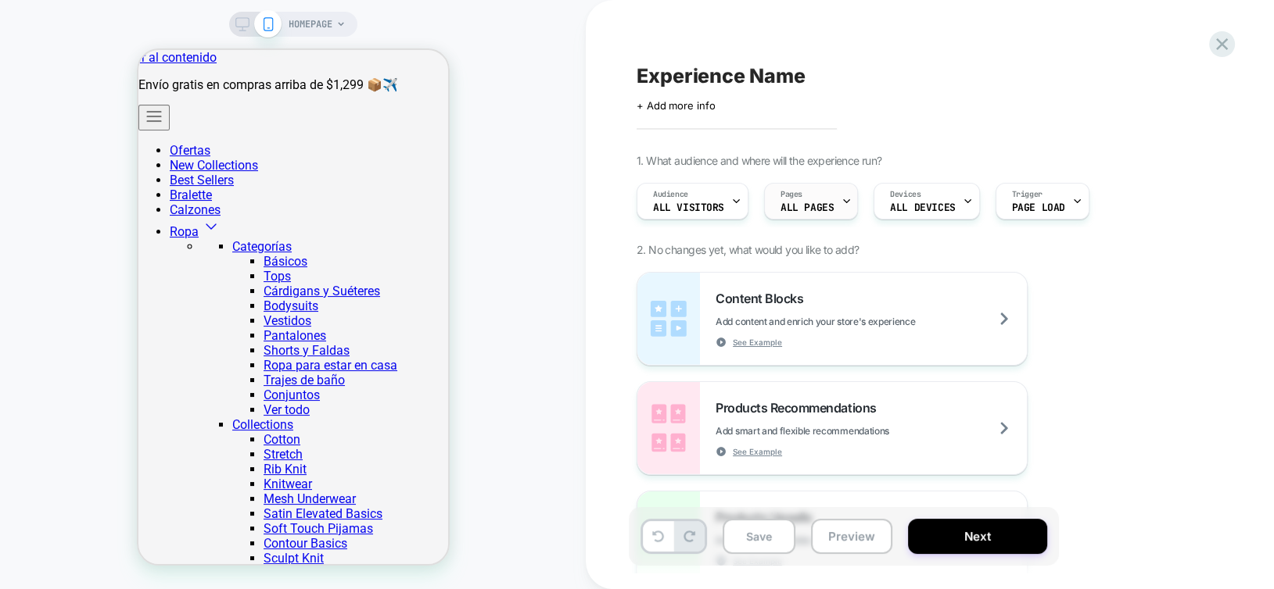
click at [796, 199] on span "Pages" at bounding box center [791, 194] width 22 height 11
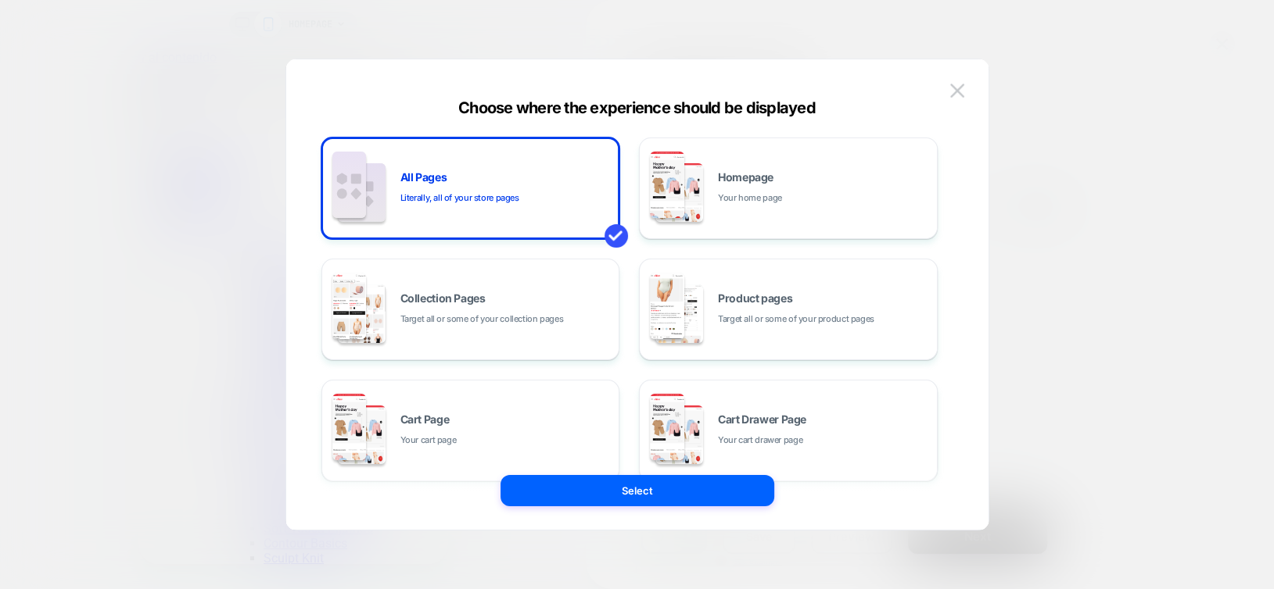
click at [772, 426] on div "Cart Drawer Page Your cart drawer page" at bounding box center [823, 431] width 211 height 34
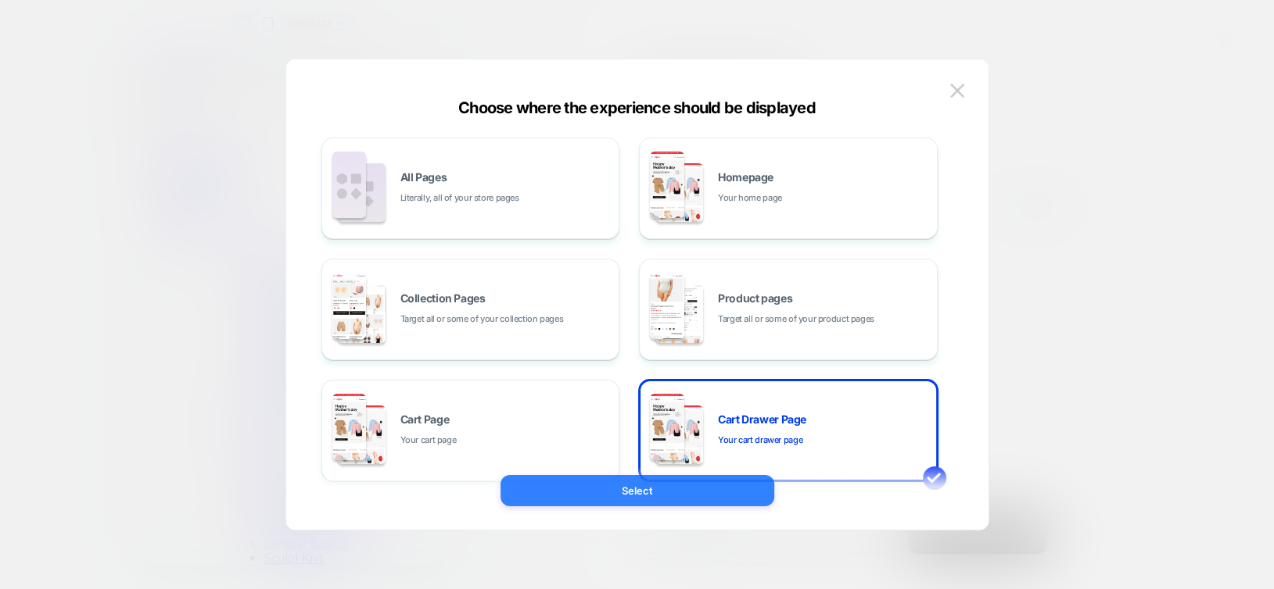
click at [721, 493] on button "Select" at bounding box center [637, 490] width 274 height 31
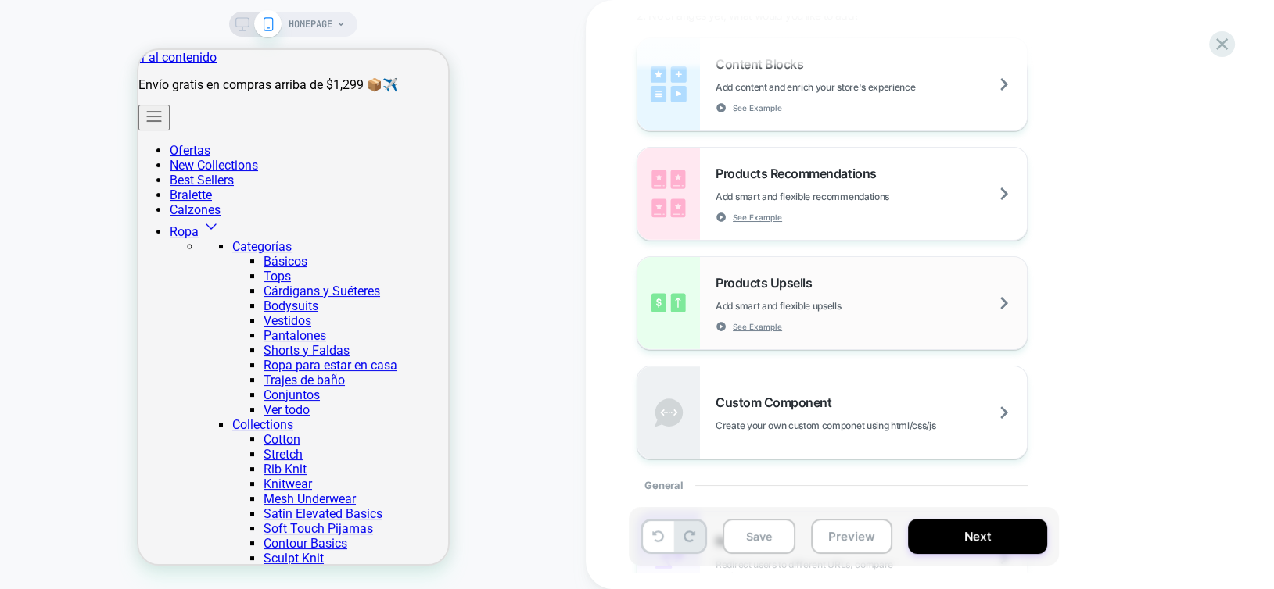
click at [664, 299] on img at bounding box center [668, 303] width 63 height 92
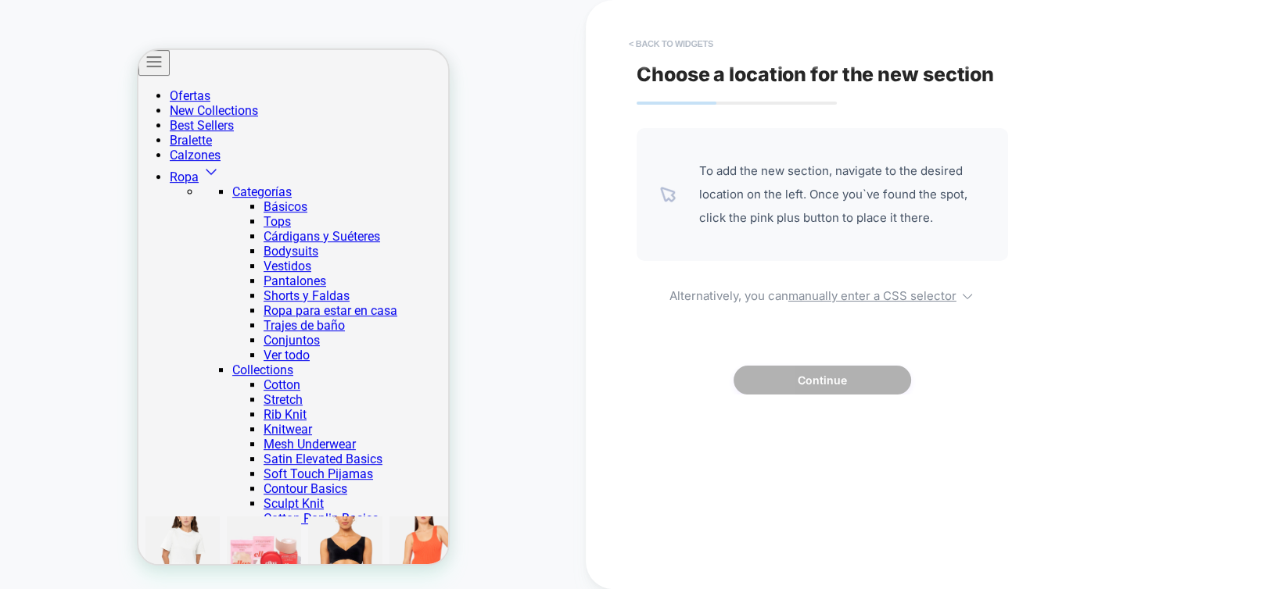
click at [656, 38] on button "< Back to widgets" at bounding box center [671, 43] width 100 height 25
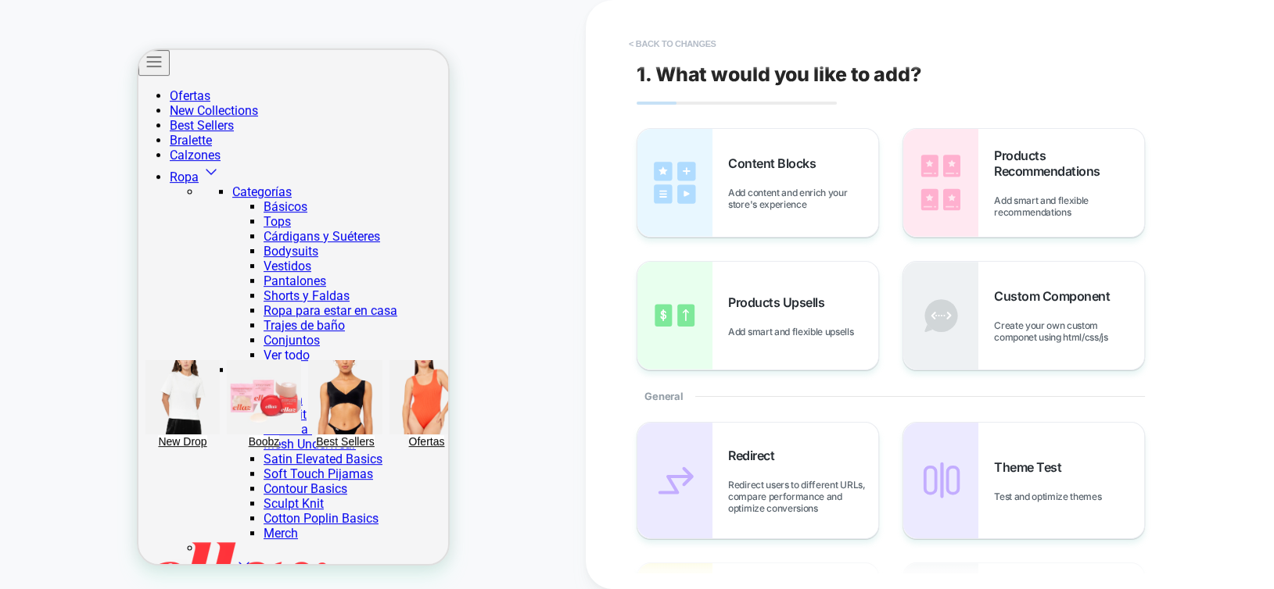
click at [667, 40] on button "< Back to changes" at bounding box center [672, 43] width 103 height 25
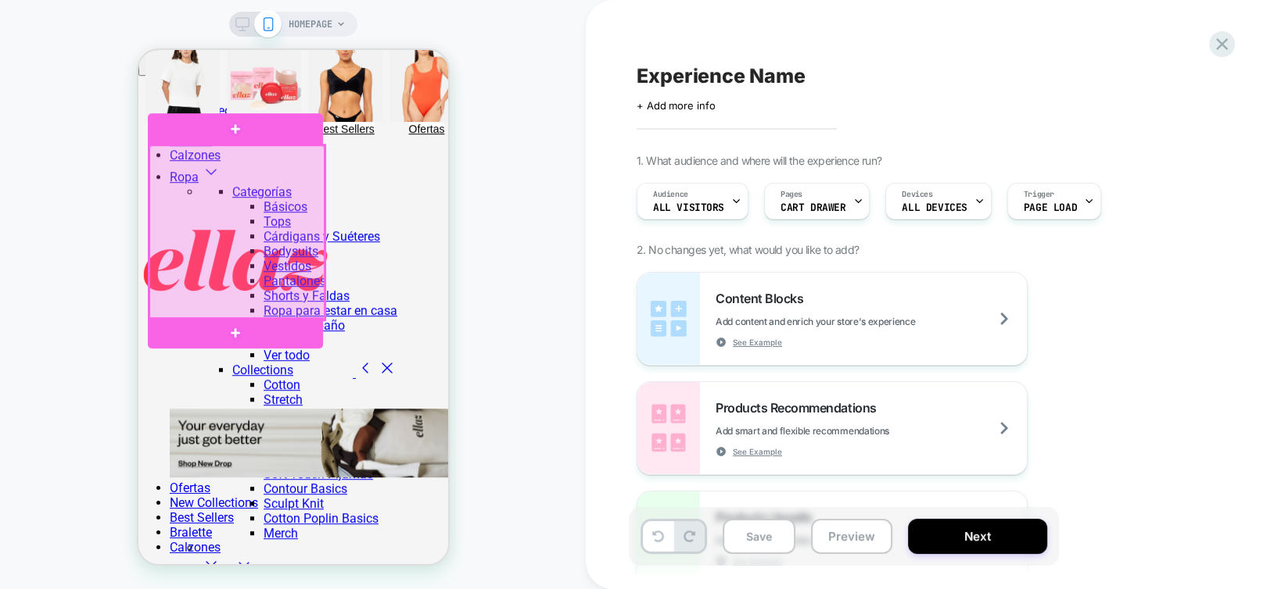
click at [239, 242] on div at bounding box center [236, 232] width 175 height 175
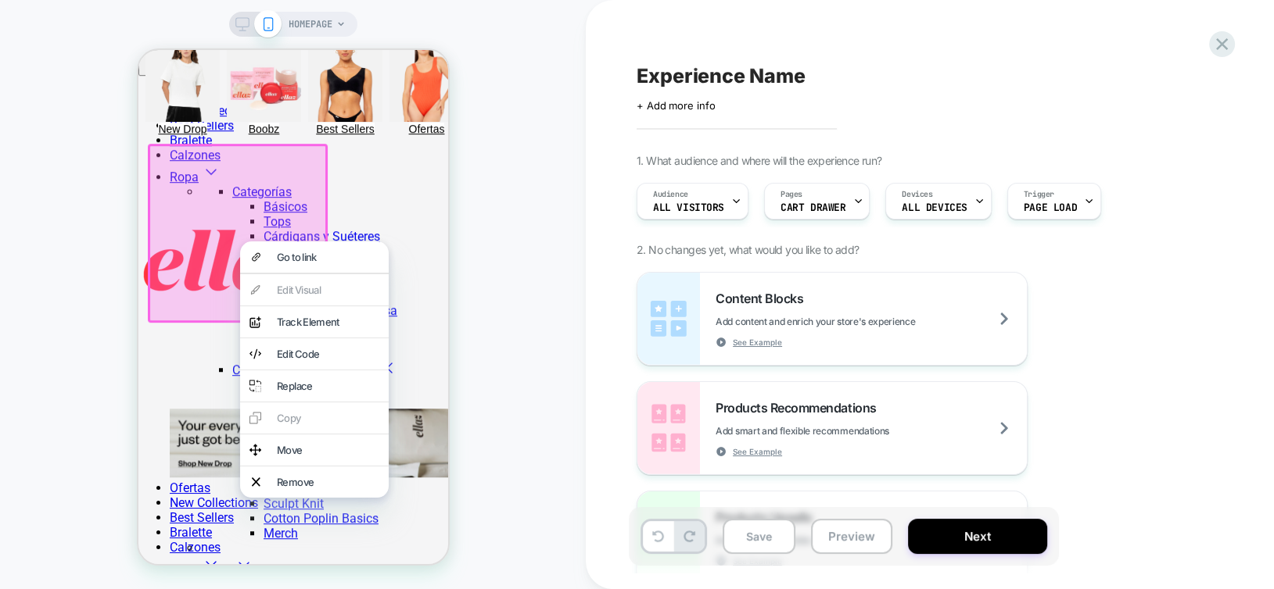
click at [79, 239] on div "HOMEPAGE" at bounding box center [293, 295] width 586 height 558
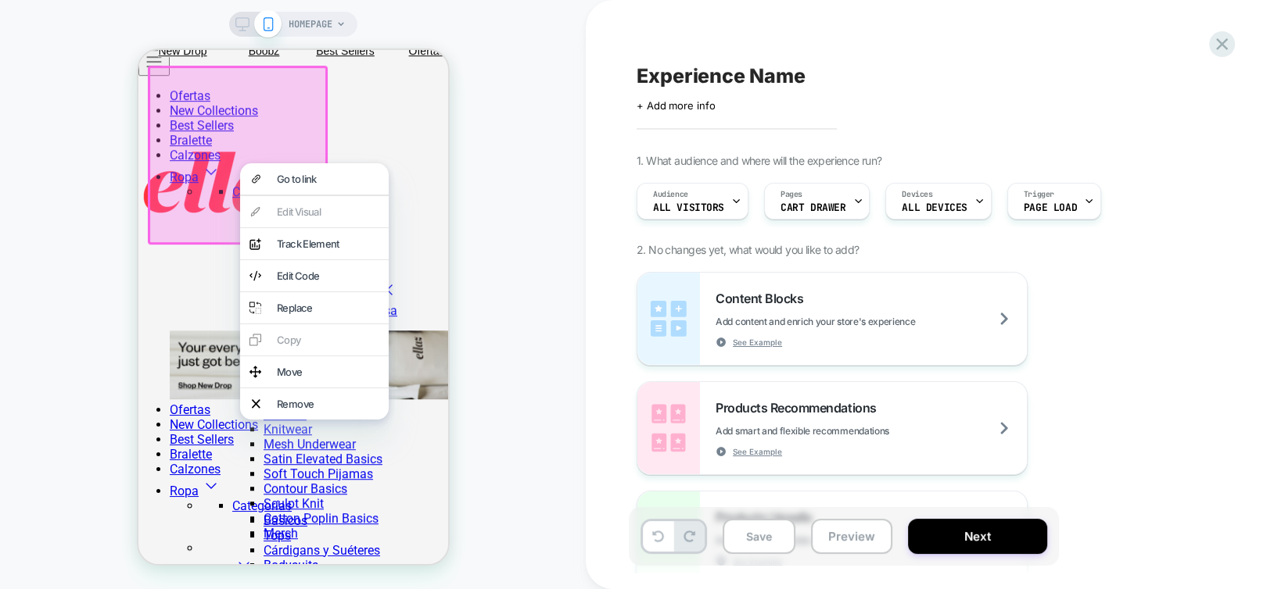
click at [296, 27] on span "HOMEPAGE" at bounding box center [310, 24] width 44 height 25
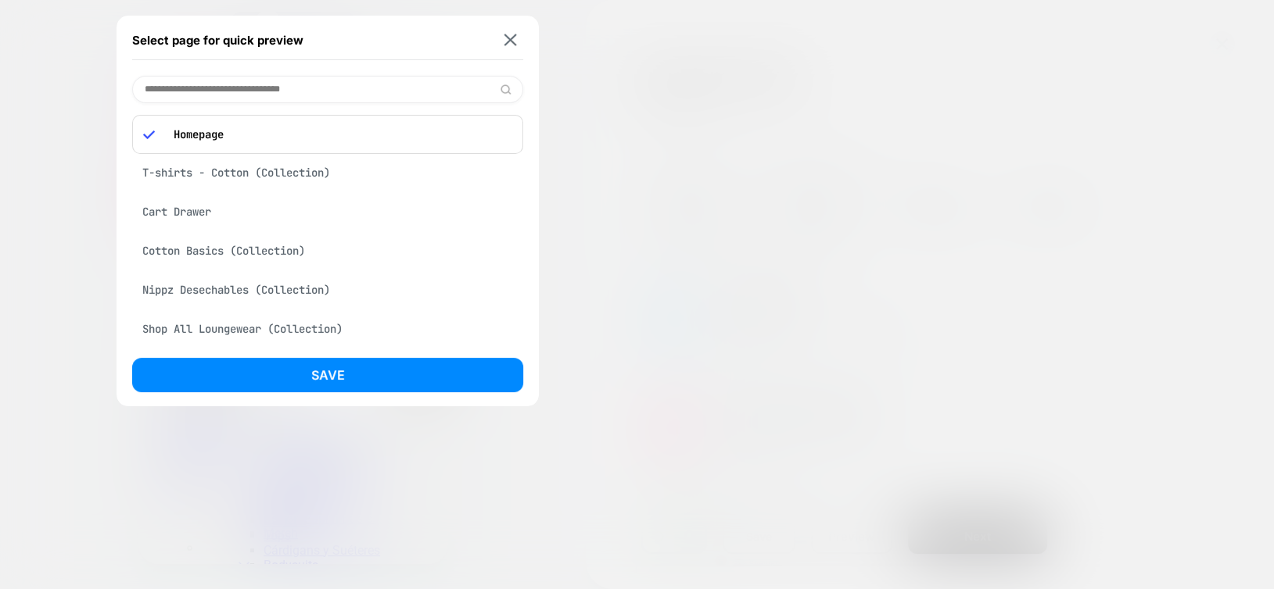
click at [214, 296] on div "Nippz Desechables (Collection)" at bounding box center [327, 290] width 391 height 30
click at [252, 252] on div "Copas Invisibles (Product)" at bounding box center [327, 247] width 391 height 30
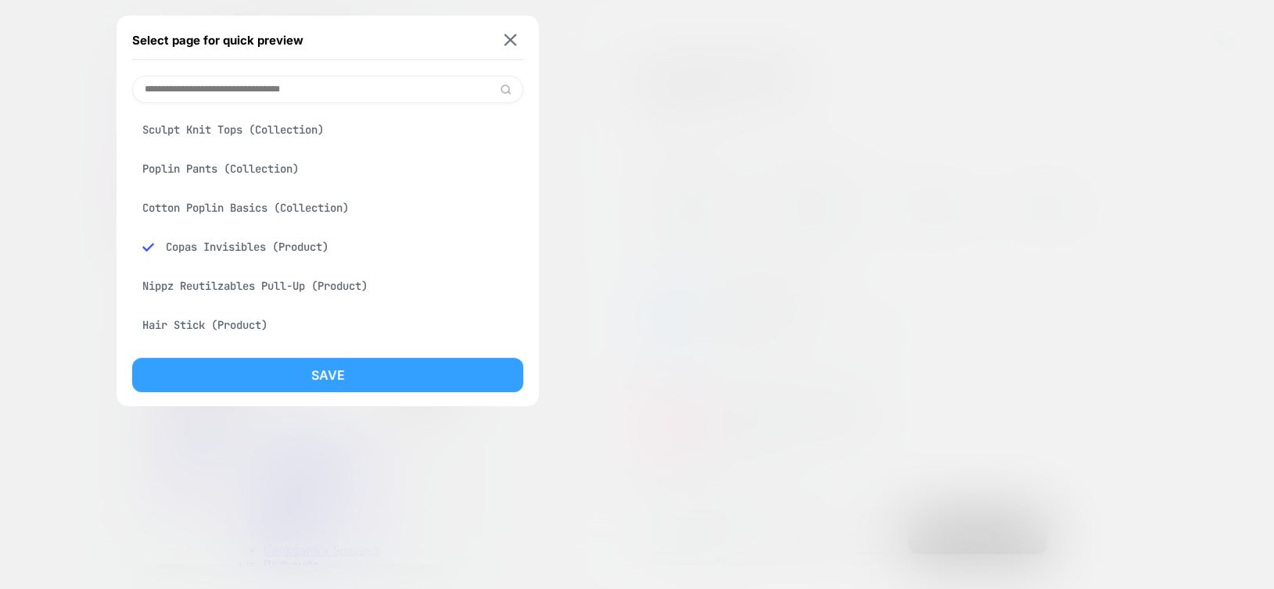
click at [252, 374] on button "Save" at bounding box center [327, 375] width 391 height 34
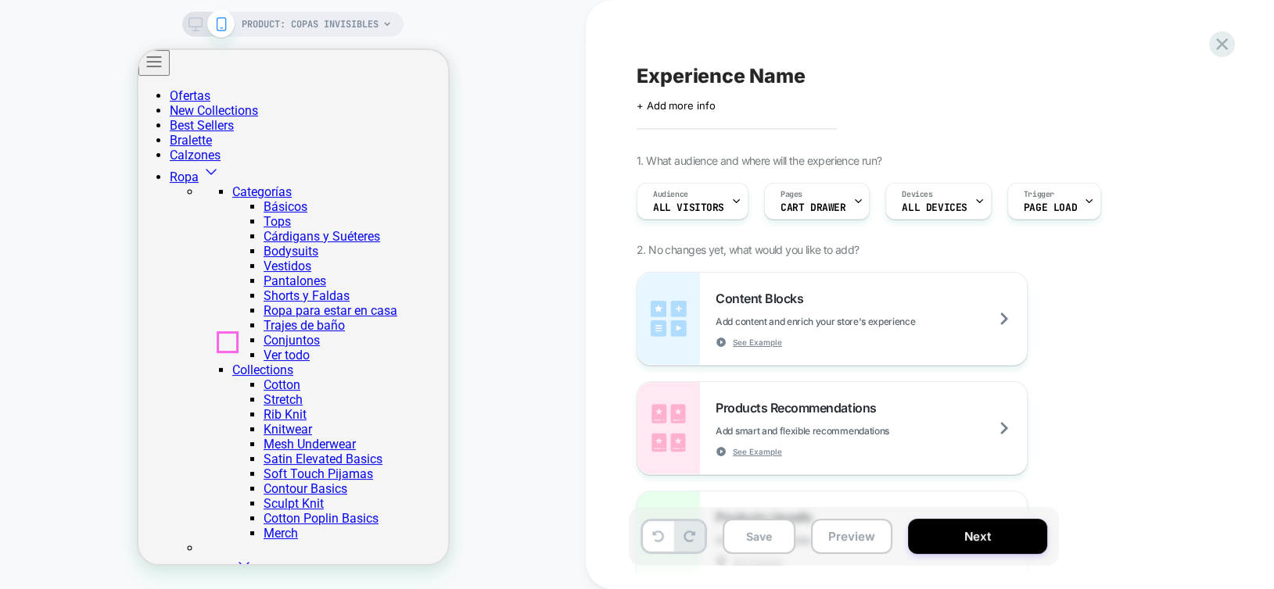
type input "*"
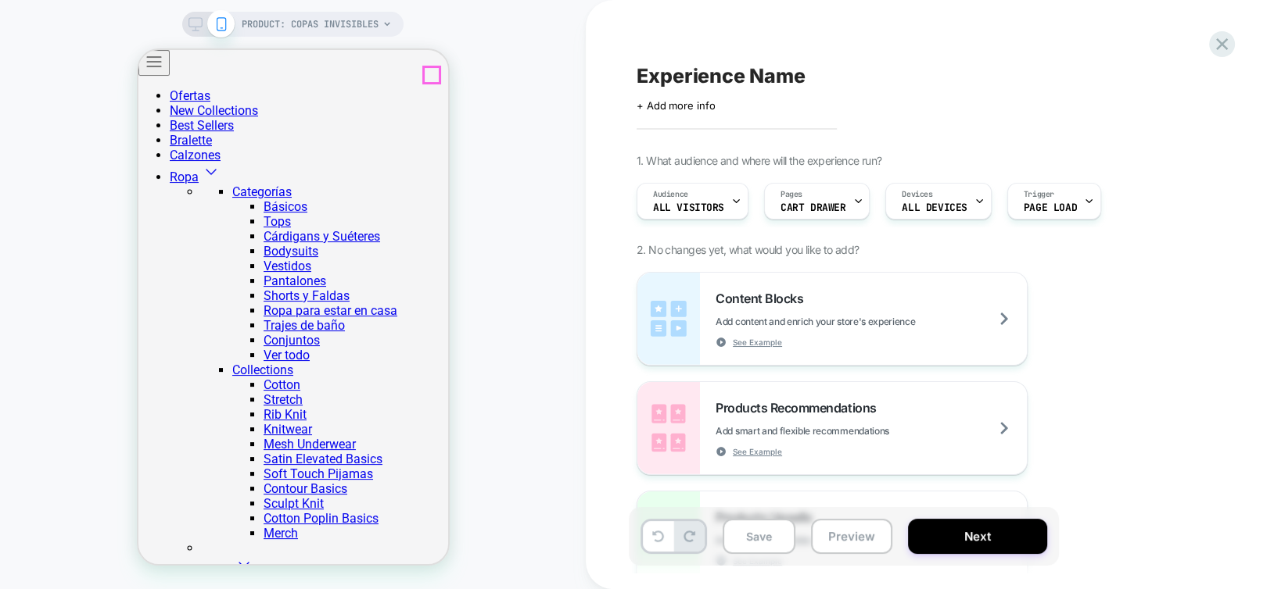
click at [257, 23] on span "PRODUCT: Copas Invisibles" at bounding box center [310, 24] width 137 height 25
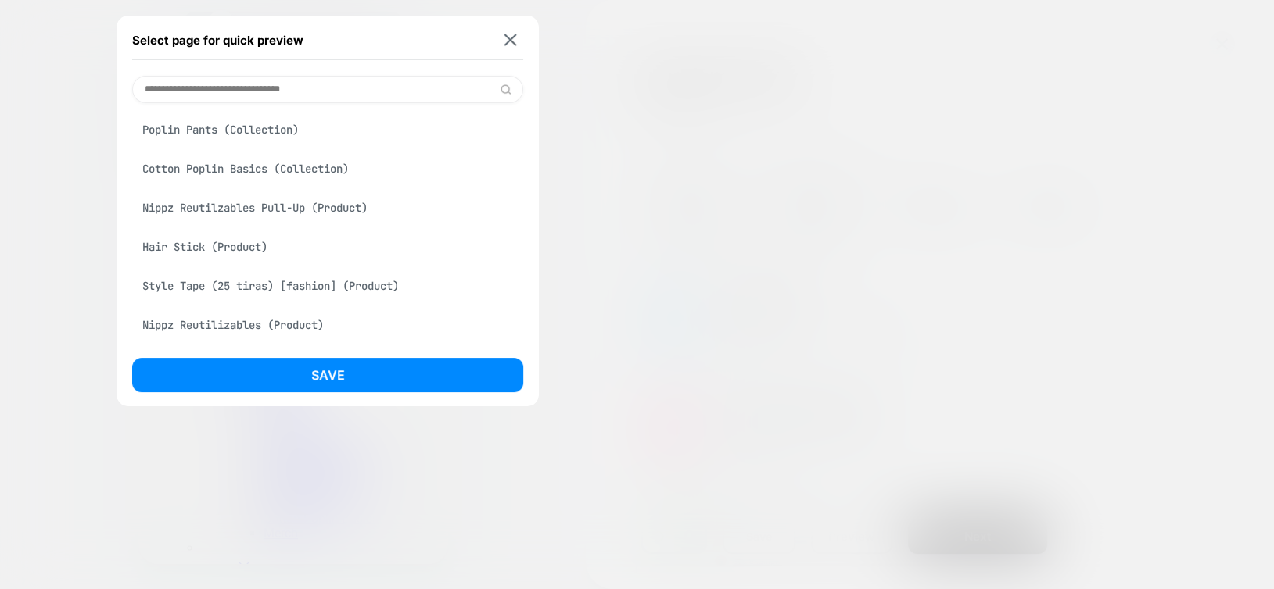
click at [212, 253] on div "Hair Stick (Product)" at bounding box center [327, 247] width 391 height 30
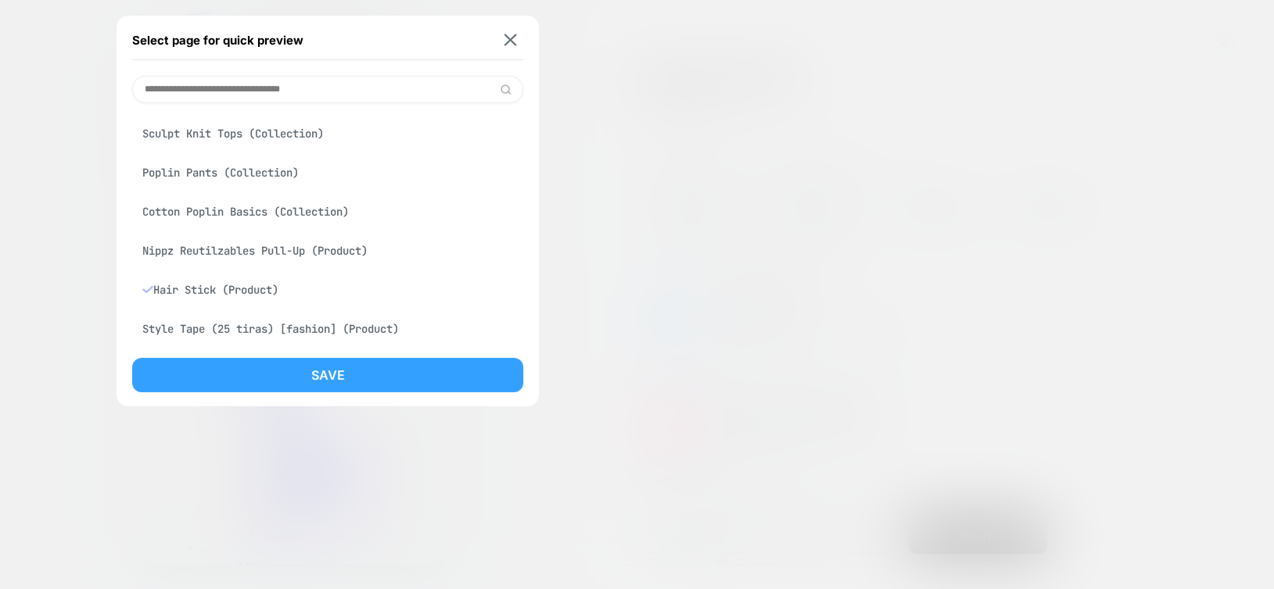
scroll to position [434, 0]
click at [236, 371] on button "Save" at bounding box center [327, 375] width 391 height 34
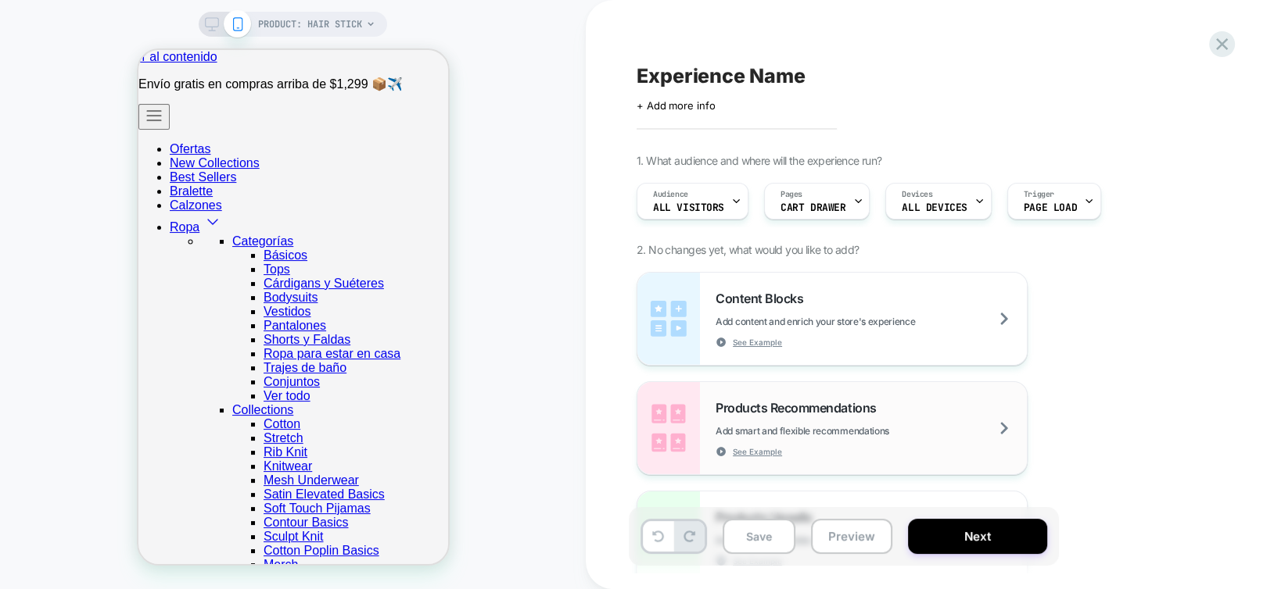
scroll to position [0, 0]
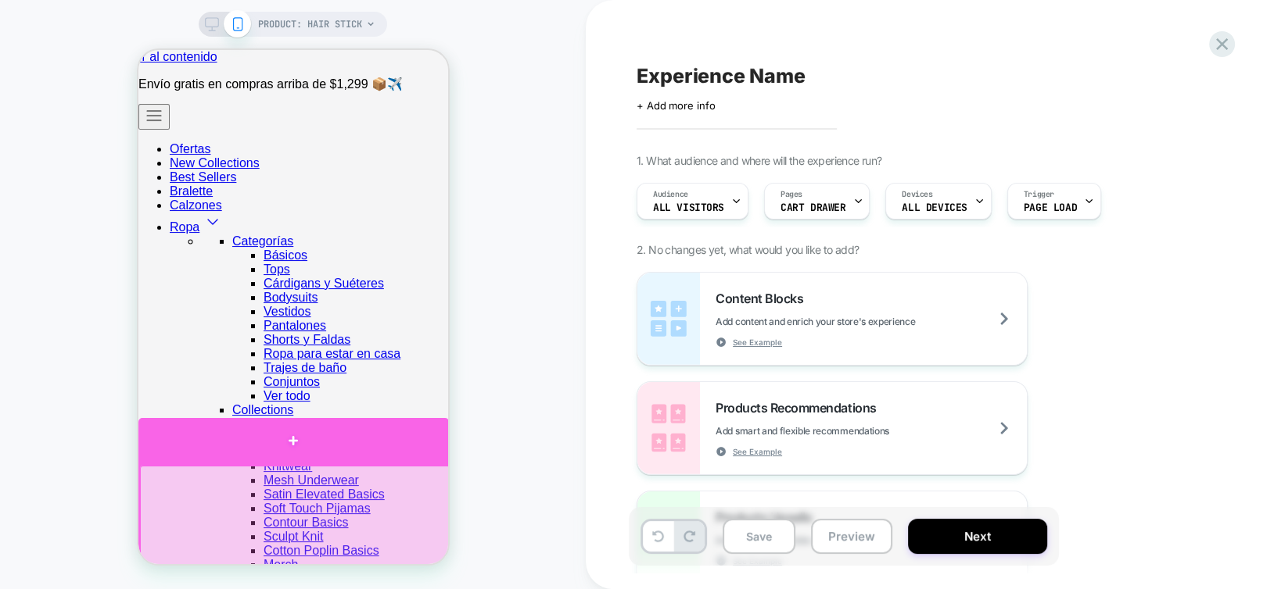
click at [290, 440] on div at bounding box center [293, 441] width 310 height 47
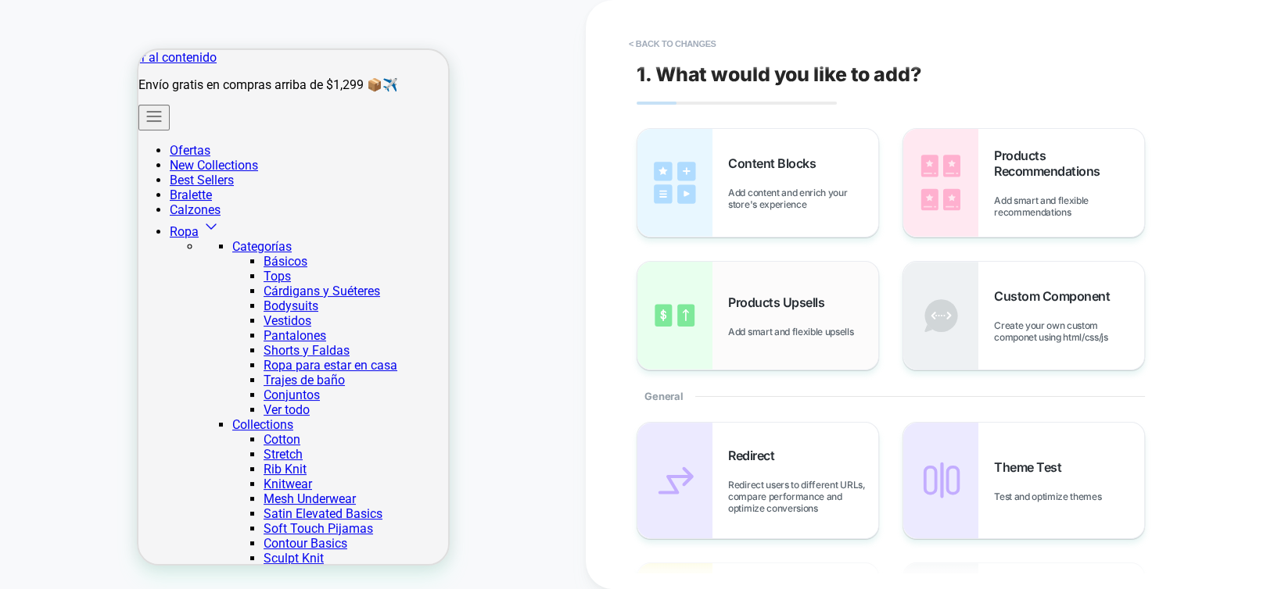
click at [683, 331] on img at bounding box center [674, 316] width 75 height 108
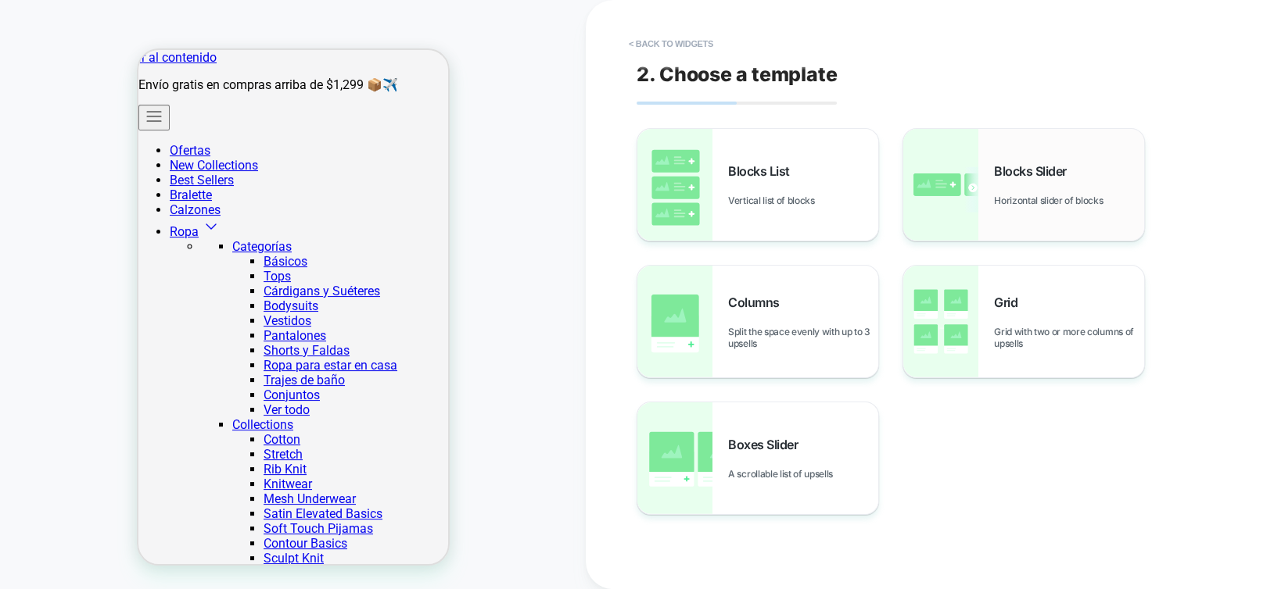
click at [961, 171] on img at bounding box center [940, 185] width 75 height 112
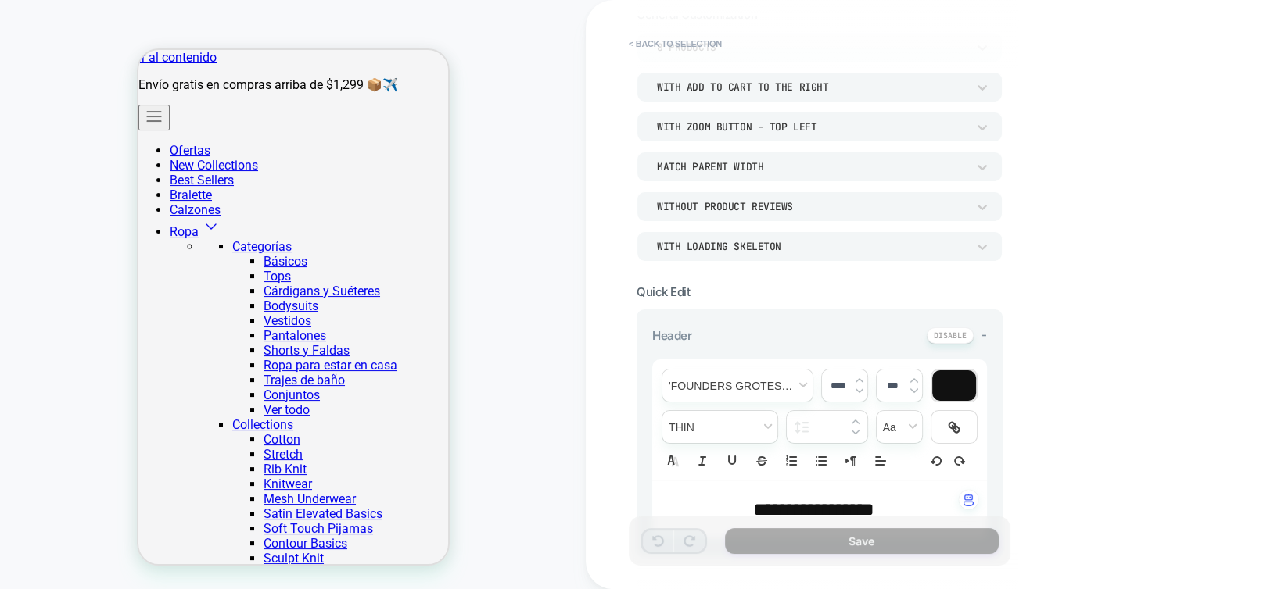
scroll to position [313, 0]
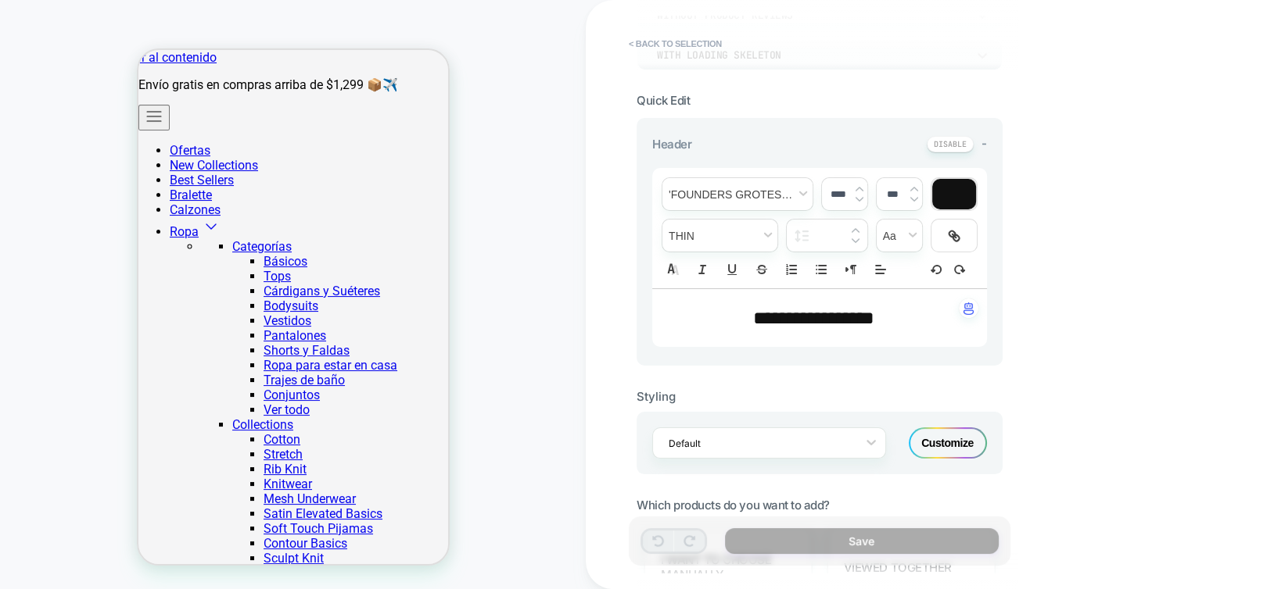
click at [797, 324] on span "**********" at bounding box center [813, 318] width 121 height 19
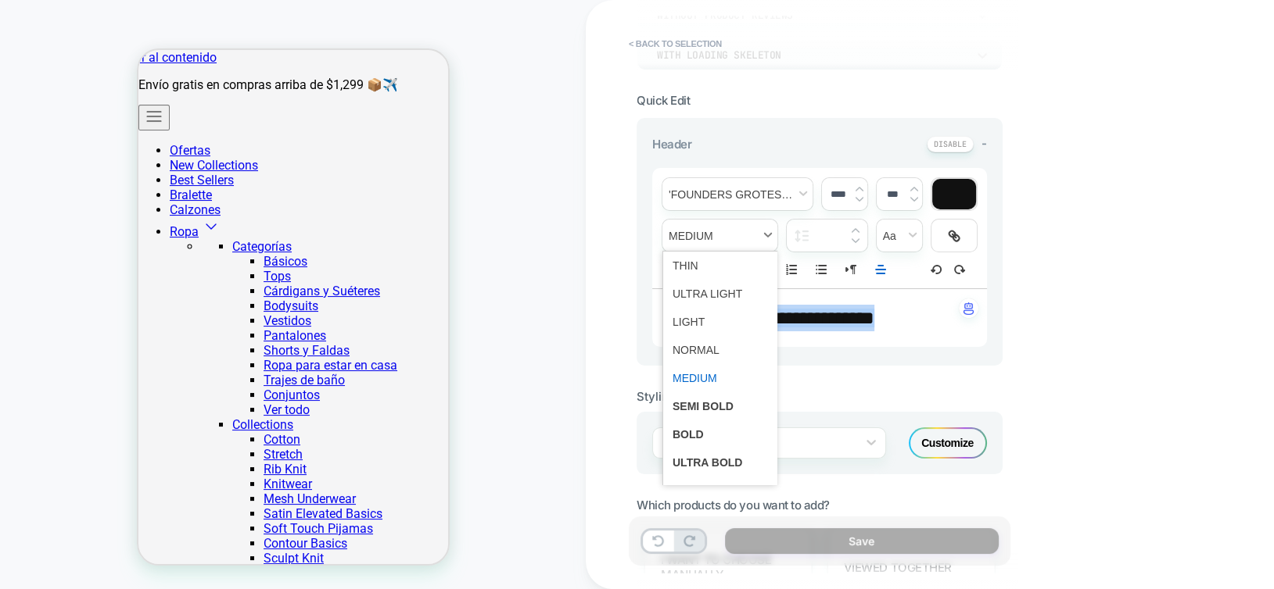
click at [699, 236] on span "fontWeight" at bounding box center [719, 236] width 115 height 32
click at [690, 379] on span "fontWeight" at bounding box center [719, 378] width 95 height 28
click at [694, 356] on span "fontWeight" at bounding box center [719, 350] width 95 height 28
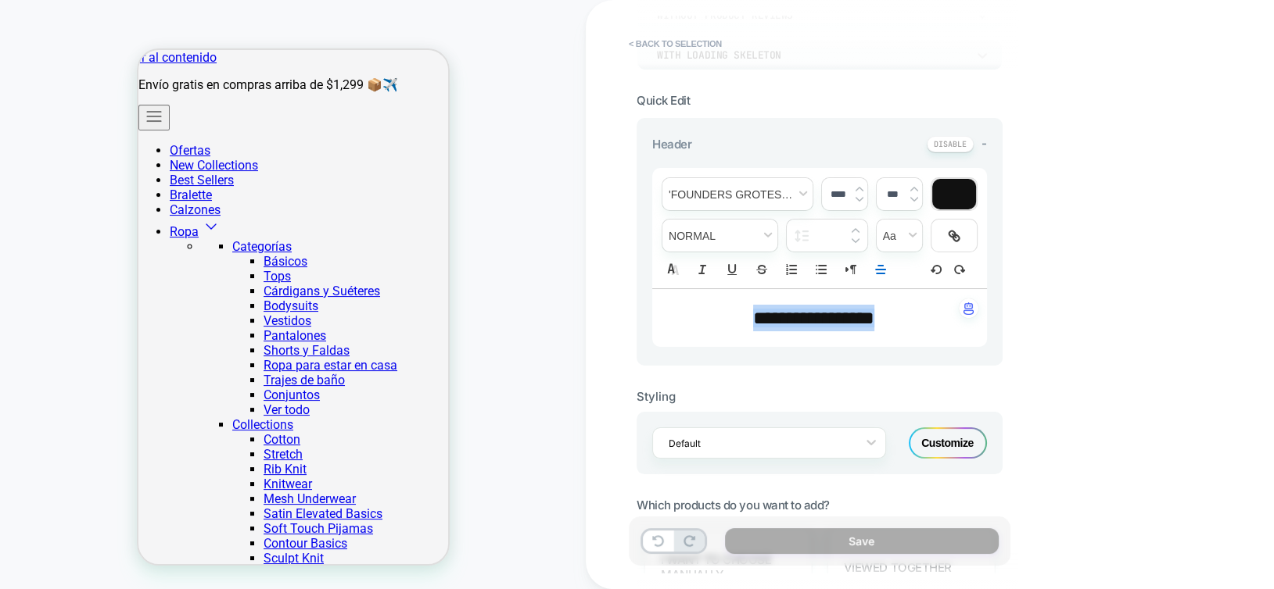
click at [856, 199] on img at bounding box center [859, 199] width 8 height 6
type input "****"
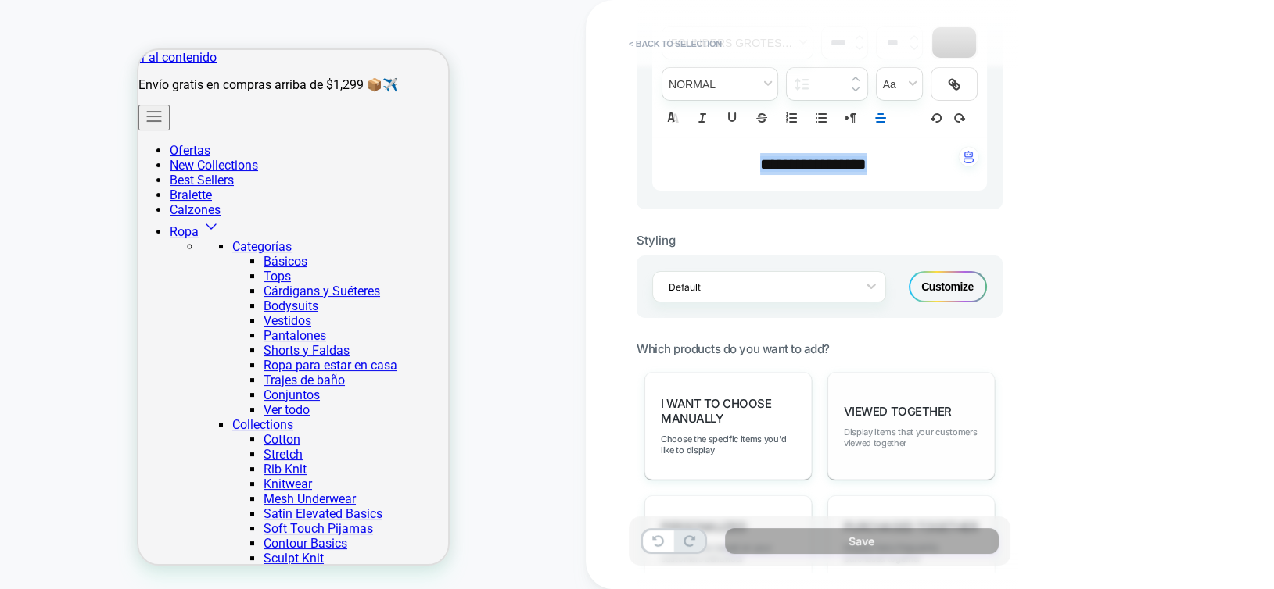
scroll to position [469, 0]
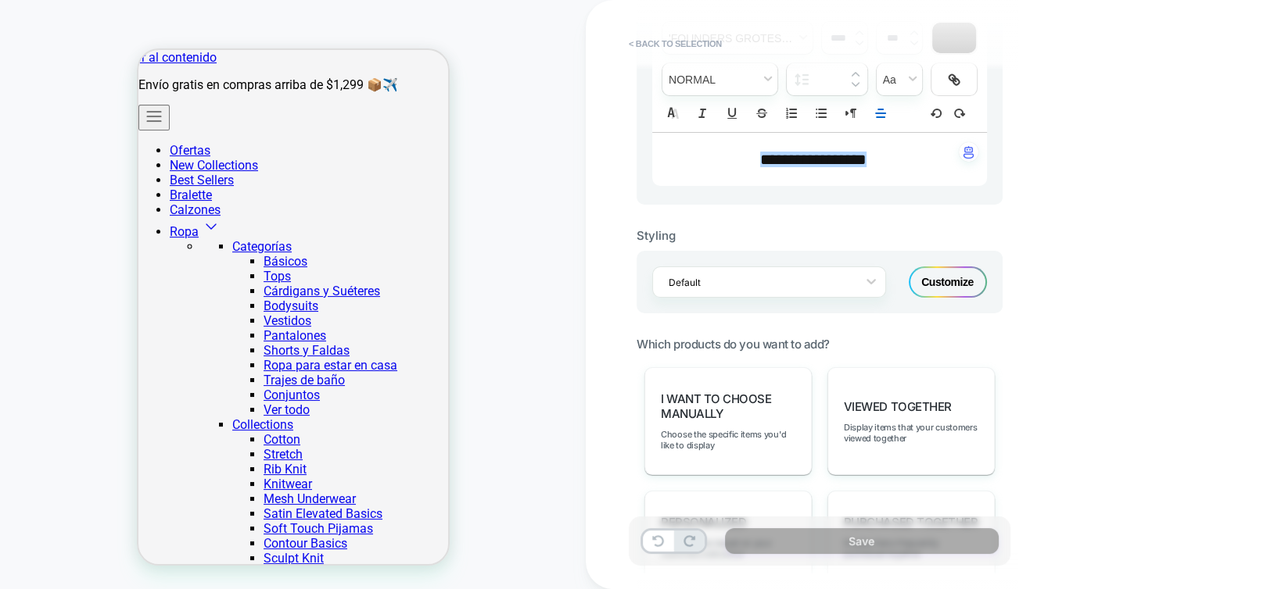
click at [931, 286] on div "Customize" at bounding box center [947, 282] width 78 height 31
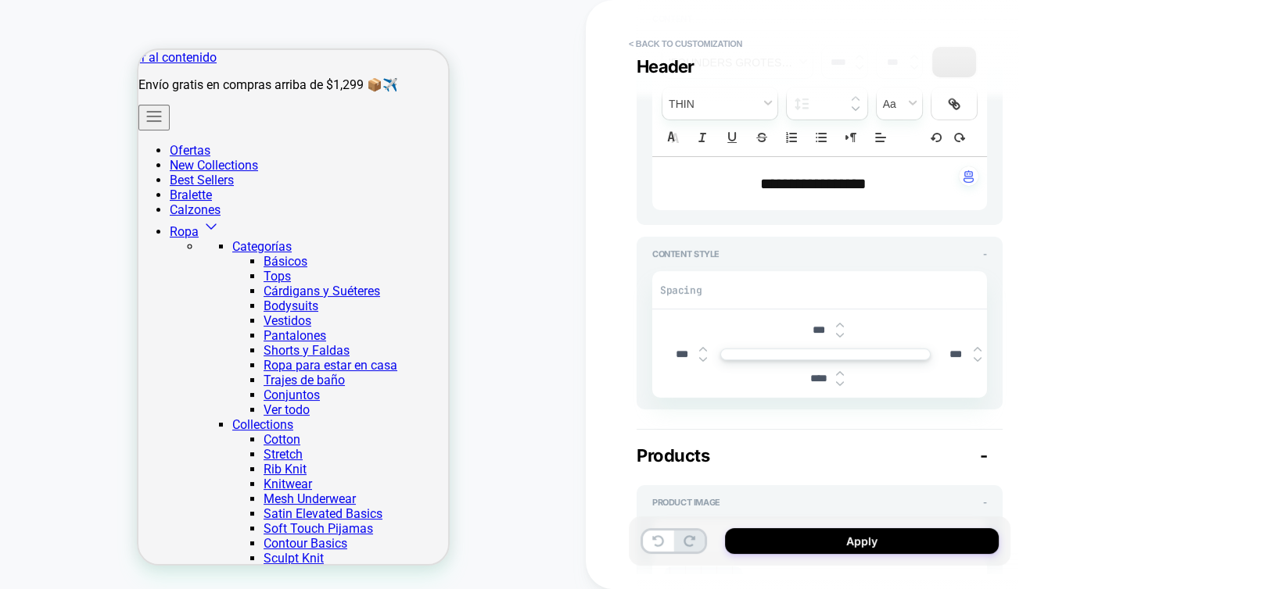
scroll to position [391, 0]
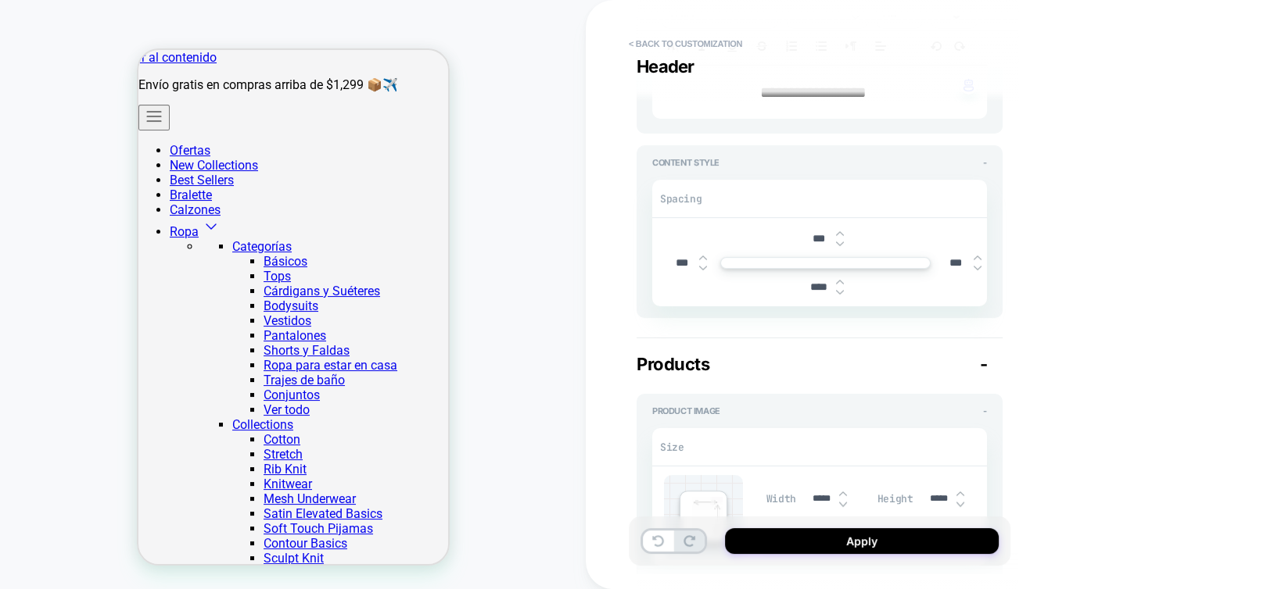
type textarea "*"
click at [812, 283] on input "****" at bounding box center [818, 287] width 35 height 13
type input "***"
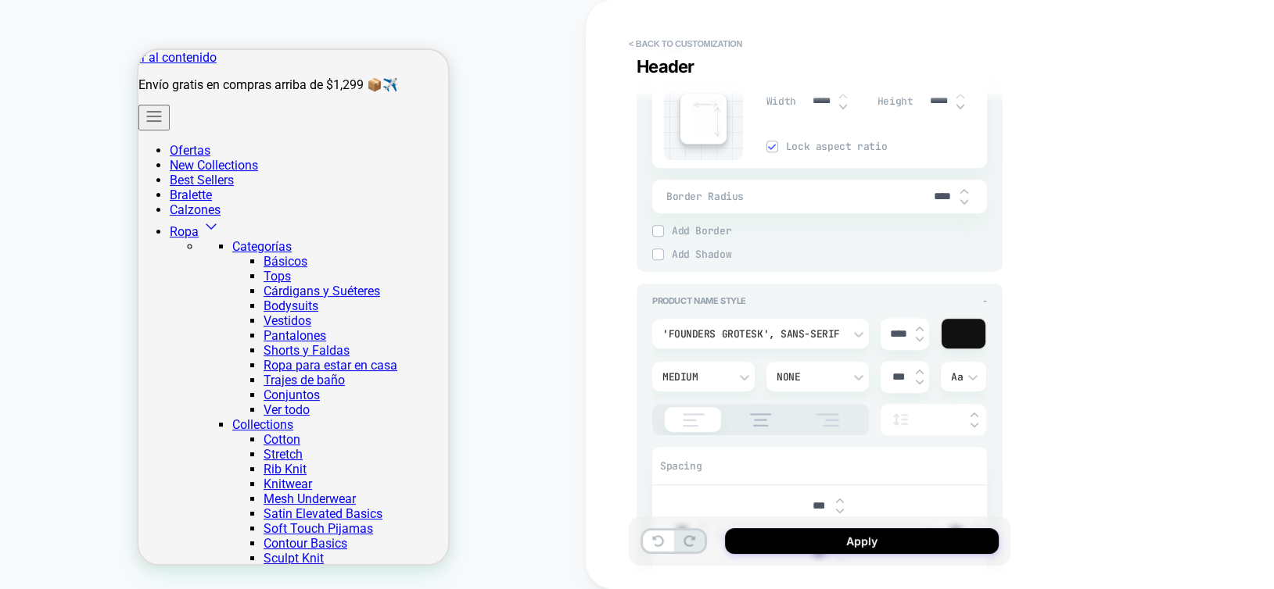
type textarea "*"
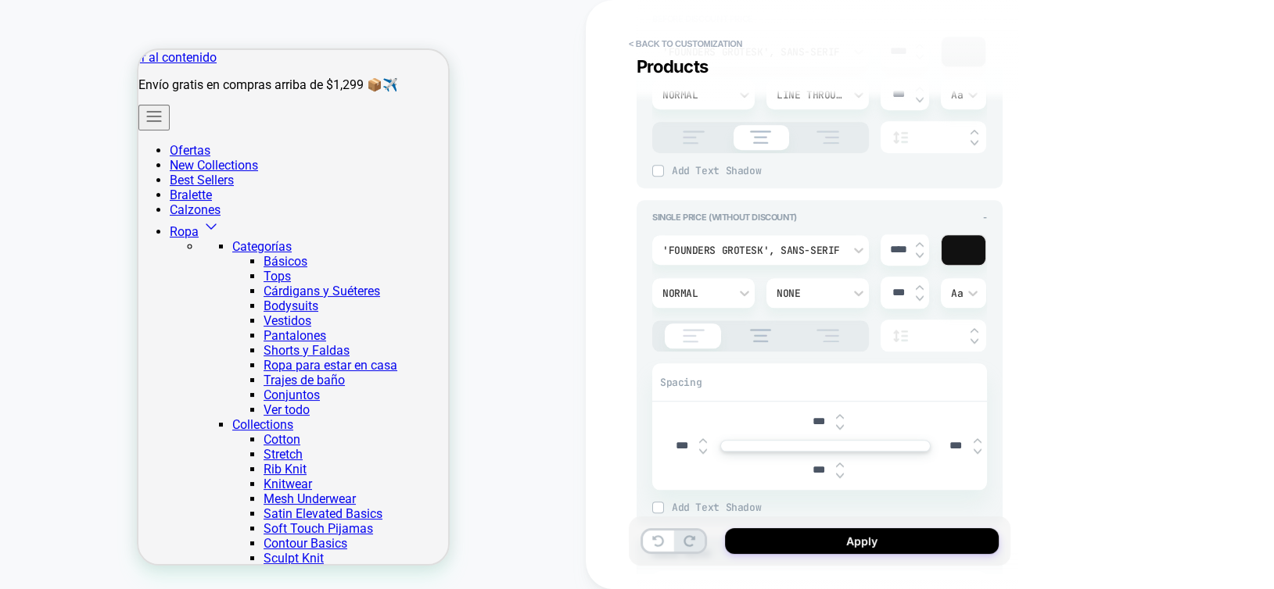
scroll to position [2267, 0]
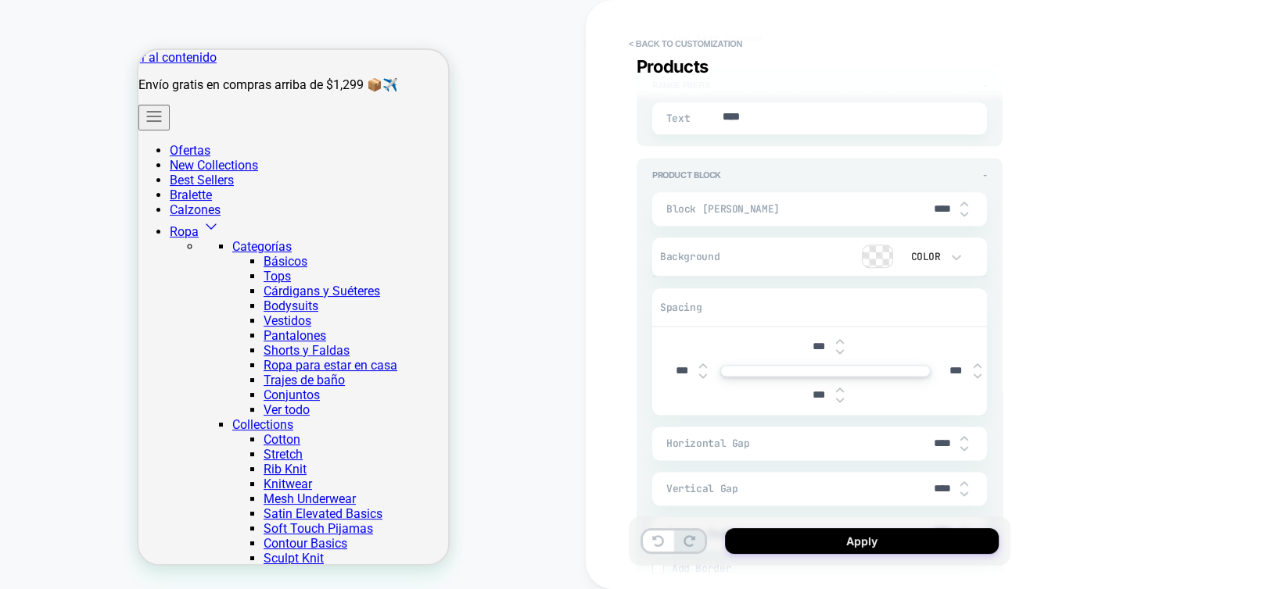
type input "***"
click at [934, 205] on input "****" at bounding box center [942, 208] width 35 height 13
type input "***"
type textarea "*"
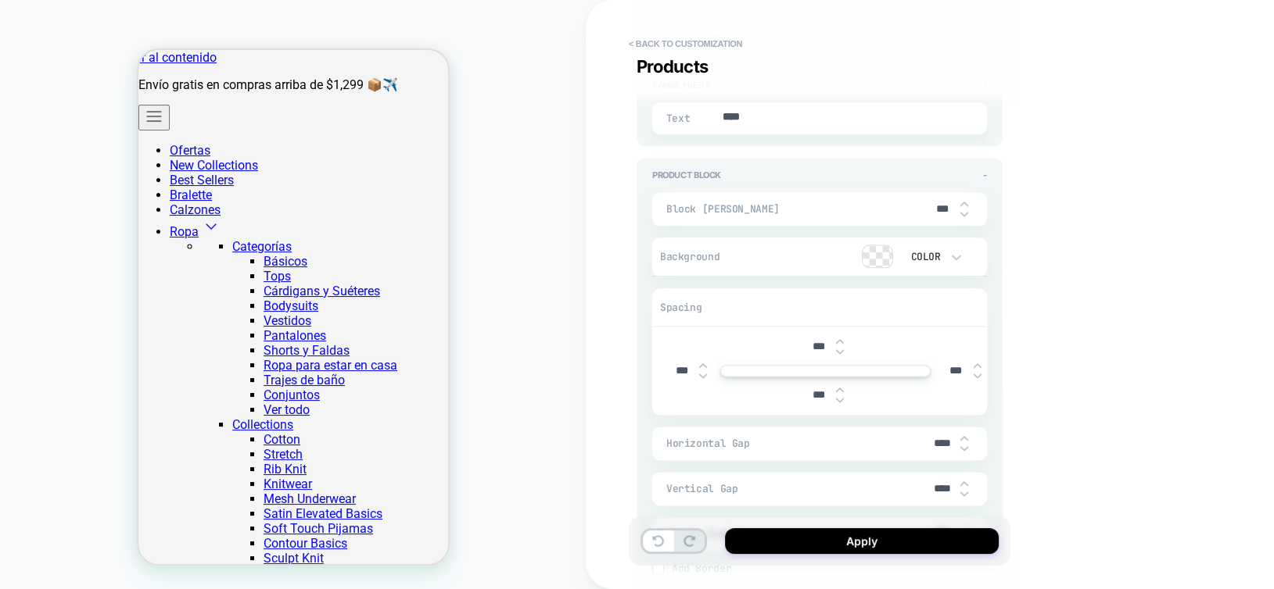
type input "****"
type textarea "*"
click at [934, 205] on input "****" at bounding box center [942, 208] width 35 height 13
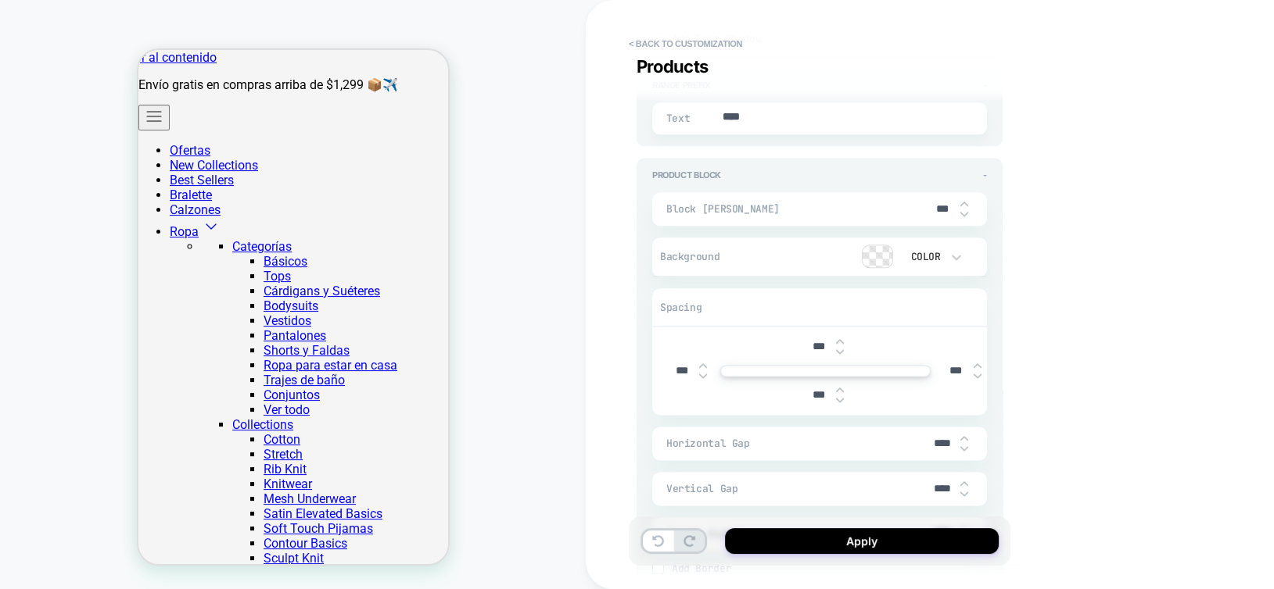
type input "****"
type textarea "*"
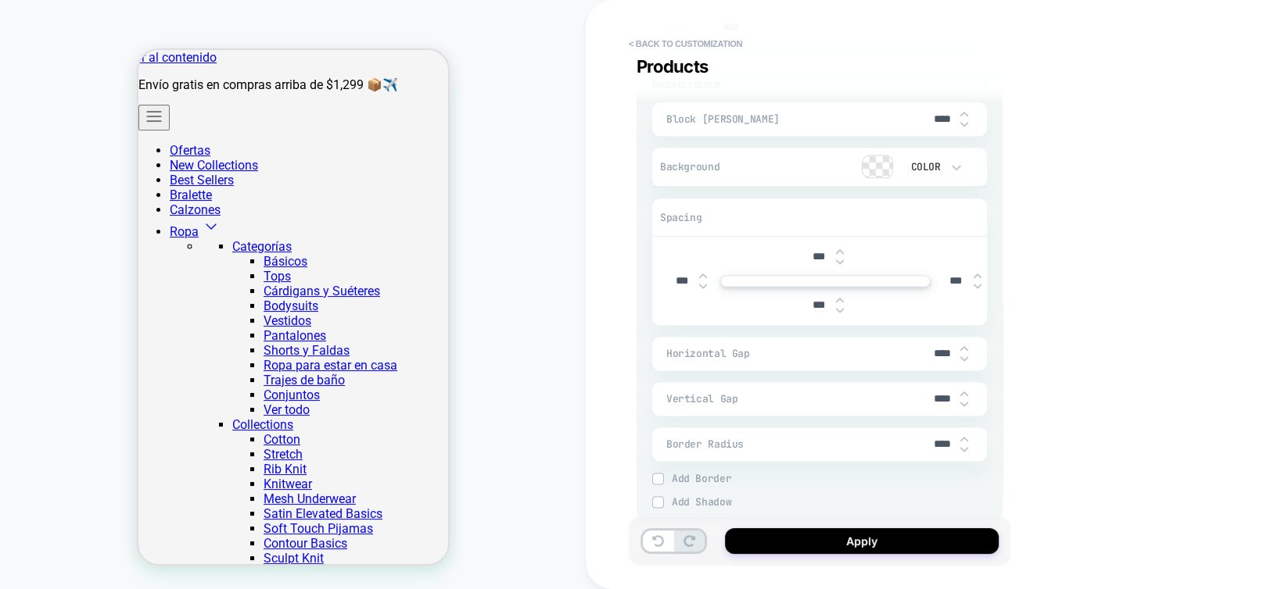
scroll to position [2502, 0]
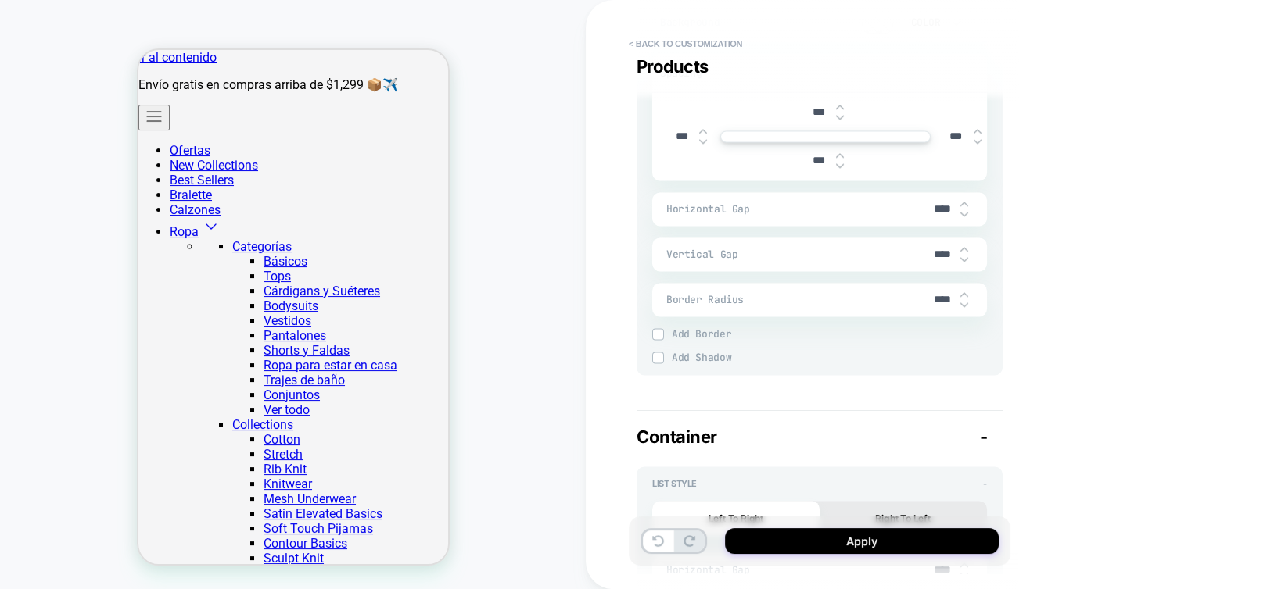
type input "****"
click at [933, 293] on input "****" at bounding box center [942, 299] width 35 height 13
type input "***"
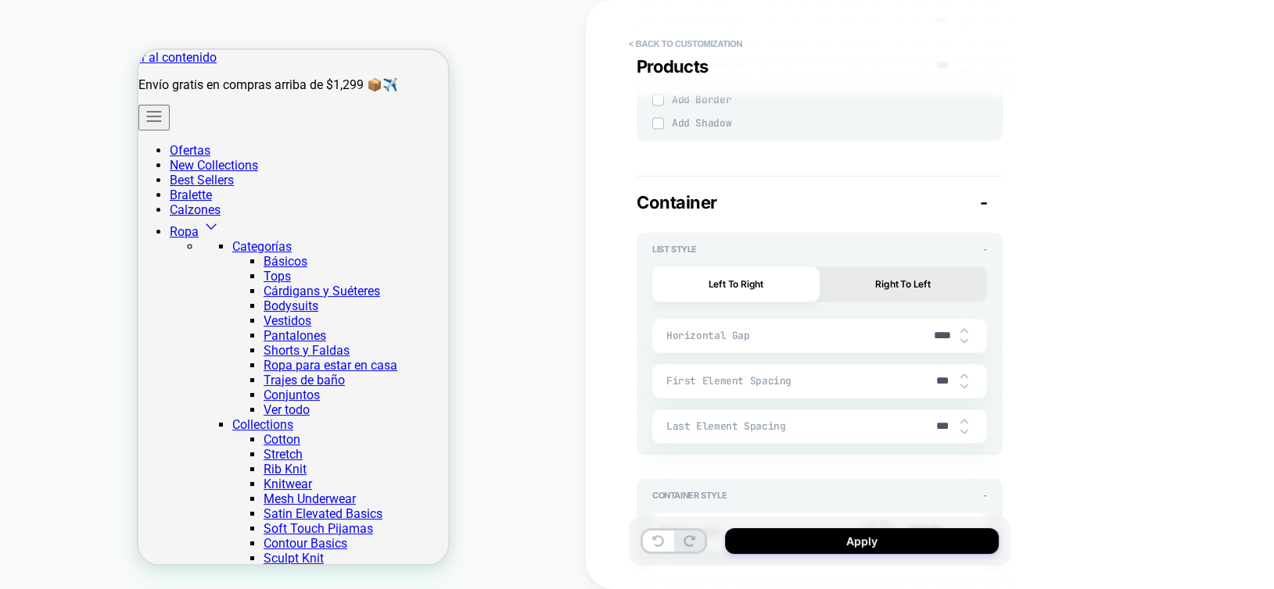
type textarea "*"
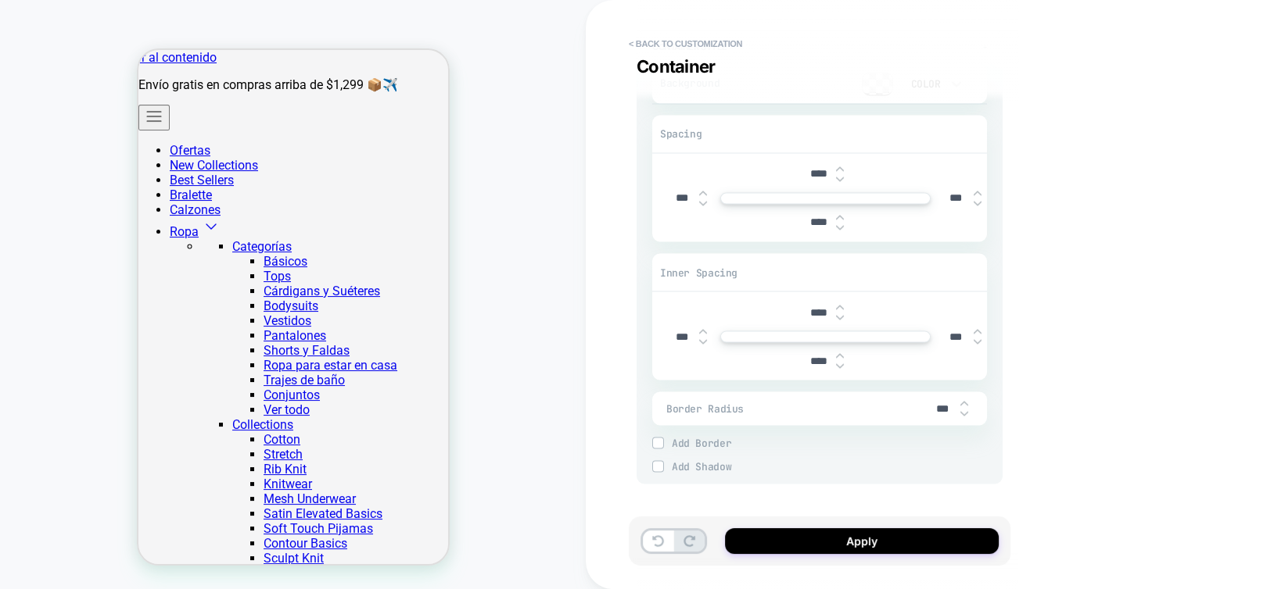
scroll to position [3190, 0]
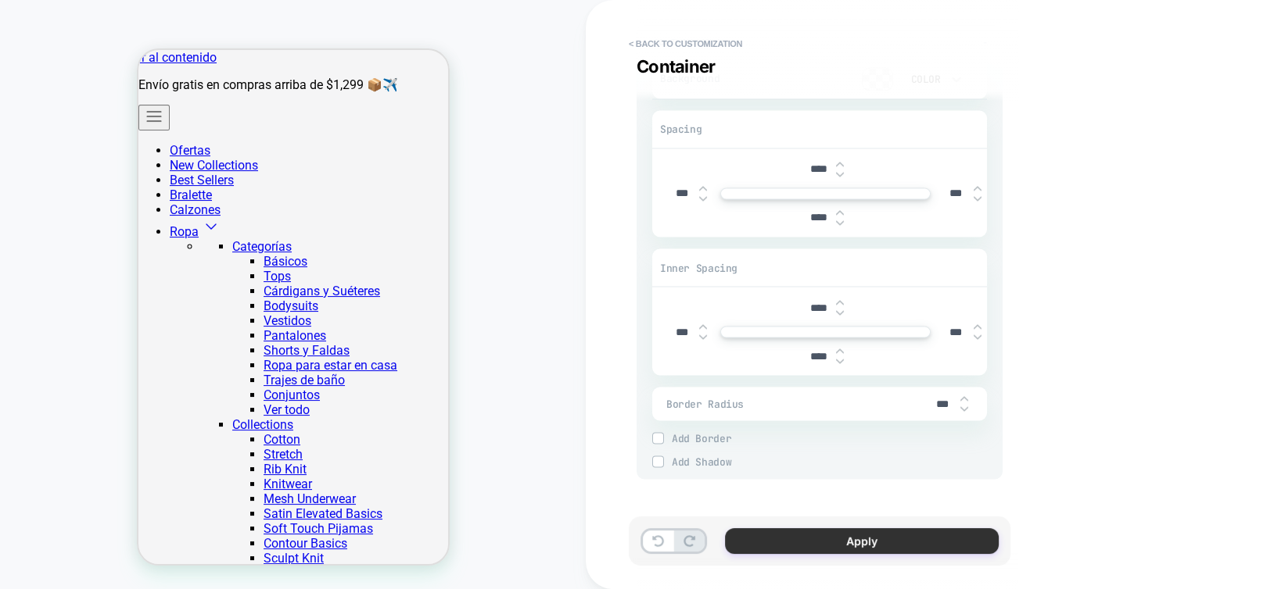
type input "***"
click at [919, 541] on button "Apply" at bounding box center [862, 542] width 274 height 26
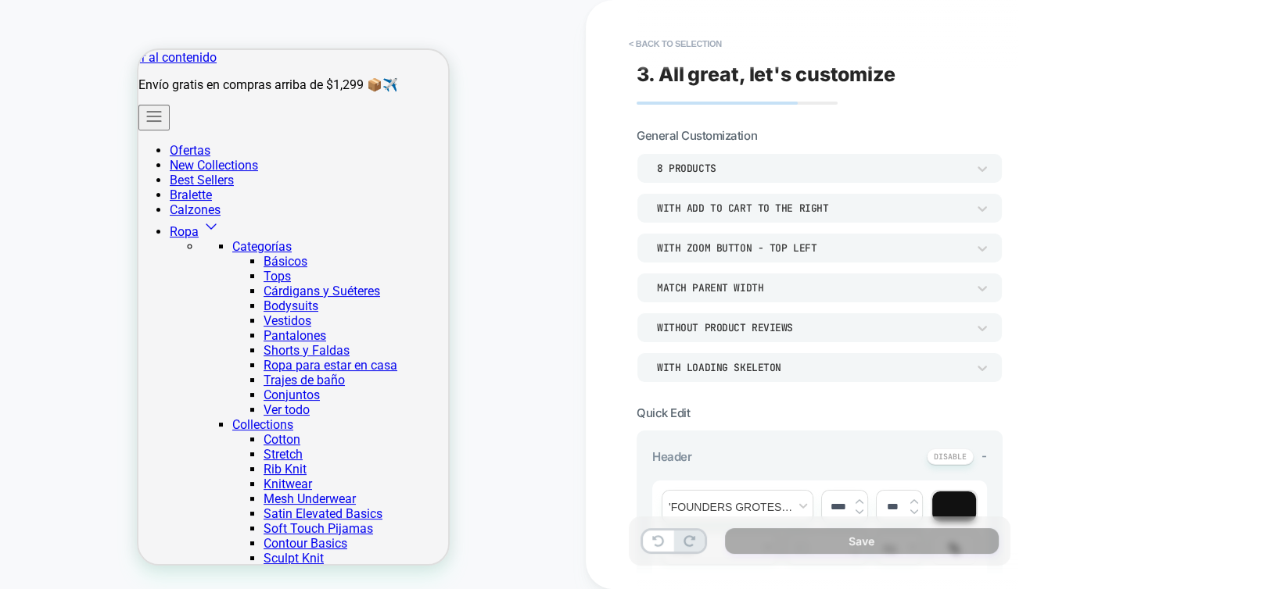
click at [724, 212] on div "With add to cart to the right" at bounding box center [812, 208] width 310 height 13
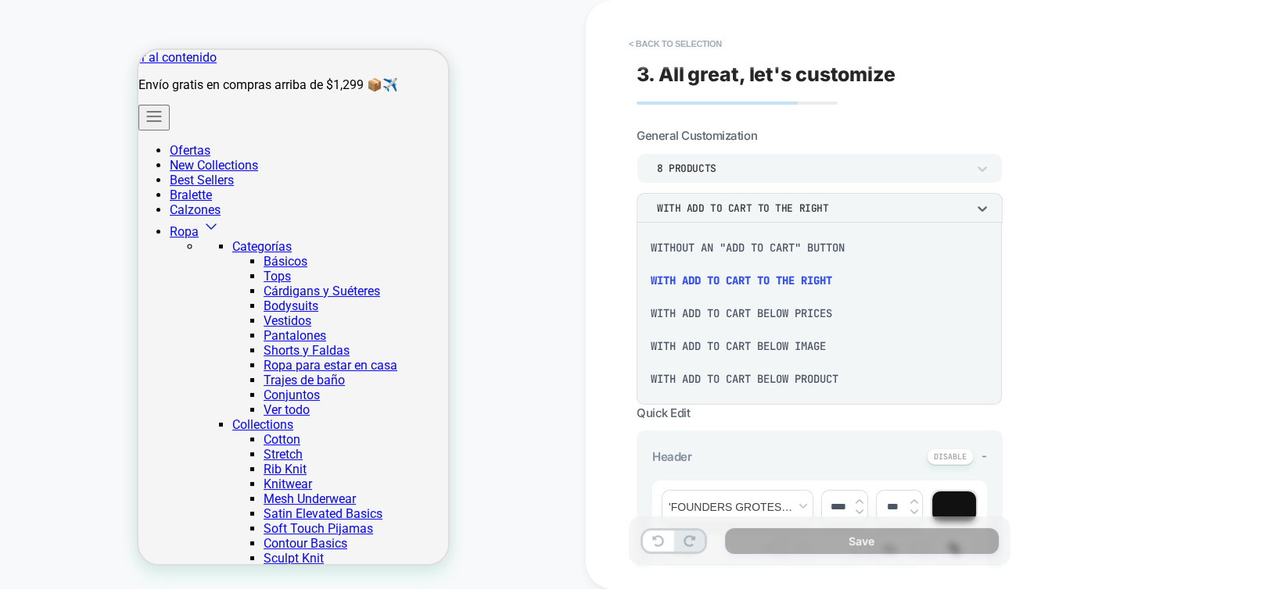
click at [743, 348] on div "With add to cart below image" at bounding box center [819, 346] width 353 height 33
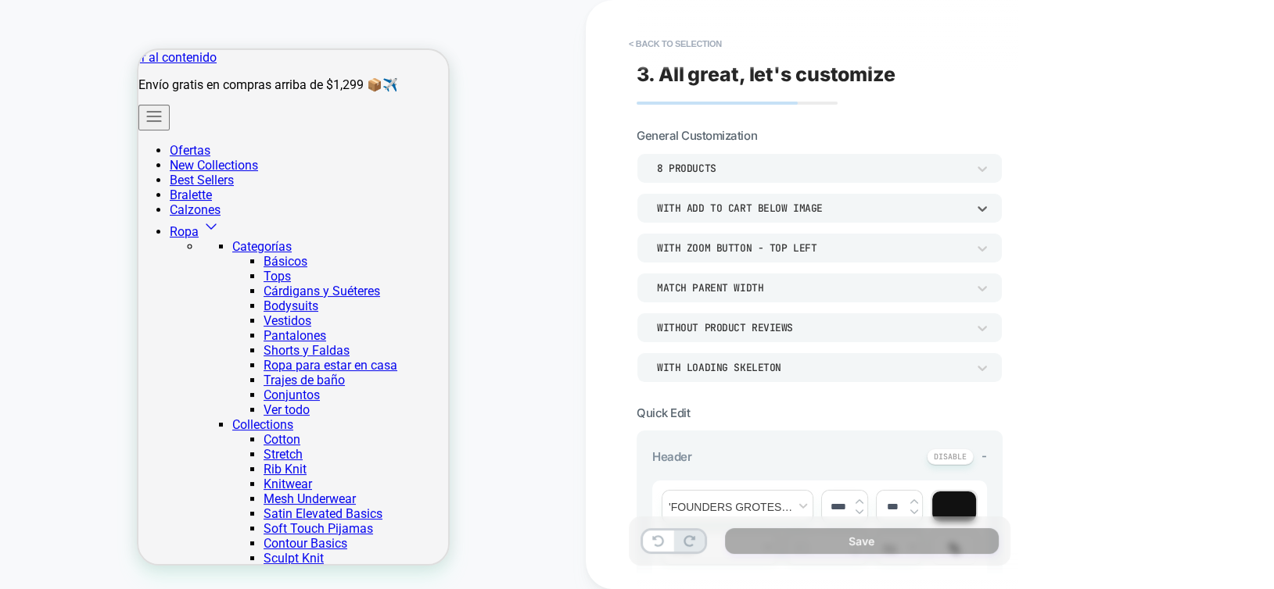
click at [712, 169] on div "8 Products" at bounding box center [812, 168] width 310 height 13
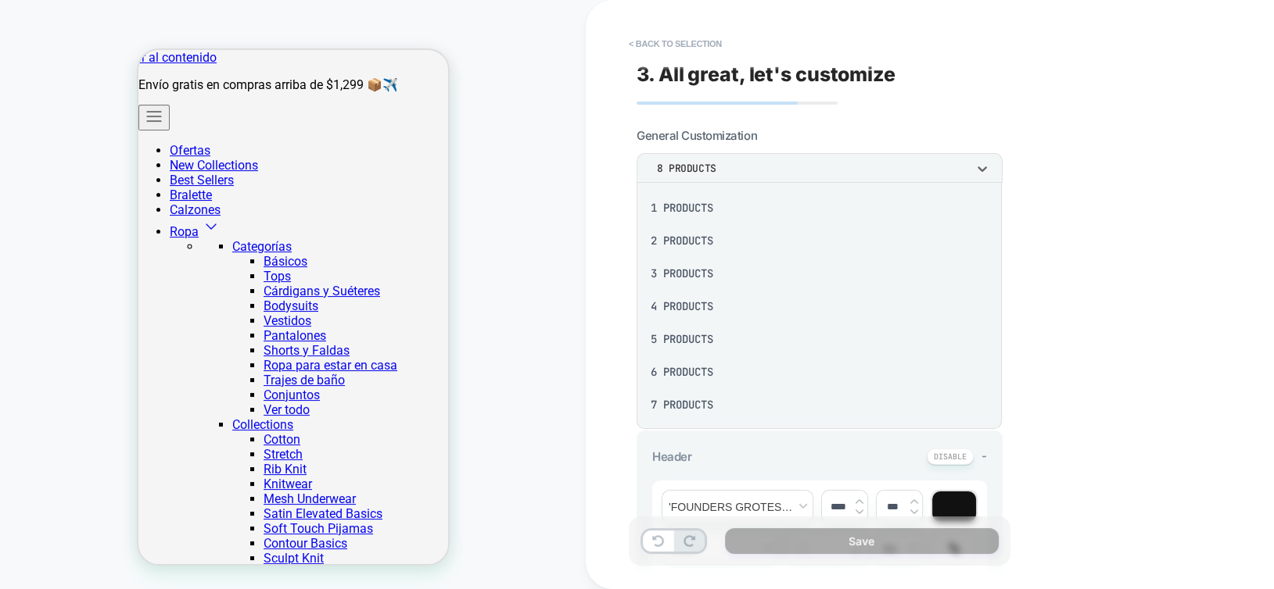
scroll to position [205, 0]
click at [728, 397] on div "16 Products" at bounding box center [819, 403] width 353 height 33
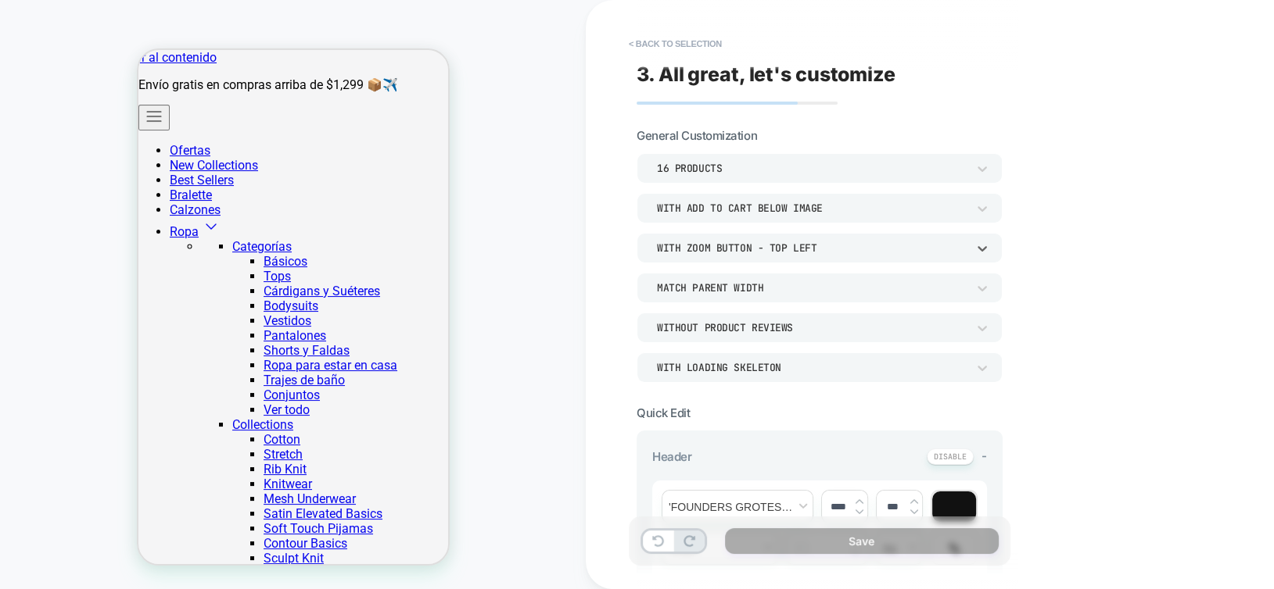
click at [740, 248] on div "With Zoom Button - Top Left" at bounding box center [812, 248] width 310 height 13
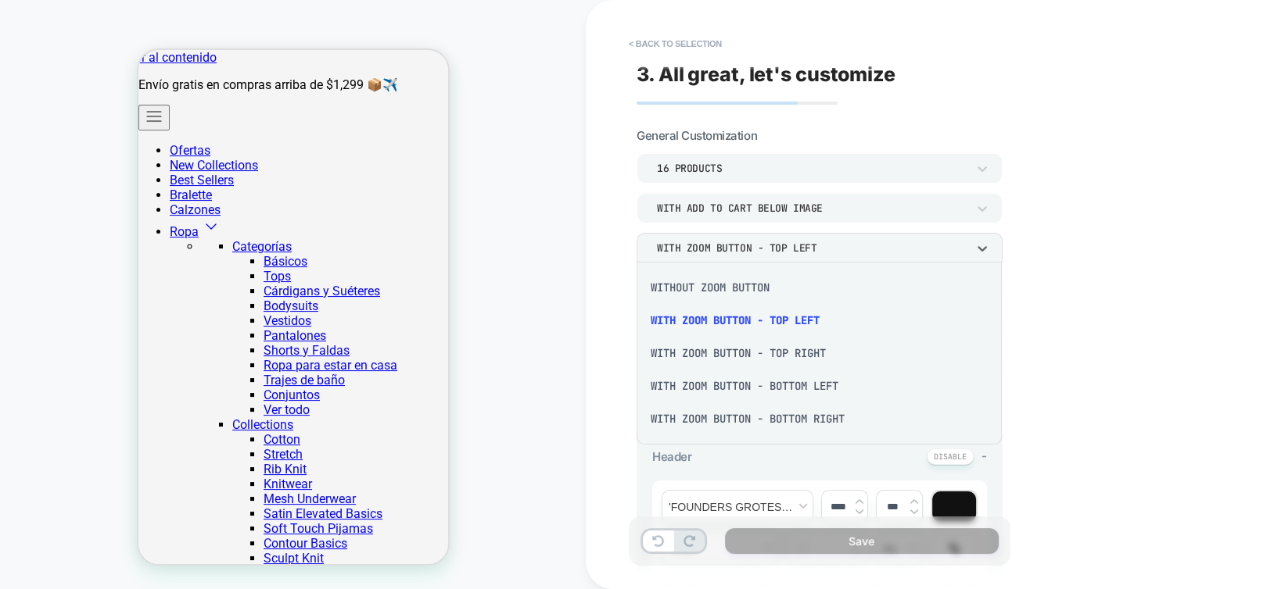
click at [747, 357] on div "With Zoom Button - Top Right" at bounding box center [819, 353] width 353 height 33
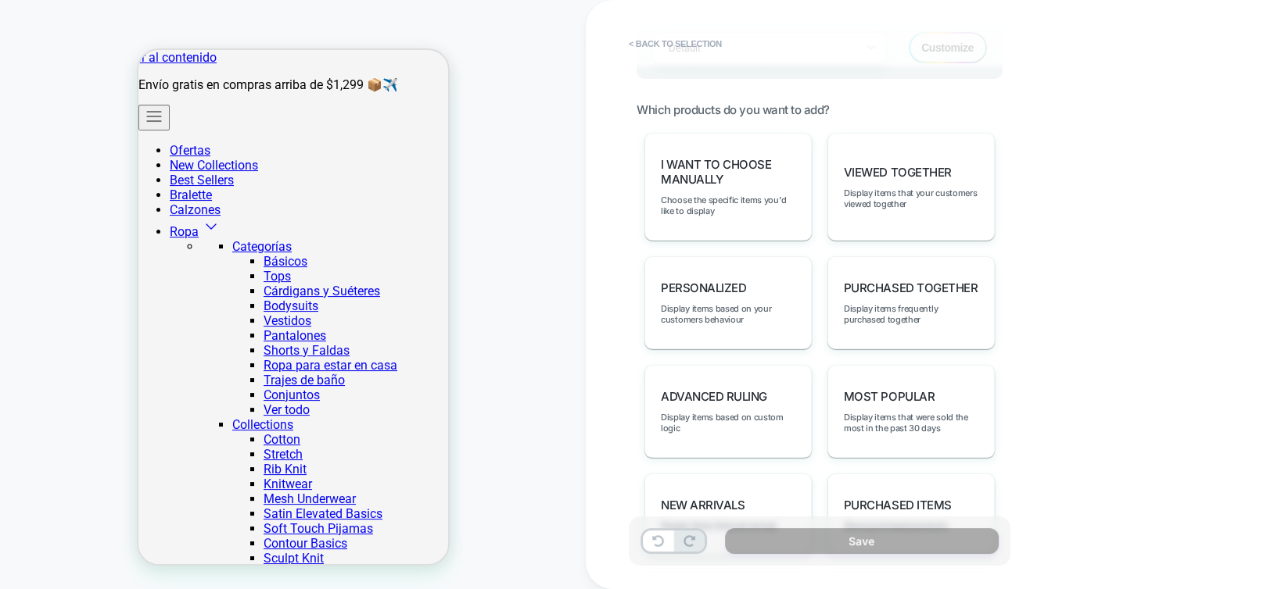
scroll to position [547, 0]
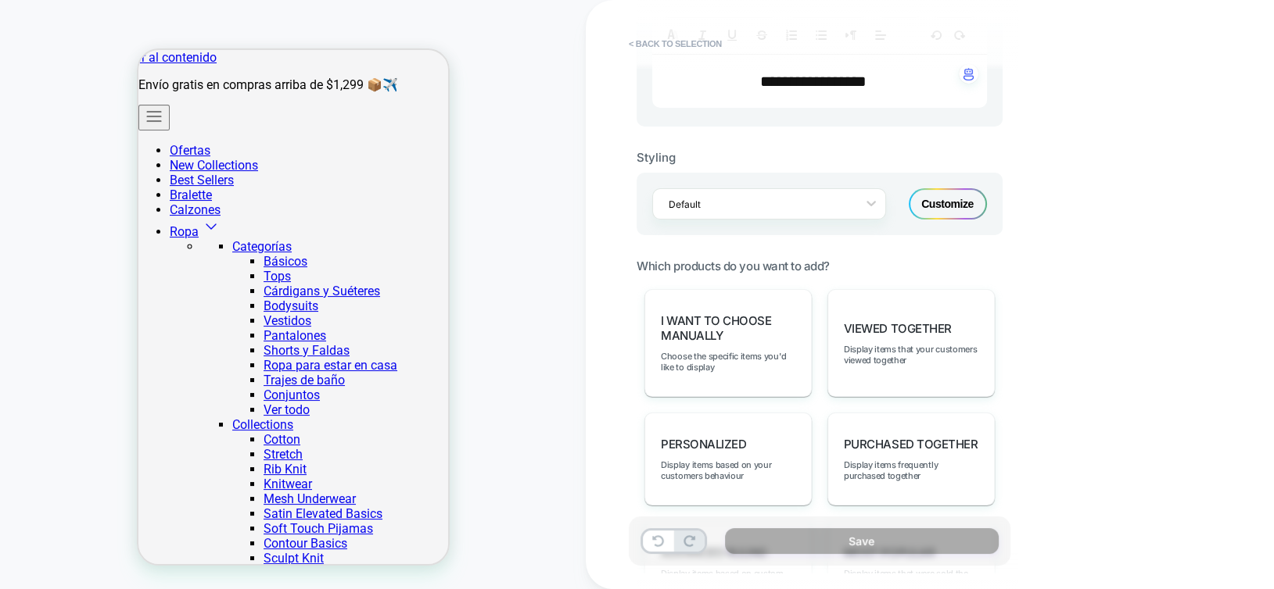
click at [951, 195] on div "Customize" at bounding box center [947, 203] width 78 height 31
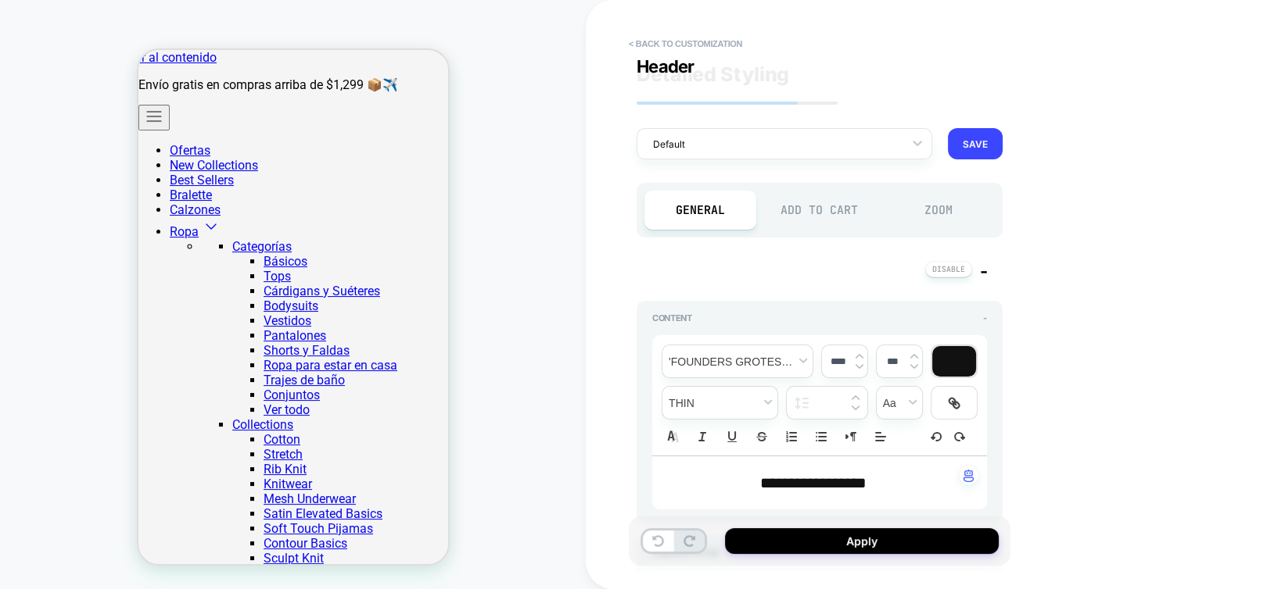
scroll to position [0, 0]
click at [837, 215] on div "Add to Cart" at bounding box center [820, 210] width 112 height 39
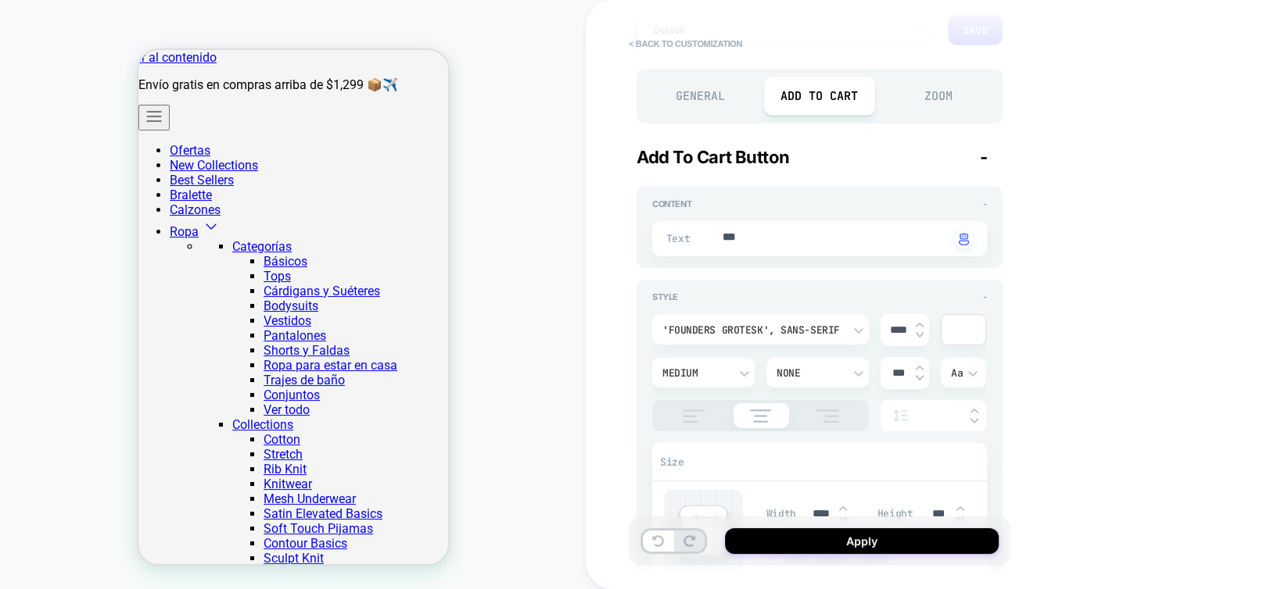
scroll to position [235, 0]
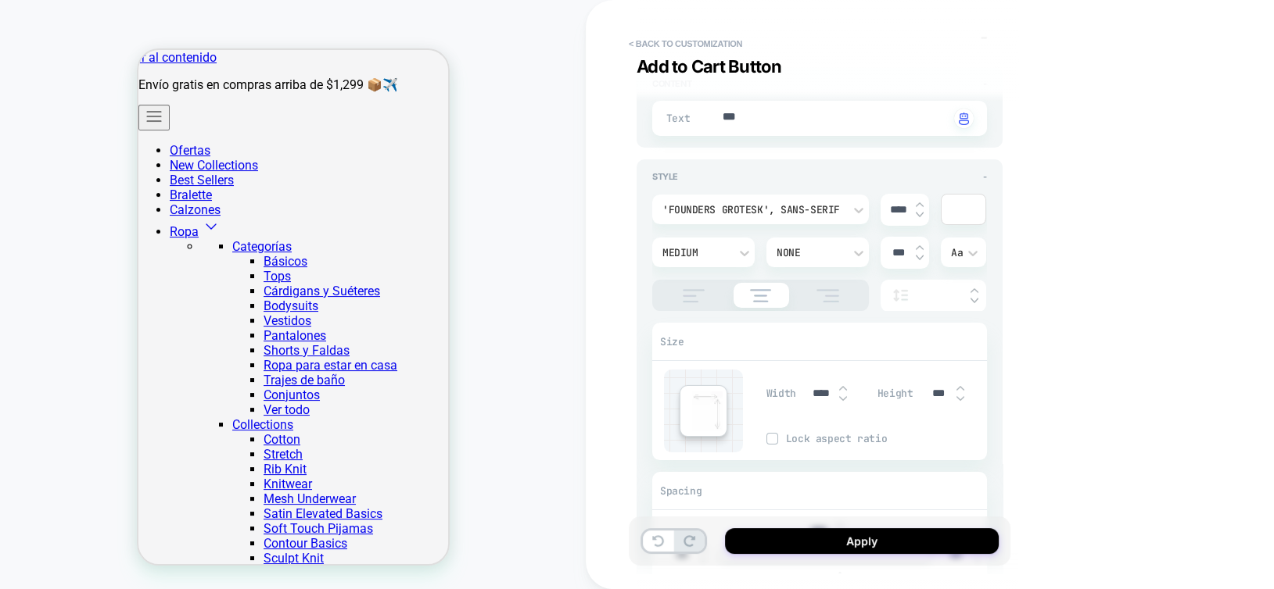
type textarea "*"
type textarea "****"
type textarea "*"
type textarea "*****"
type textarea "*"
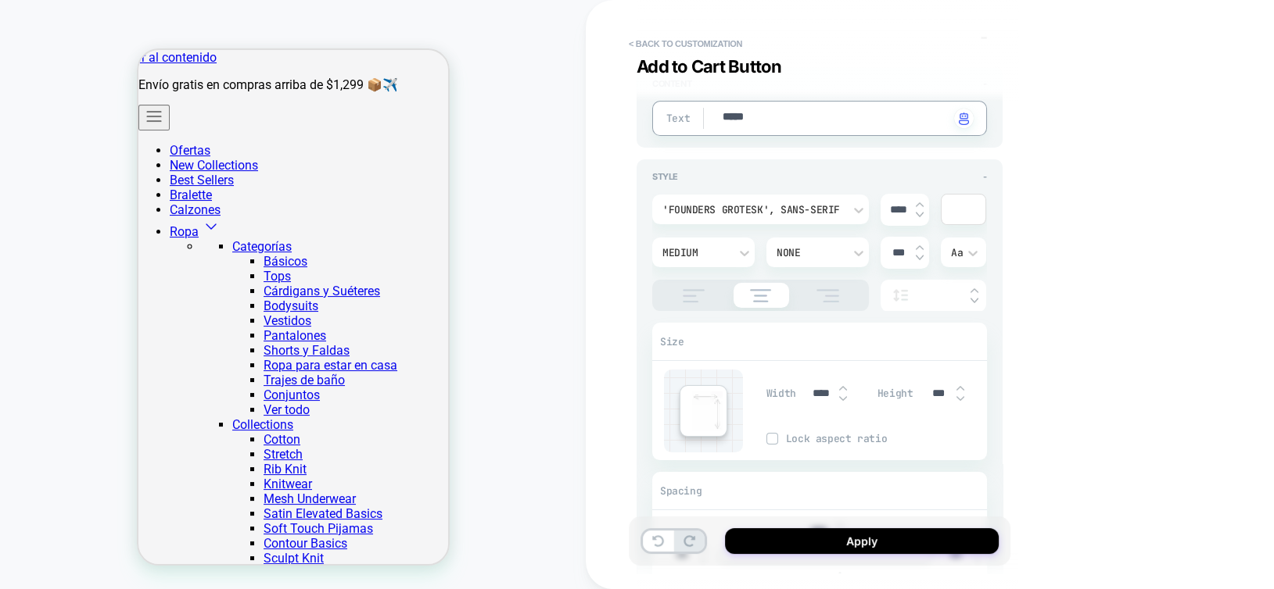
type textarea "*****"
click at [956, 396] on img at bounding box center [960, 399] width 8 height 6
type textarea "*"
type input "***"
click at [956, 396] on img at bounding box center [960, 399] width 8 height 6
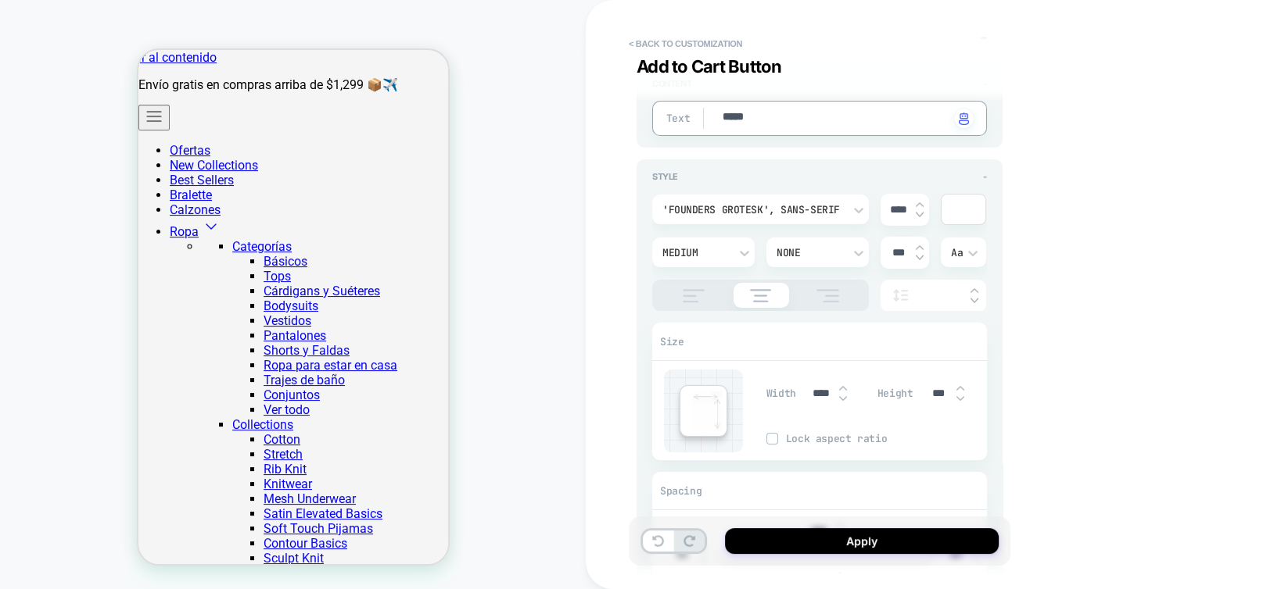
type textarea "*"
type input "***"
click at [841, 385] on img at bounding box center [843, 388] width 8 height 6
type textarea "*"
type input "****"
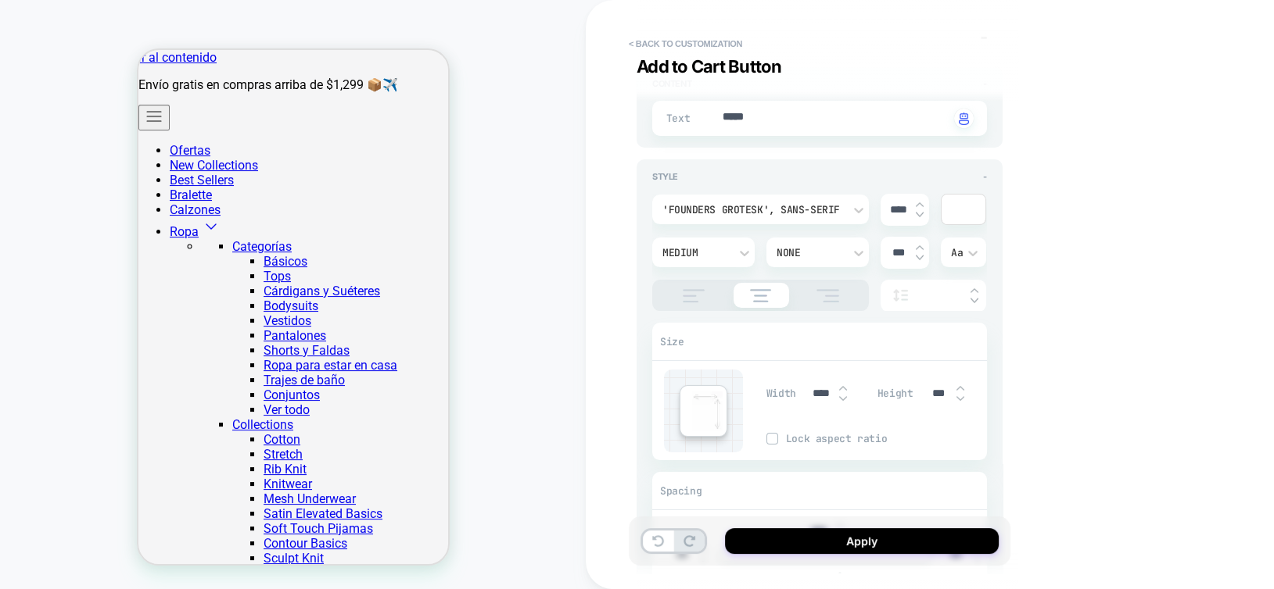
type textarea "*"
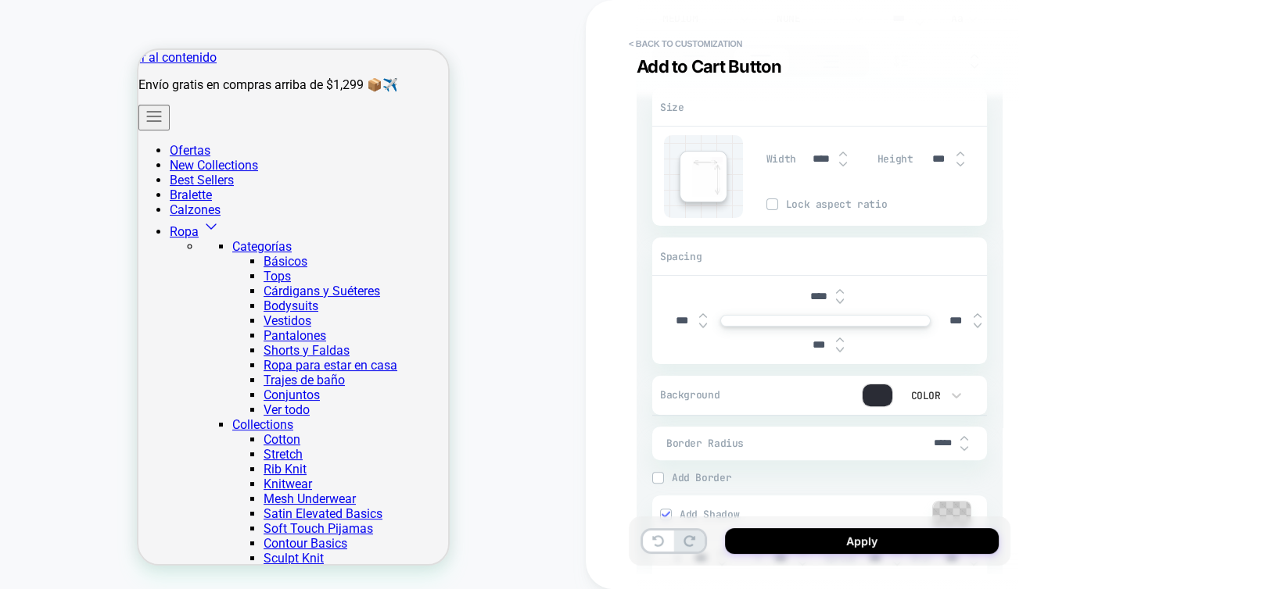
click at [931, 438] on input "*****" at bounding box center [942, 444] width 35 height 12
type input "***"
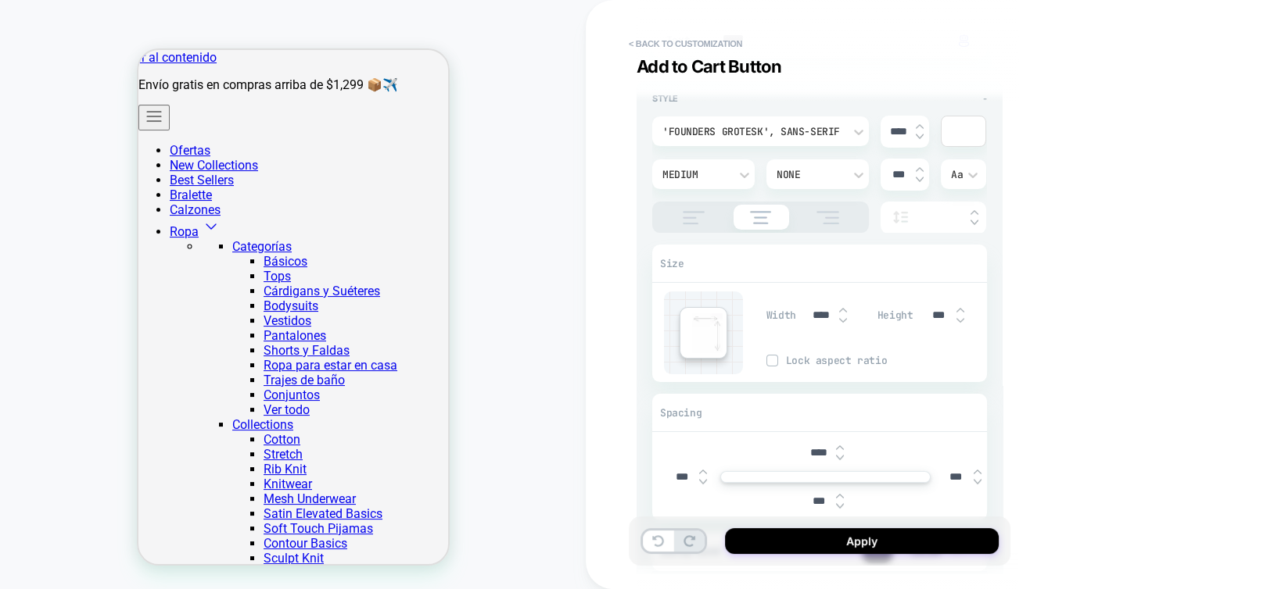
scroll to position [2, 0]
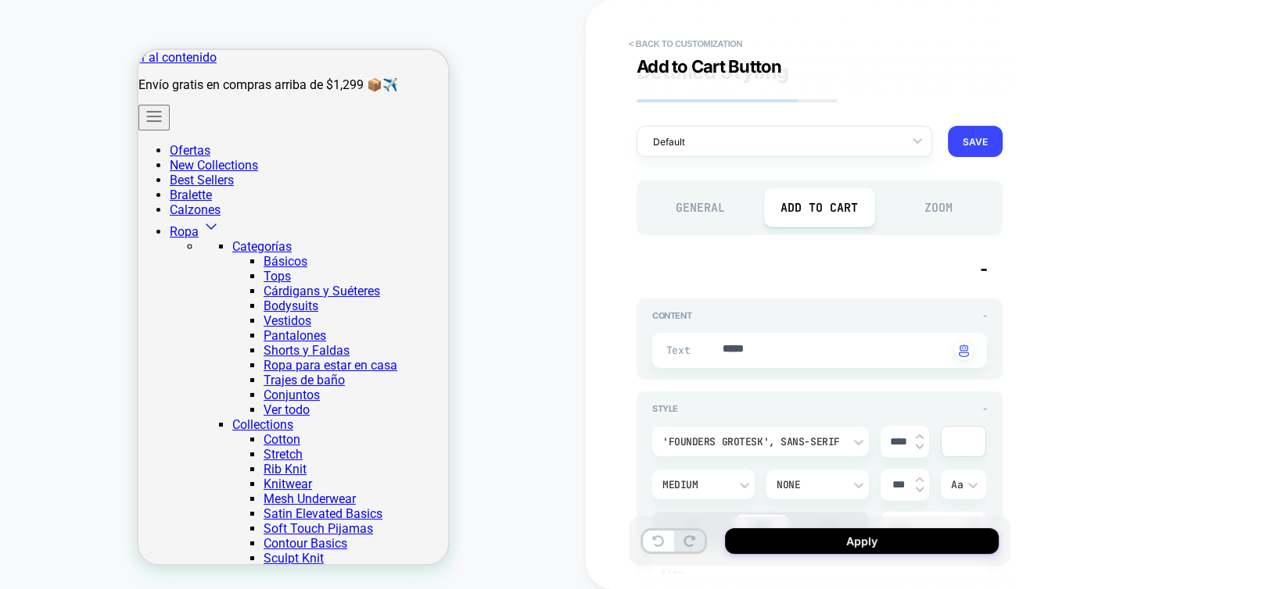
type textarea "*"
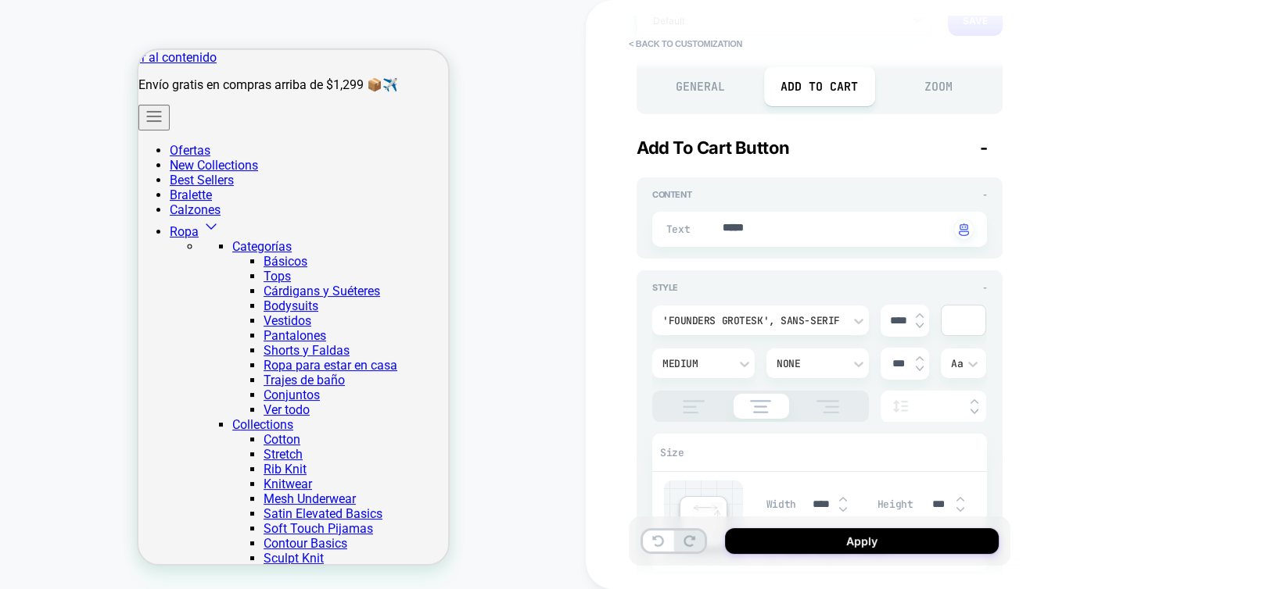
scroll to position [156, 0]
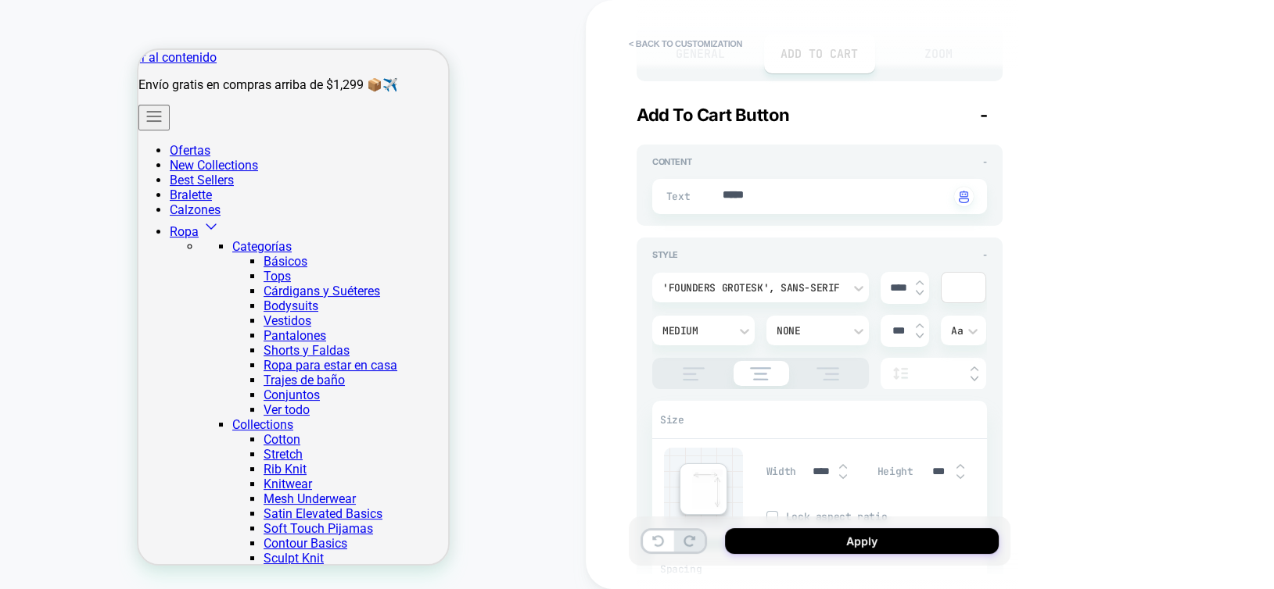
type input "***"
click at [698, 331] on div "Medium" at bounding box center [695, 330] width 66 height 13
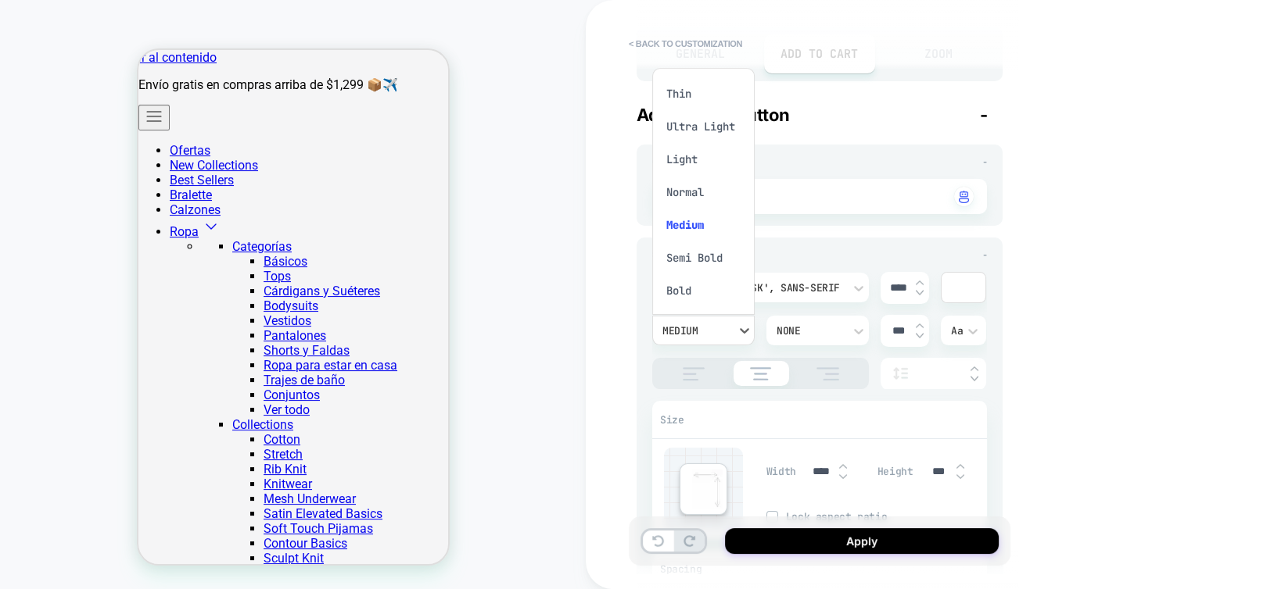
scroll to position [13, 0]
click at [679, 183] on div "Normal" at bounding box center [703, 179] width 90 height 33
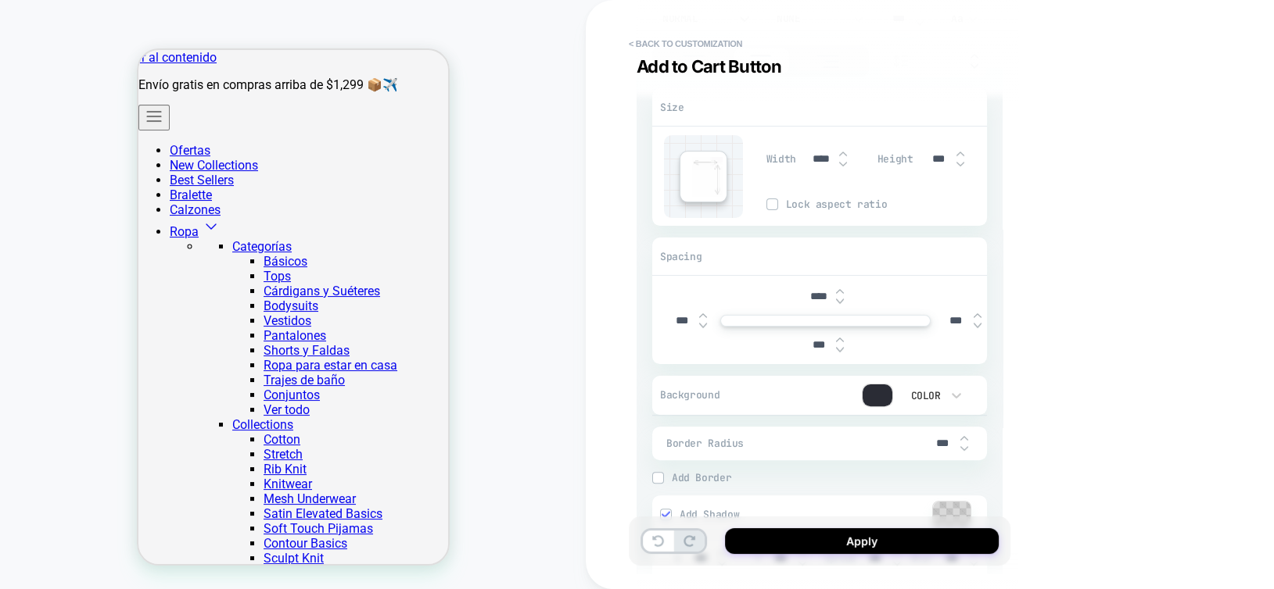
scroll to position [704, 0]
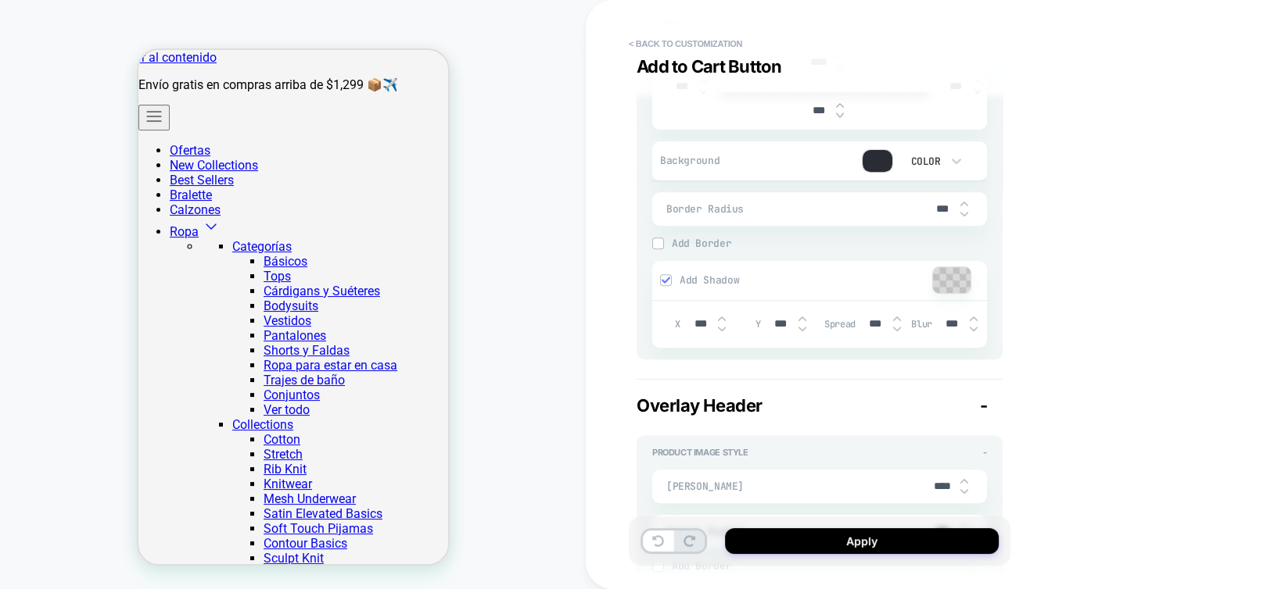
click at [663, 280] on img at bounding box center [665, 280] width 8 height 8
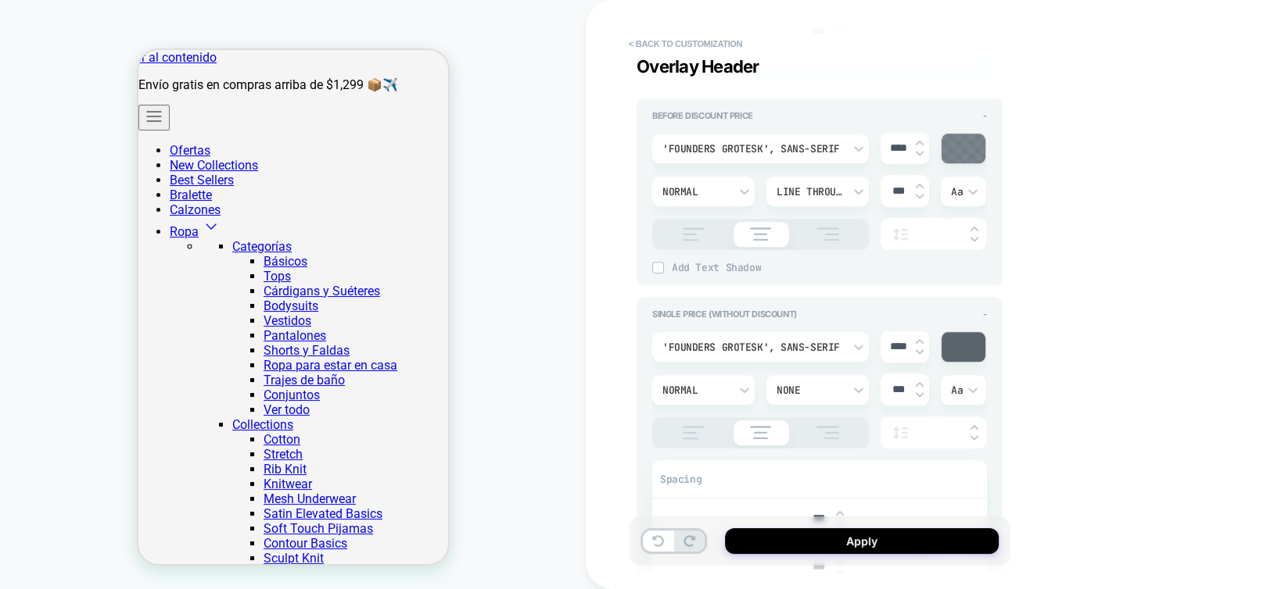
scroll to position [2033, 0]
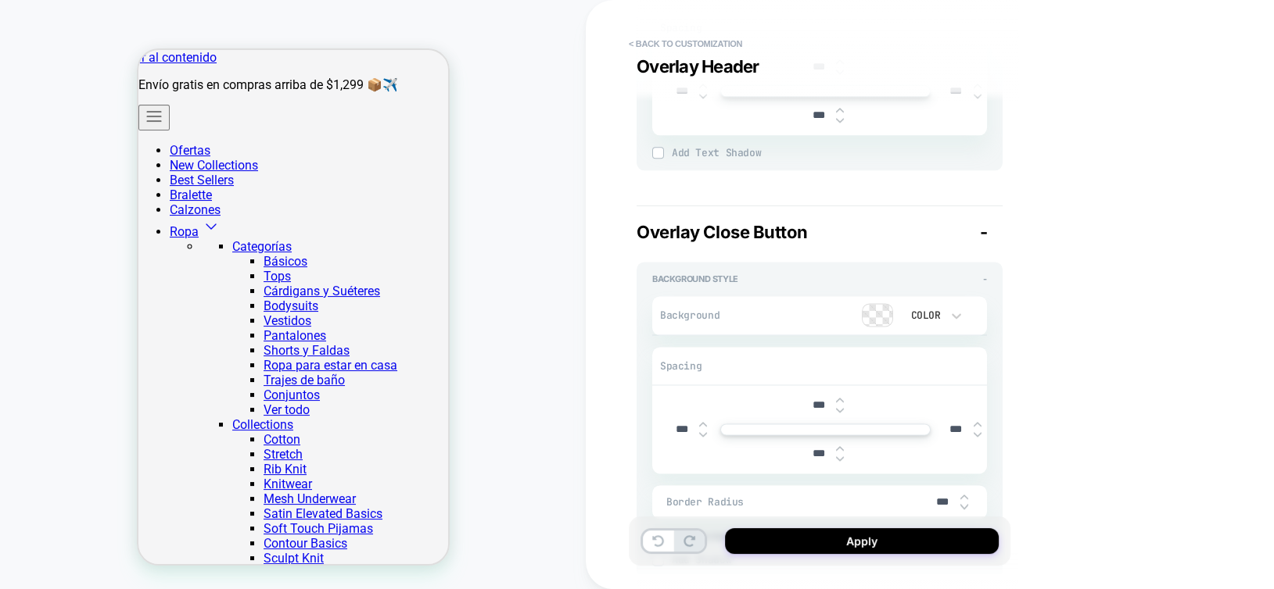
type textarea "*"
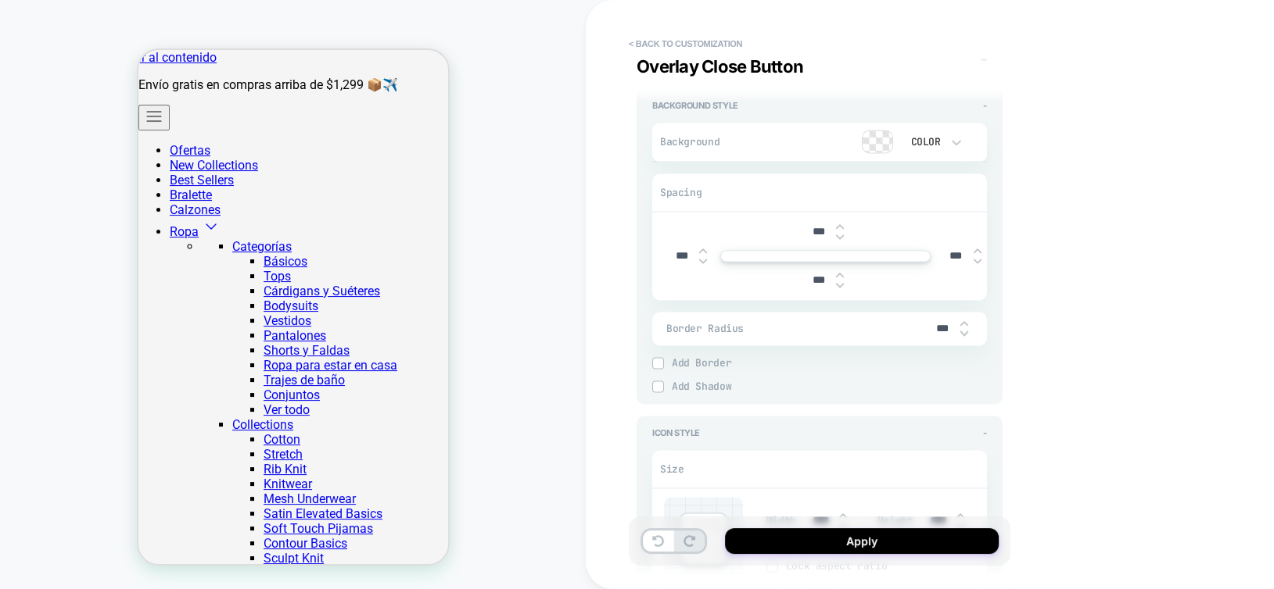
click at [937, 326] on input "***" at bounding box center [942, 328] width 35 height 13
type input "***"
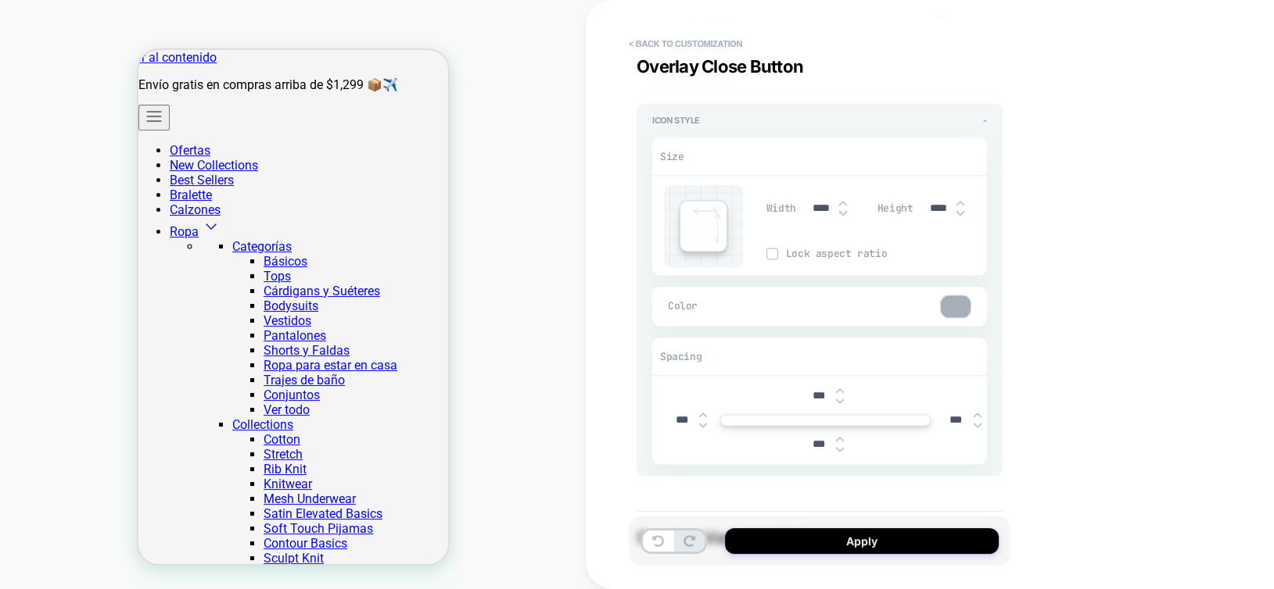
scroll to position [2893, 0]
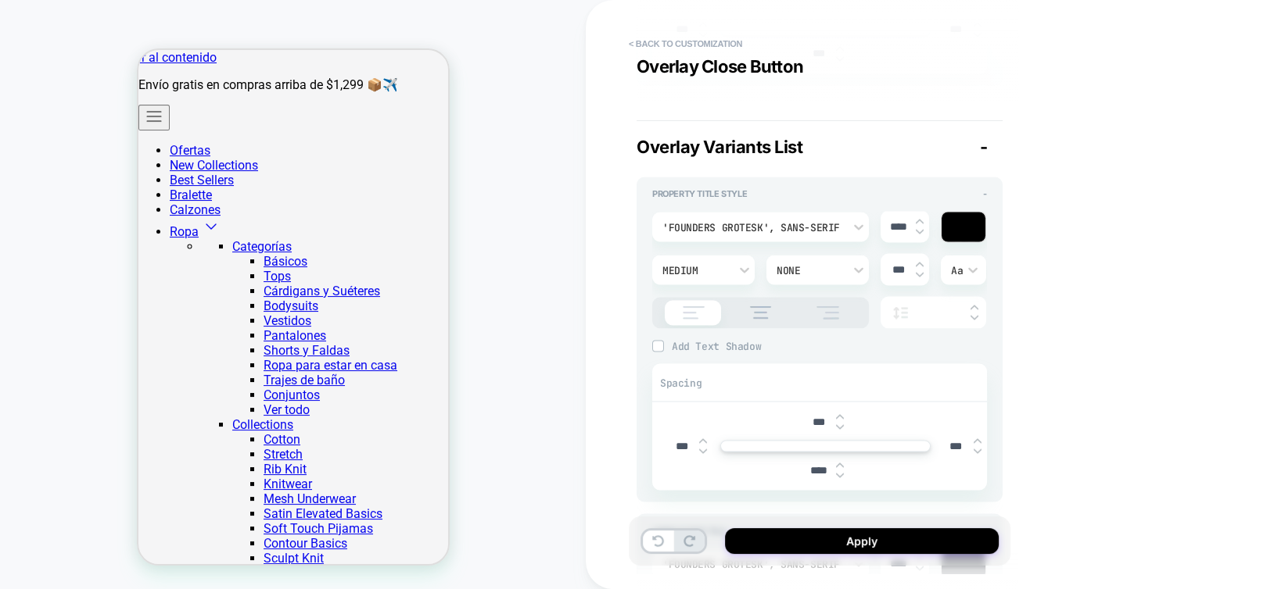
type textarea "*"
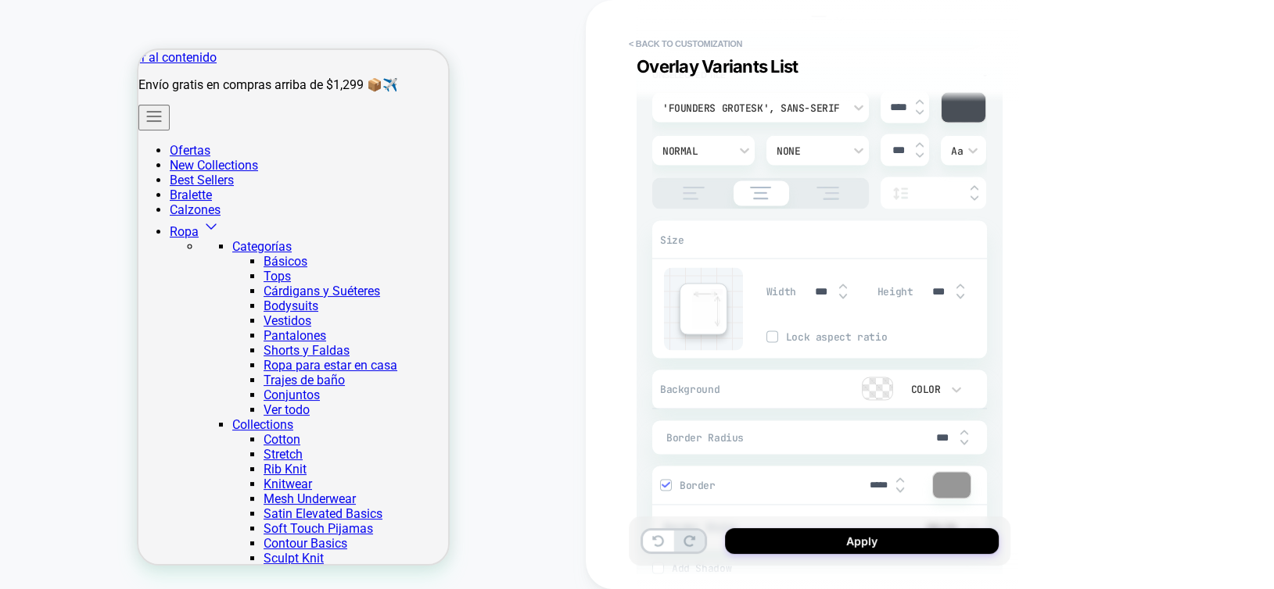
scroll to position [3674, 0]
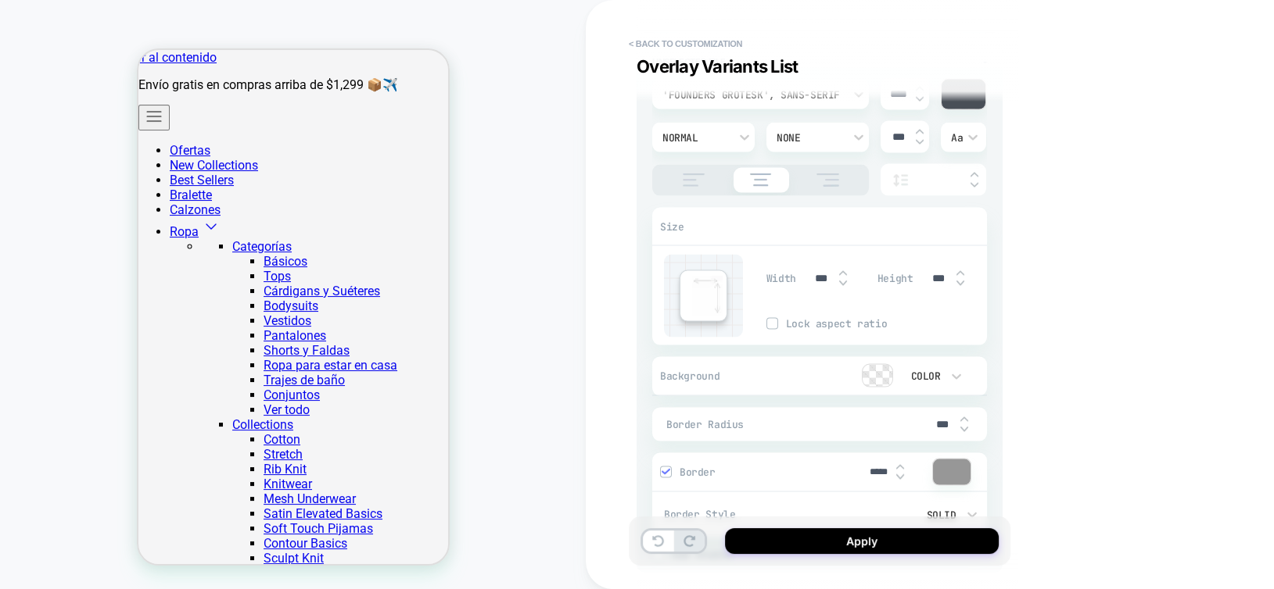
type input "***"
click at [937, 422] on input "***" at bounding box center [942, 424] width 35 height 13
type input "***"
type textarea "*"
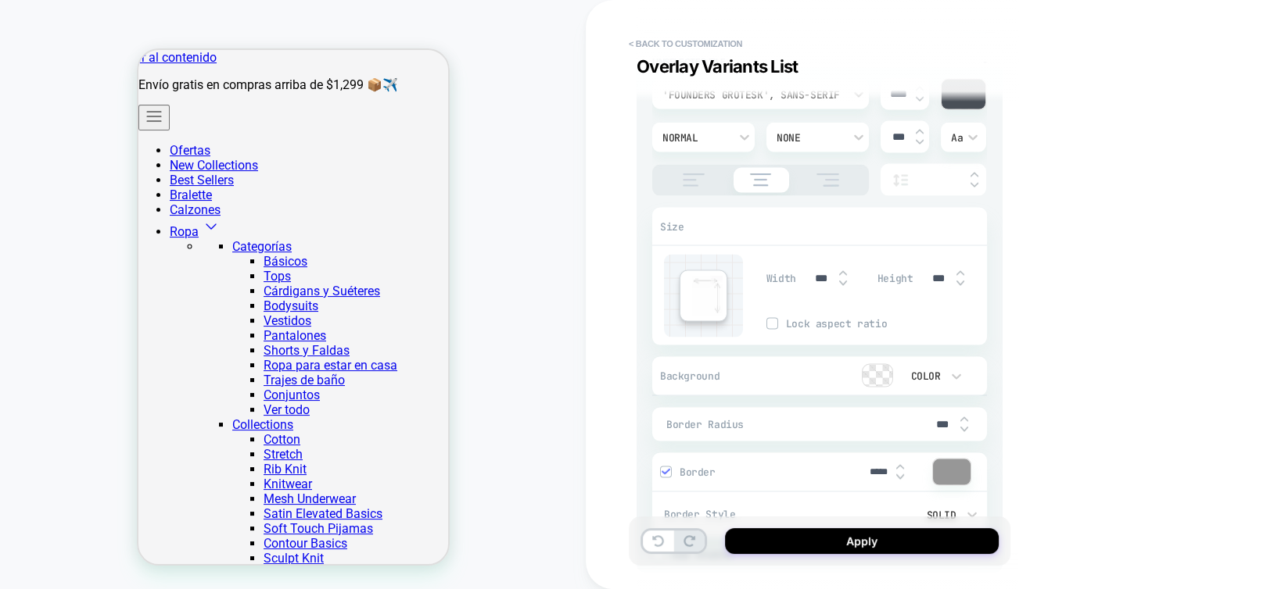
scroll to position [3831, 0]
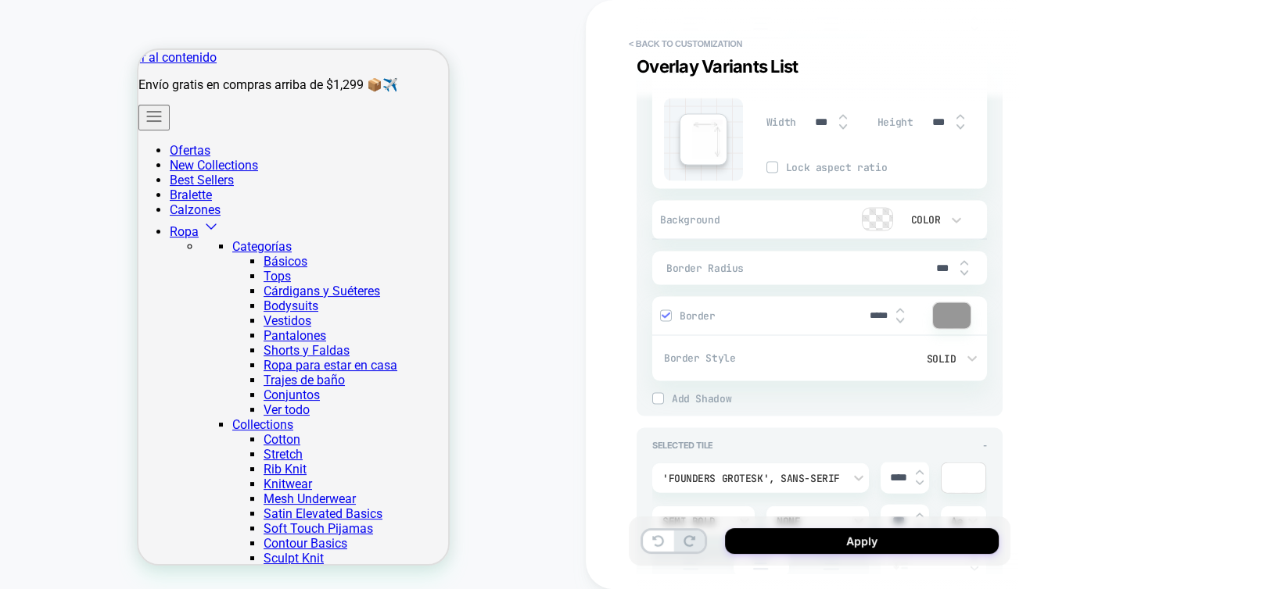
type input "***"
click at [668, 314] on img at bounding box center [665, 316] width 8 height 8
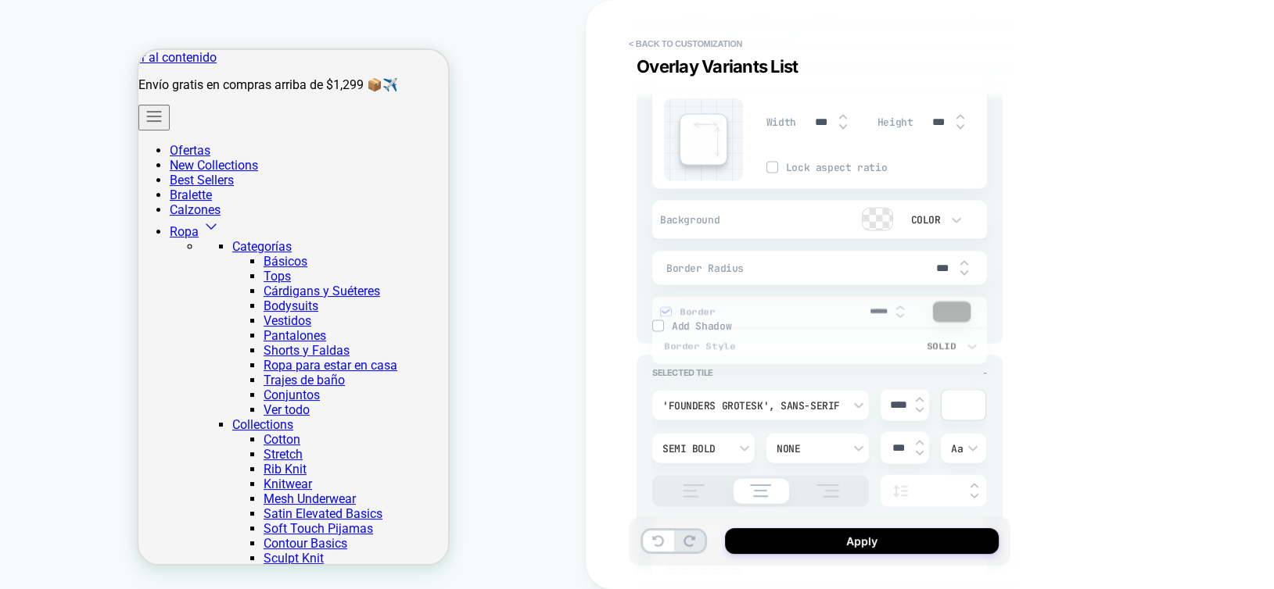
type textarea "*"
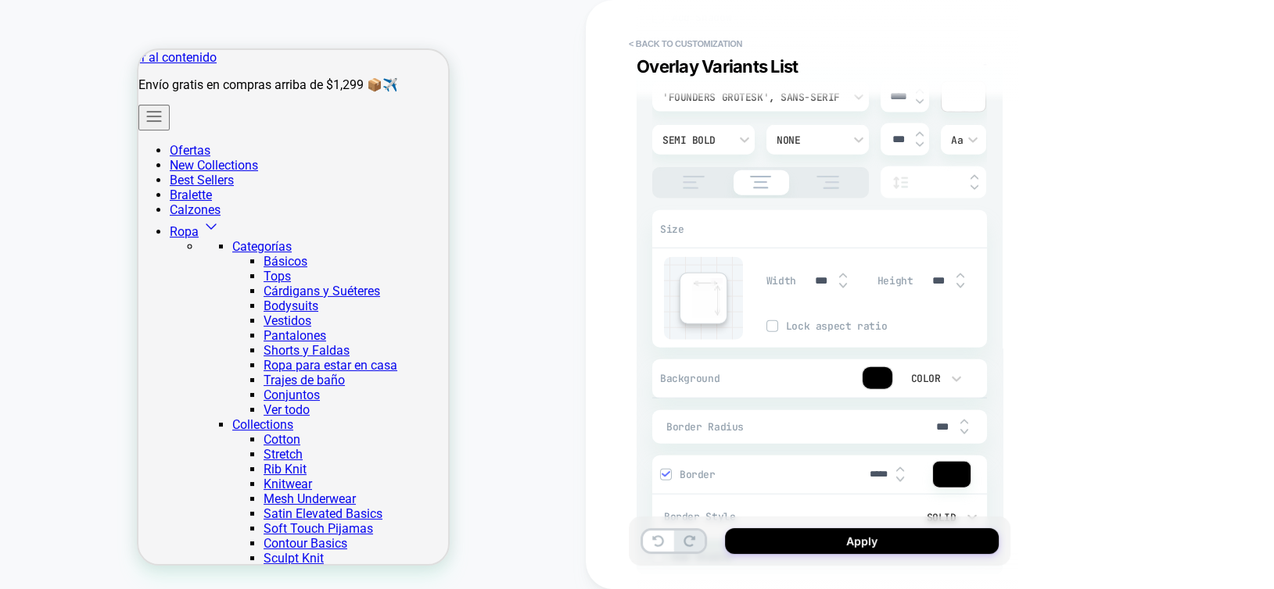
scroll to position [4144, 0]
click at [937, 417] on input "***" at bounding box center [942, 423] width 35 height 13
type input "***"
type textarea "*"
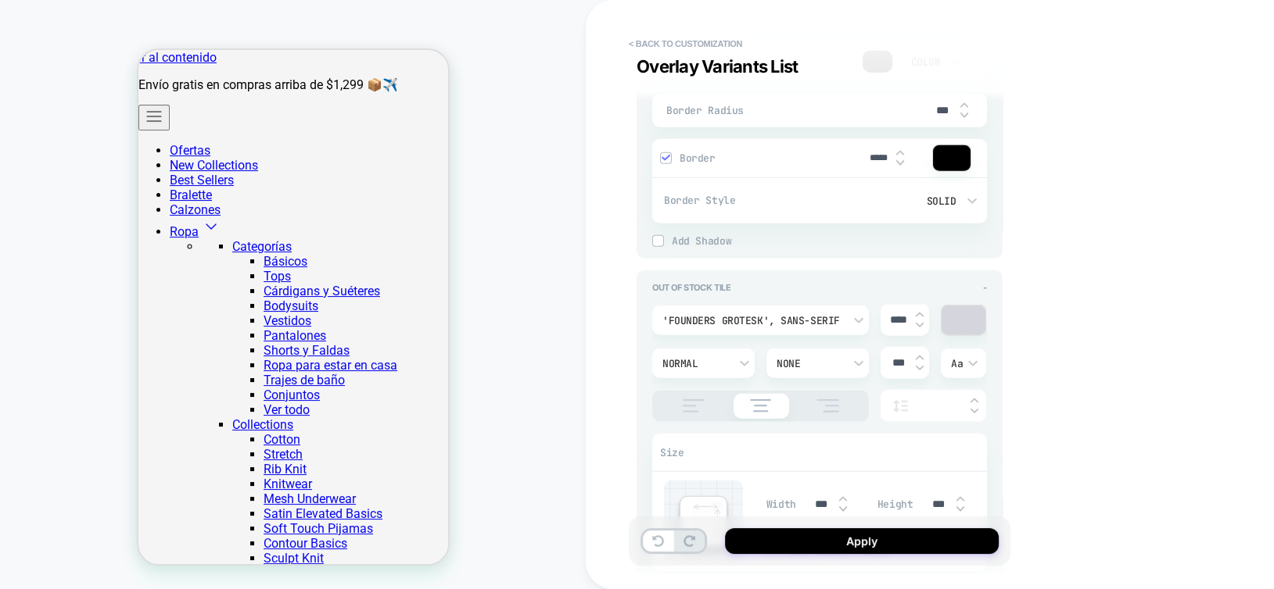
scroll to position [4691, 0]
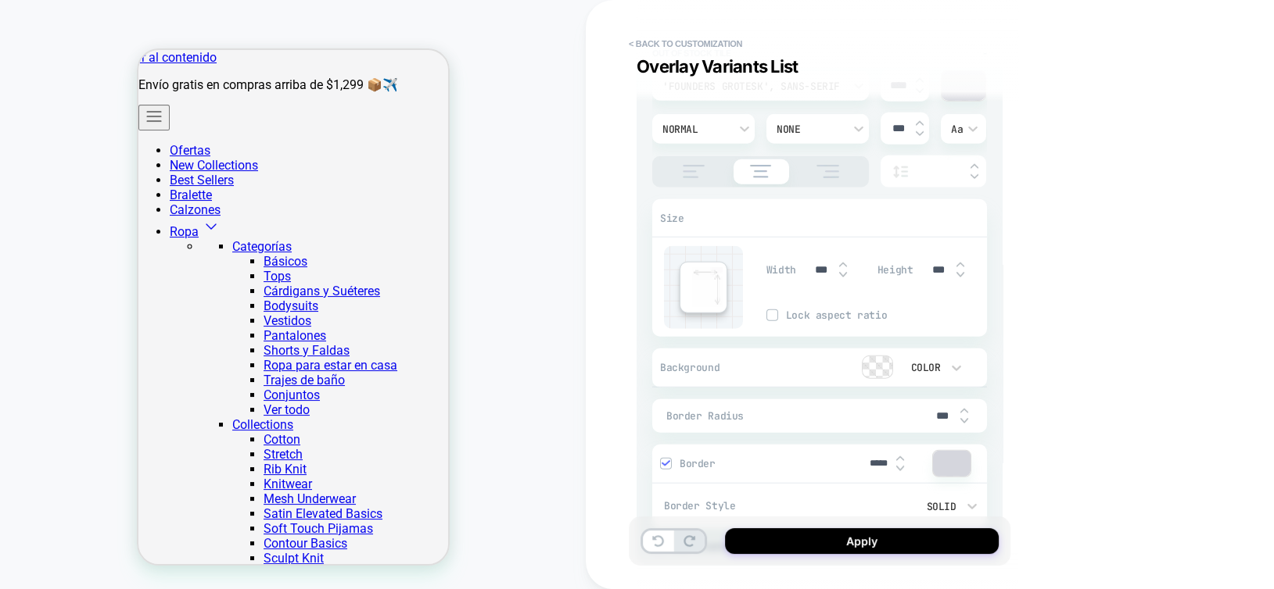
type input "***"
click at [937, 411] on input "***" at bounding box center [942, 416] width 35 height 13
type input "***"
type textarea "*"
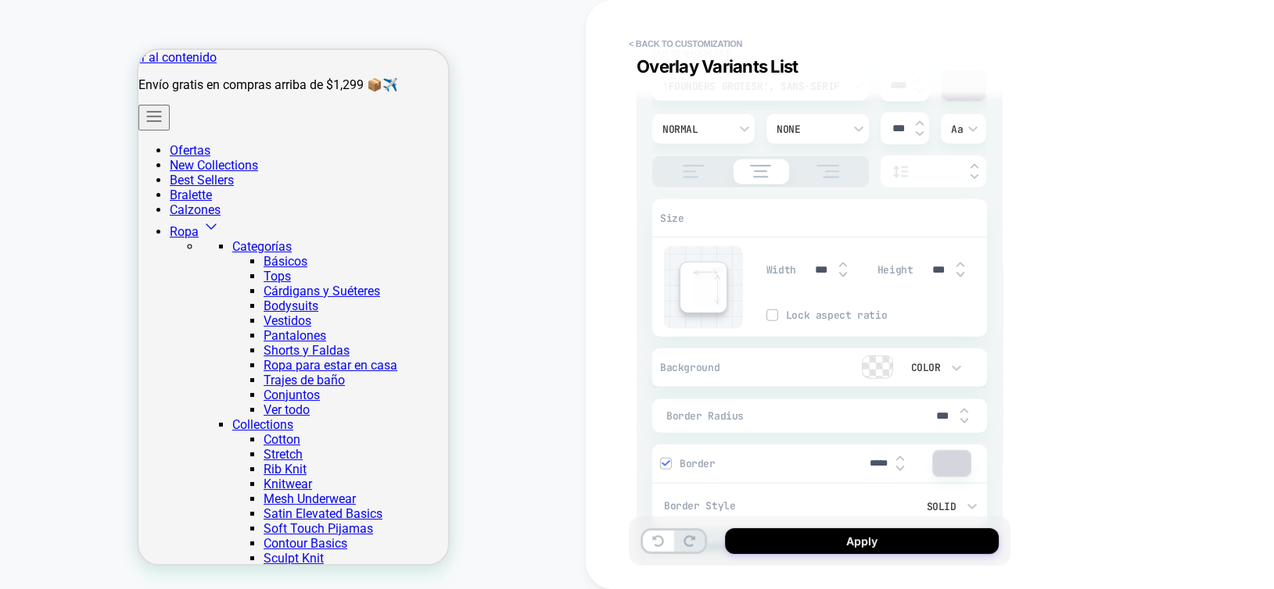
type input "***"
click at [664, 460] on img at bounding box center [665, 464] width 8 height 8
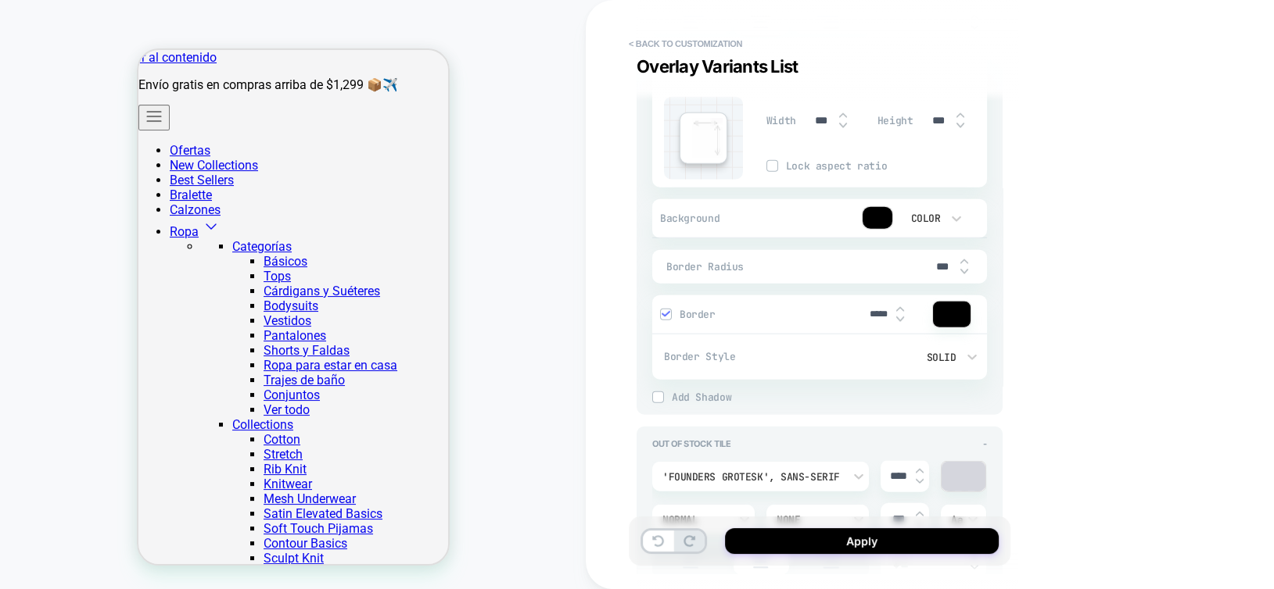
scroll to position [4300, 0]
click at [664, 310] on img at bounding box center [665, 314] width 8 height 8
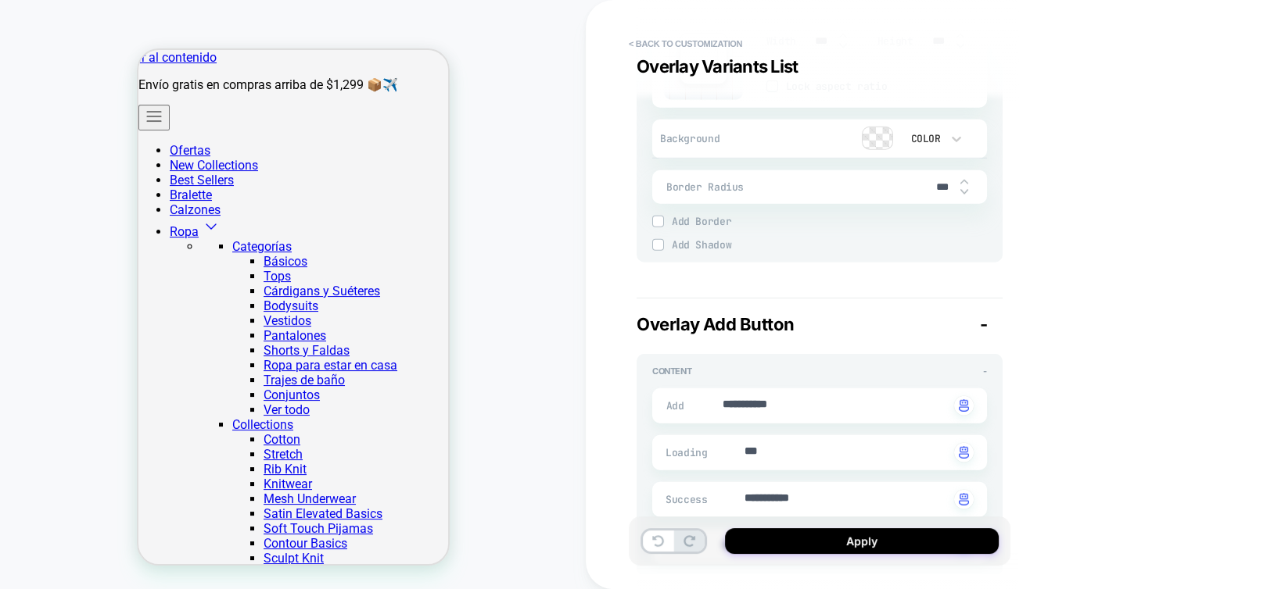
scroll to position [4925, 0]
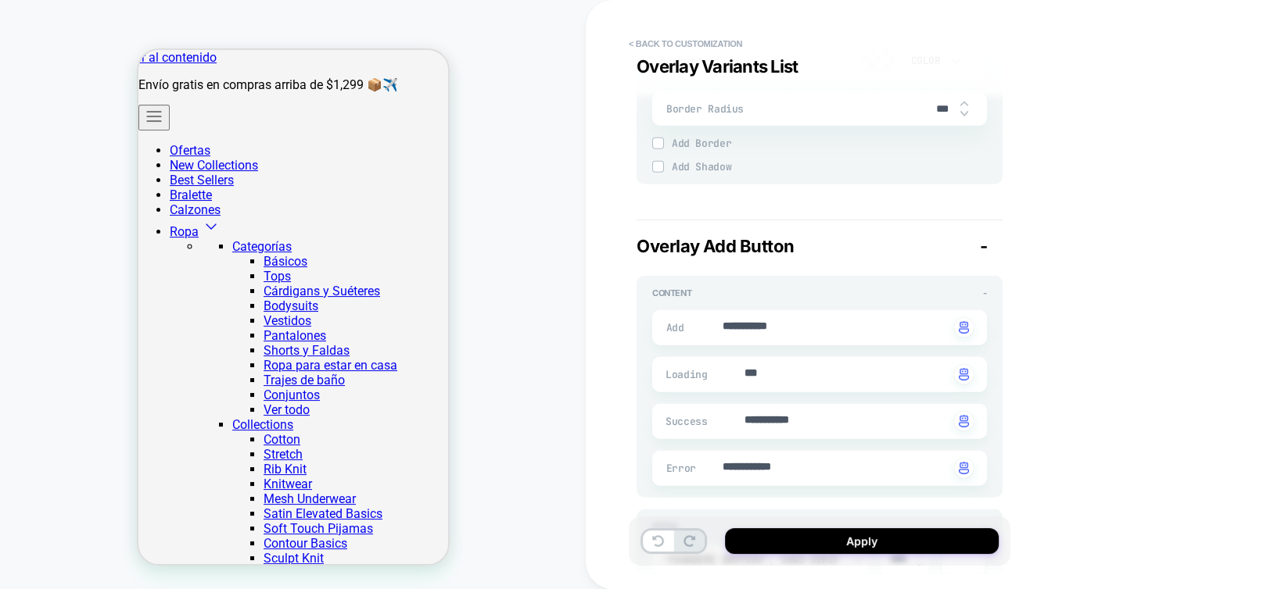
type textarea "*"
click at [829, 319] on textarea "**********" at bounding box center [835, 328] width 228 height 18
type textarea "******"
type textarea "*"
type textarea "*****"
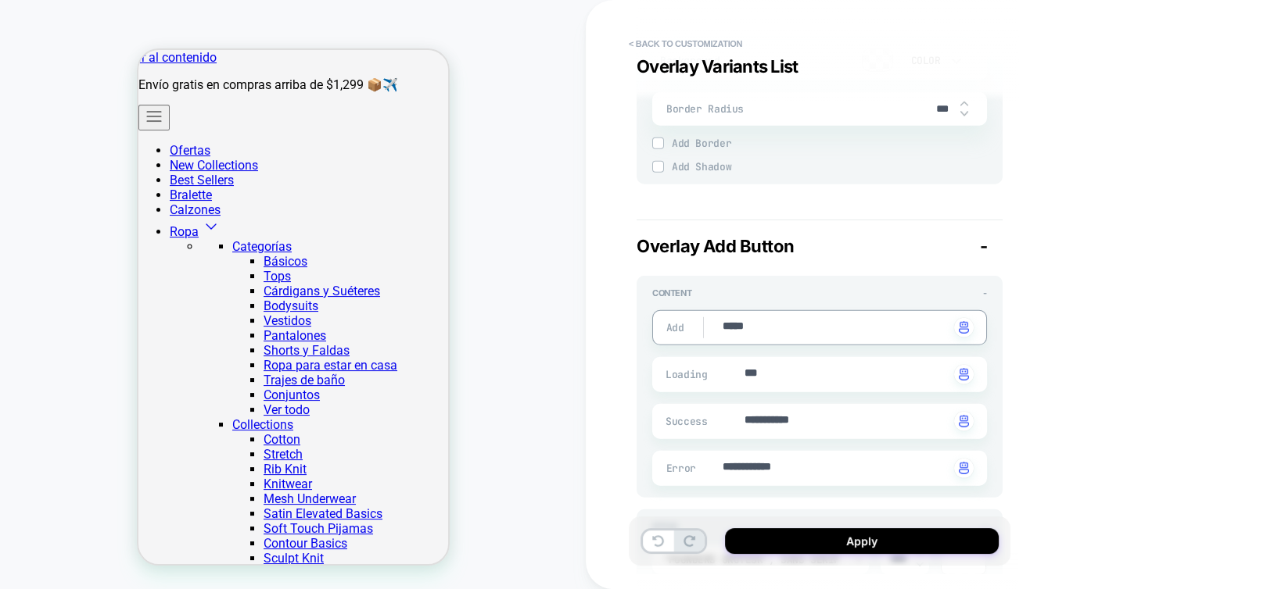
type textarea "*"
type textarea "***"
type textarea "*"
type textarea "*****"
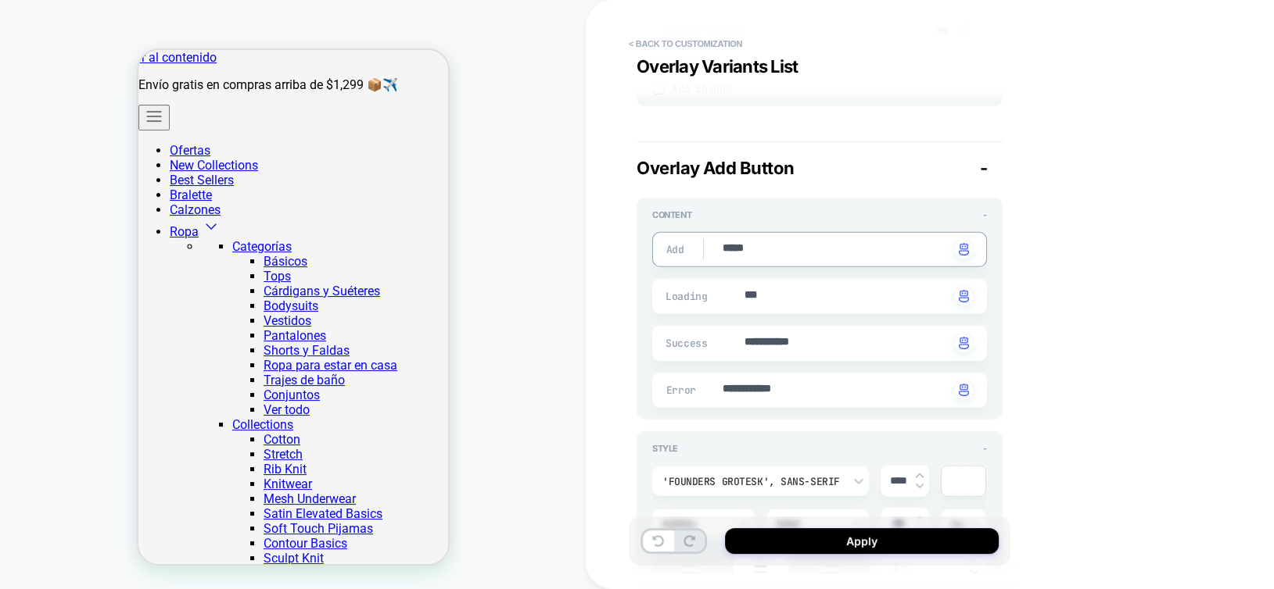
type textarea "*"
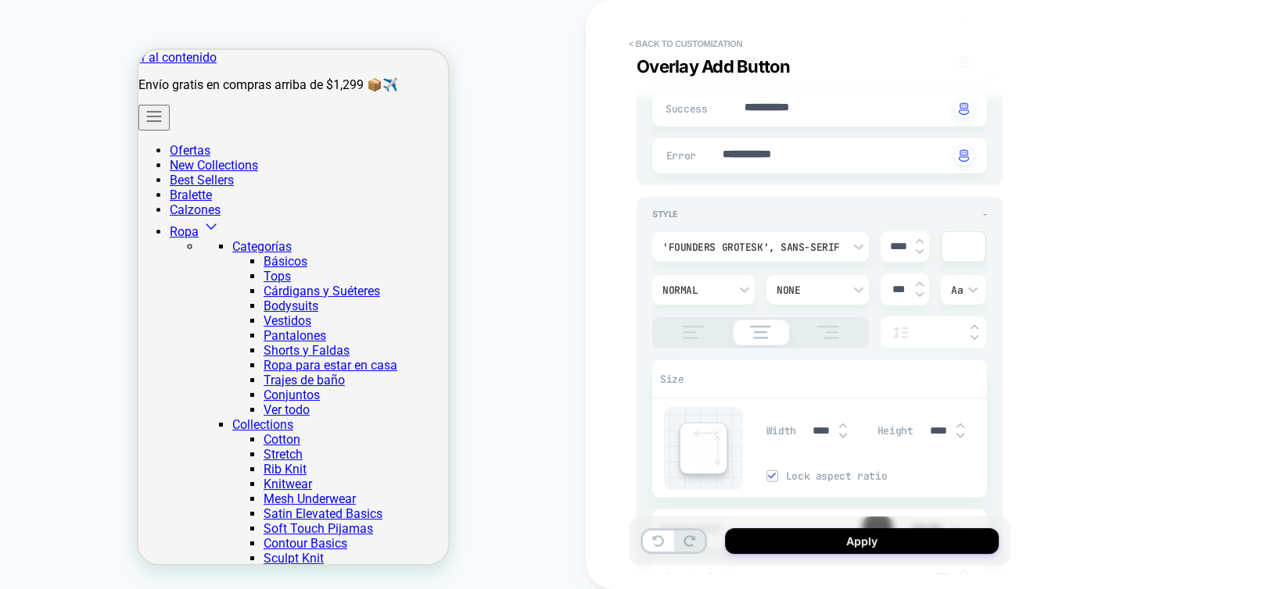
scroll to position [5316, 0]
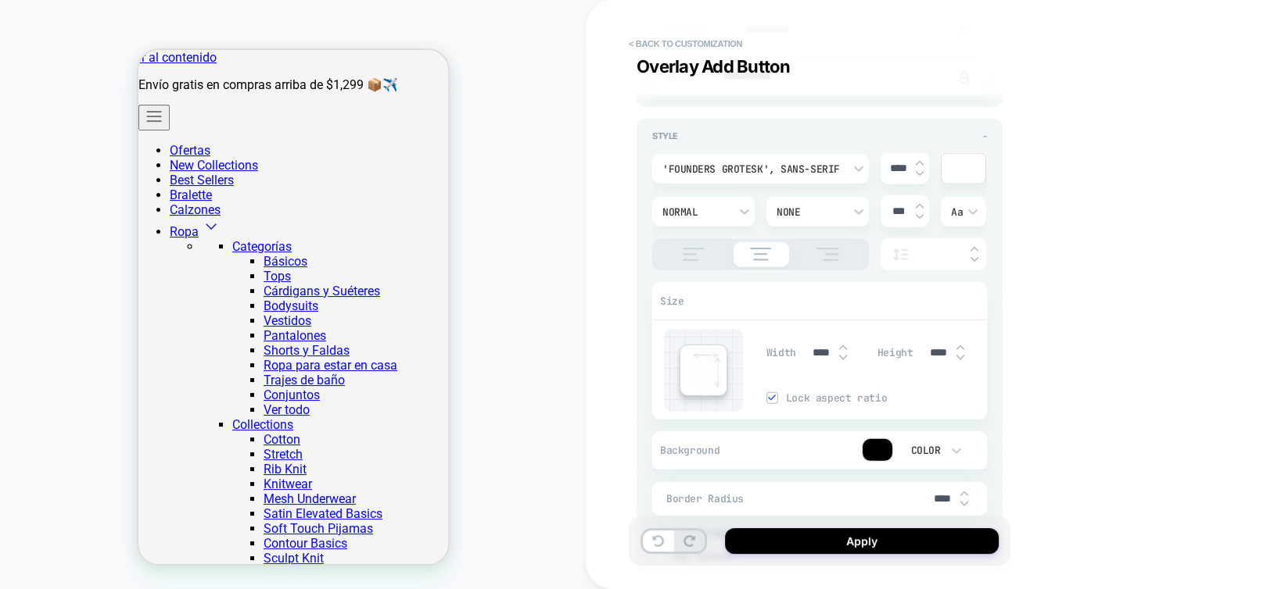
type textarea "*****"
type textarea "*"
click at [935, 493] on input "****" at bounding box center [942, 499] width 35 height 13
type input "***"
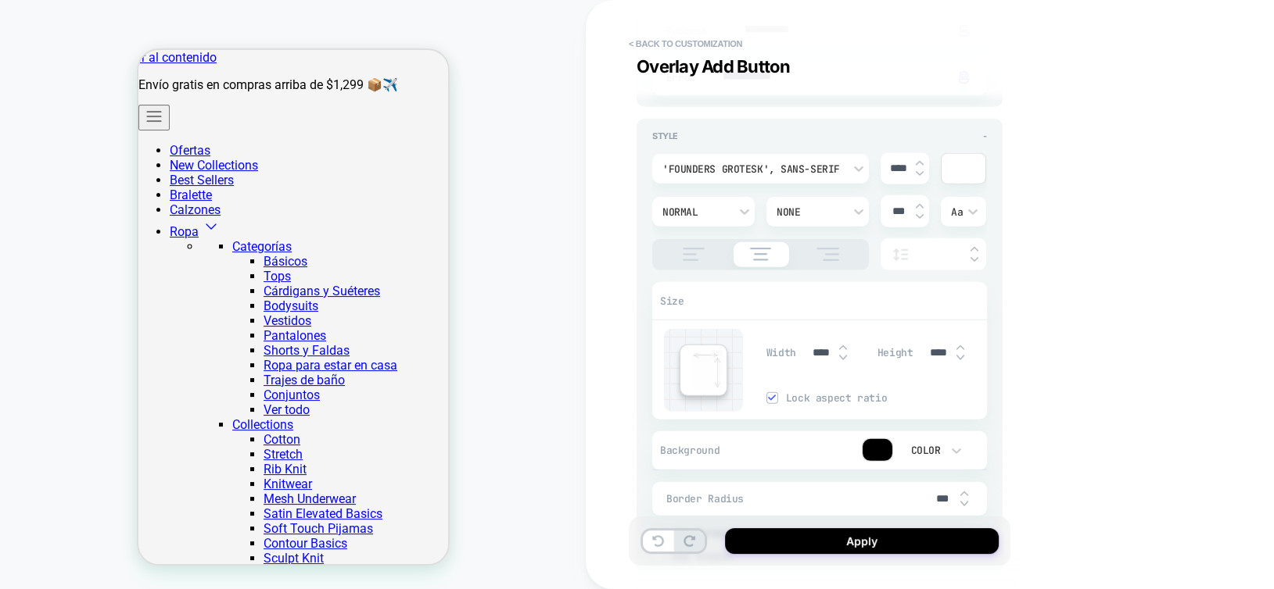
type textarea "*"
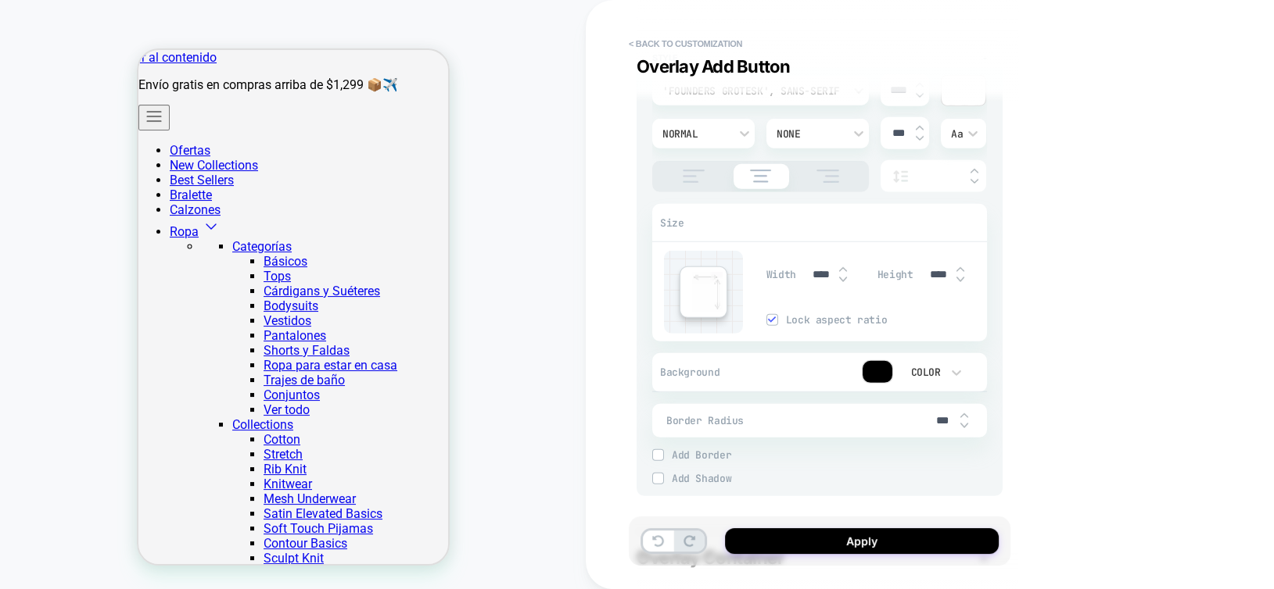
type input "***"
click at [931, 268] on input "****" at bounding box center [938, 274] width 35 height 13
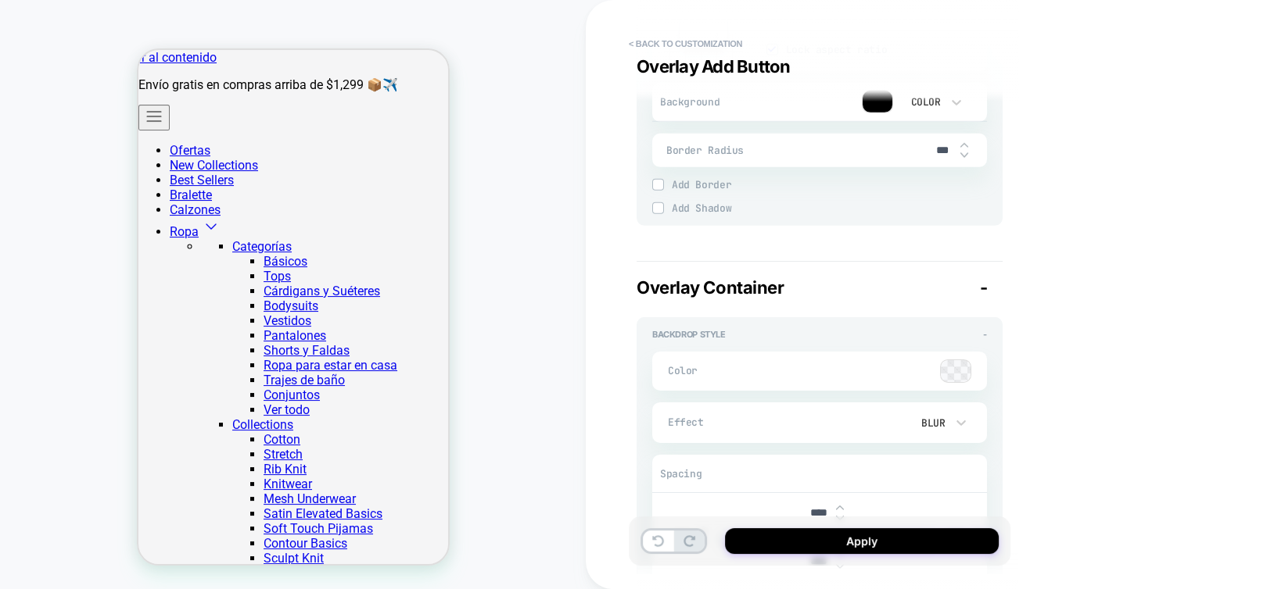
type textarea "*"
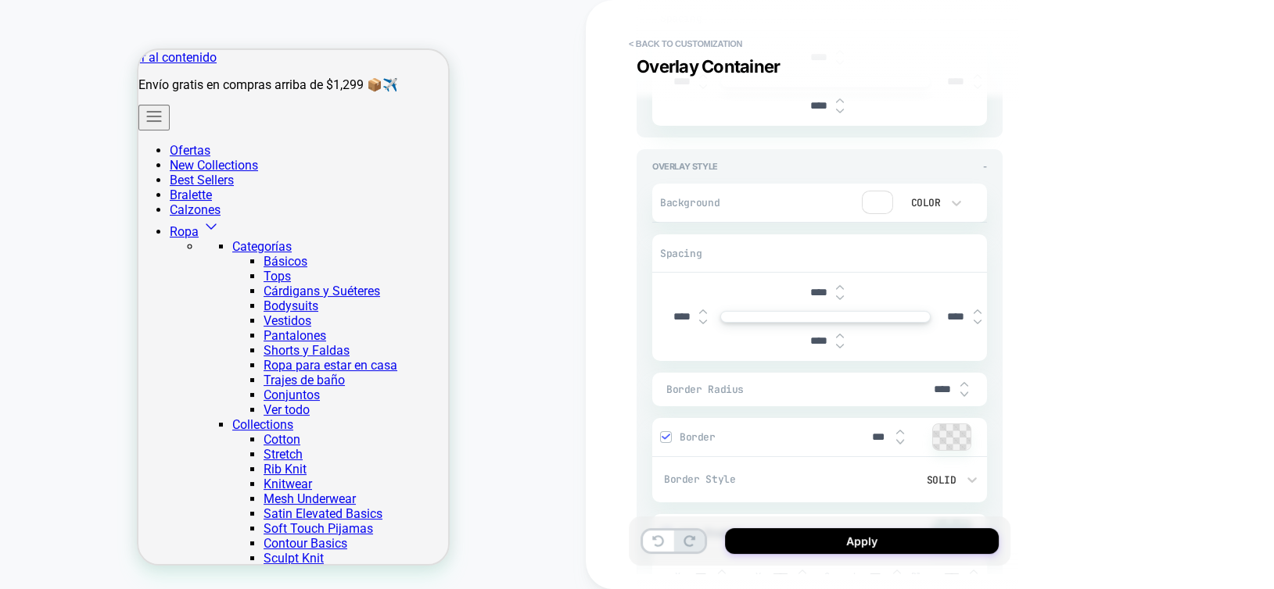
scroll to position [6176, 0]
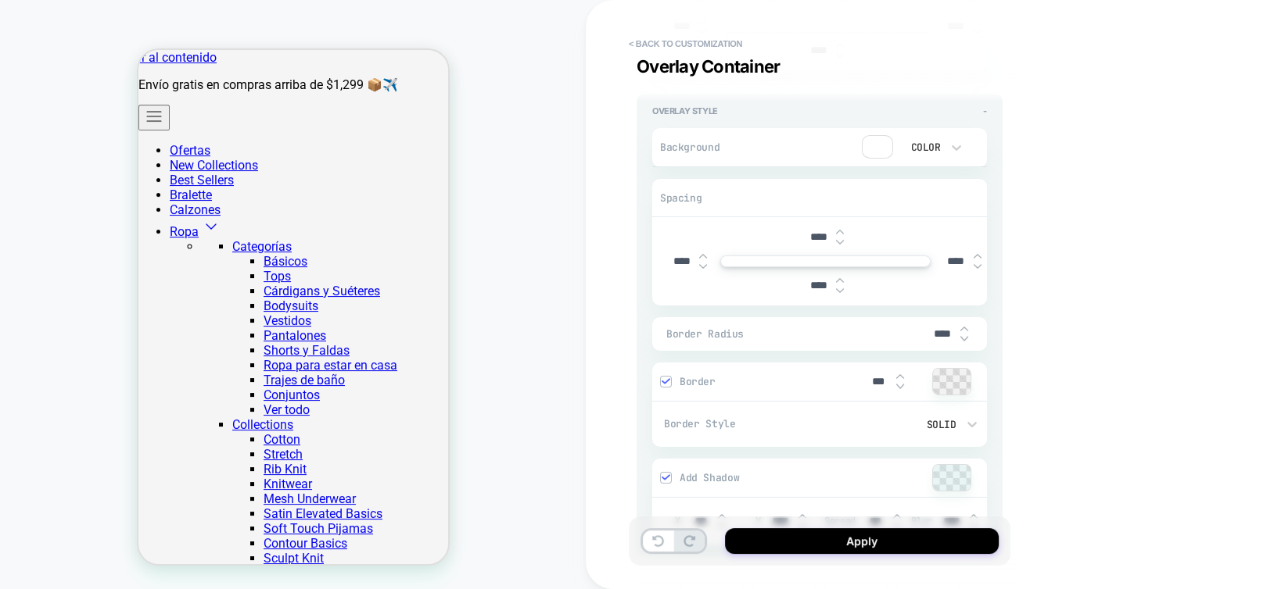
click at [937, 328] on input "****" at bounding box center [942, 334] width 35 height 13
type input "***"
type textarea "*"
type input "***"
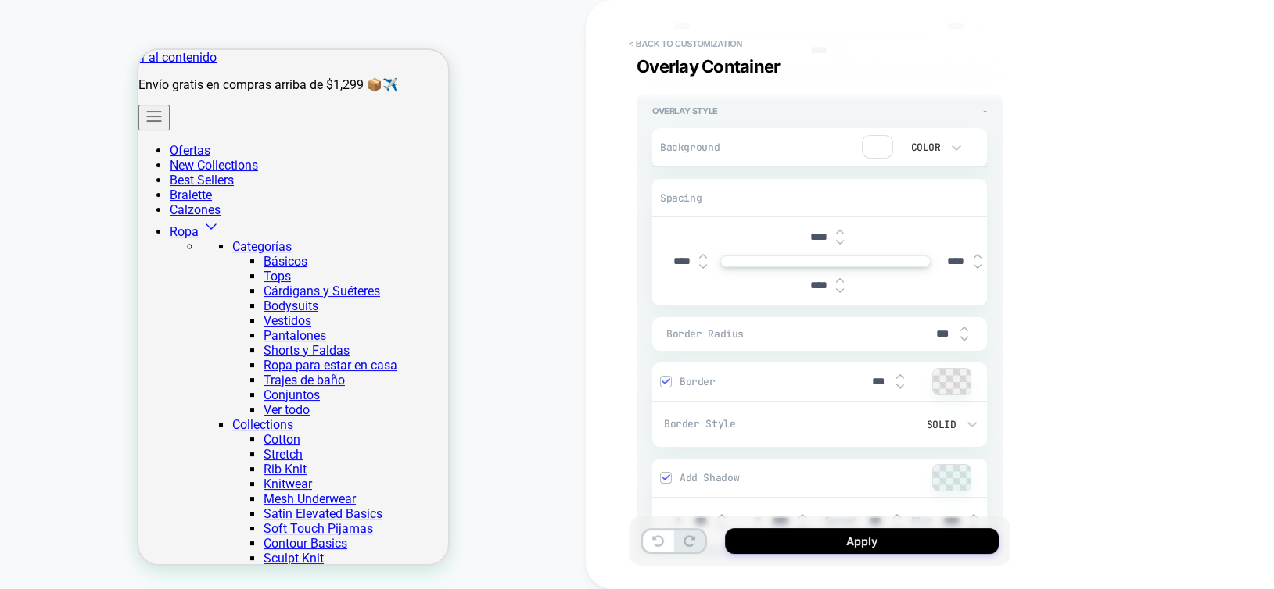
click at [668, 378] on img at bounding box center [665, 382] width 8 height 8
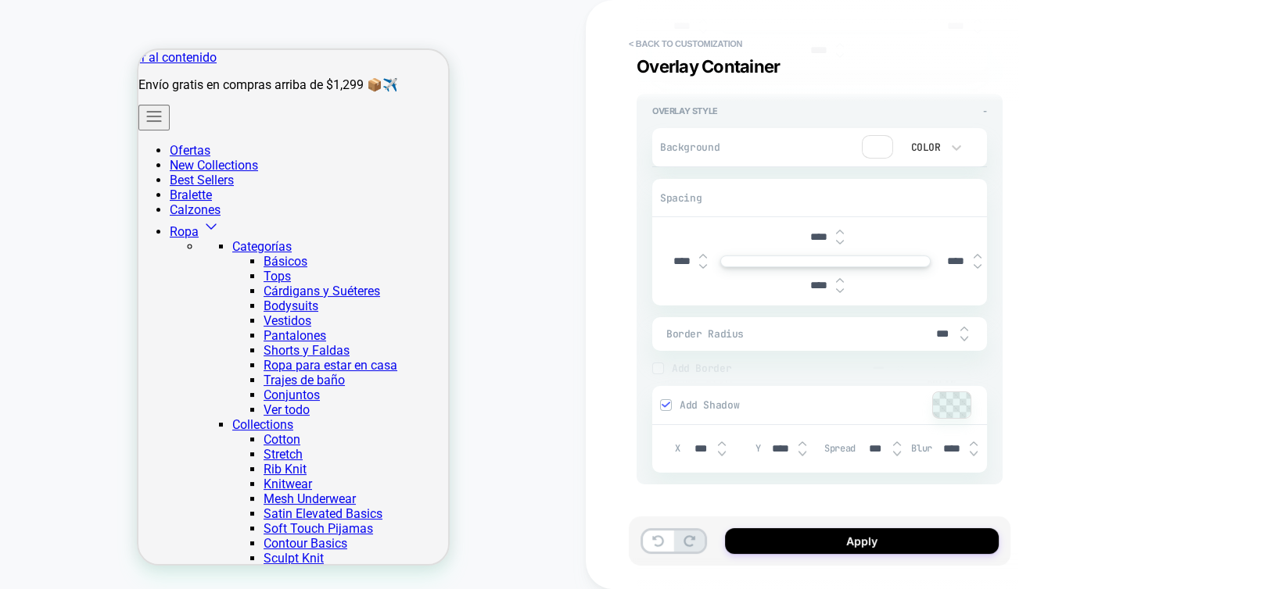
scroll to position [6178, 0]
click at [665, 400] on img at bounding box center [665, 404] width 8 height 8
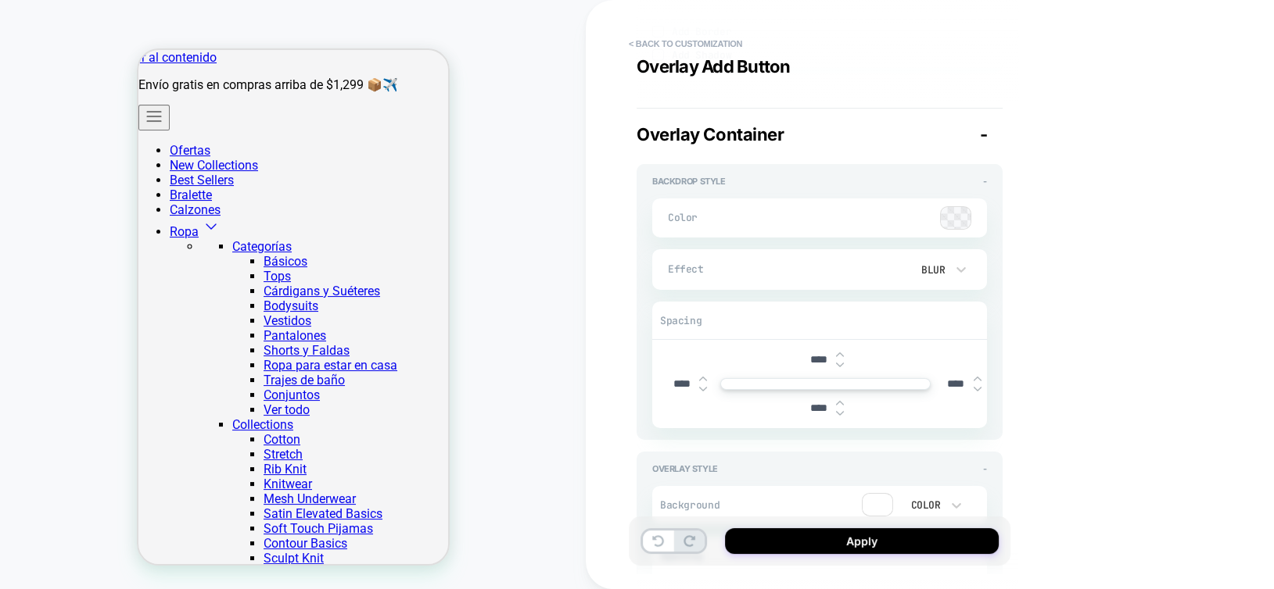
scroll to position [5712, 0]
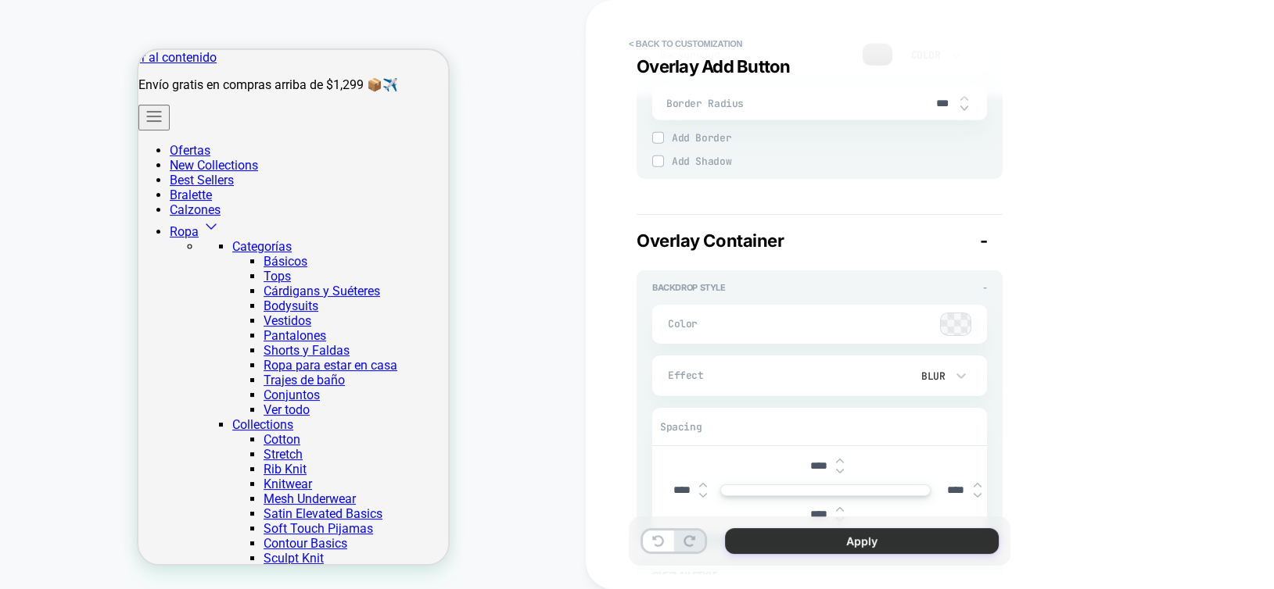
click at [846, 539] on button "Apply" at bounding box center [862, 542] width 274 height 26
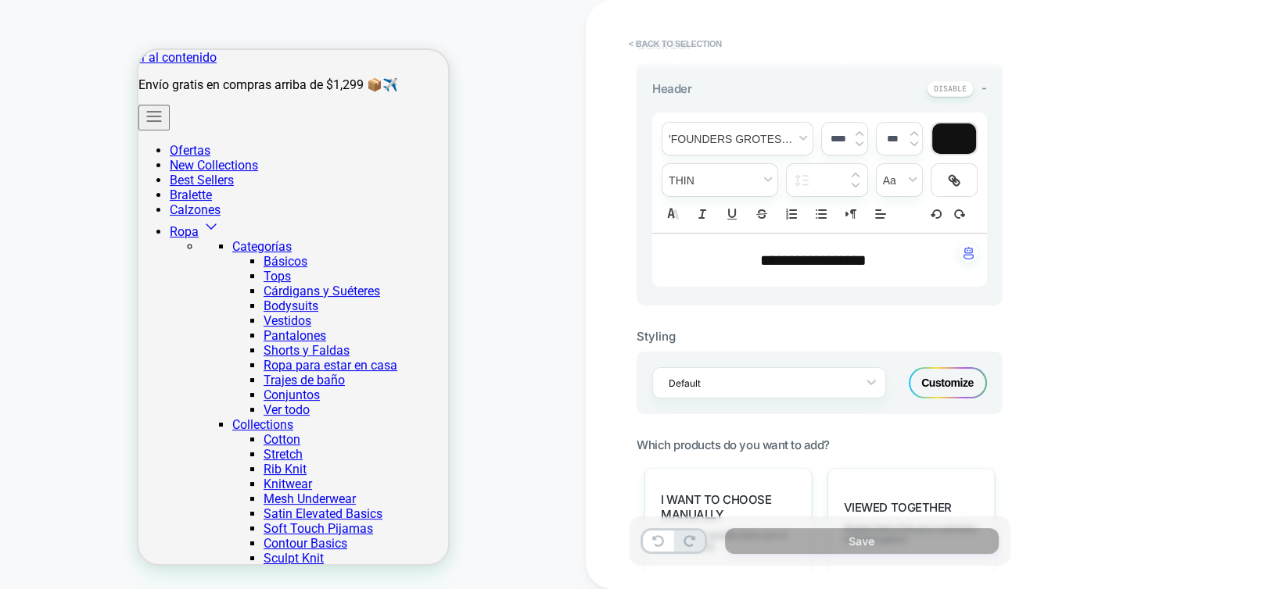
scroll to position [372, 0]
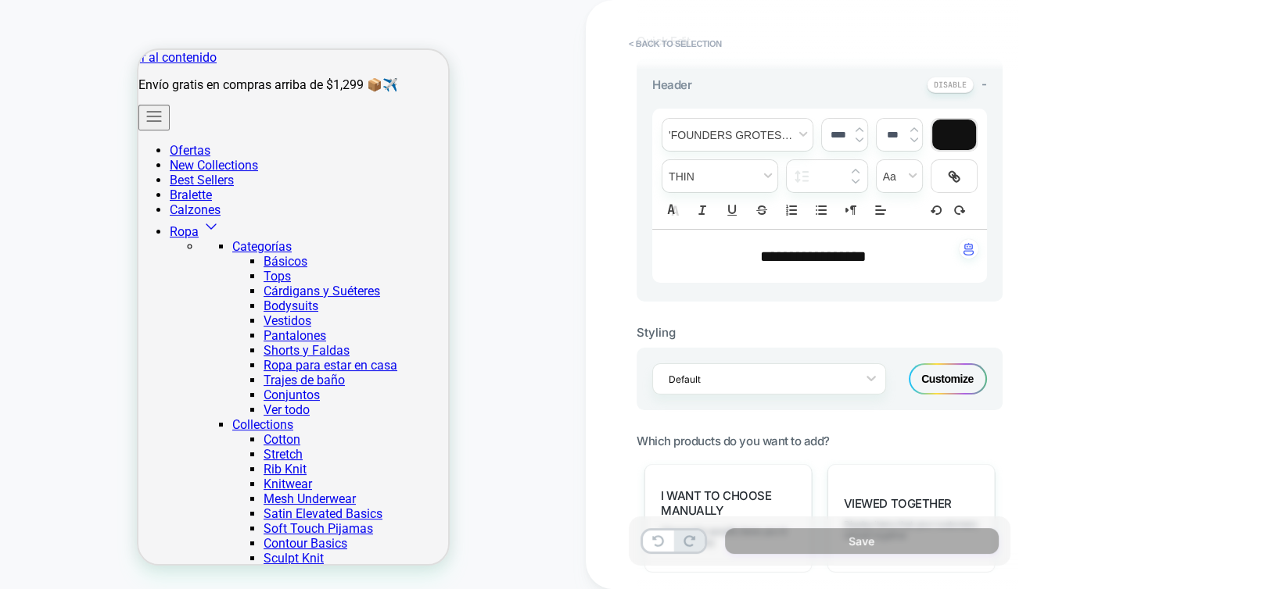
click at [942, 370] on div "Customize" at bounding box center [947, 379] width 78 height 31
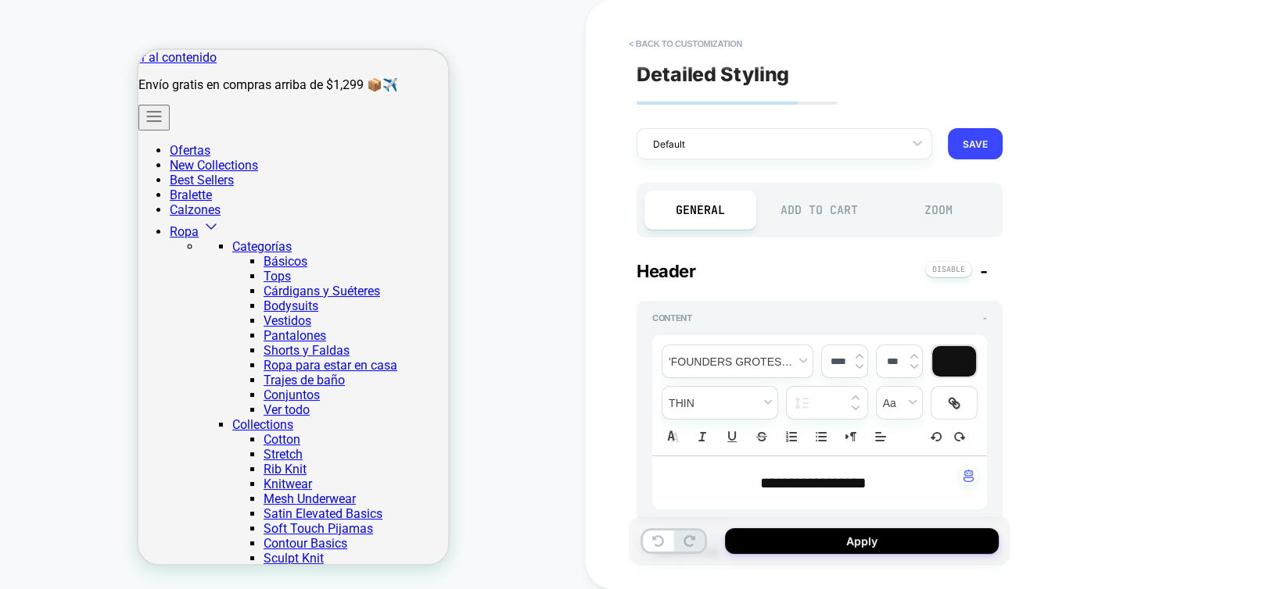
click at [824, 217] on div "Add to Cart" at bounding box center [820, 210] width 112 height 39
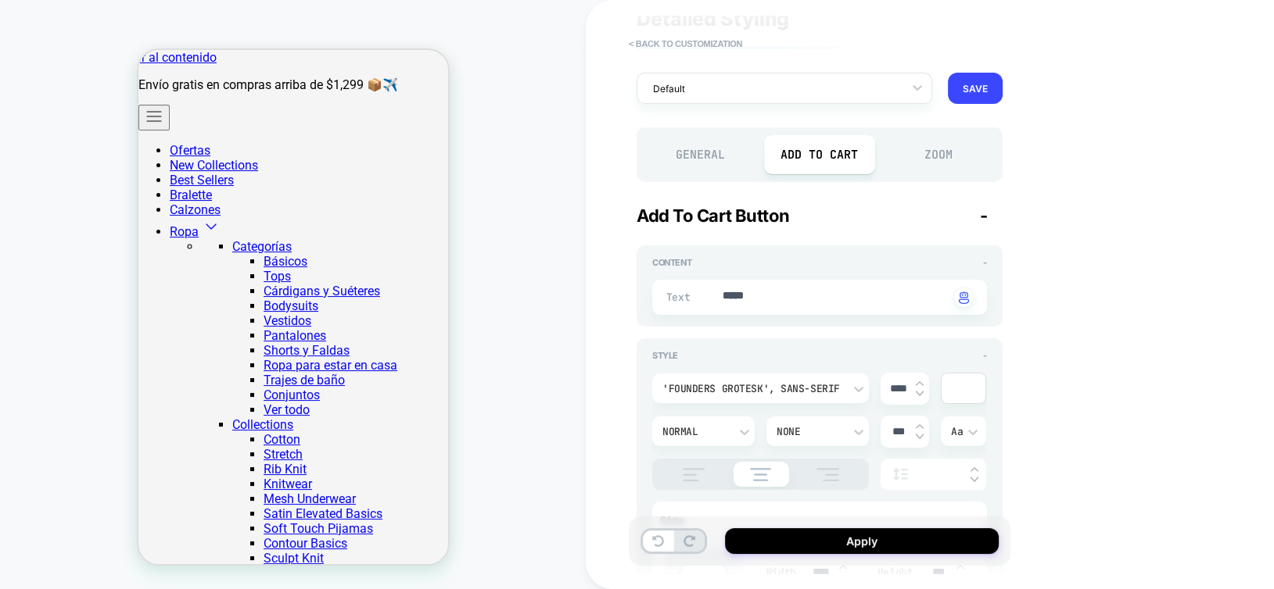
scroll to position [78, 0]
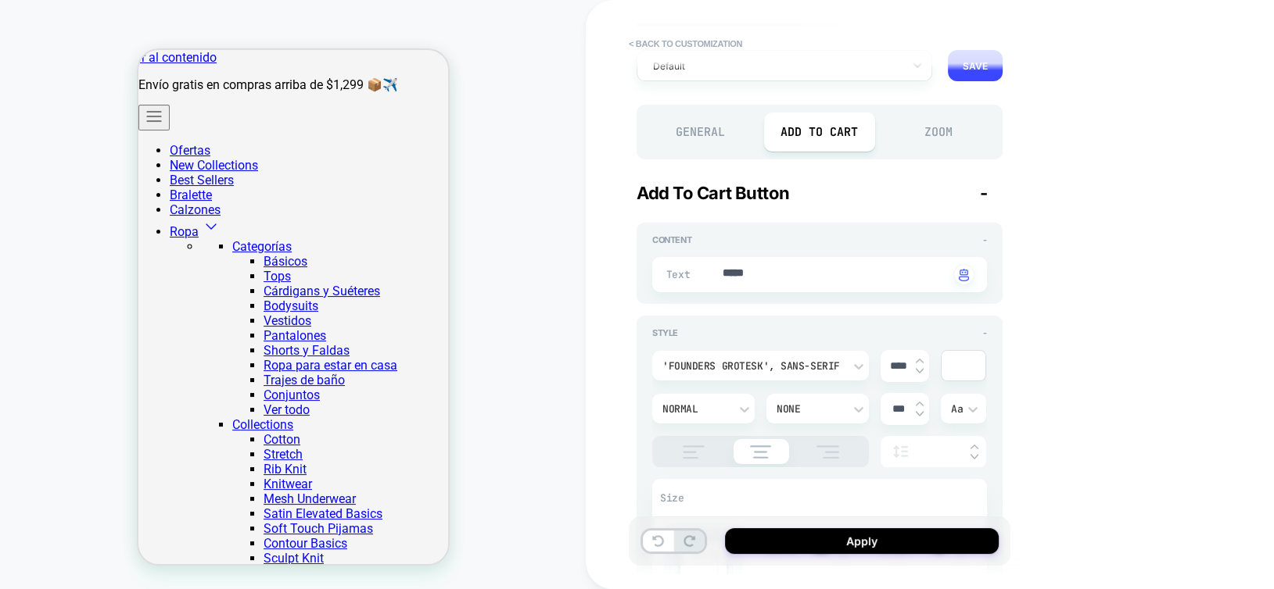
click at [923, 142] on div "Zoom" at bounding box center [939, 132] width 112 height 39
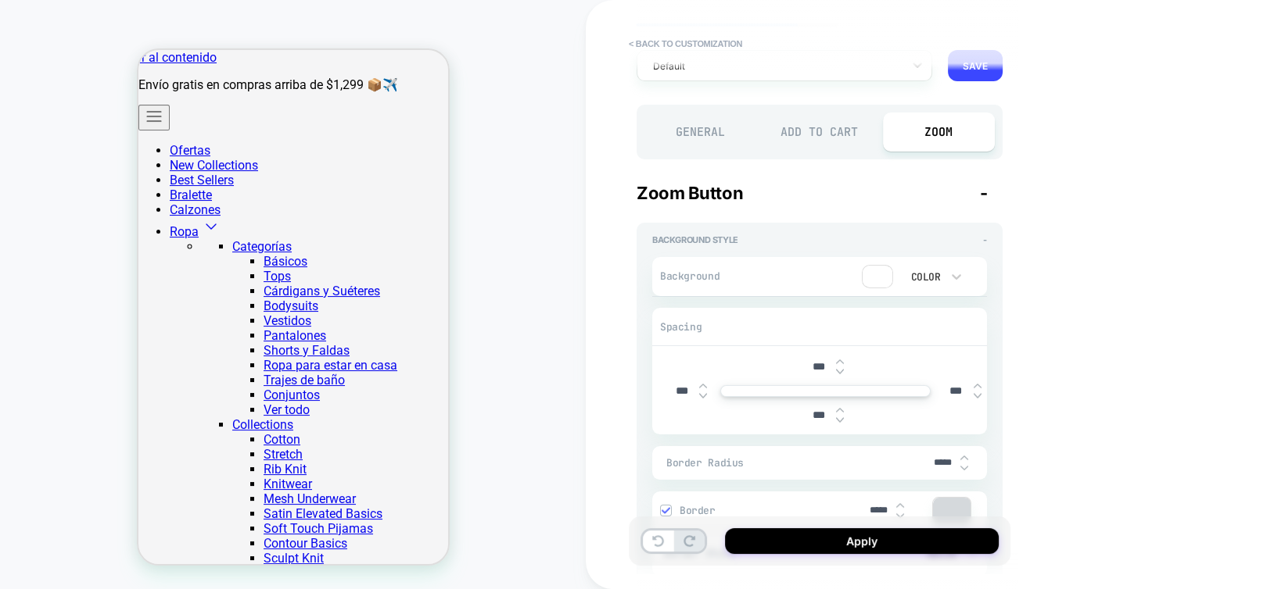
click at [705, 127] on div "General" at bounding box center [700, 132] width 112 height 39
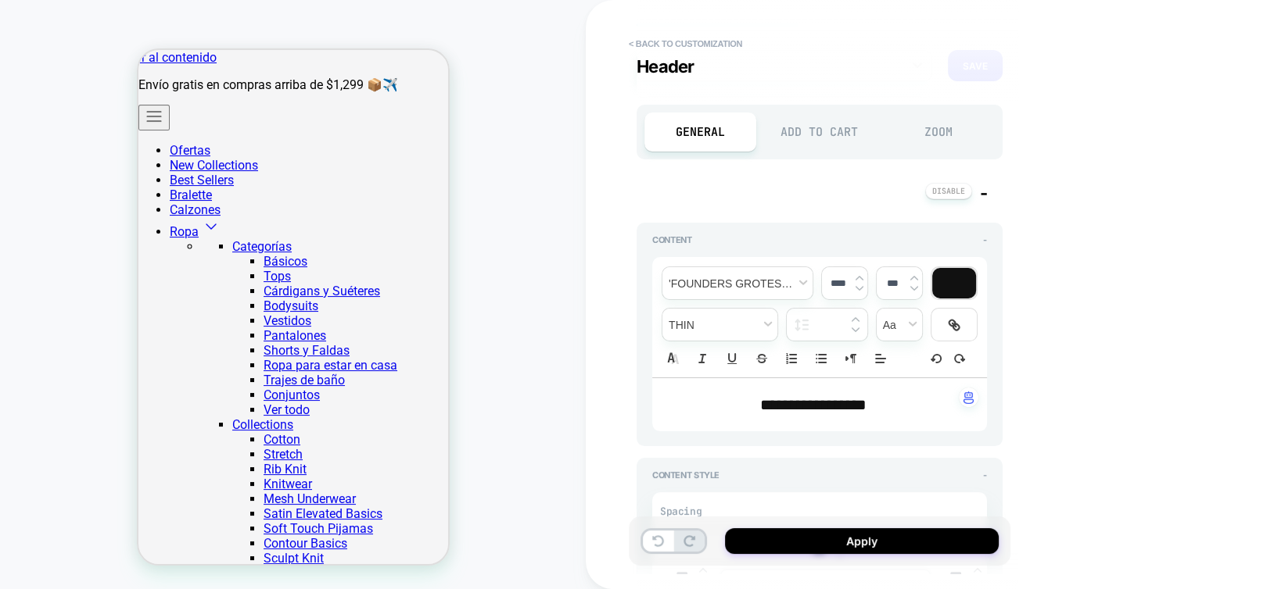
type textarea "*"
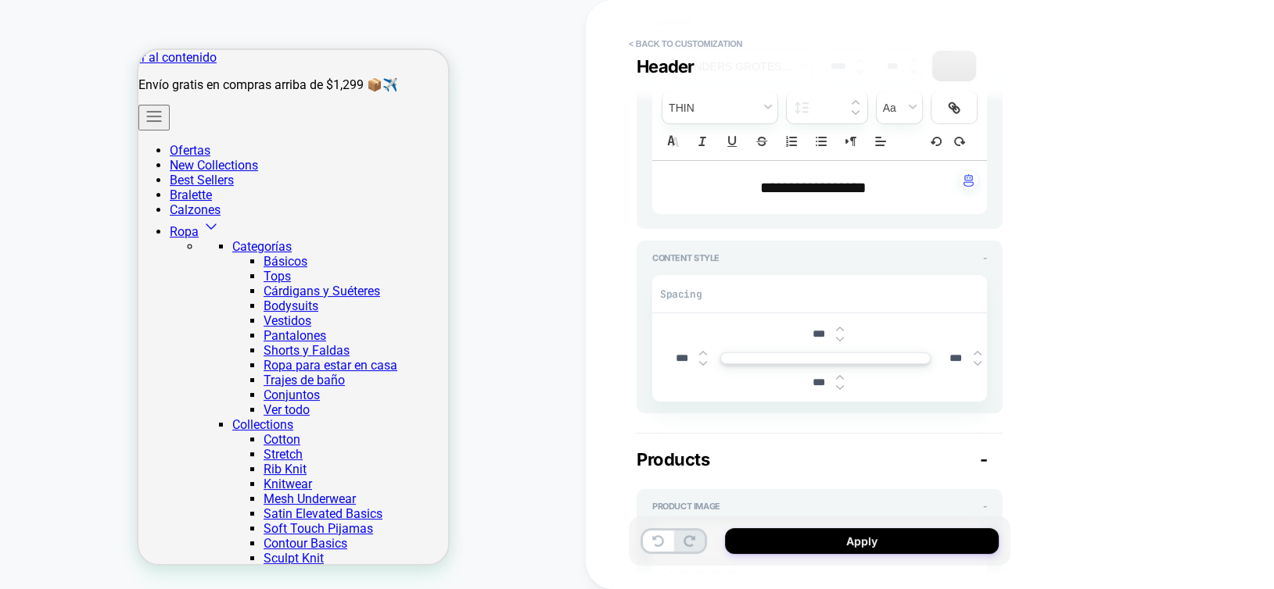
scroll to position [313, 0]
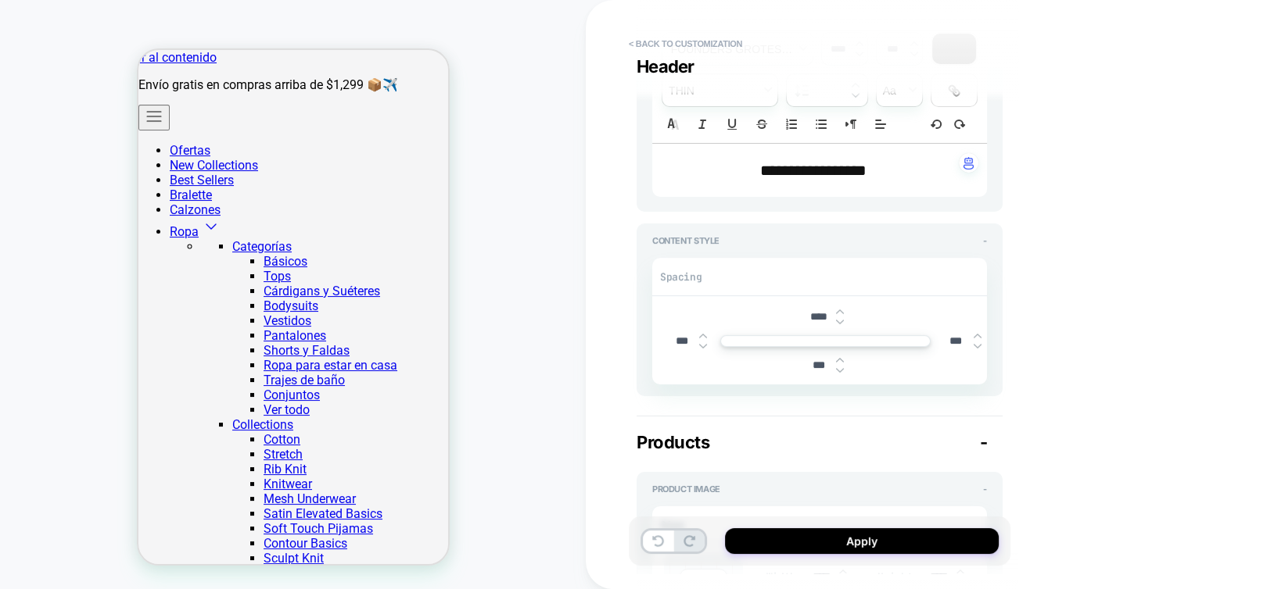
type input "****"
click at [840, 319] on img at bounding box center [840, 322] width 8 height 6
type textarea "*"
type input "****"
type textarea "*"
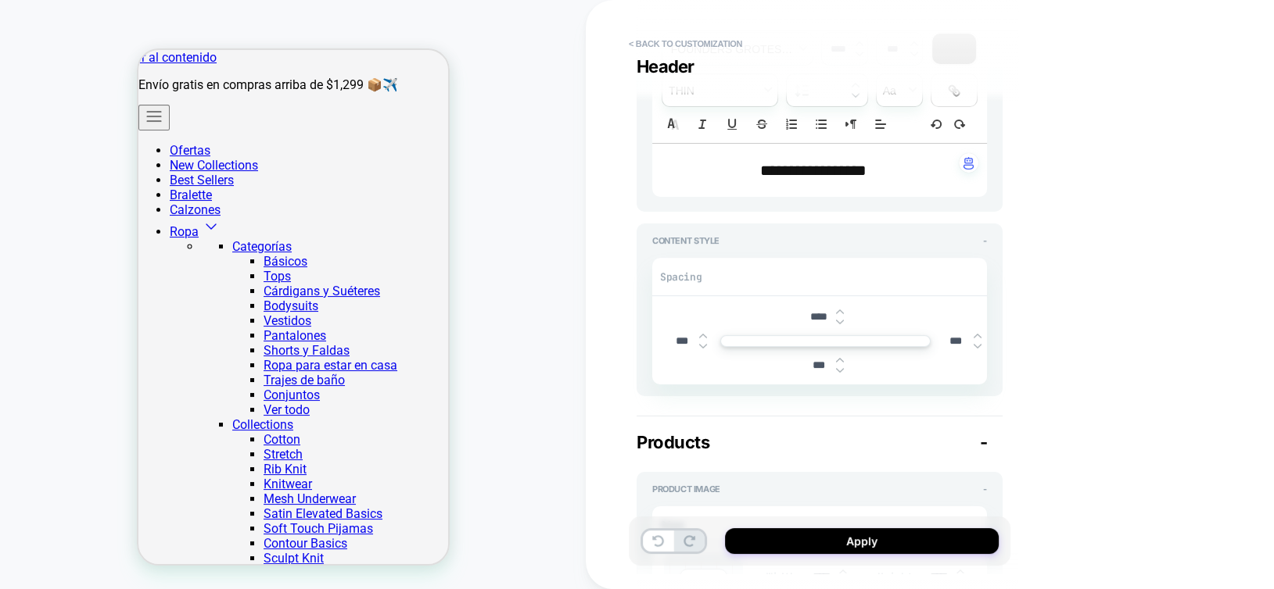
click at [808, 310] on input "****" at bounding box center [818, 316] width 35 height 13
type input "***"
type textarea "*"
click at [817, 317] on input "***" at bounding box center [818, 316] width 35 height 13
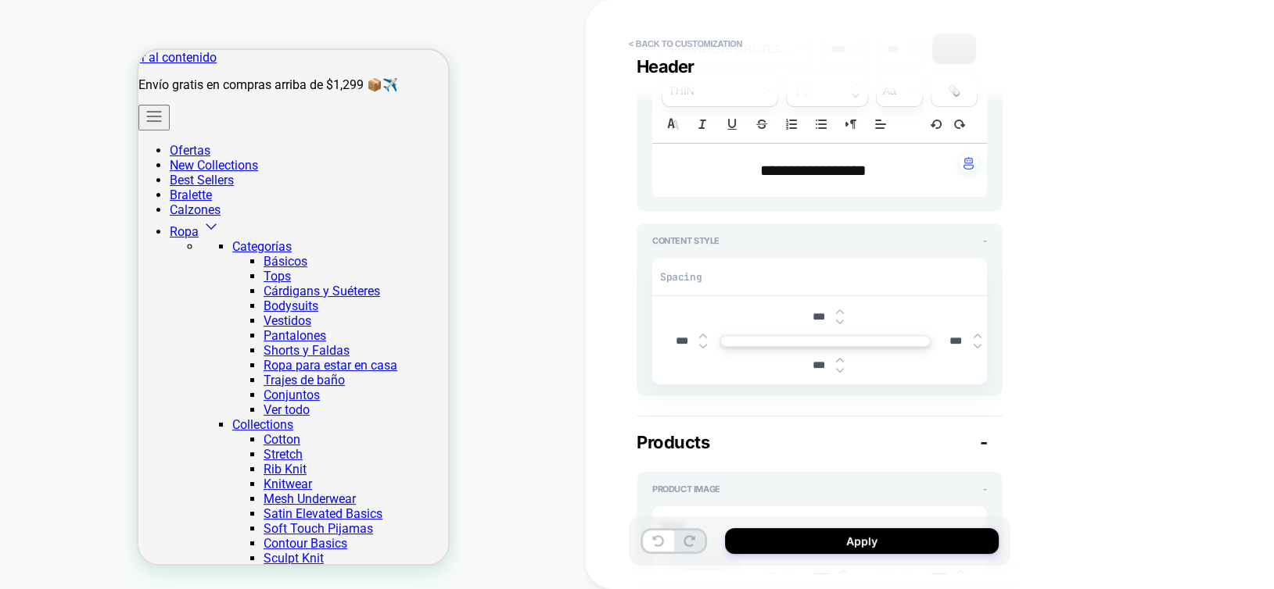
click at [817, 317] on input "***" at bounding box center [818, 316] width 35 height 13
type input "***"
type textarea "*"
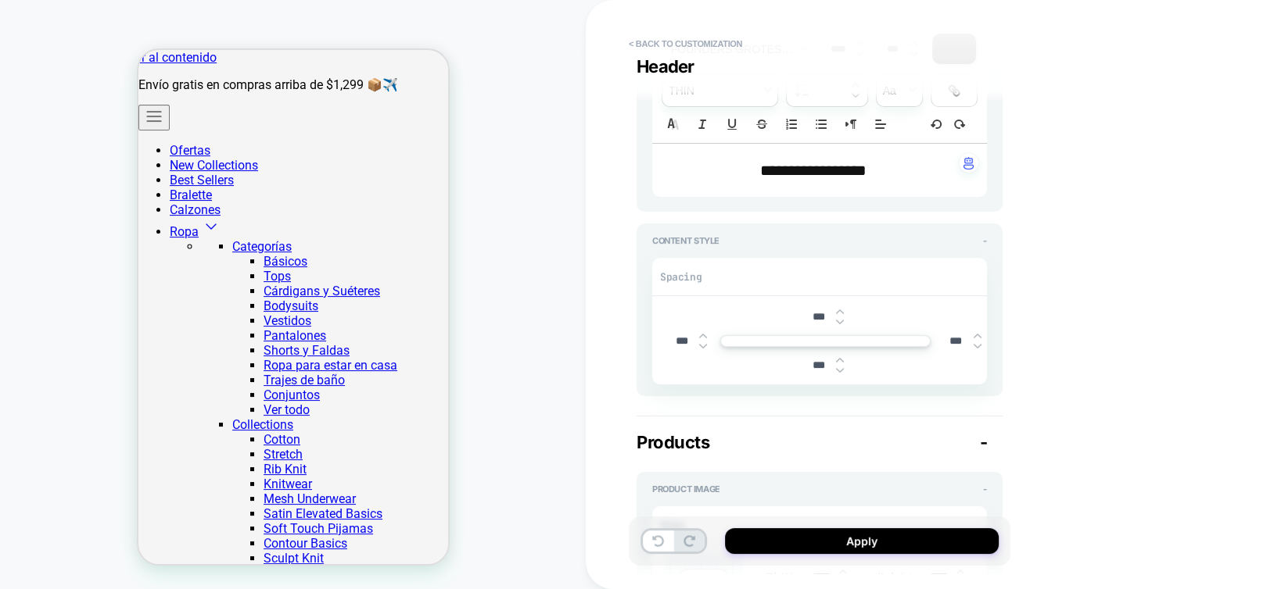
type input "***"
click at [818, 370] on input "***" at bounding box center [818, 365] width 35 height 13
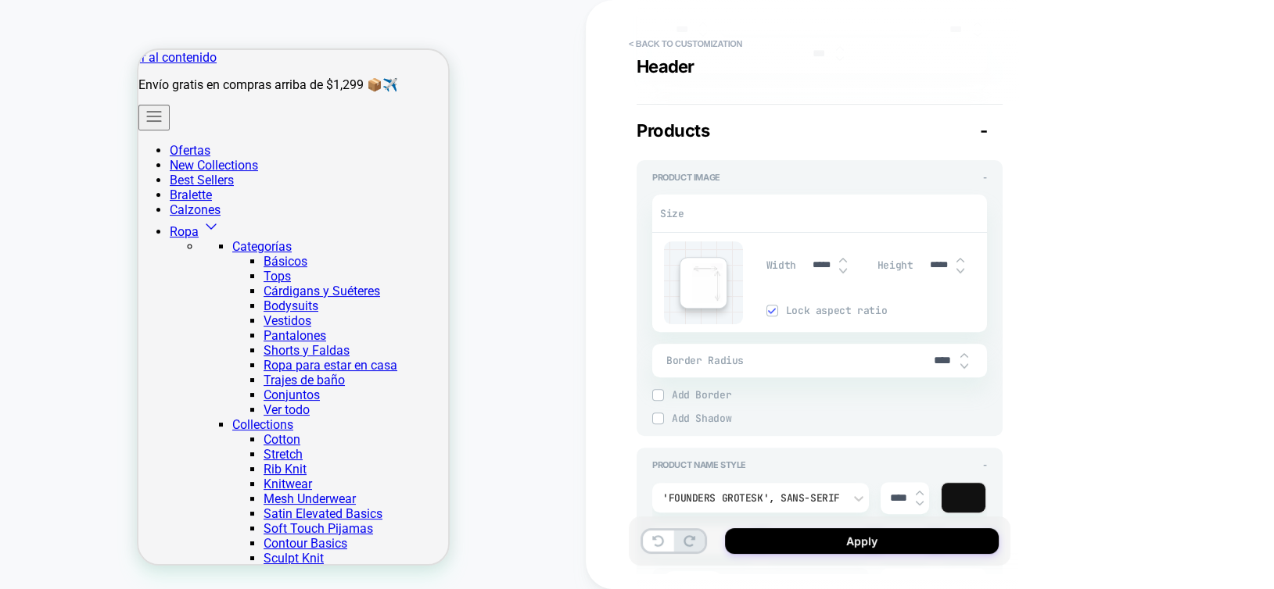
scroll to position [625, 0]
click at [933, 360] on input "****" at bounding box center [942, 359] width 35 height 13
type input "***"
type textarea "*"
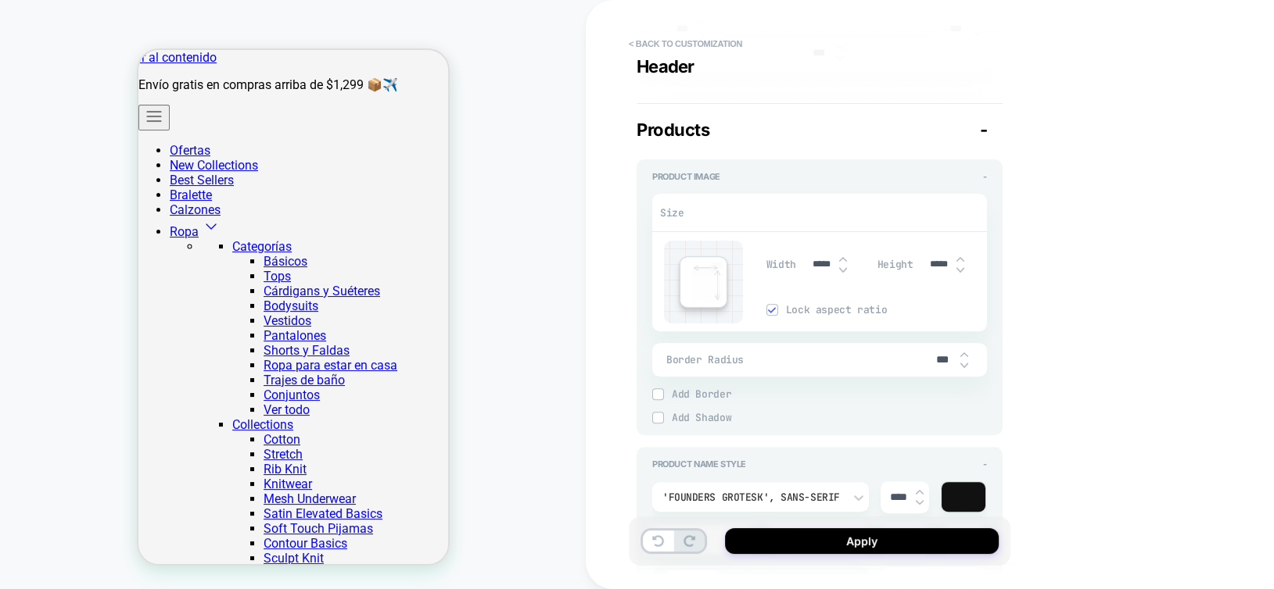
type input "***"
click at [823, 263] on input "*****" at bounding box center [821, 265] width 35 height 12
type input "***"
type textarea "*"
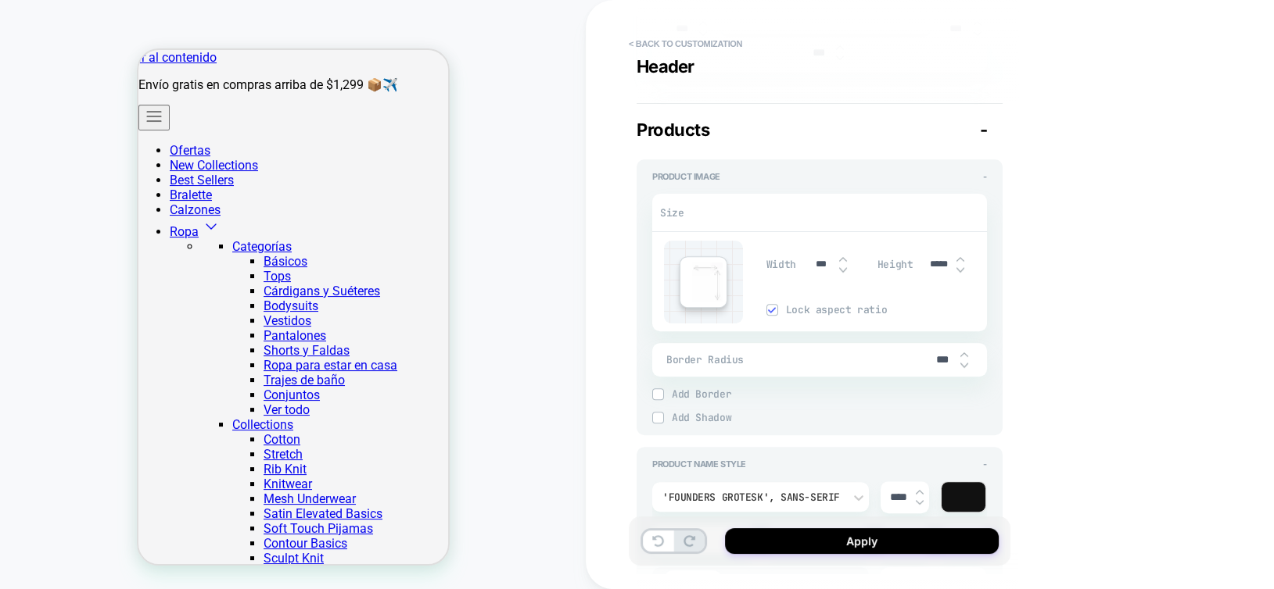
type input "***"
type textarea "*"
type input "****"
type textarea "*"
type input "****"
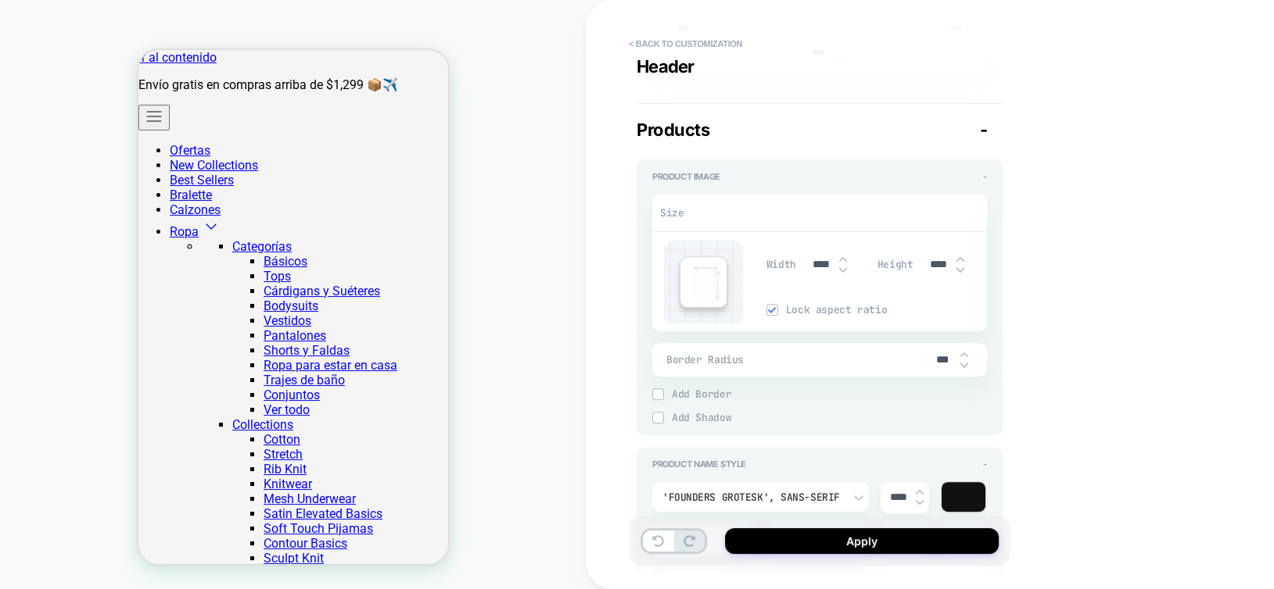
type textarea "*"
type input "*****"
type textarea "*"
type input "*****"
type textarea "*"
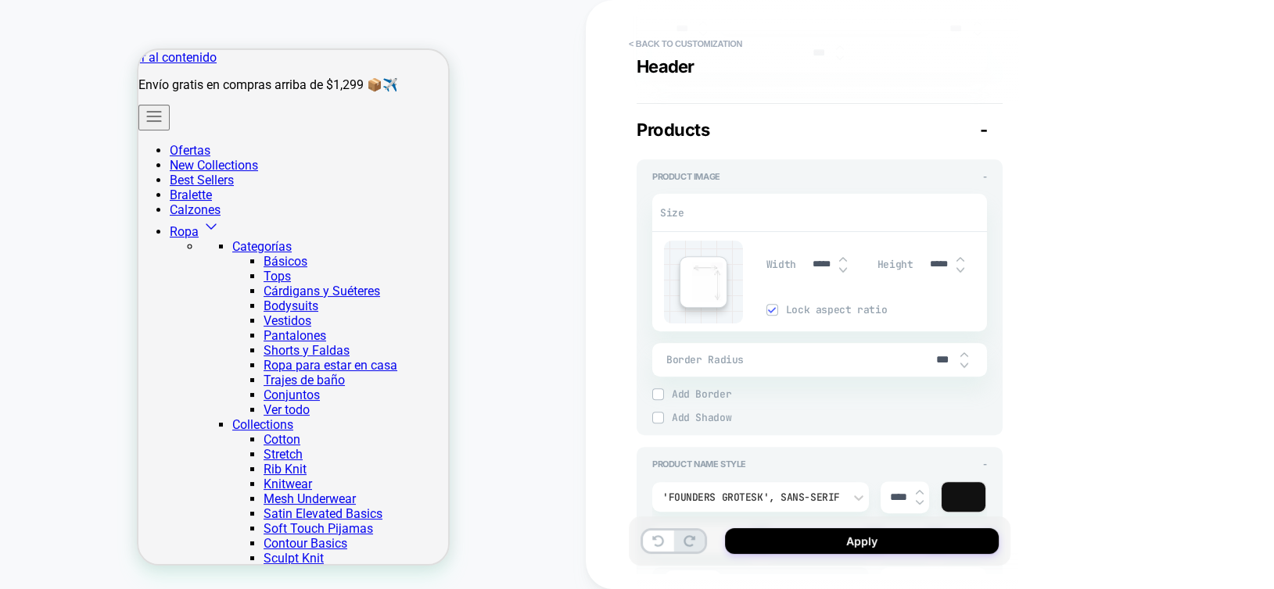
type input "*****"
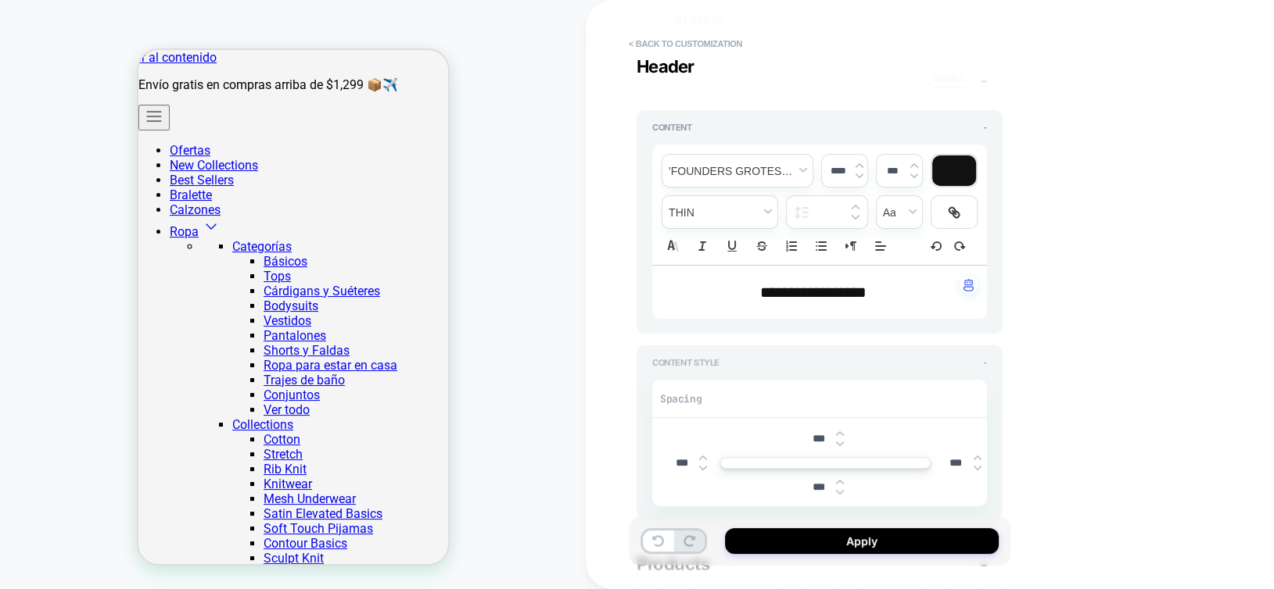
scroll to position [78, 0]
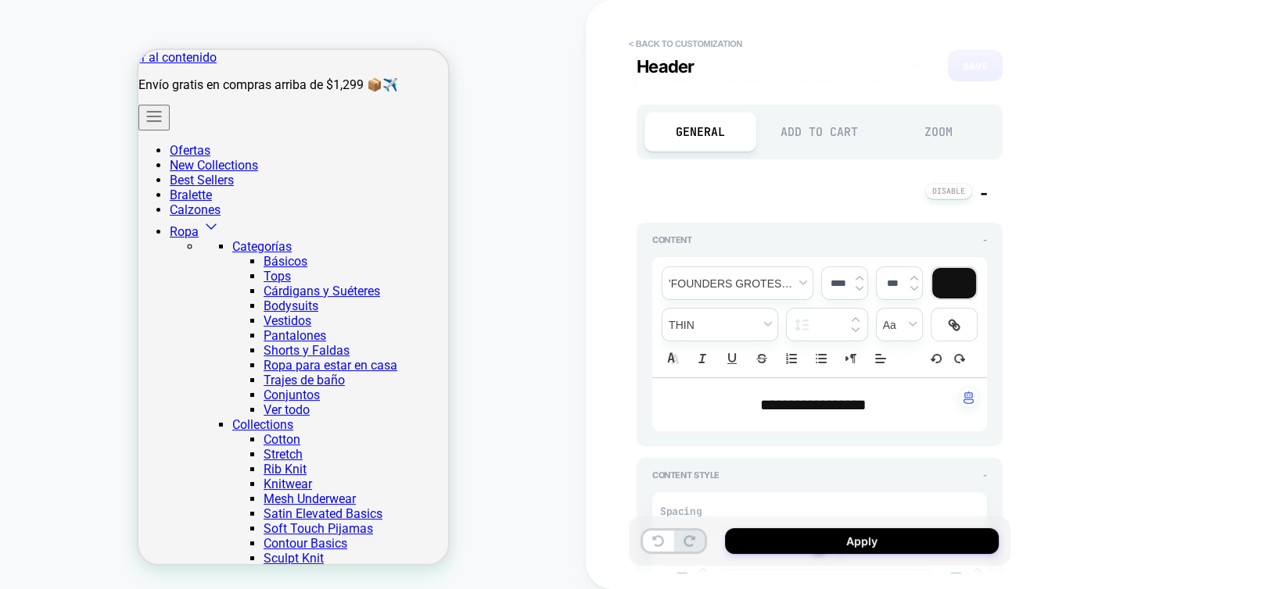
click at [812, 140] on div "Add to Cart" at bounding box center [820, 132] width 112 height 39
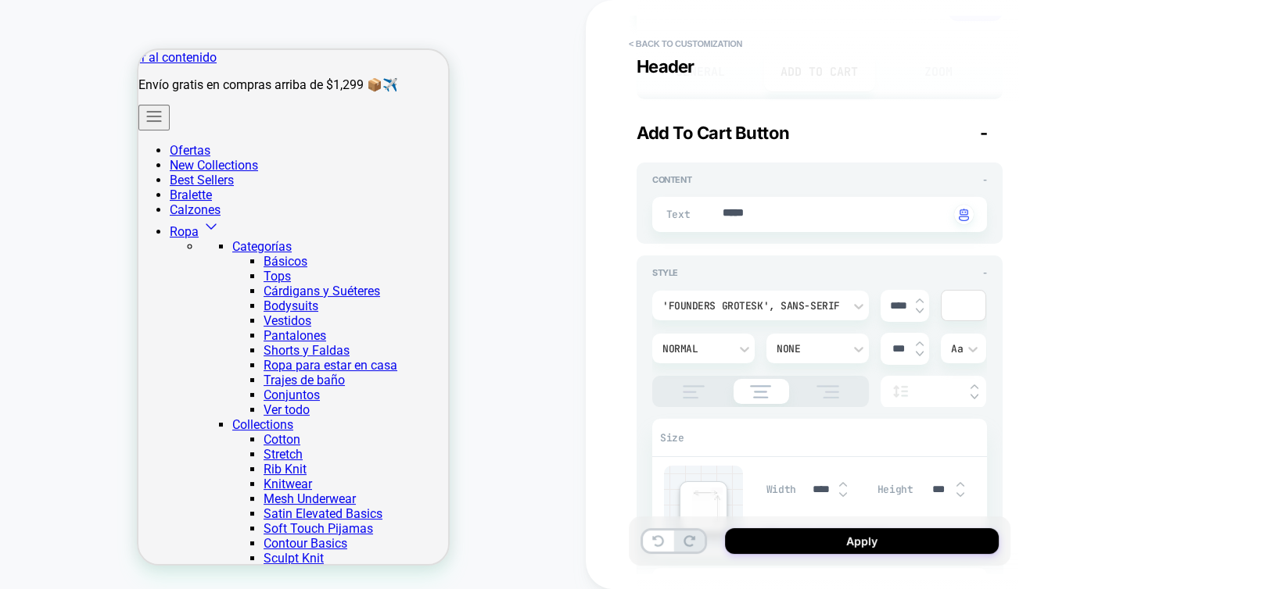
scroll to position [235, 0]
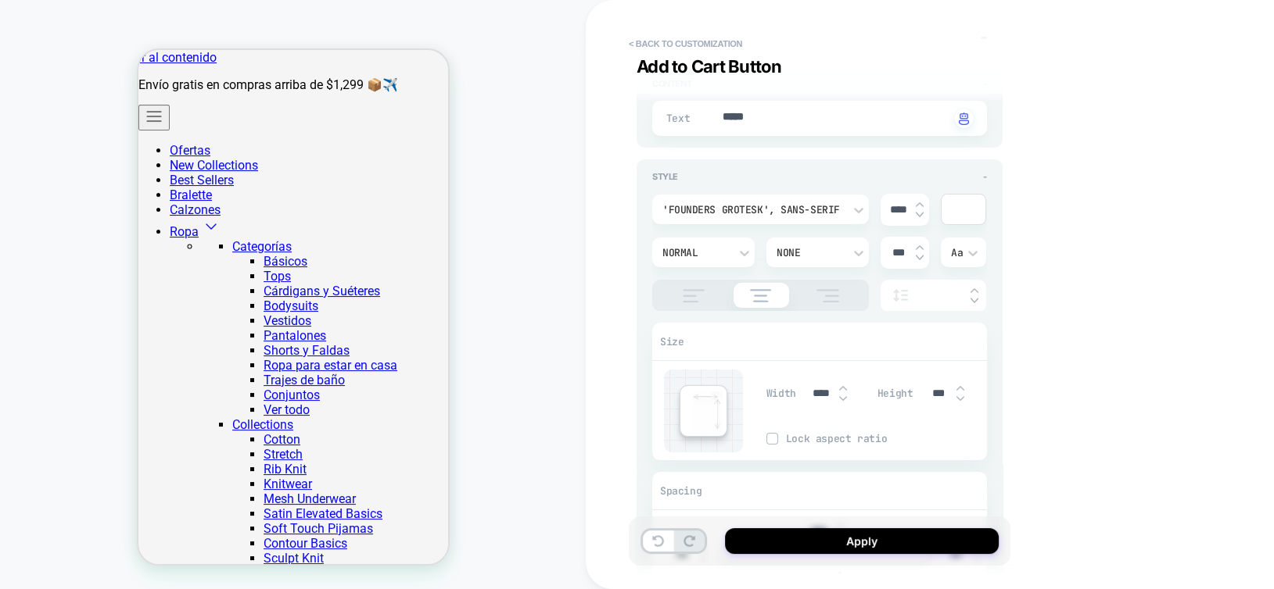
click at [840, 396] on img at bounding box center [843, 399] width 8 height 6
type textarea "*"
type input "****"
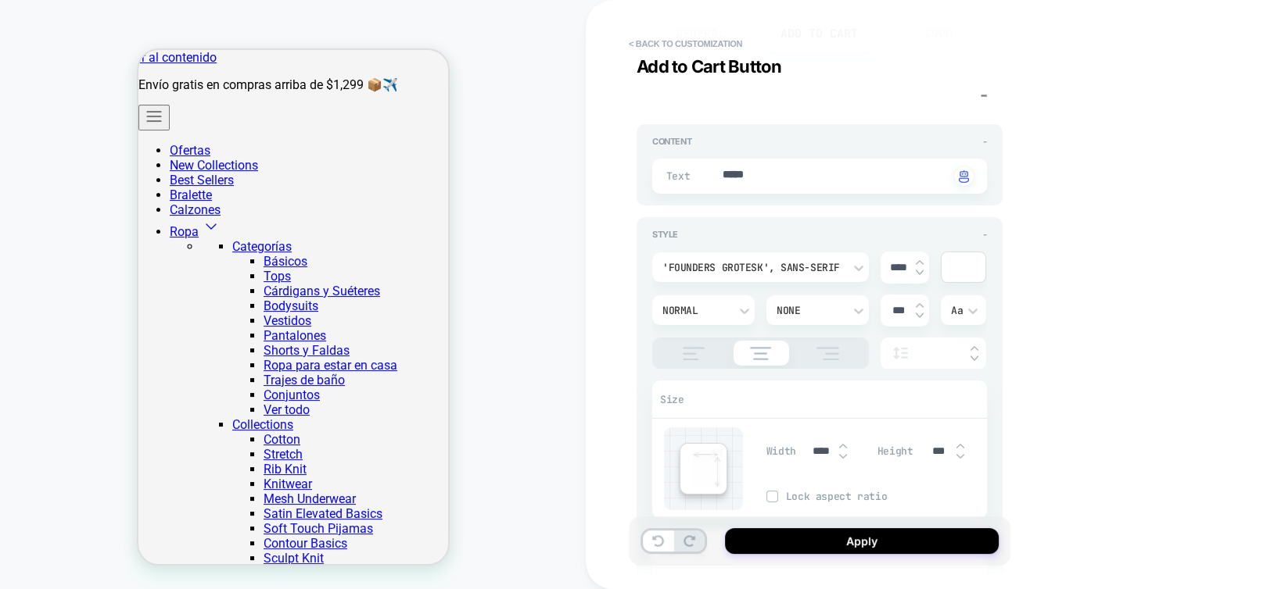
scroll to position [156, 0]
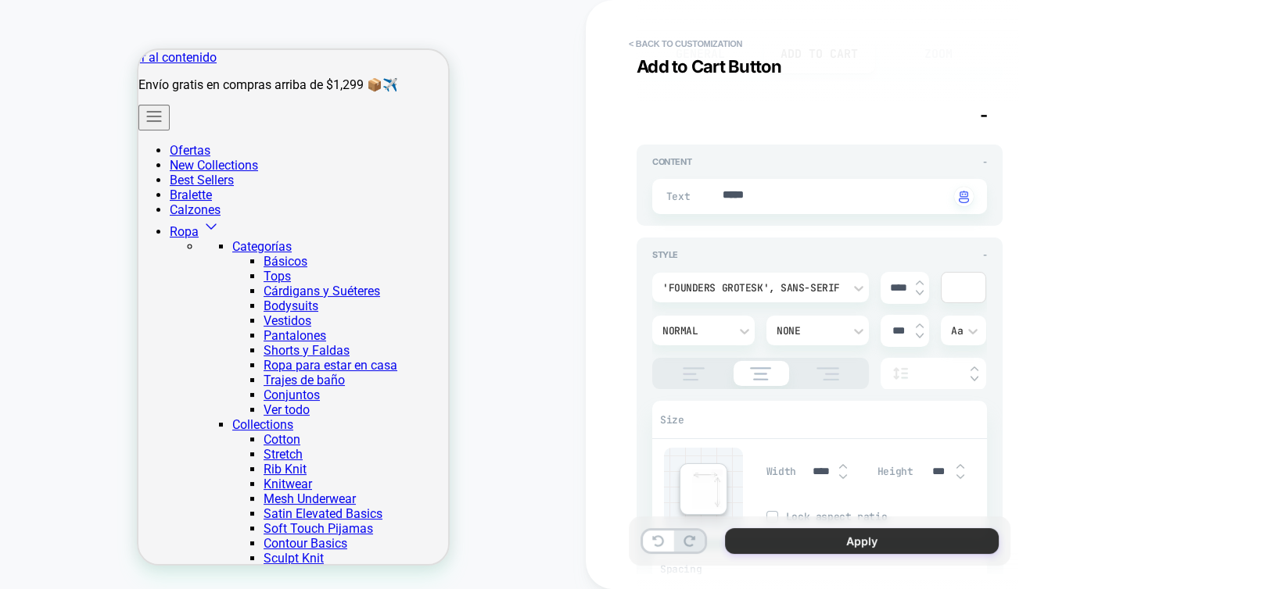
click at [829, 550] on button "Apply" at bounding box center [862, 542] width 274 height 26
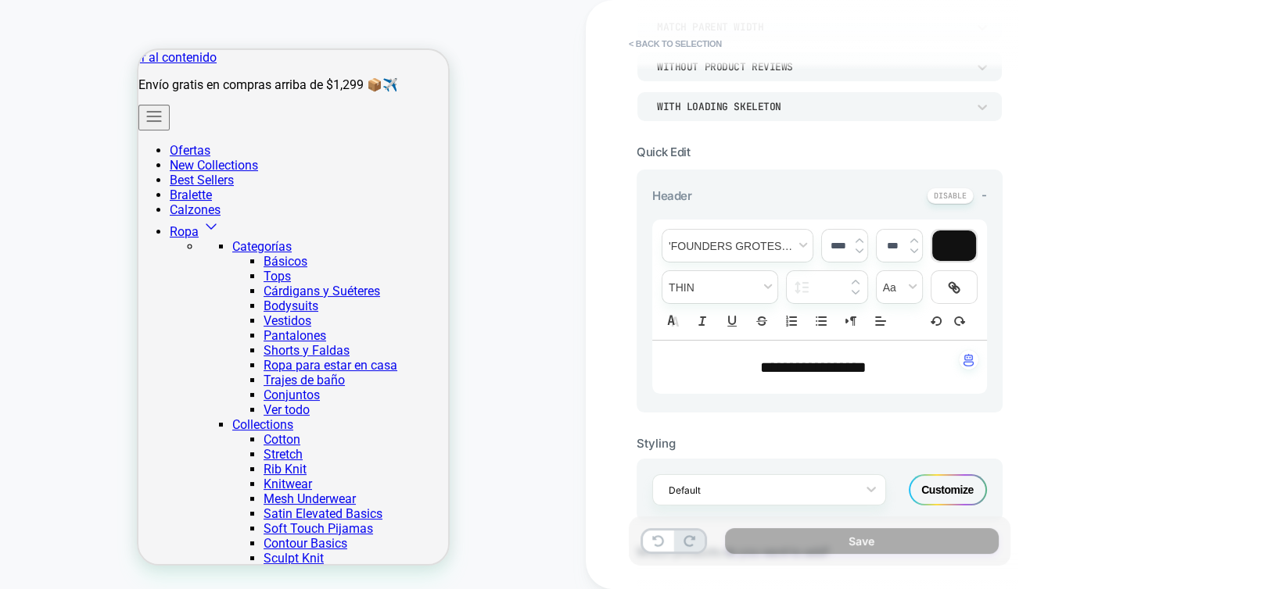
scroll to position [469, 0]
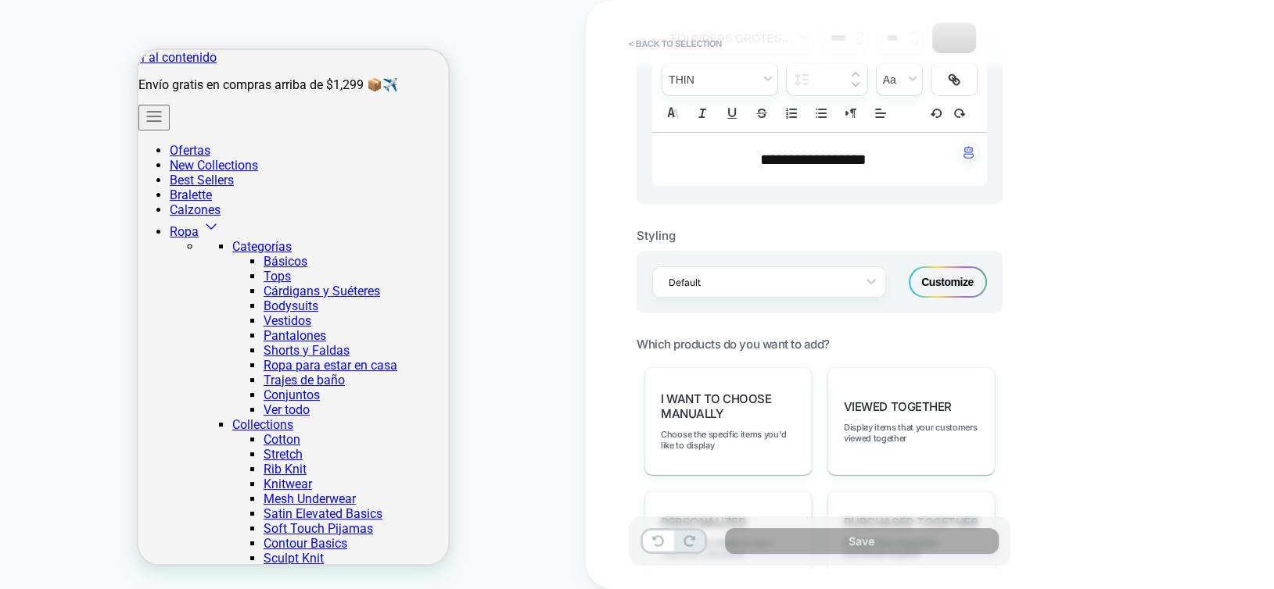
click at [948, 288] on div "Customize" at bounding box center [947, 282] width 78 height 31
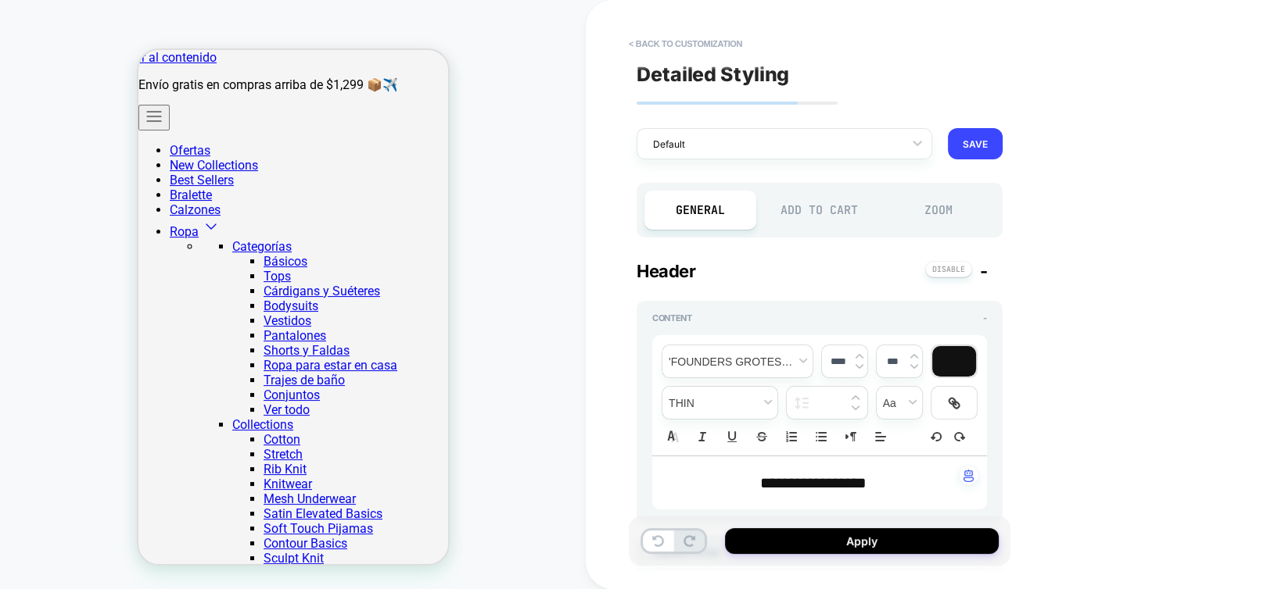
scroll to position [156, 0]
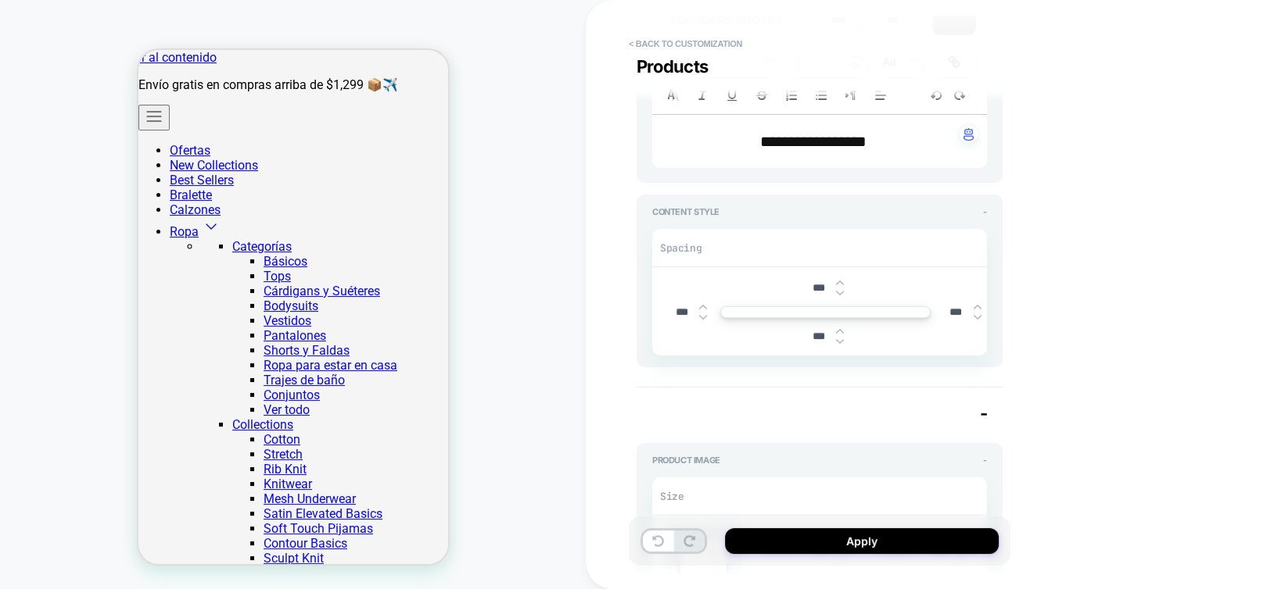
type textarea "*"
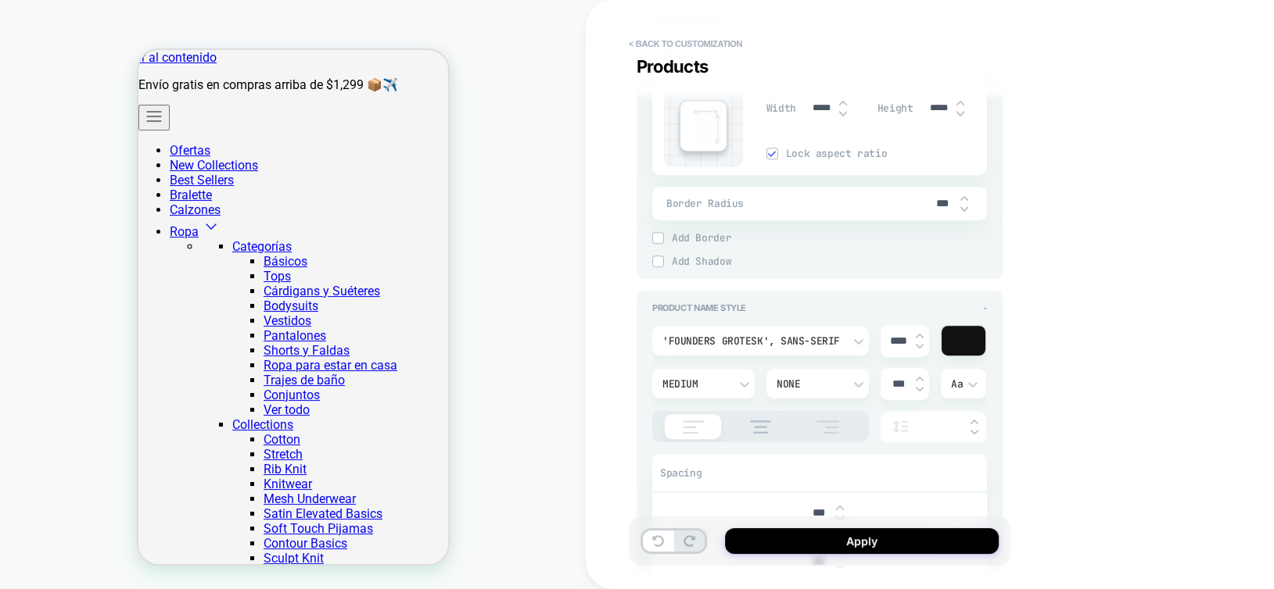
click at [812, 104] on input "*****" at bounding box center [821, 108] width 35 height 12
type input "*****"
type textarea "*"
type input "*****"
type textarea "*"
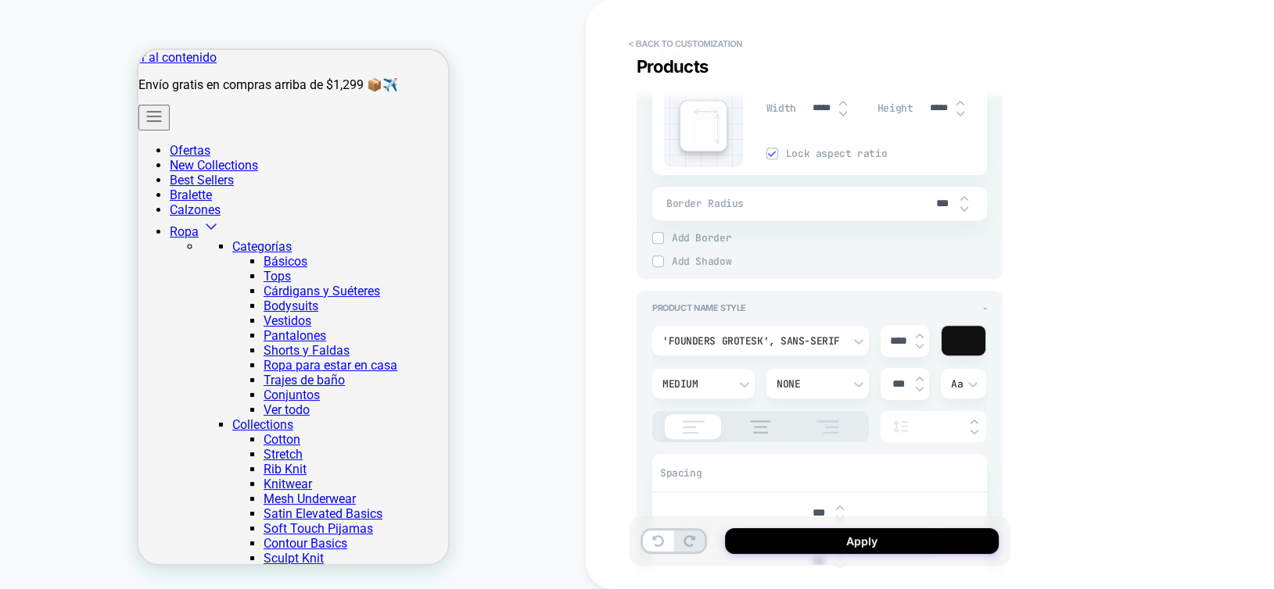
type input "*****"
click at [771, 150] on img at bounding box center [772, 154] width 8 height 8
type textarea "*"
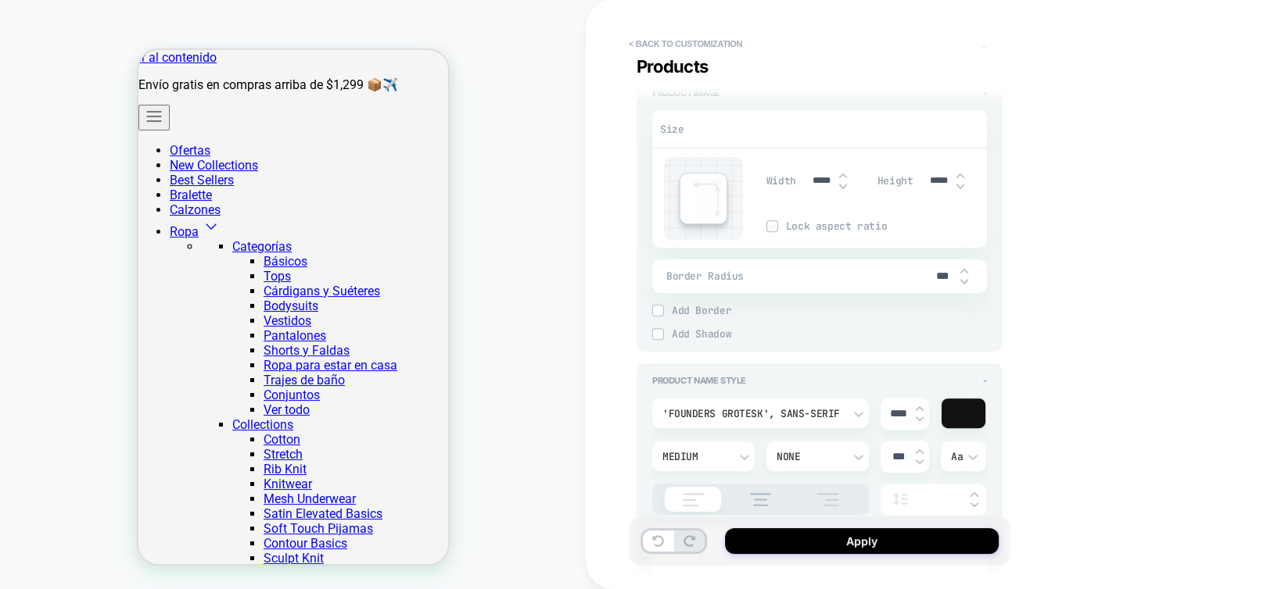
scroll to position [704, 0]
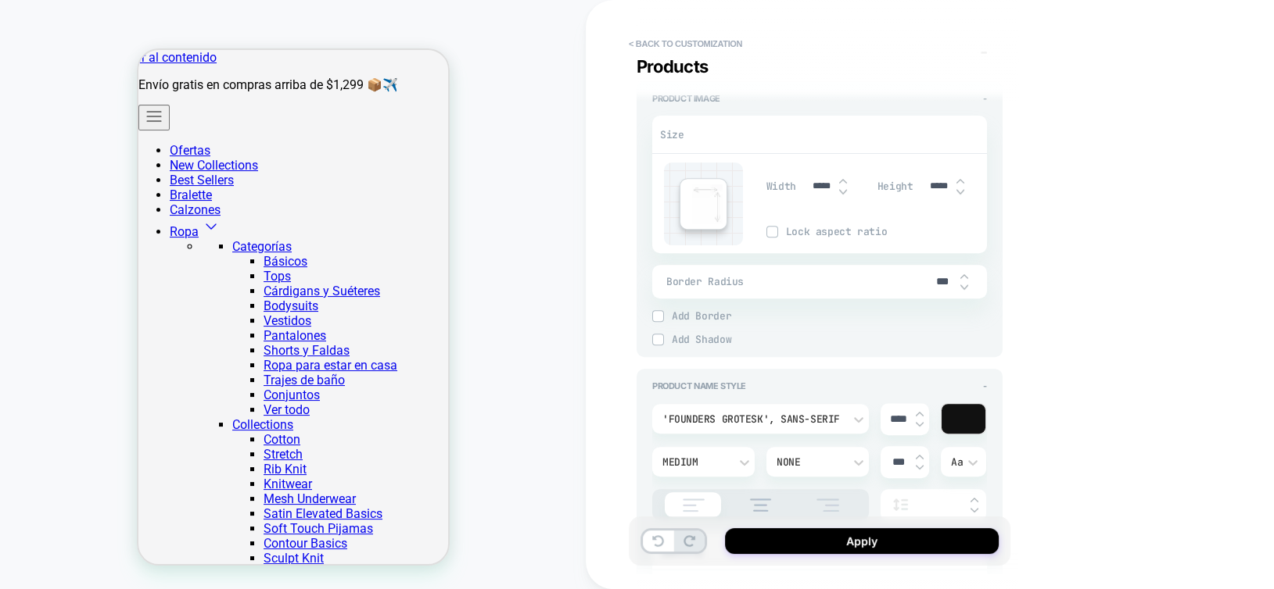
click at [929, 186] on input "*****" at bounding box center [938, 187] width 35 height 12
type input "*****"
type textarea "*"
type input "*****"
click at [822, 190] on input "*****" at bounding box center [821, 187] width 35 height 12
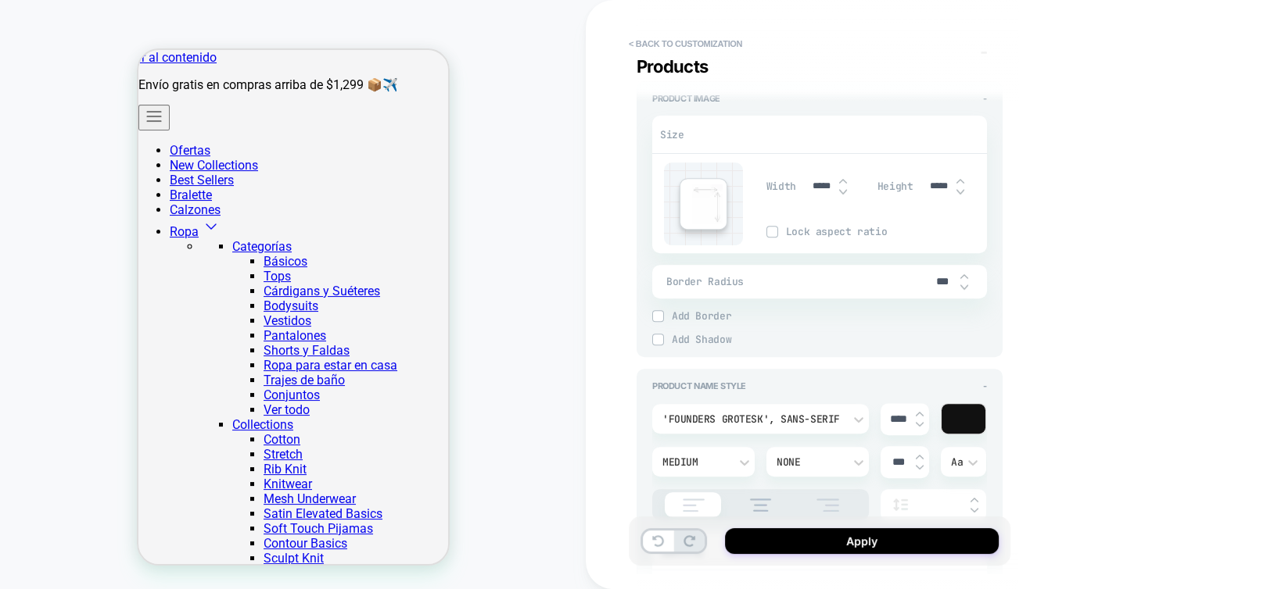
drag, startPoint x: 819, startPoint y: 188, endPoint x: 812, endPoint y: 185, distance: 8.0
click at [812, 185] on input "*****" at bounding box center [821, 187] width 35 height 12
type input "*****"
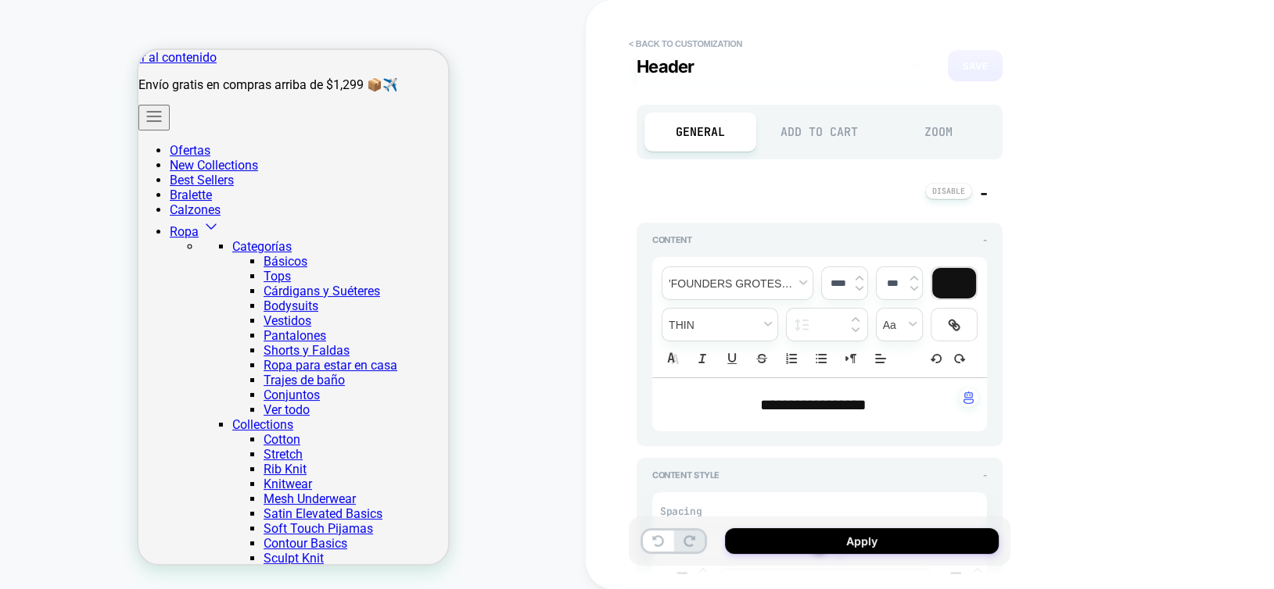
scroll to position [0, 0]
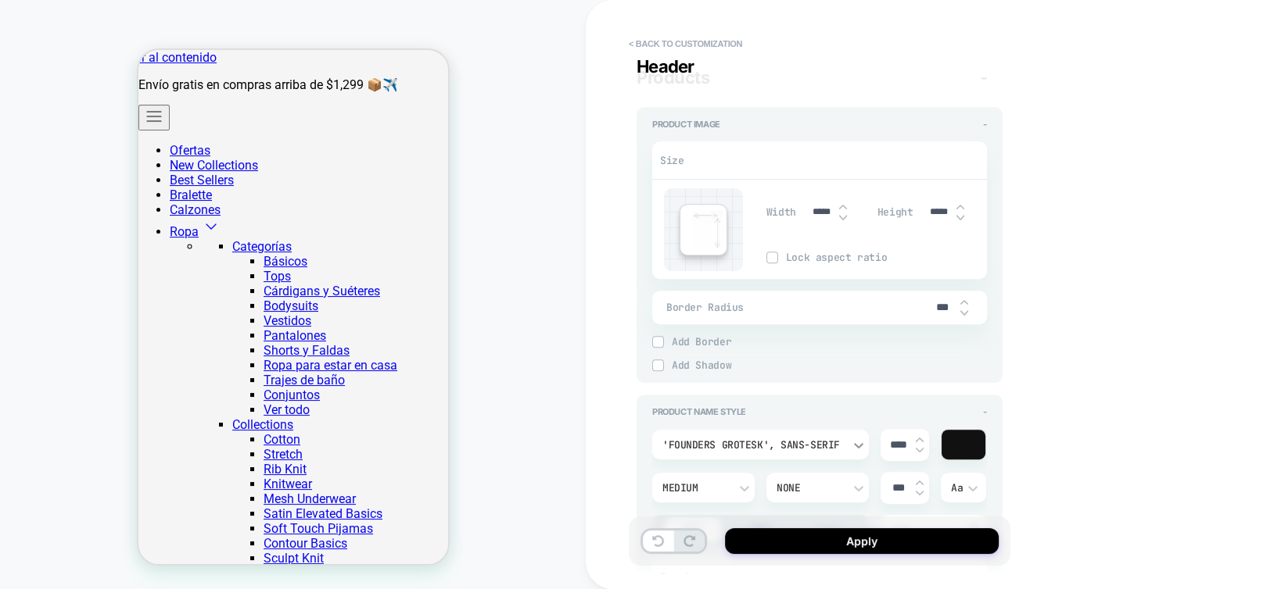
type textarea "*"
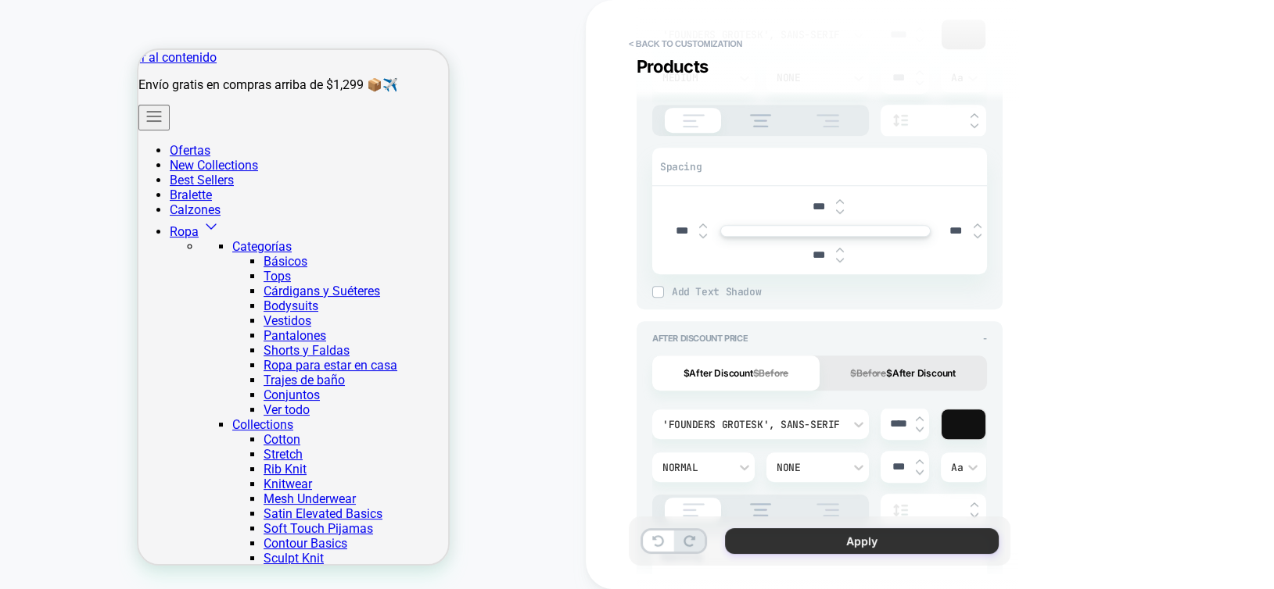
scroll to position [1095, 0]
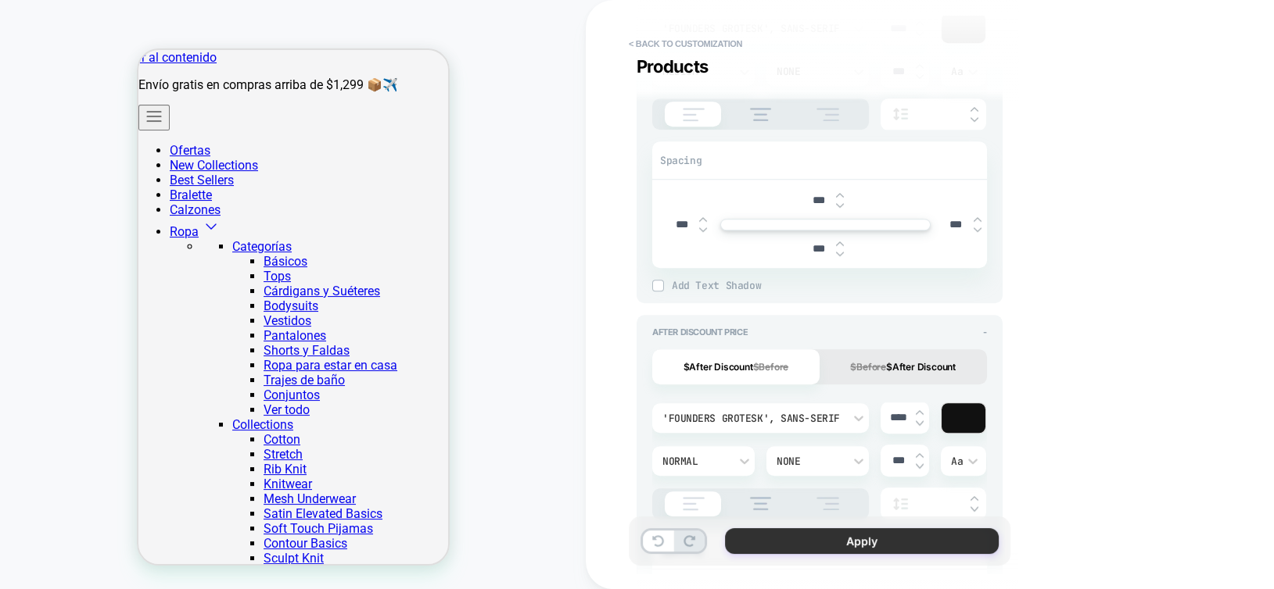
type input "*****"
click at [872, 543] on button "Apply" at bounding box center [862, 542] width 274 height 26
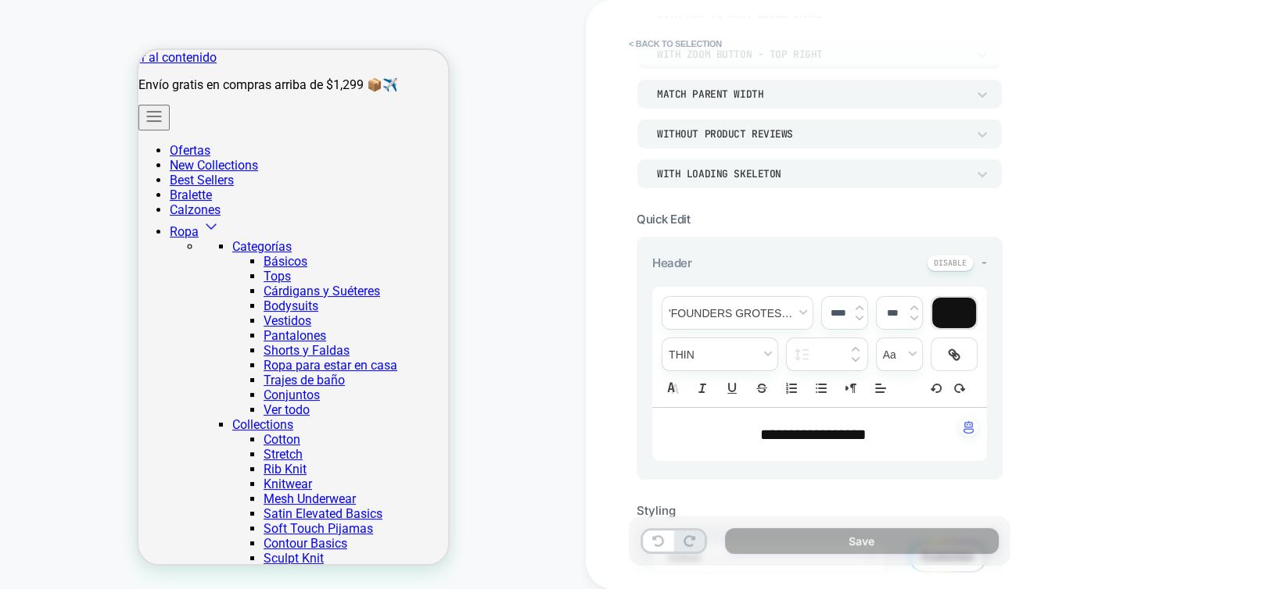
scroll to position [391, 0]
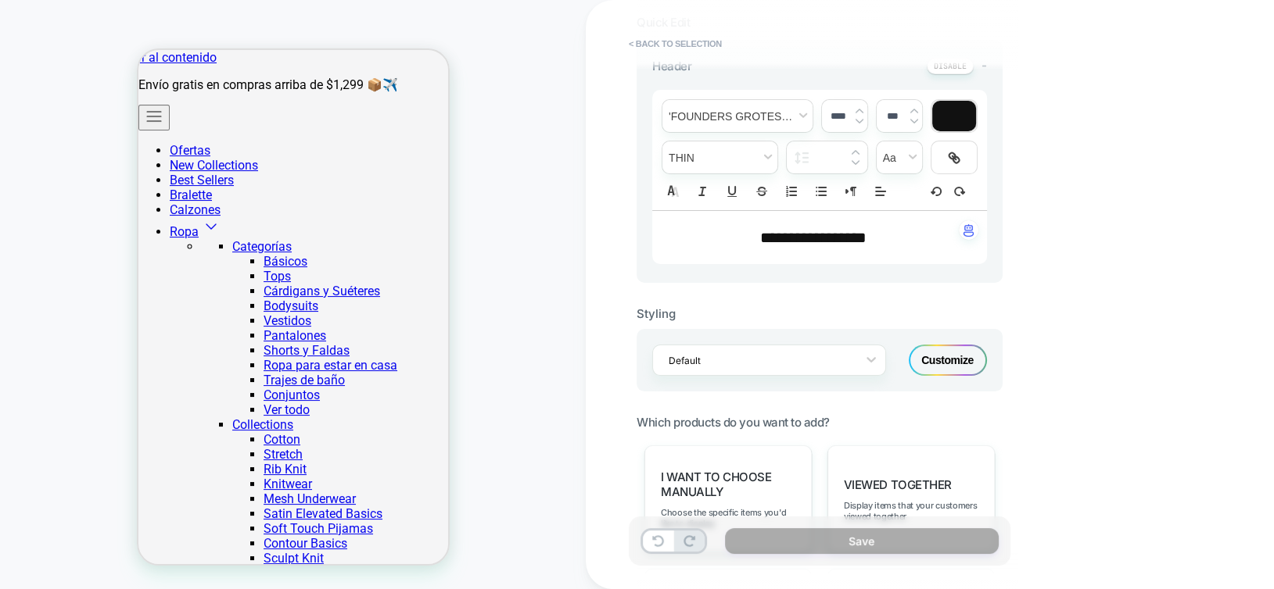
click at [955, 360] on div "Customize" at bounding box center [947, 360] width 78 height 31
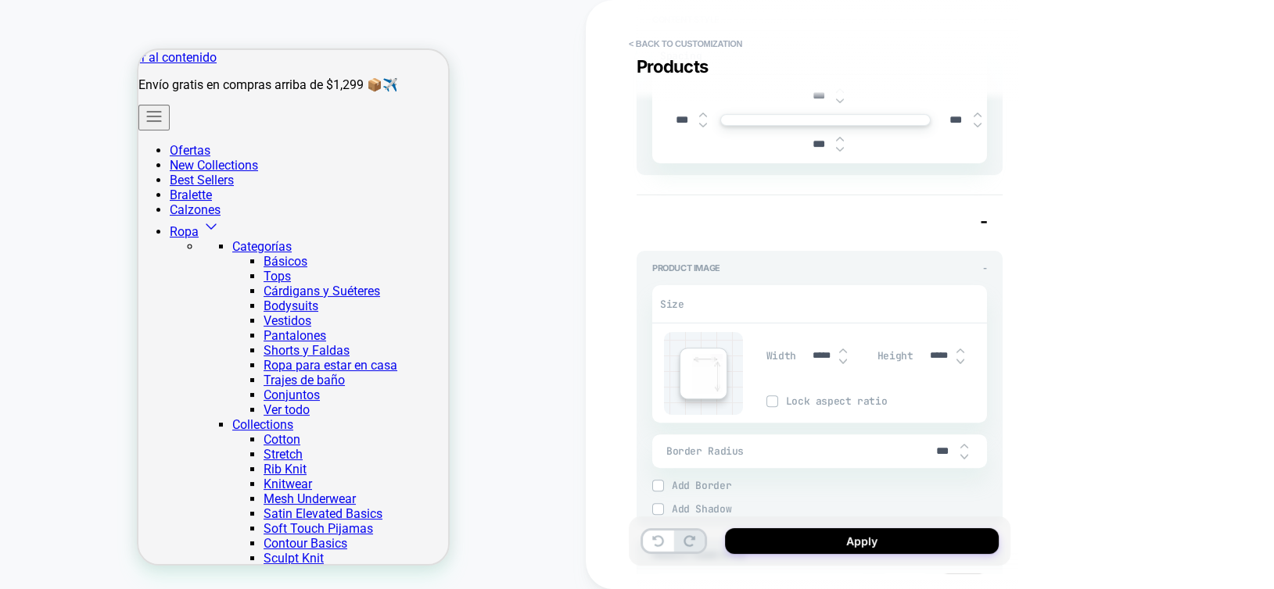
scroll to position [782, 0]
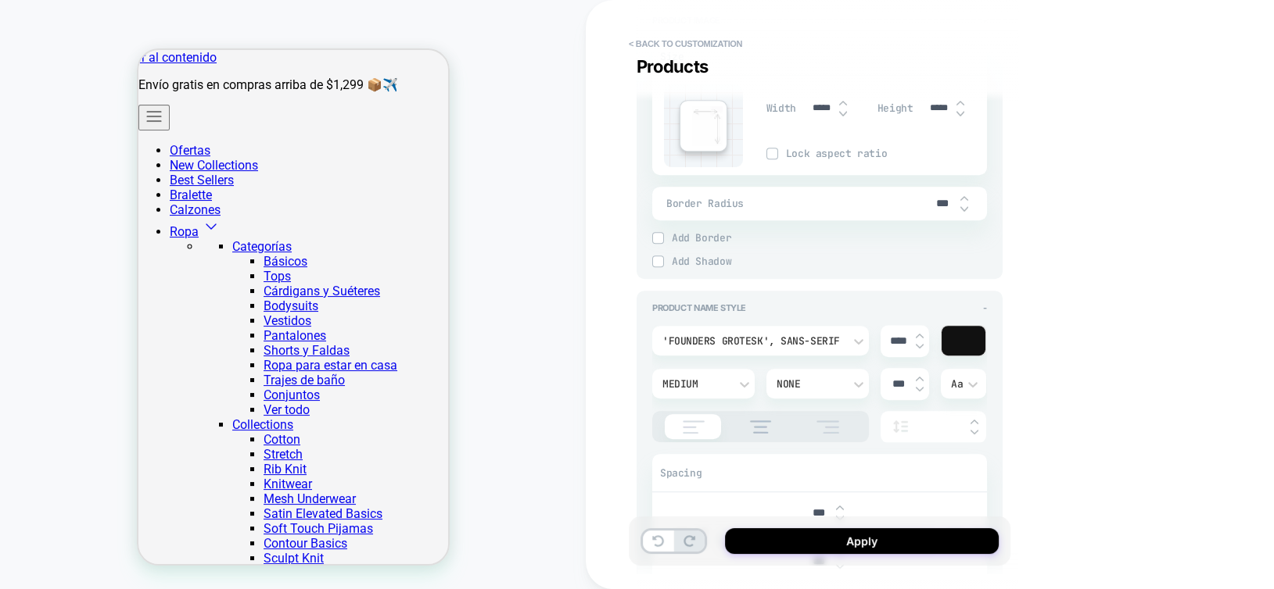
click at [843, 104] on img at bounding box center [843, 103] width 8 height 6
type textarea "*"
type input "*****"
click at [843, 104] on img at bounding box center [843, 103] width 8 height 6
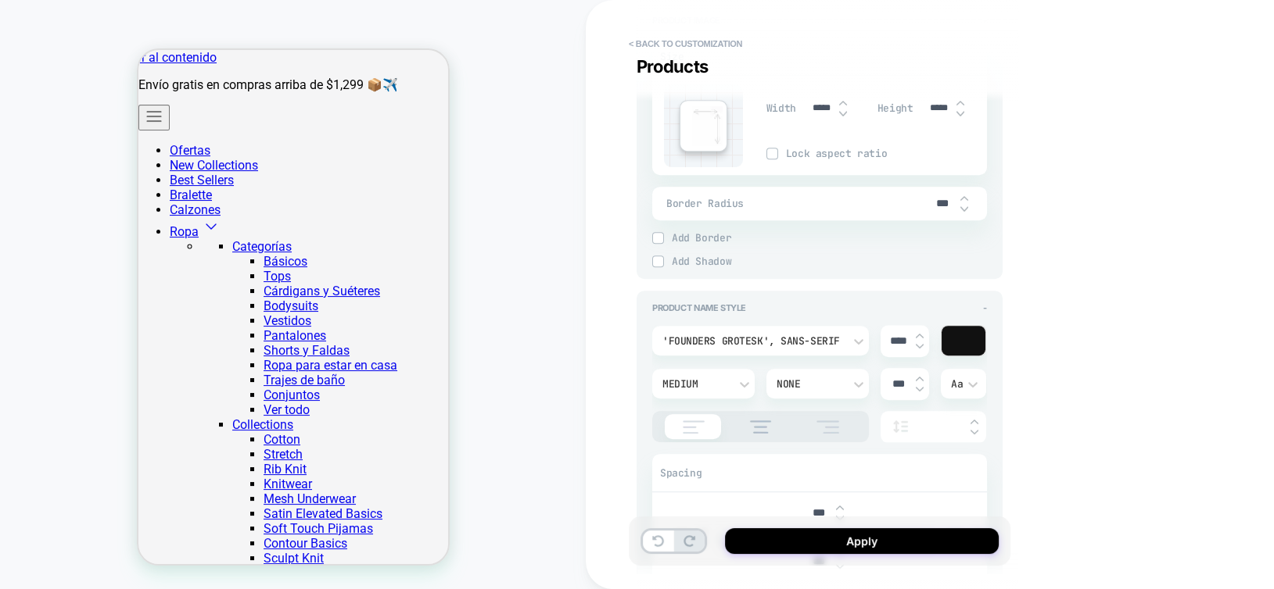
click at [843, 104] on img at bounding box center [843, 103] width 8 height 6
type textarea "*"
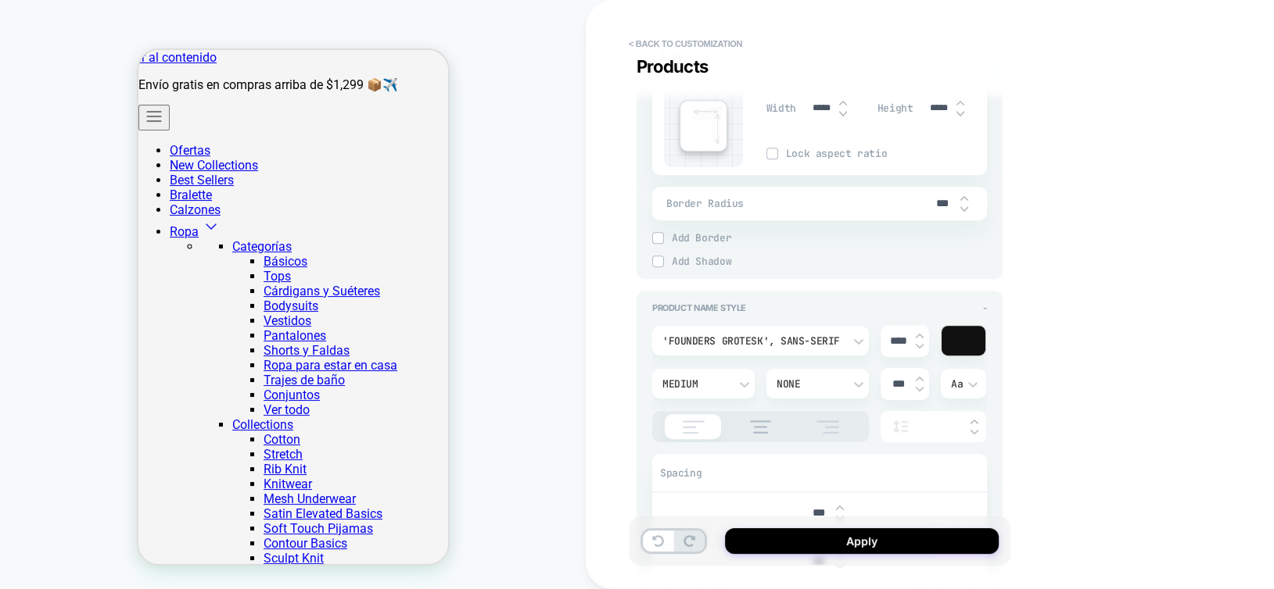
type input "*****"
click at [843, 104] on img at bounding box center [843, 103] width 8 height 6
type textarea "*"
type input "*****"
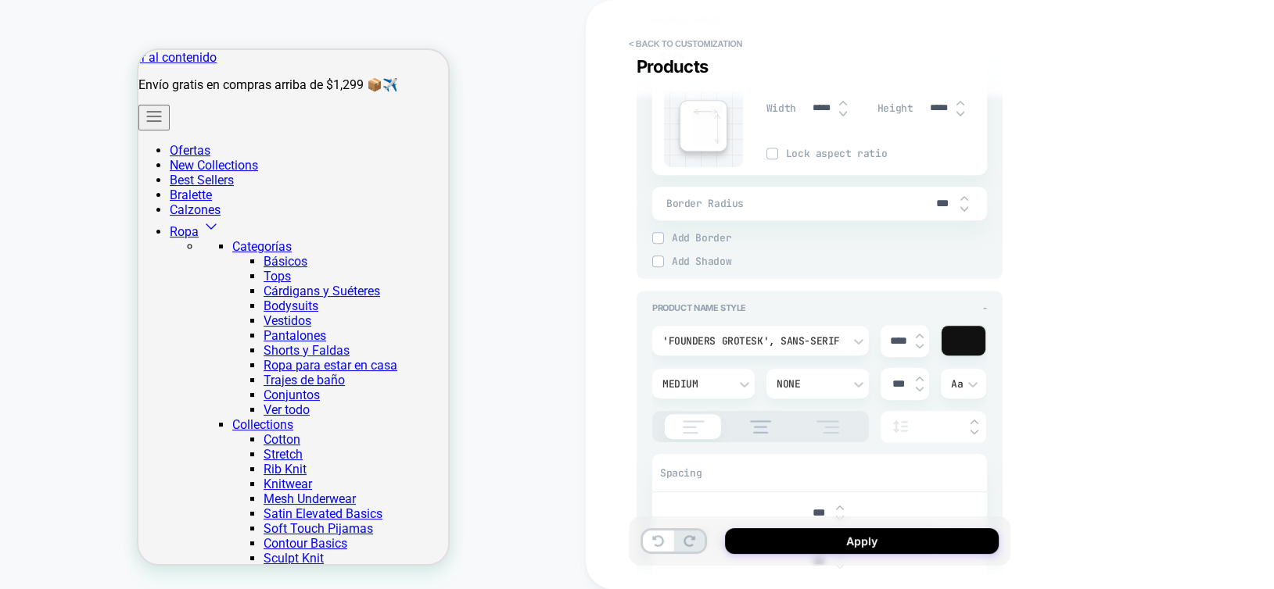
click at [843, 104] on img at bounding box center [843, 103] width 8 height 6
type textarea "*"
type input "*****"
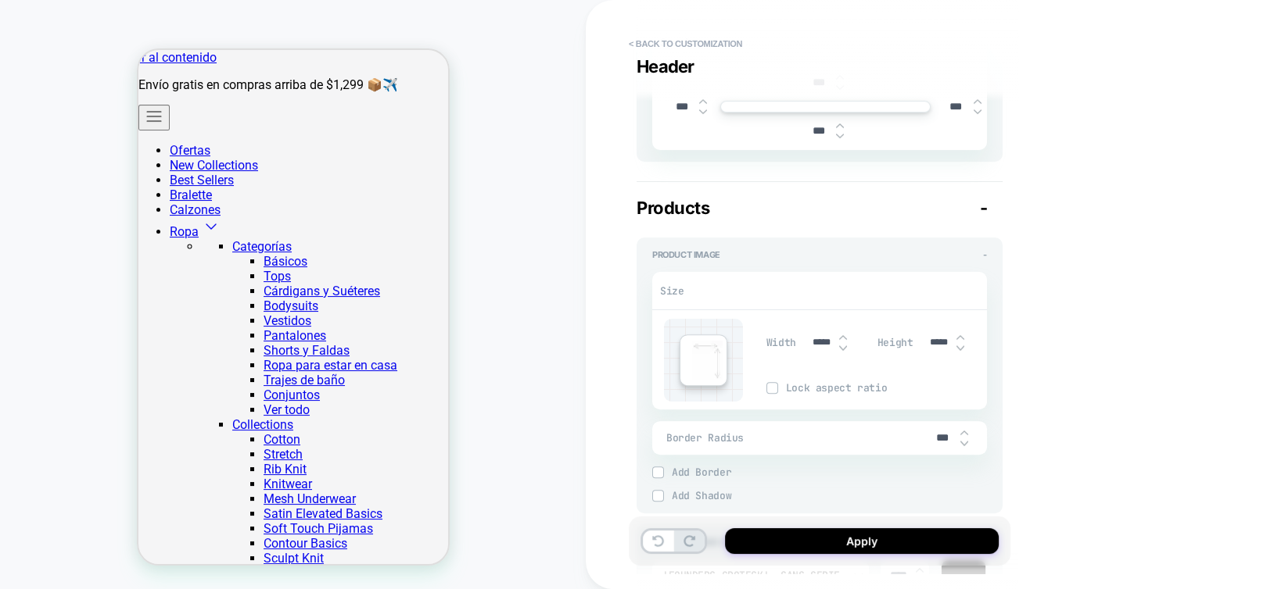
scroll to position [469, 0]
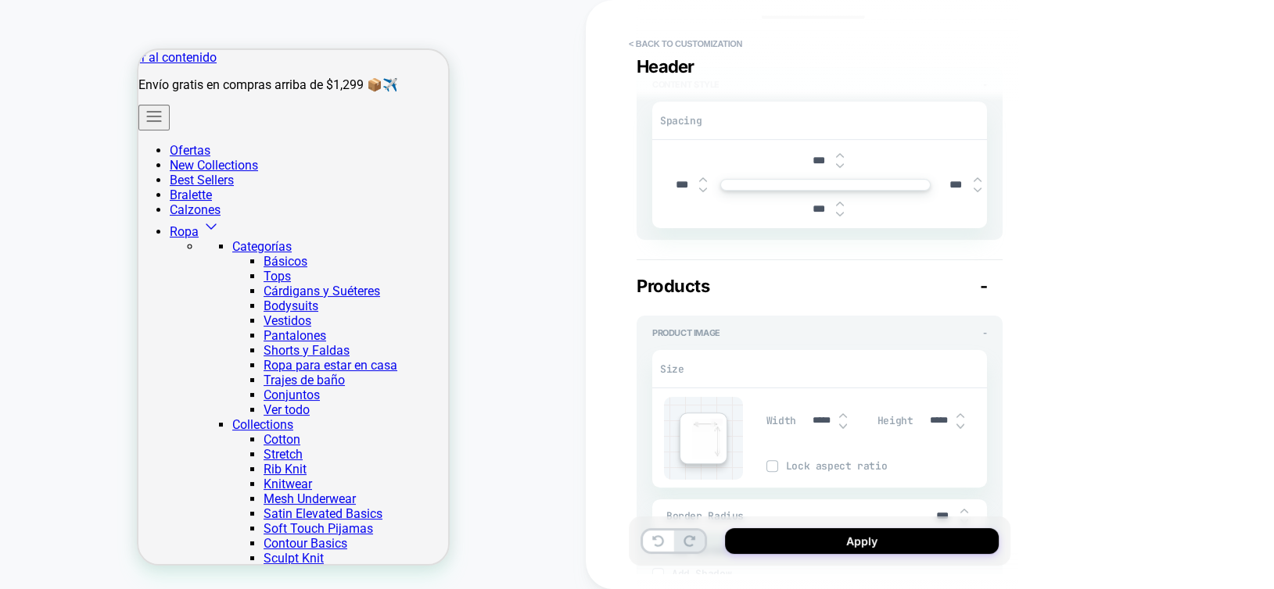
click at [842, 155] on img at bounding box center [840, 155] width 8 height 6
type textarea "*"
type input "***"
click at [842, 155] on img at bounding box center [840, 155] width 8 height 6
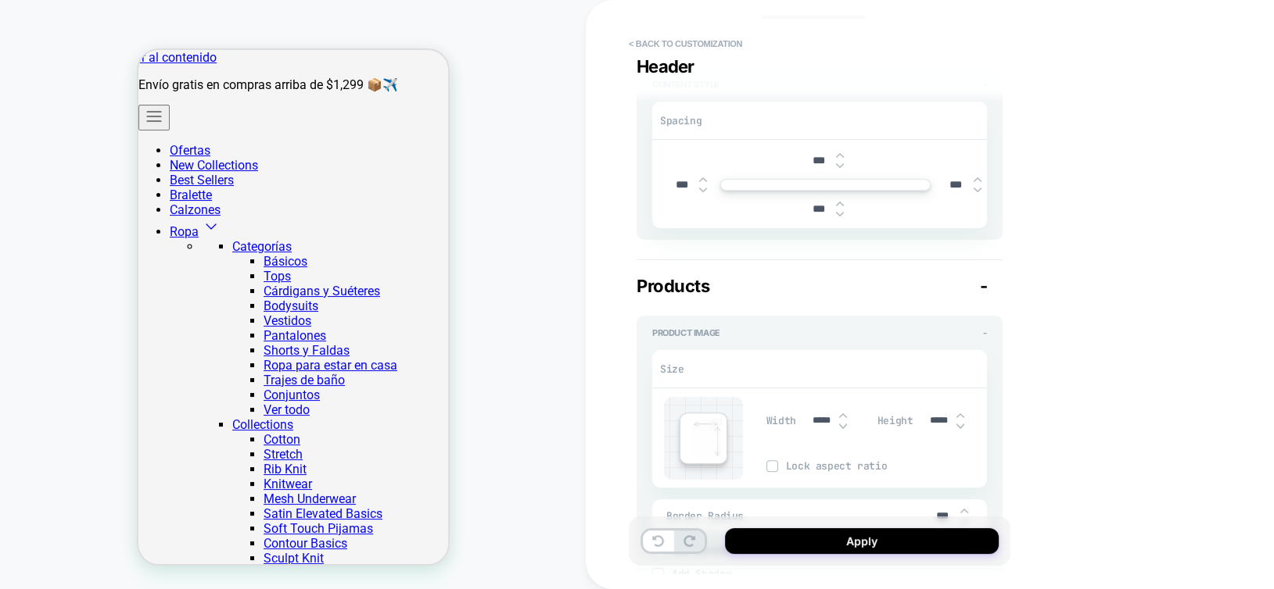
type textarea "*"
type input "***"
click at [842, 155] on img at bounding box center [840, 155] width 8 height 6
type textarea "*"
type input "***"
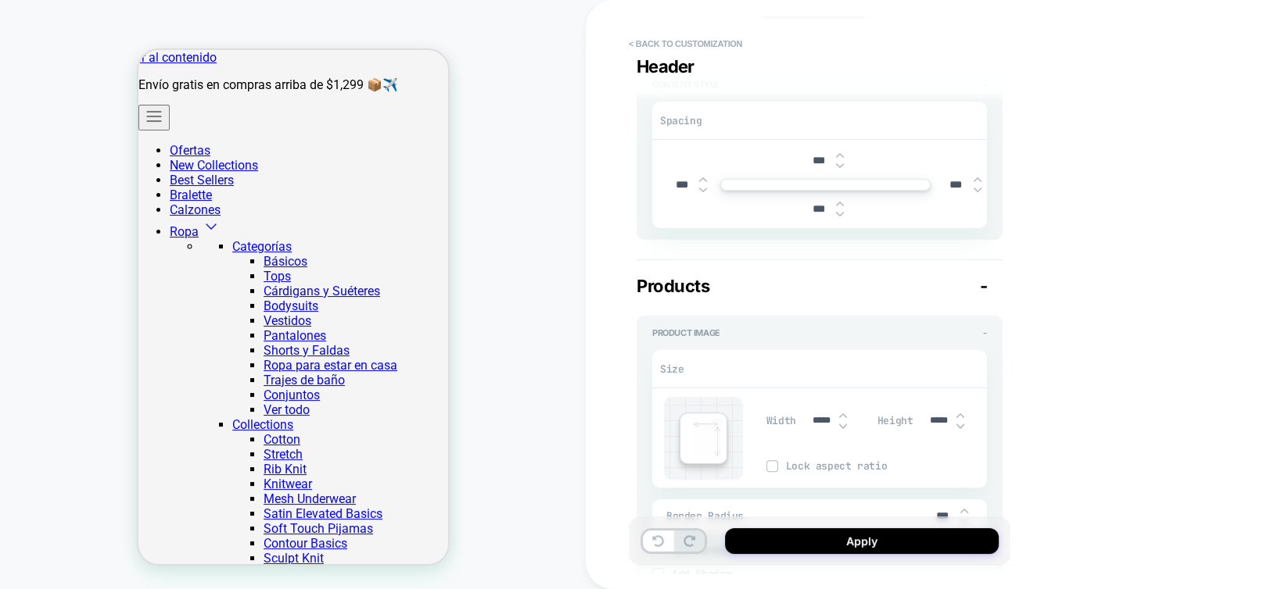
click at [842, 155] on img at bounding box center [840, 155] width 8 height 6
type textarea "*"
type input "***"
type textarea "*"
click at [814, 161] on input "***" at bounding box center [818, 160] width 35 height 13
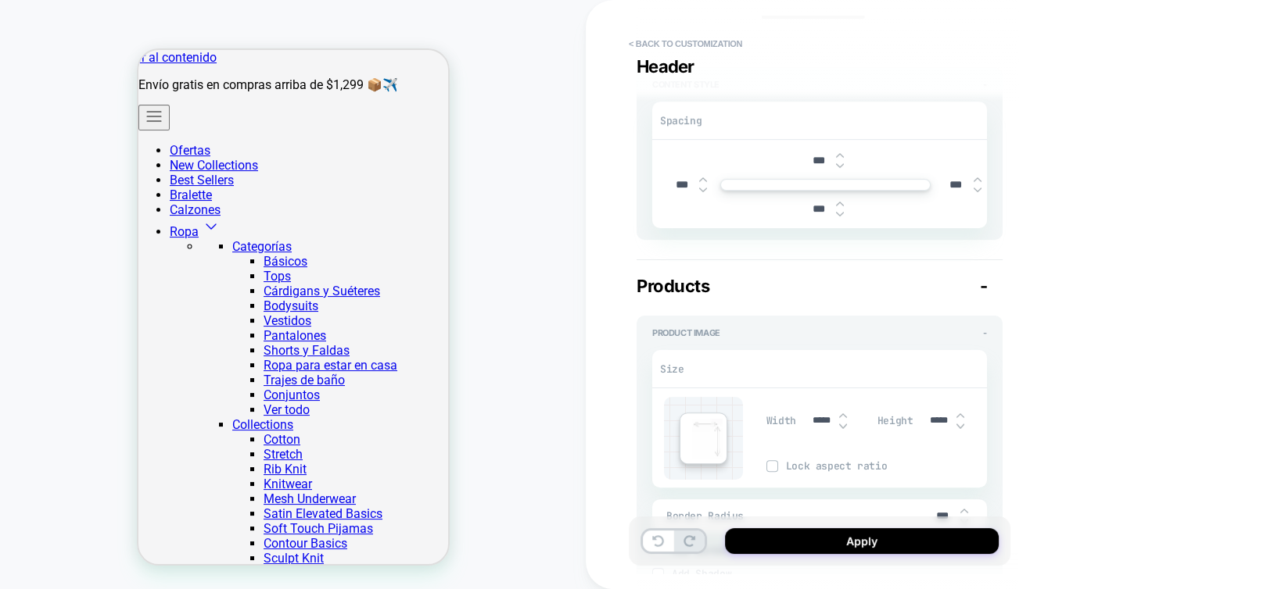
click at [814, 161] on input "***" at bounding box center [818, 160] width 35 height 13
type input "***"
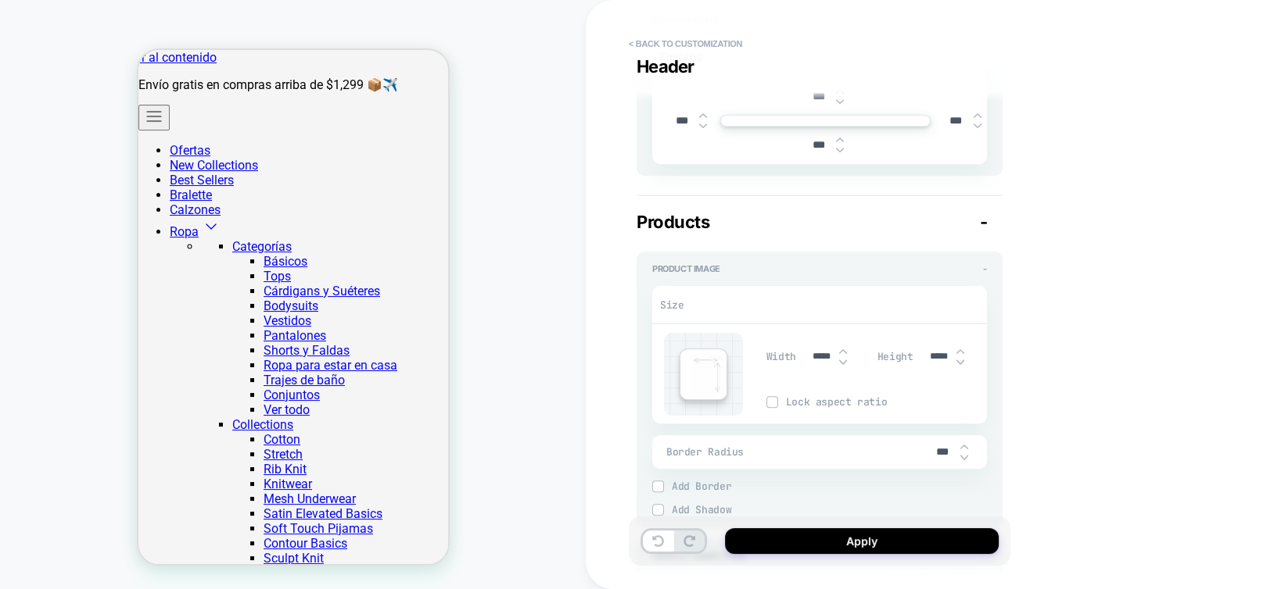
type textarea "*"
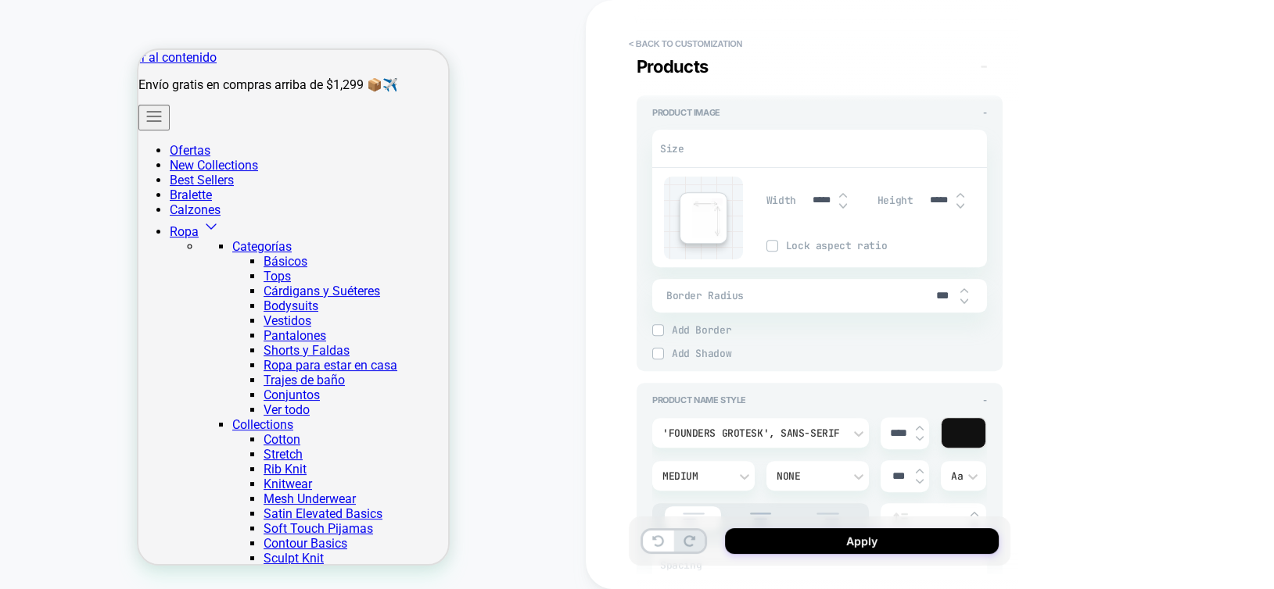
scroll to position [704, 0]
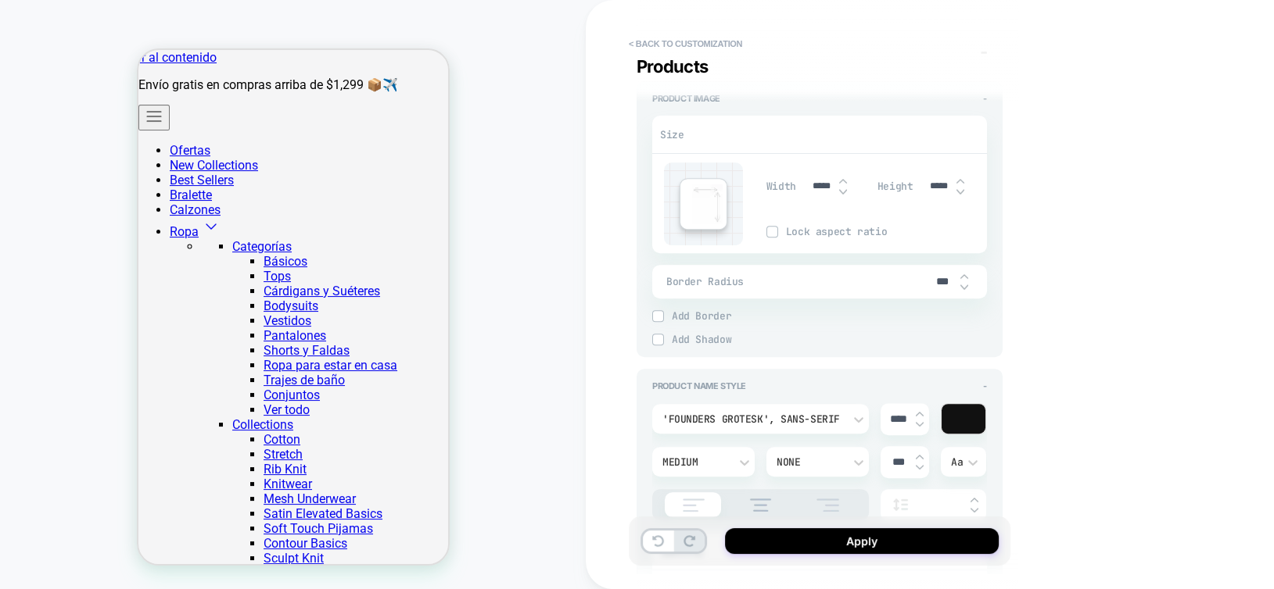
type input "***"
click at [817, 417] on div "'Founders Grotesk', sans-serif" at bounding box center [752, 419] width 181 height 13
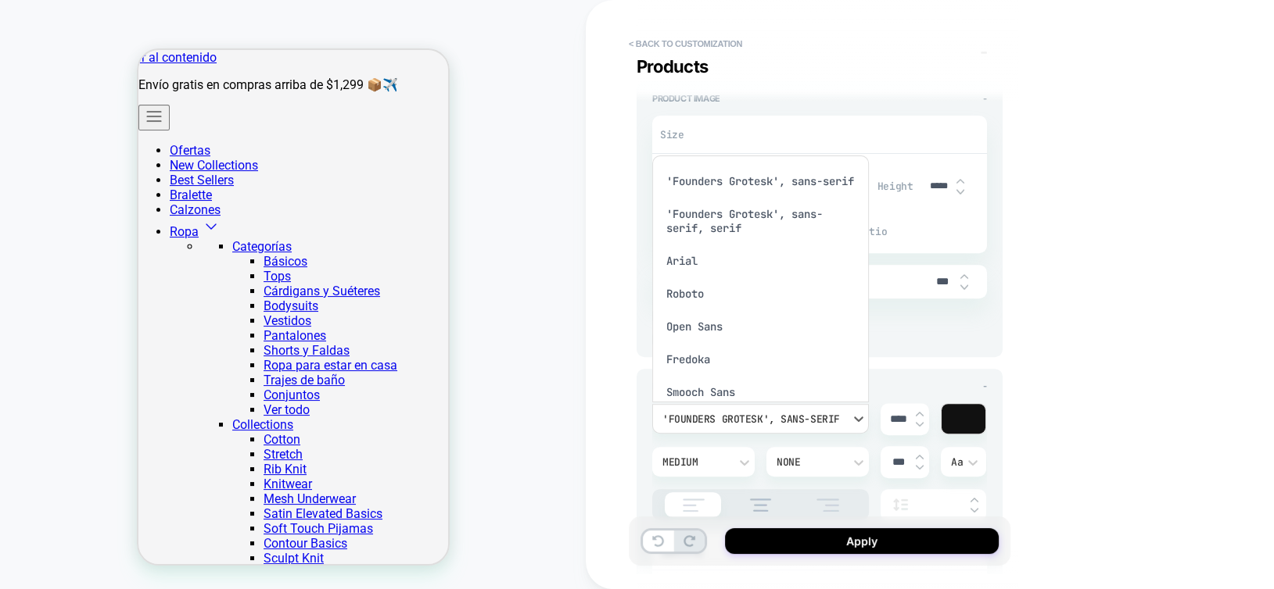
scroll to position [9, 0]
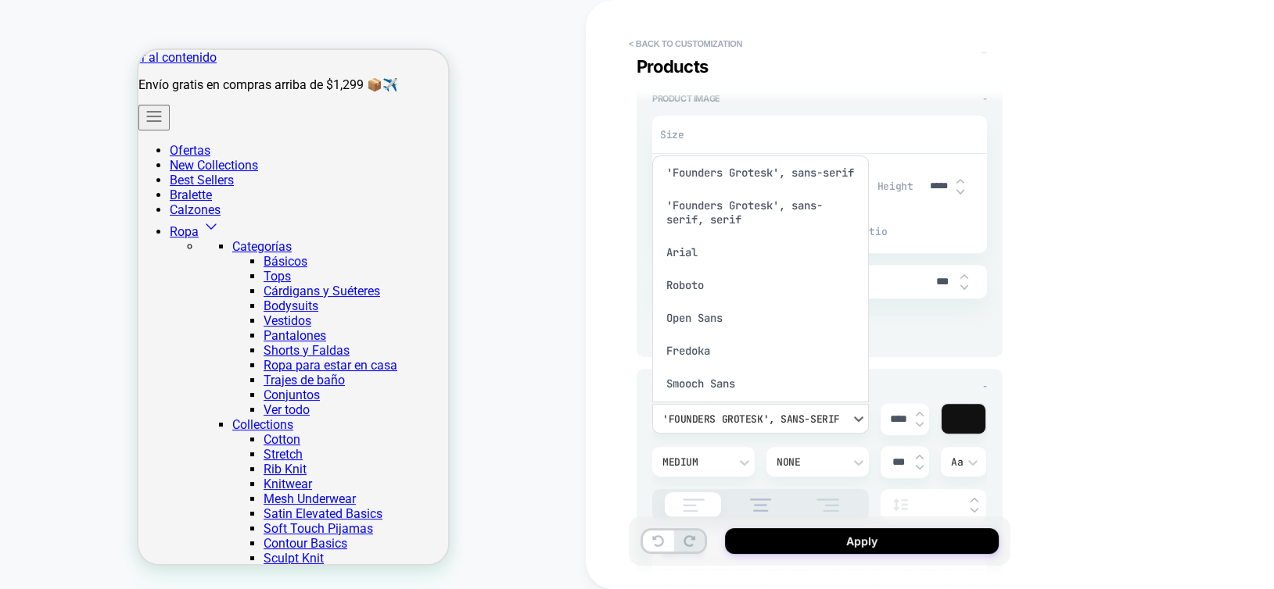
click at [951, 335] on div at bounding box center [637, 294] width 1274 height 589
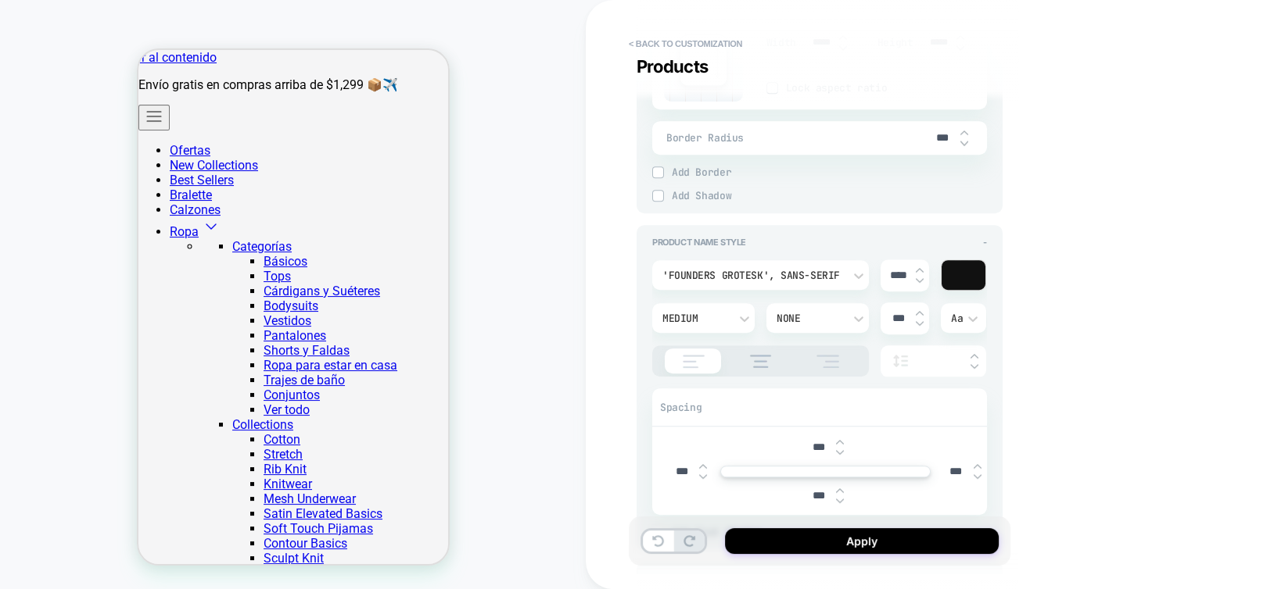
scroll to position [860, 0]
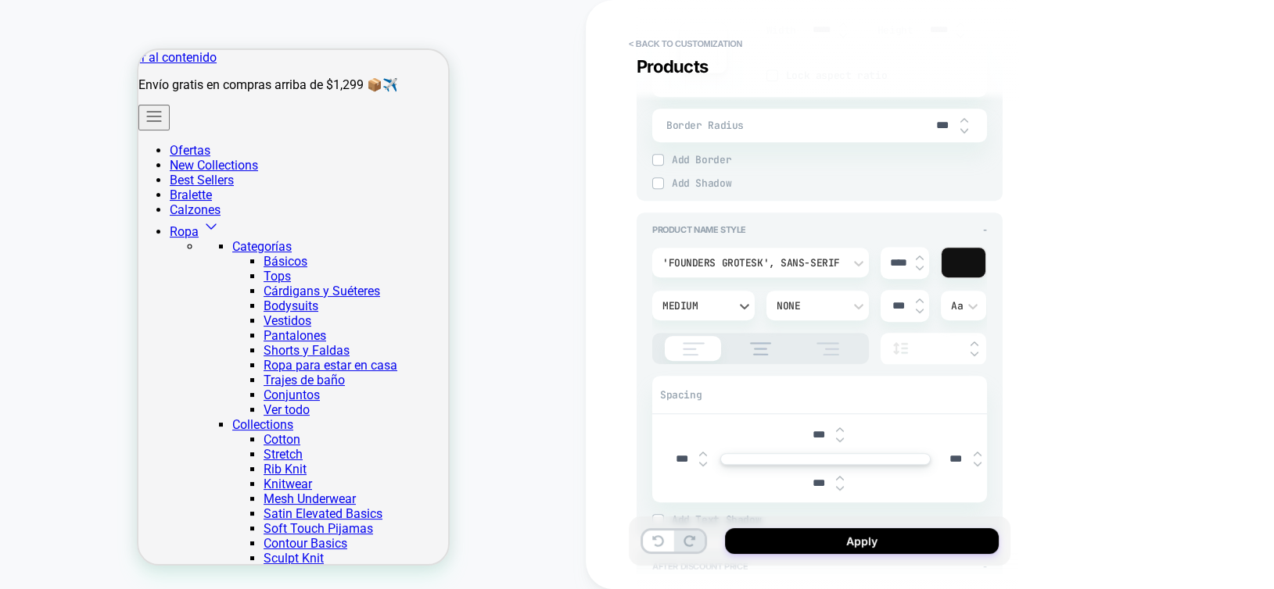
click at [704, 292] on div "Medium" at bounding box center [703, 306] width 102 height 30
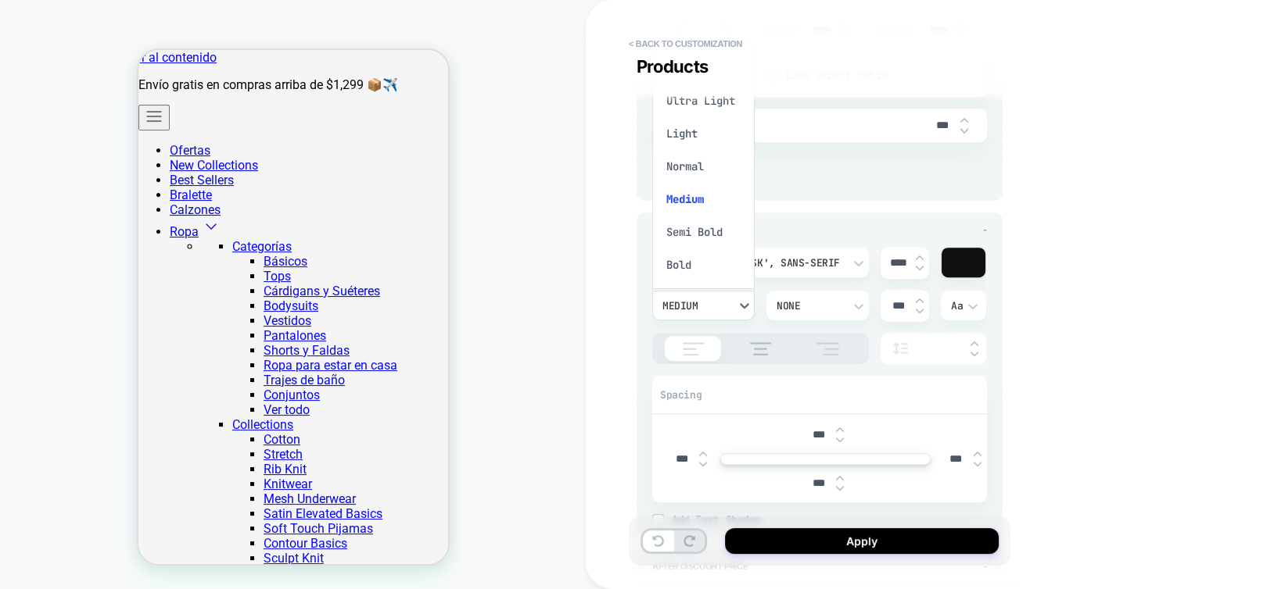
scroll to position [13, 0]
click at [694, 158] on div "Normal" at bounding box center [703, 154] width 90 height 33
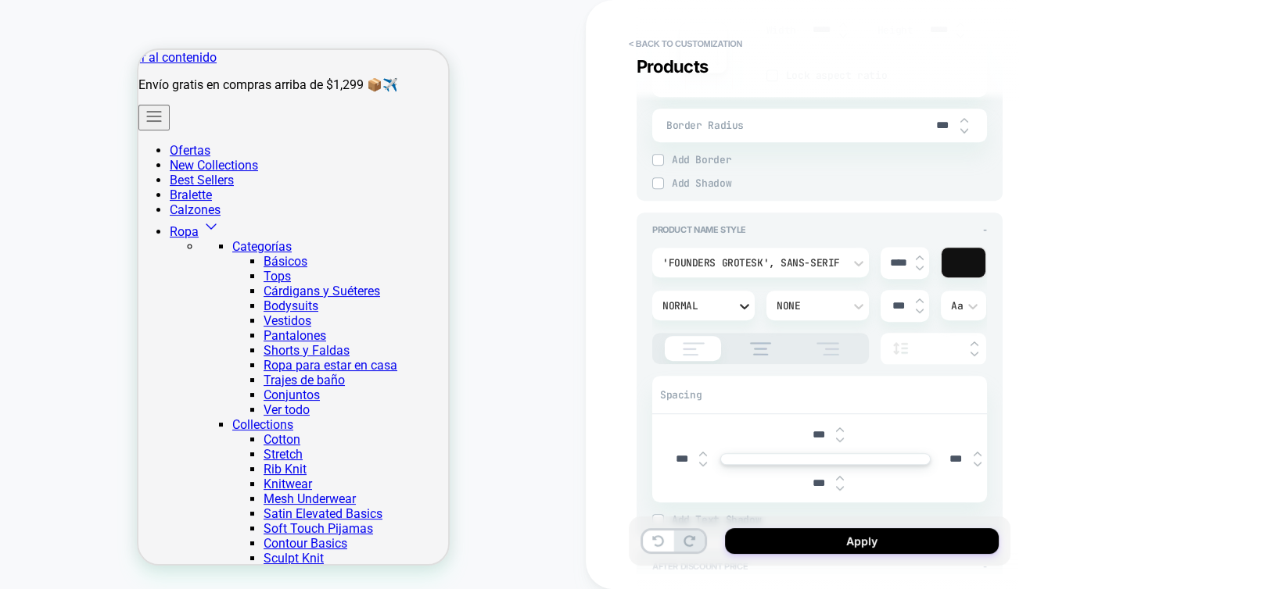
click at [740, 308] on icon at bounding box center [744, 307] width 16 height 16
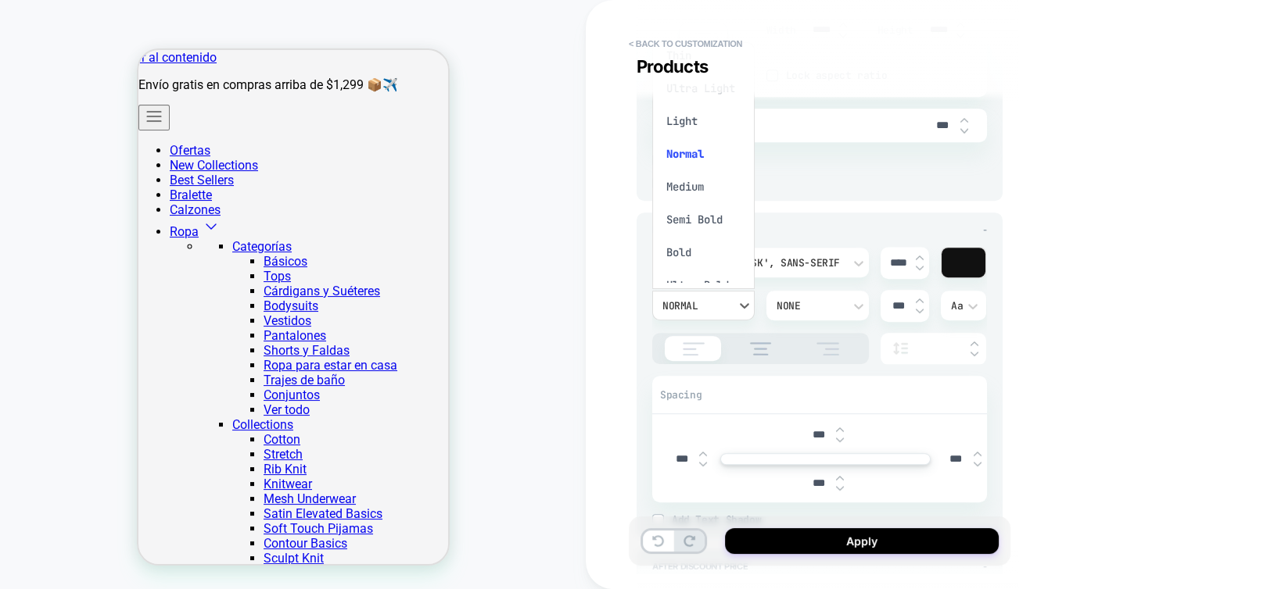
click at [683, 191] on div "Medium" at bounding box center [703, 186] width 90 height 33
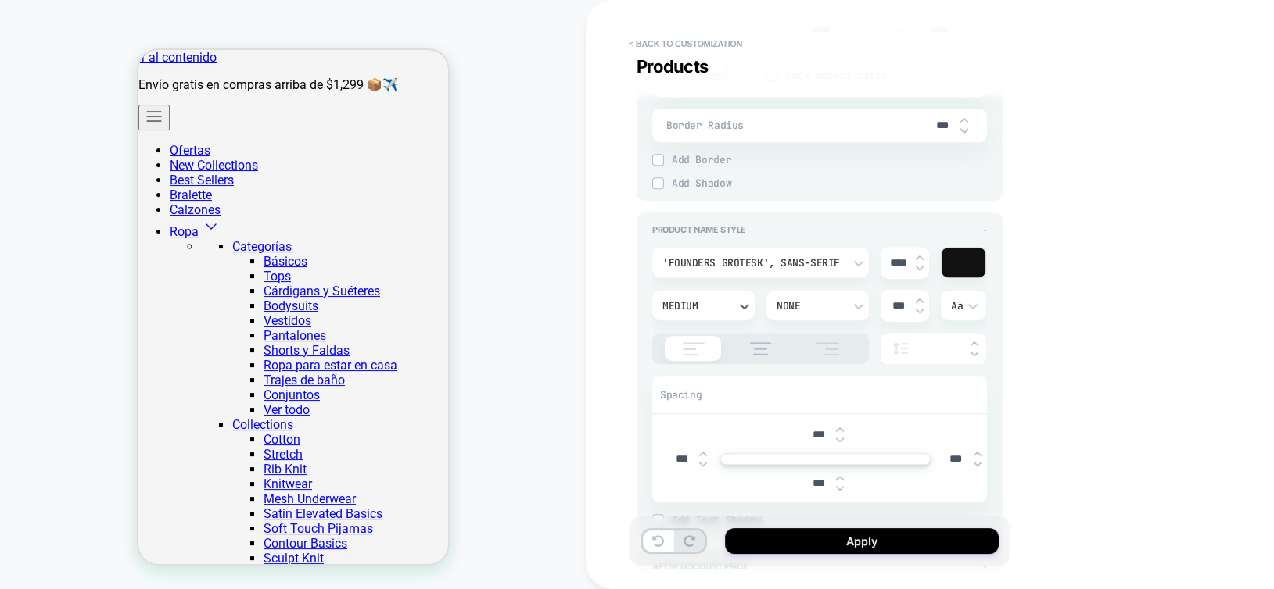
click at [704, 306] on div "Medium" at bounding box center [695, 305] width 66 height 13
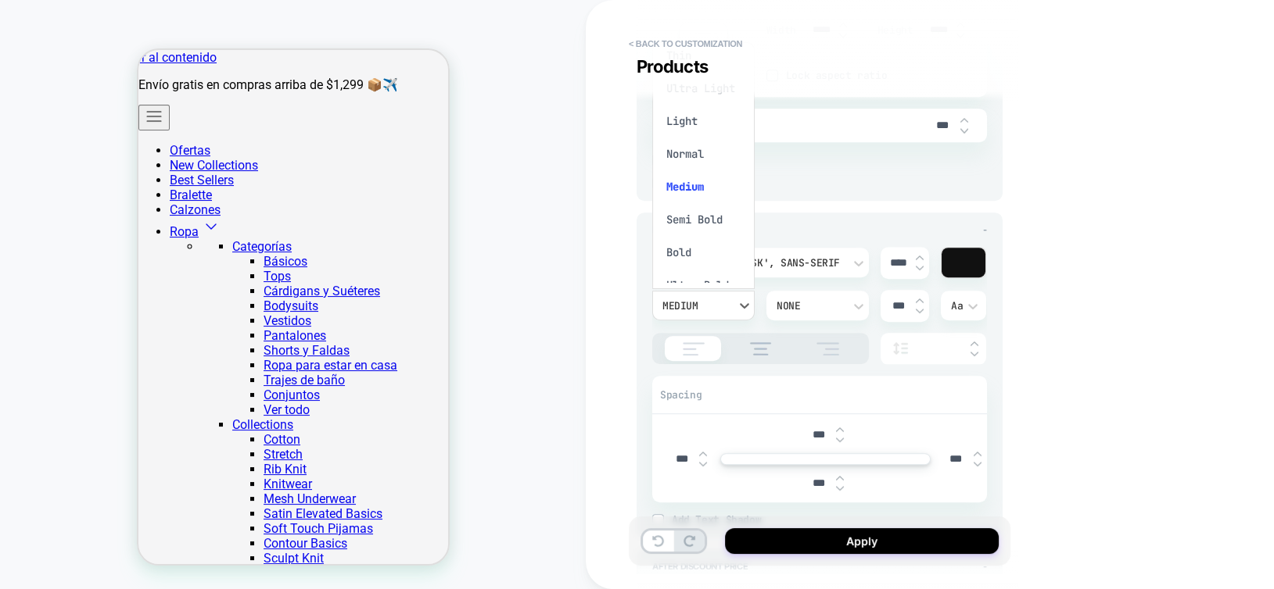
click at [919, 253] on div at bounding box center [637, 294] width 1274 height 589
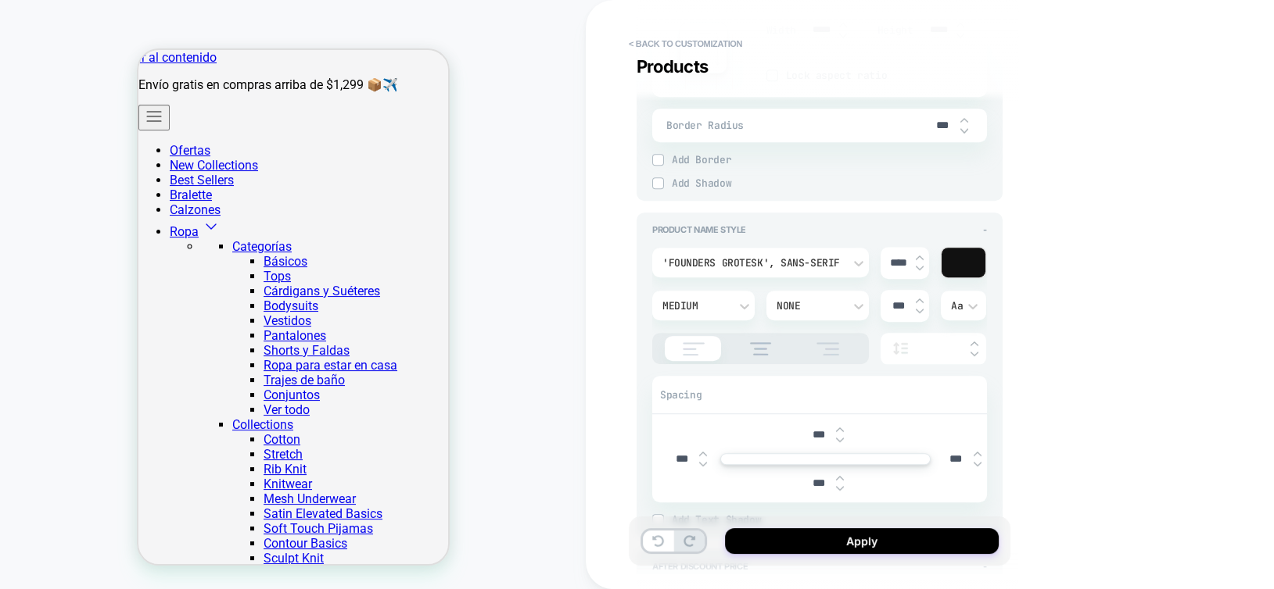
click at [919, 255] on img at bounding box center [919, 258] width 8 height 6
type textarea "*"
type input "****"
type textarea "*"
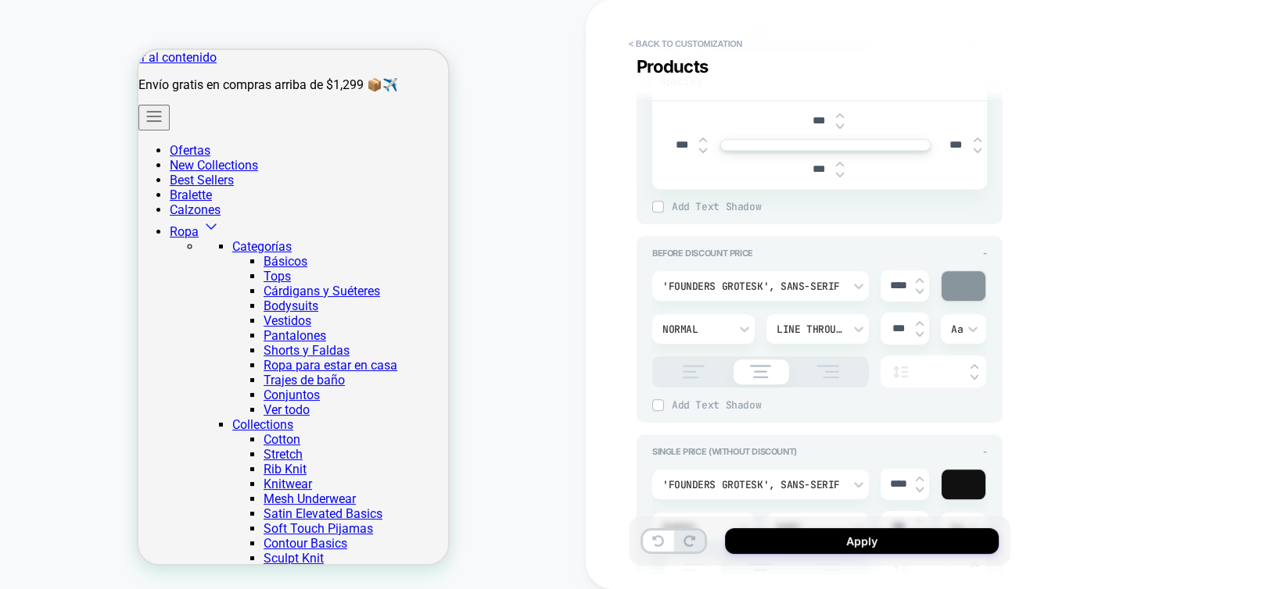
scroll to position [1407, 0]
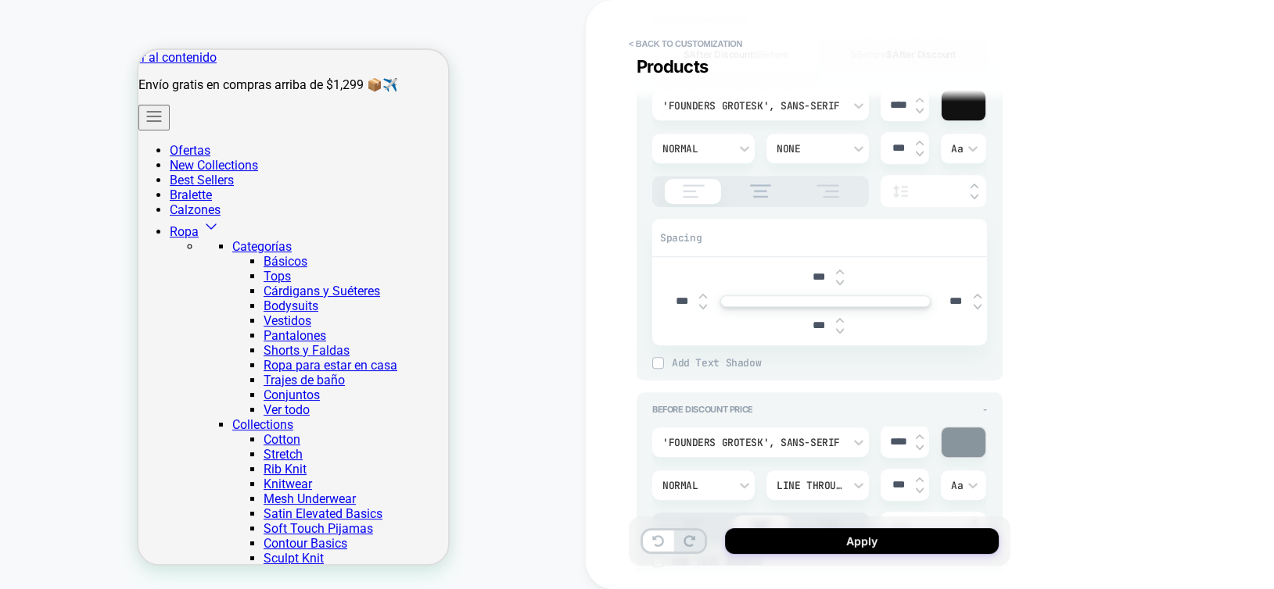
type input "***"
click at [919, 101] on div at bounding box center [919, 105] width 8 height 16
click at [919, 97] on img at bounding box center [919, 100] width 8 height 6
type input "****"
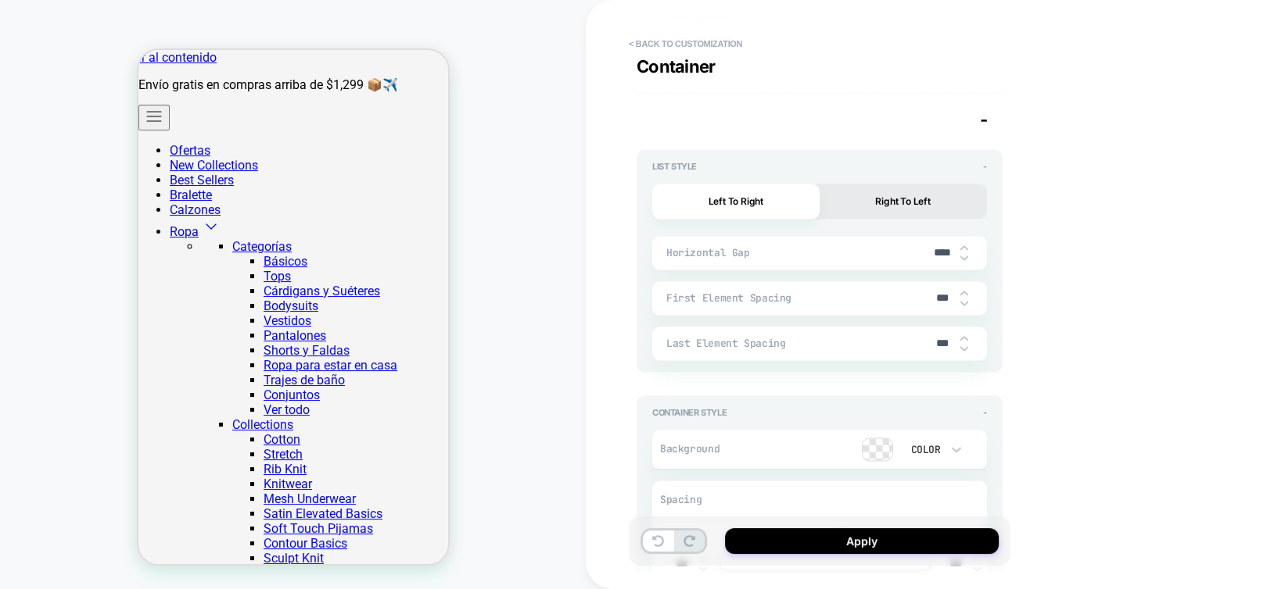
scroll to position [2814, 0]
click at [888, 207] on button "Right To Left" at bounding box center [902, 205] width 167 height 35
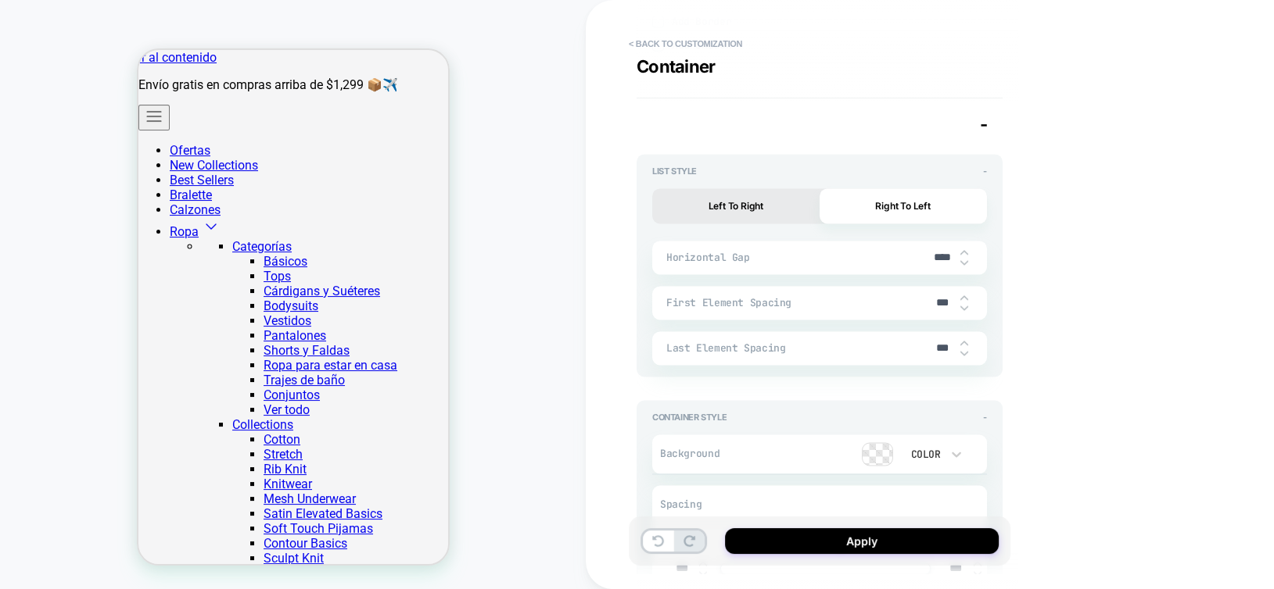
click at [750, 206] on button "Left To Right" at bounding box center [735, 205] width 167 height 35
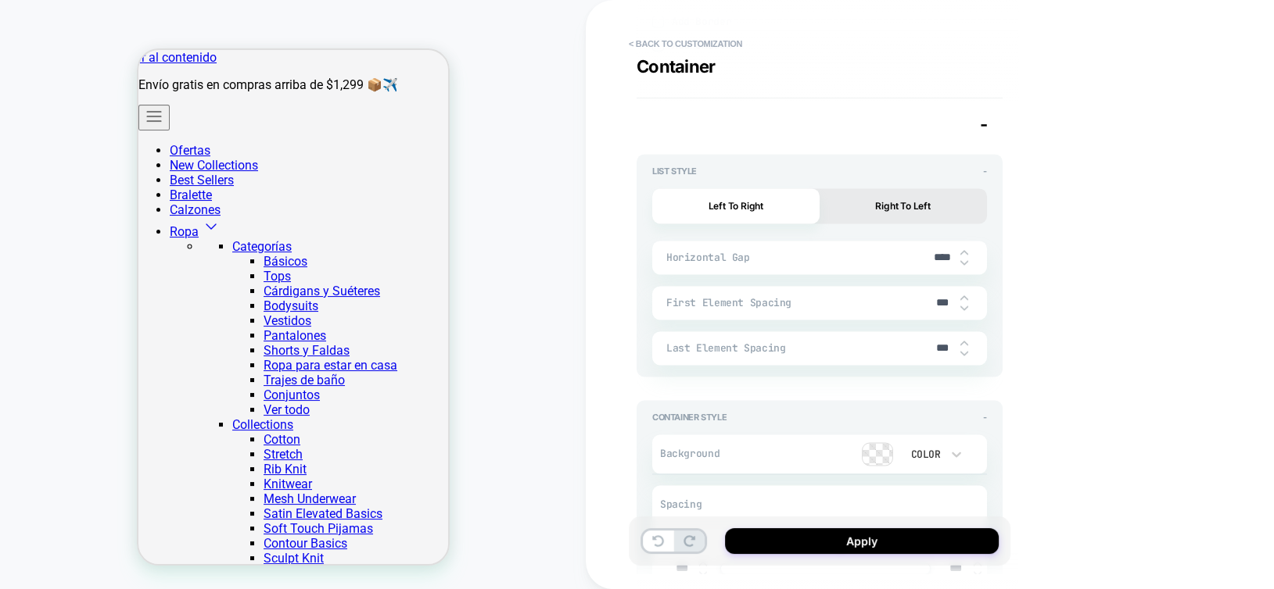
type textarea "*"
click at [964, 260] on img at bounding box center [964, 263] width 8 height 6
type input "****"
type textarea "*"
click at [964, 260] on img at bounding box center [964, 263] width 8 height 6
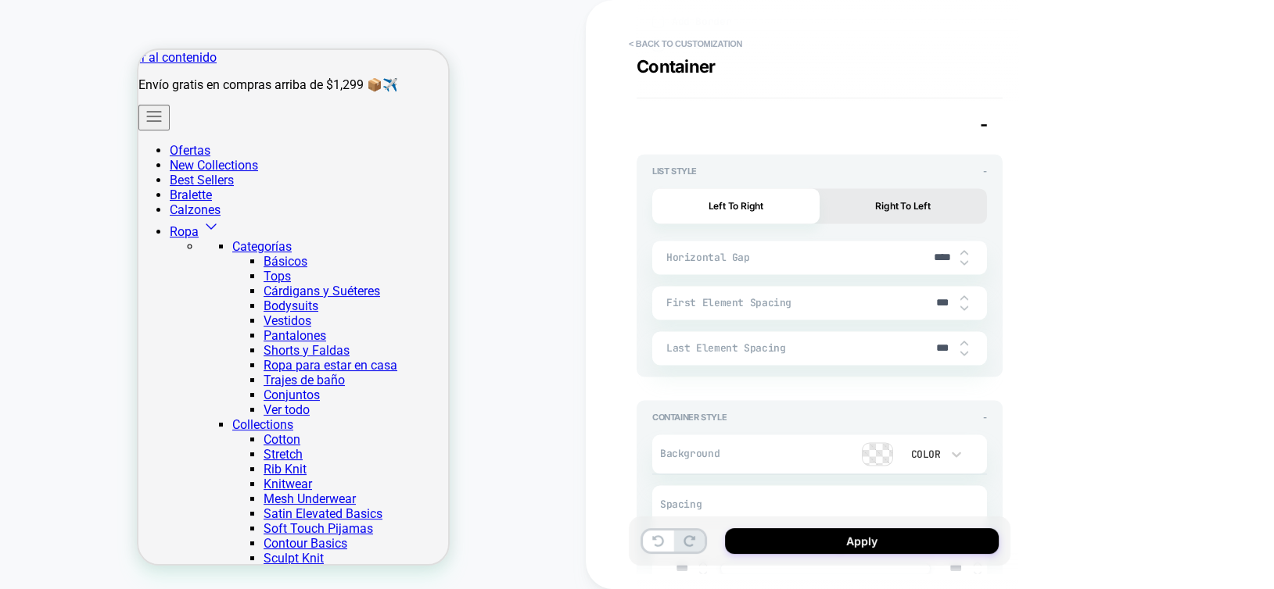
click at [964, 260] on img at bounding box center [964, 263] width 8 height 6
type input "****"
type textarea "*"
click at [964, 260] on img at bounding box center [964, 263] width 8 height 6
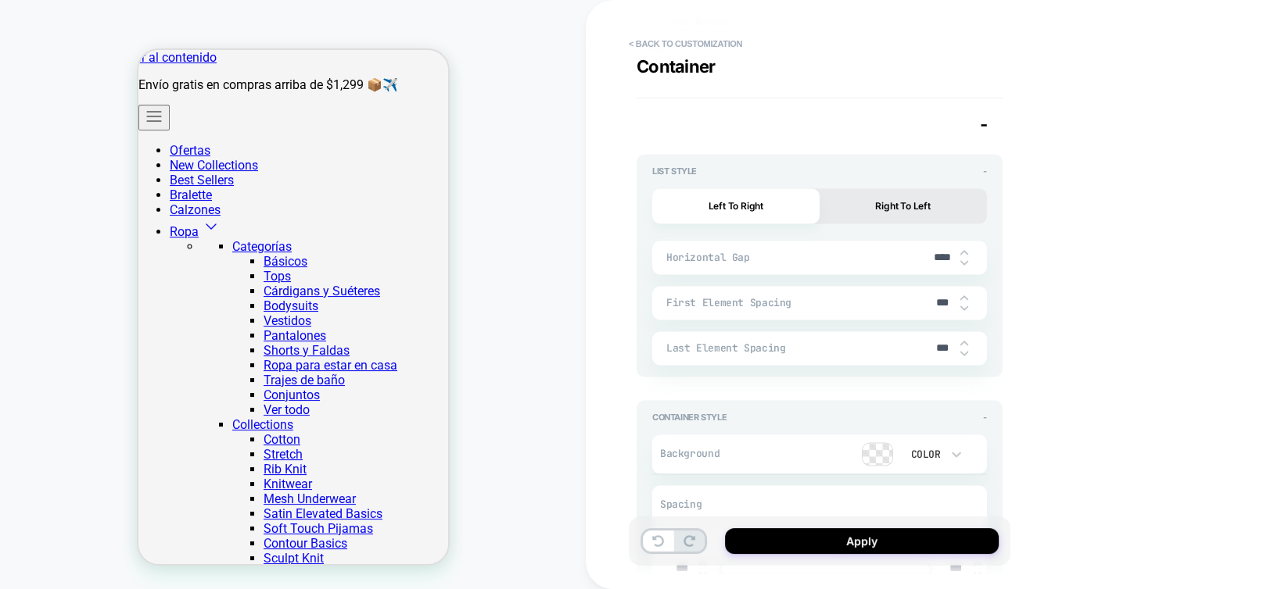
click at [964, 260] on img at bounding box center [964, 263] width 8 height 6
type input "****"
type textarea "*"
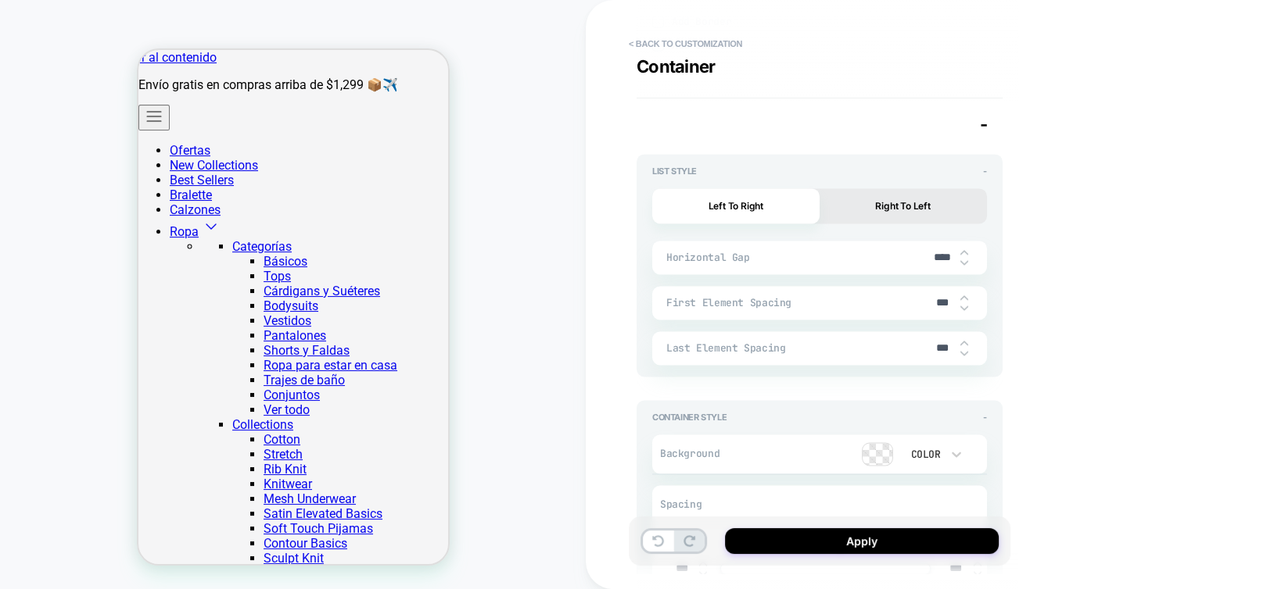
click at [964, 260] on img at bounding box center [964, 263] width 8 height 6
type input "****"
type textarea "*"
click at [960, 260] on img at bounding box center [964, 263] width 8 height 6
type input "****"
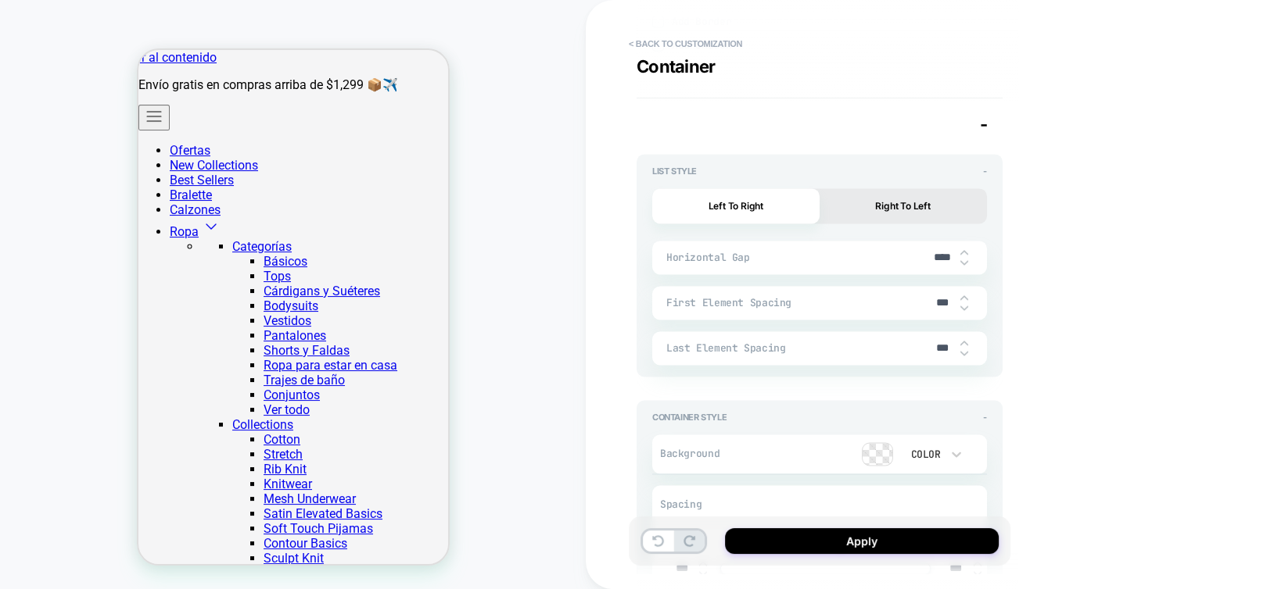
scroll to position [3049, 0]
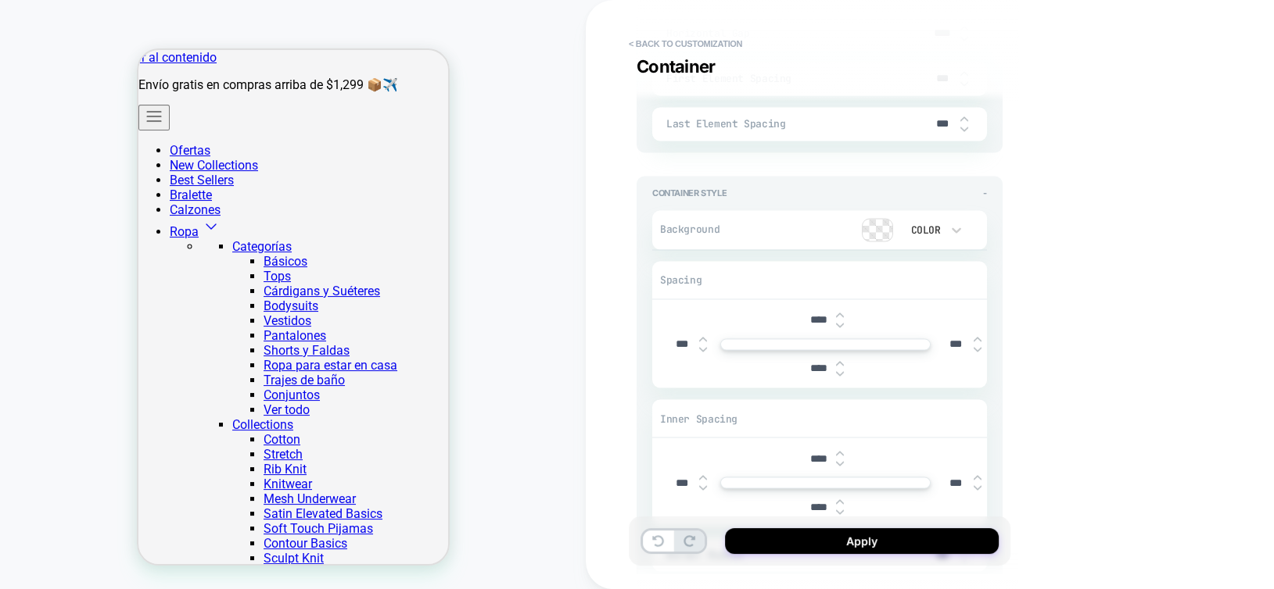
type textarea "*"
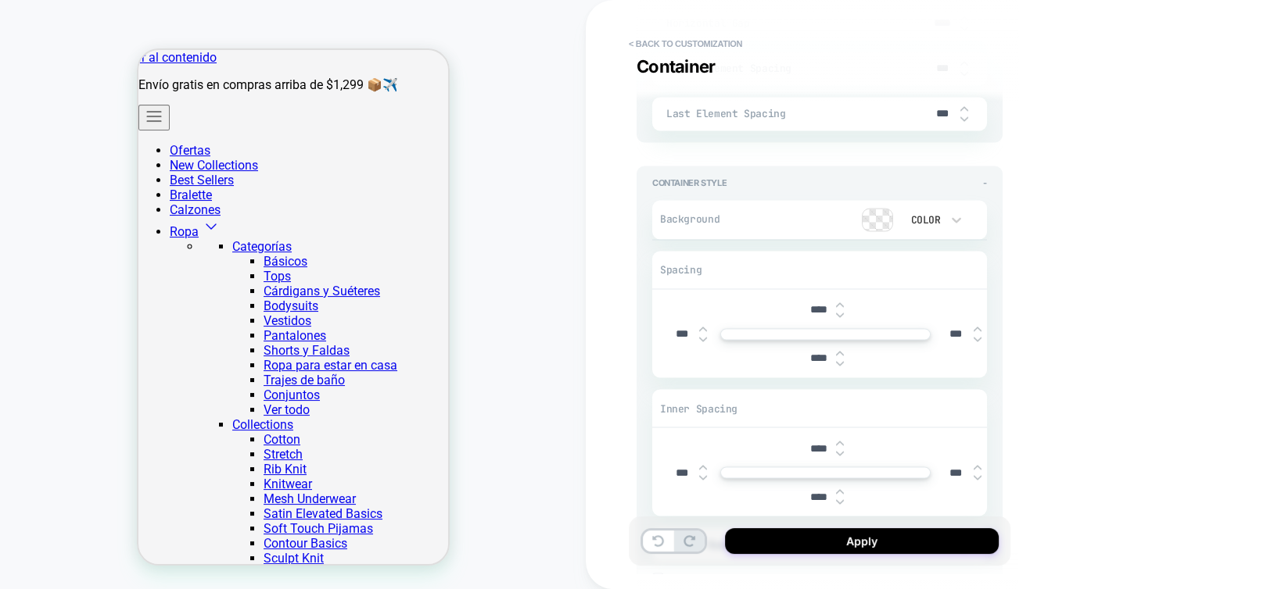
click at [812, 306] on input "****" at bounding box center [818, 309] width 35 height 13
type input "***"
type textarea "*"
type input "***"
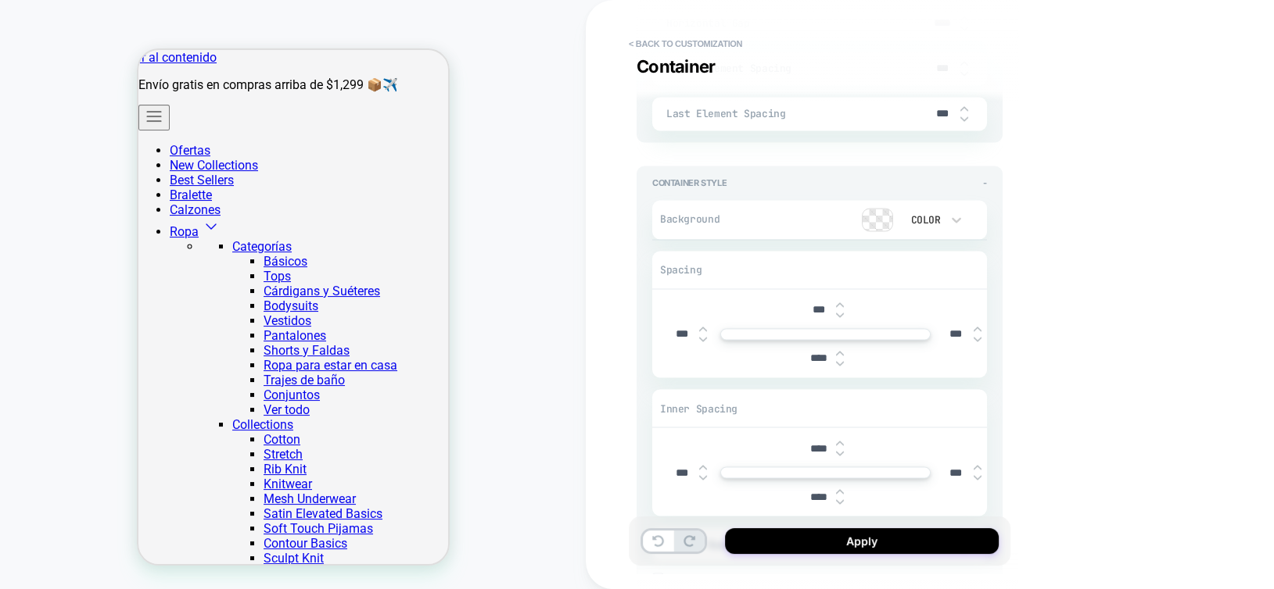
click at [808, 352] on input "****" at bounding box center [818, 358] width 35 height 13
type input "***"
type textarea "*"
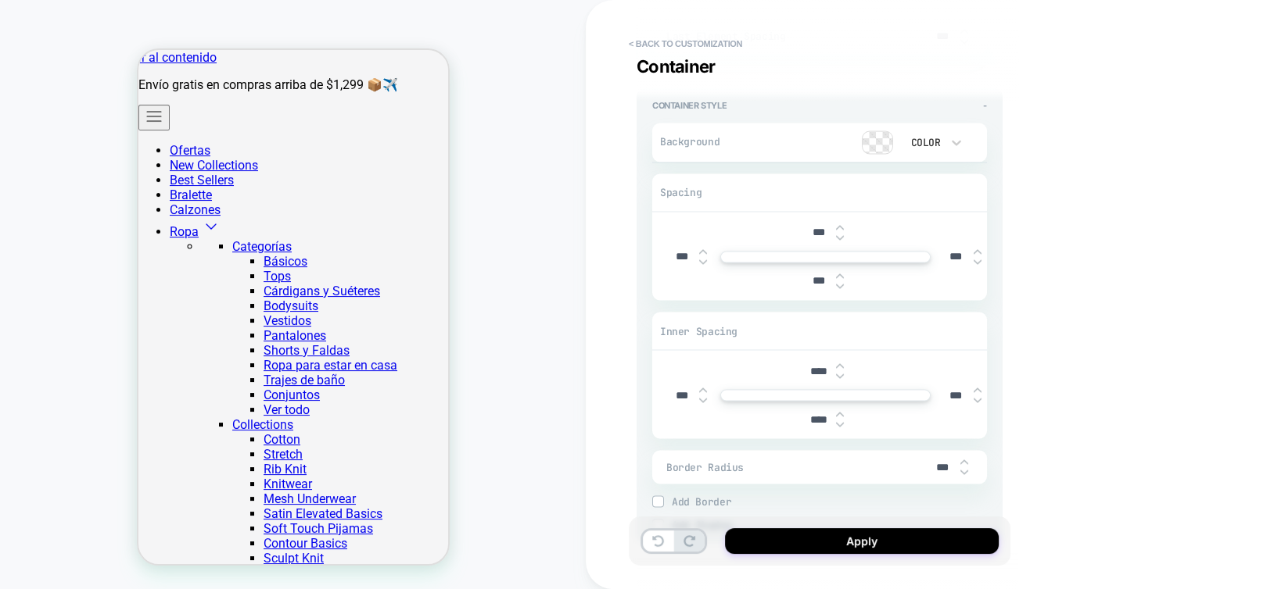
scroll to position [3127, 0]
type input "***"
click at [811, 364] on input "****" at bounding box center [818, 370] width 35 height 13
type input "***"
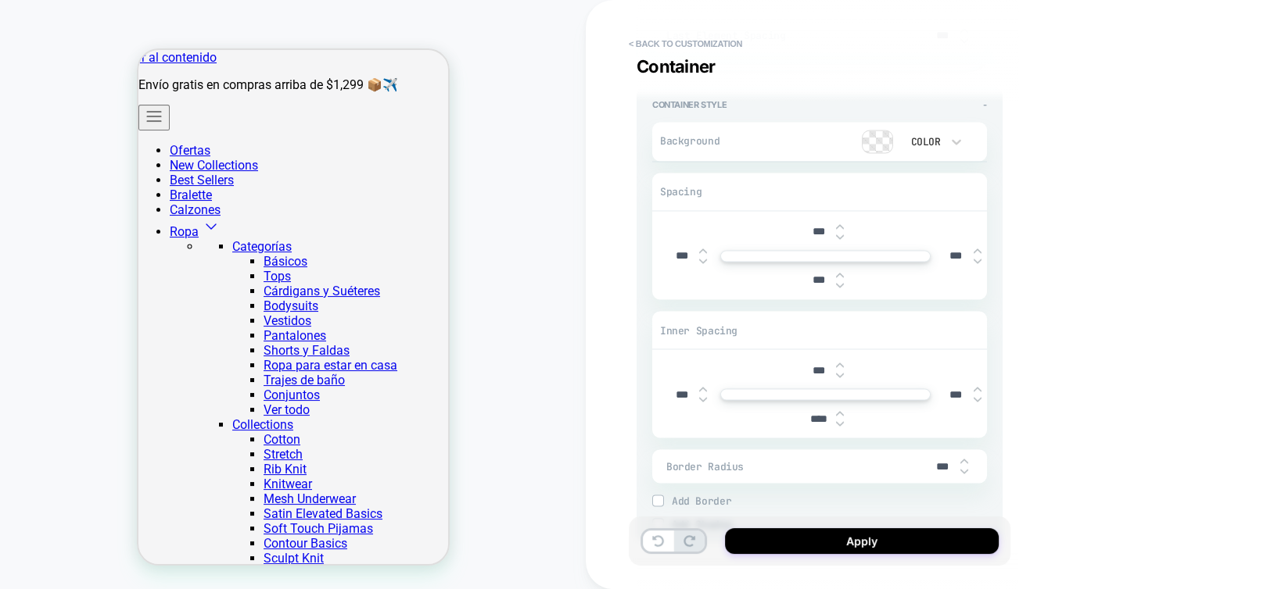
type textarea "*"
type input "***"
click at [809, 414] on input "****" at bounding box center [818, 418] width 35 height 13
type input "***"
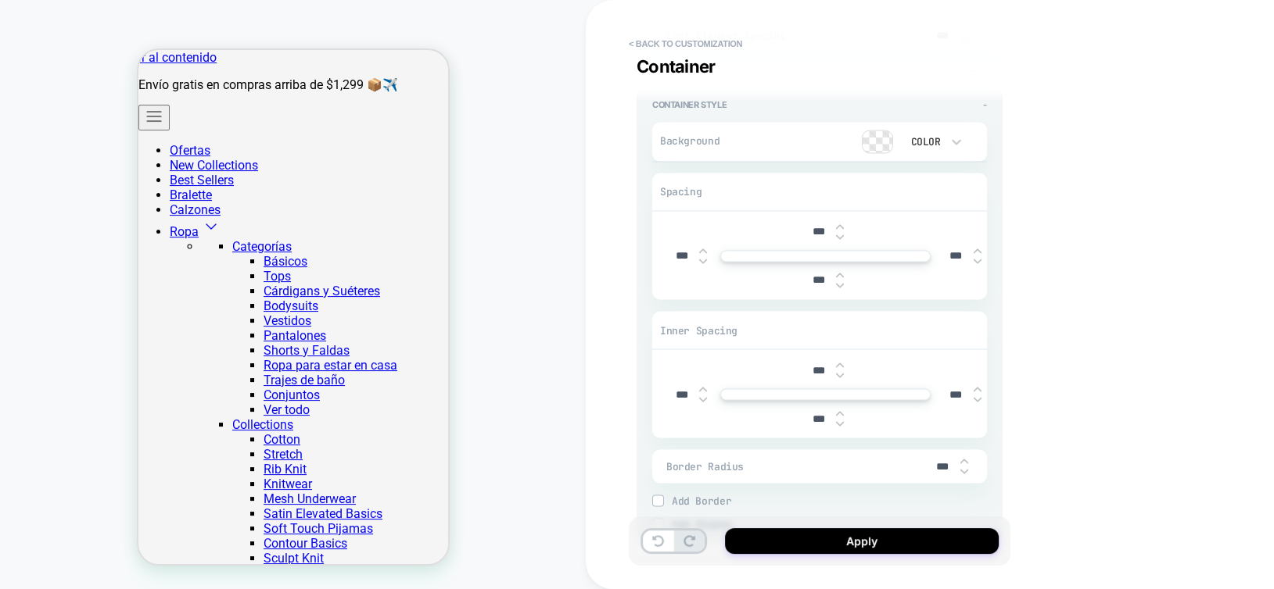
type textarea "*"
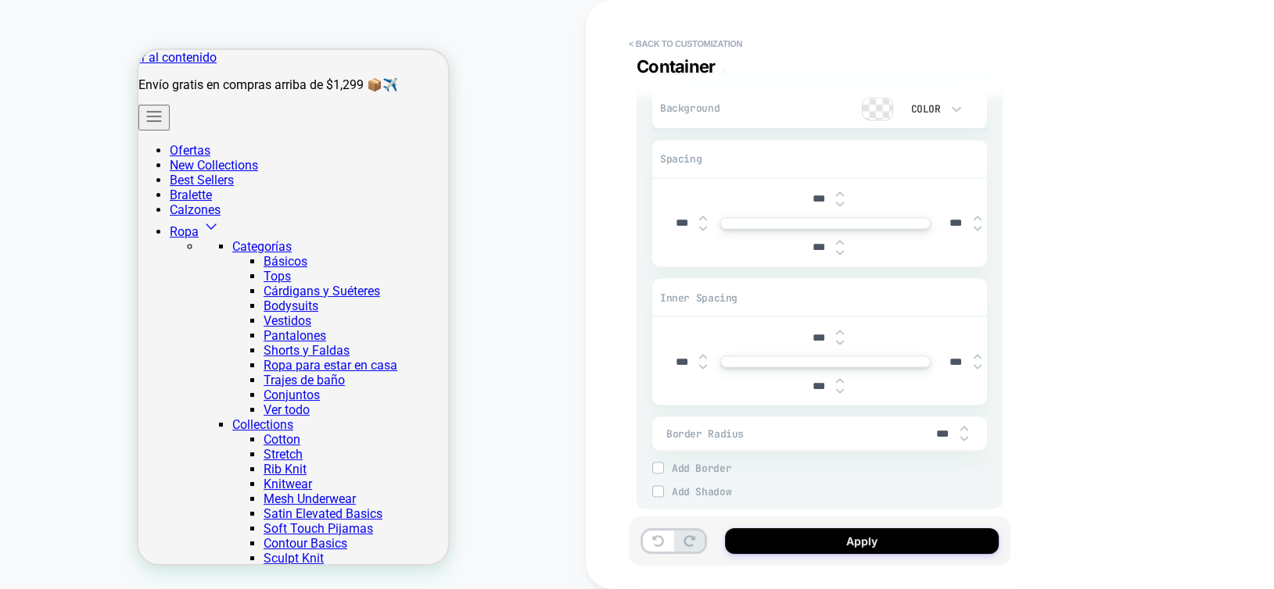
scroll to position [3190, 0]
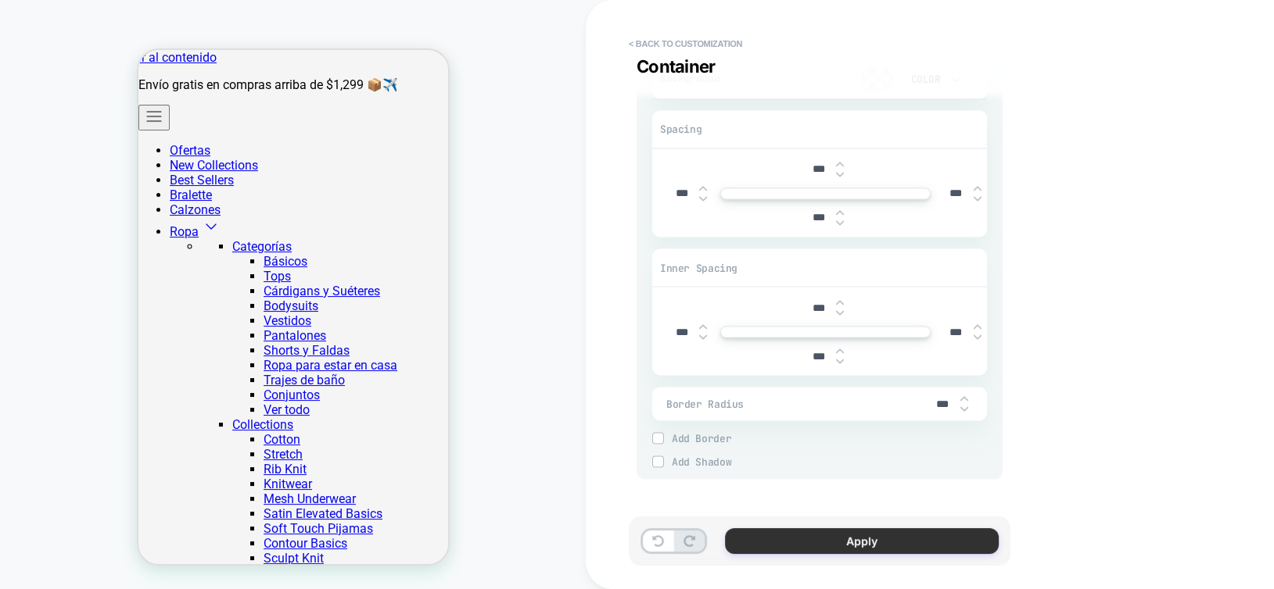
type input "***"
click at [837, 542] on button "Apply" at bounding box center [862, 542] width 274 height 26
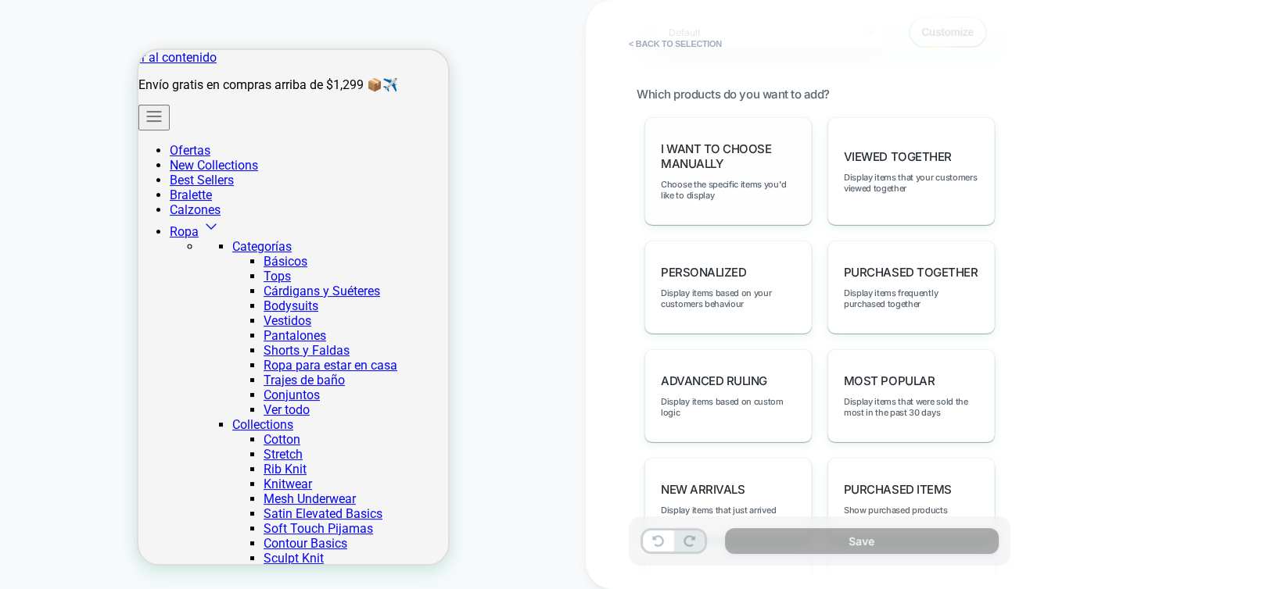
scroll to position [607, 0]
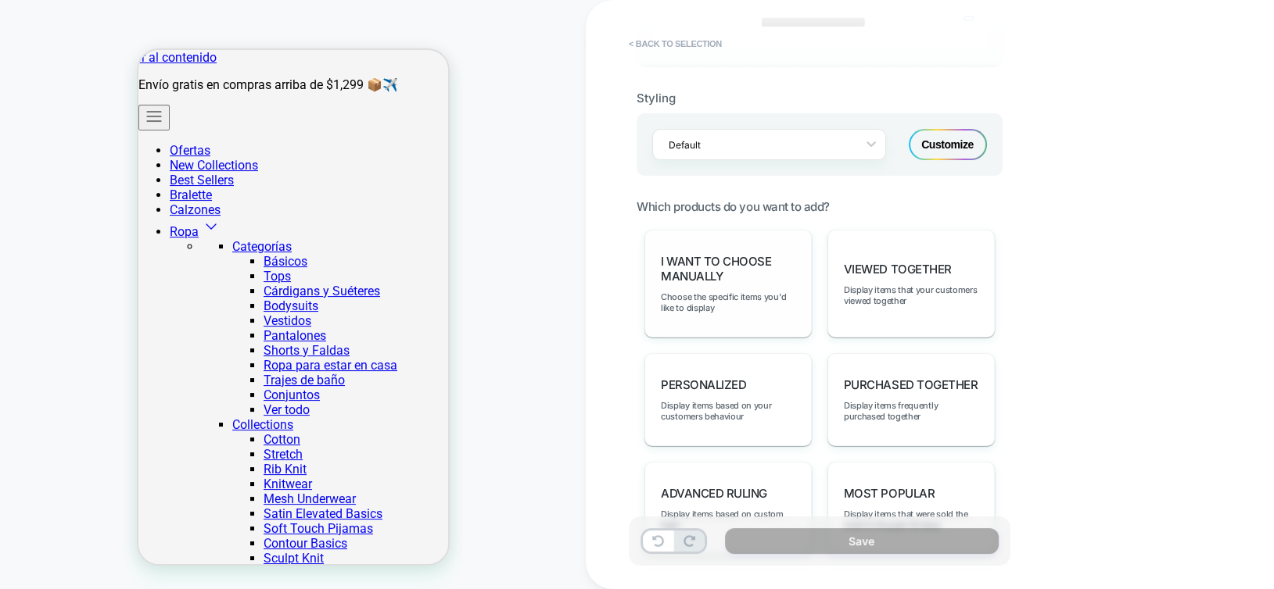
click at [727, 270] on span "I want to choose manually" at bounding box center [728, 269] width 134 height 30
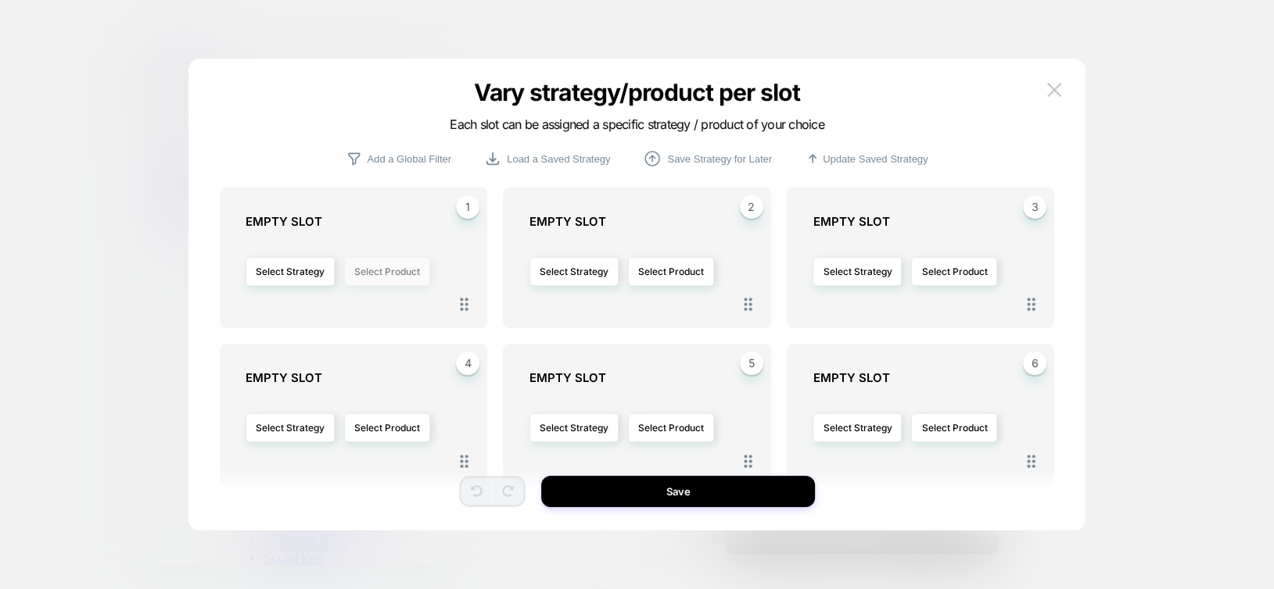
click at [407, 268] on button "Select Product" at bounding box center [387, 271] width 86 height 29
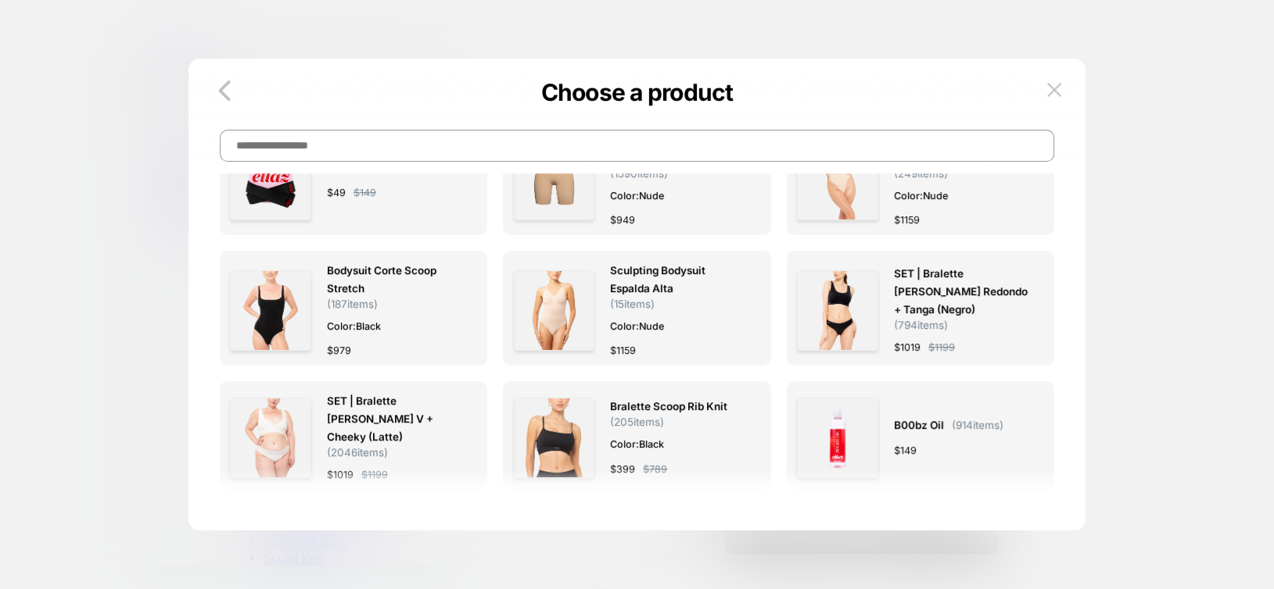
scroll to position [547, 0]
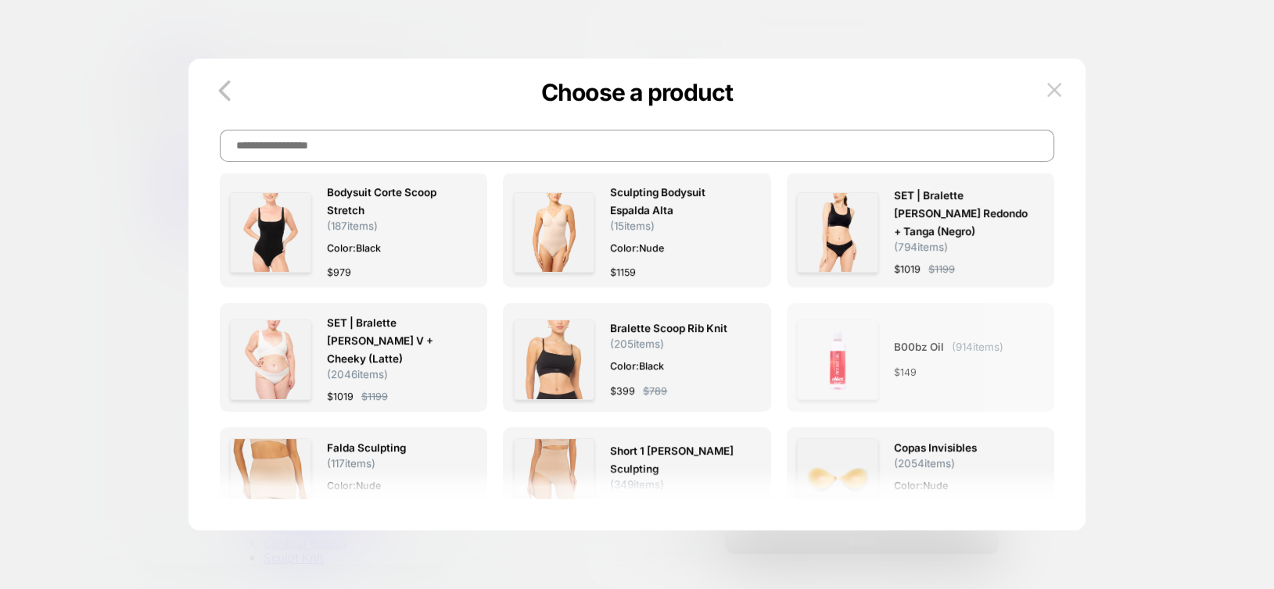
click at [833, 364] on img at bounding box center [837, 360] width 81 height 81
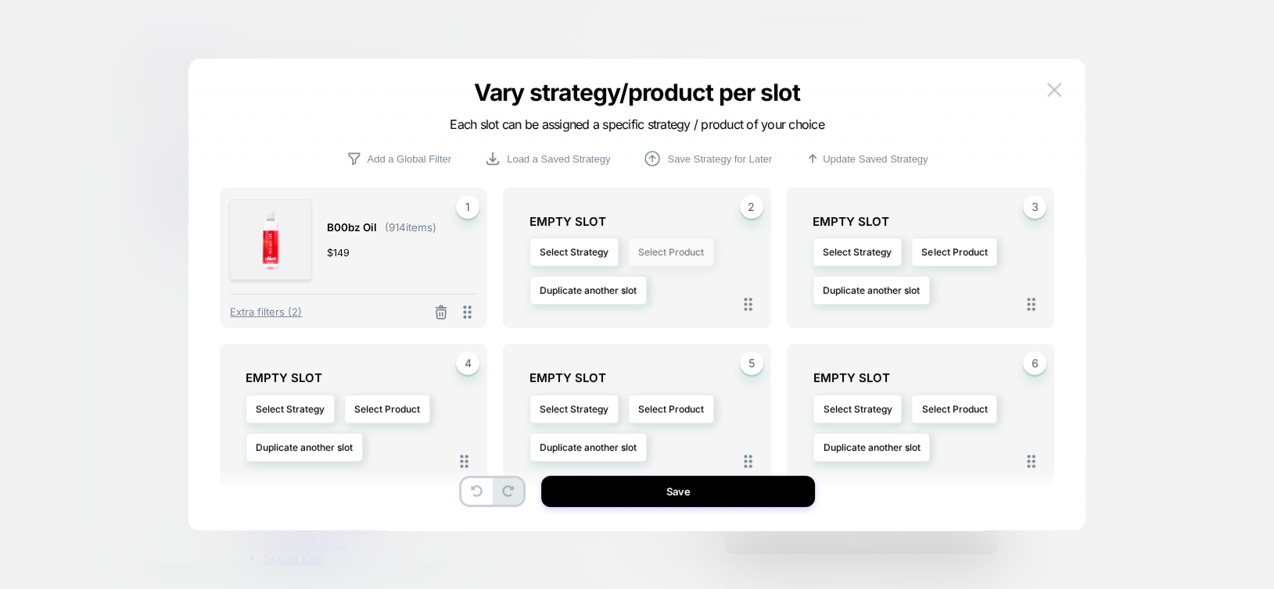
click at [667, 253] on button "Select Product" at bounding box center [671, 252] width 86 height 29
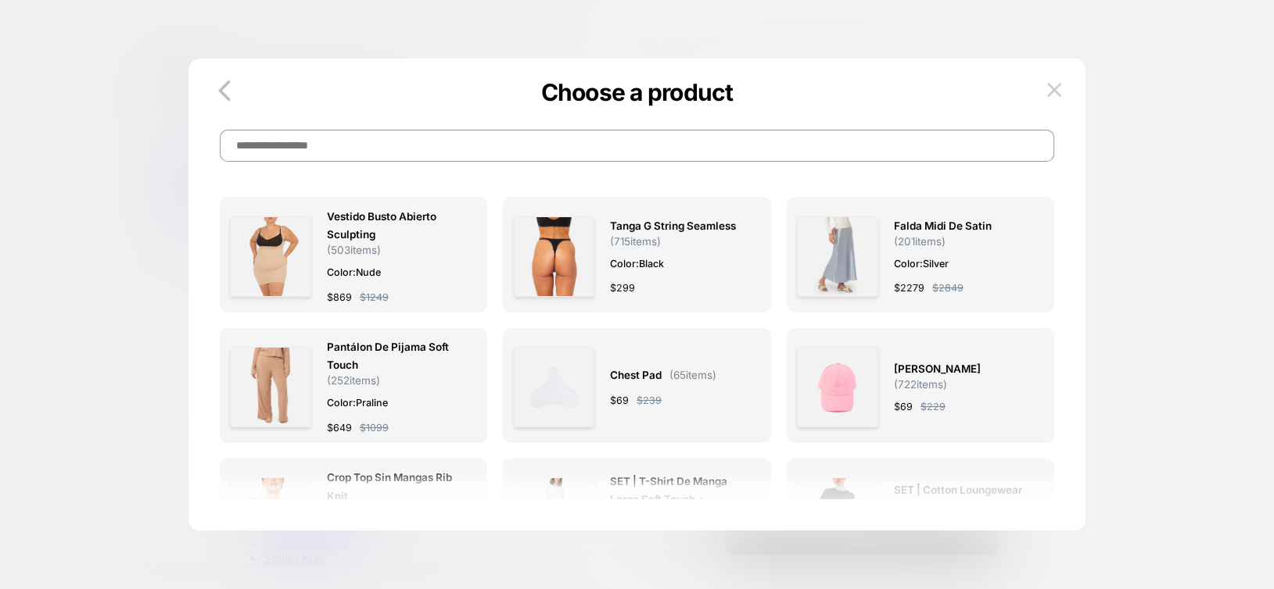
click at [708, 143] on input at bounding box center [637, 146] width 835 height 32
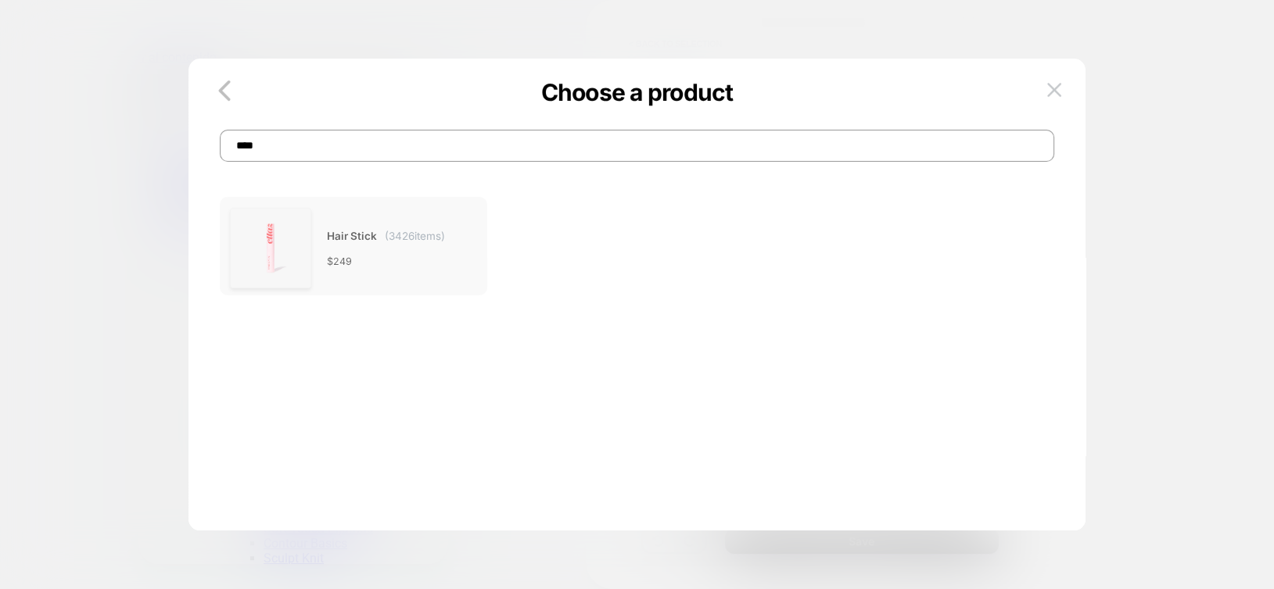
type input "****"
click at [271, 232] on img at bounding box center [270, 248] width 81 height 81
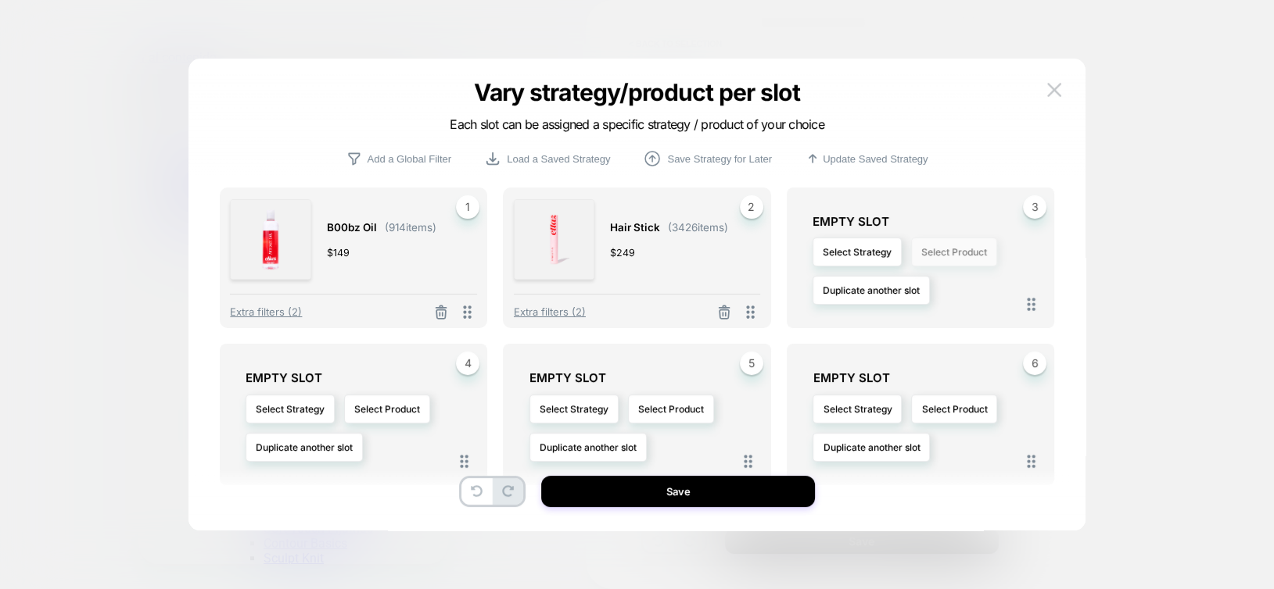
click at [959, 256] on button "Select Product" at bounding box center [954, 252] width 86 height 29
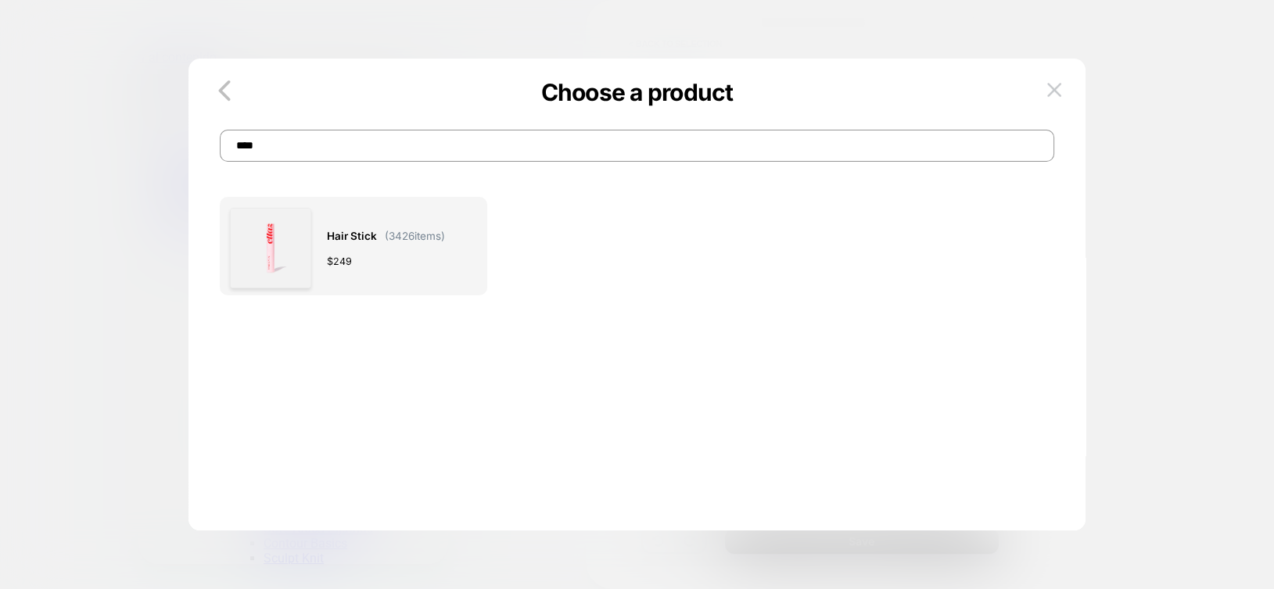
click at [534, 149] on input "****" at bounding box center [637, 146] width 835 height 32
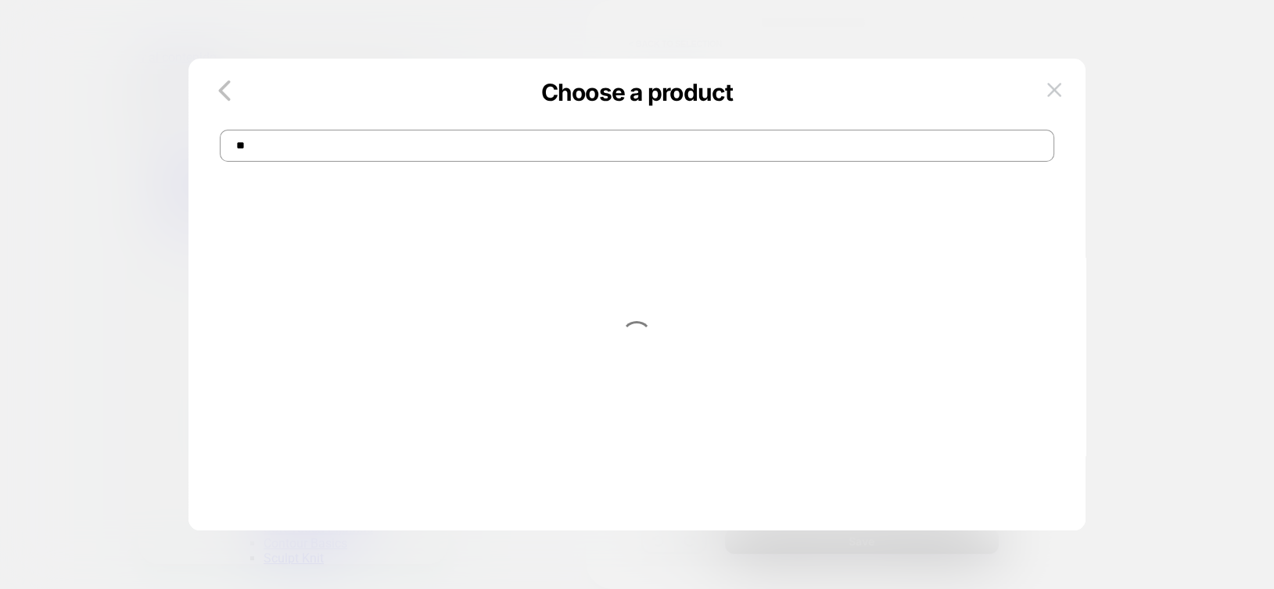
type input "*"
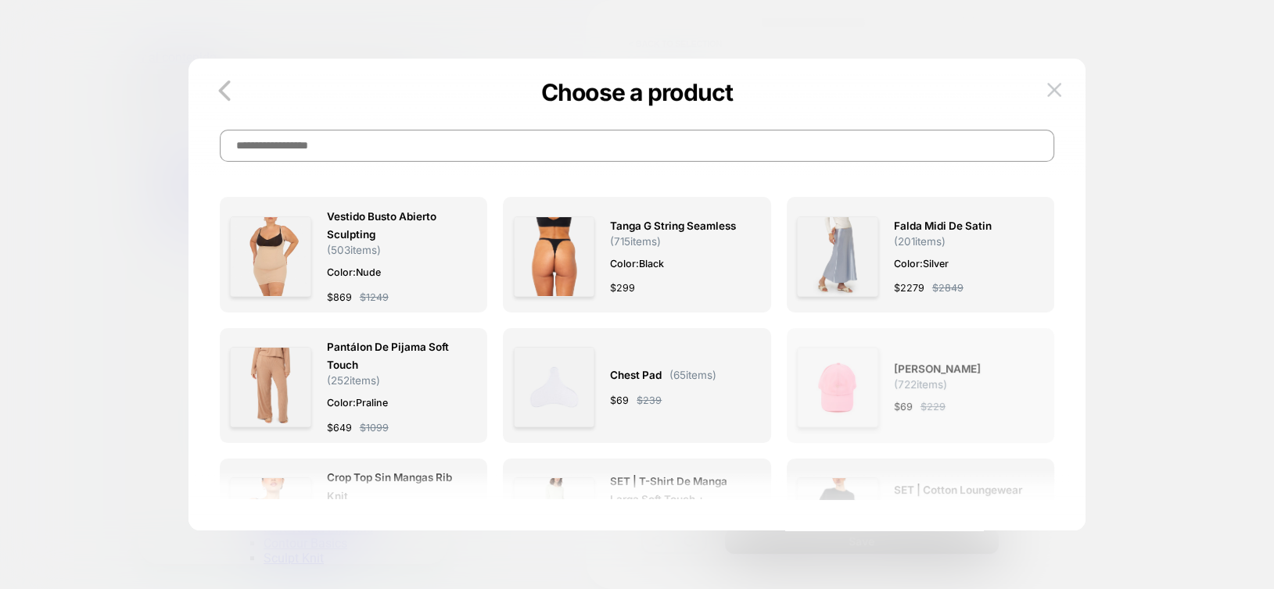
click at [855, 380] on img at bounding box center [837, 387] width 81 height 81
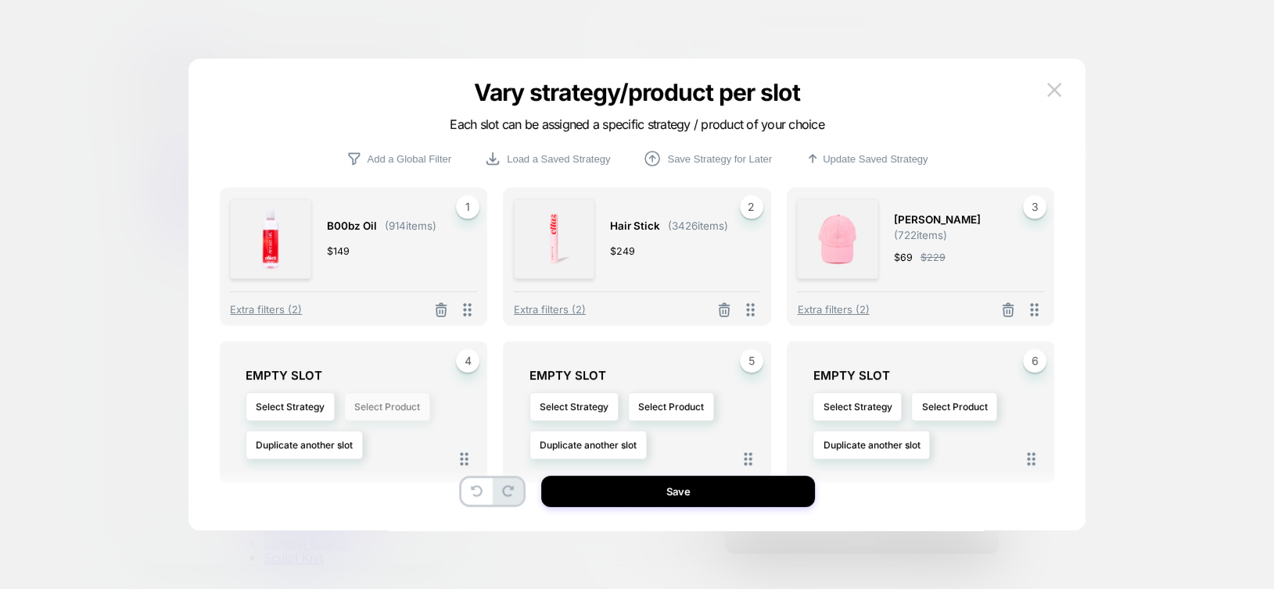
click at [360, 408] on button "Select Product" at bounding box center [387, 406] width 86 height 29
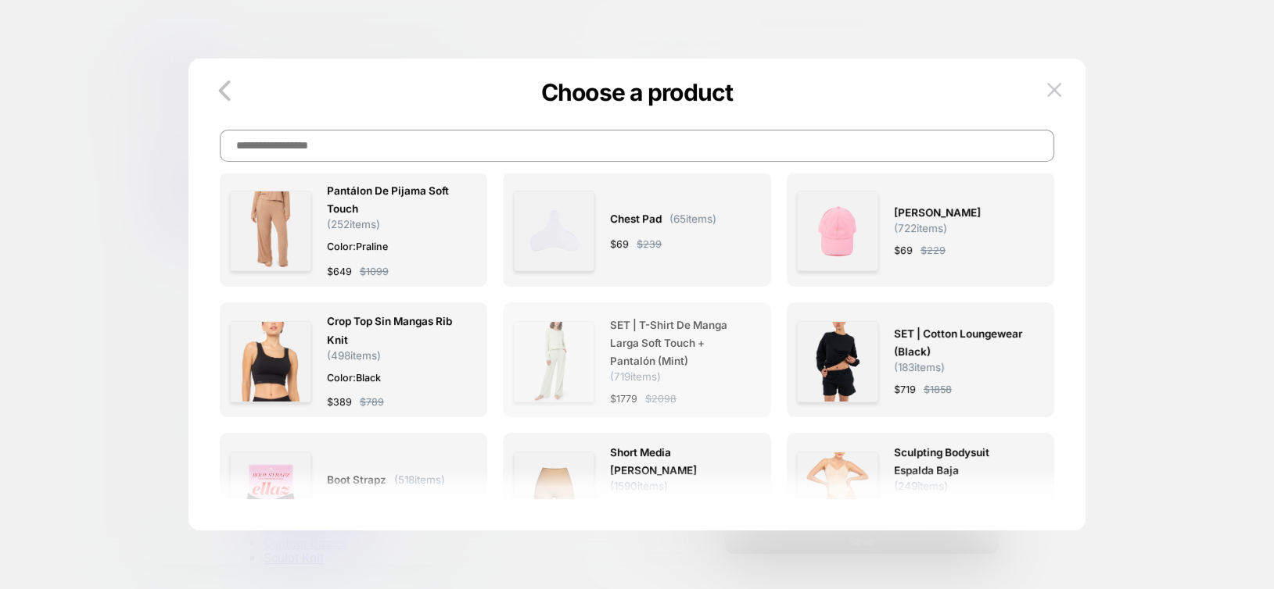
scroll to position [235, 0]
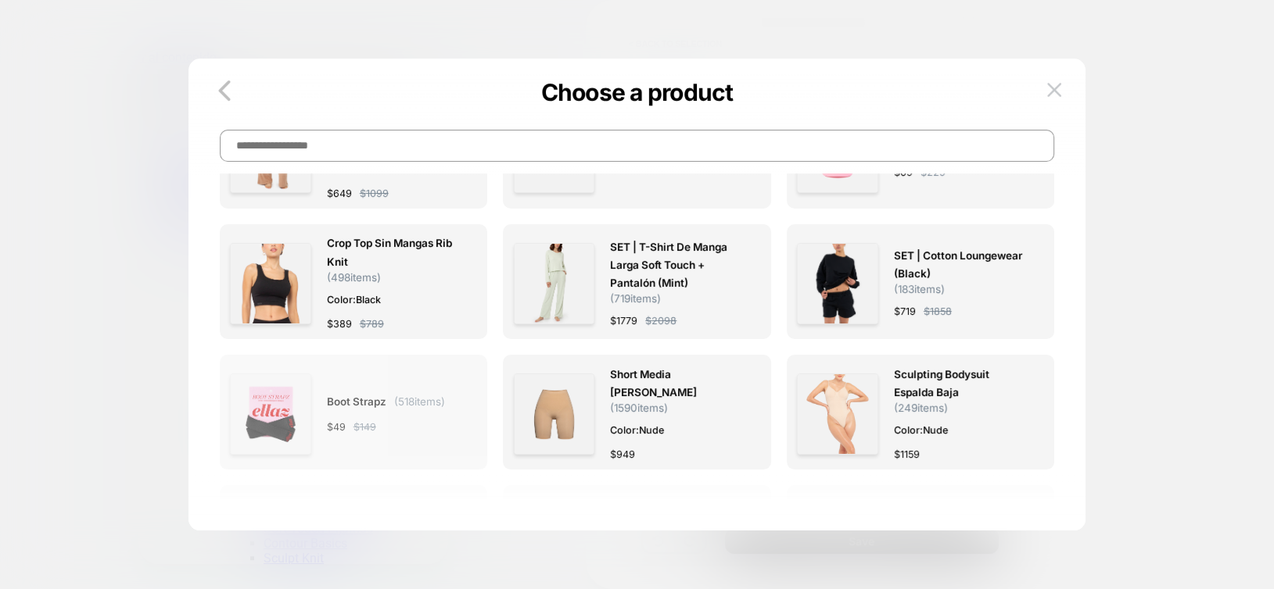
click at [307, 424] on img at bounding box center [270, 414] width 81 height 81
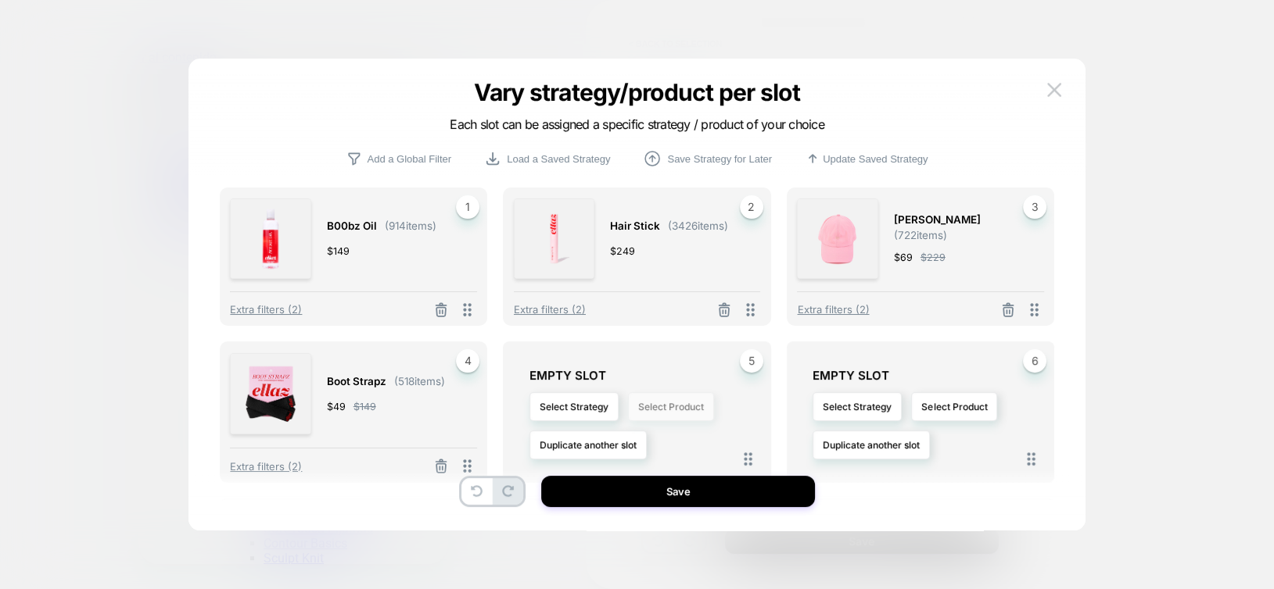
click at [682, 406] on button "Select Product" at bounding box center [671, 406] width 86 height 29
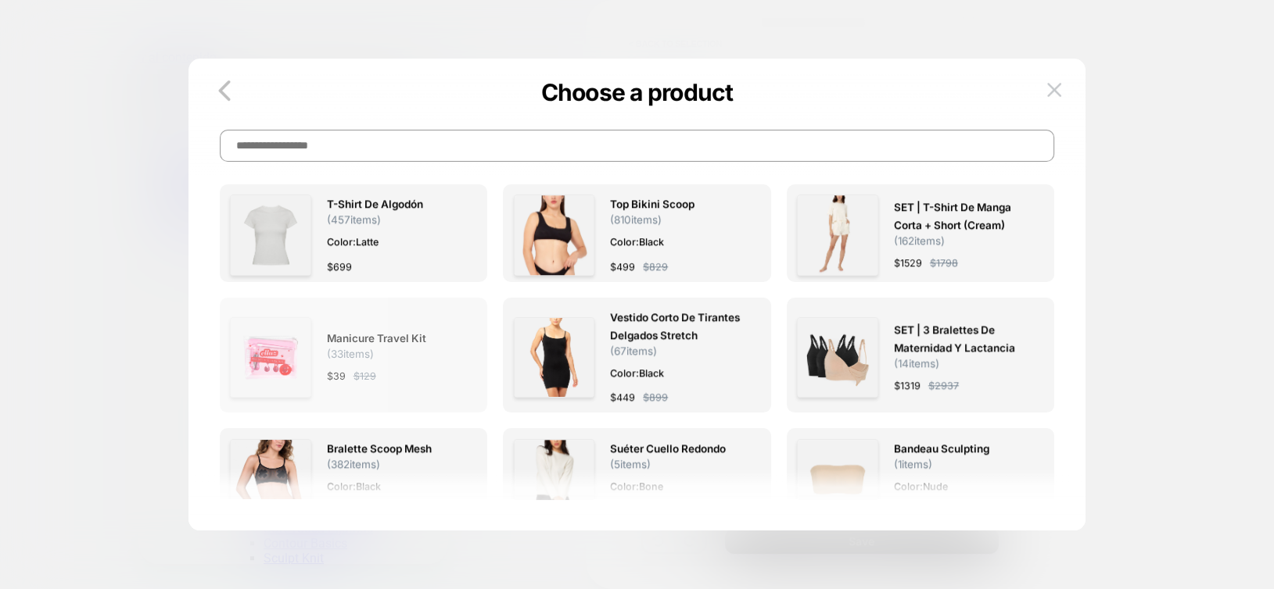
scroll to position [1720, 0]
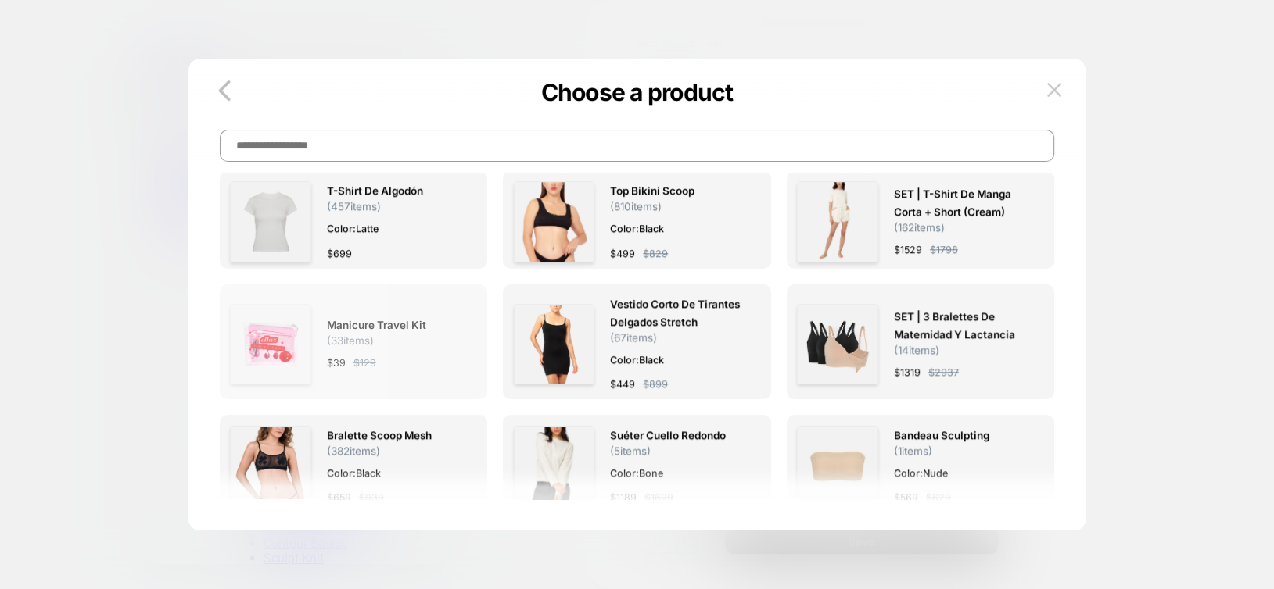
click at [278, 321] on img at bounding box center [270, 344] width 81 height 81
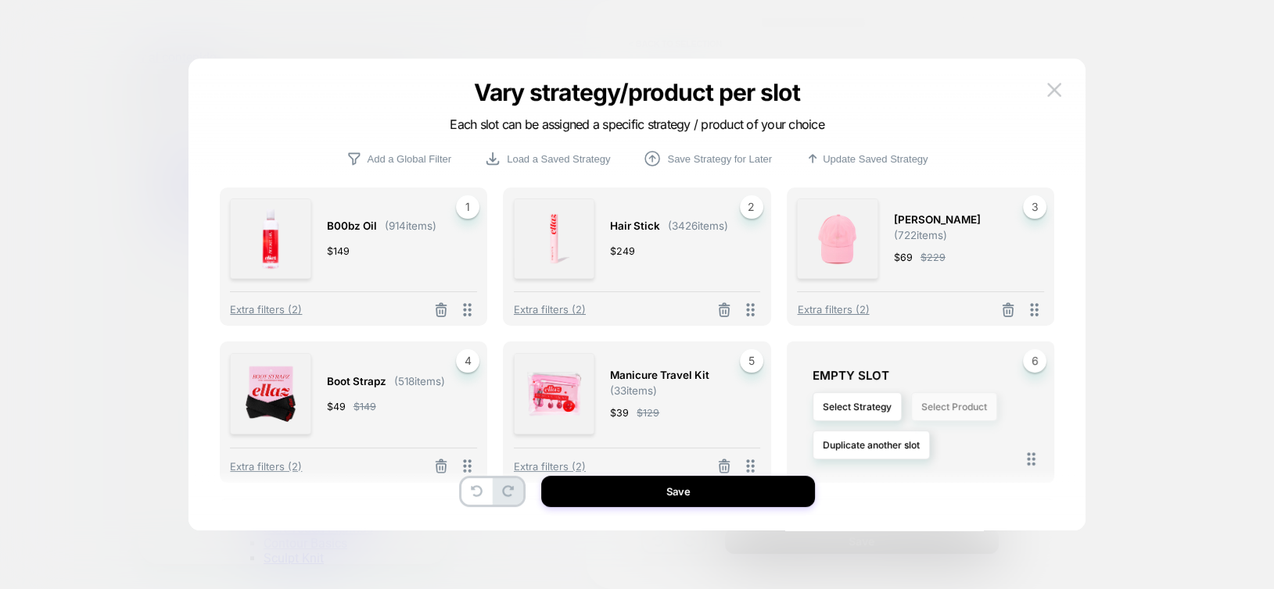
click at [942, 417] on button "Select Product" at bounding box center [954, 406] width 86 height 29
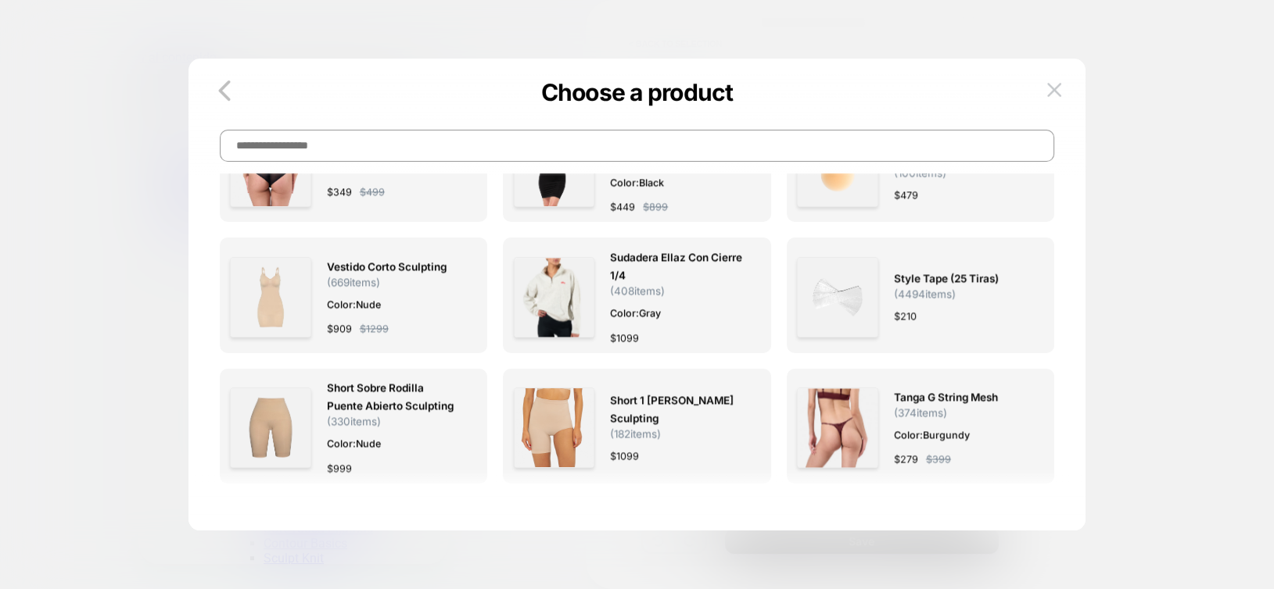
scroll to position [2658, 0]
click at [842, 283] on img at bounding box center [837, 297] width 81 height 81
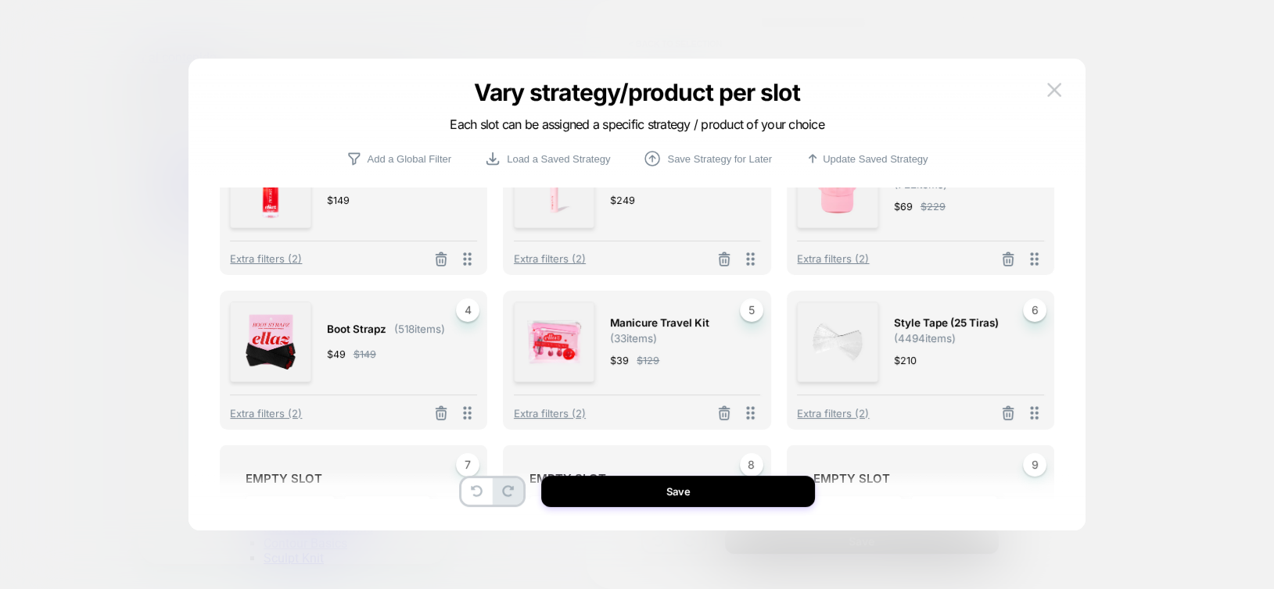
scroll to position [156, 0]
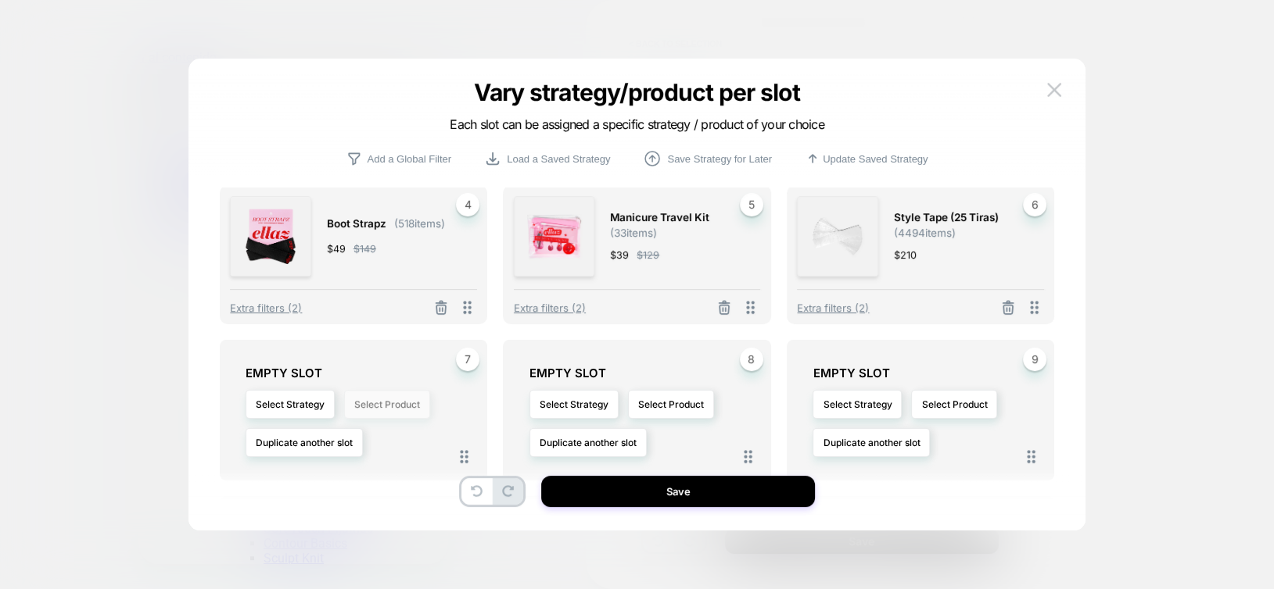
click at [388, 403] on button "Select Product" at bounding box center [387, 404] width 86 height 29
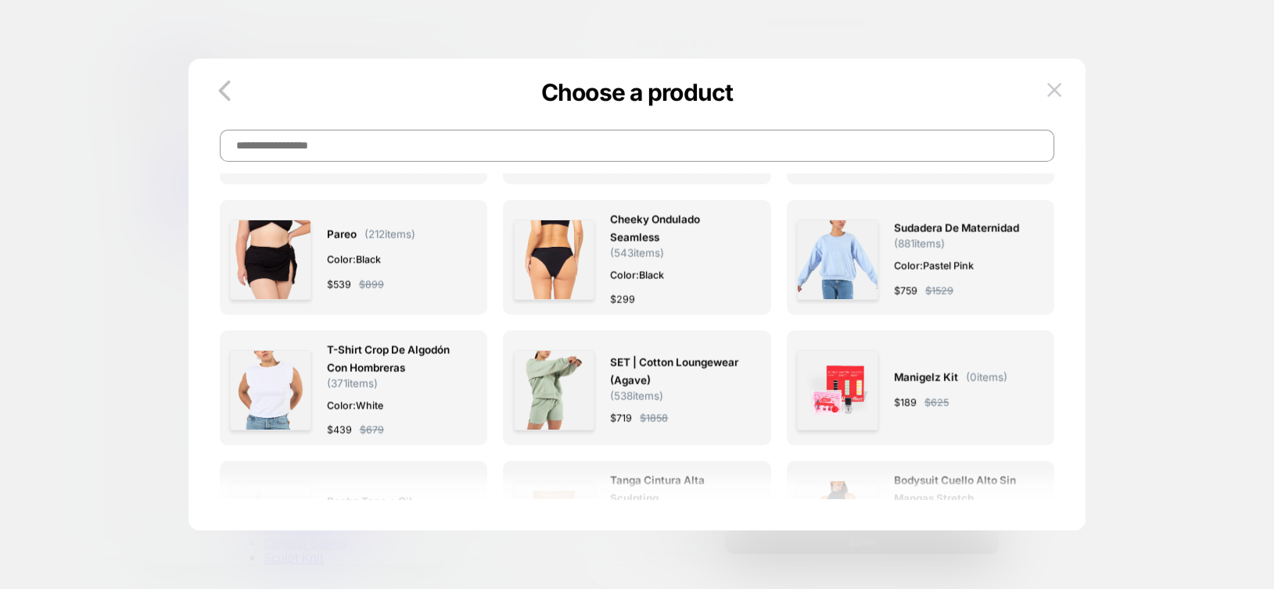
scroll to position [3753, 0]
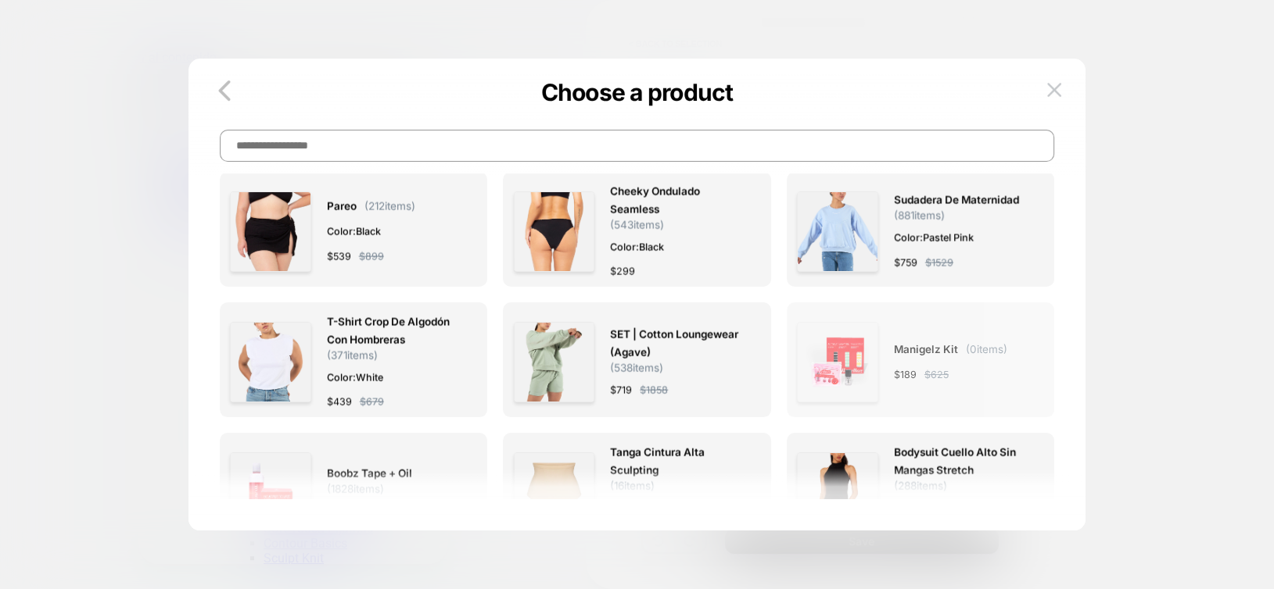
click at [847, 325] on img at bounding box center [837, 362] width 81 height 81
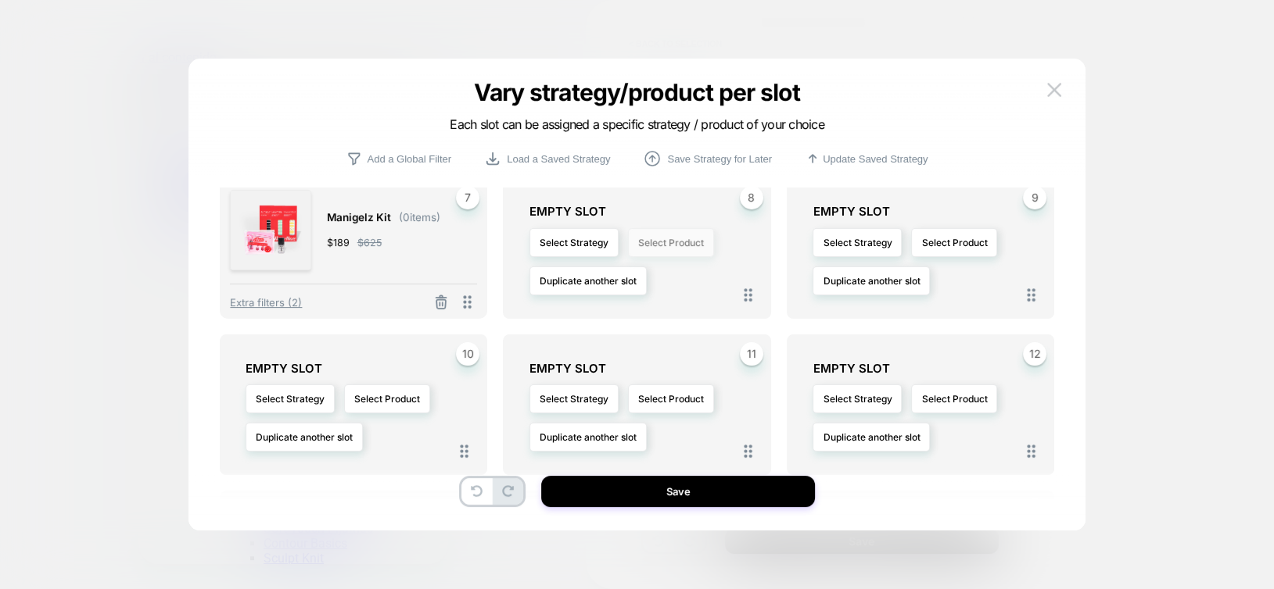
scroll to position [235, 0]
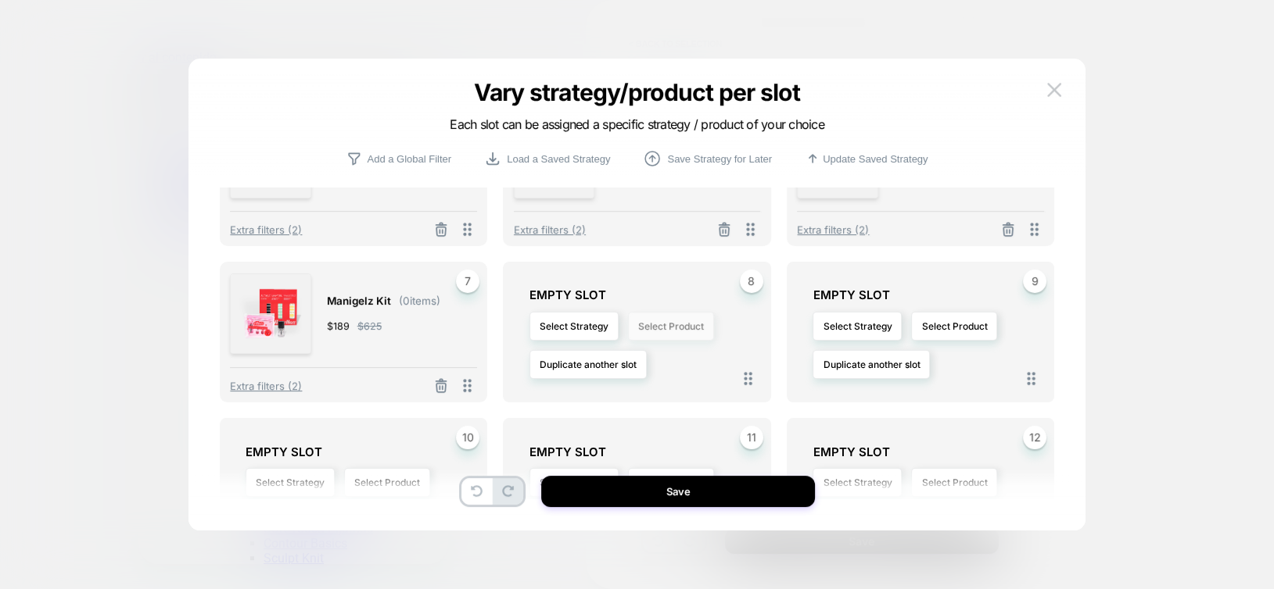
click at [661, 331] on button "Select Product" at bounding box center [671, 326] width 86 height 29
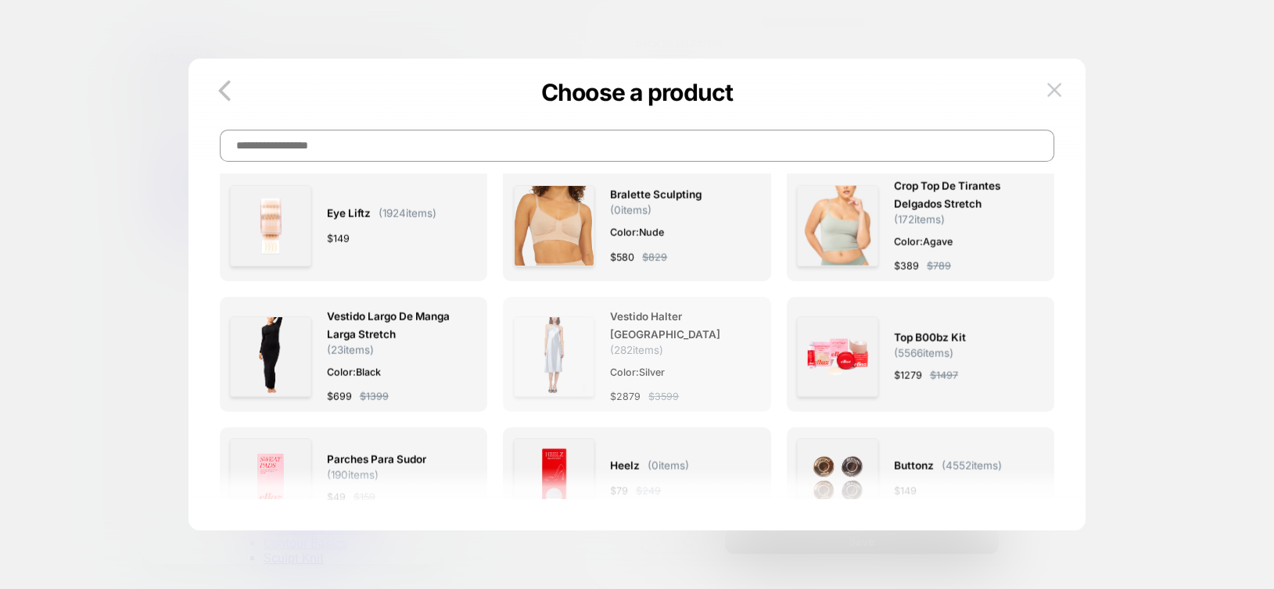
scroll to position [4456, 0]
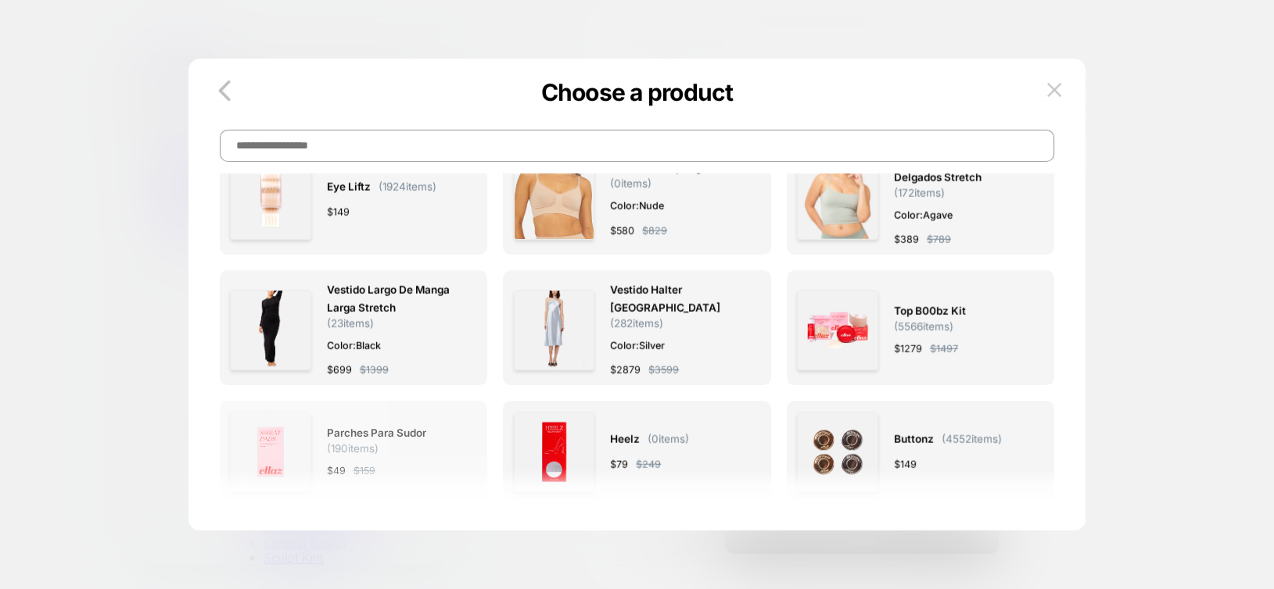
click at [288, 421] on img at bounding box center [270, 452] width 81 height 81
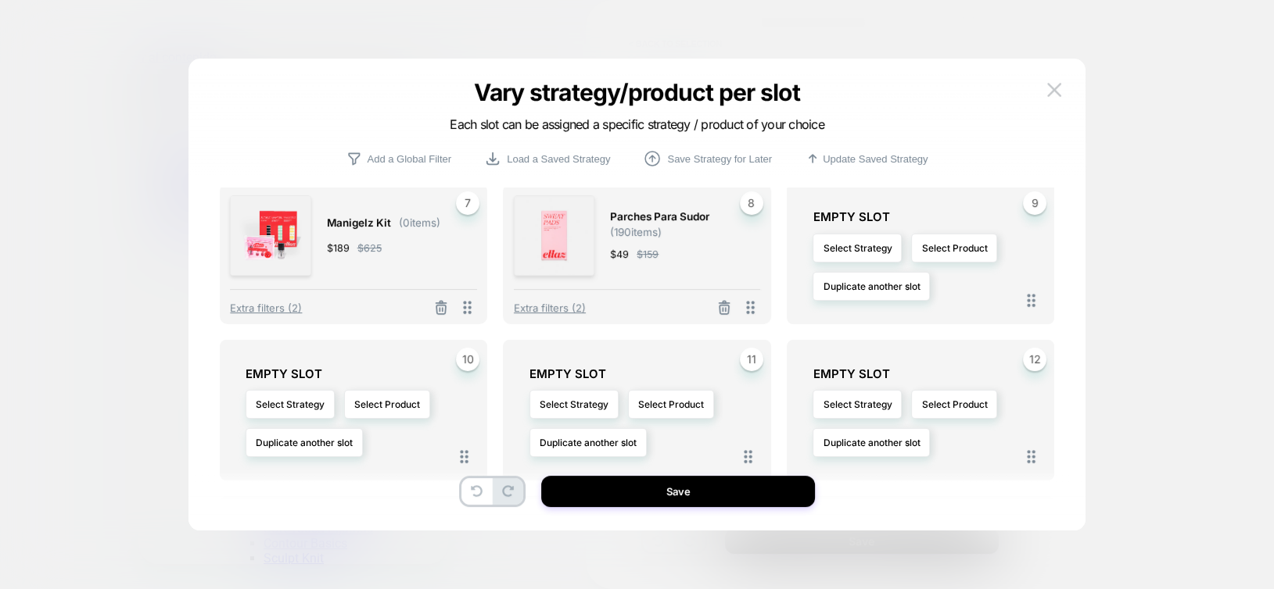
scroll to position [235, 0]
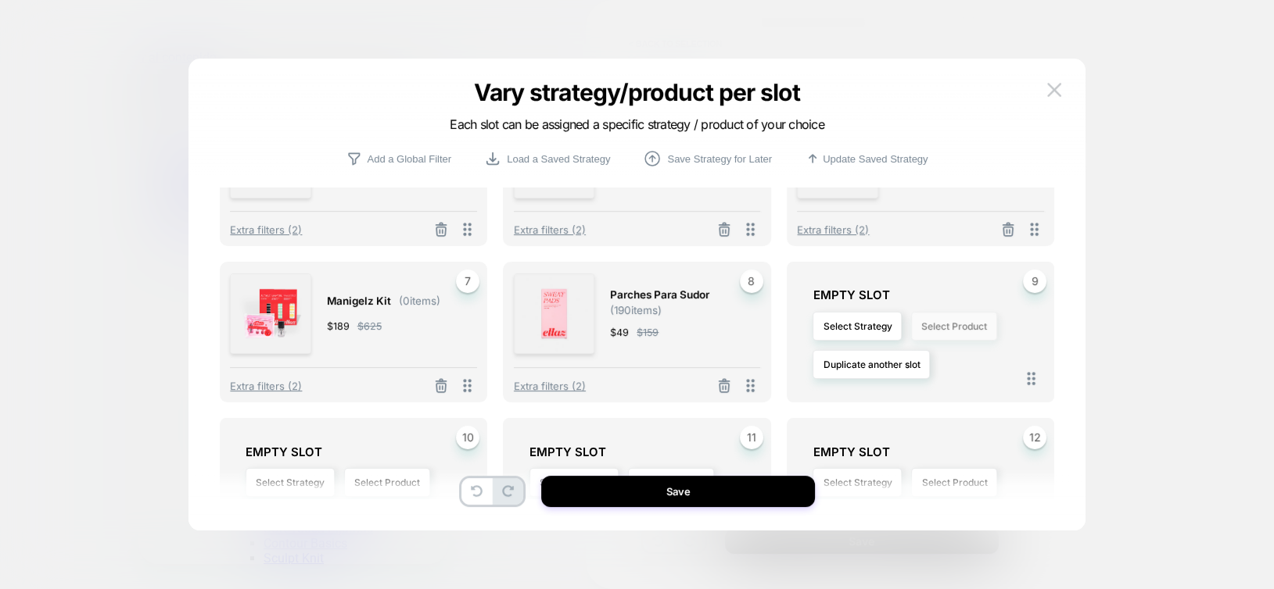
click at [933, 336] on button "Select Product" at bounding box center [954, 326] width 86 height 29
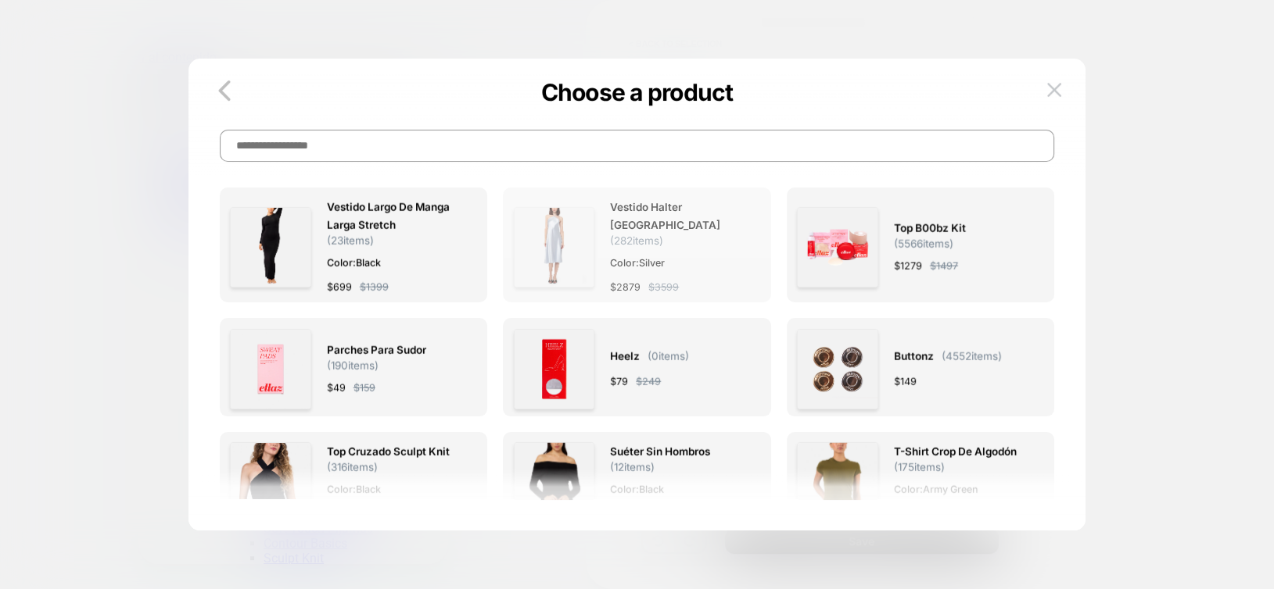
scroll to position [4534, 0]
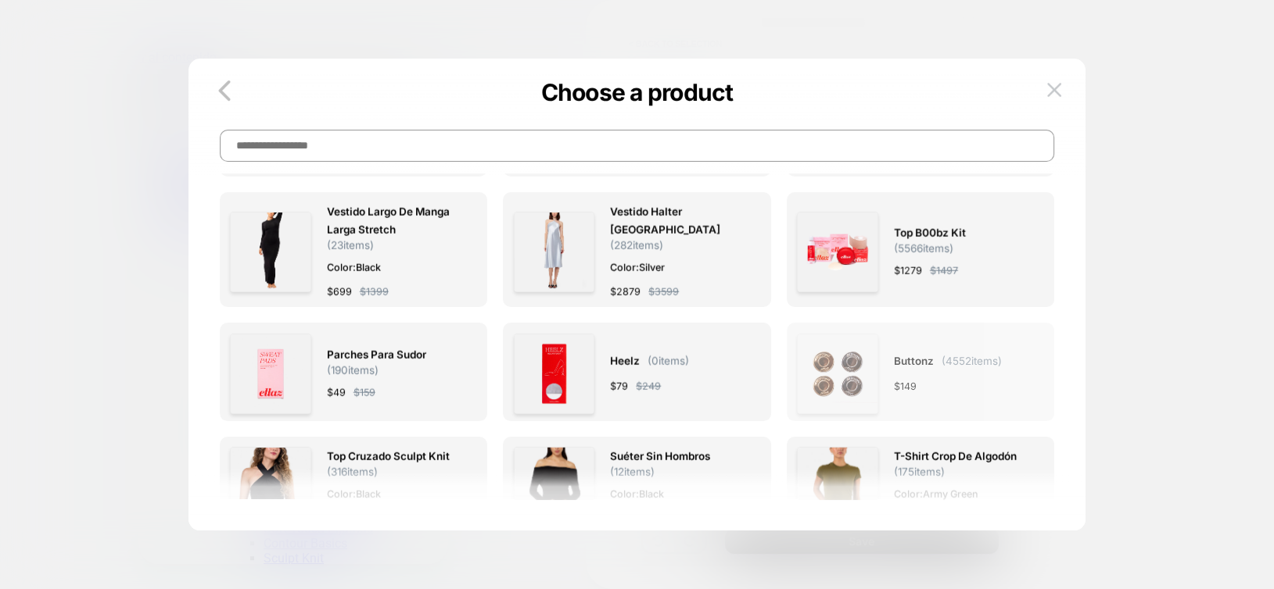
click at [842, 336] on img at bounding box center [837, 374] width 81 height 81
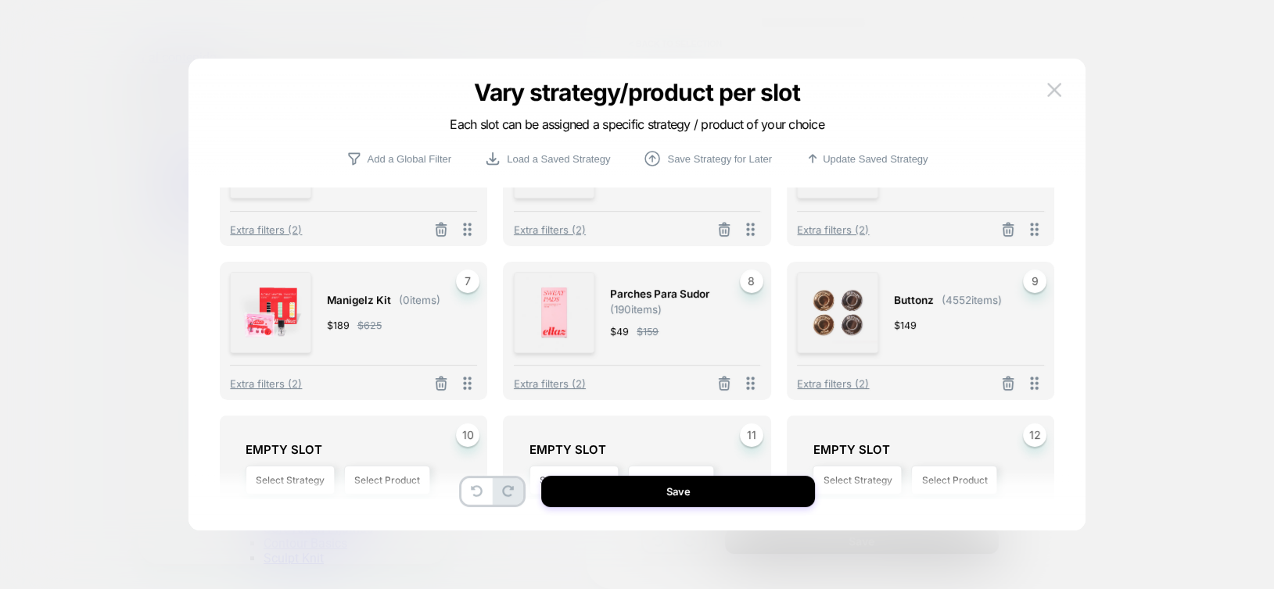
scroll to position [391, 0]
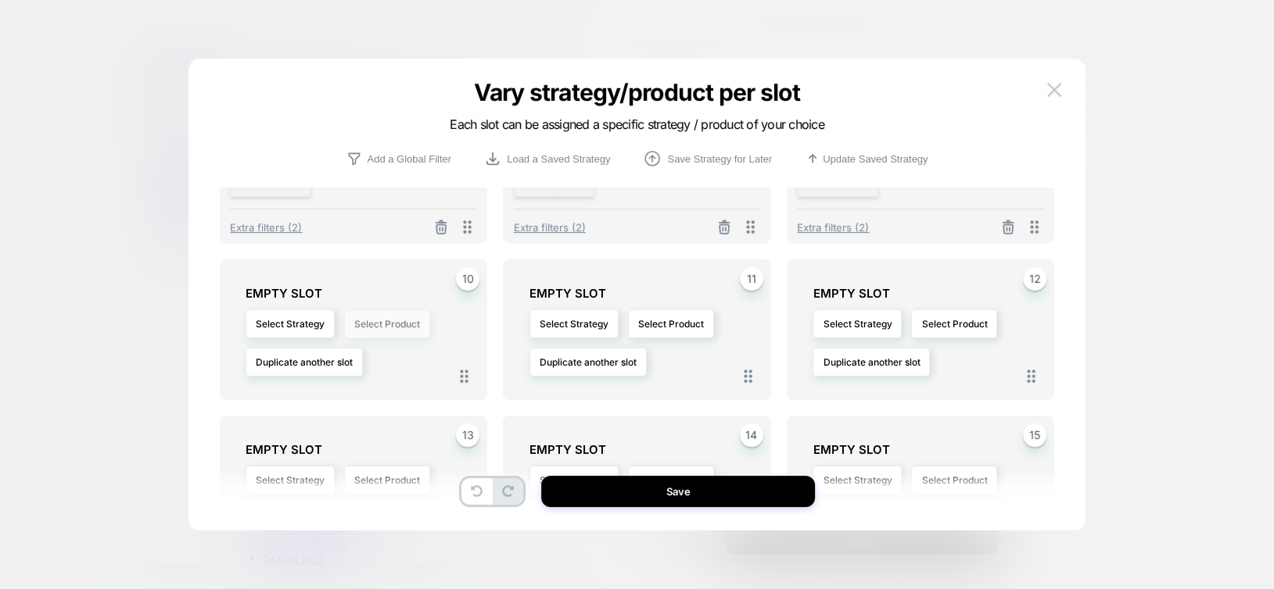
click at [375, 324] on button "Select Product" at bounding box center [387, 324] width 86 height 29
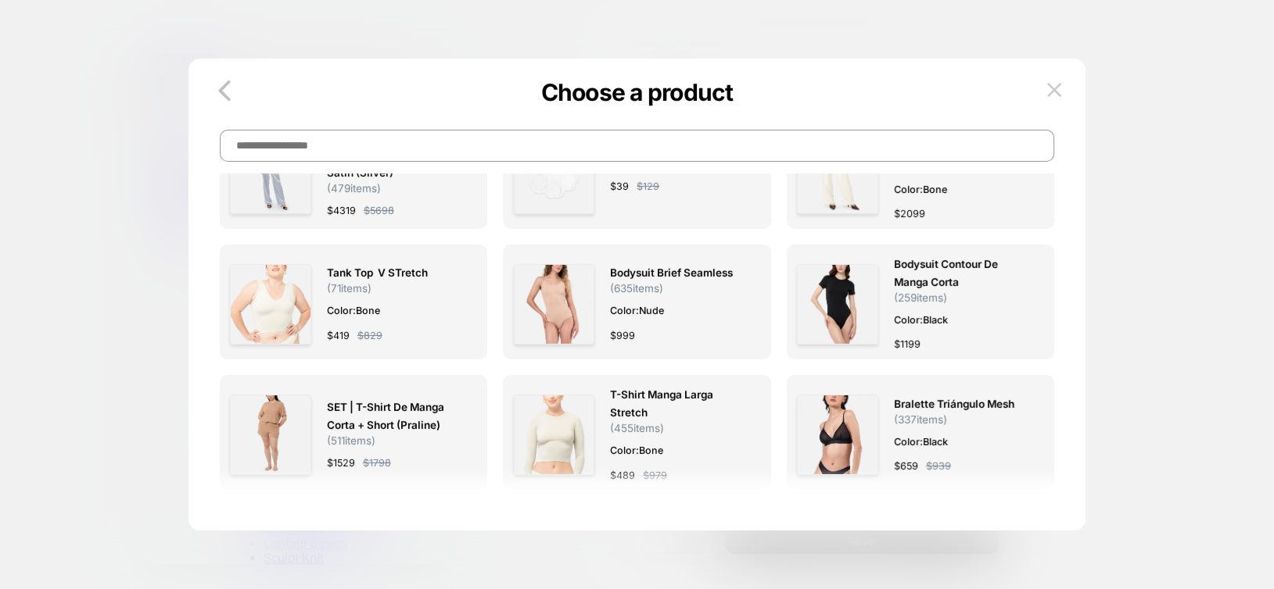
scroll to position [6176, 0]
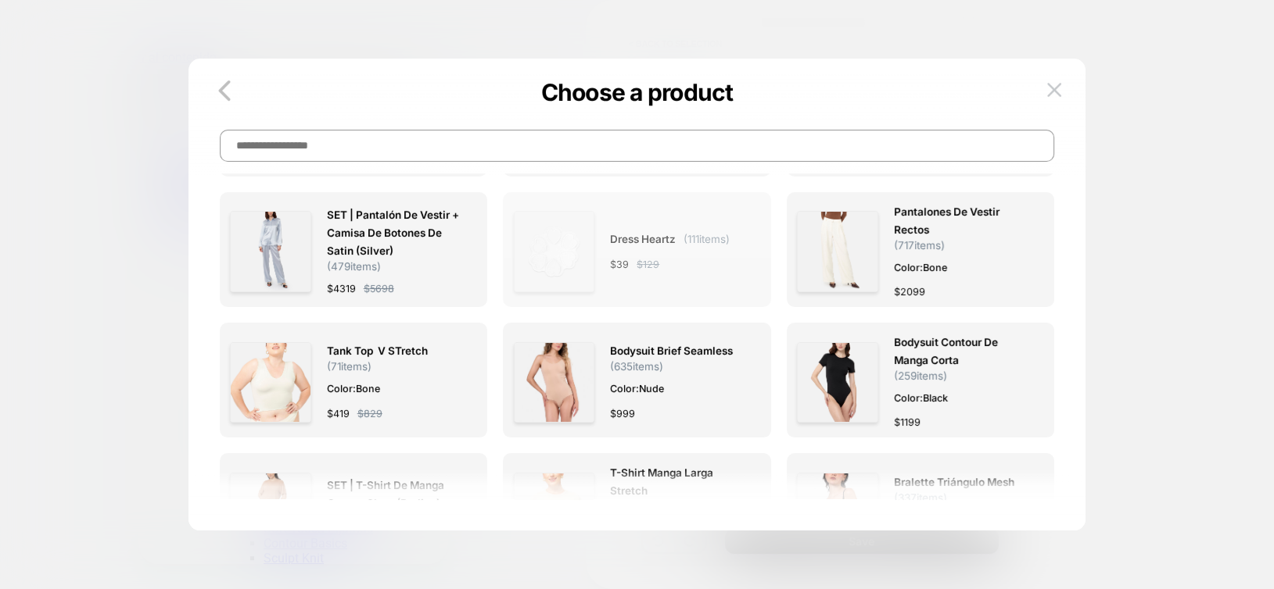
click at [573, 215] on img at bounding box center [554, 251] width 81 height 81
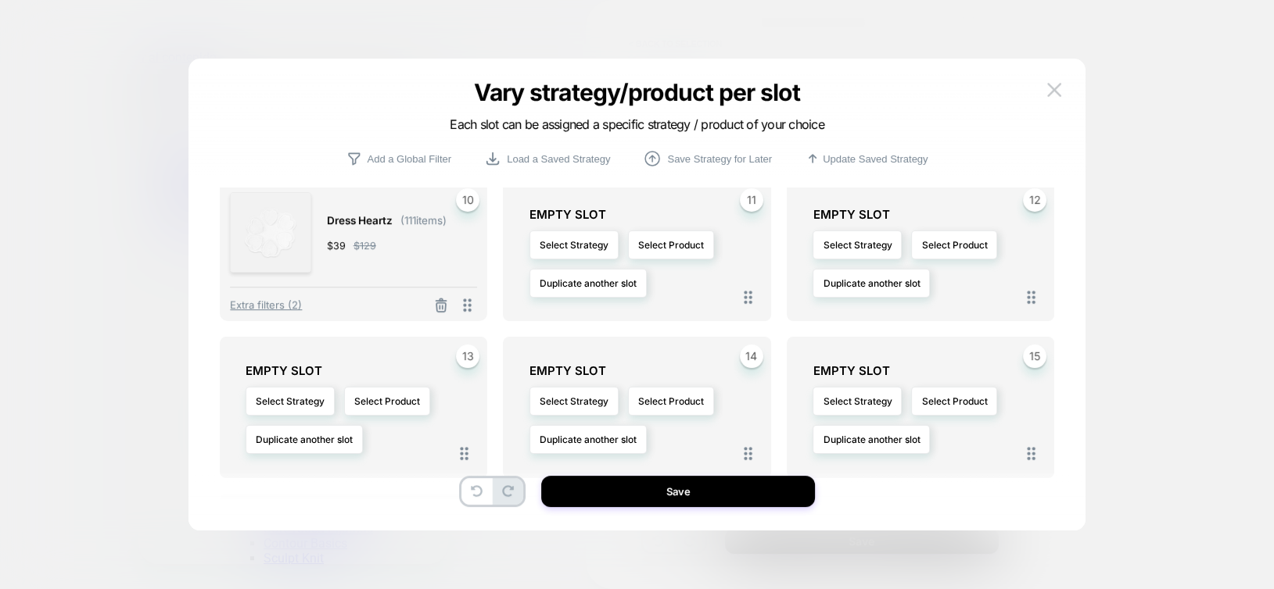
scroll to position [469, 0]
click at [682, 242] on button "Select Product" at bounding box center [671, 245] width 86 height 29
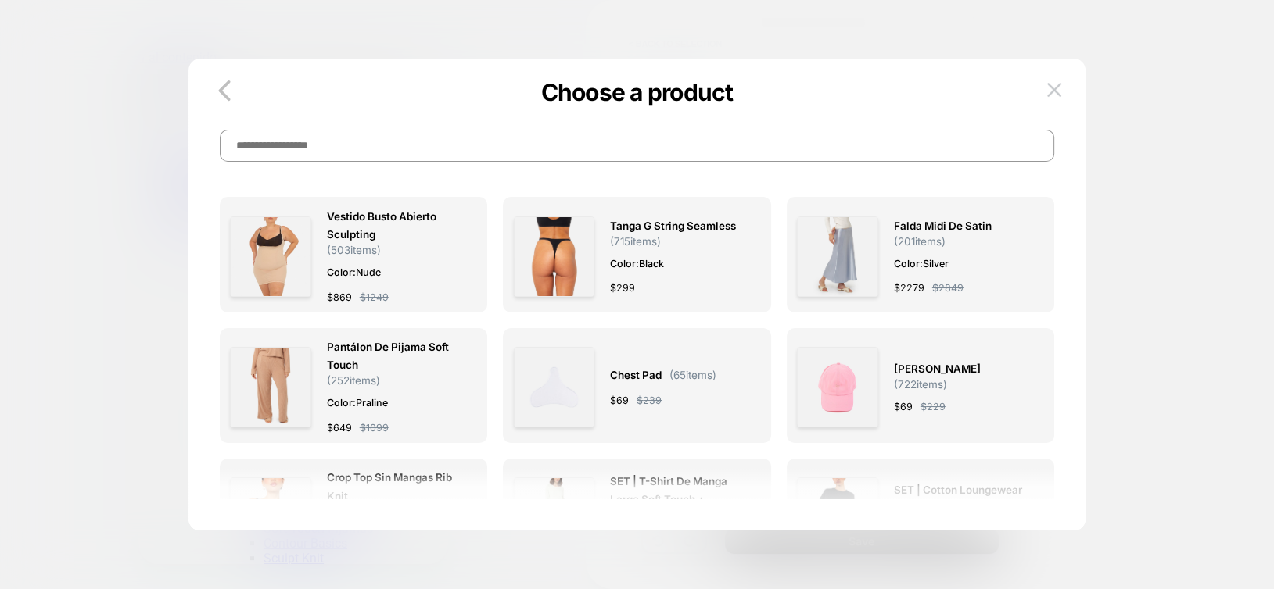
scroll to position [78, 0]
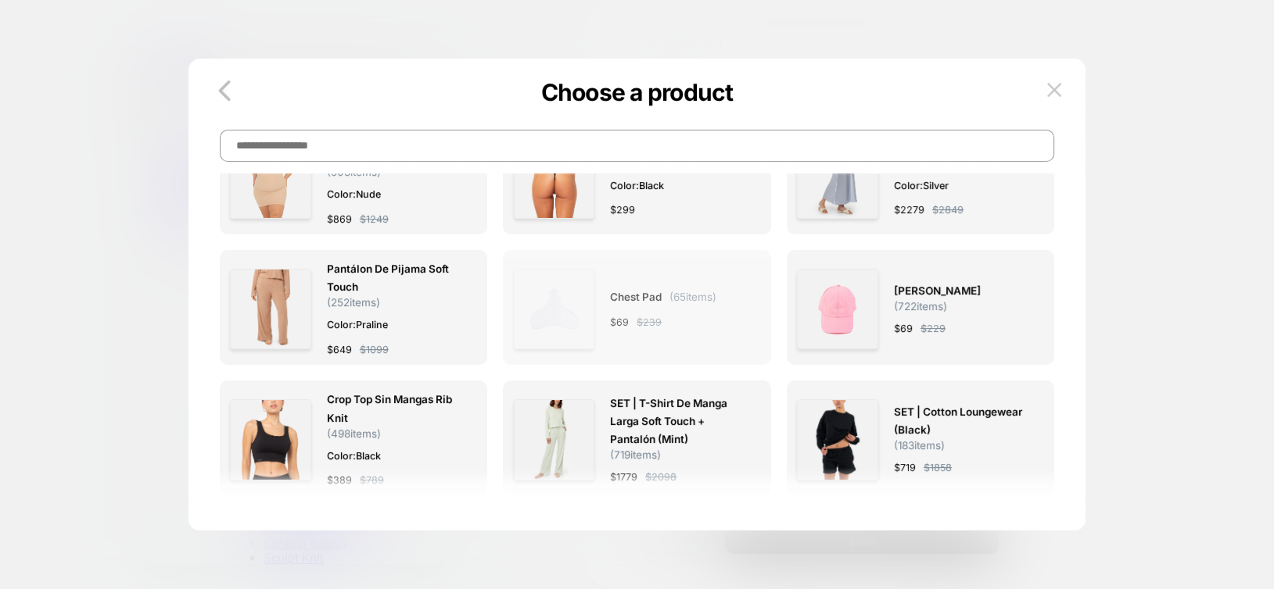
click at [572, 325] on img at bounding box center [554, 309] width 81 height 81
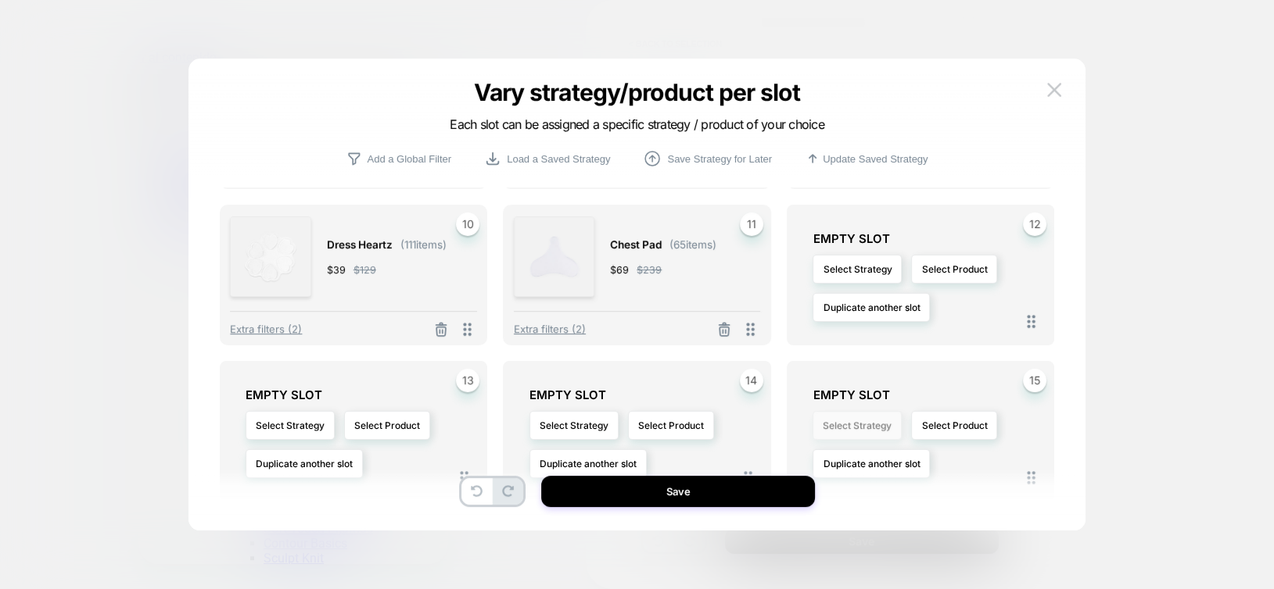
scroll to position [474, 0]
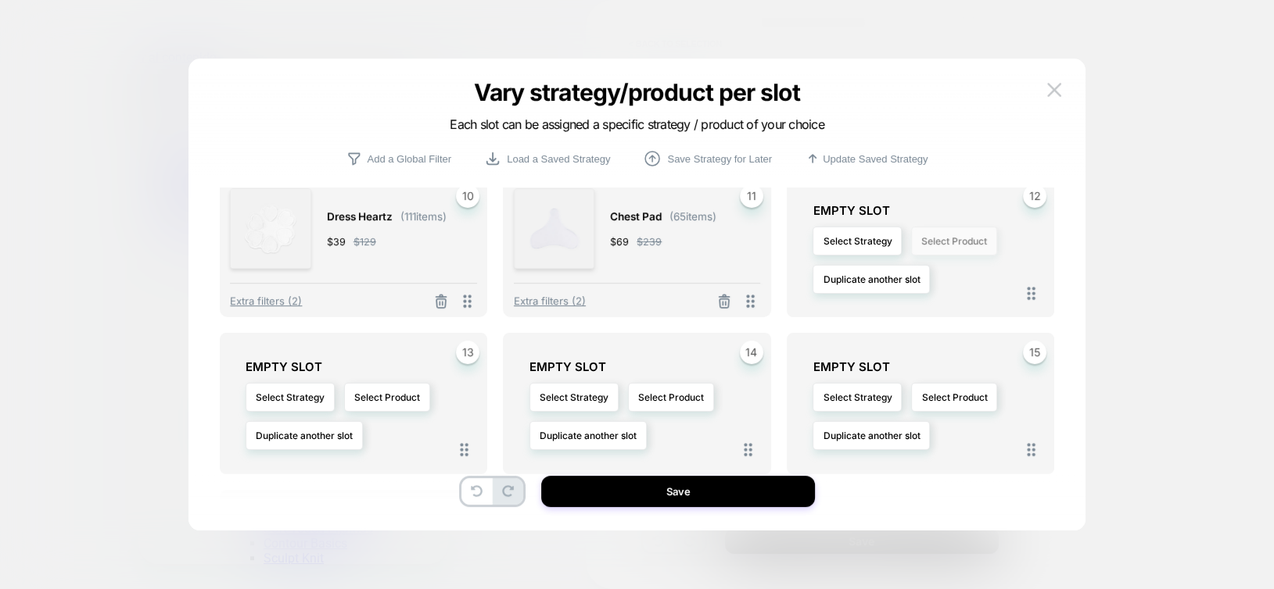
click at [947, 247] on button "Select Product" at bounding box center [954, 241] width 86 height 29
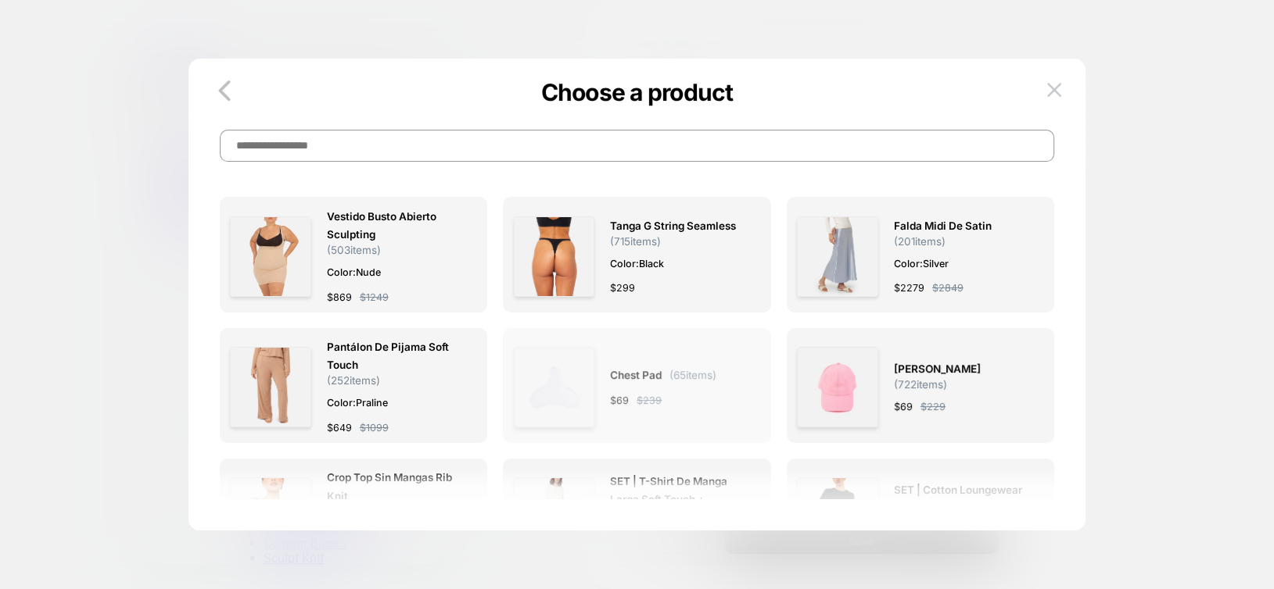
click at [650, 374] on span "Chest Pad" at bounding box center [636, 376] width 52 height 18
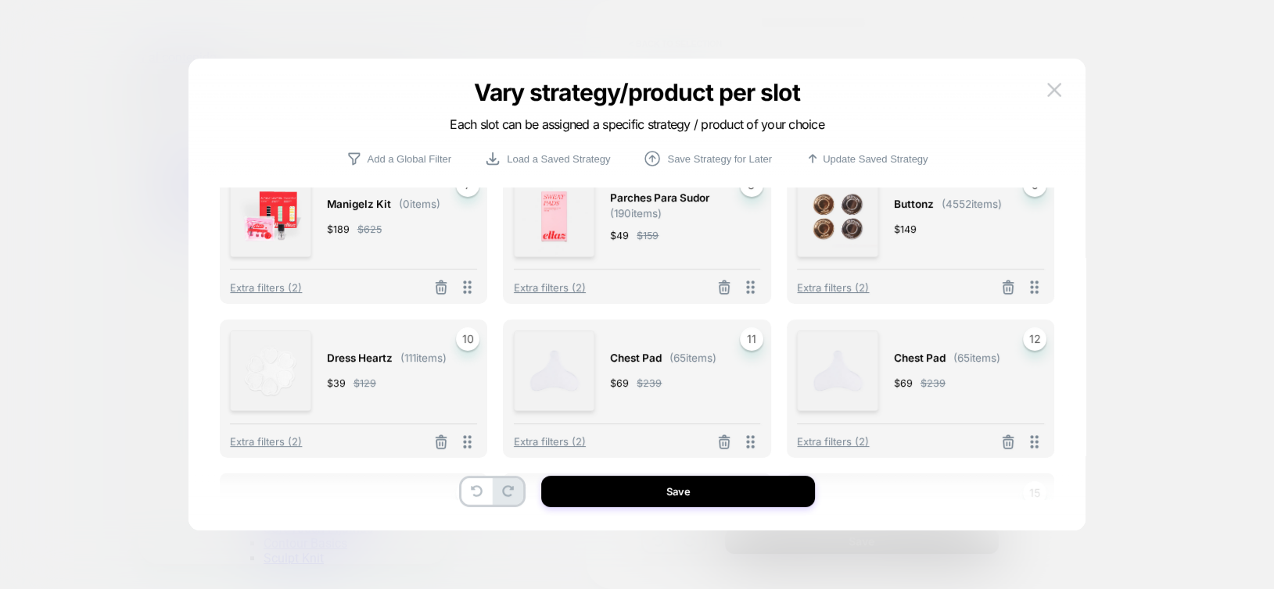
scroll to position [400, 0]
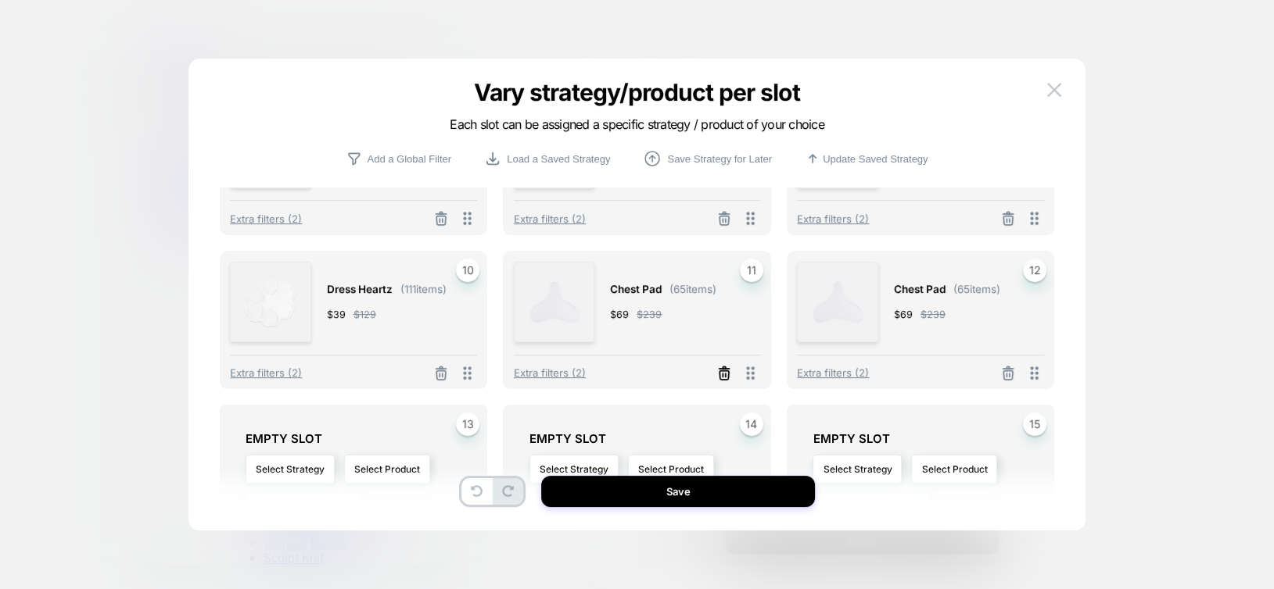
click at [726, 381] on icon at bounding box center [724, 374] width 16 height 16
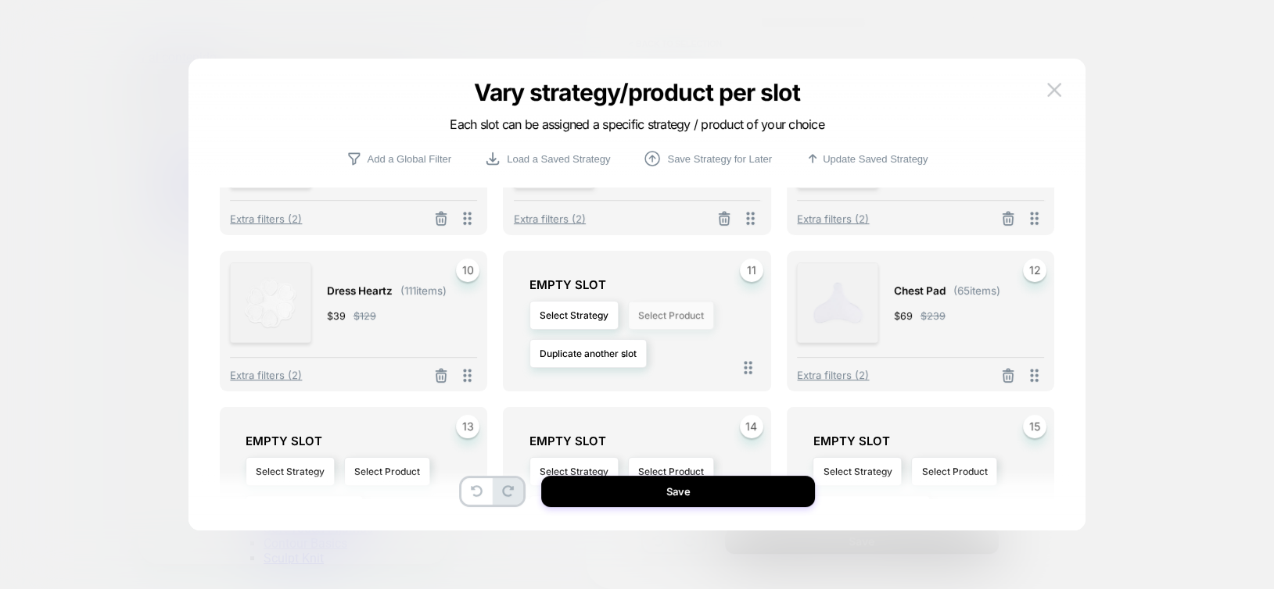
click at [642, 323] on button "Select Product" at bounding box center [671, 315] width 86 height 29
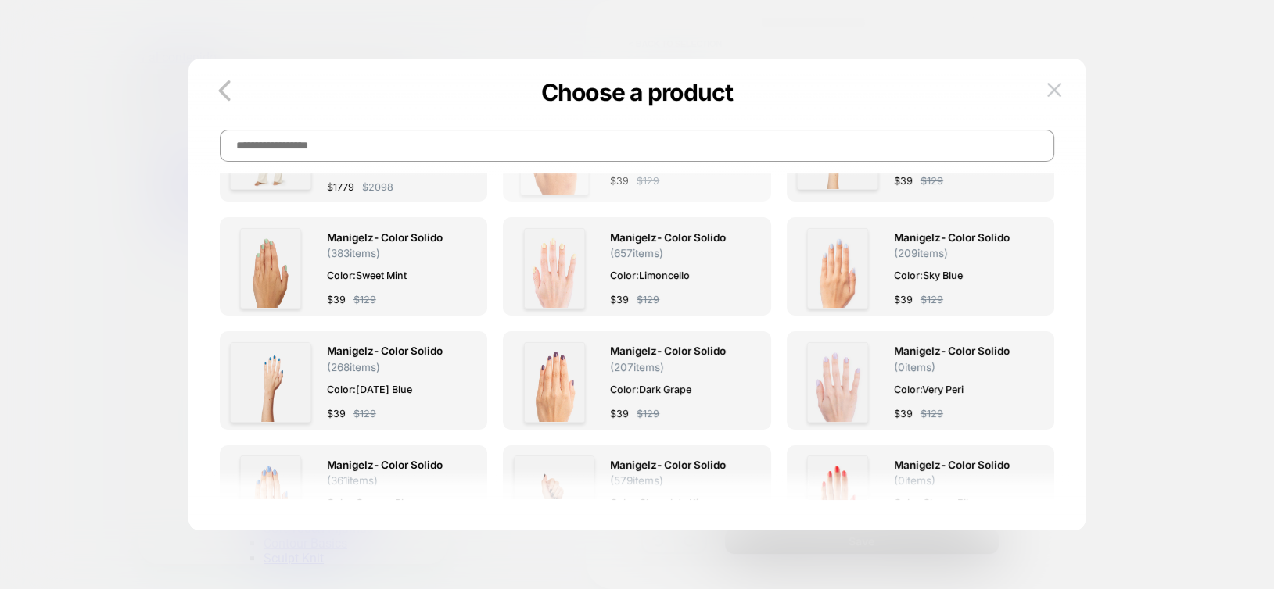
scroll to position [6802, 0]
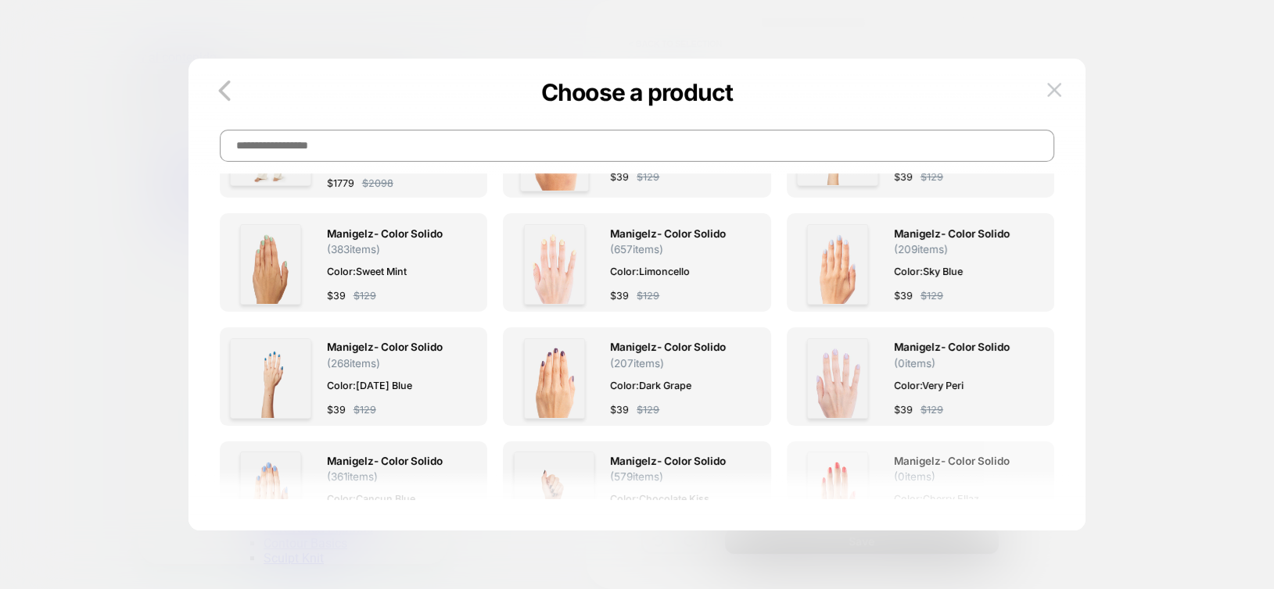
click at [832, 452] on img at bounding box center [837, 492] width 61 height 81
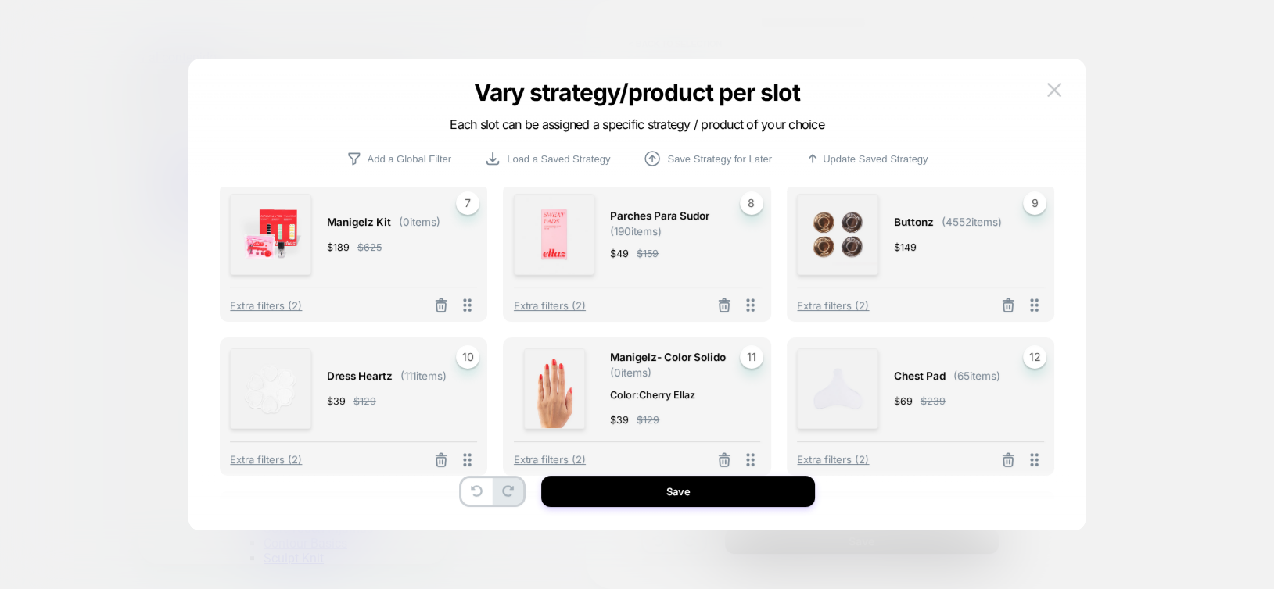
scroll to position [547, 0]
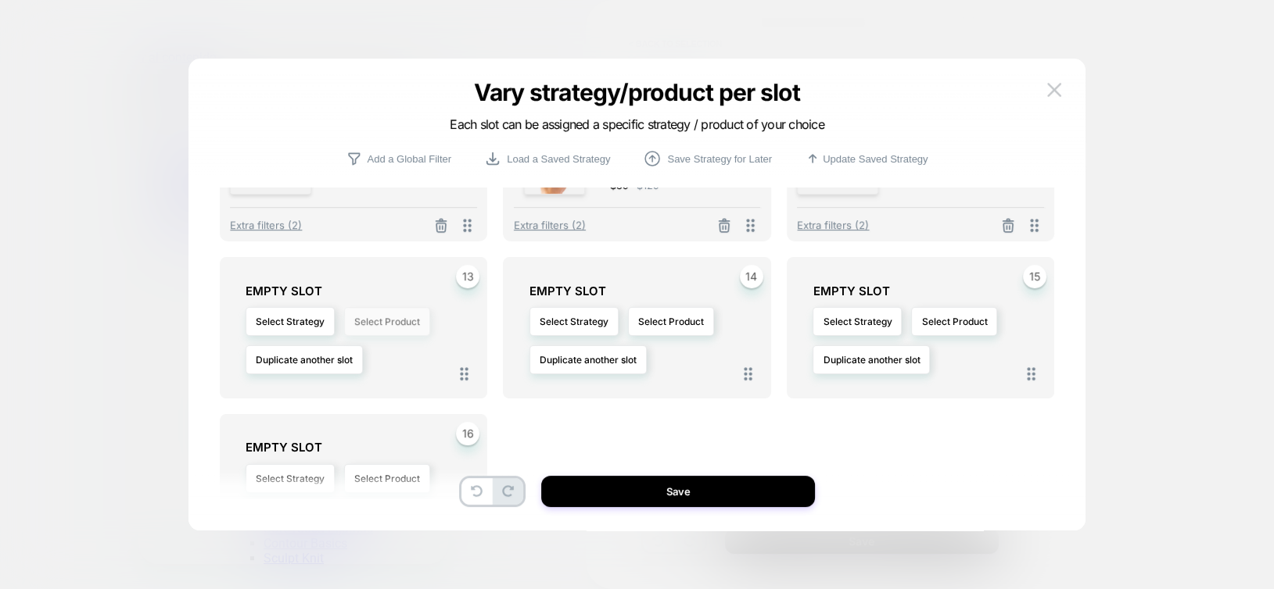
click at [395, 317] on button "Select Product" at bounding box center [387, 321] width 86 height 29
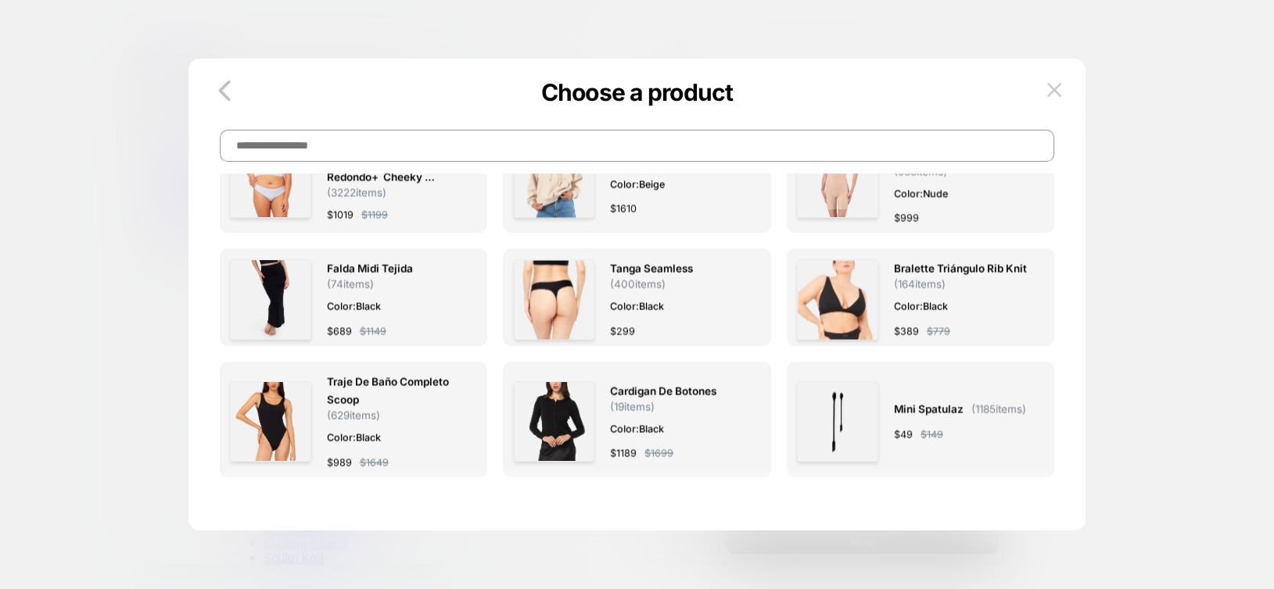
scroll to position [2971, 0]
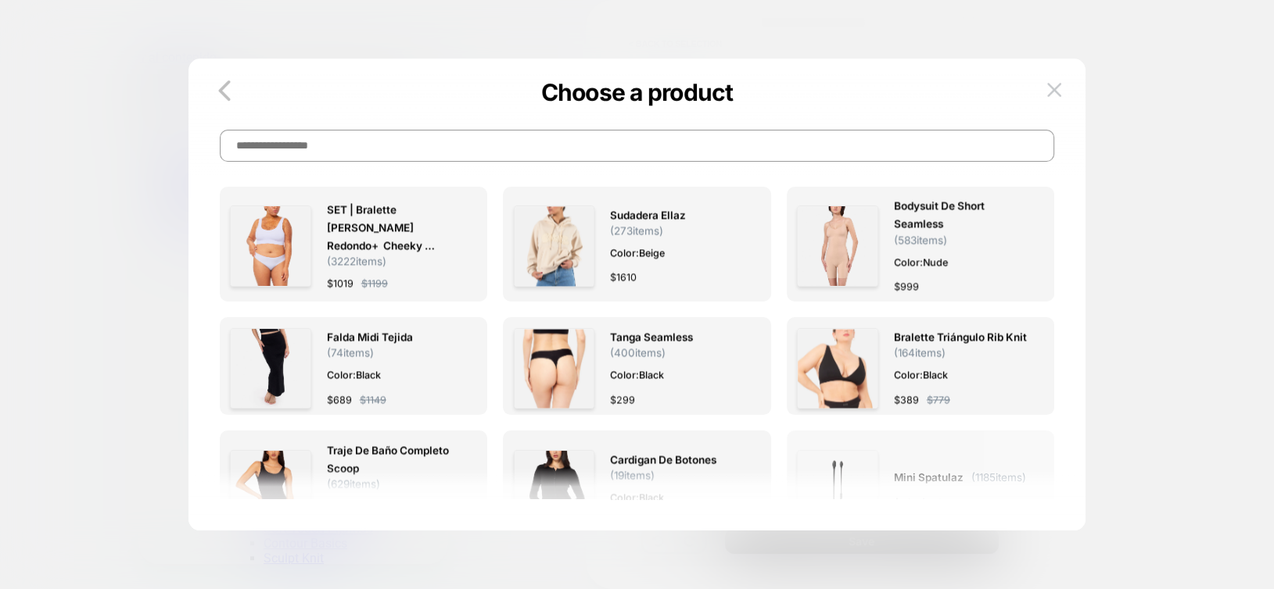
click at [847, 450] on img at bounding box center [837, 490] width 81 height 81
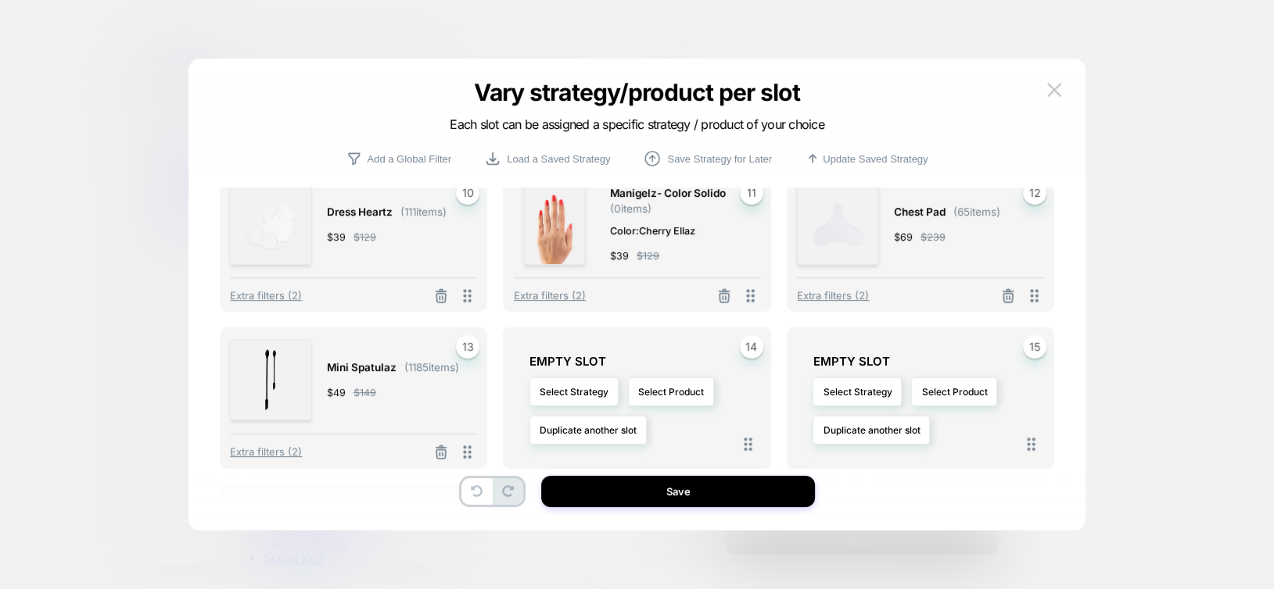
scroll to position [547, 0]
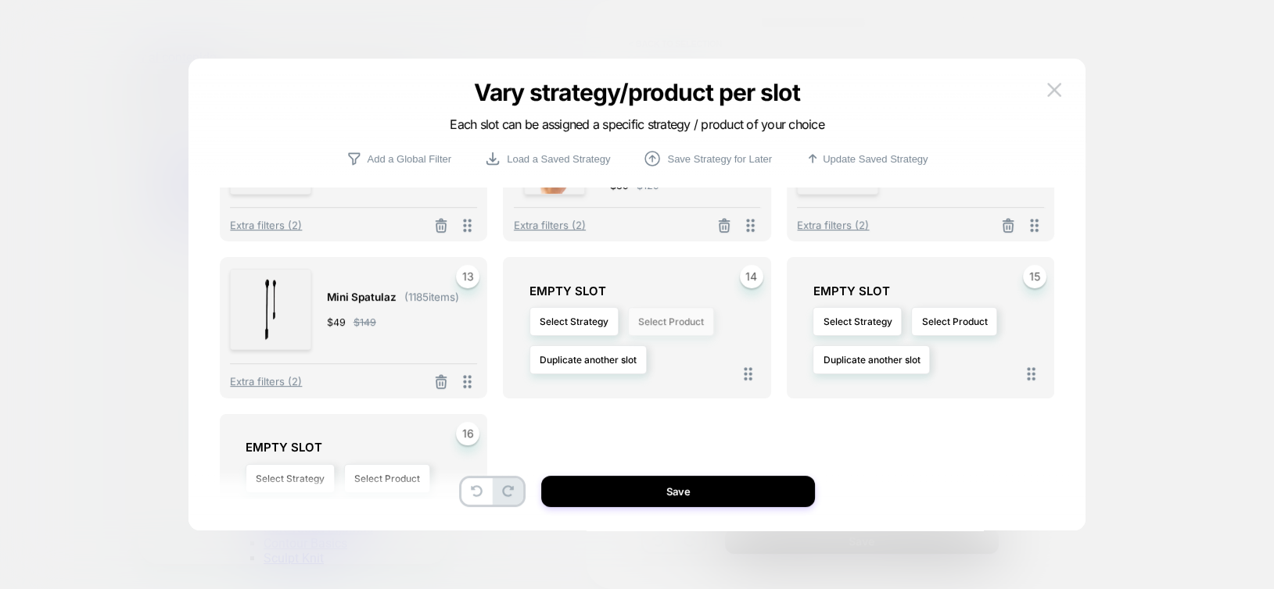
click at [671, 326] on button "Select Product" at bounding box center [671, 321] width 86 height 29
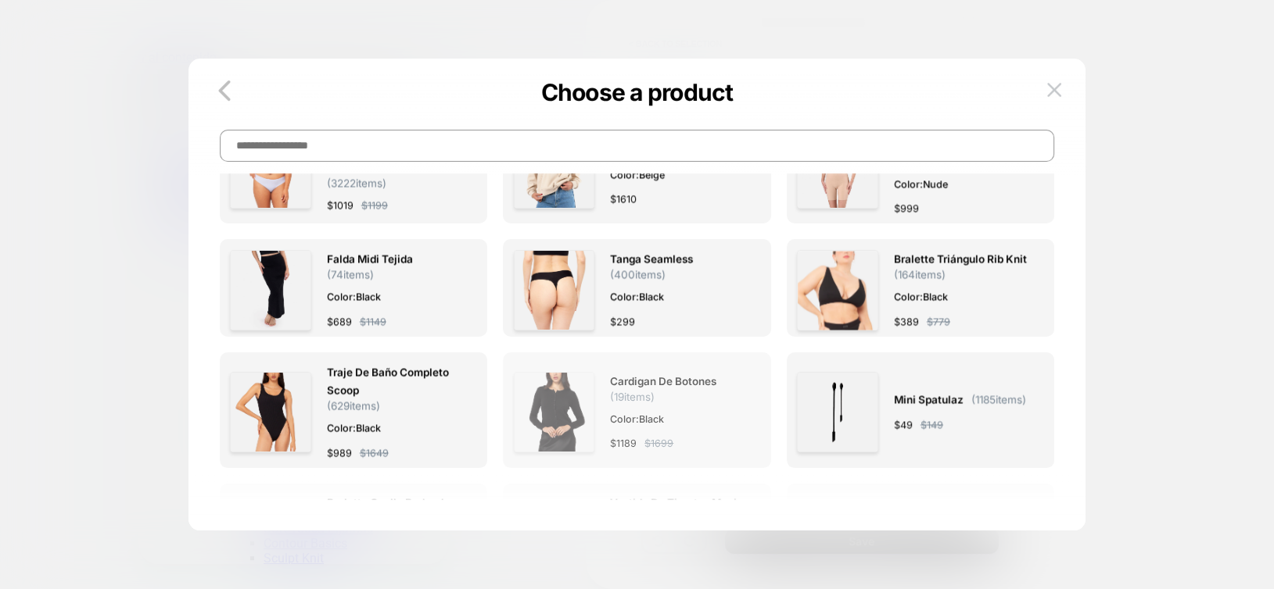
scroll to position [3377, 0]
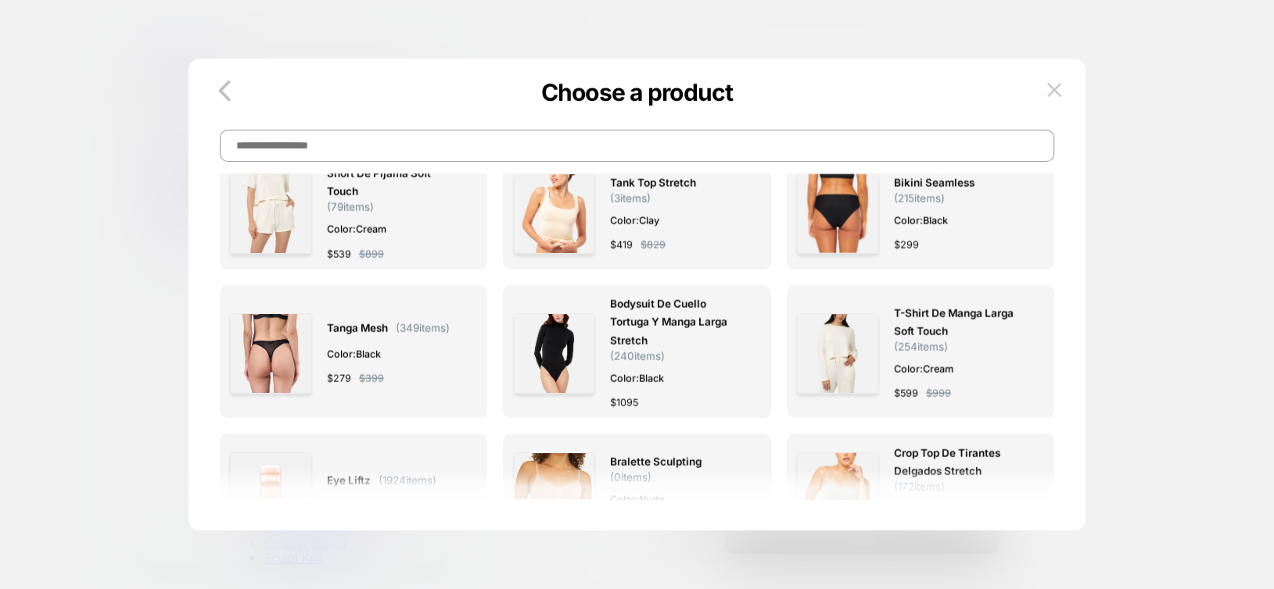
scroll to position [4222, 0]
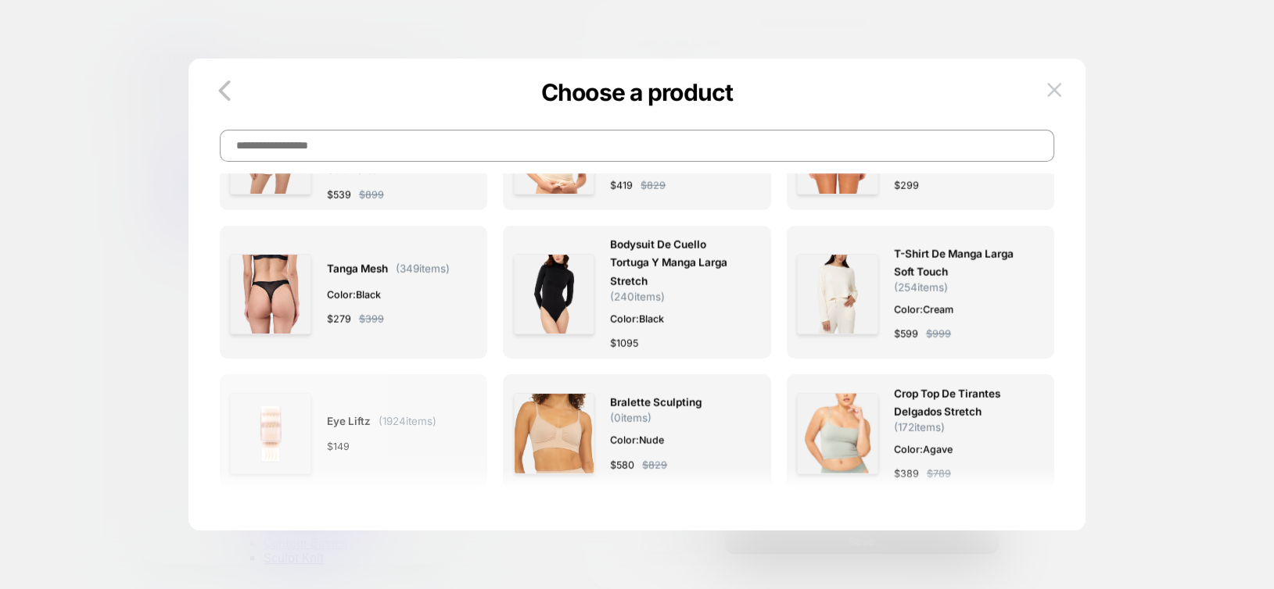
click at [260, 393] on img at bounding box center [270, 433] width 81 height 81
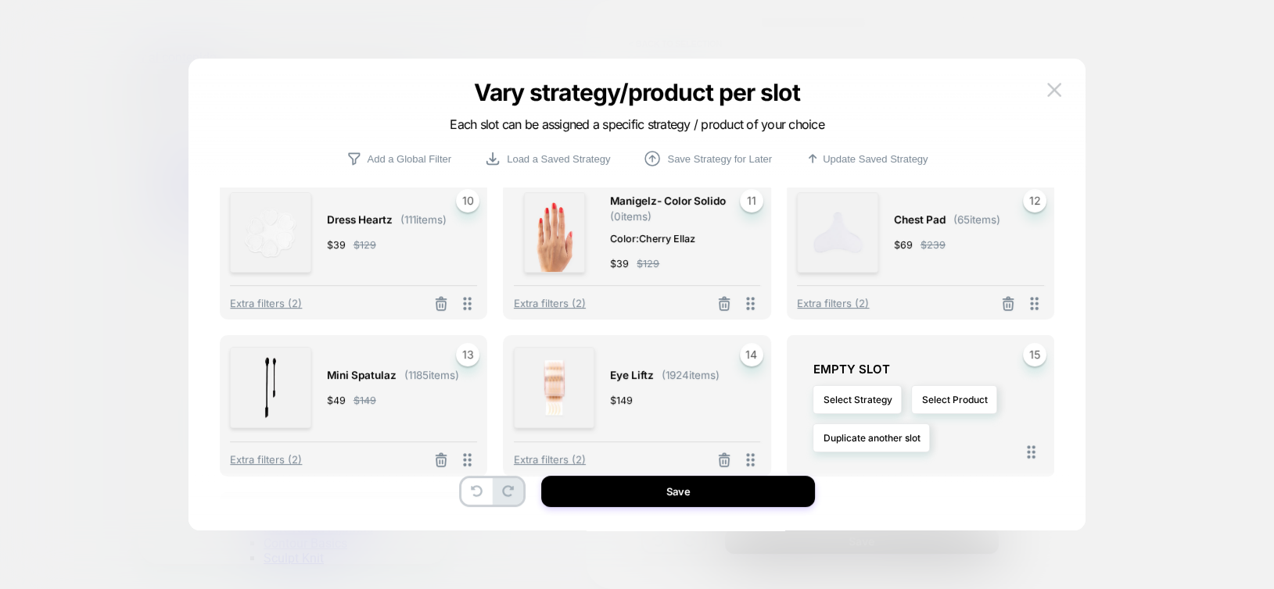
scroll to position [625, 0]
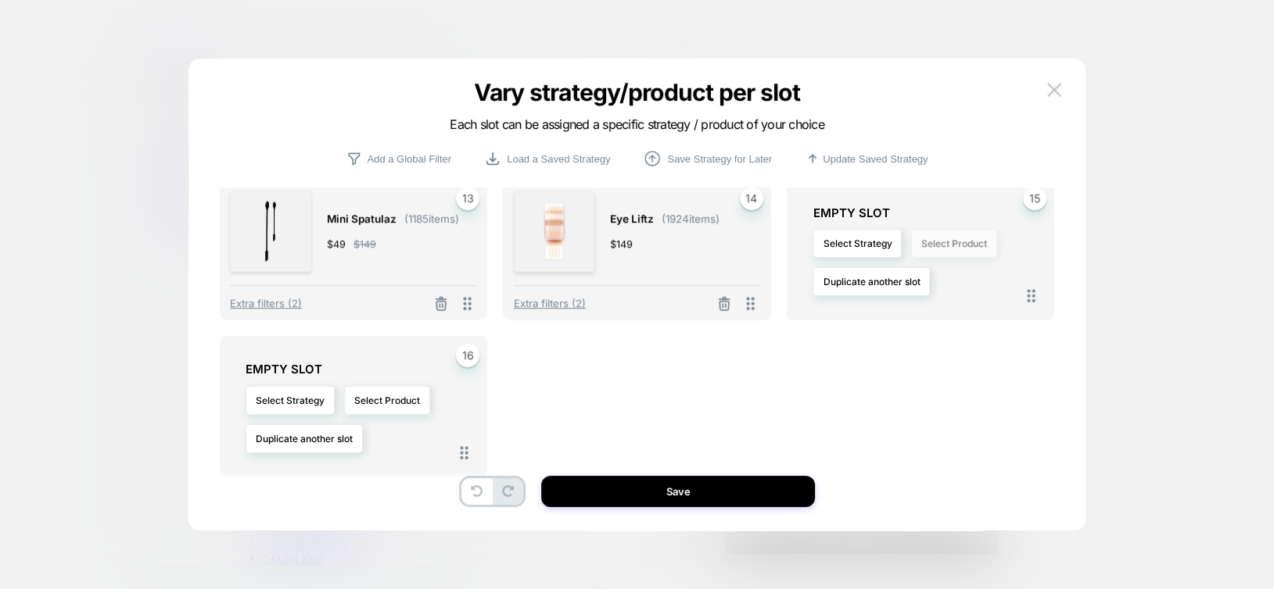
click at [926, 251] on button "Select Product" at bounding box center [954, 243] width 86 height 29
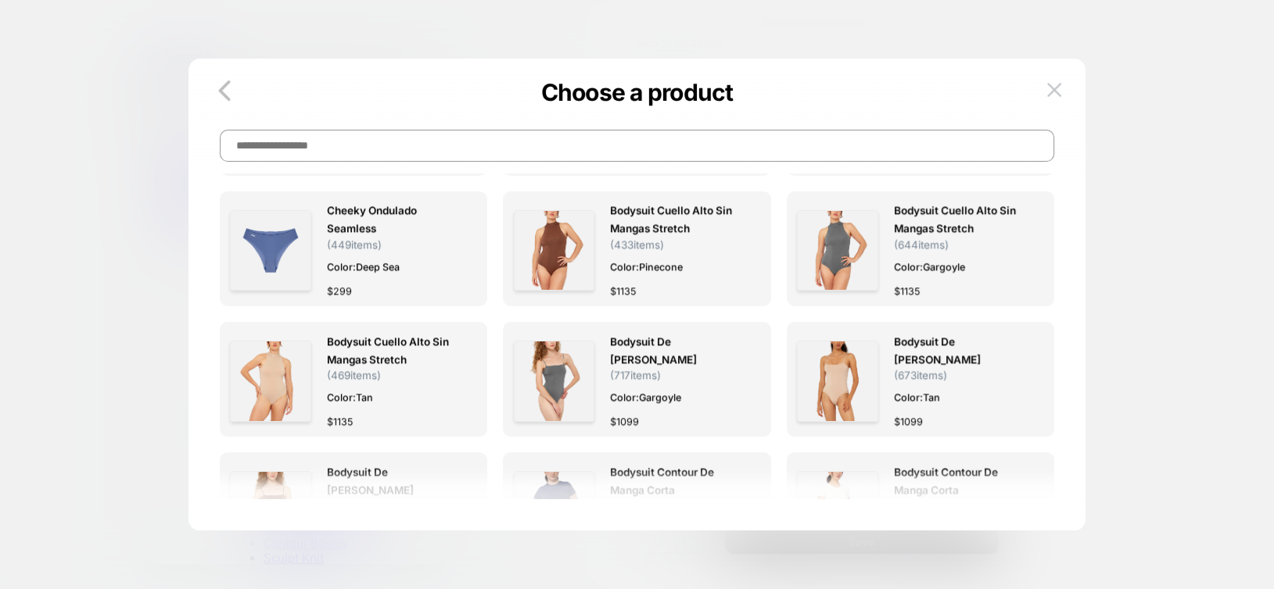
scroll to position [9303, 0]
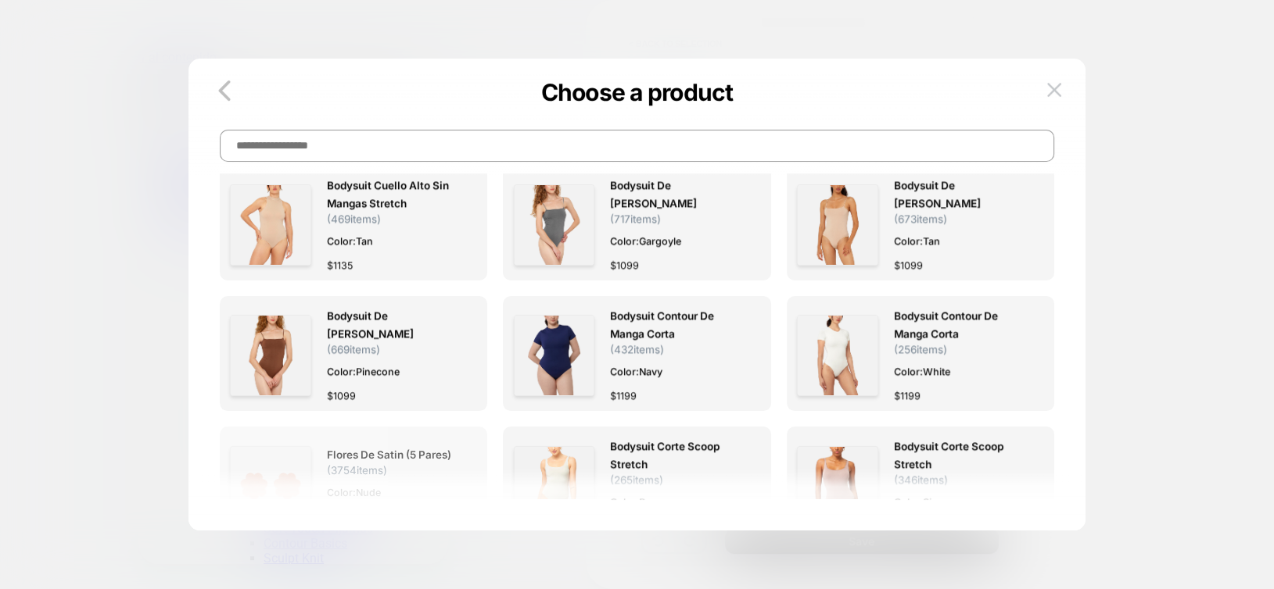
click at [297, 446] on img at bounding box center [270, 486] width 81 height 81
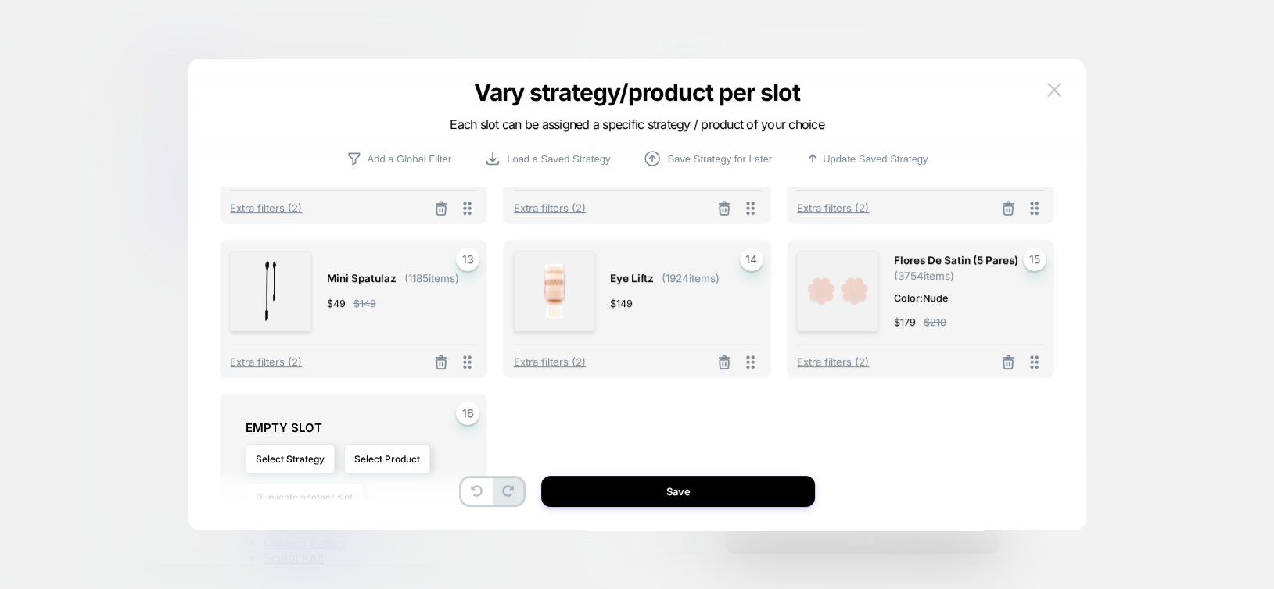
scroll to position [640, 0]
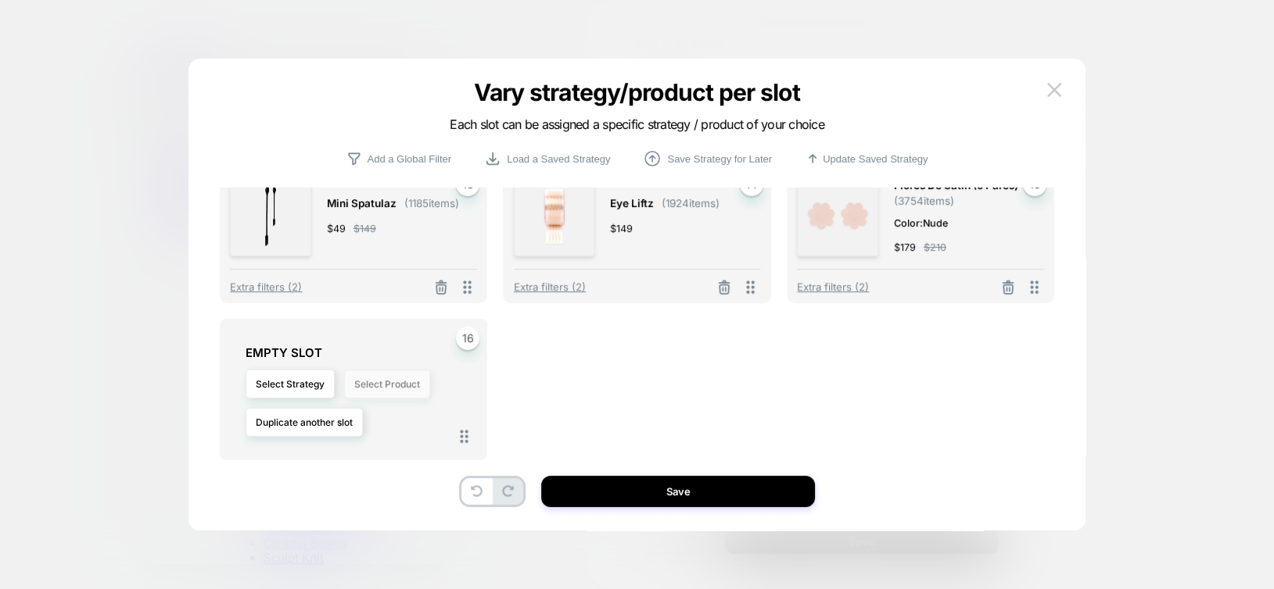
click at [395, 385] on button "Select Product" at bounding box center [387, 384] width 86 height 29
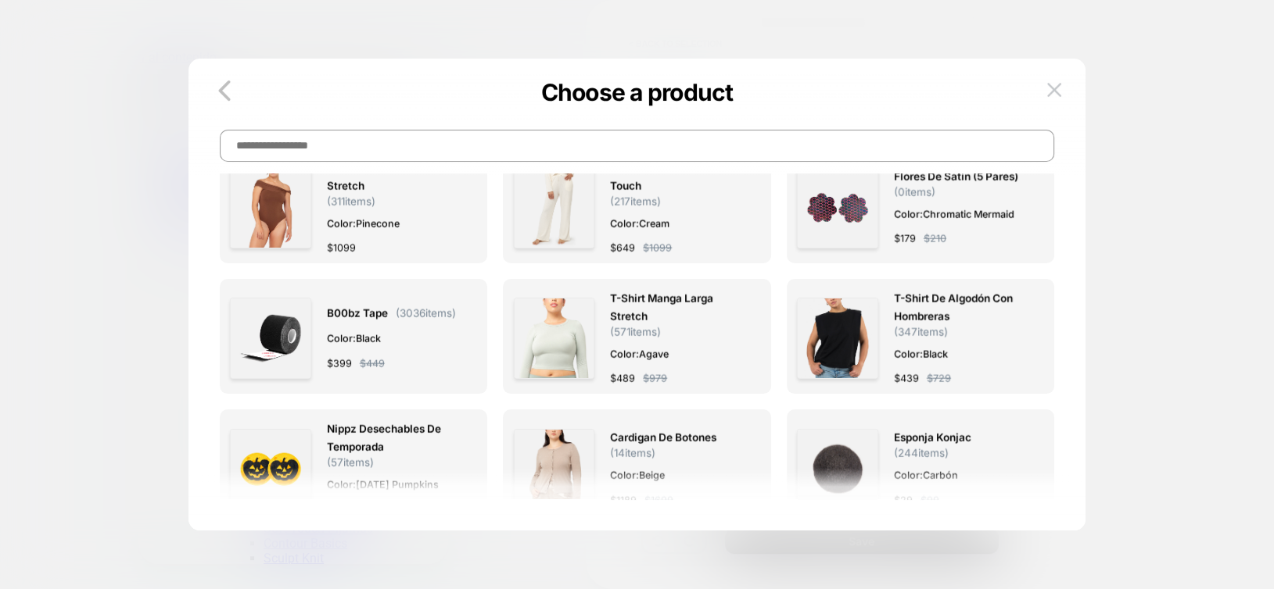
scroll to position [17825, 0]
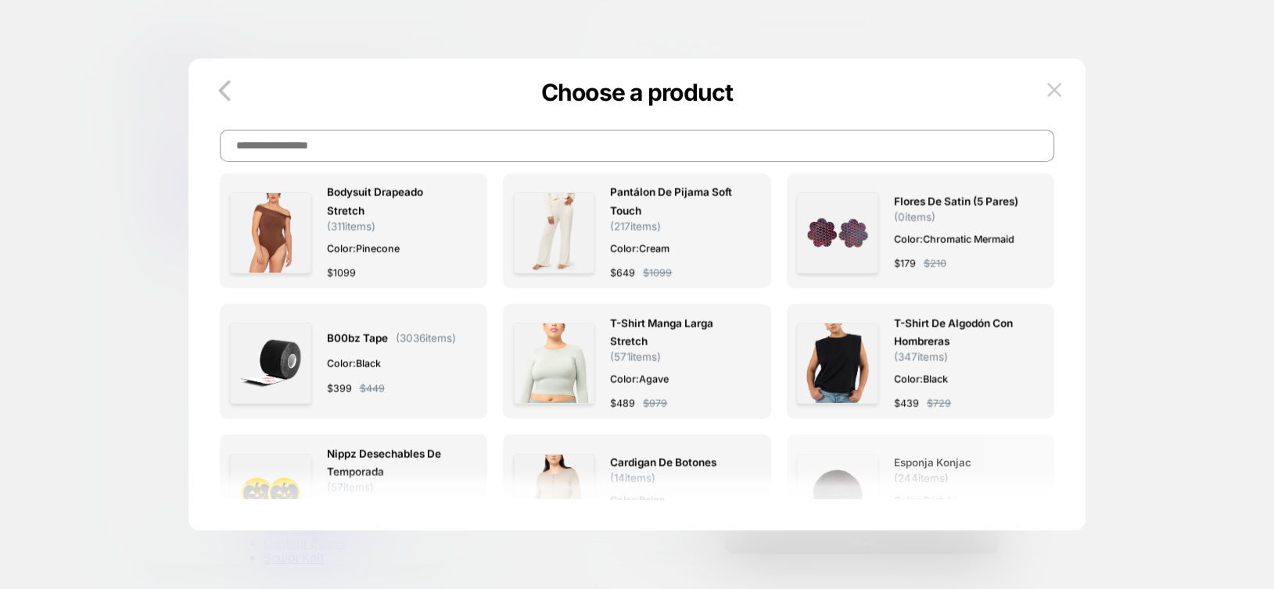
click at [842, 454] on img at bounding box center [837, 494] width 81 height 81
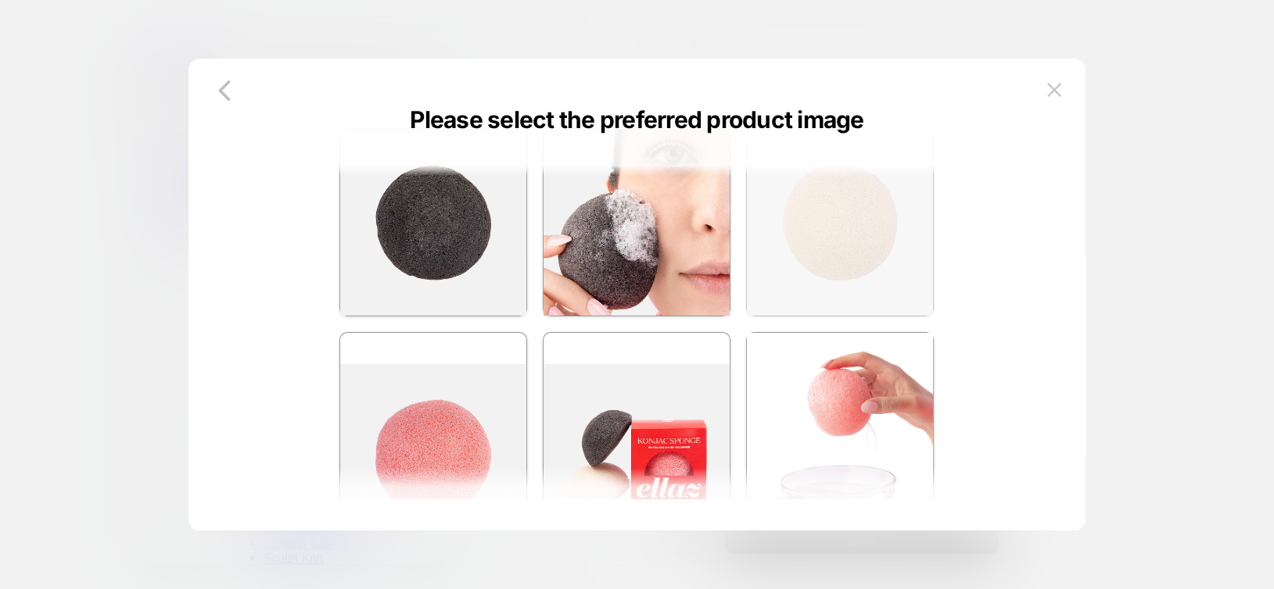
scroll to position [0, 0]
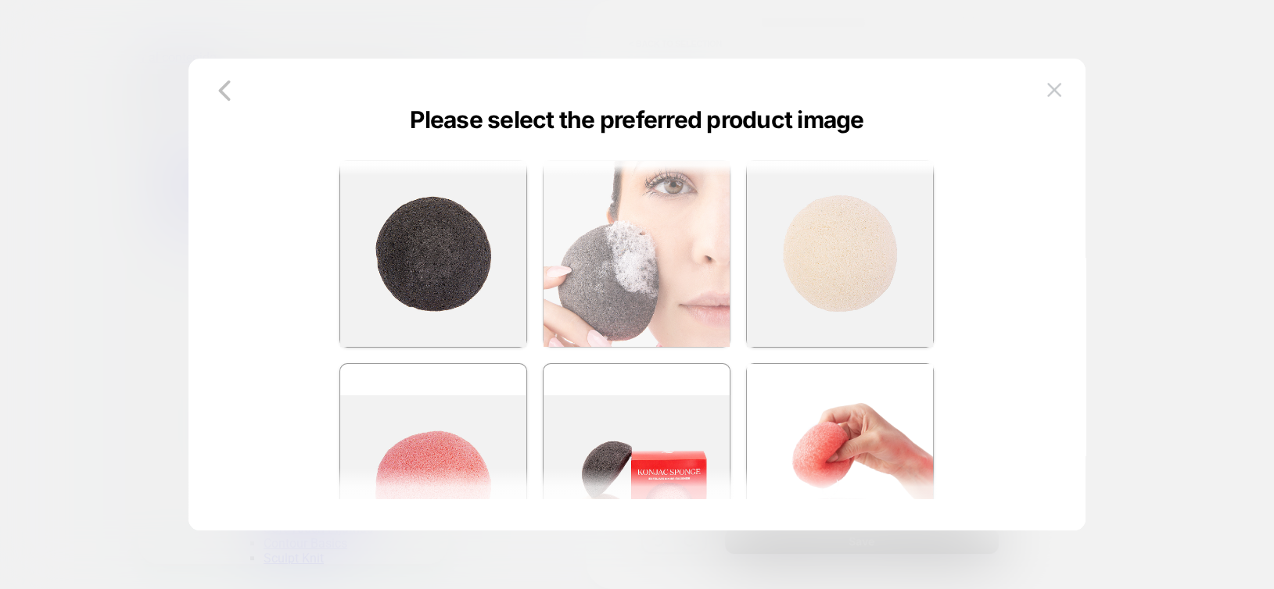
click at [661, 275] on img at bounding box center [636, 254] width 186 height 186
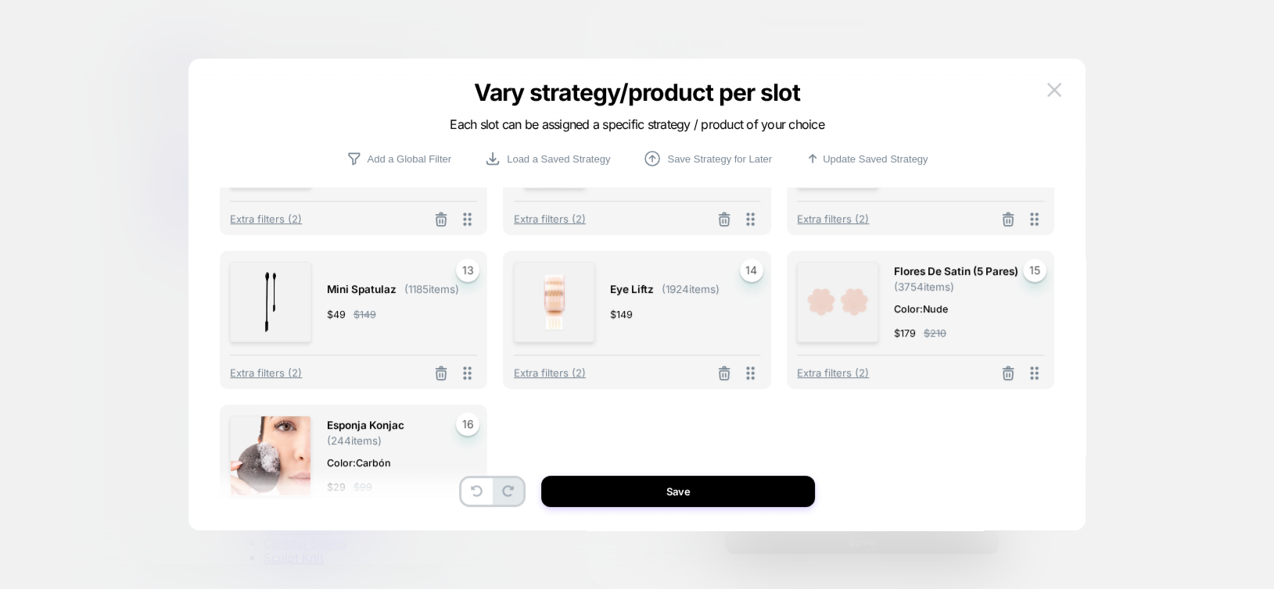
scroll to position [638, 0]
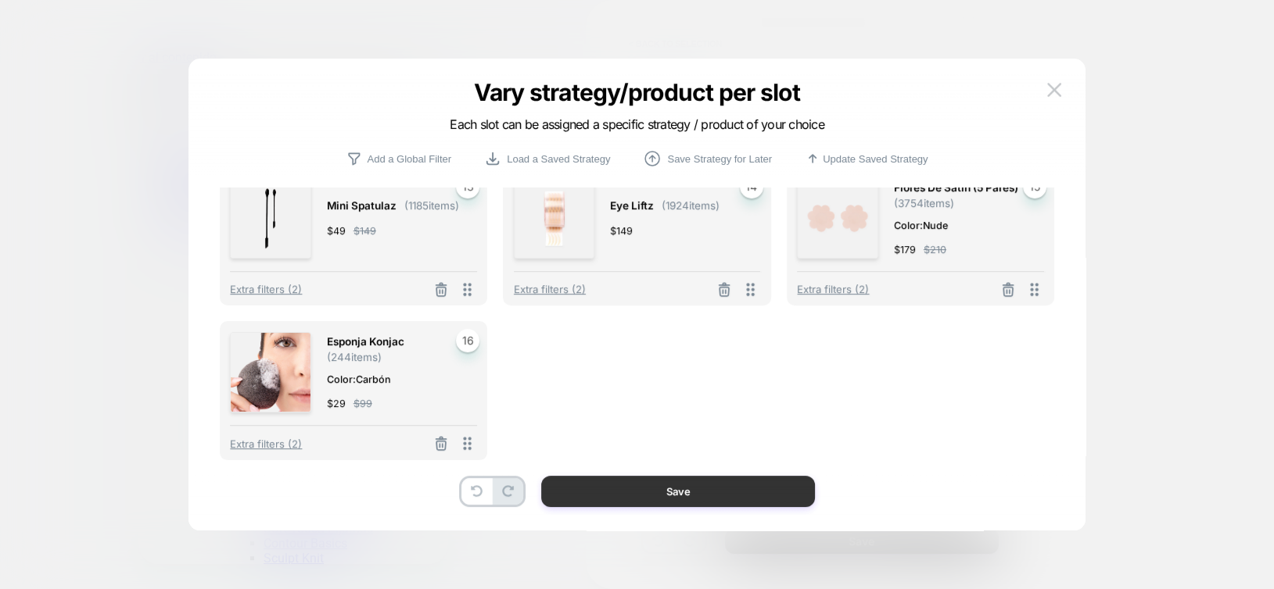
click at [714, 495] on button "Save" at bounding box center [678, 491] width 274 height 31
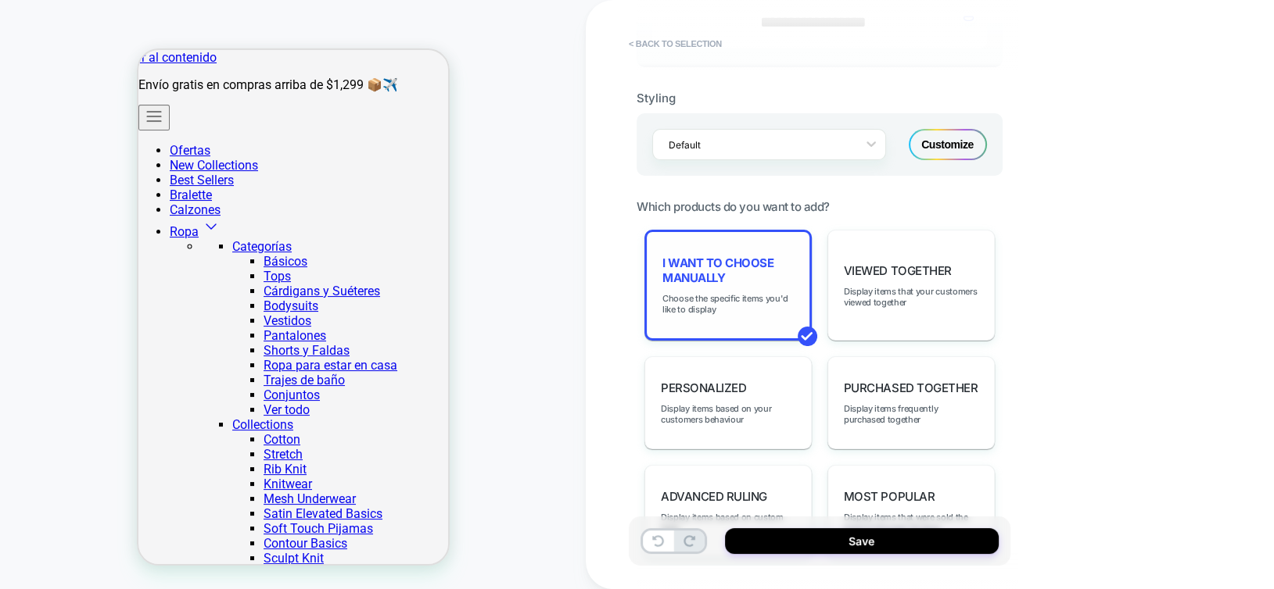
click at [678, 310] on div "I want to choose manually Choose the specific items you'd like to display" at bounding box center [727, 285] width 167 height 111
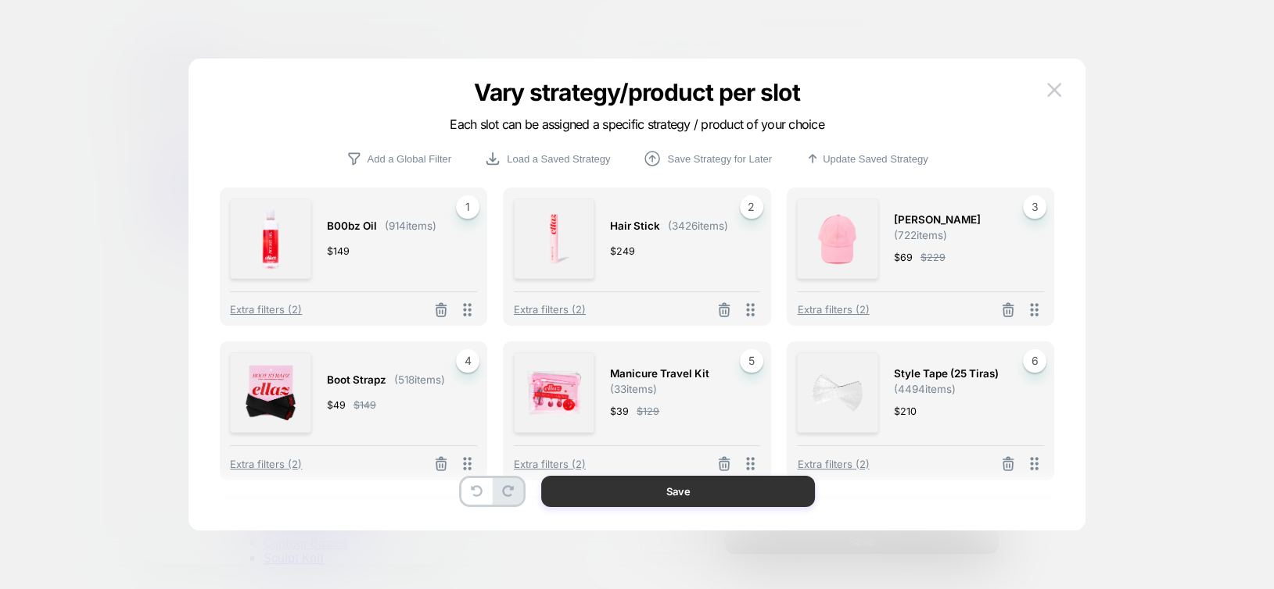
click at [743, 500] on button "Save" at bounding box center [678, 491] width 274 height 31
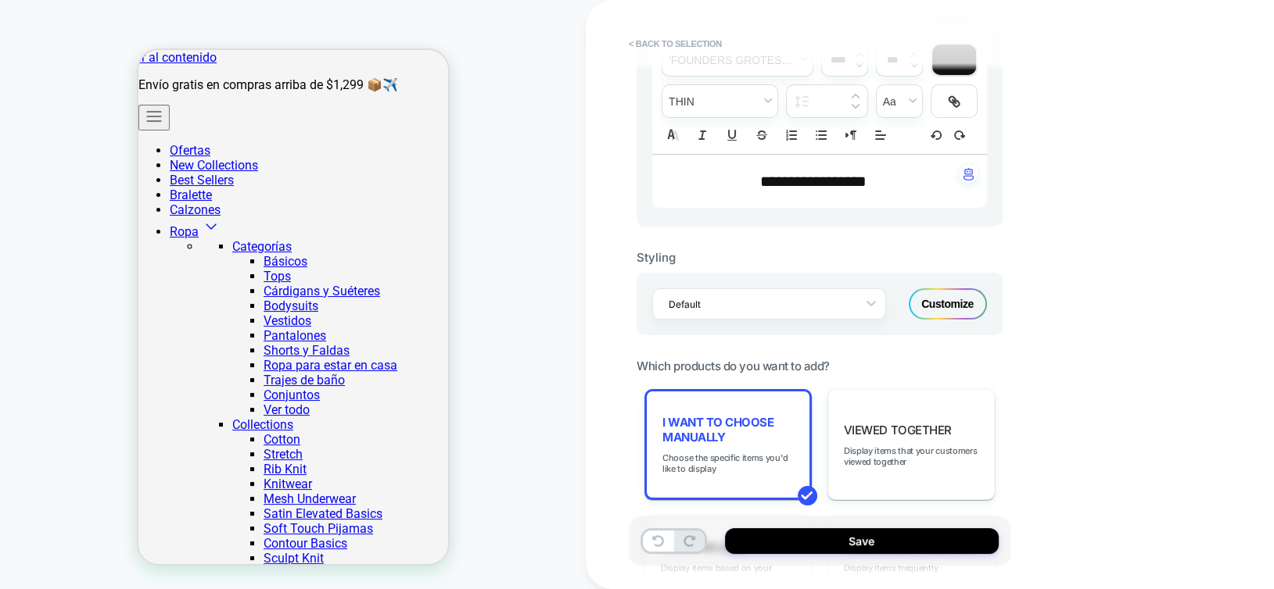
scroll to position [372, 0]
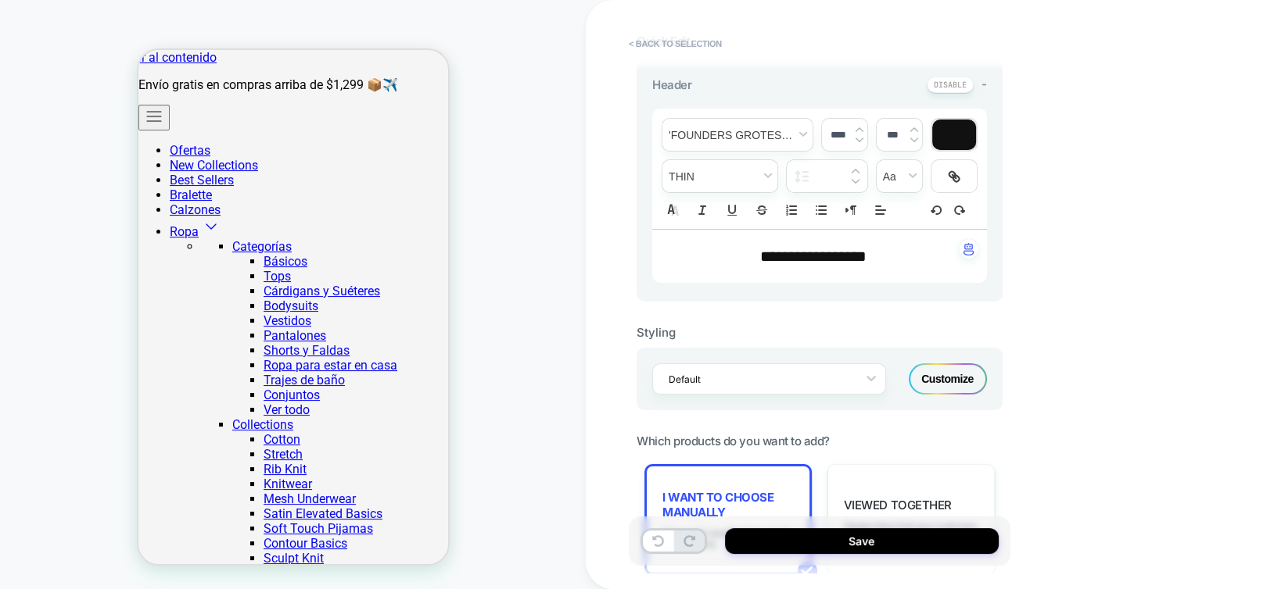
click at [935, 370] on div "Customize" at bounding box center [947, 379] width 78 height 31
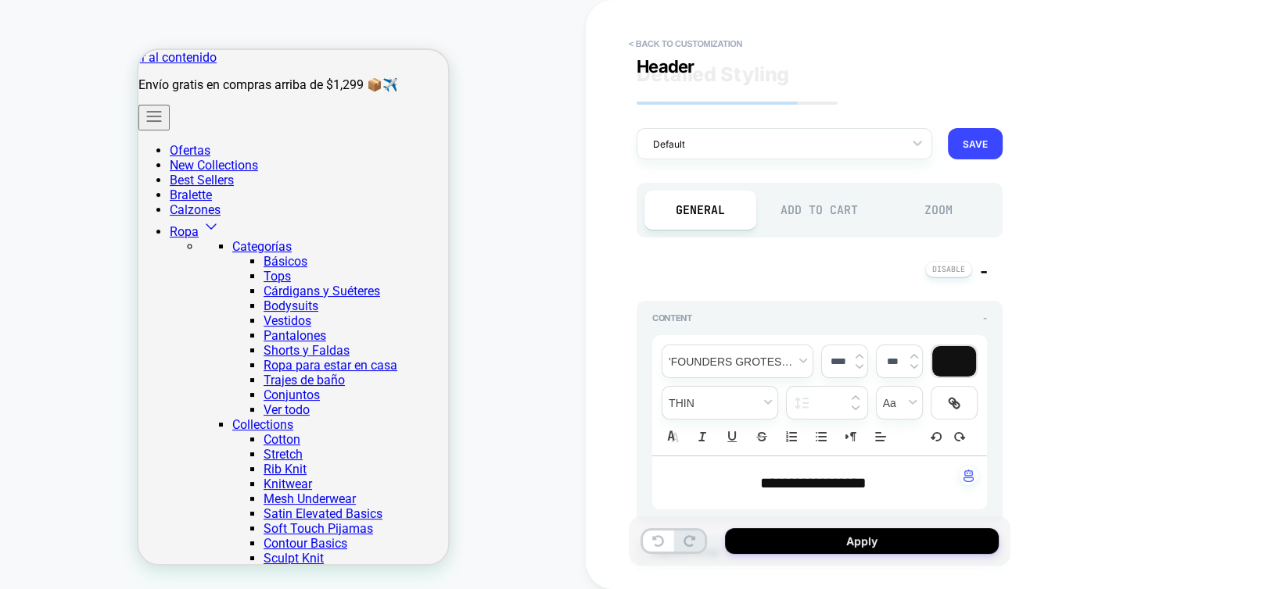
scroll to position [235, 0]
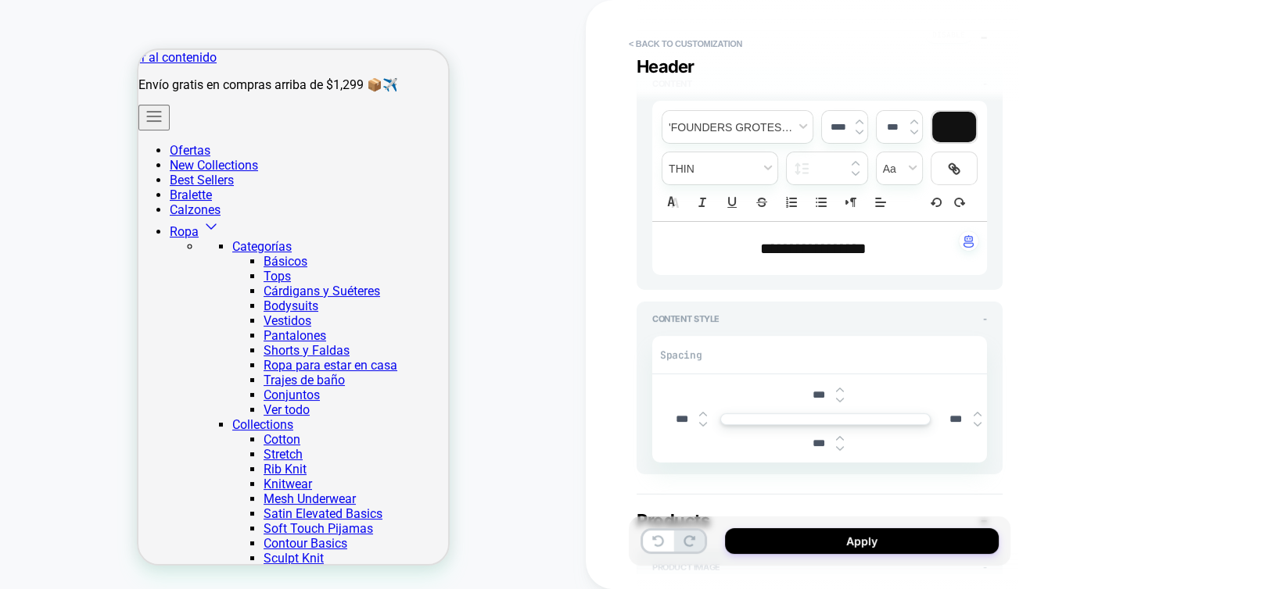
click at [839, 391] on img at bounding box center [840, 390] width 8 height 6
type textarea "*"
type input "***"
click at [839, 391] on img at bounding box center [840, 390] width 8 height 6
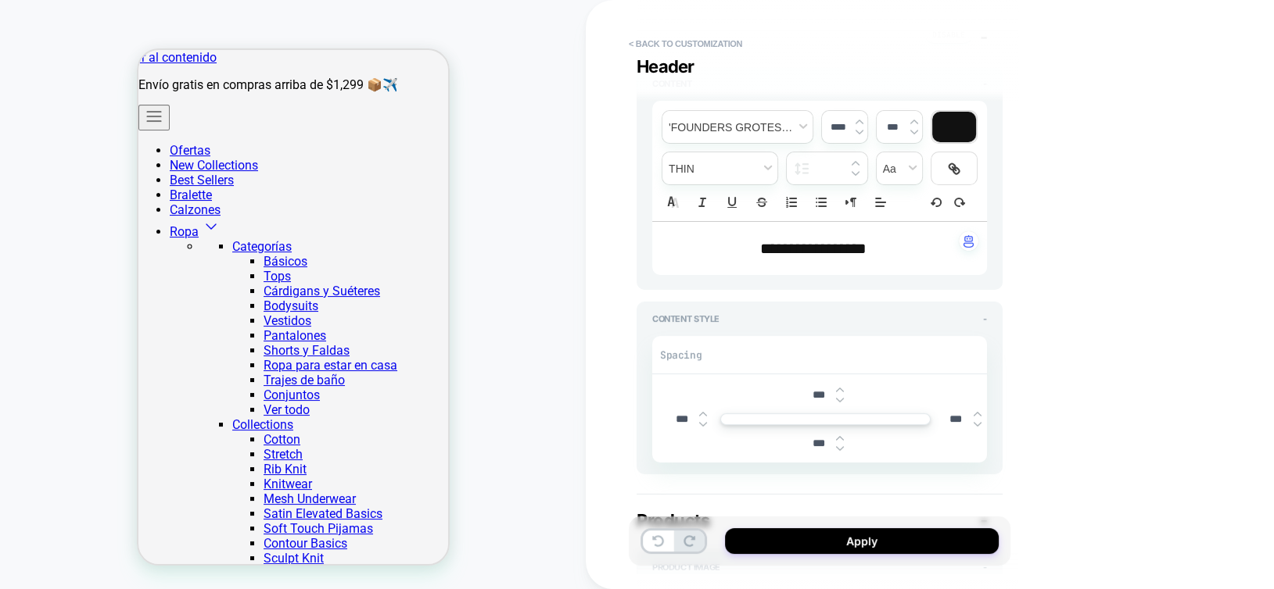
click at [839, 391] on img at bounding box center [840, 390] width 8 height 6
type textarea "*"
type input "***"
click at [839, 391] on img at bounding box center [840, 390] width 8 height 6
type textarea "*"
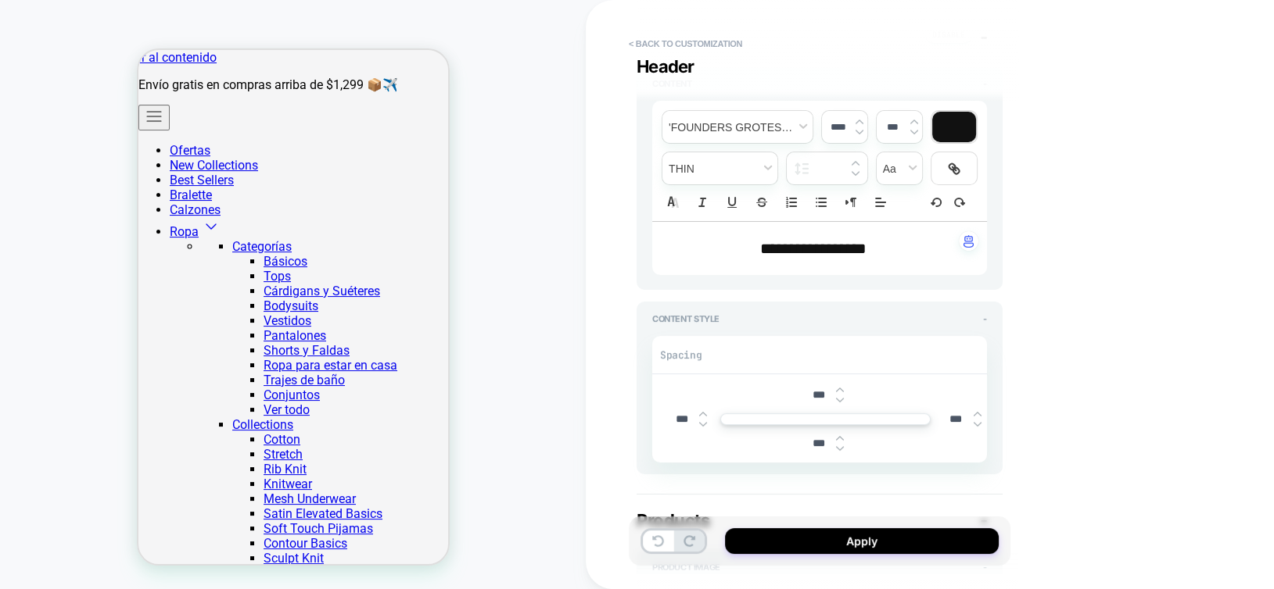
type input "***"
click at [839, 391] on img at bounding box center [840, 390] width 8 height 6
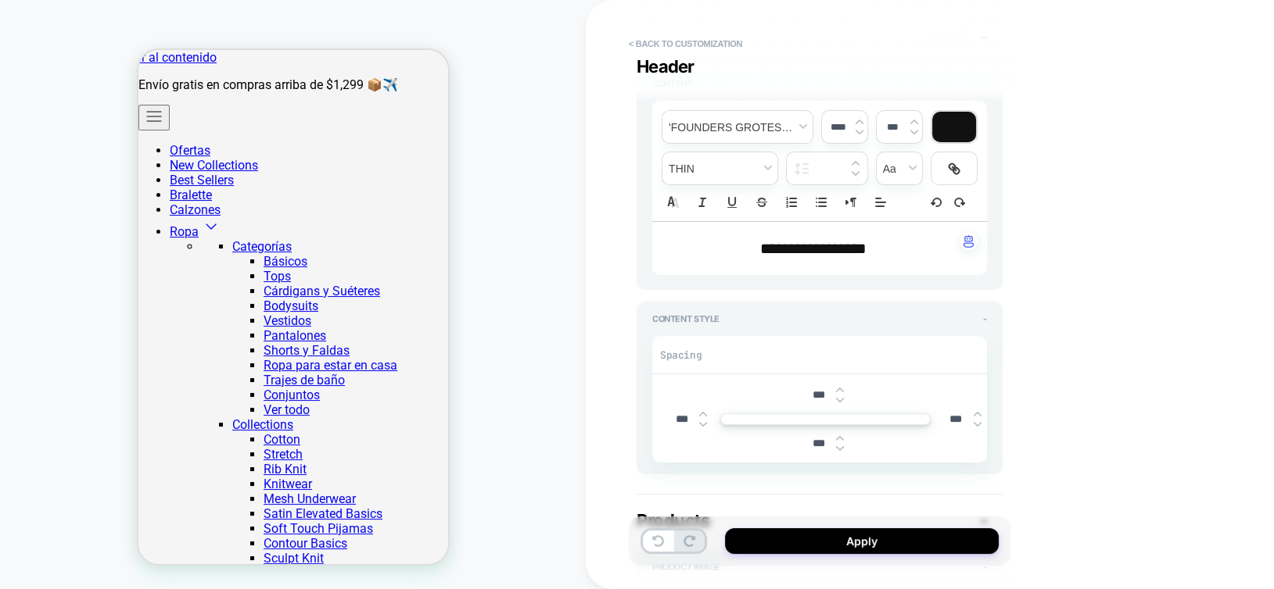
click at [839, 391] on img at bounding box center [840, 390] width 8 height 6
type textarea "*"
type input "****"
click at [839, 400] on img at bounding box center [840, 400] width 8 height 6
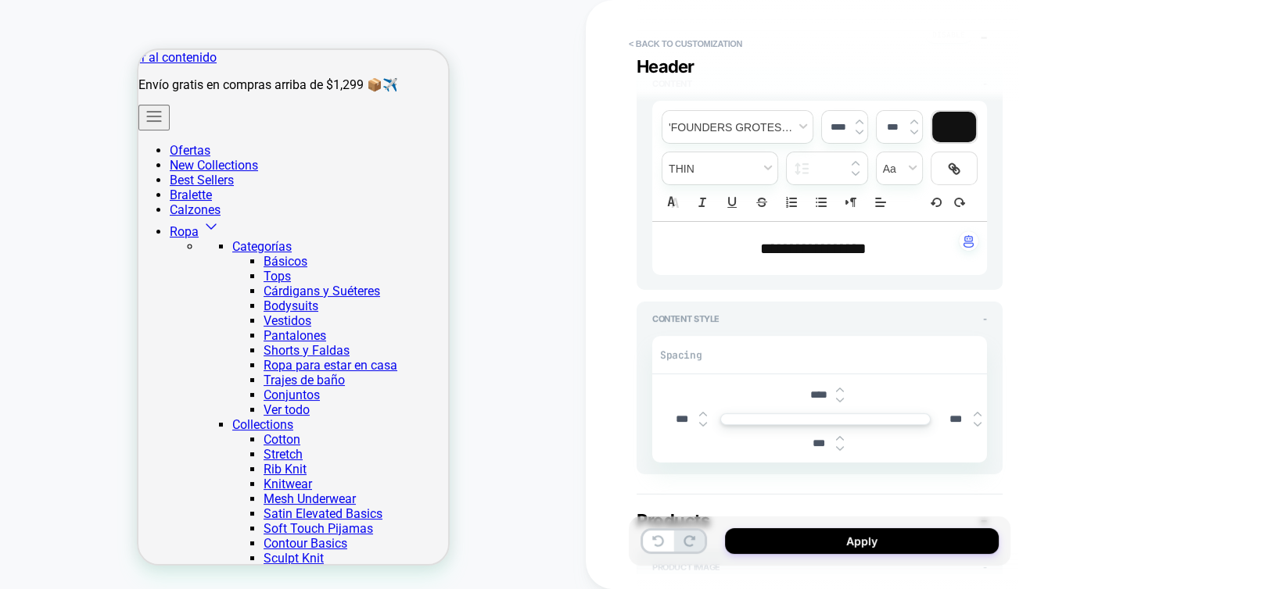
type textarea "*"
type input "****"
type textarea "*"
click at [812, 534] on button "Apply" at bounding box center [862, 542] width 274 height 26
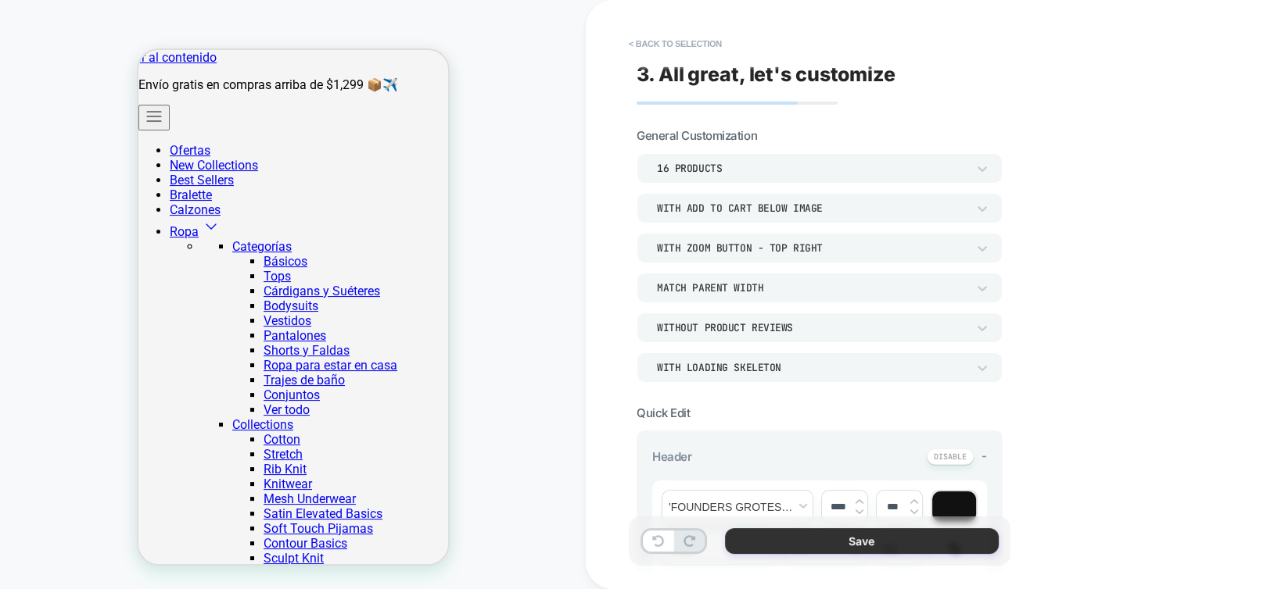
click at [825, 544] on button "Save" at bounding box center [862, 542] width 274 height 26
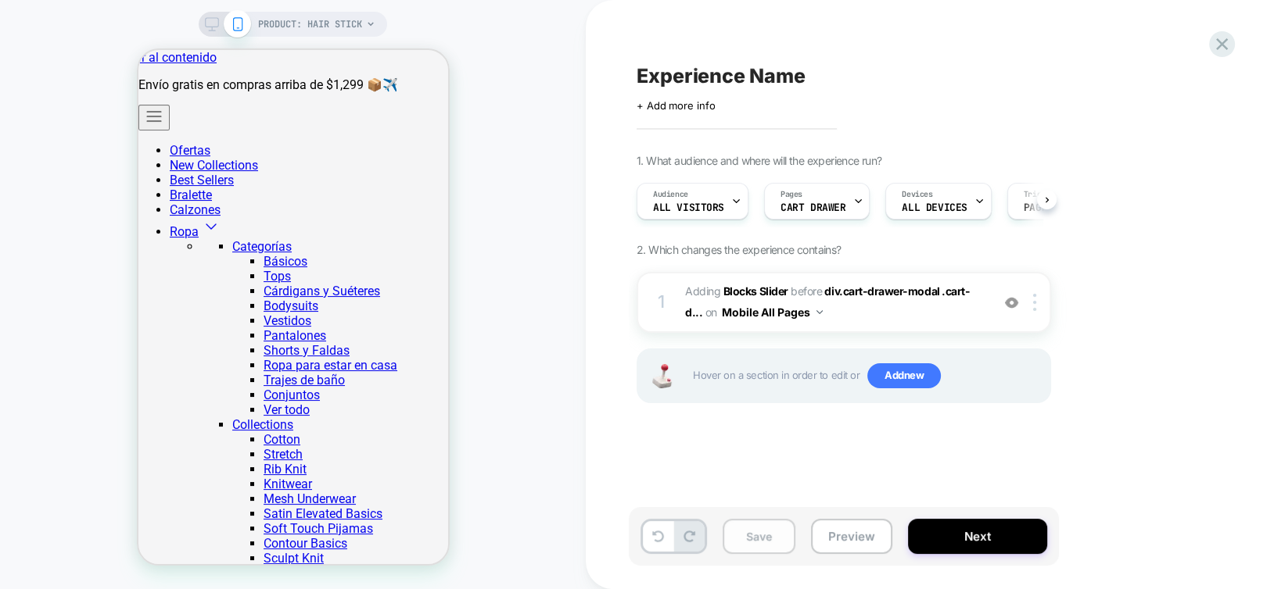
scroll to position [0, 0]
click at [765, 544] on button "Save" at bounding box center [758, 536] width 73 height 35
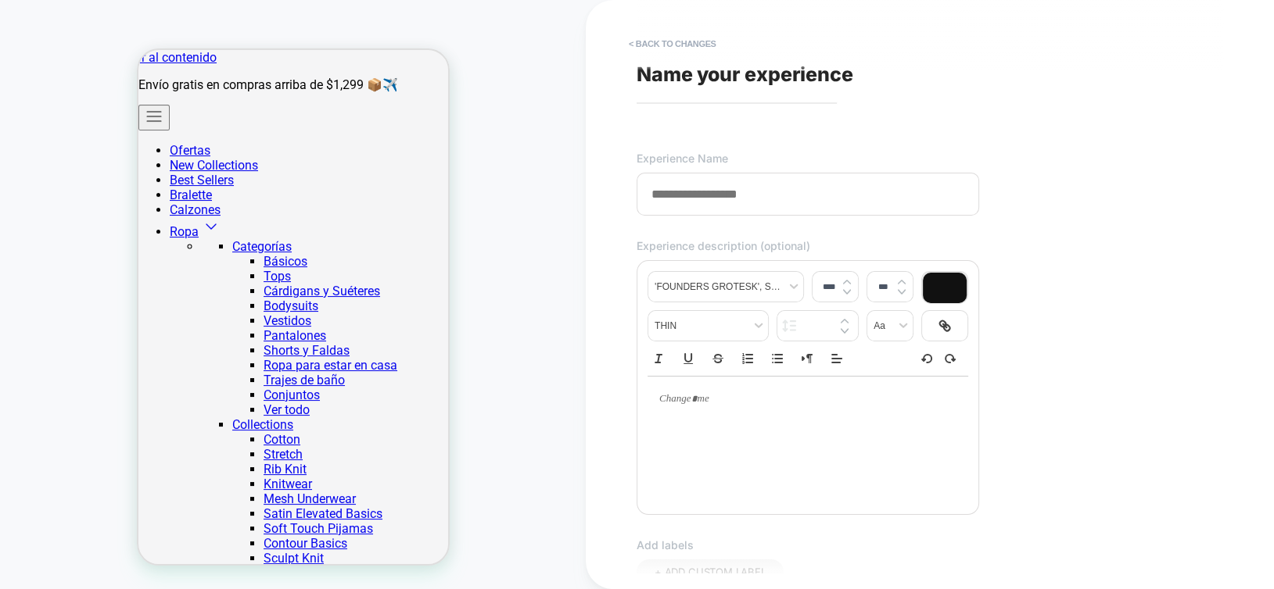
click at [791, 188] on input at bounding box center [807, 194] width 342 height 43
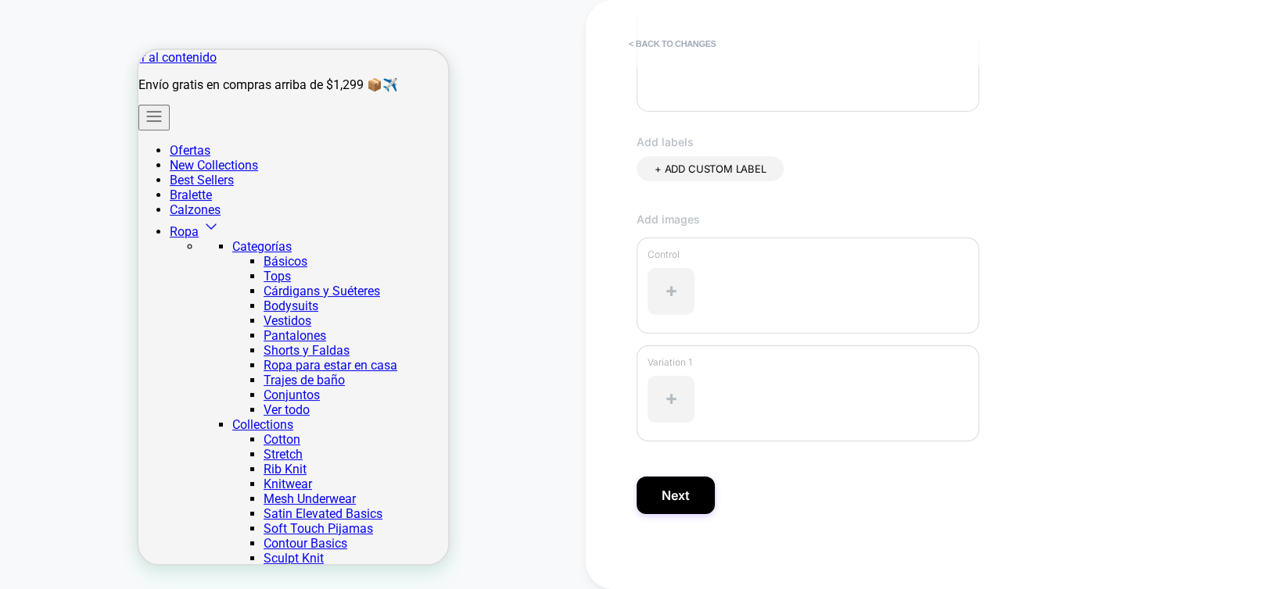
scroll to position [405, 0]
type input "**********"
click at [683, 491] on button "Next" at bounding box center [675, 494] width 78 height 38
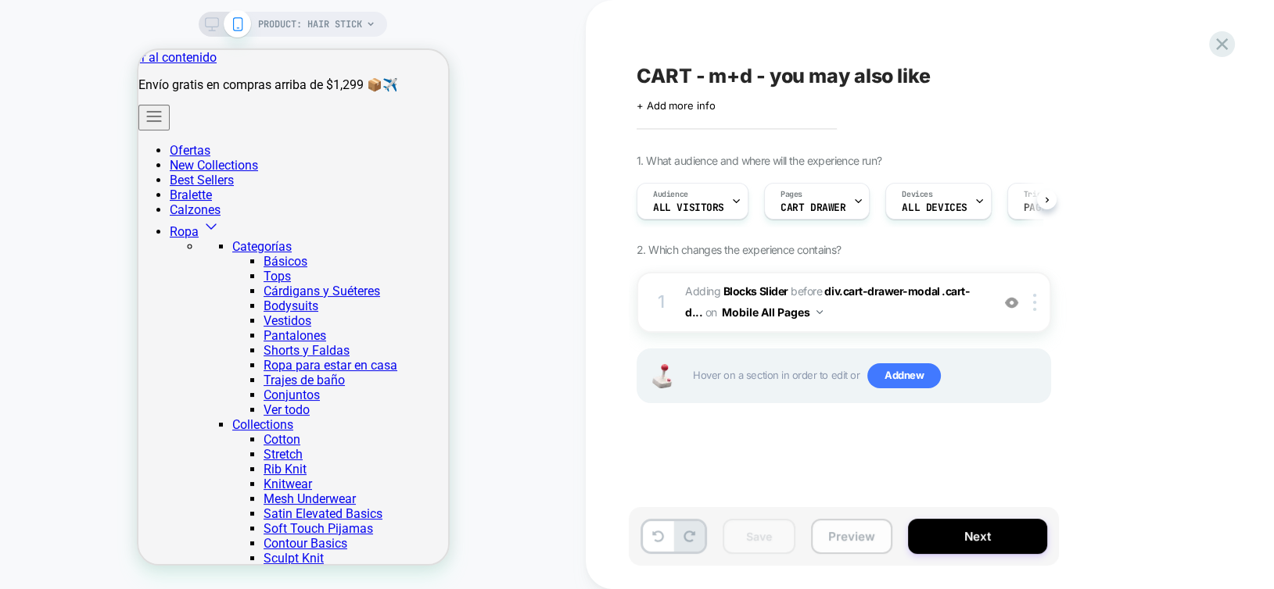
scroll to position [0, 0]
click at [951, 539] on button "Next" at bounding box center [977, 536] width 139 height 35
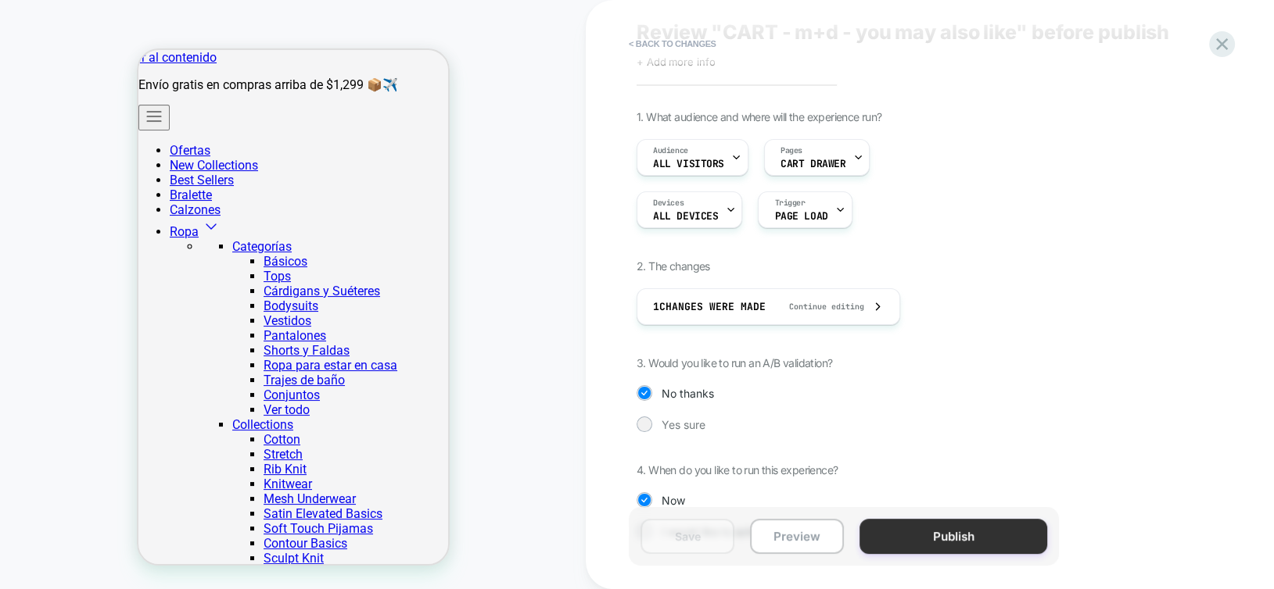
scroll to position [17, 0]
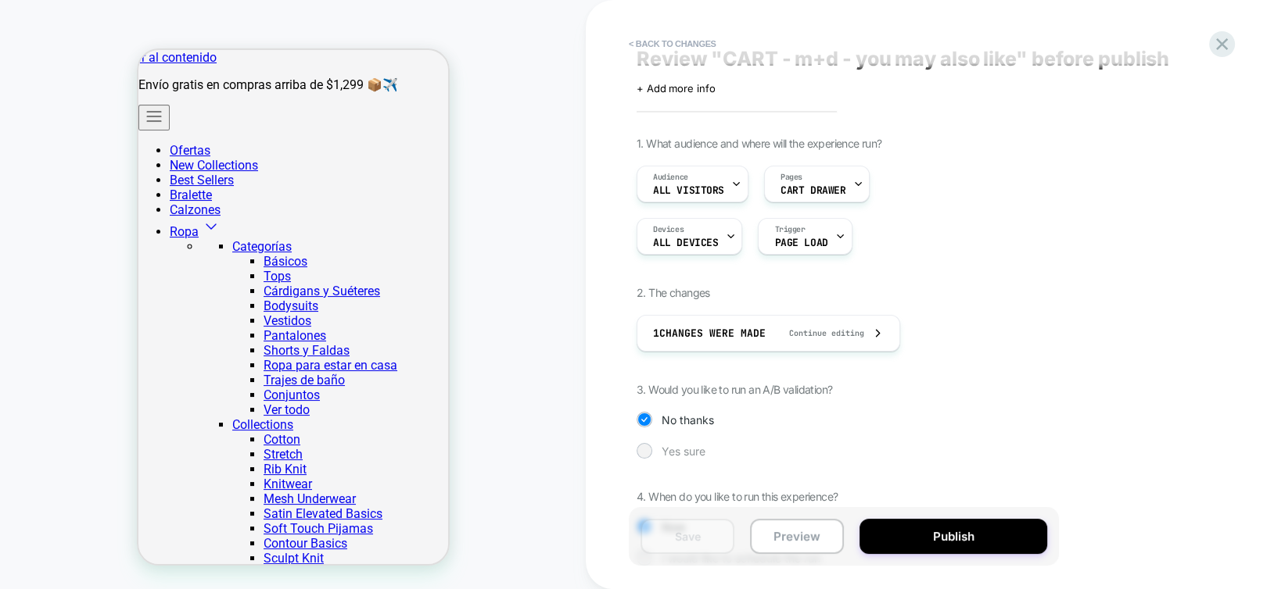
click at [660, 453] on div "Yes sure" at bounding box center [843, 451] width 414 height 16
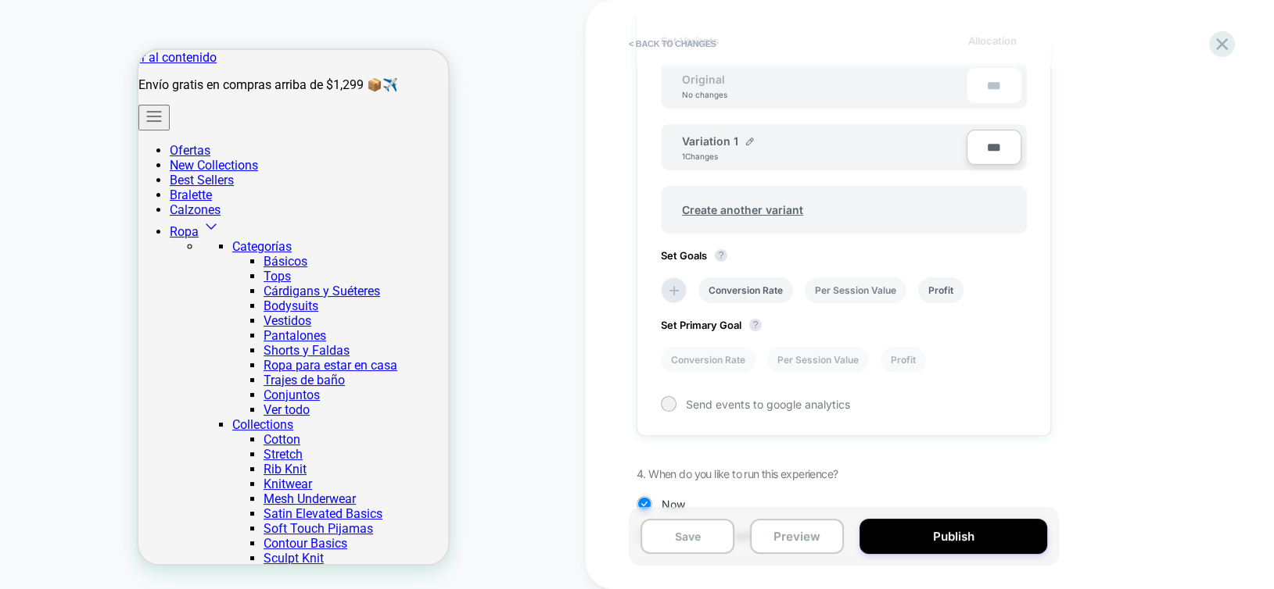
scroll to position [456, 0]
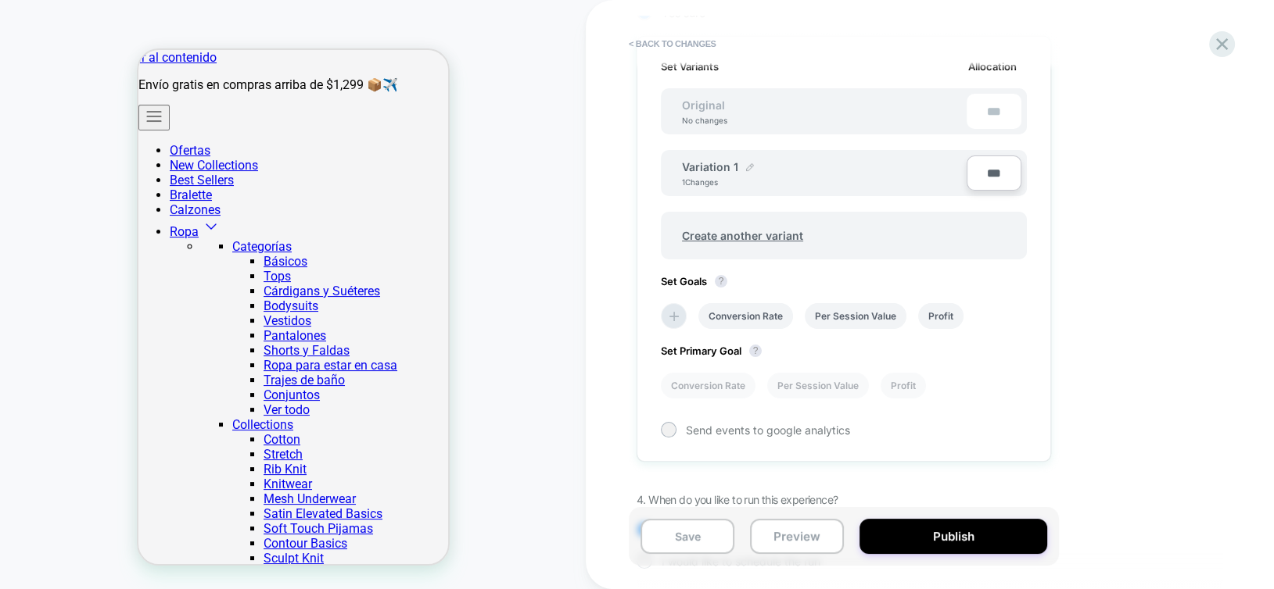
click at [746, 166] on img at bounding box center [750, 167] width 8 height 8
click at [763, 174] on input "**********" at bounding box center [738, 174] width 113 height 30
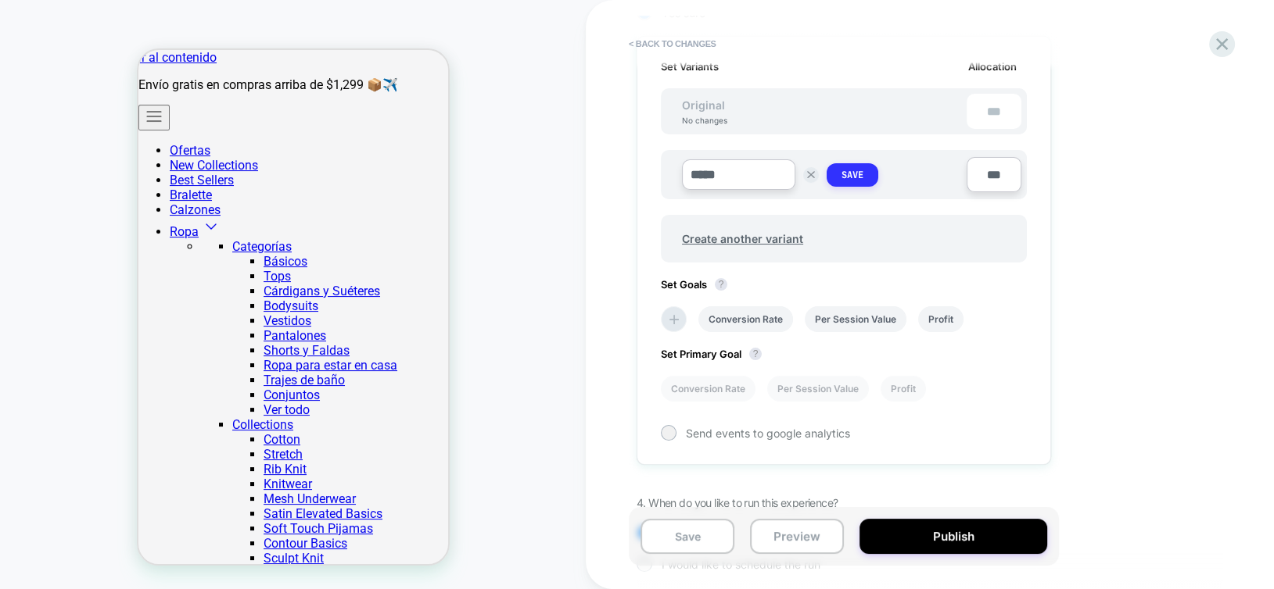
type input "*****"
click at [845, 170] on strong "Save" at bounding box center [852, 175] width 22 height 13
click at [767, 231] on span "Create another variant" at bounding box center [742, 235] width 152 height 37
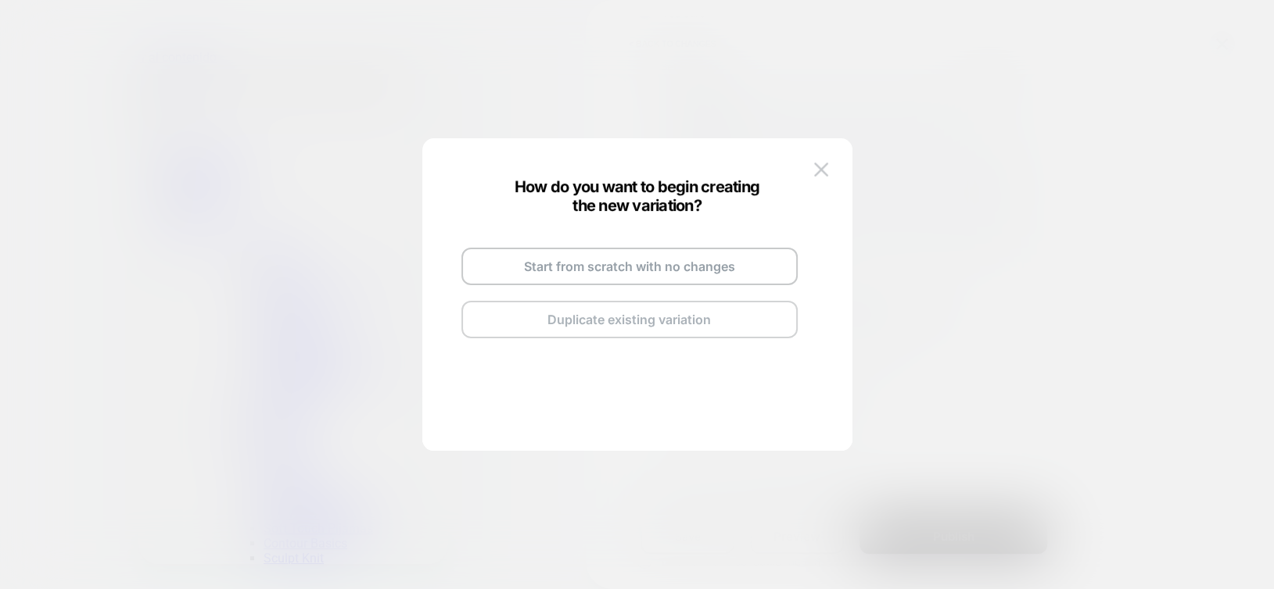
click at [706, 318] on button "Duplicate existing variation" at bounding box center [629, 320] width 336 height 38
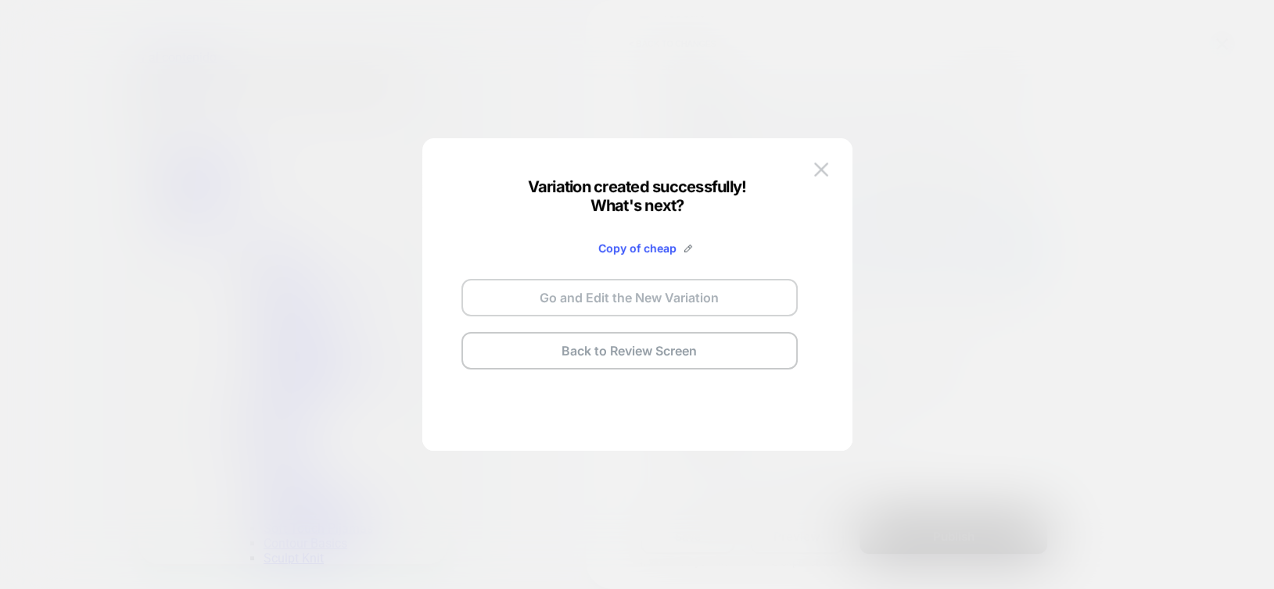
click at [568, 293] on button "Go and Edit the New Variation" at bounding box center [629, 298] width 336 height 38
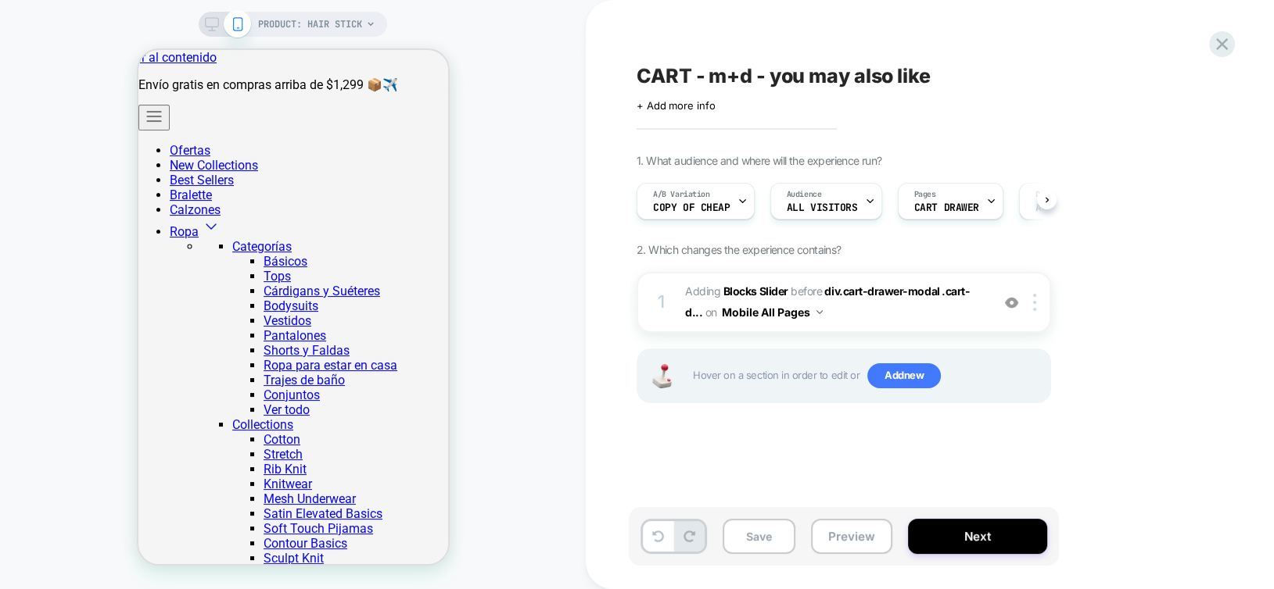
scroll to position [0, 0]
click at [733, 217] on div "A/B Variation Copy of cheap" at bounding box center [691, 201] width 109 height 35
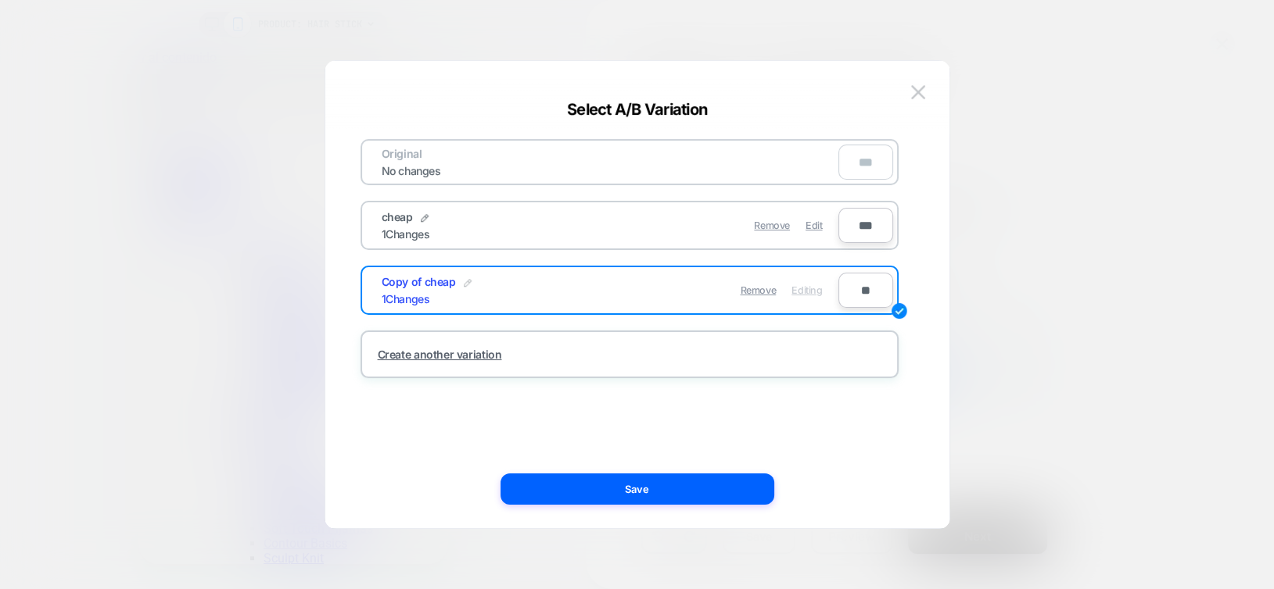
click at [464, 281] on img at bounding box center [468, 283] width 8 height 8
click at [438, 289] on input "**********" at bounding box center [438, 290] width 113 height 30
click at [434, 292] on input "**********" at bounding box center [438, 290] width 113 height 30
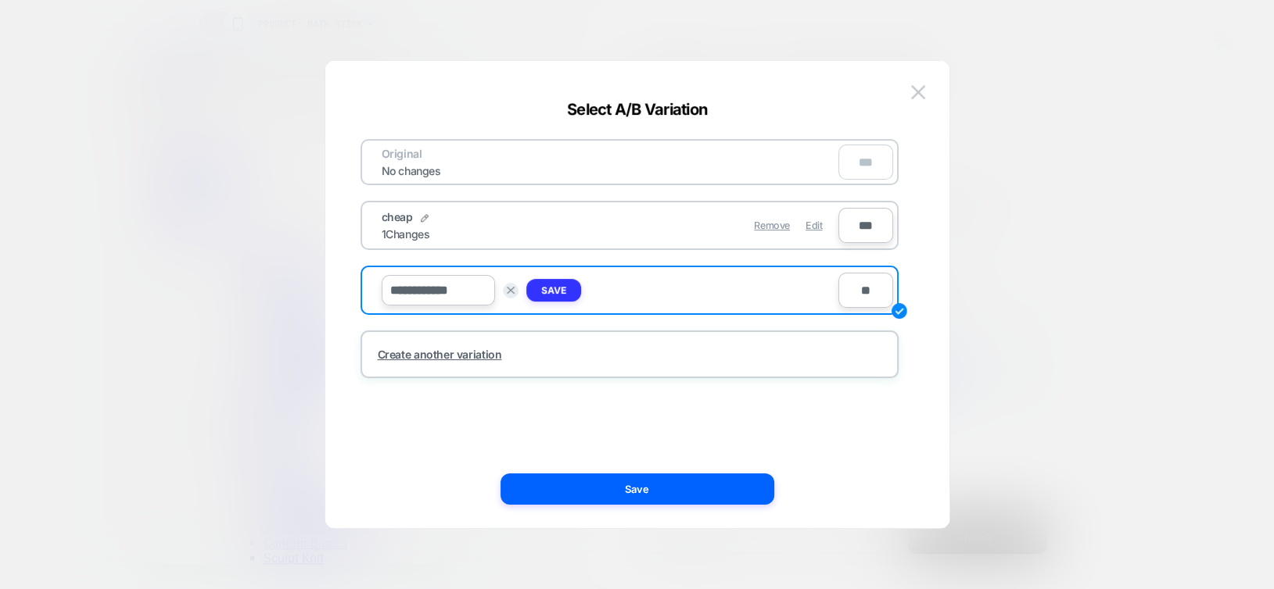
type input "**********"
click at [564, 287] on strong "Save" at bounding box center [553, 291] width 25 height 12
click at [845, 292] on input "**" at bounding box center [865, 290] width 55 height 35
type input "***"
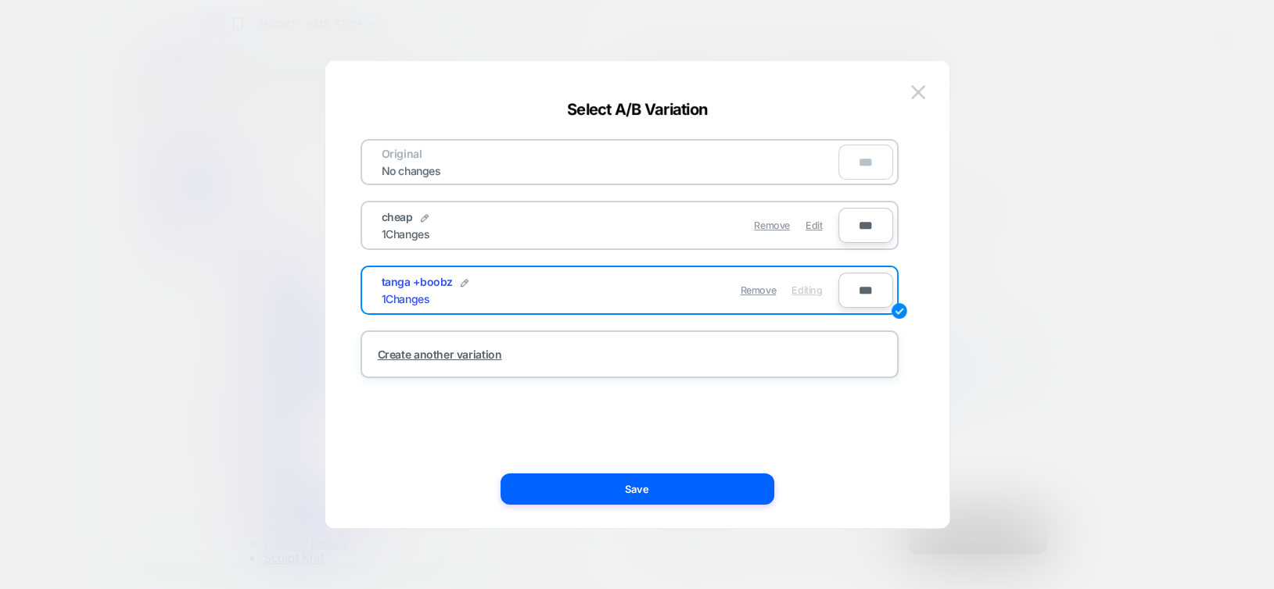
type input "**"
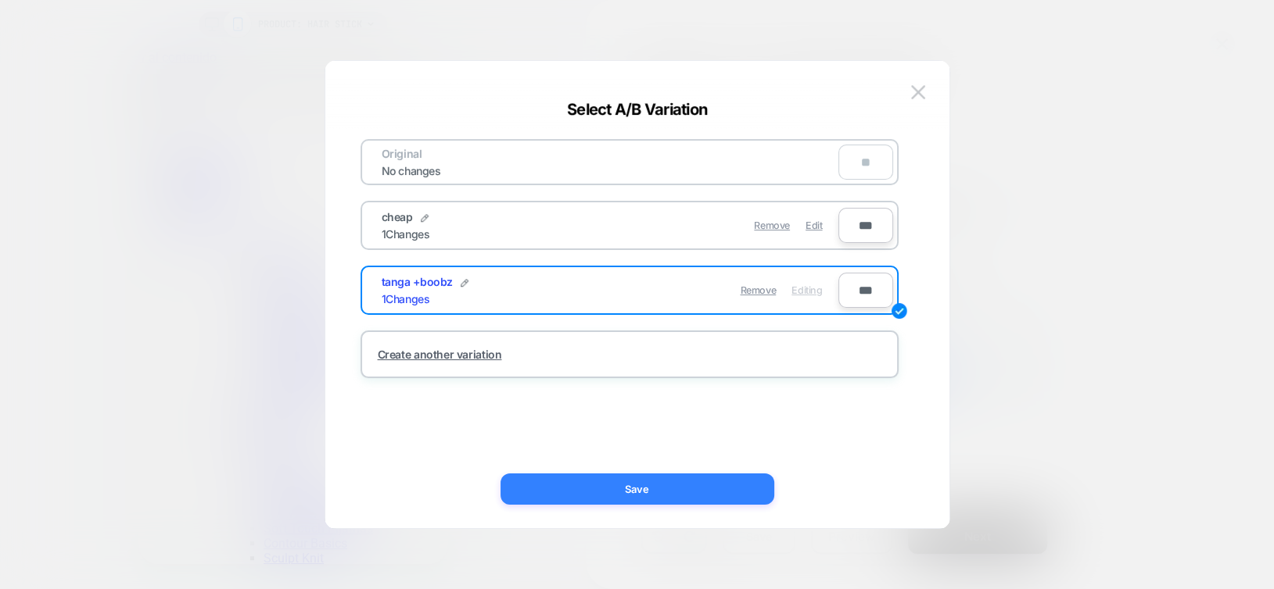
type input "***"
click at [693, 489] on button "Save" at bounding box center [637, 489] width 274 height 31
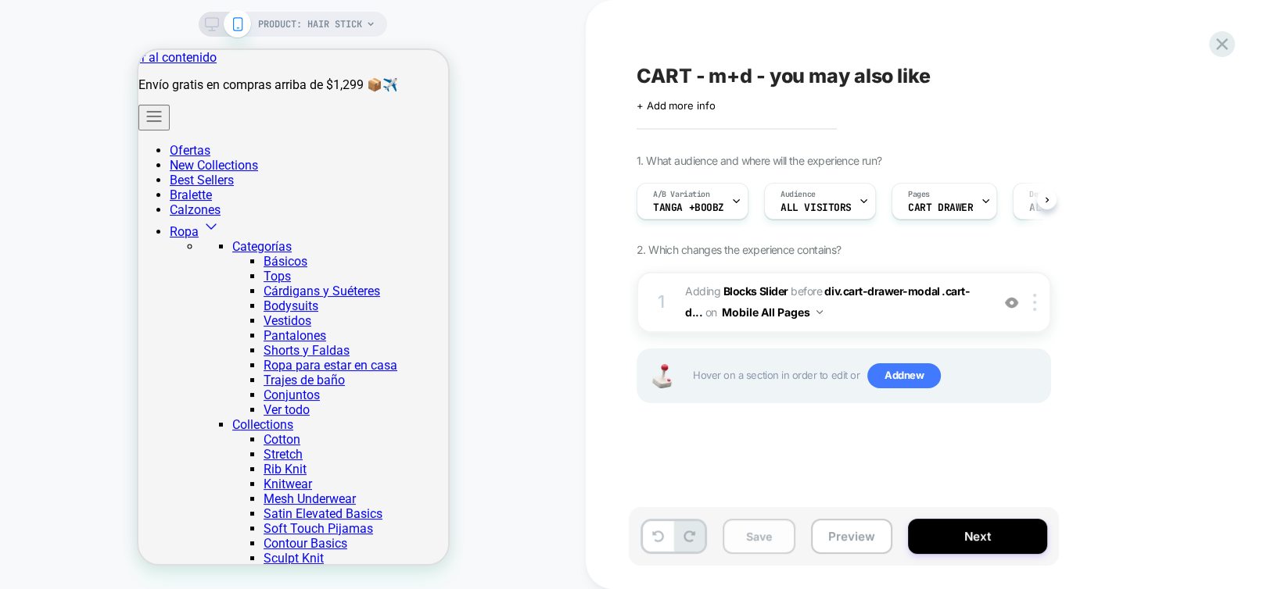
click at [747, 534] on button "Save" at bounding box center [758, 536] width 73 height 35
click at [757, 287] on b "Blocks Slider" at bounding box center [755, 291] width 65 height 13
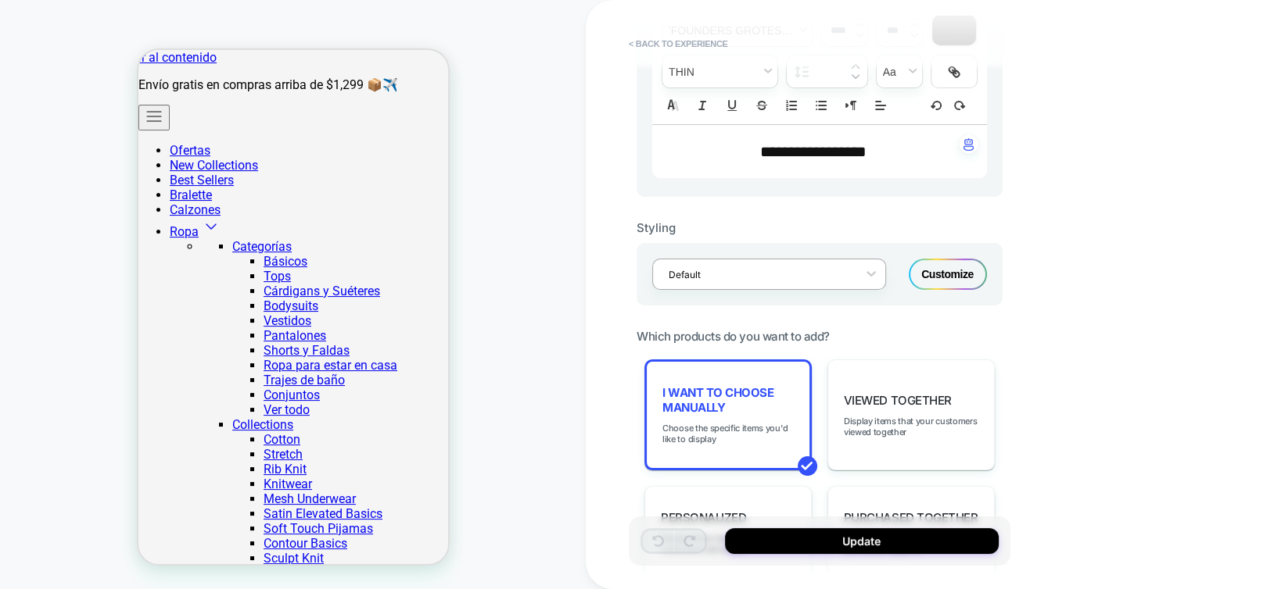
scroll to position [547, 0]
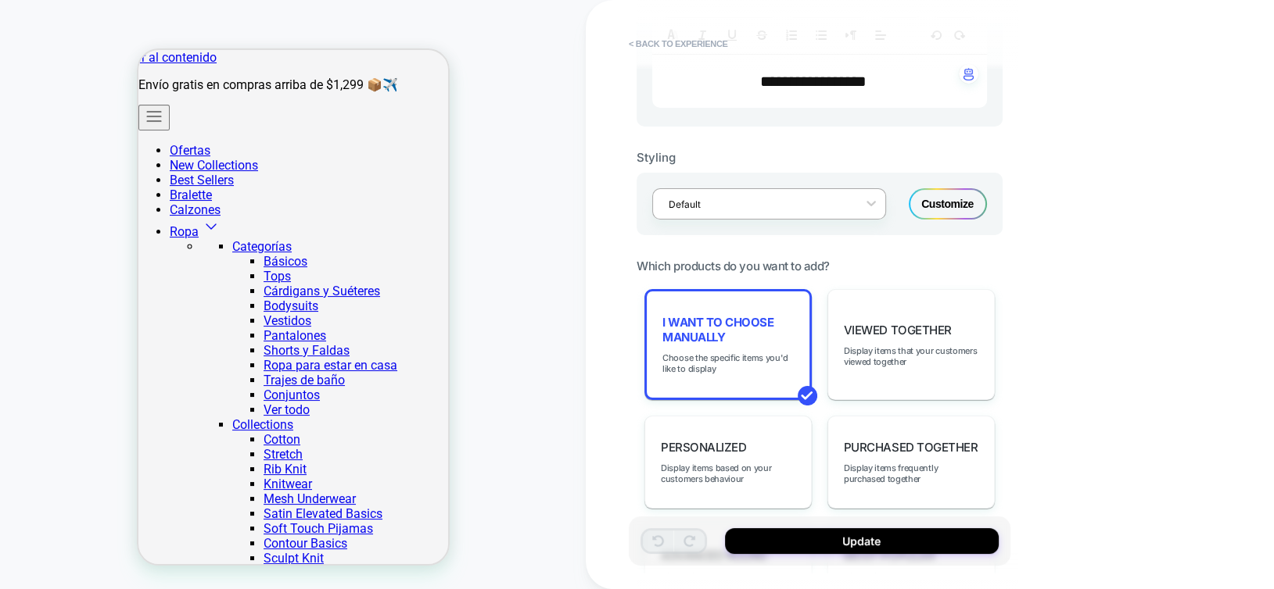
click at [756, 334] on span "I want to choose manually" at bounding box center [727, 330] width 131 height 30
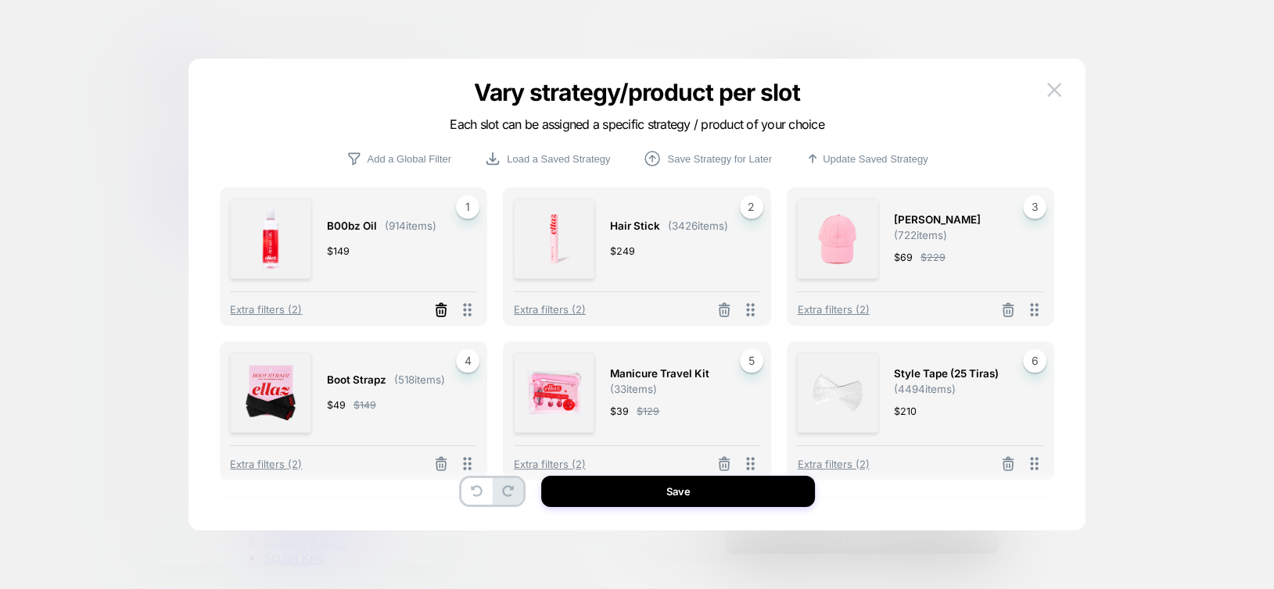
click at [440, 314] on icon at bounding box center [441, 311] width 16 height 16
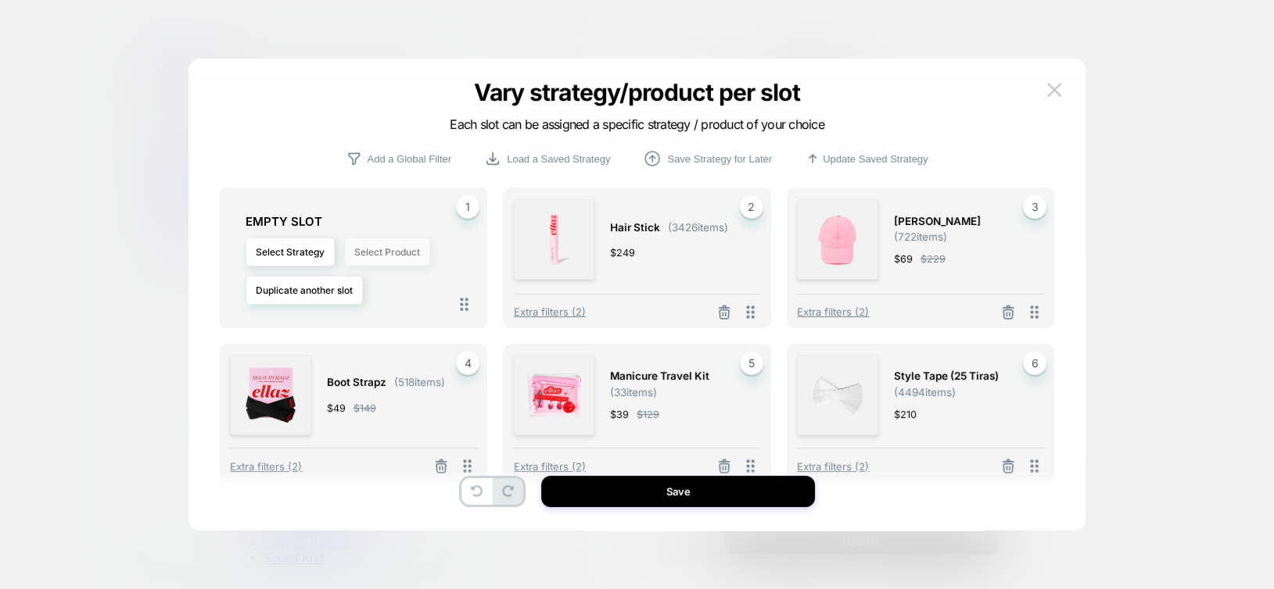
click at [382, 245] on button "Select Product" at bounding box center [387, 252] width 86 height 29
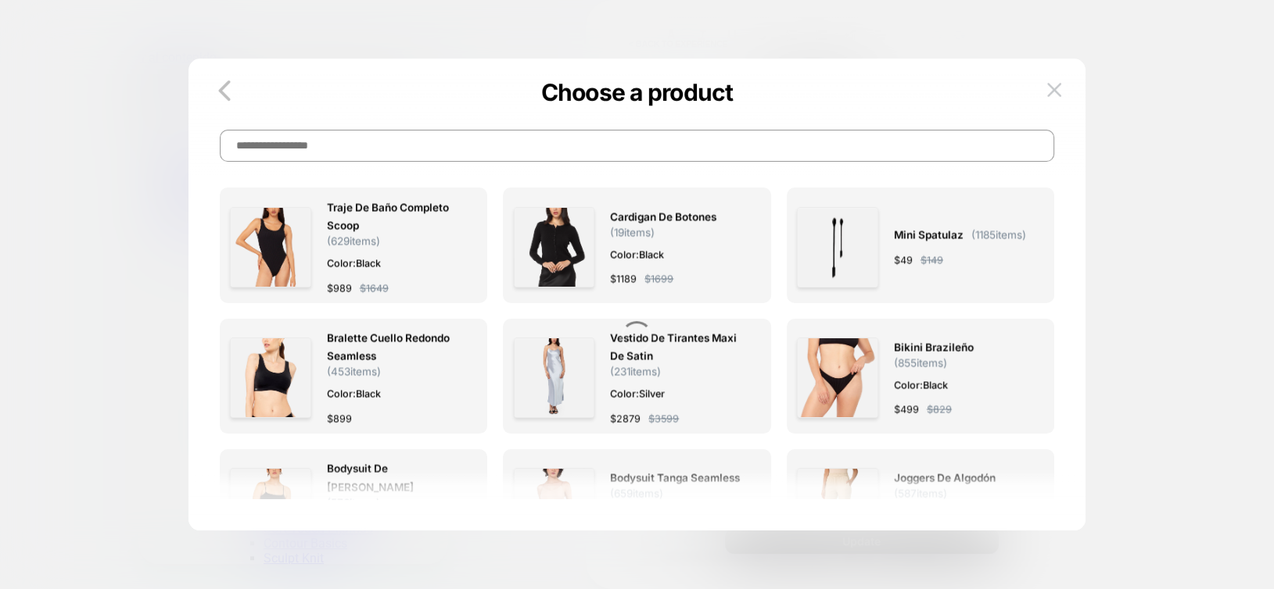
scroll to position [3683, 0]
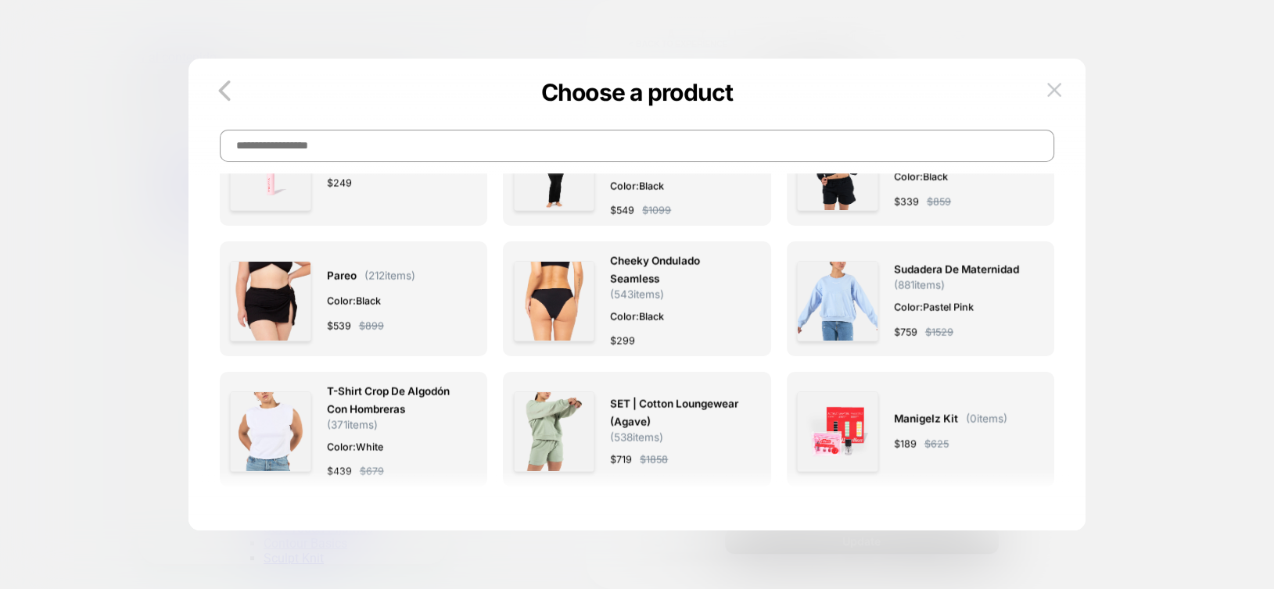
click at [363, 149] on input at bounding box center [637, 146] width 835 height 32
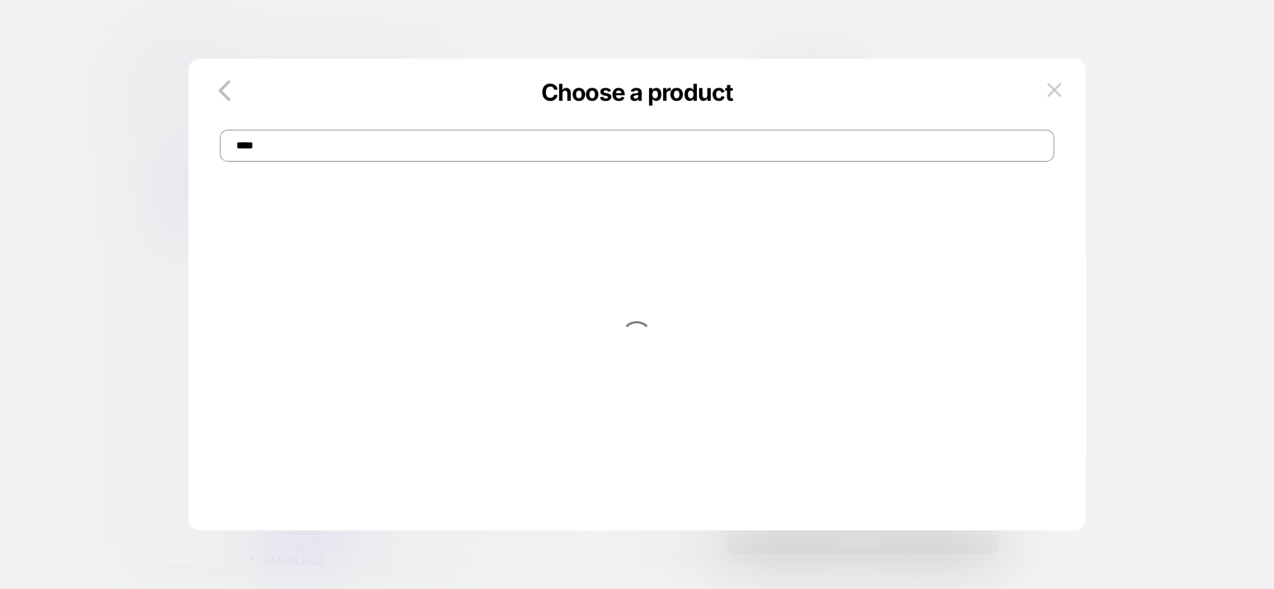
scroll to position [0, 0]
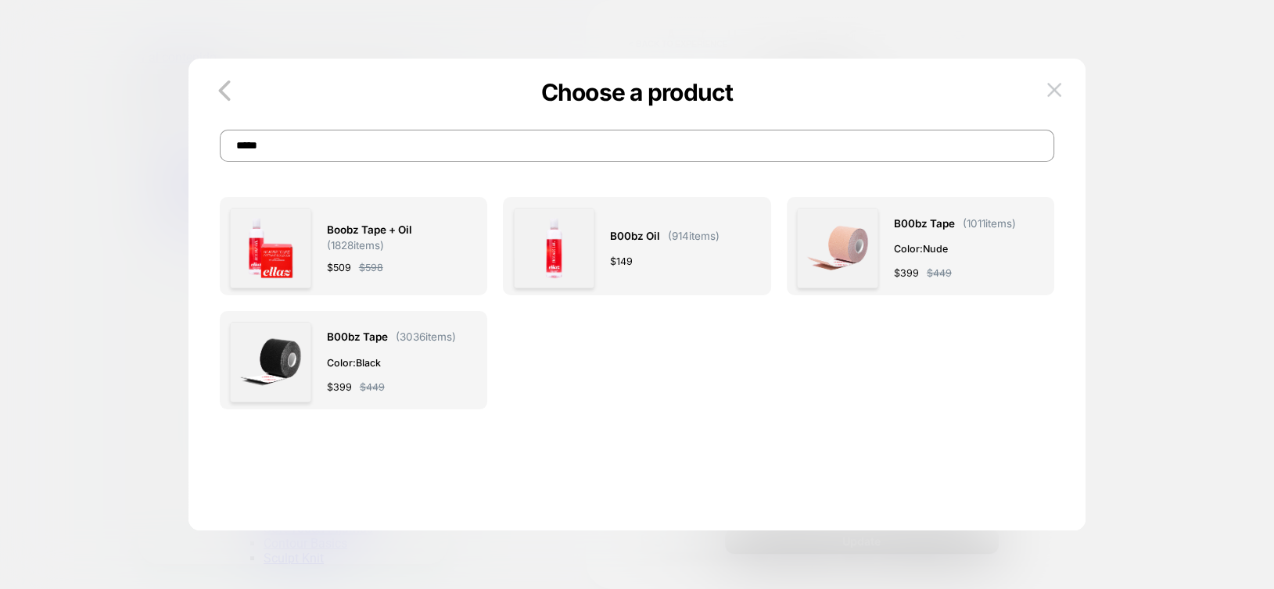
click at [343, 149] on input "*****" at bounding box center [637, 146] width 835 height 32
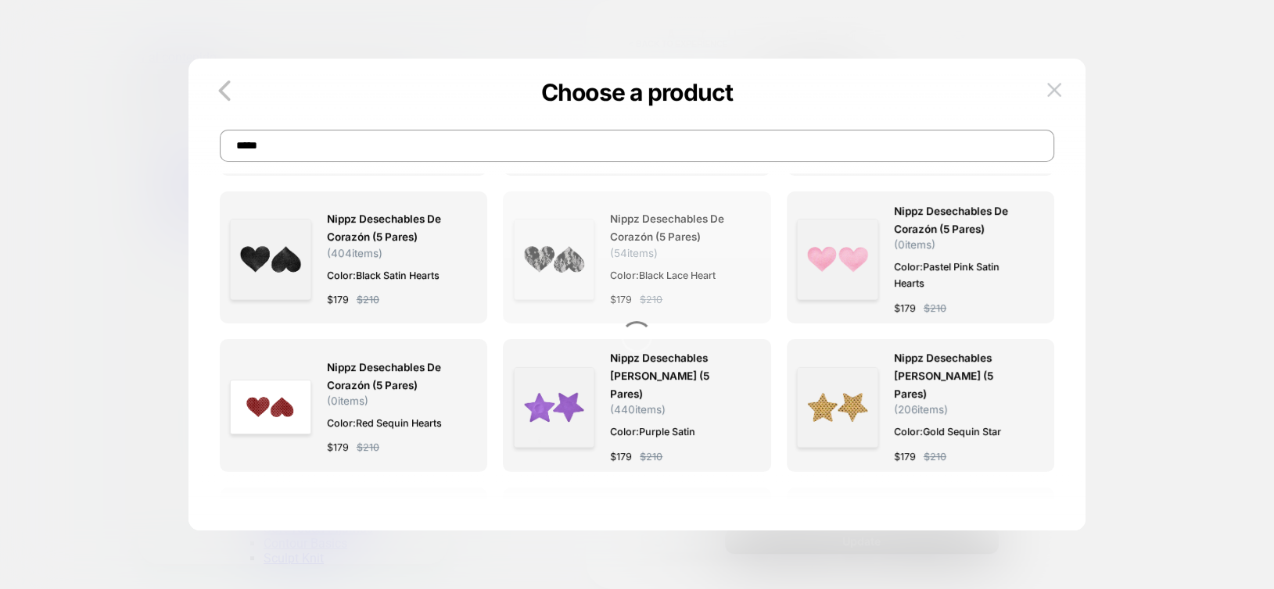
scroll to position [643, 0]
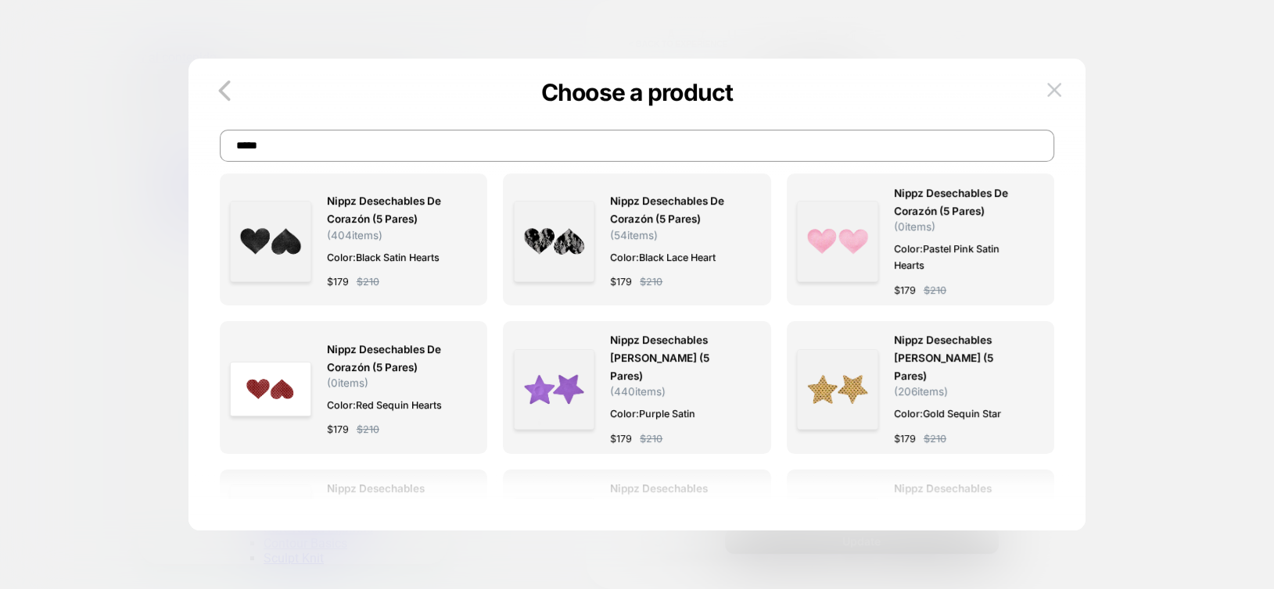
click at [607, 151] on input "*****" at bounding box center [637, 146] width 835 height 32
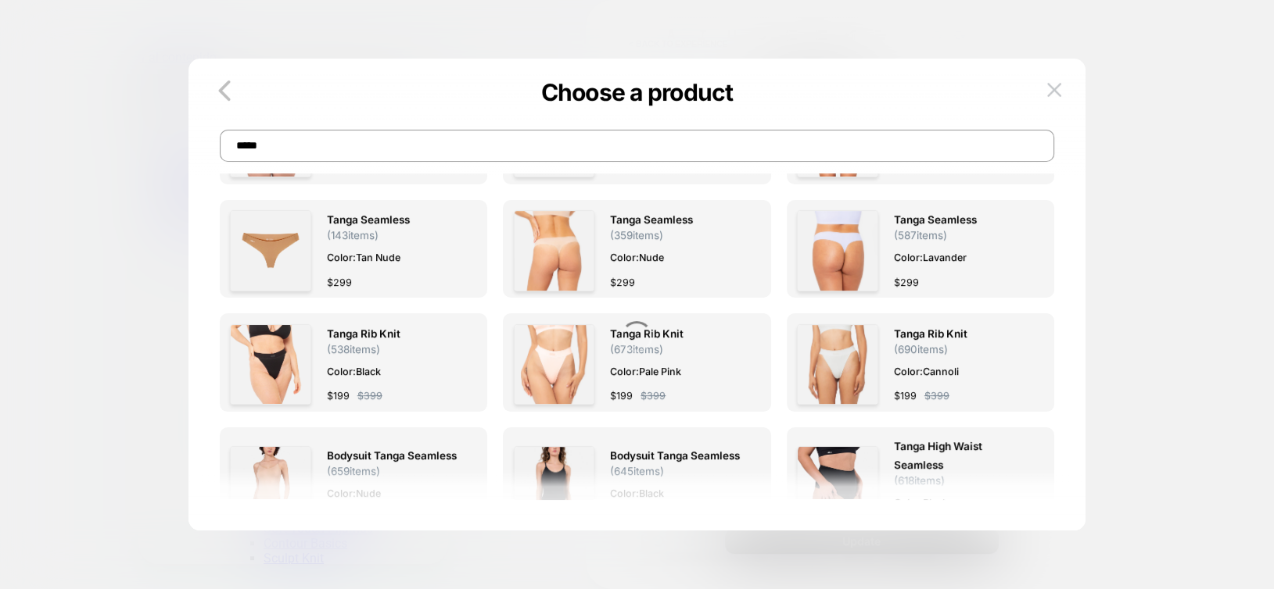
scroll to position [542, 0]
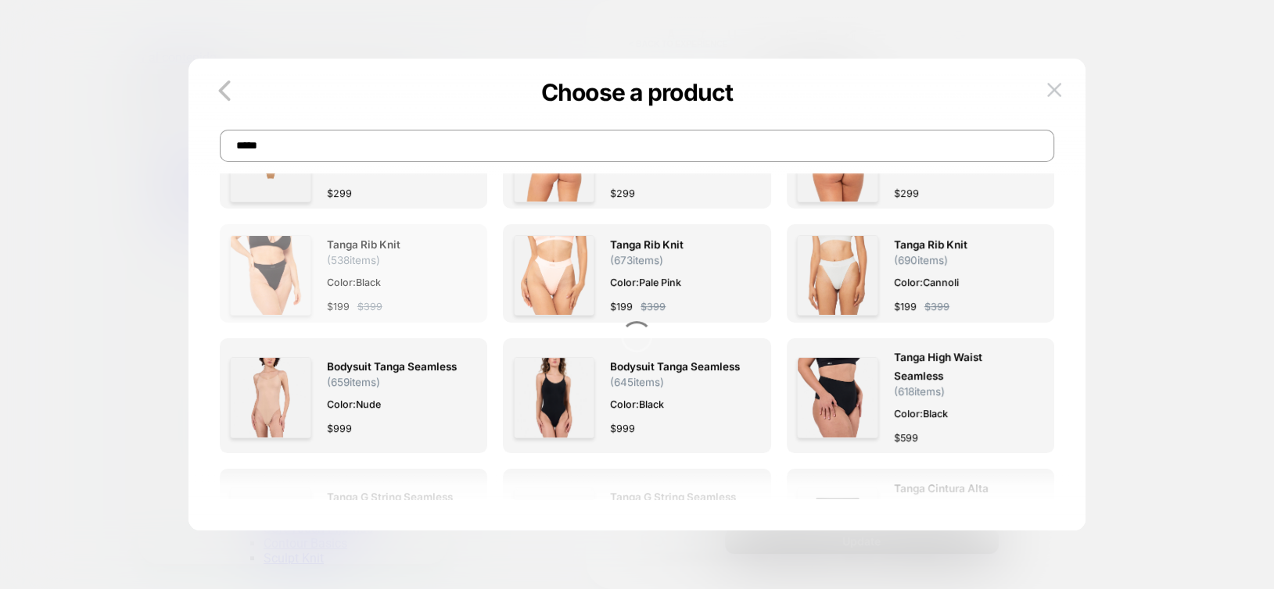
type input "*****"
click at [270, 257] on img at bounding box center [270, 275] width 81 height 81
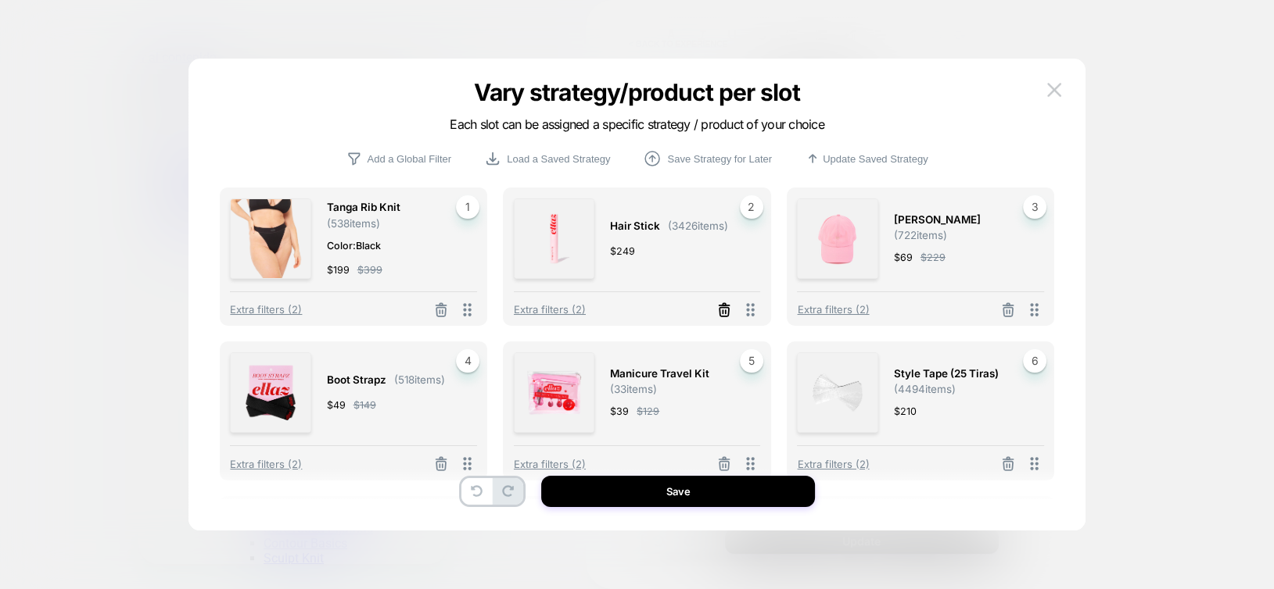
click at [721, 314] on icon at bounding box center [724, 311] width 16 height 16
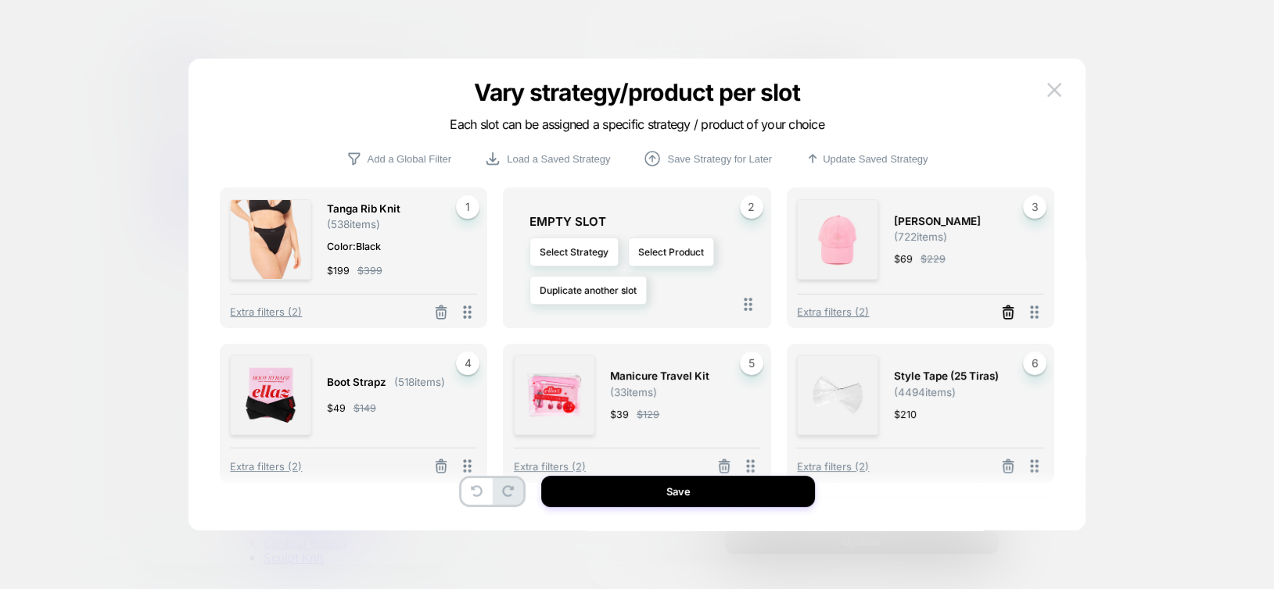
click at [1009, 314] on icon at bounding box center [1008, 313] width 16 height 16
click at [678, 253] on button "Select Product" at bounding box center [671, 252] width 86 height 29
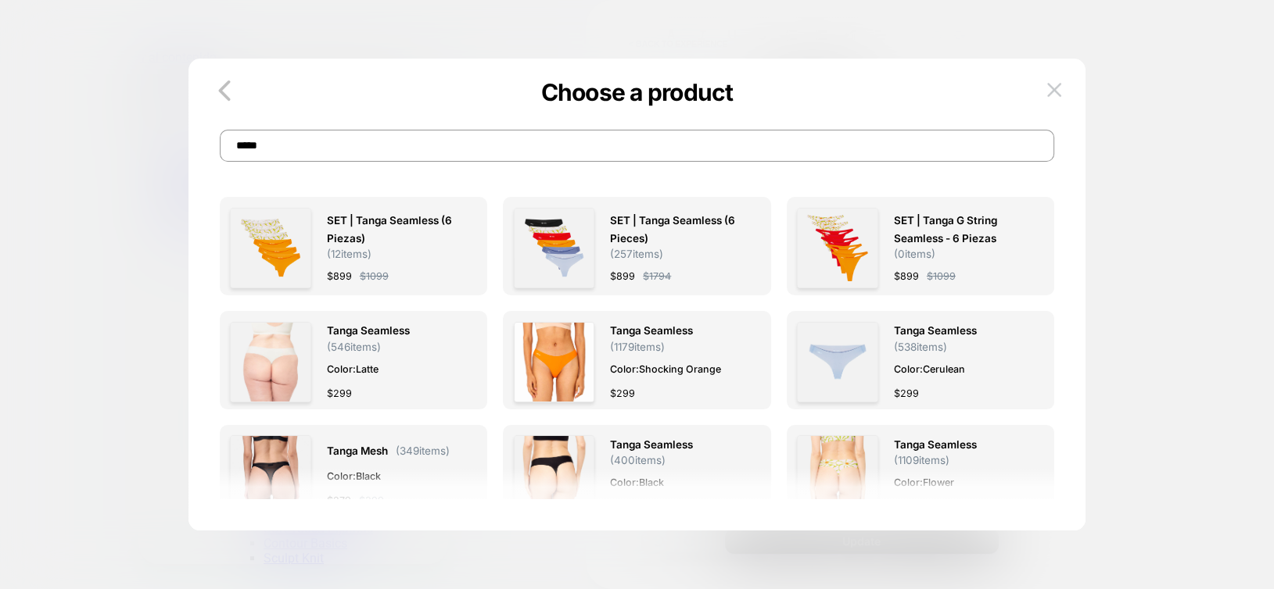
click at [641, 147] on input "*****" at bounding box center [637, 146] width 835 height 32
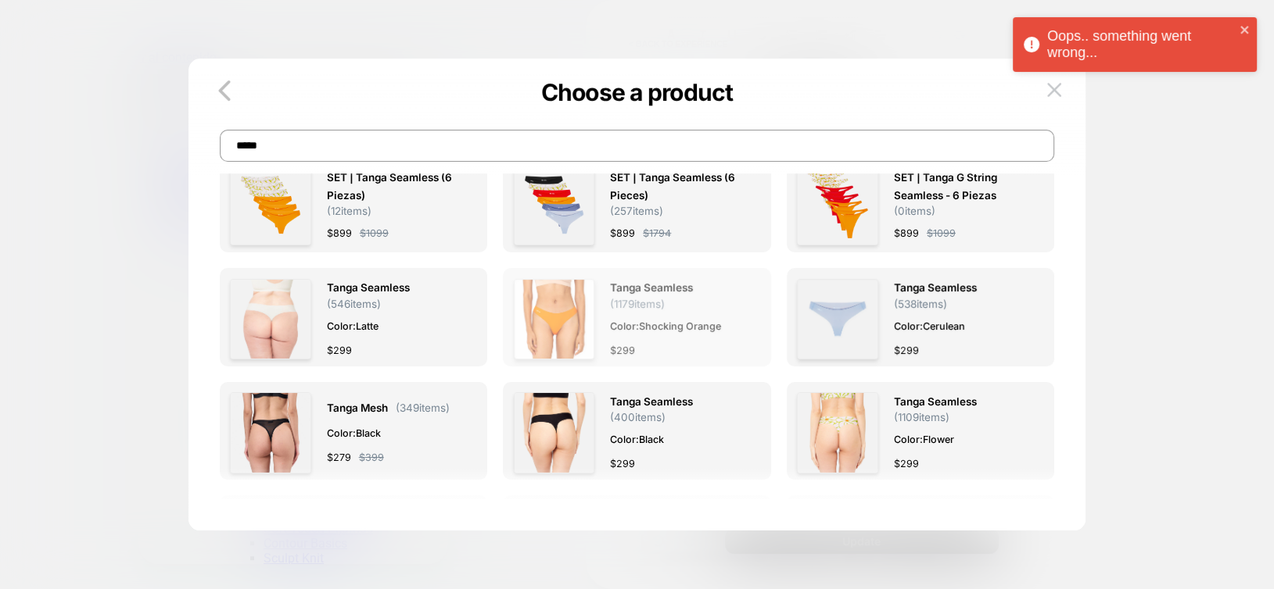
type input "*"
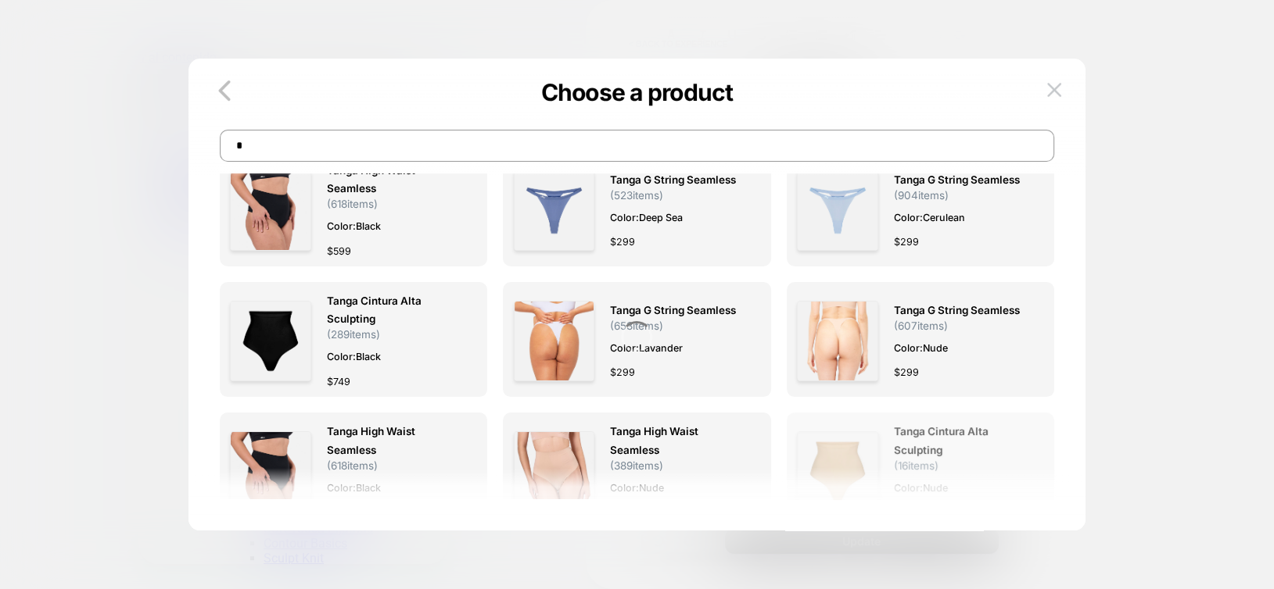
scroll to position [0, 0]
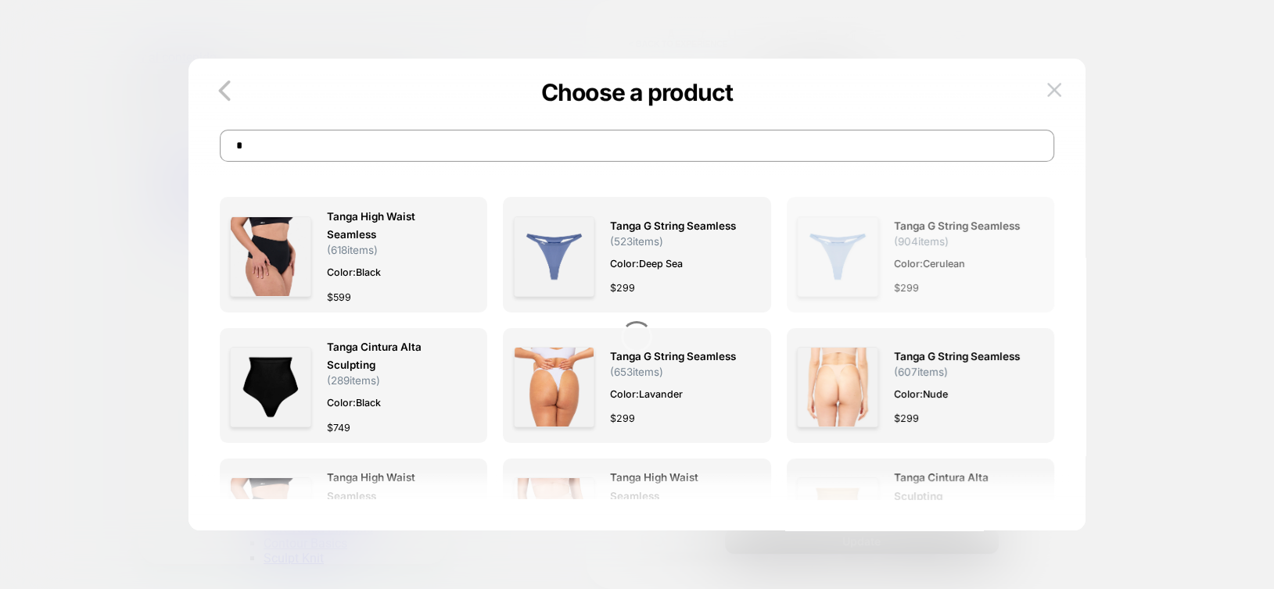
click at [864, 256] on img at bounding box center [837, 257] width 81 height 81
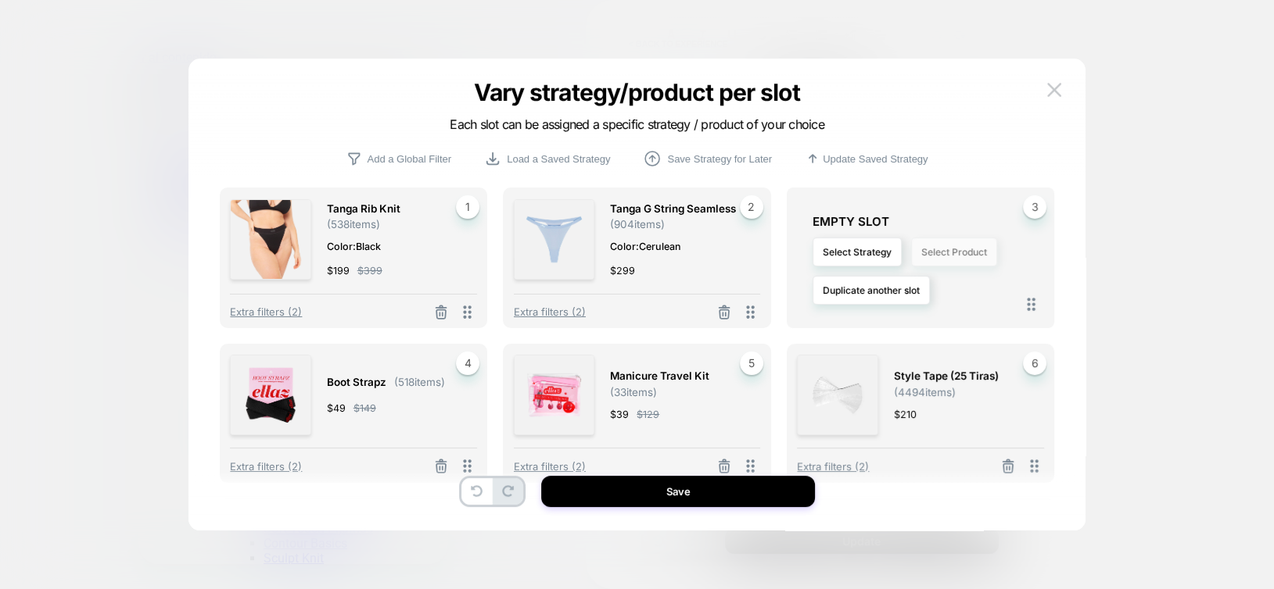
click at [951, 256] on button "Select Product" at bounding box center [954, 252] width 86 height 29
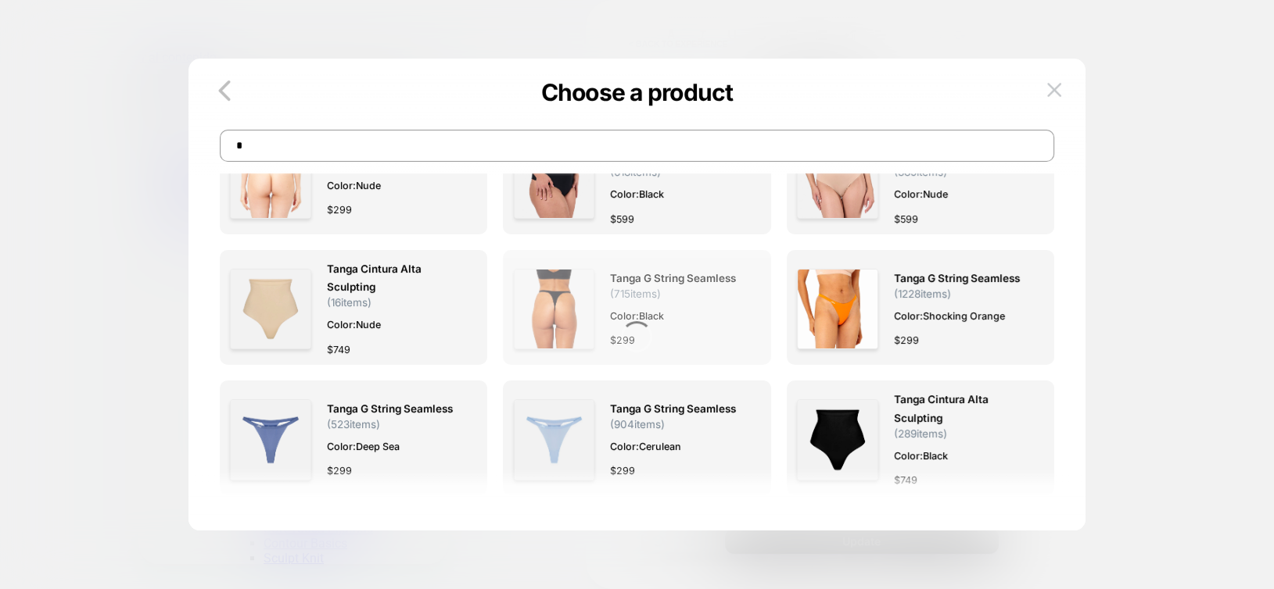
scroll to position [130, 0]
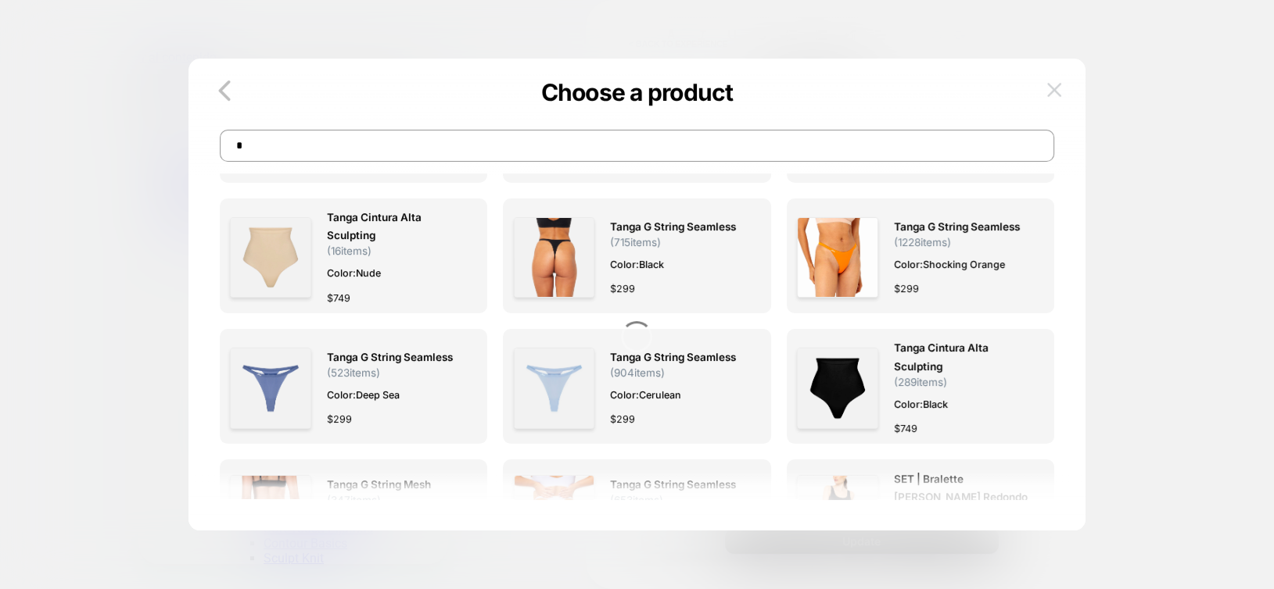
click at [1052, 91] on img at bounding box center [1054, 89] width 14 height 13
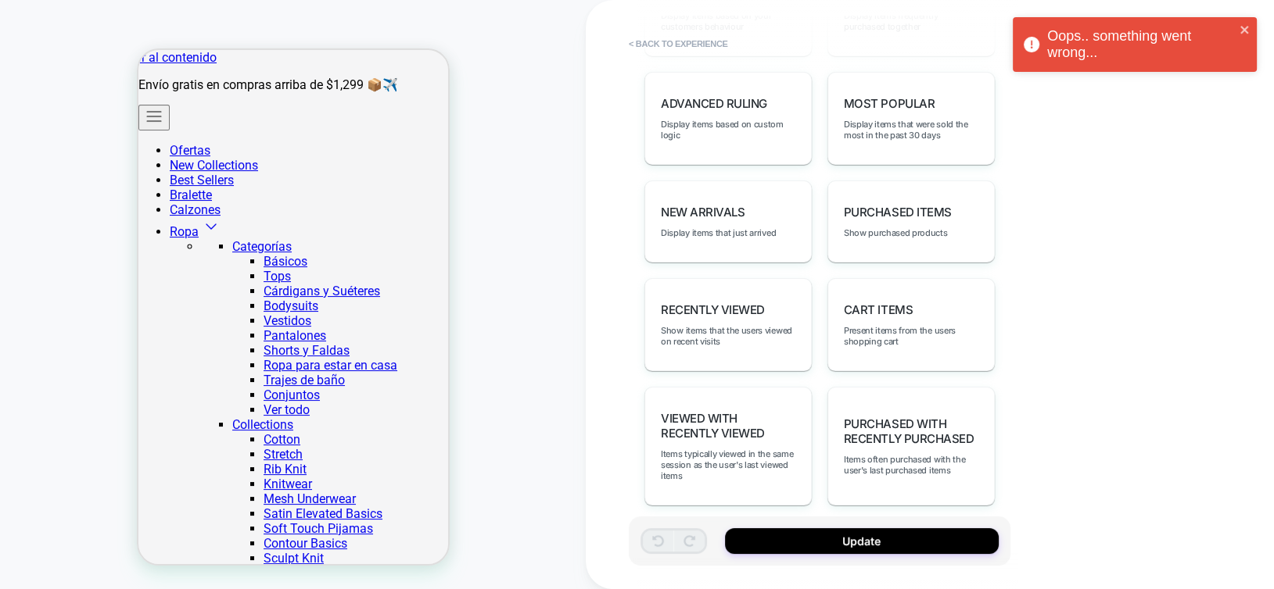
scroll to position [922, 0]
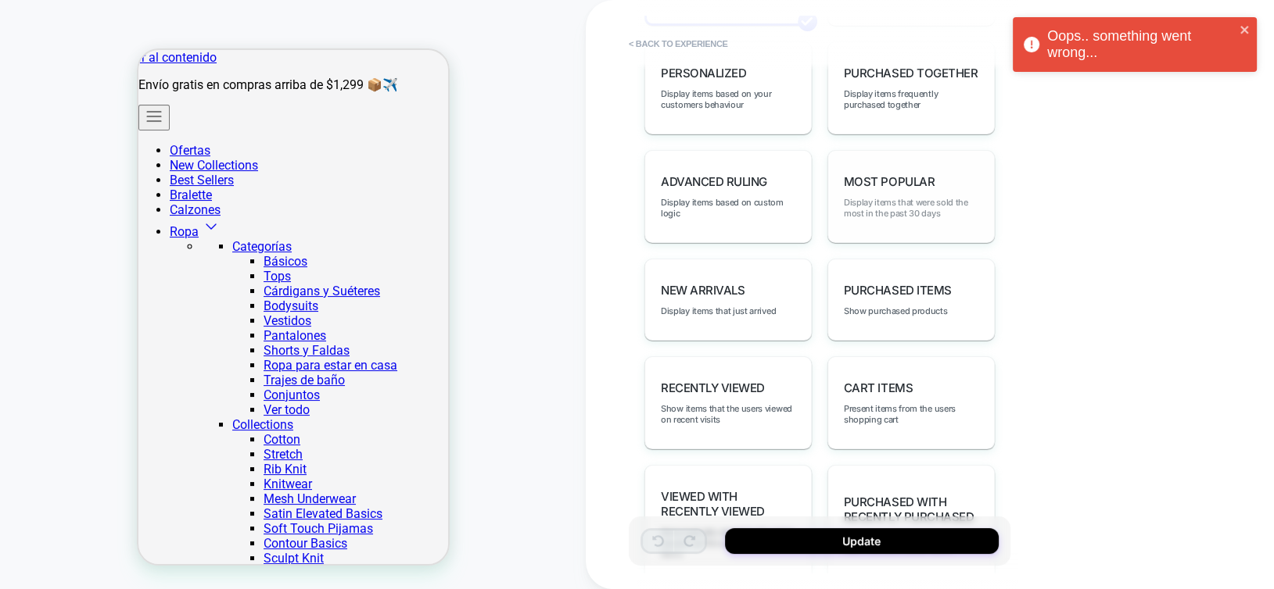
click at [909, 197] on span "Display items that were sold the most in the past 30 days" at bounding box center [911, 208] width 134 height 22
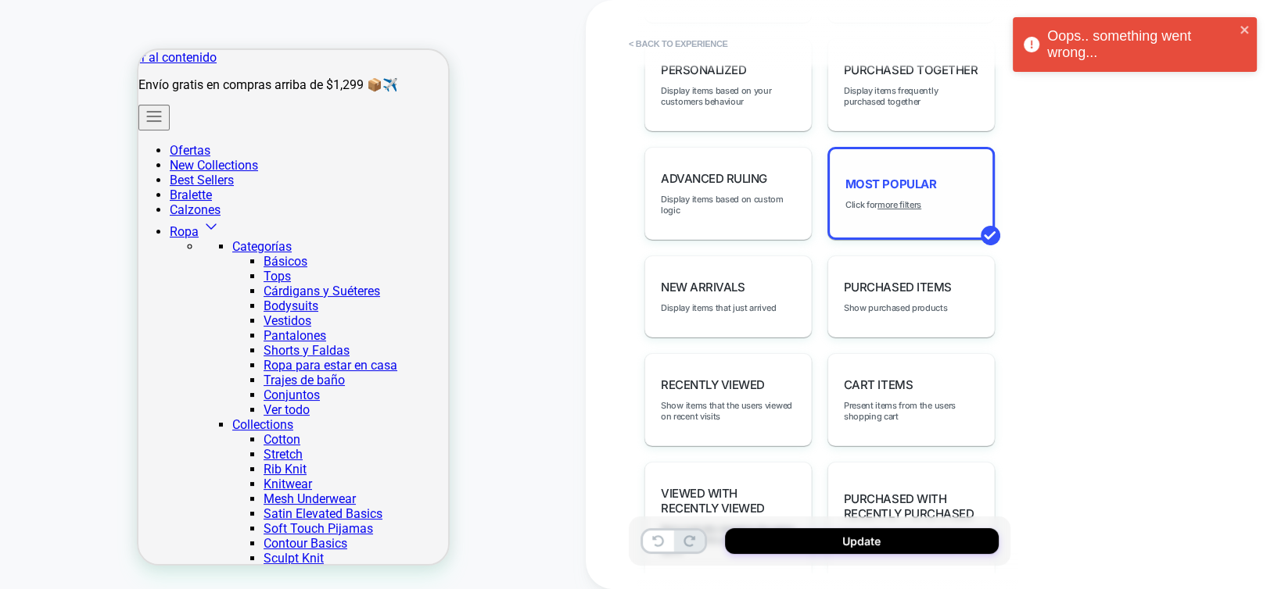
click at [909, 199] on u "more filters" at bounding box center [899, 204] width 44 height 11
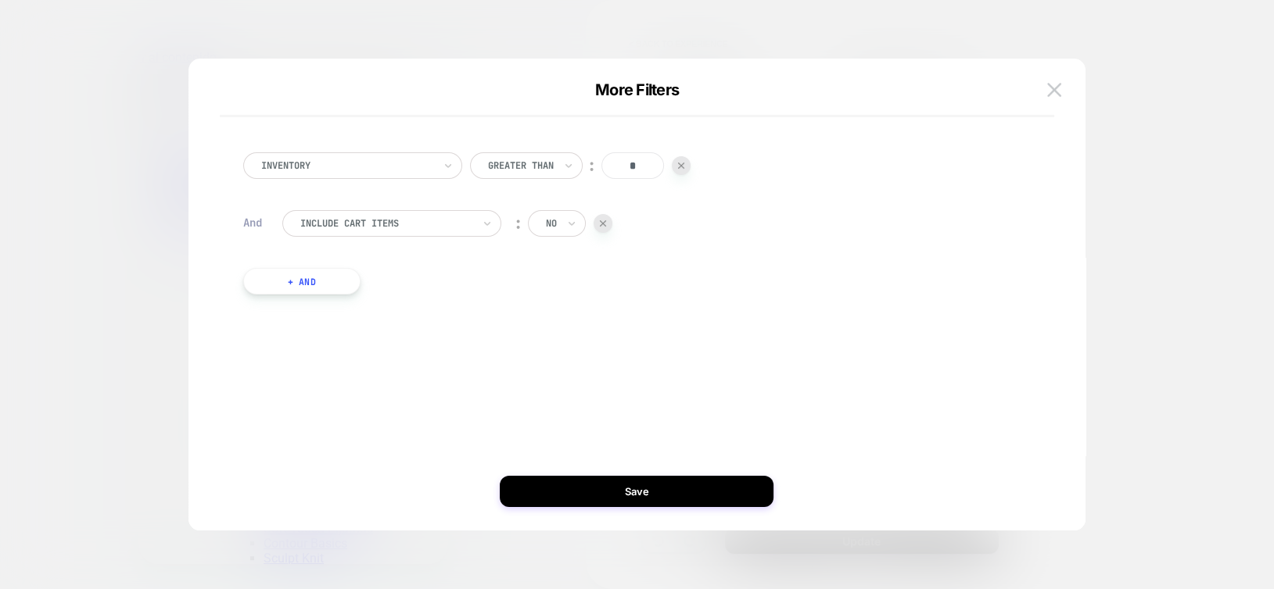
click at [328, 278] on button "+ And" at bounding box center [301, 281] width 117 height 27
click at [390, 303] on div at bounding box center [386, 297] width 172 height 14
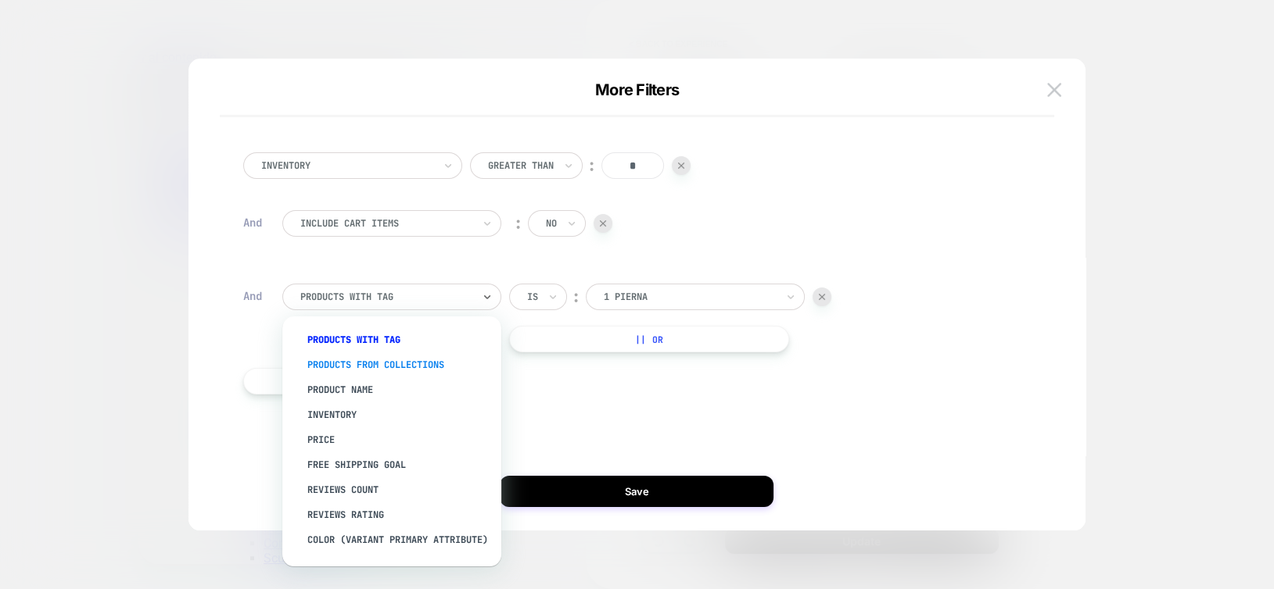
click at [403, 361] on div "products from collections" at bounding box center [399, 365] width 203 height 25
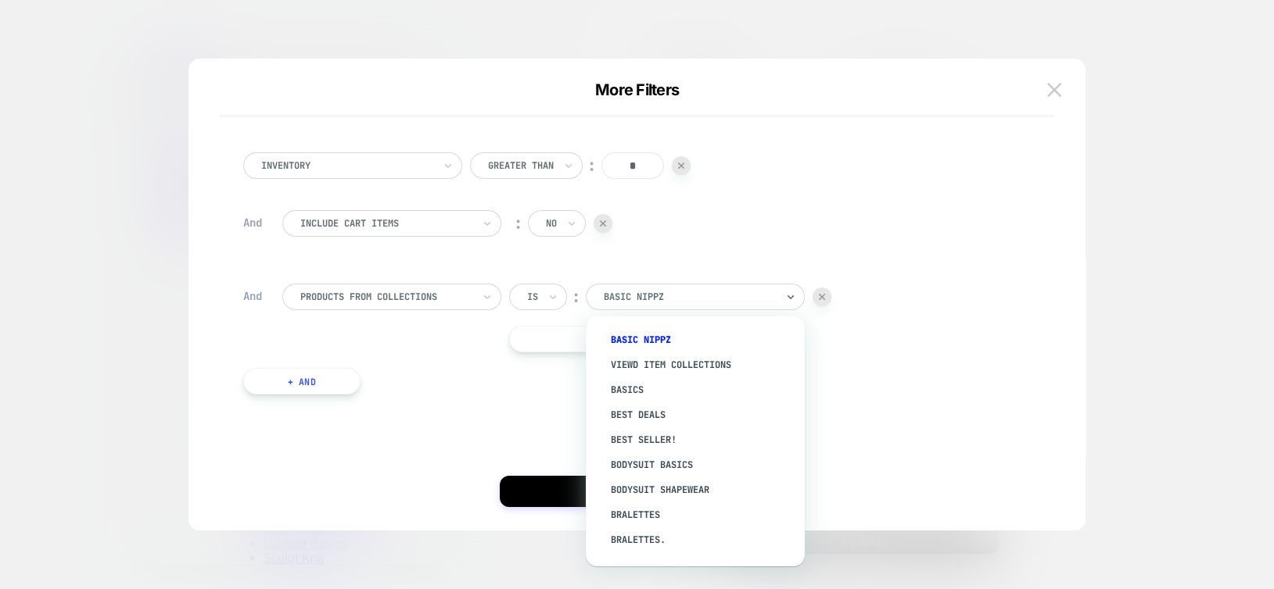
click at [627, 300] on div at bounding box center [690, 297] width 172 height 14
type input "***"
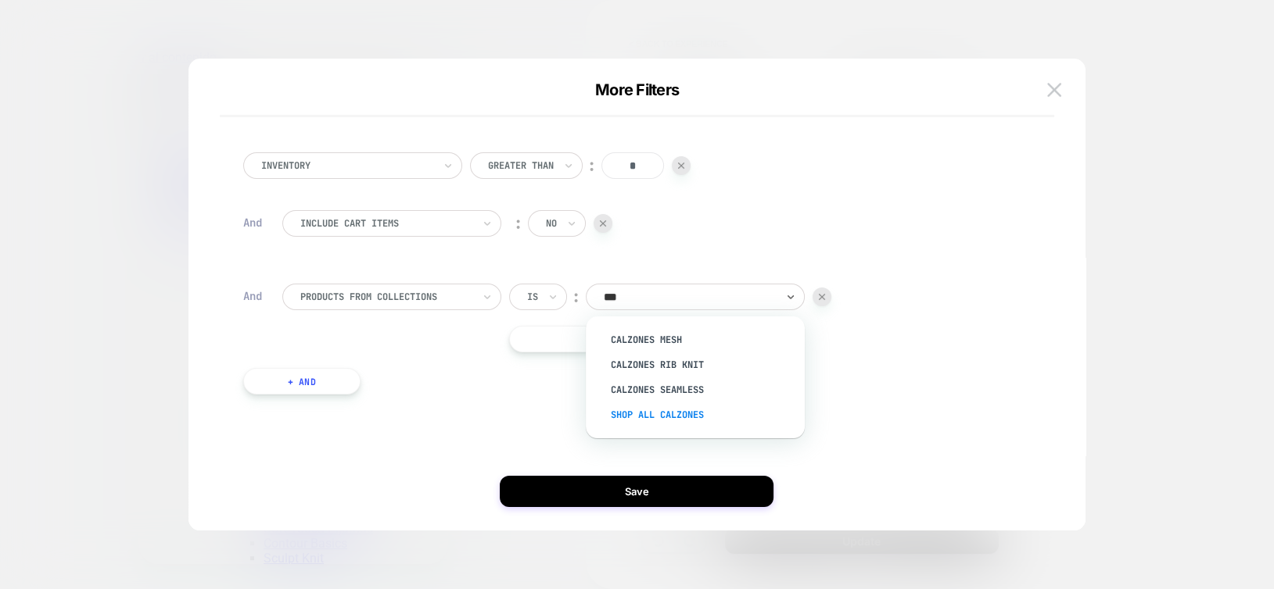
click at [633, 416] on div "Shop All Calzones" at bounding box center [702, 415] width 203 height 25
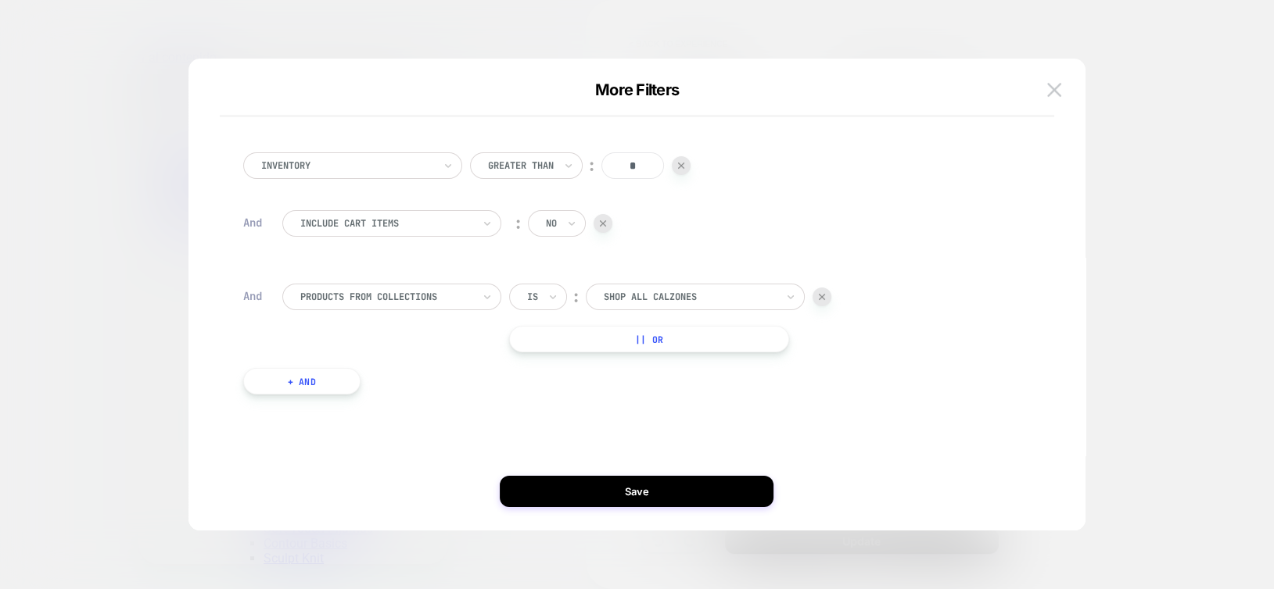
click at [318, 388] on button "+ And" at bounding box center [301, 381] width 117 height 27
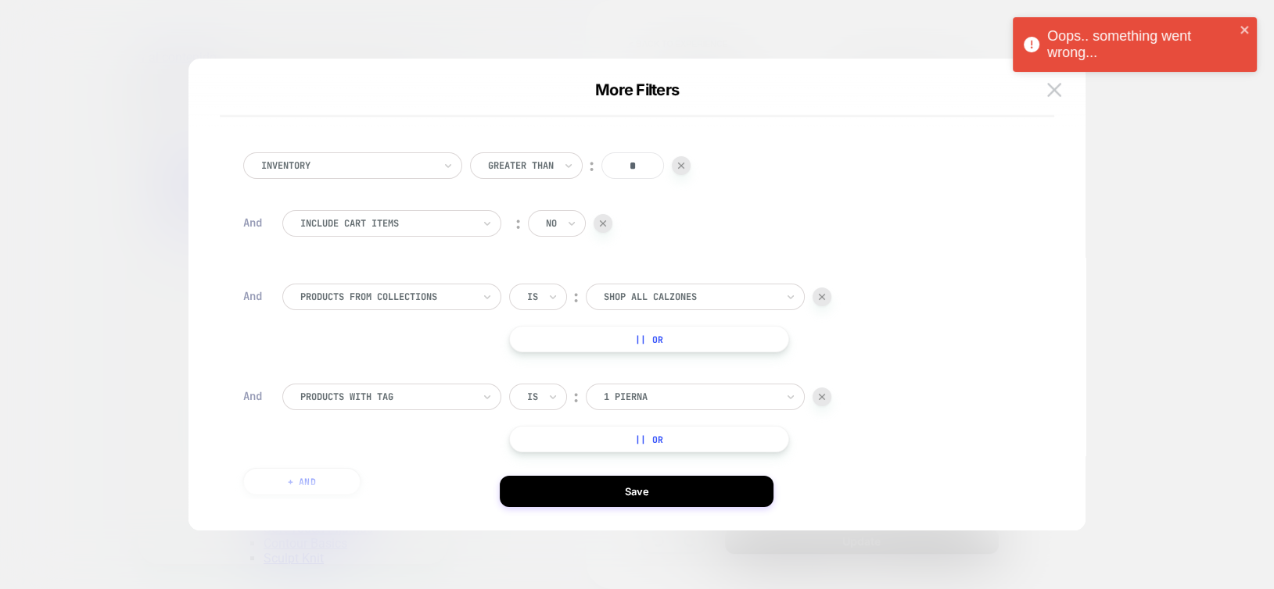
click at [318, 389] on div "products with tag" at bounding box center [386, 397] width 175 height 17
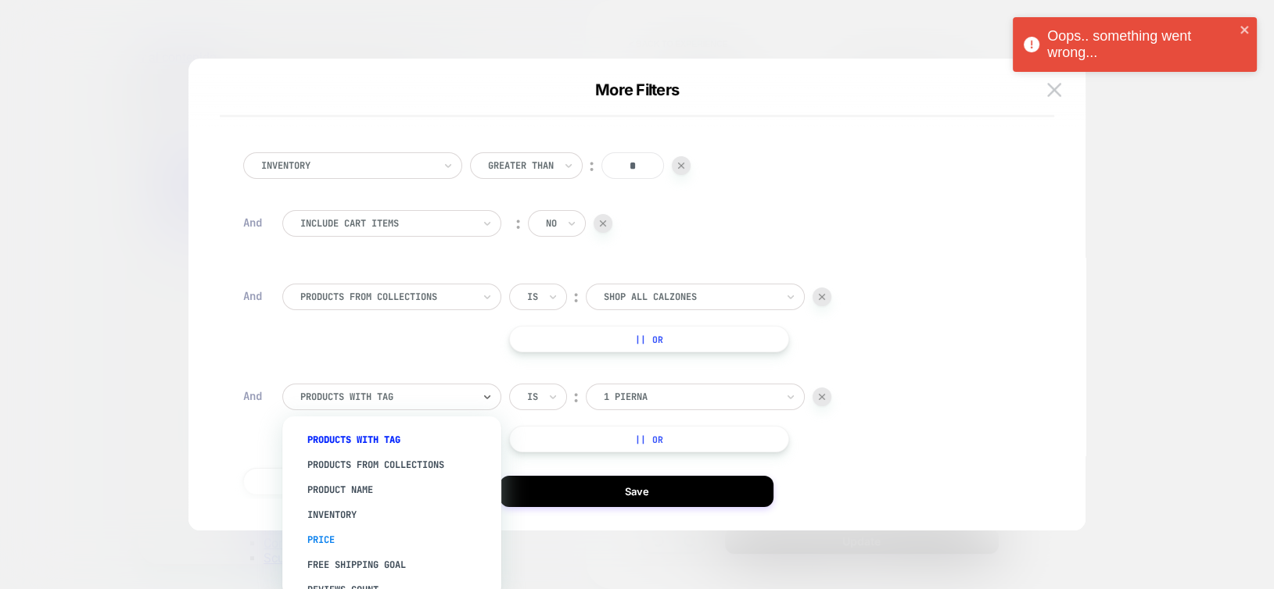
click at [392, 535] on div "Price" at bounding box center [399, 540] width 203 height 25
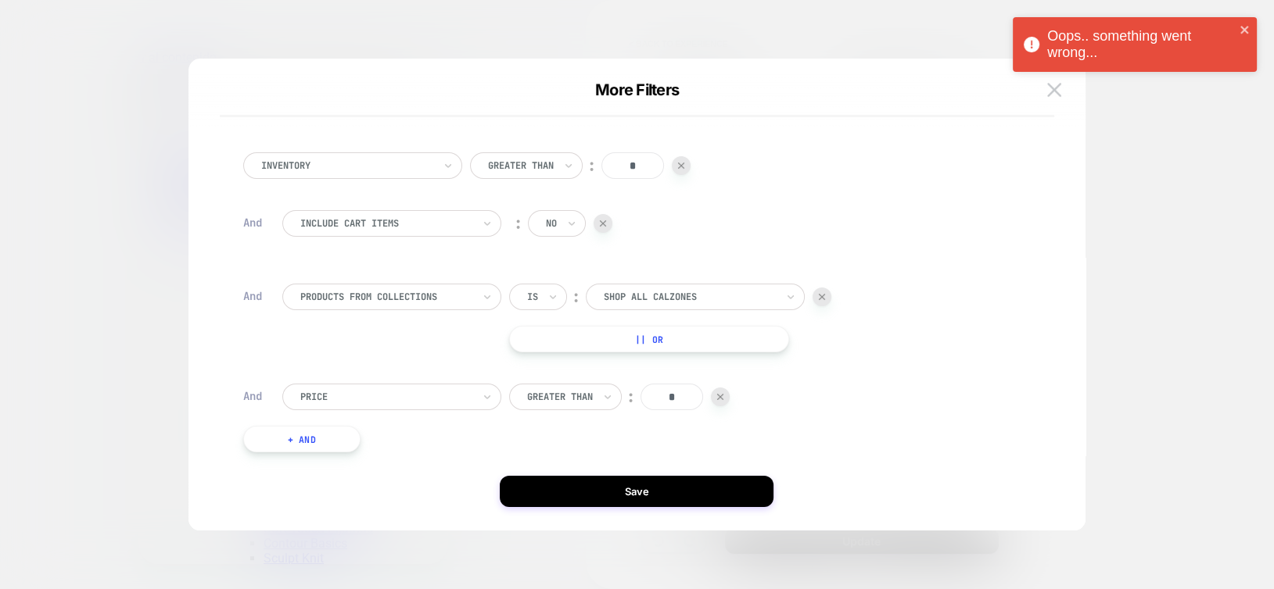
click at [556, 397] on div at bounding box center [560, 397] width 66 height 14
click at [571, 546] on div "Lower Than" at bounding box center [576, 540] width 102 height 25
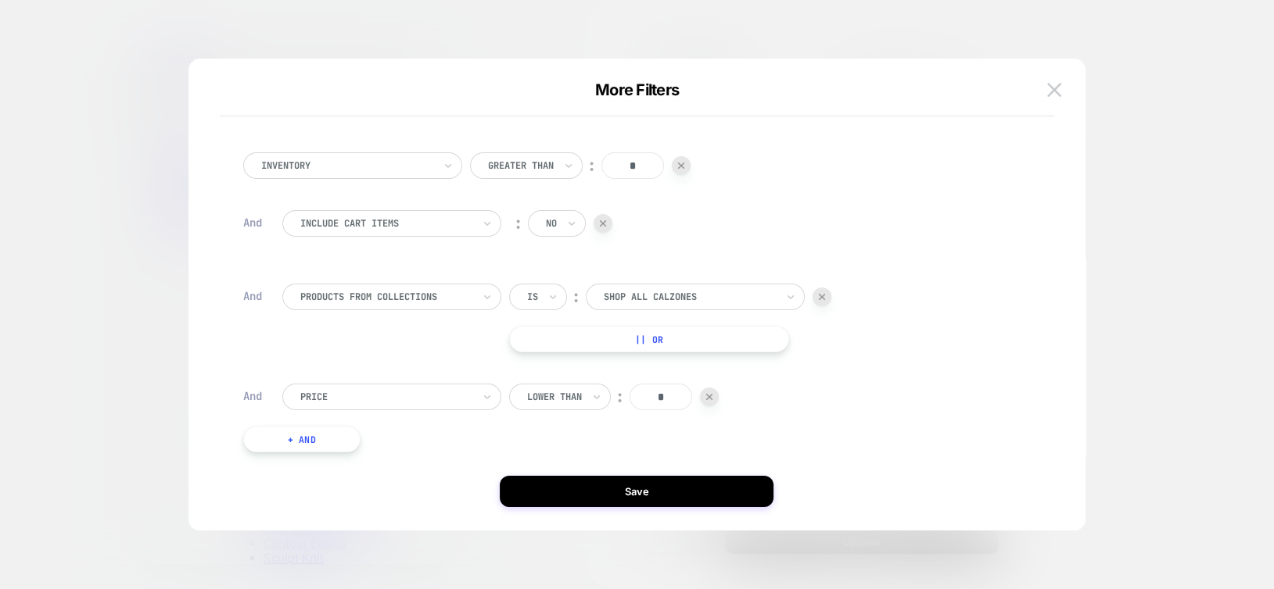
click at [650, 400] on input "*" at bounding box center [660, 397] width 63 height 27
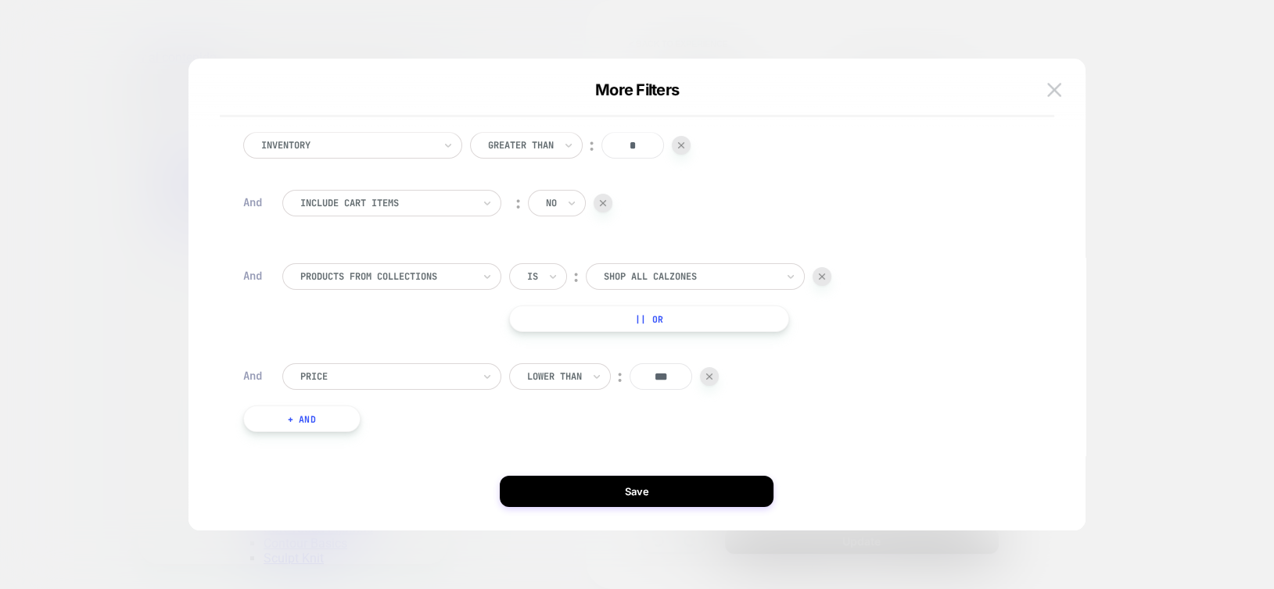
scroll to position [30, 0]
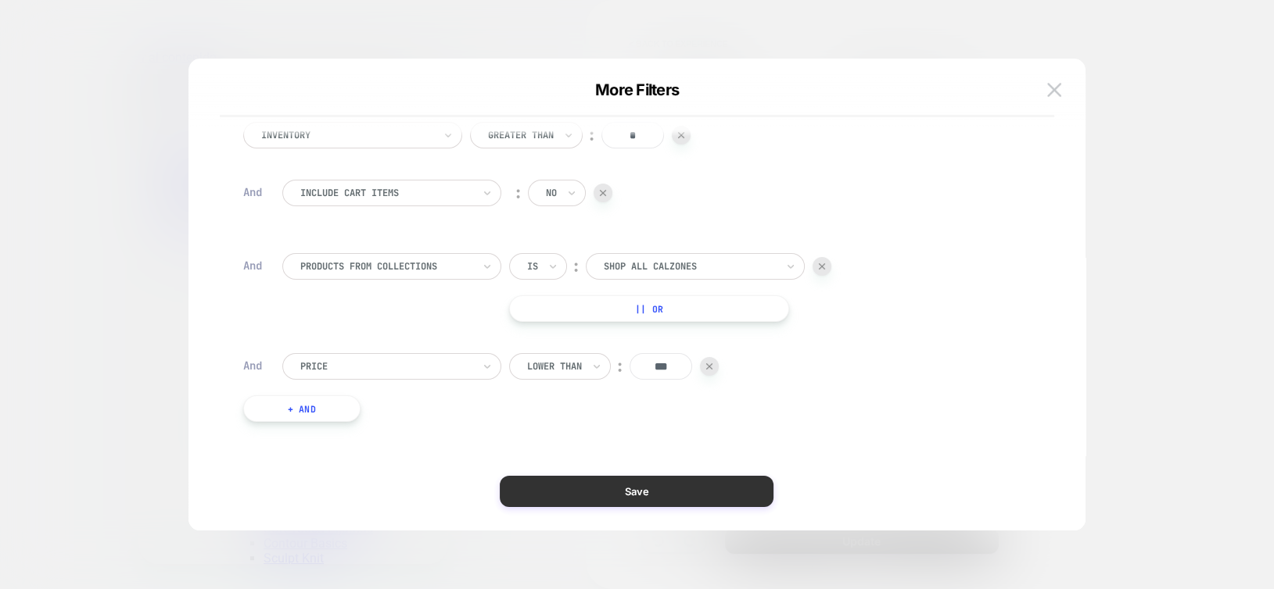
type input "***"
click at [673, 492] on button "Save" at bounding box center [637, 491] width 274 height 31
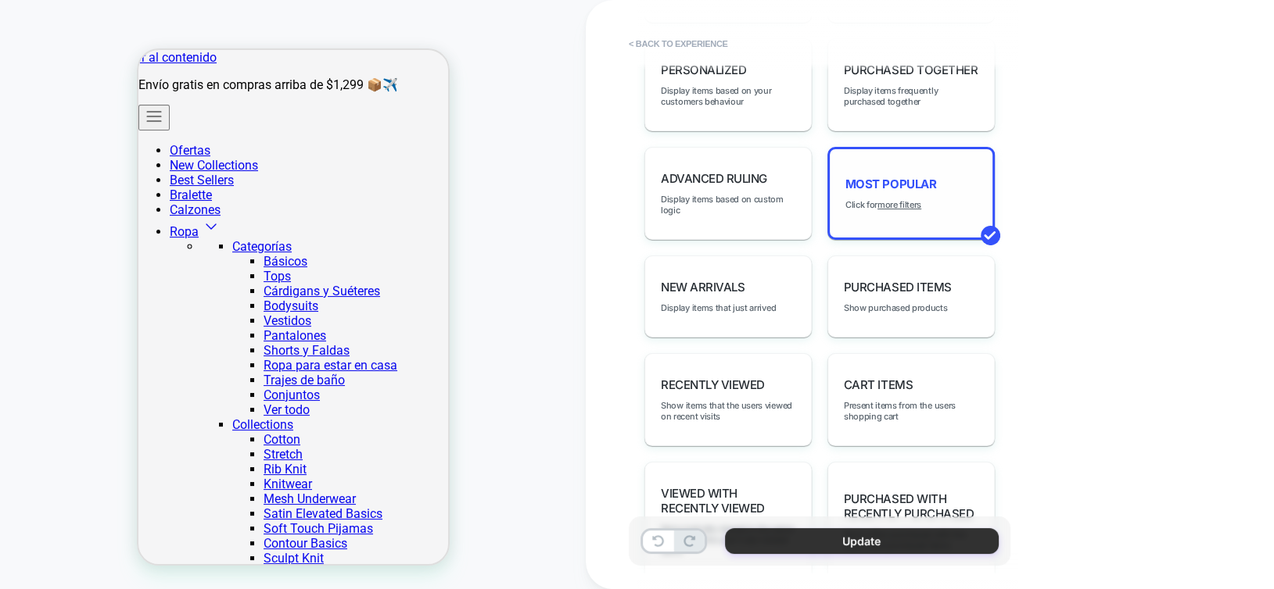
click at [776, 546] on button "Update" at bounding box center [862, 542] width 274 height 26
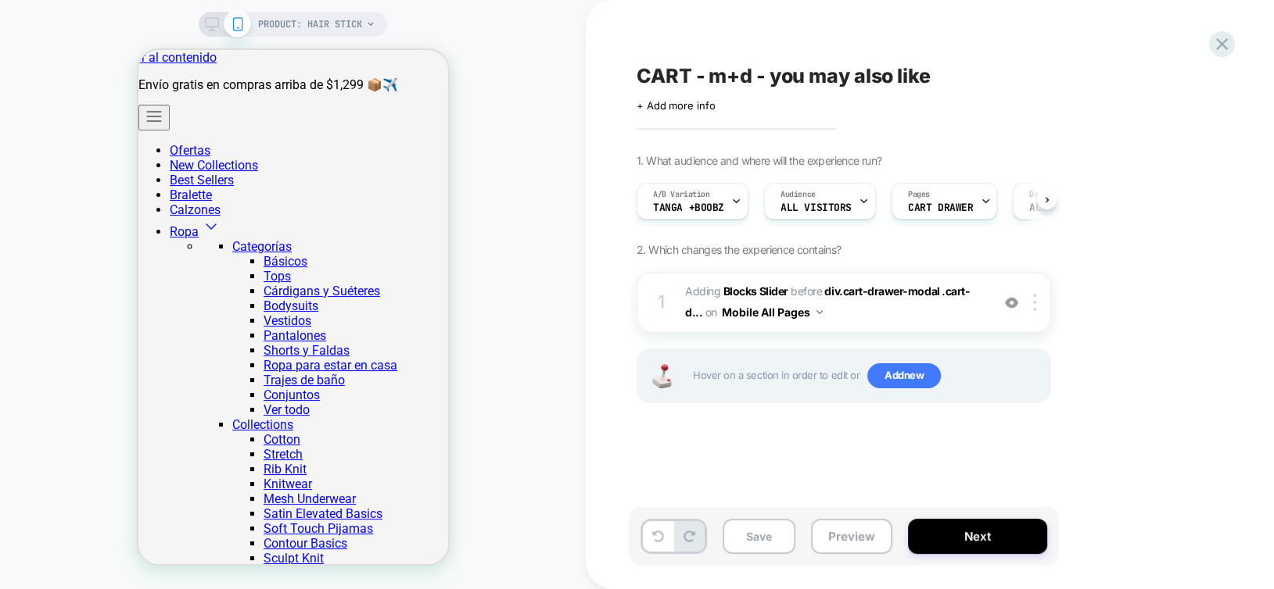
scroll to position [0, 0]
click at [731, 204] on icon at bounding box center [736, 201] width 10 height 10
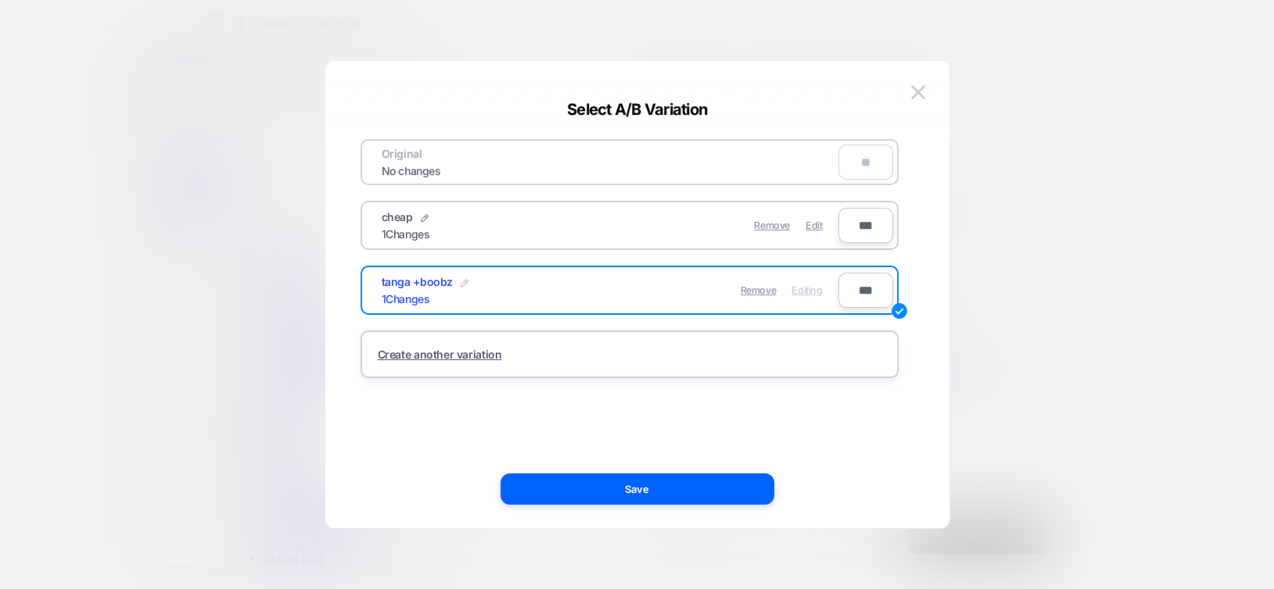
click at [460, 279] on img at bounding box center [464, 283] width 8 height 8
click at [457, 280] on input "**********" at bounding box center [438, 290] width 113 height 30
type input "*****"
click at [534, 292] on button "Save" at bounding box center [553, 290] width 55 height 23
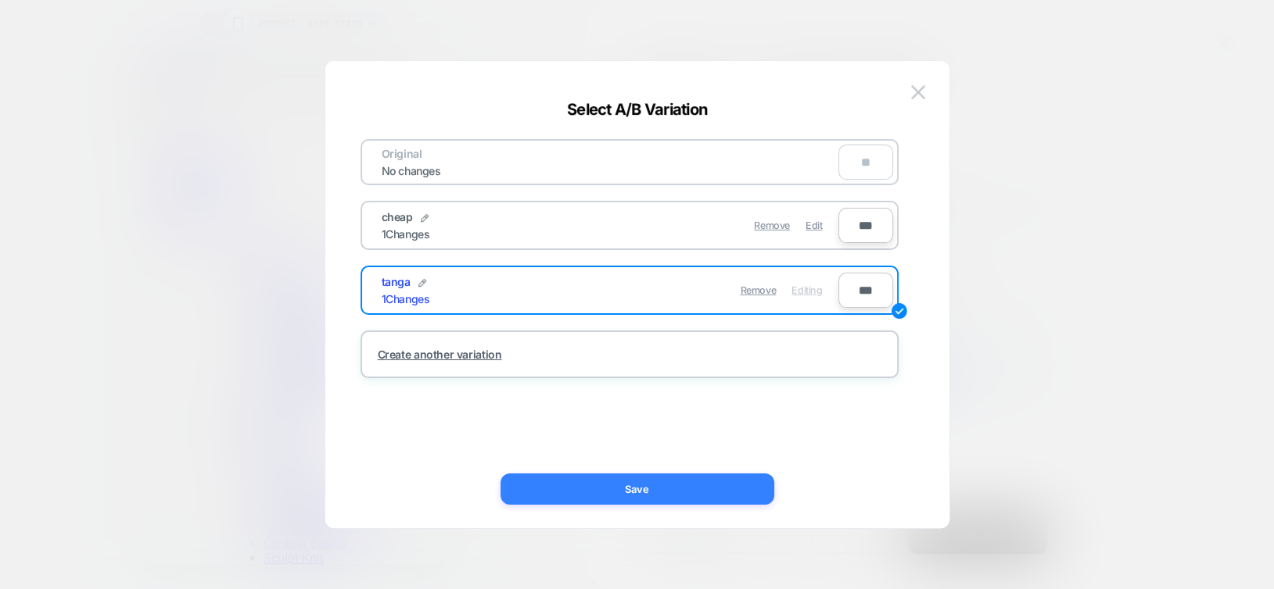
click at [580, 494] on button "Save" at bounding box center [637, 489] width 274 height 31
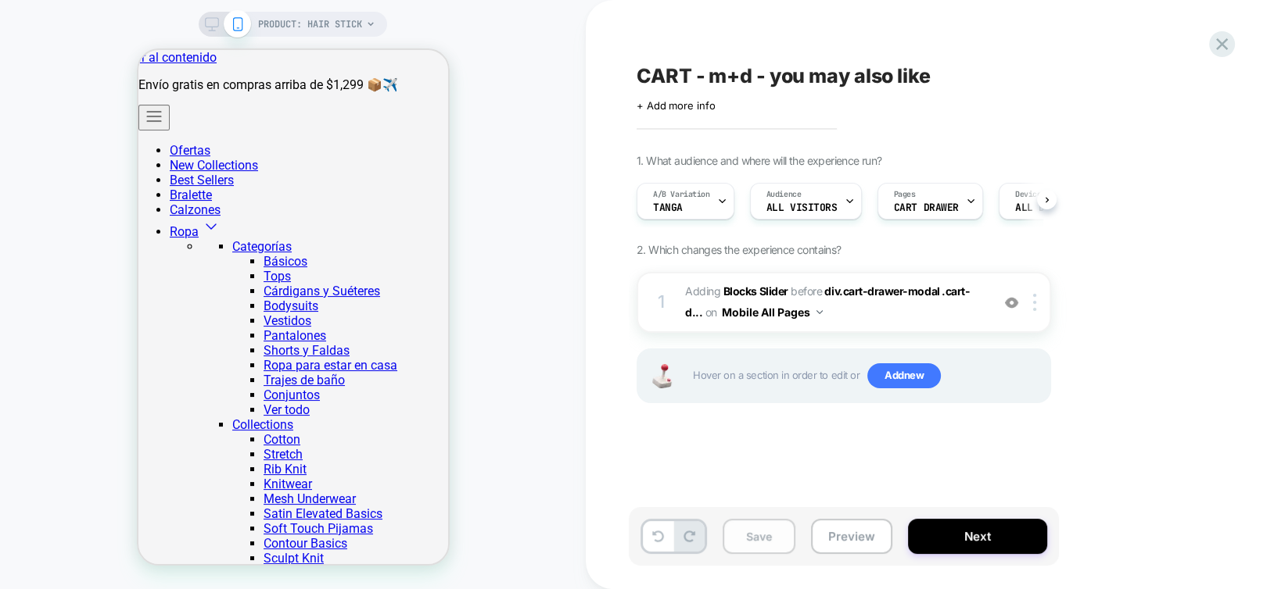
click at [751, 536] on button "Save" at bounding box center [758, 536] width 73 height 35
click at [769, 292] on b "Blocks Slider" at bounding box center [755, 291] width 65 height 13
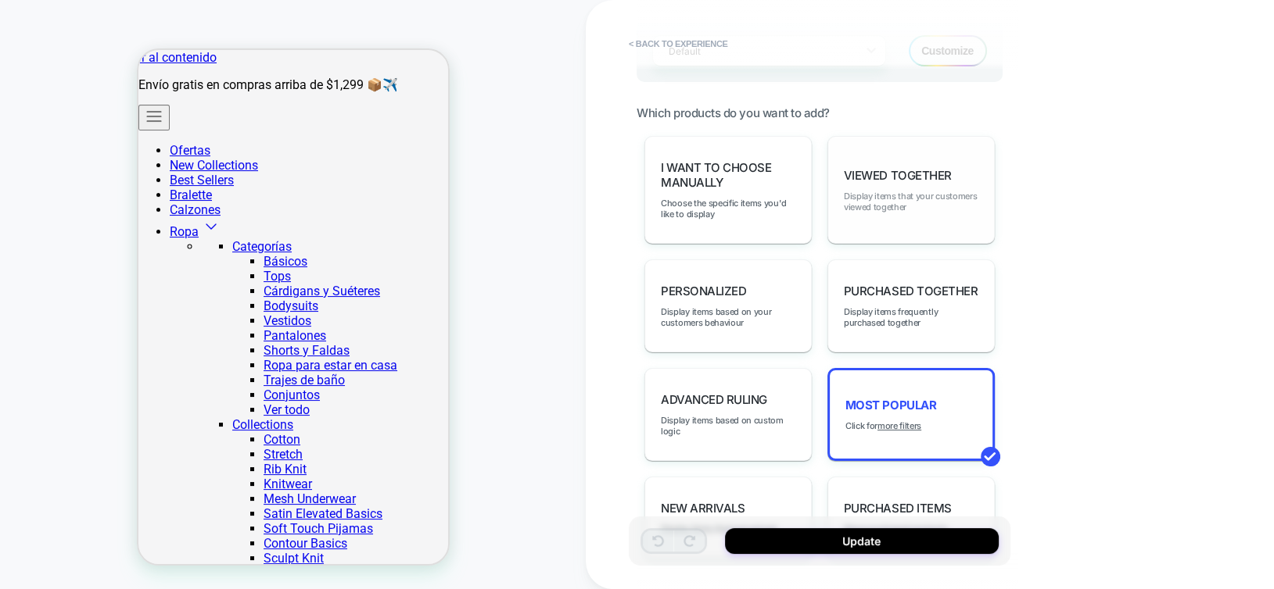
scroll to position [704, 0]
click at [912, 418] on div "Most Popular Click for more filters" at bounding box center [910, 411] width 167 height 93
click at [900, 417] on u "more filters" at bounding box center [899, 422] width 44 height 11
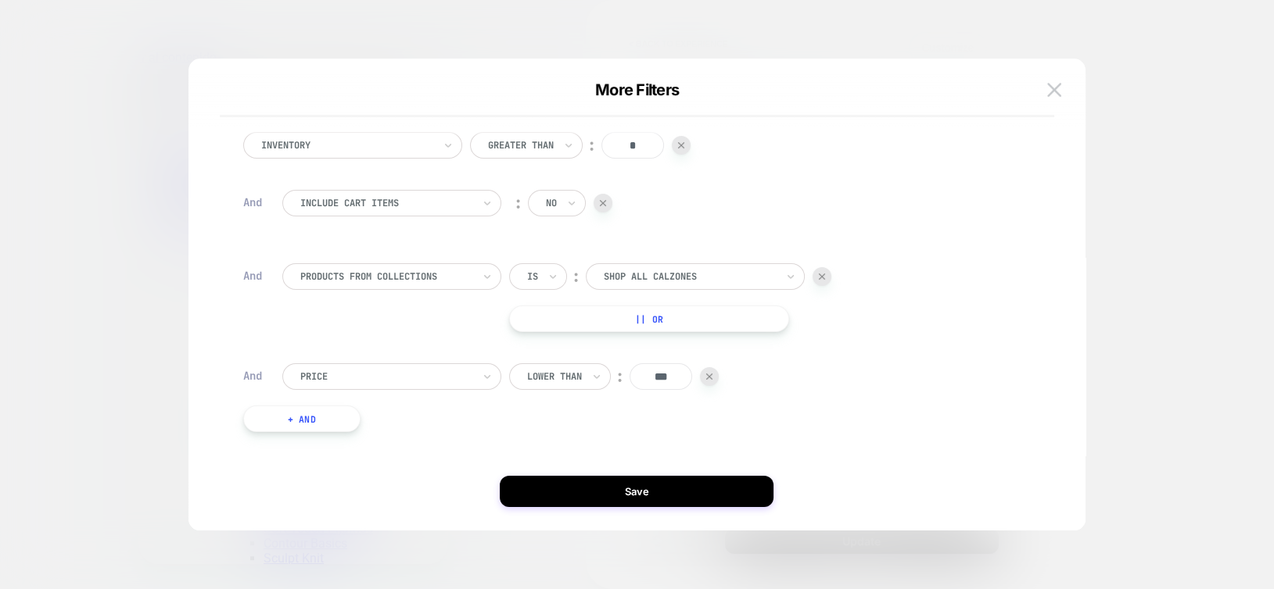
scroll to position [30, 0]
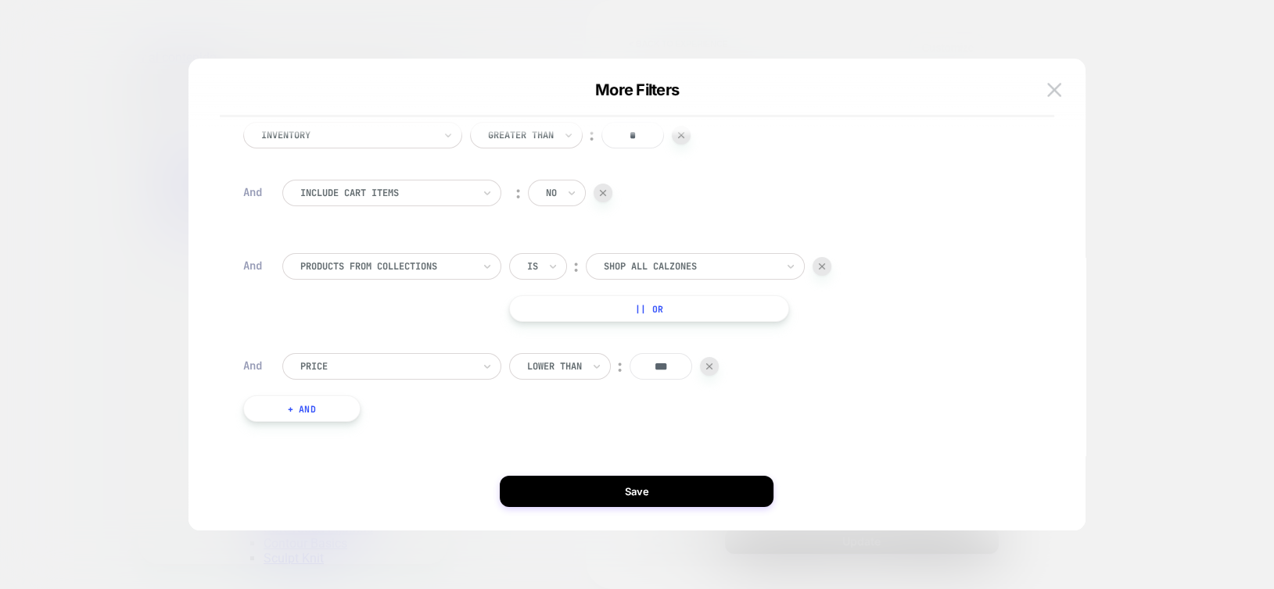
click at [303, 400] on button "+ And" at bounding box center [301, 409] width 117 height 27
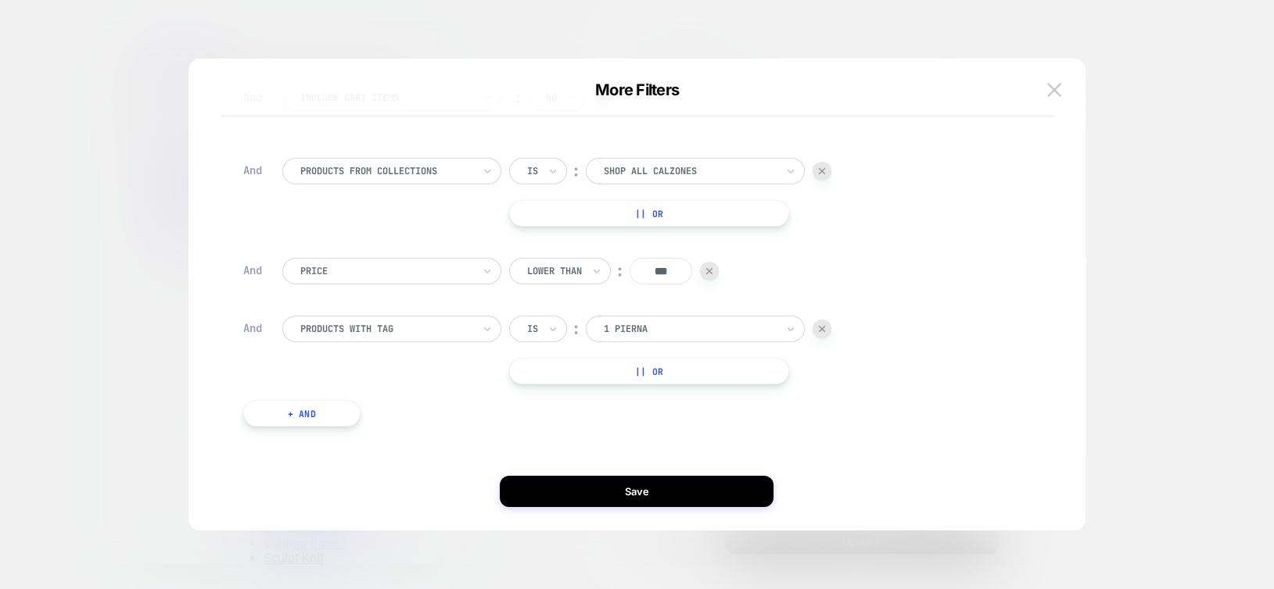
scroll to position [131, 0]
click at [434, 326] on div at bounding box center [386, 324] width 172 height 14
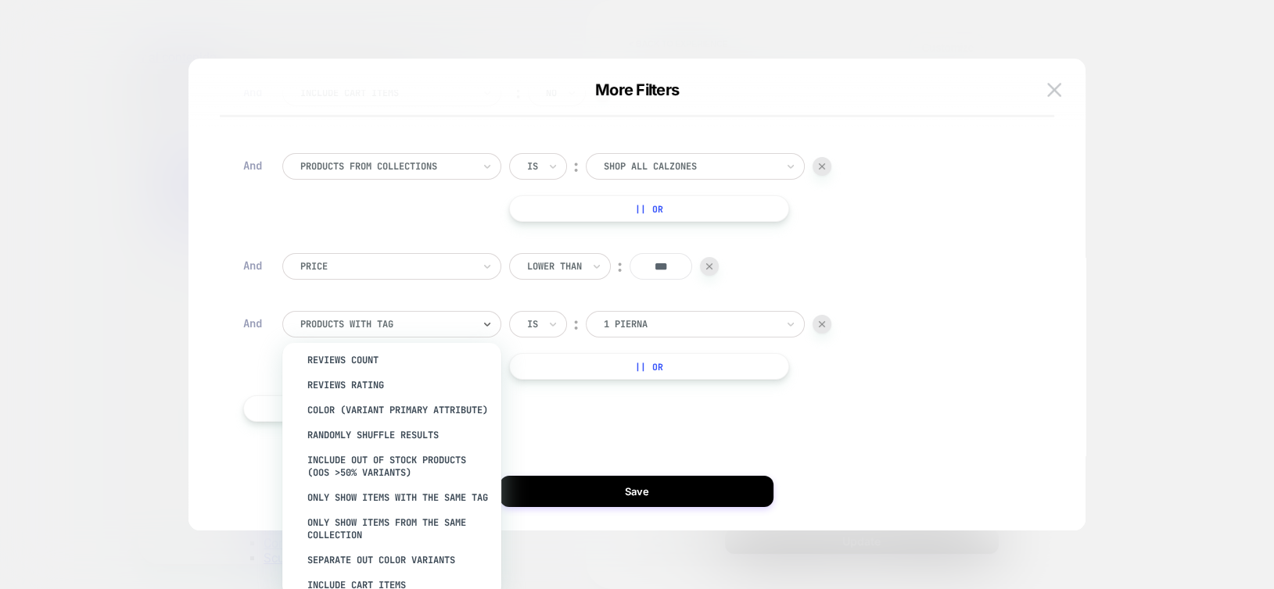
scroll to position [181, 0]
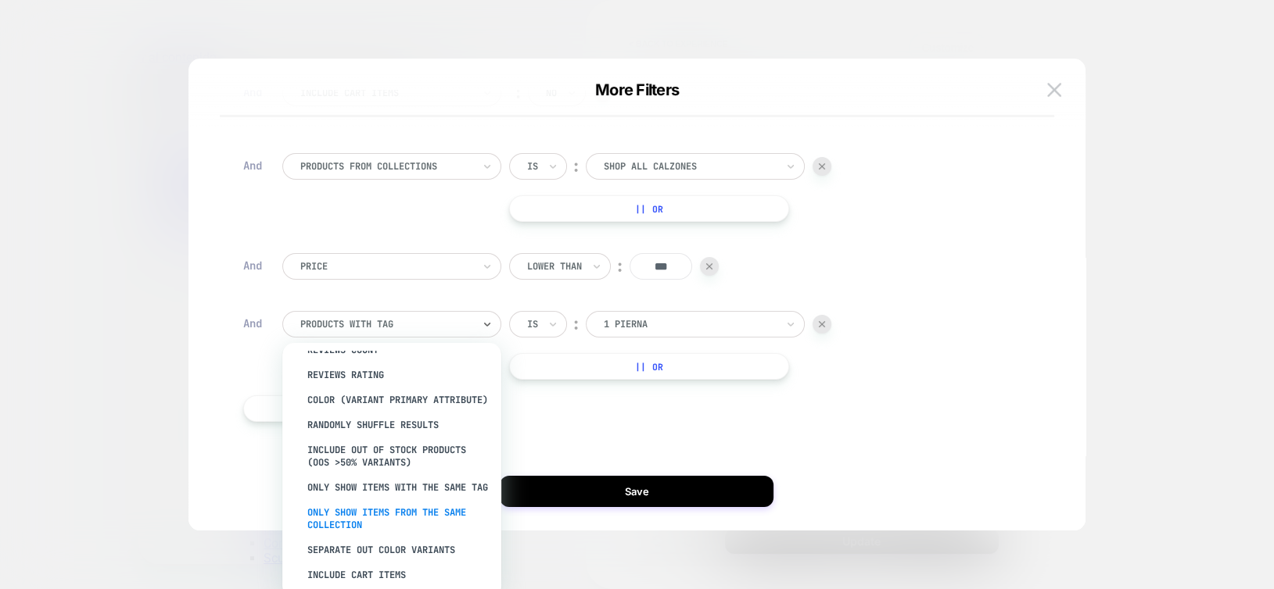
click at [367, 524] on div "Only show items from the same collection" at bounding box center [399, 519] width 203 height 38
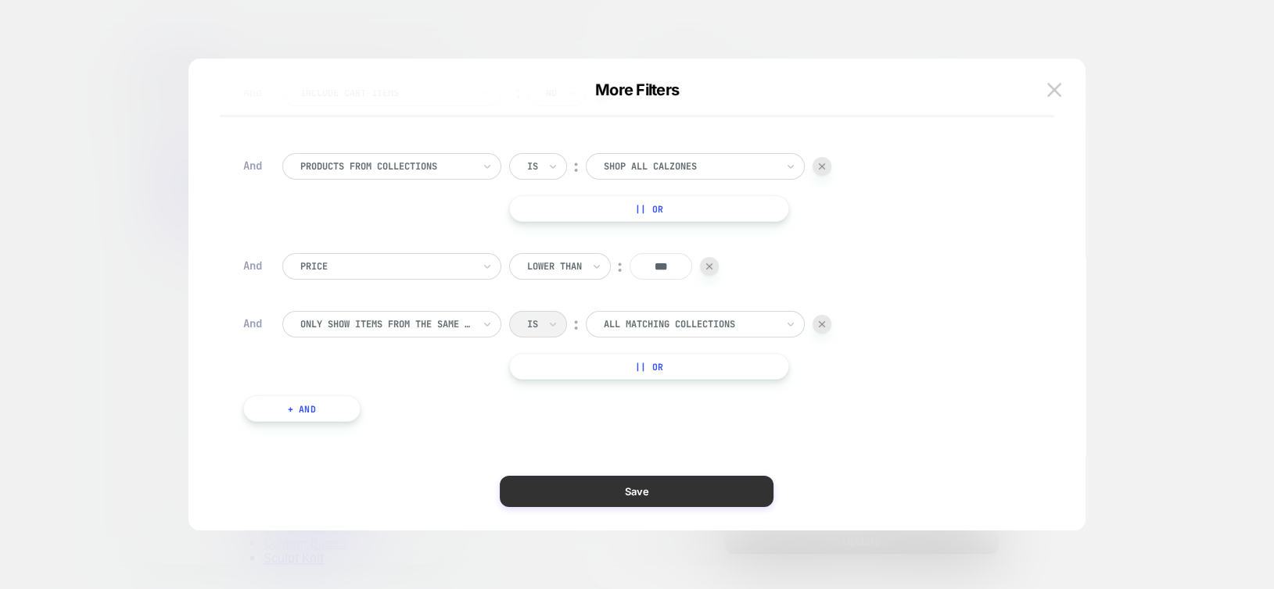
click at [579, 490] on button "Save" at bounding box center [637, 491] width 274 height 31
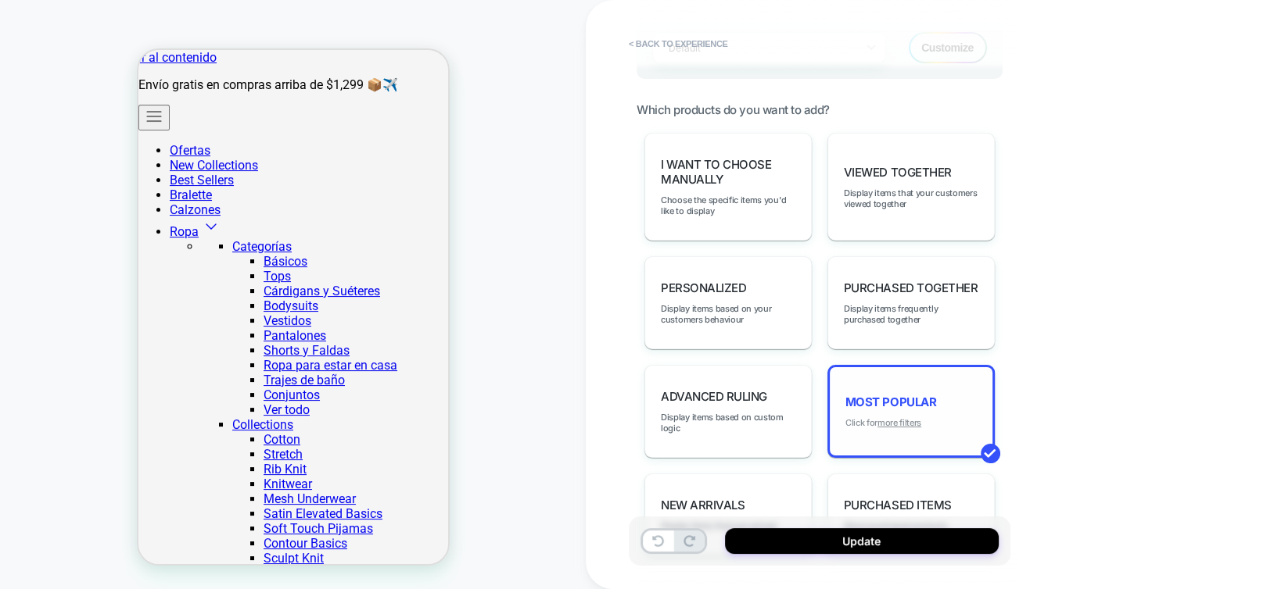
click at [907, 417] on u "more filters" at bounding box center [899, 422] width 44 height 11
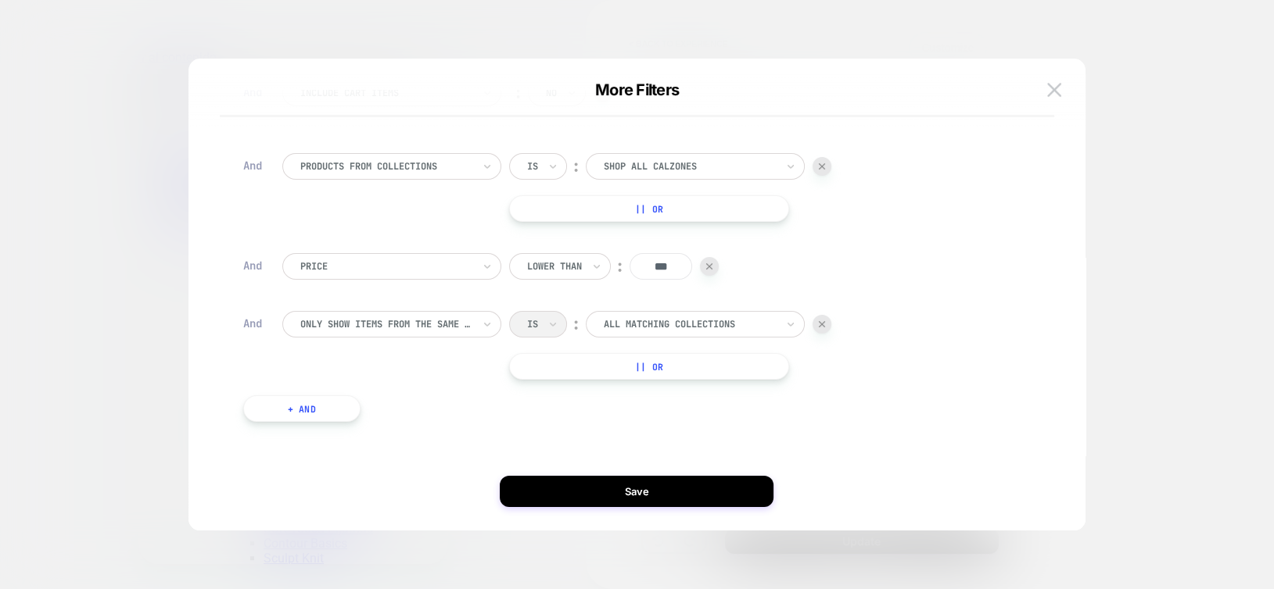
click at [823, 325] on img at bounding box center [822, 324] width 6 height 6
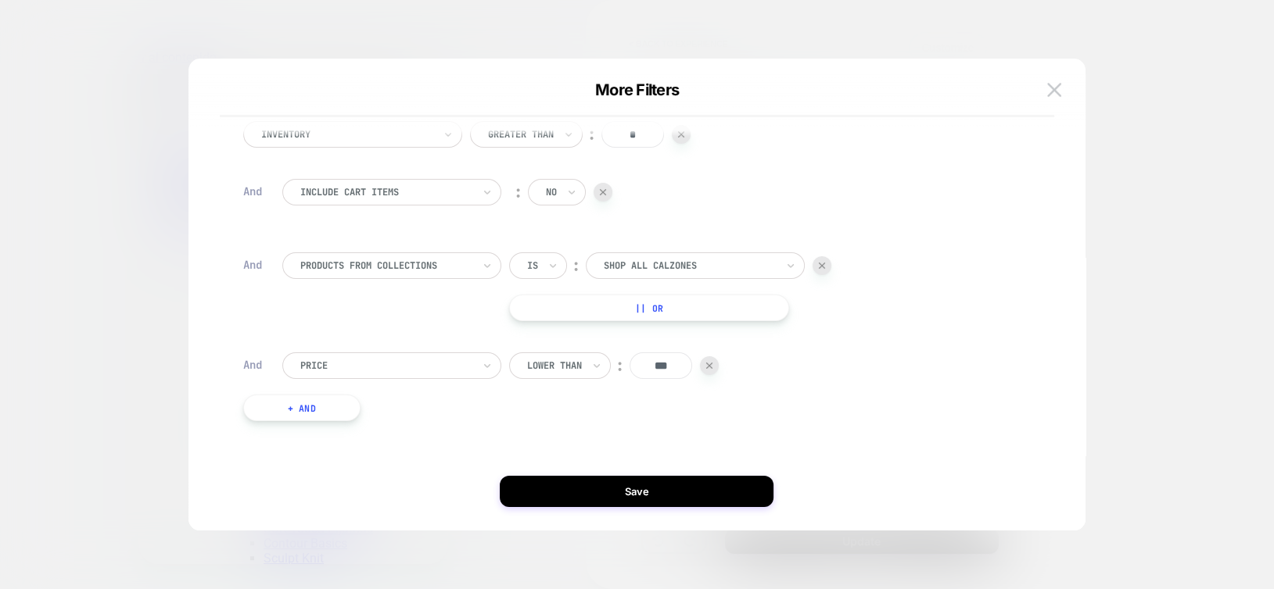
scroll to position [30, 0]
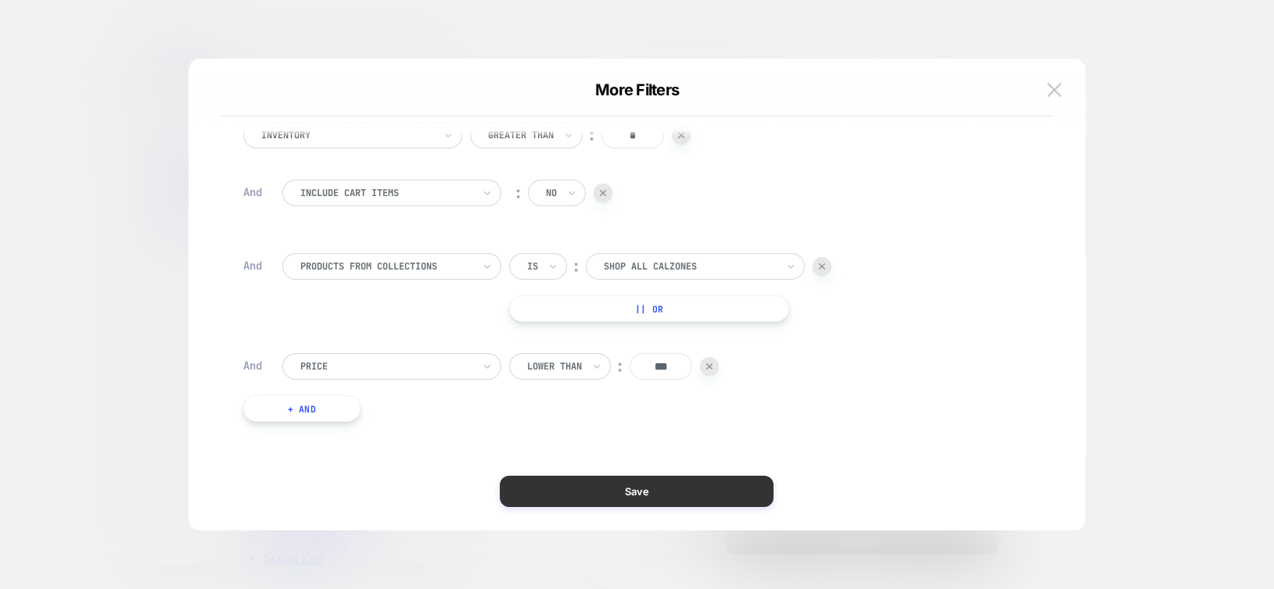
click at [695, 487] on button "Save" at bounding box center [637, 491] width 274 height 31
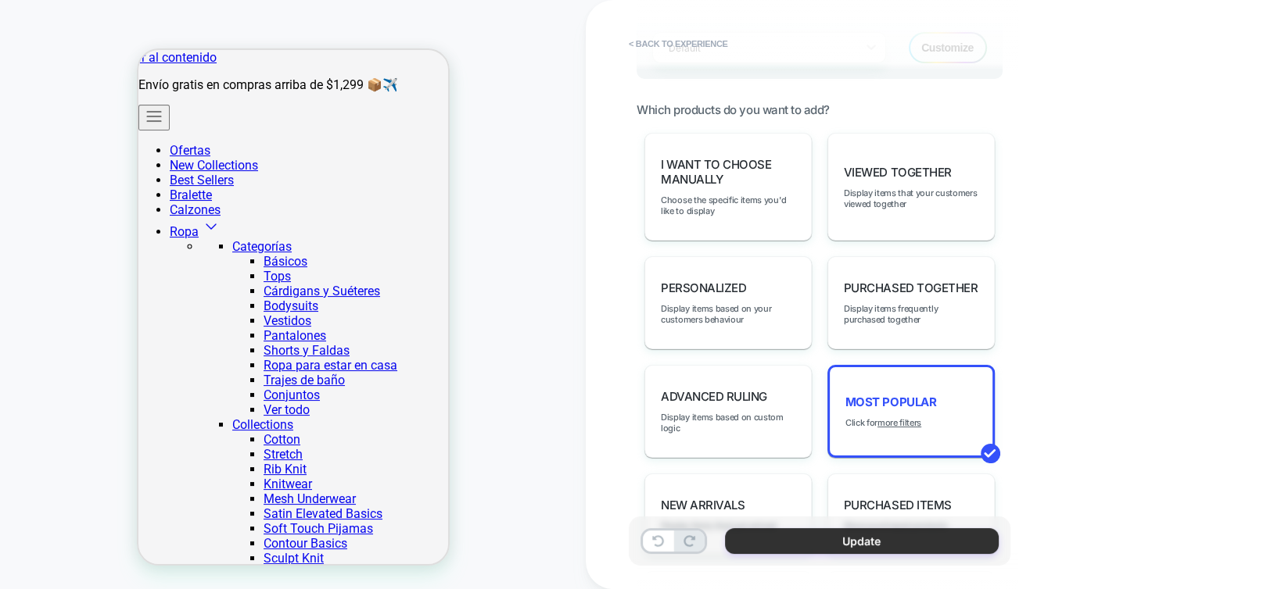
click at [804, 540] on button "Update" at bounding box center [862, 542] width 274 height 26
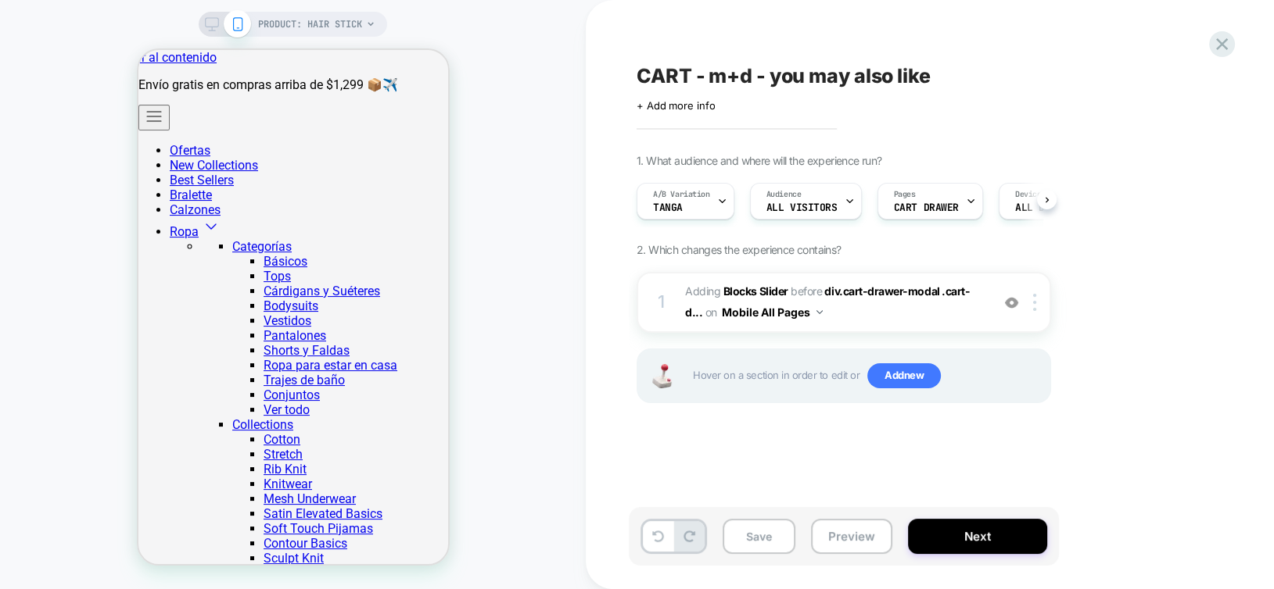
scroll to position [0, 0]
click at [751, 539] on button "Save" at bounding box center [758, 536] width 73 height 35
click at [965, 540] on button "Next" at bounding box center [977, 536] width 139 height 35
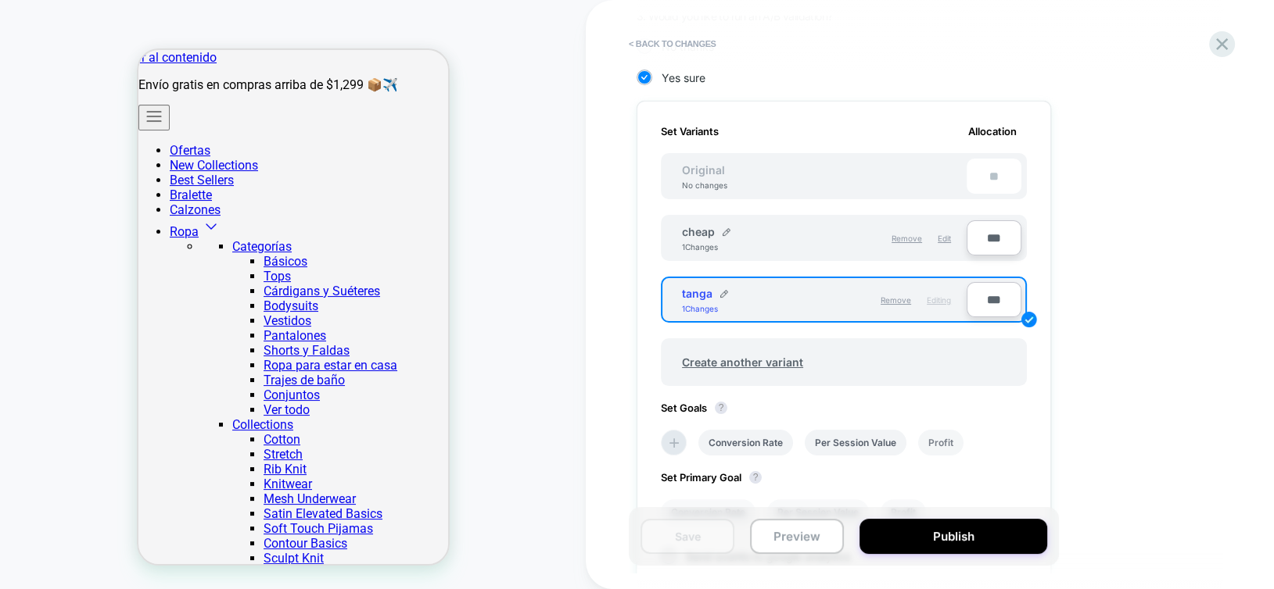
scroll to position [595, 0]
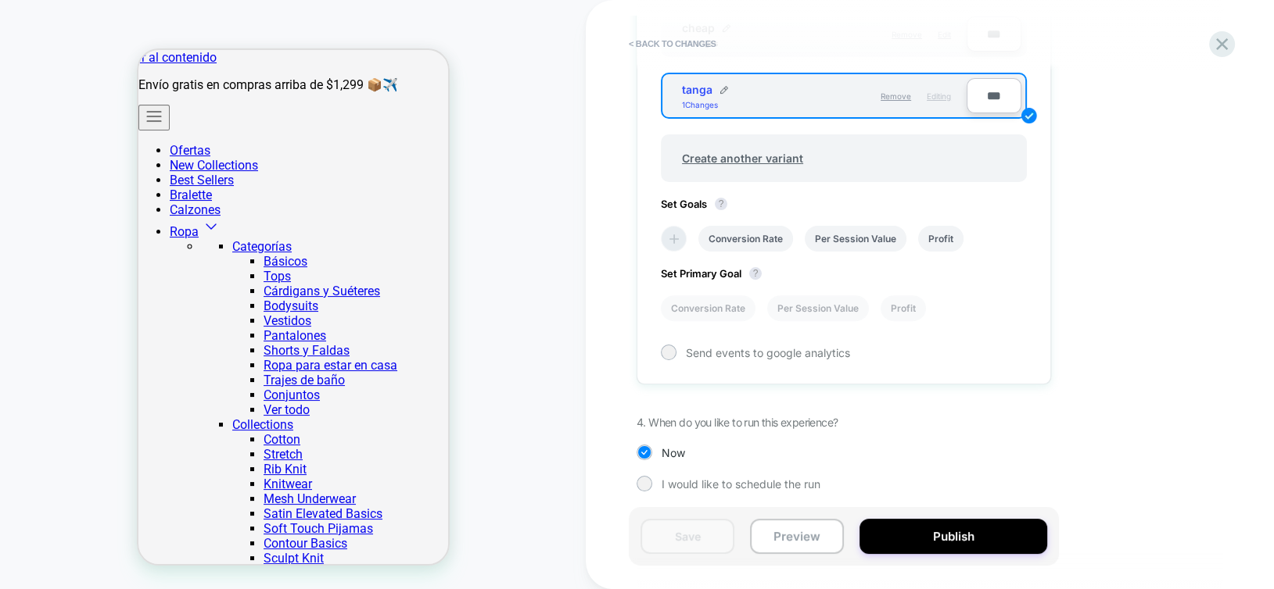
click at [679, 231] on icon at bounding box center [674, 239] width 16 height 16
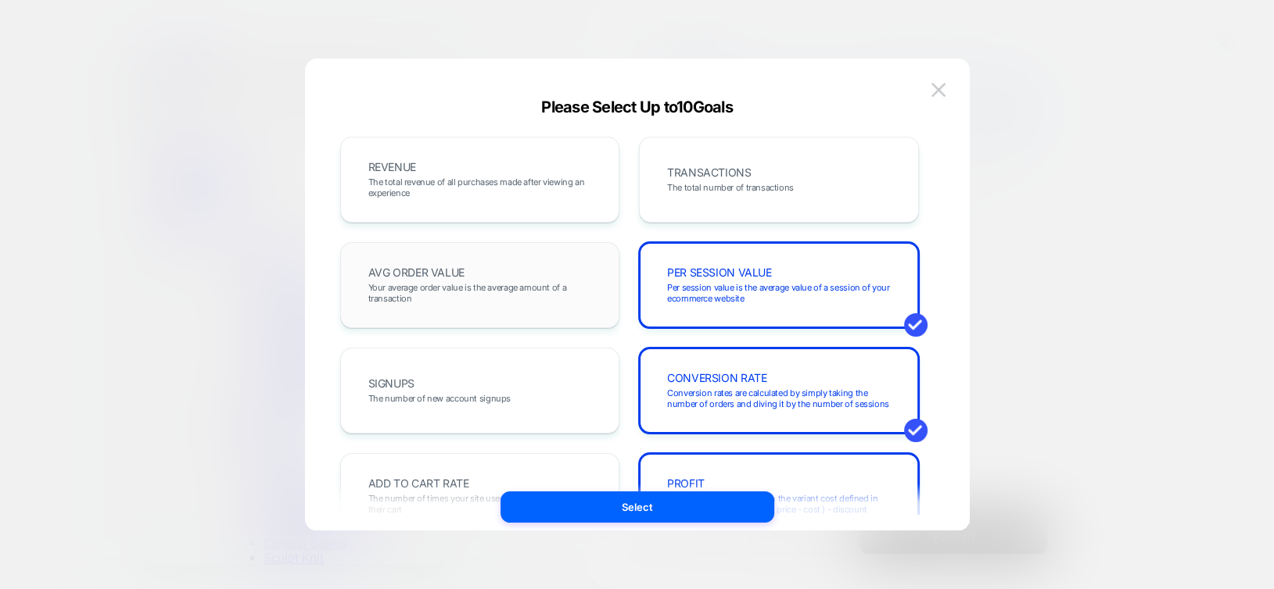
click at [536, 270] on div "AVG ORDER VALUE Your average order value is the average amount of a transaction" at bounding box center [480, 285] width 247 height 53
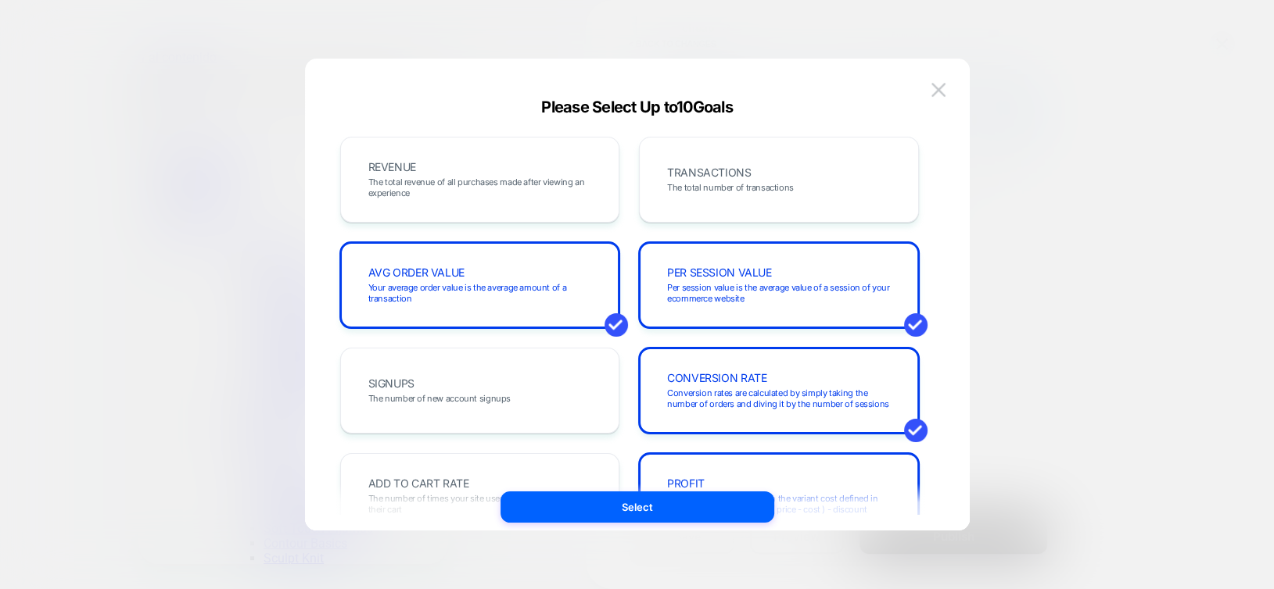
scroll to position [391, 0]
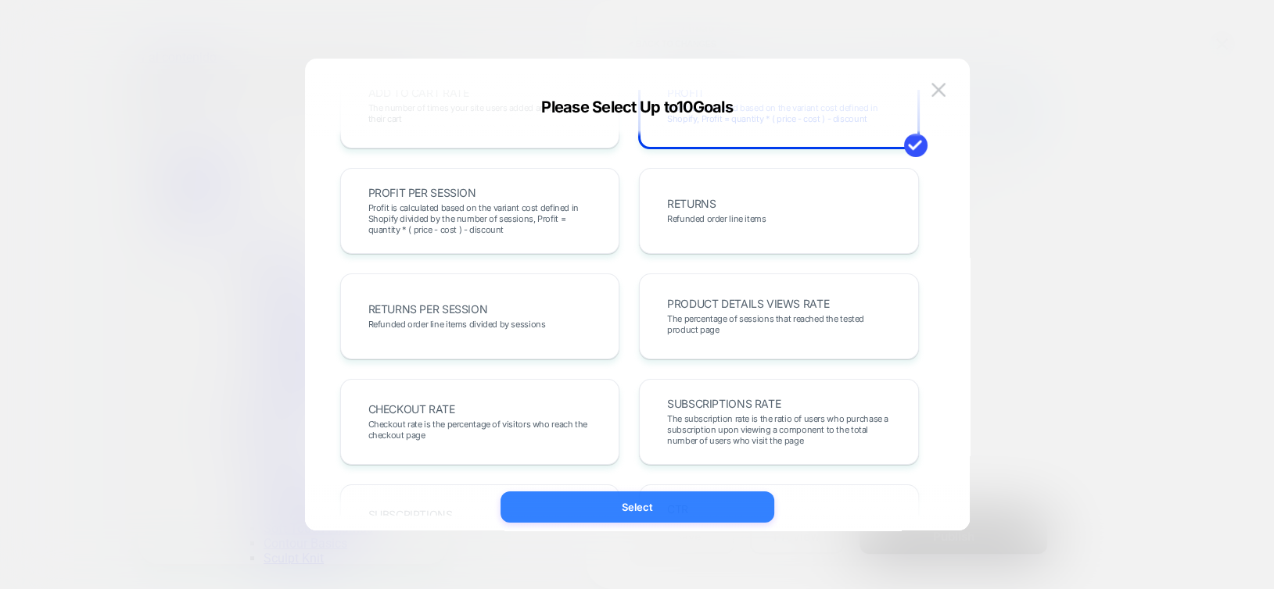
click at [669, 509] on button "Select" at bounding box center [637, 507] width 274 height 31
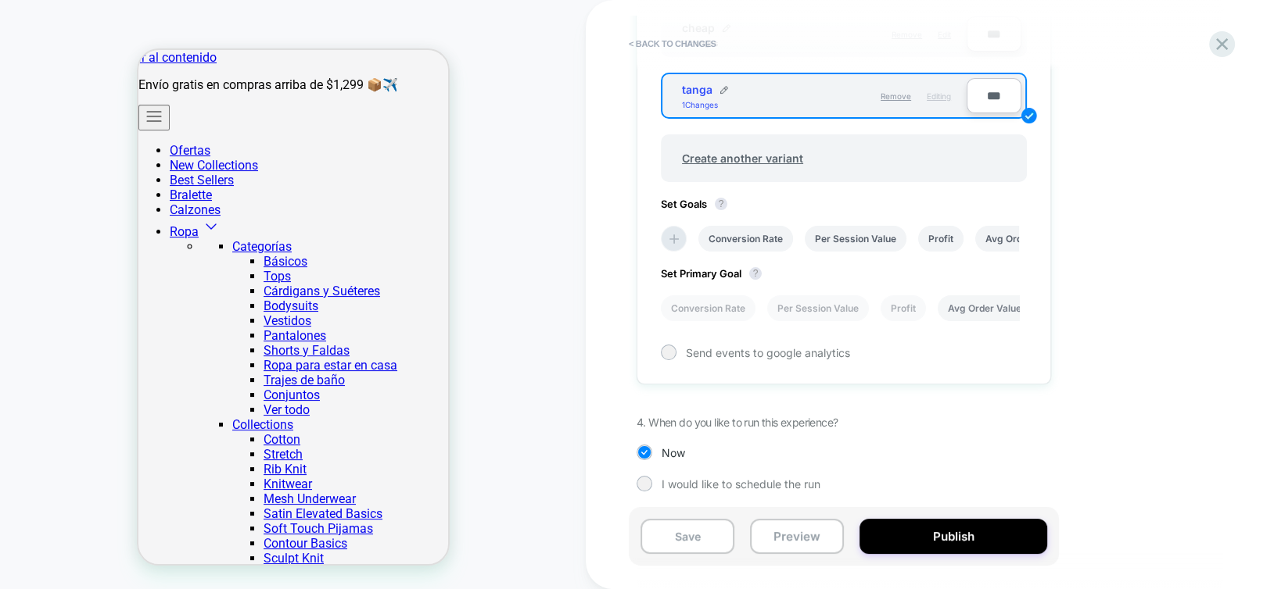
click at [955, 306] on li "Avg Order Value" at bounding box center [984, 309] width 94 height 26
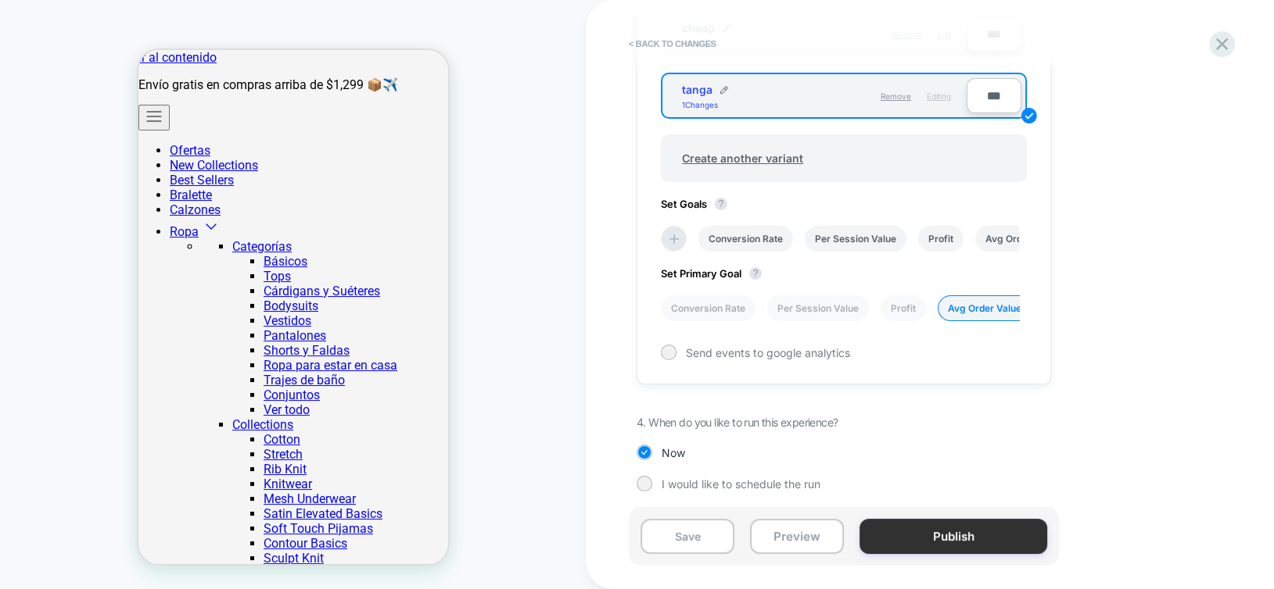
click at [935, 539] on button "Publish" at bounding box center [953, 536] width 188 height 35
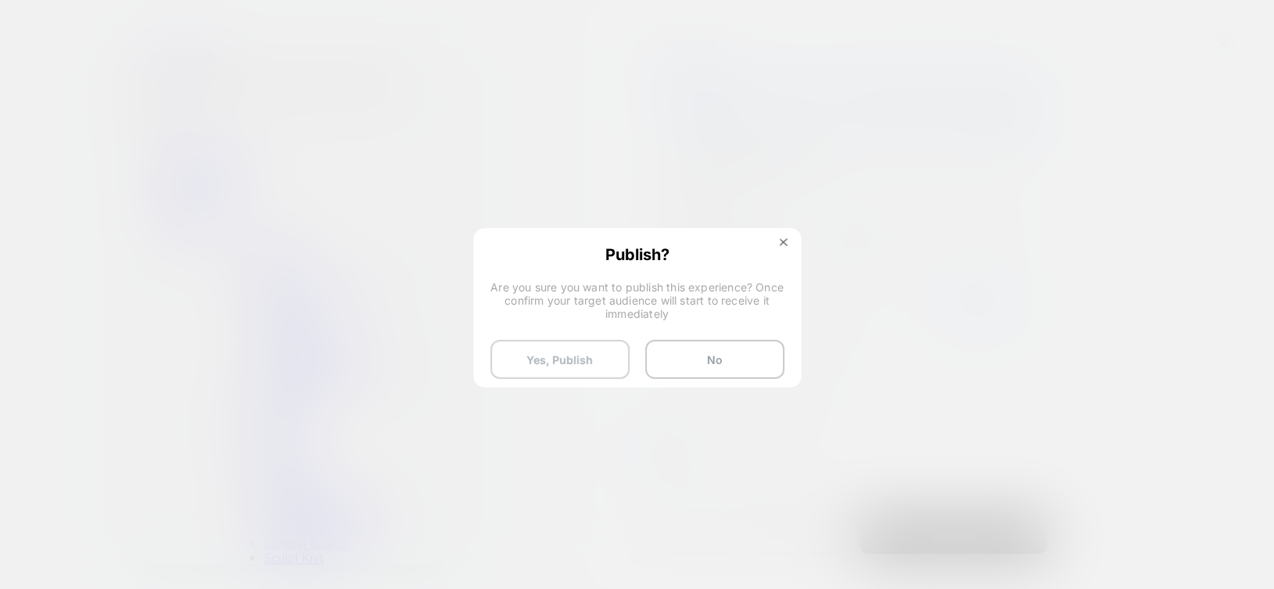
click at [533, 366] on button "Yes, Publish" at bounding box center [559, 359] width 139 height 39
